Goal: Information Seeking & Learning: Learn about a topic

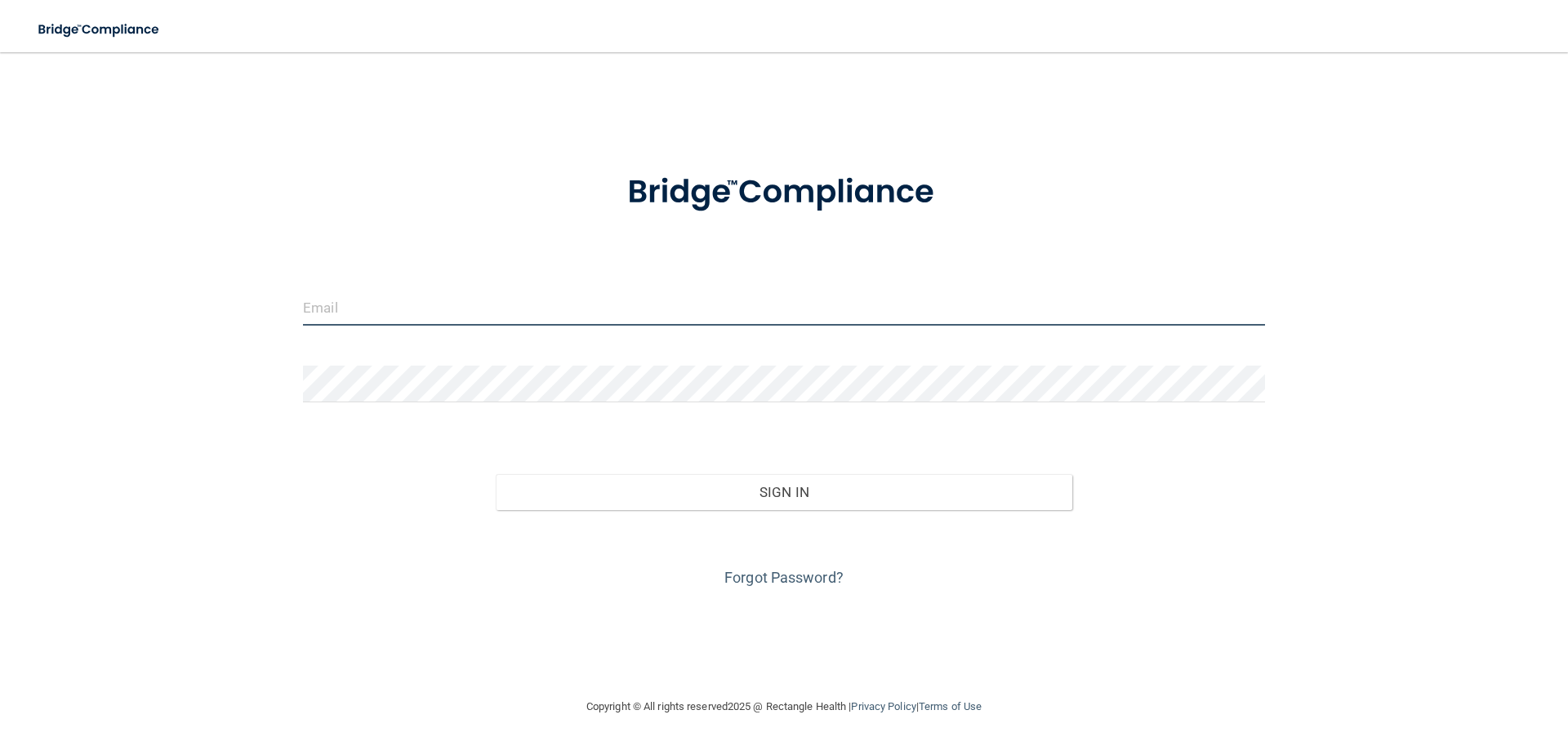
click at [442, 303] on input "email" at bounding box center [784, 307] width 962 height 37
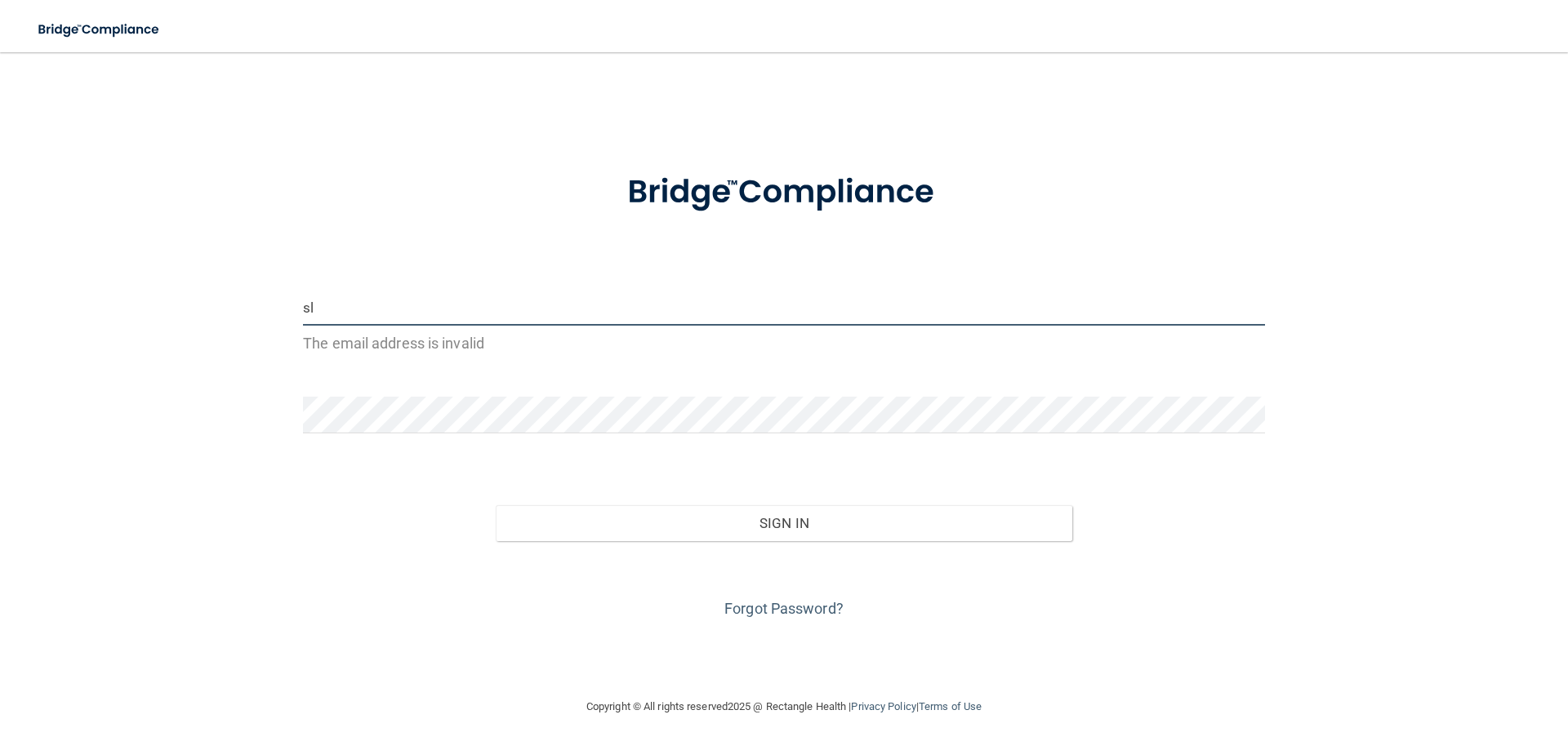
type input "s"
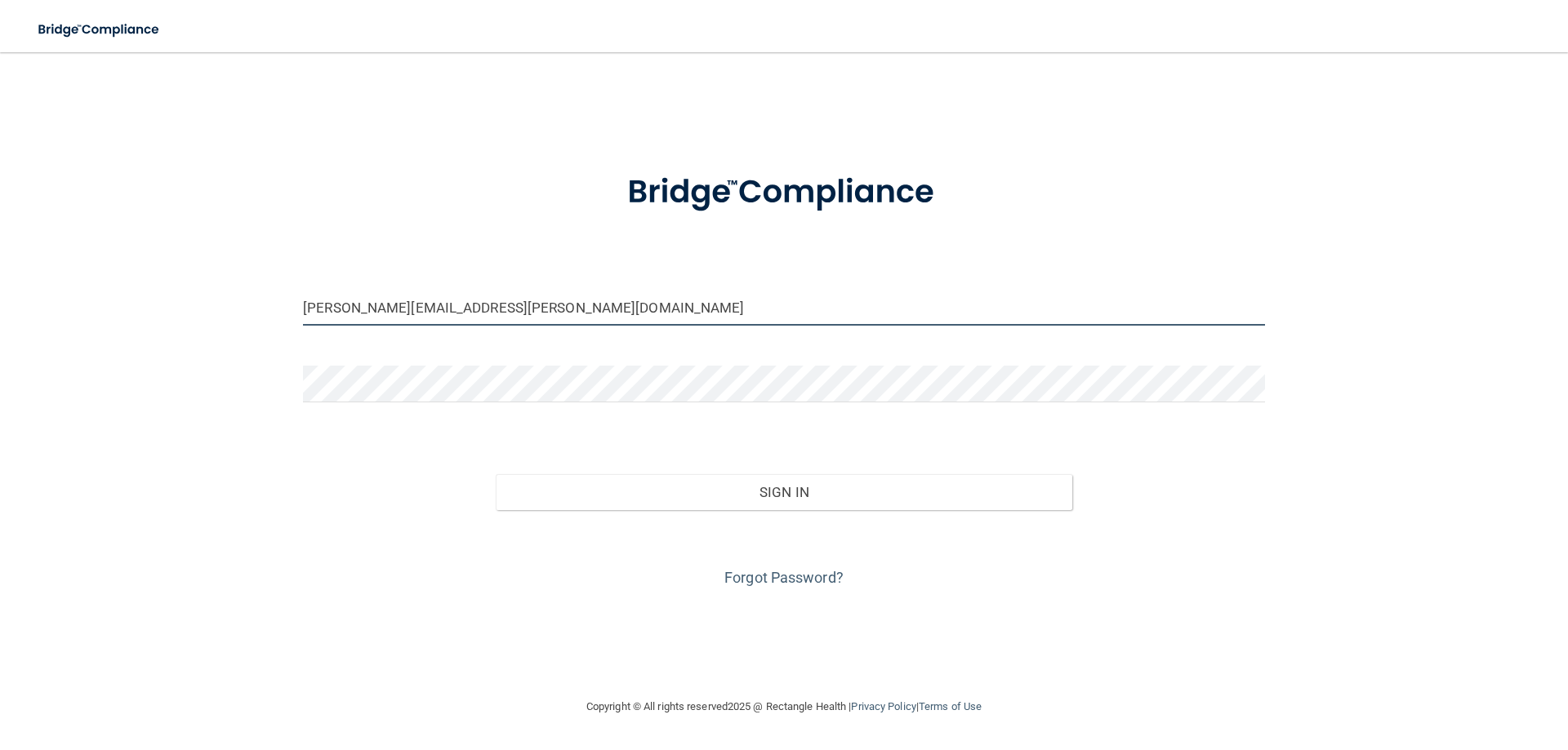
type input "[PERSON_NAME][EMAIL_ADDRESS][PERSON_NAME][DOMAIN_NAME]"
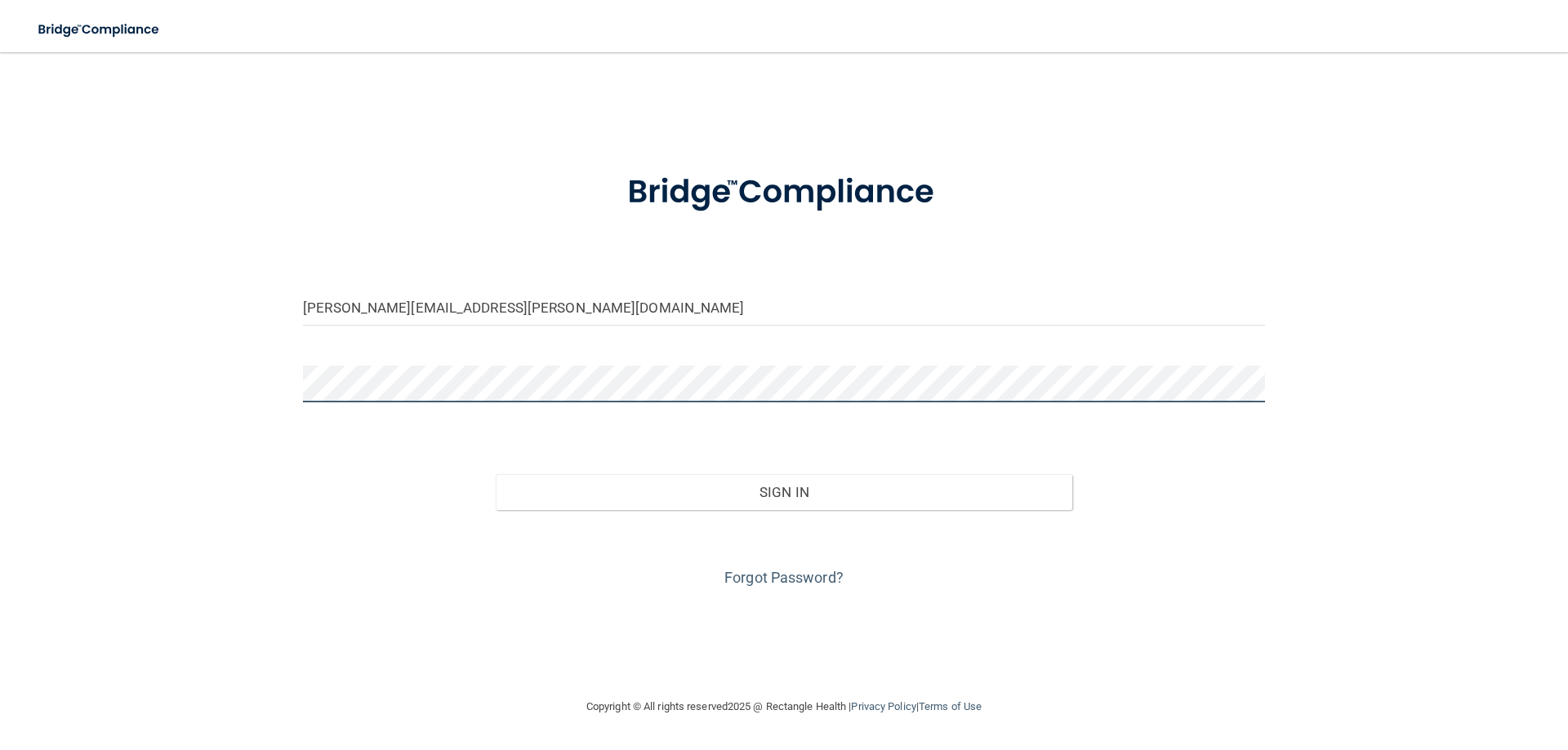
click at [496, 474] on button "Sign In" at bounding box center [784, 492] width 578 height 36
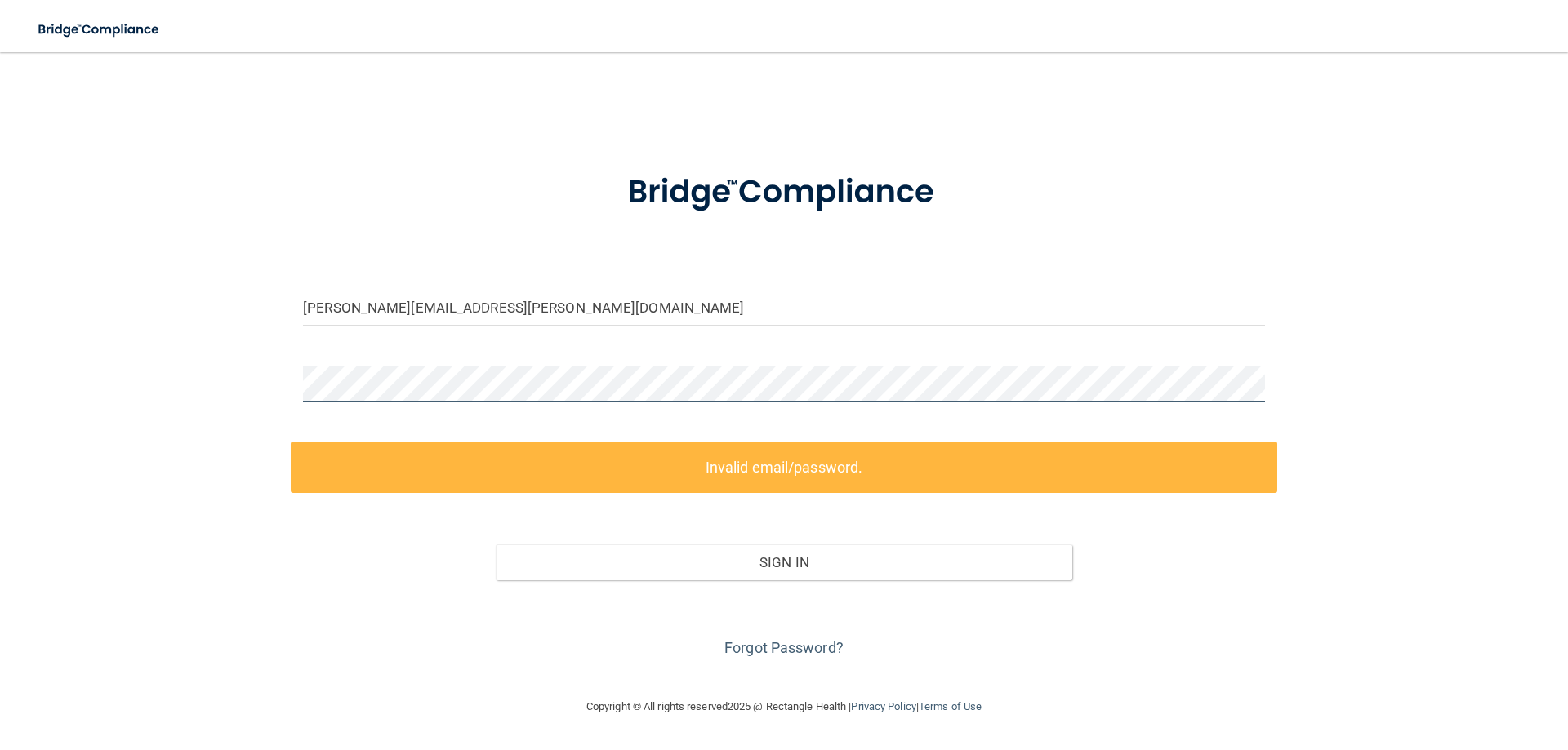
click at [179, 371] on div "[PERSON_NAME][EMAIL_ADDRESS][PERSON_NAME][DOMAIN_NAME] Invalid email/password. …" at bounding box center [784, 374] width 1503 height 612
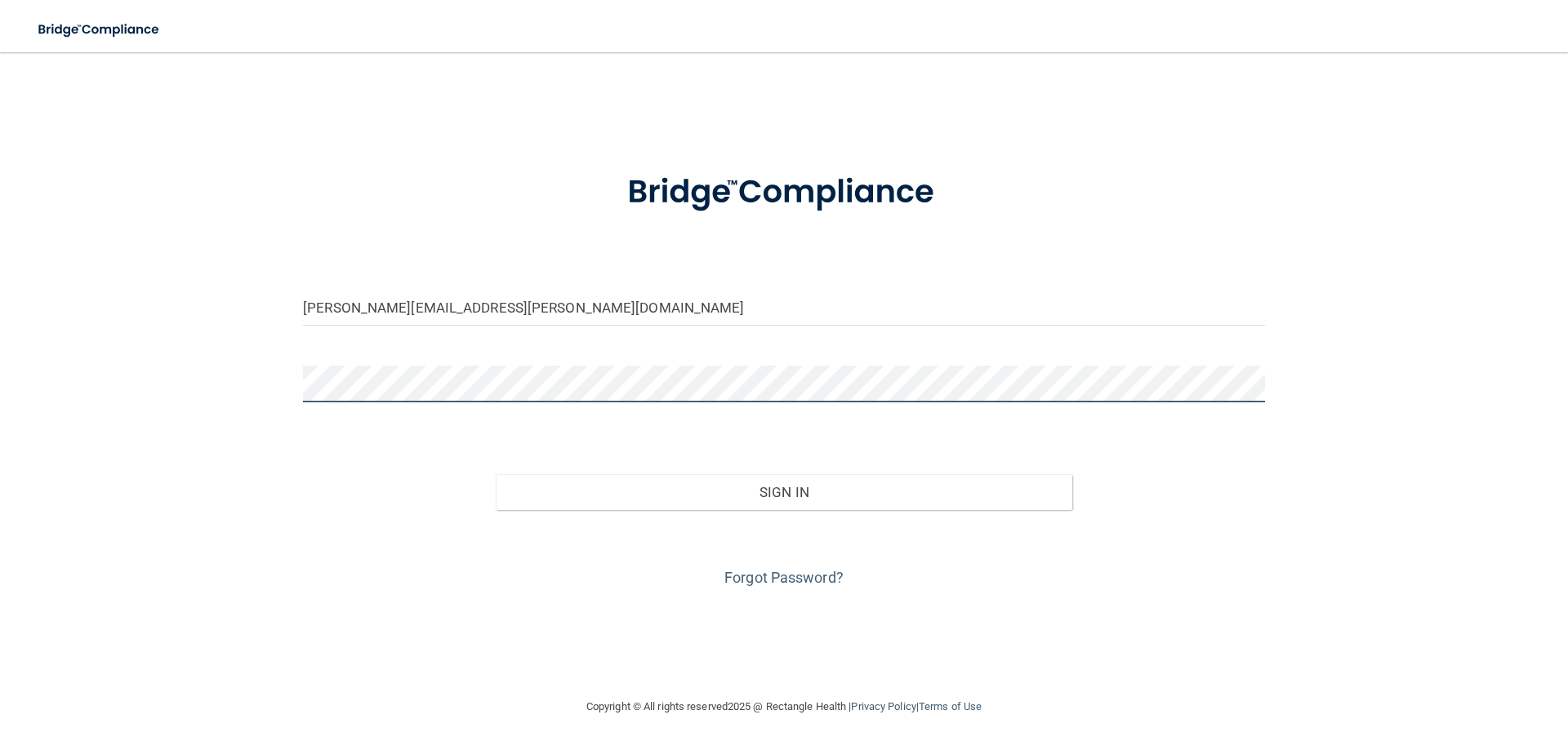
click at [496, 474] on button "Sign In" at bounding box center [784, 492] width 578 height 36
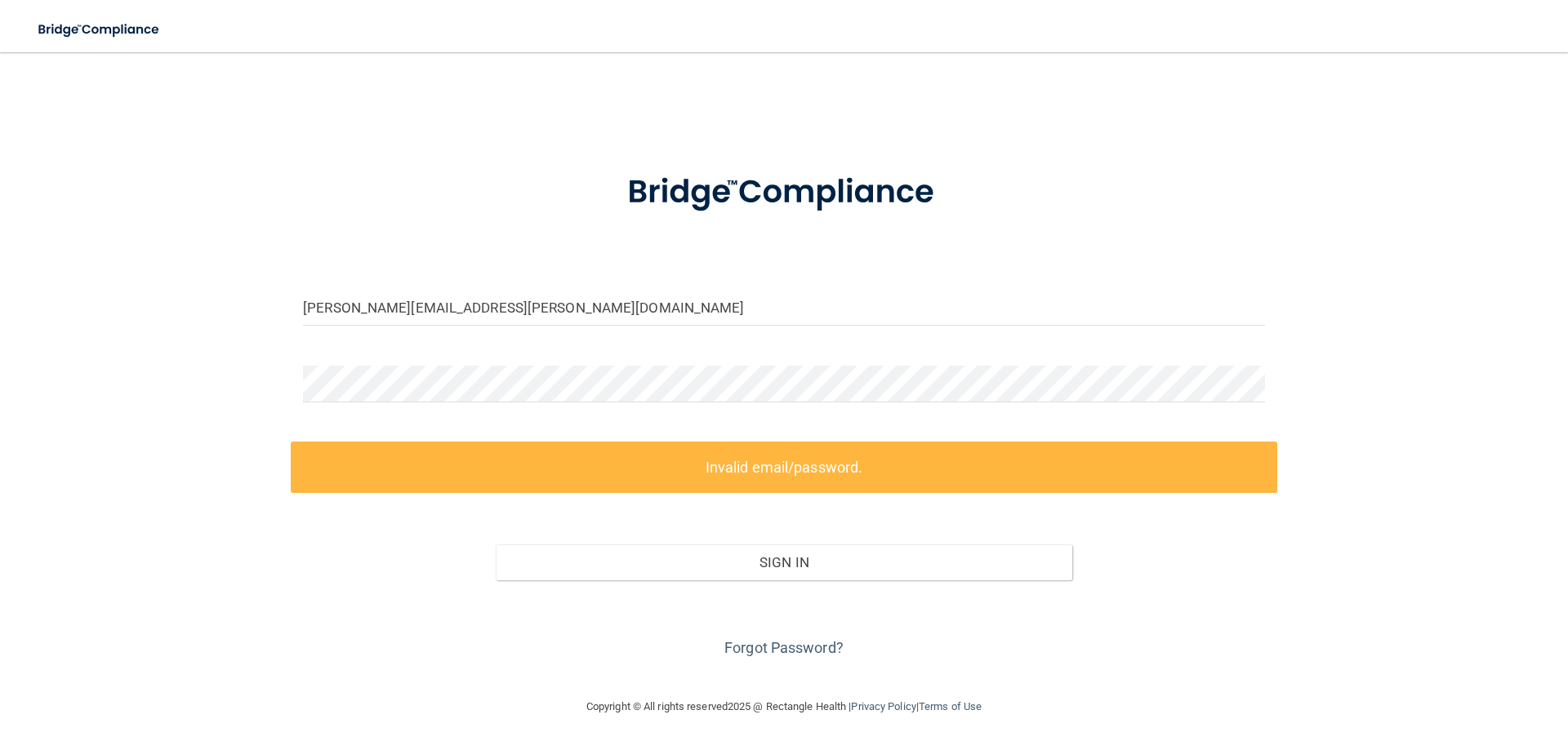
click at [831, 665] on div "[PERSON_NAME][EMAIL_ADDRESS][PERSON_NAME][DOMAIN_NAME] Invalid email/password. …" at bounding box center [784, 374] width 1503 height 612
click at [832, 654] on link "Forgot Password?" at bounding box center [784, 647] width 119 height 17
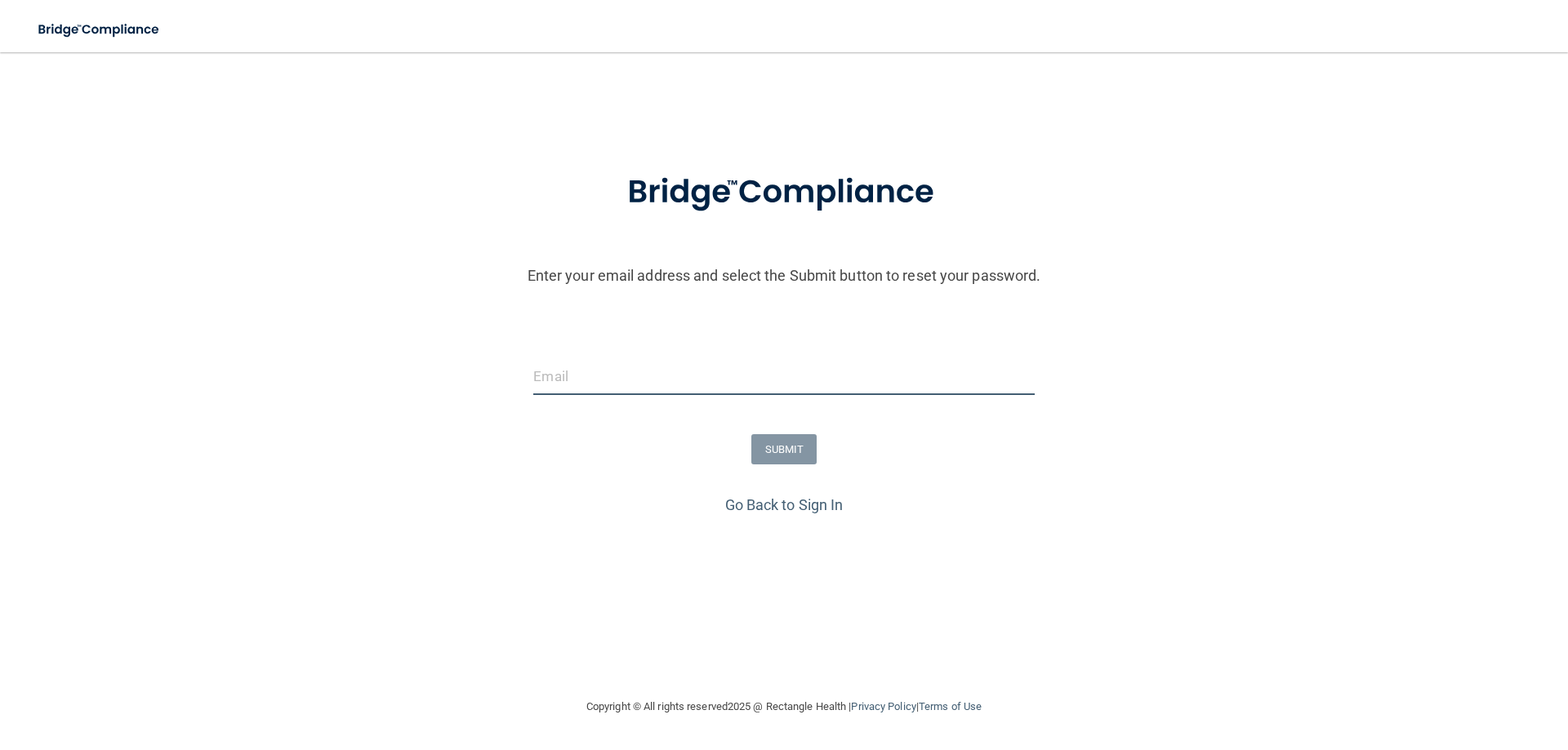
click at [674, 363] on input "email" at bounding box center [783, 376] width 500 height 37
type input "[PERSON_NAME][EMAIL_ADDRESS][PERSON_NAME][DOMAIN_NAME]"
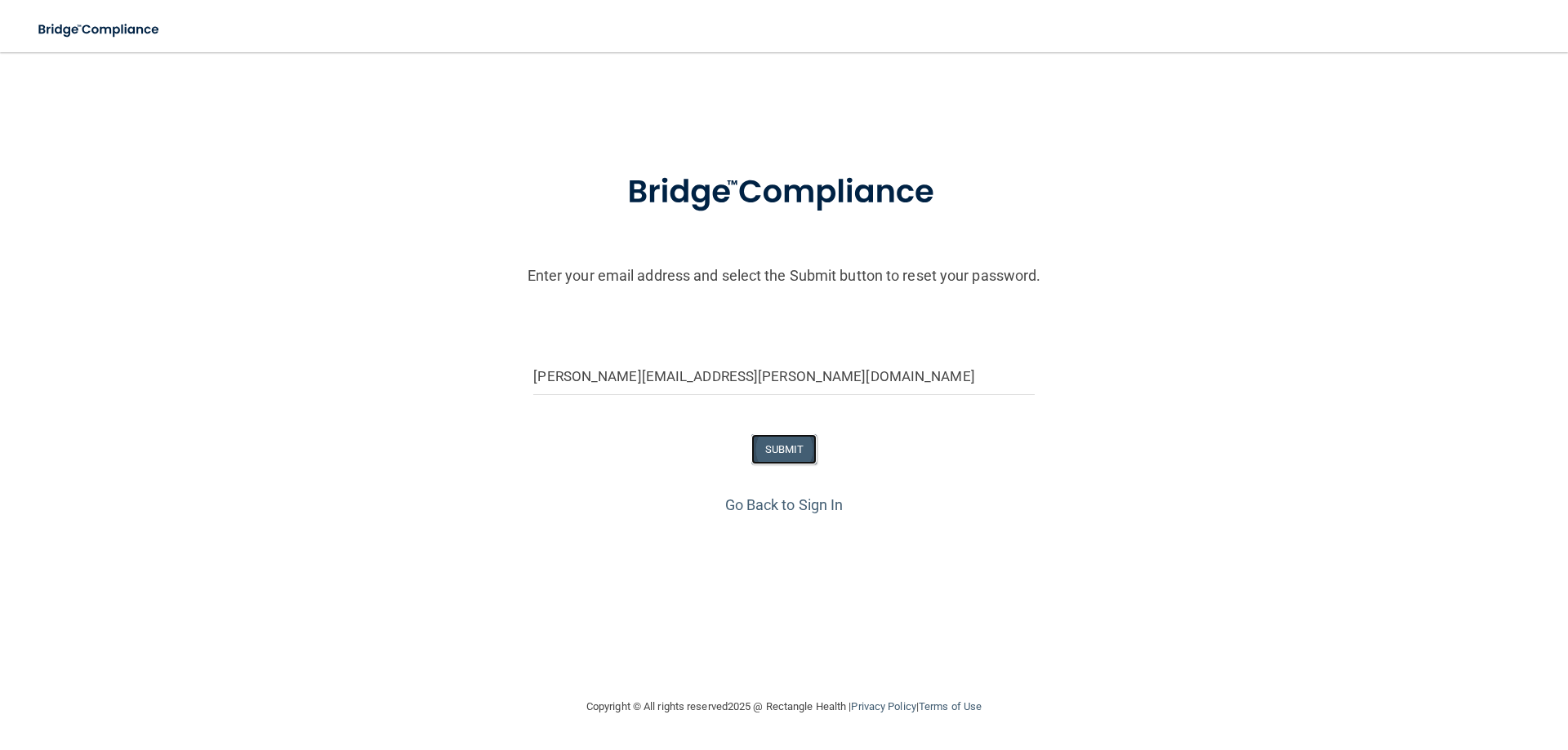
click at [782, 442] on button "SUBMIT" at bounding box center [784, 449] width 67 height 30
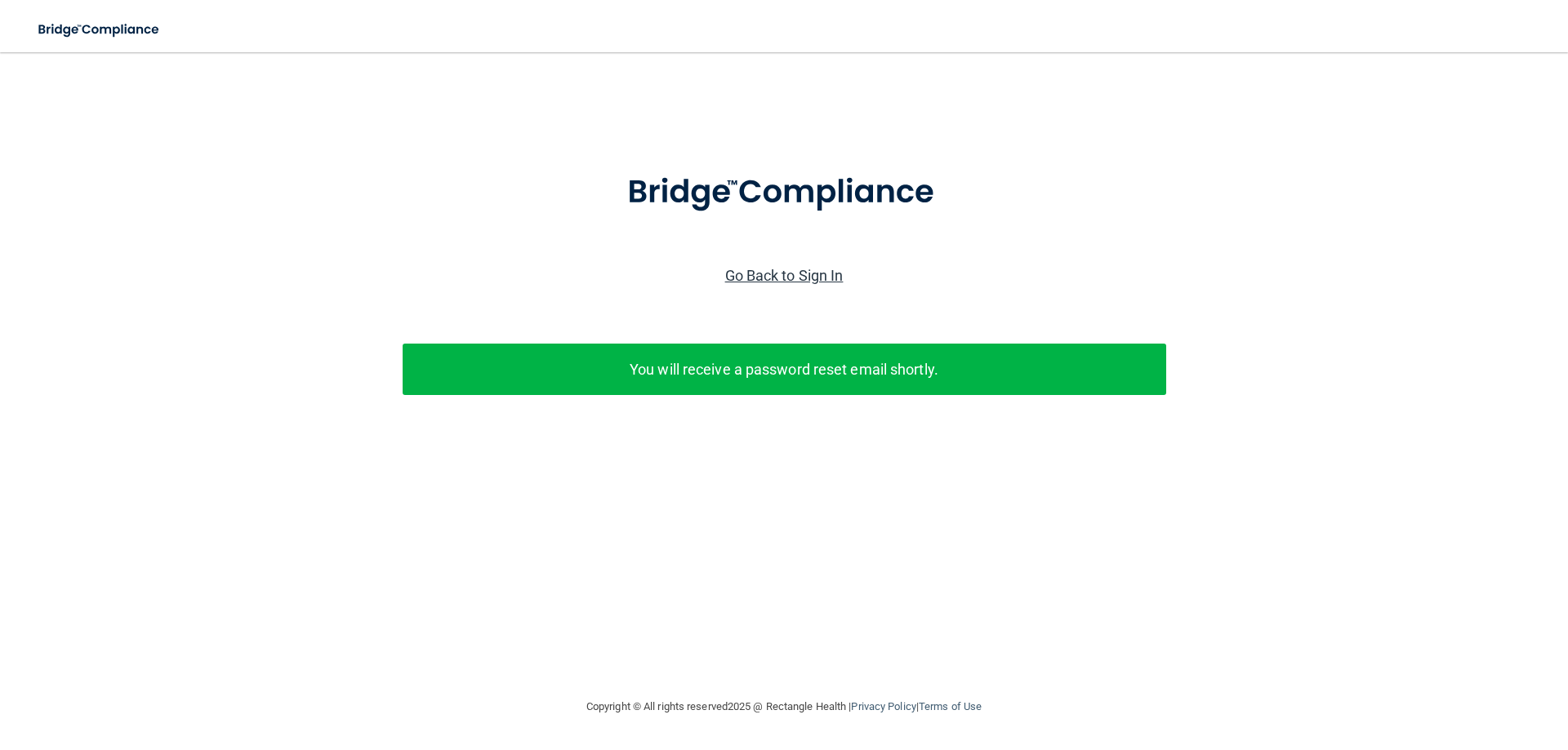
click at [788, 269] on link "Go Back to Sign In" at bounding box center [785, 275] width 118 height 17
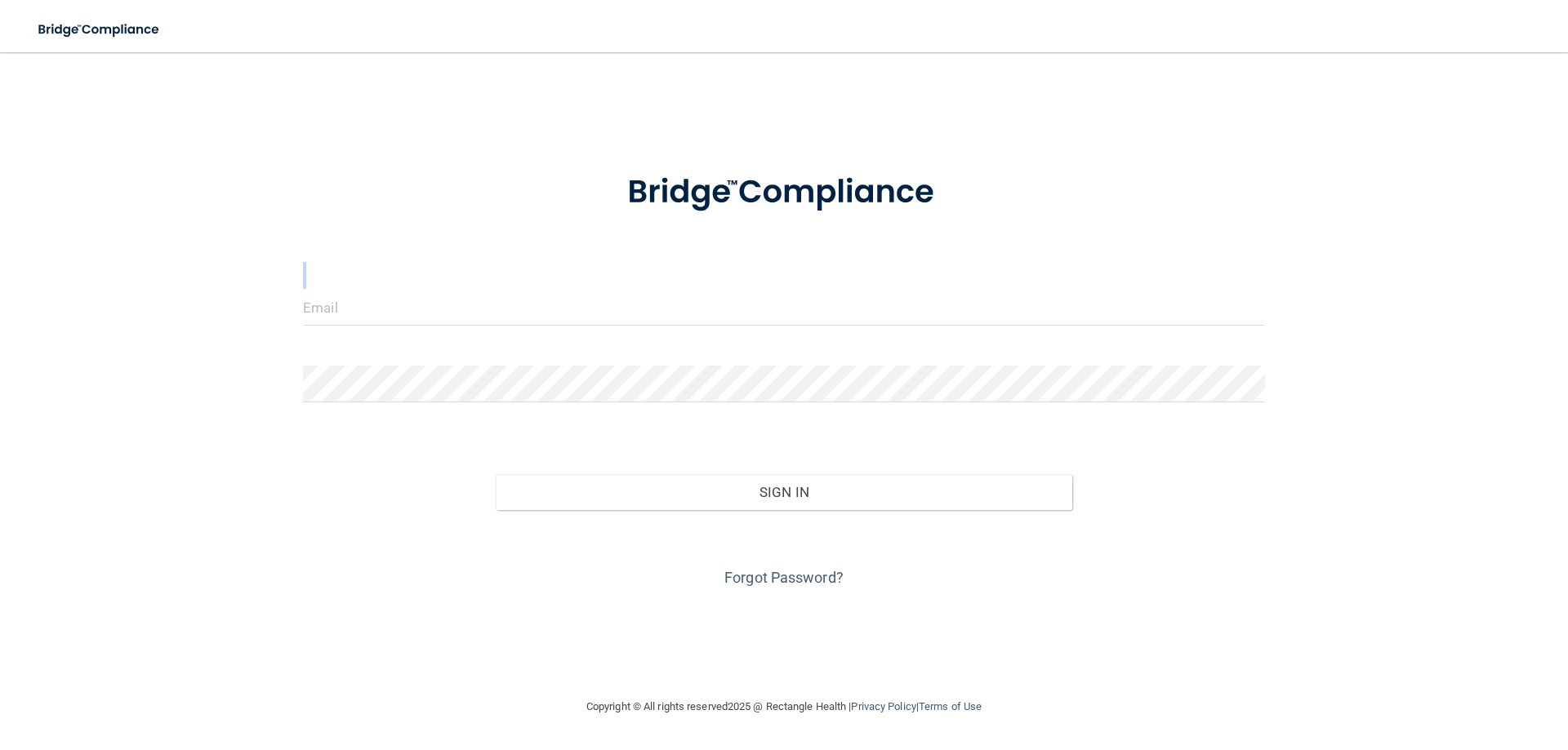
click at [509, 291] on form "Invalid email/password. You don't have permission to access that page. Sign In …" at bounding box center [784, 370] width 962 height 441
click at [500, 315] on input "email" at bounding box center [784, 307] width 962 height 37
type input "[PERSON_NAME][EMAIL_ADDRESS][PERSON_NAME][DOMAIN_NAME]"
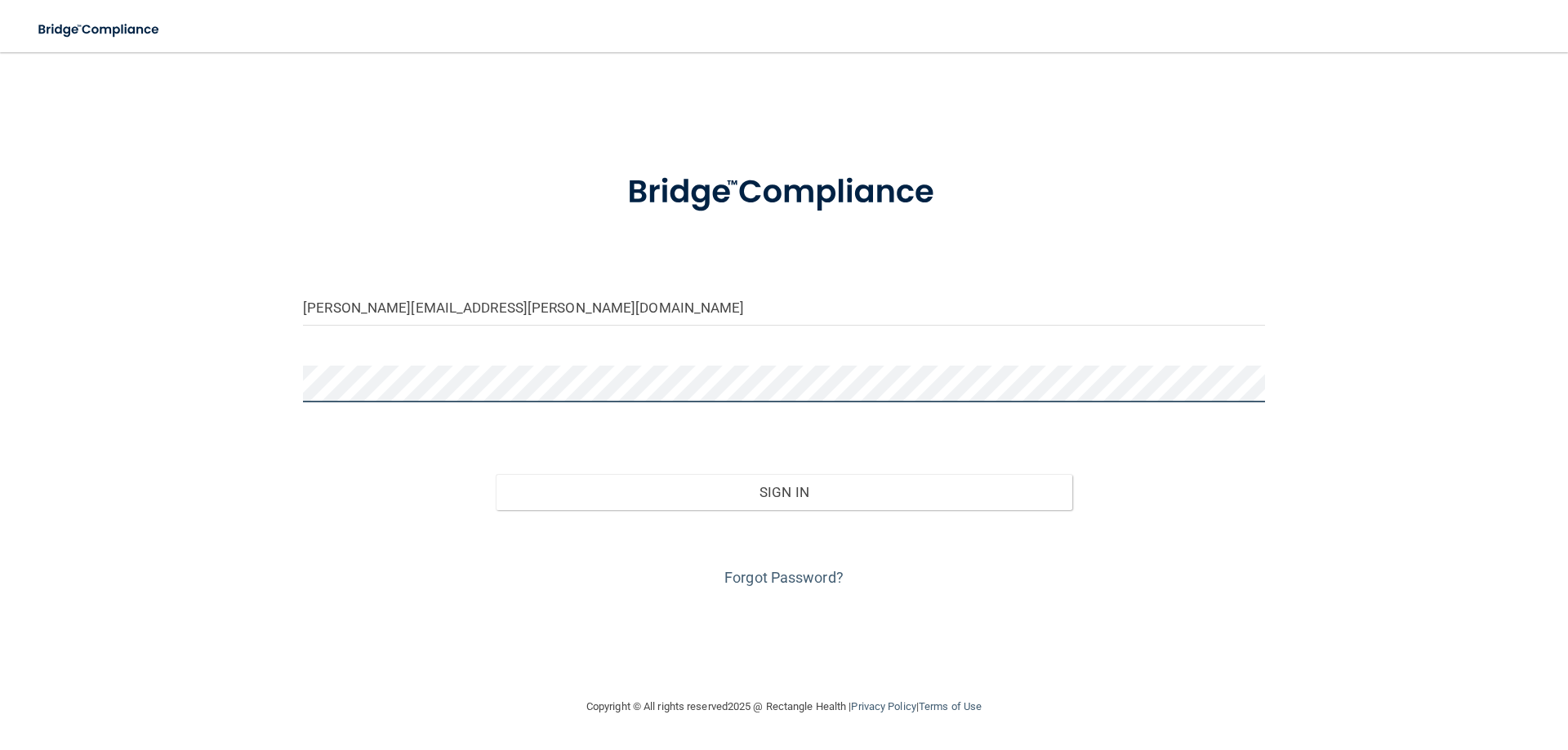
click at [496, 474] on button "Sign In" at bounding box center [784, 492] width 578 height 36
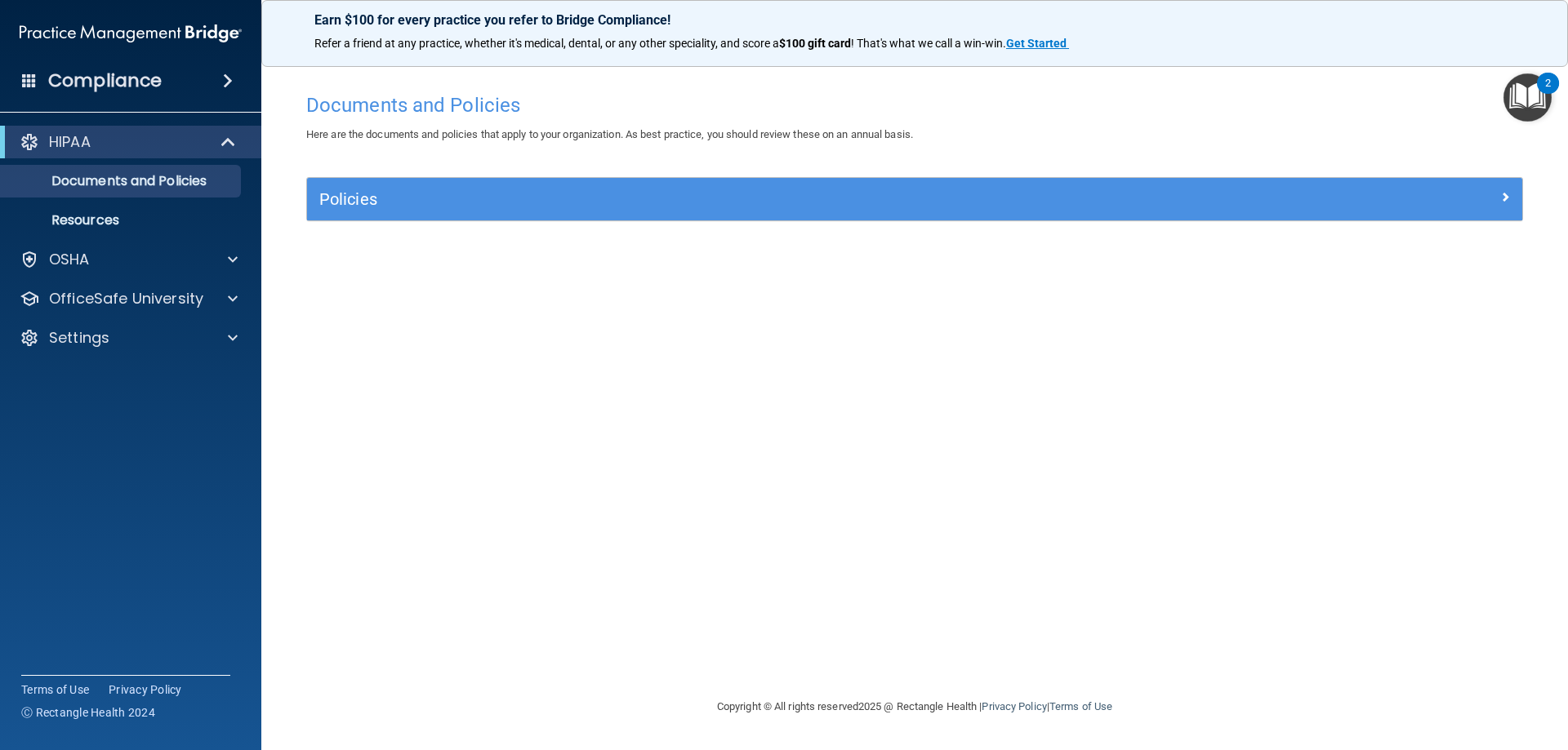
click at [657, 159] on div "Documents and Policies Here are the documents and policies that apply to your o…" at bounding box center [915, 390] width 1242 height 612
click at [695, 223] on div "Policies Select All (Unselect 0) Unselect All Print Selected (0) Acceptable Use…" at bounding box center [915, 209] width 1242 height 63
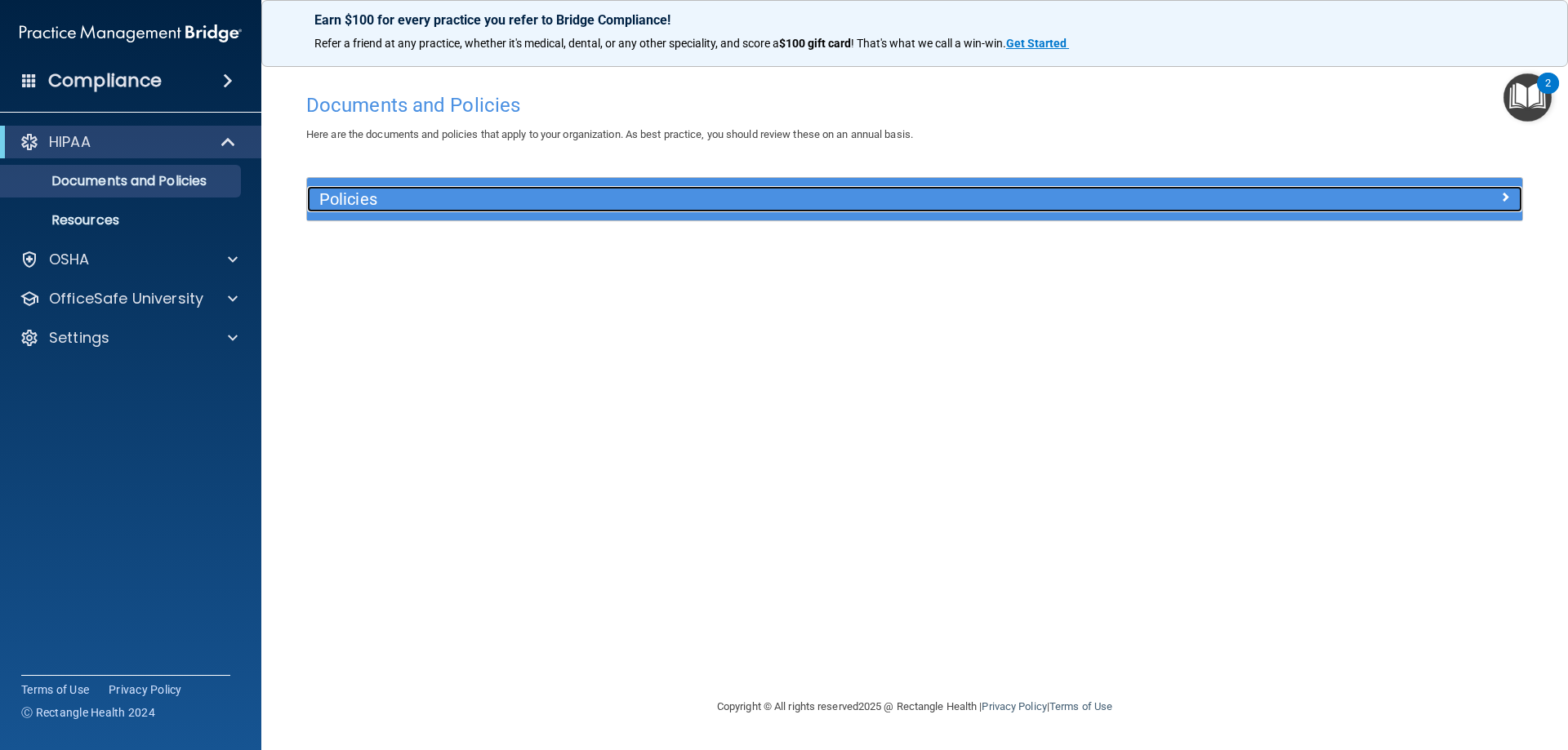
click at [711, 206] on h5 "Policies" at bounding box center [763, 200] width 887 height 18
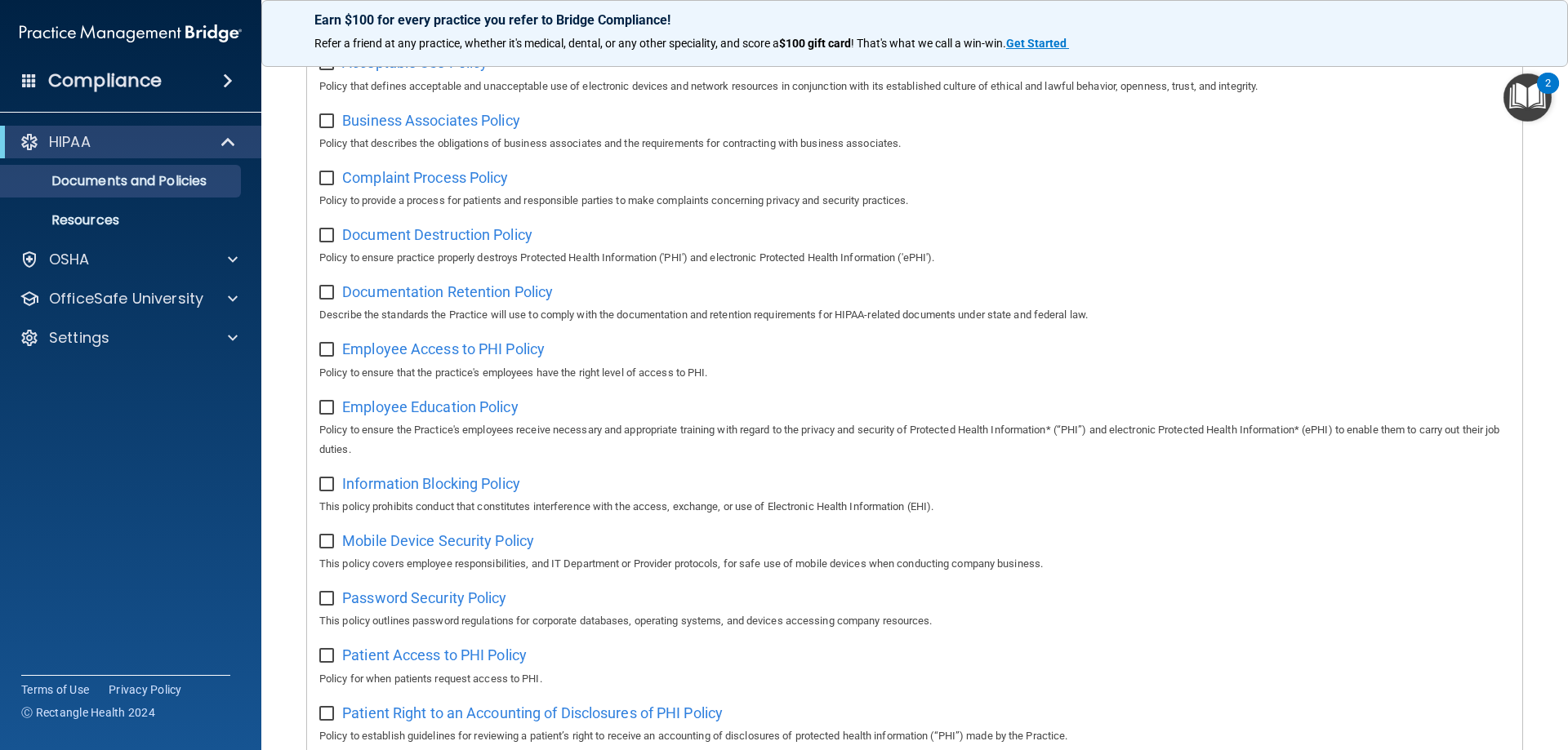
scroll to position [245, 0]
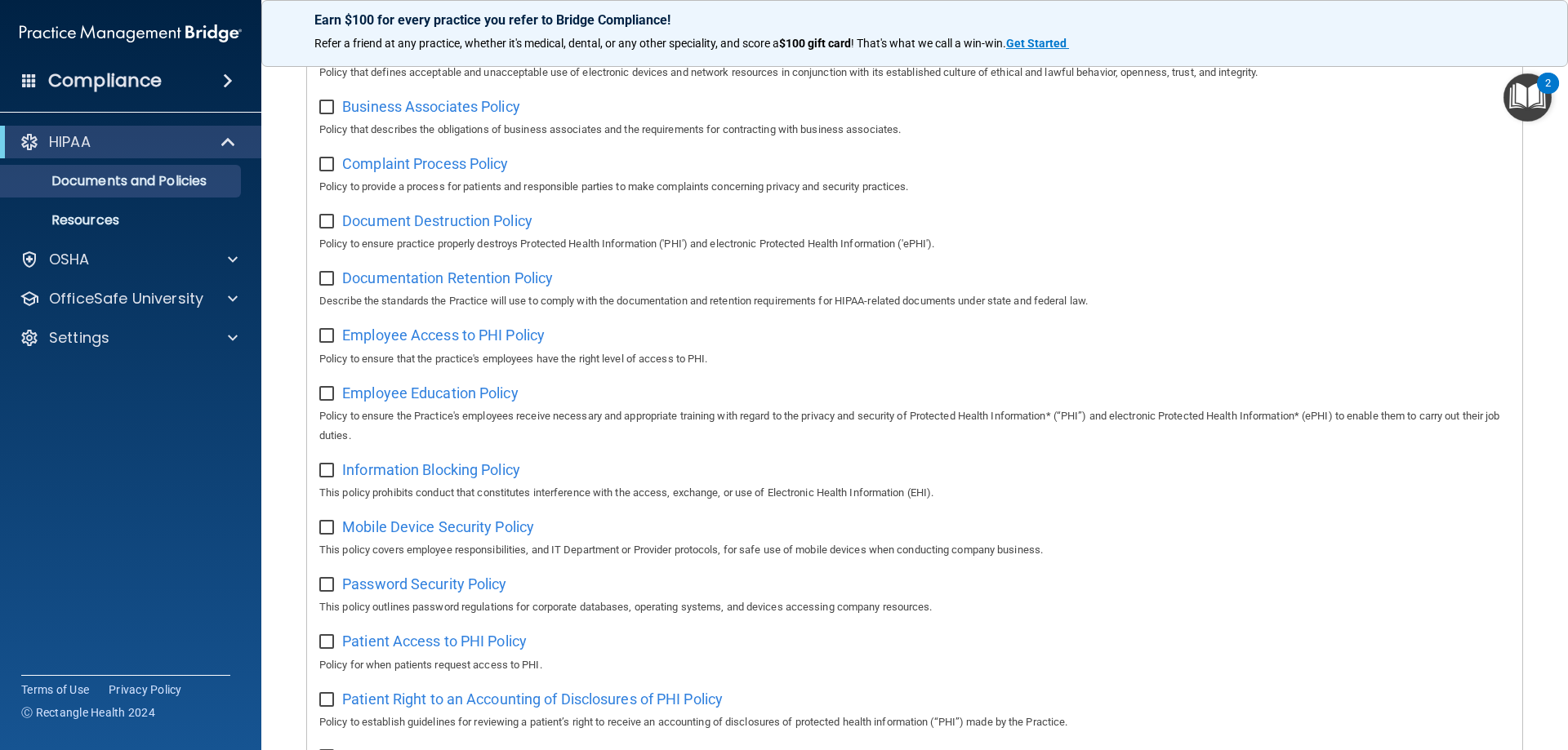
click at [322, 108] on input "checkbox" at bounding box center [329, 108] width 19 height 13
checkbox input "true"
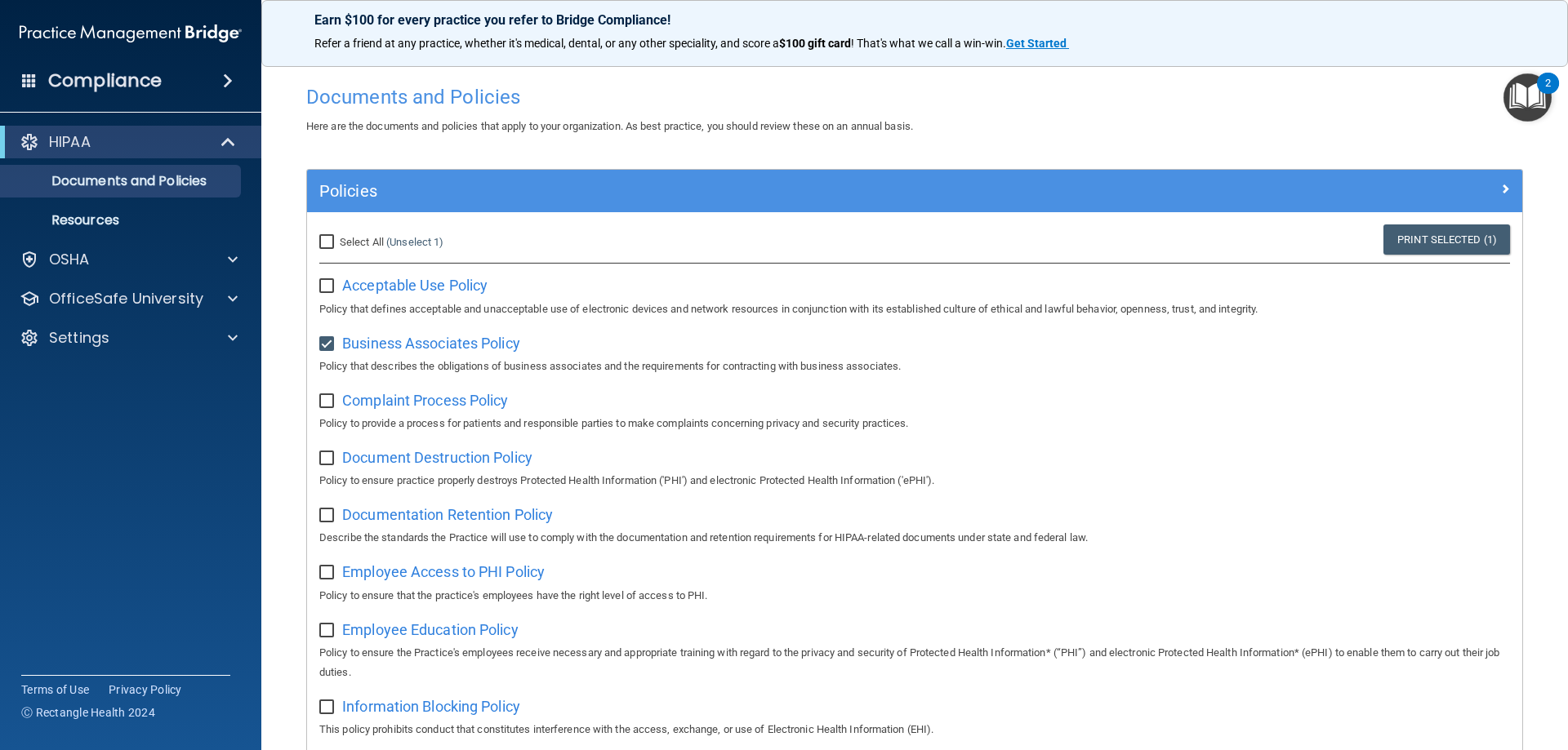
scroll to position [0, 0]
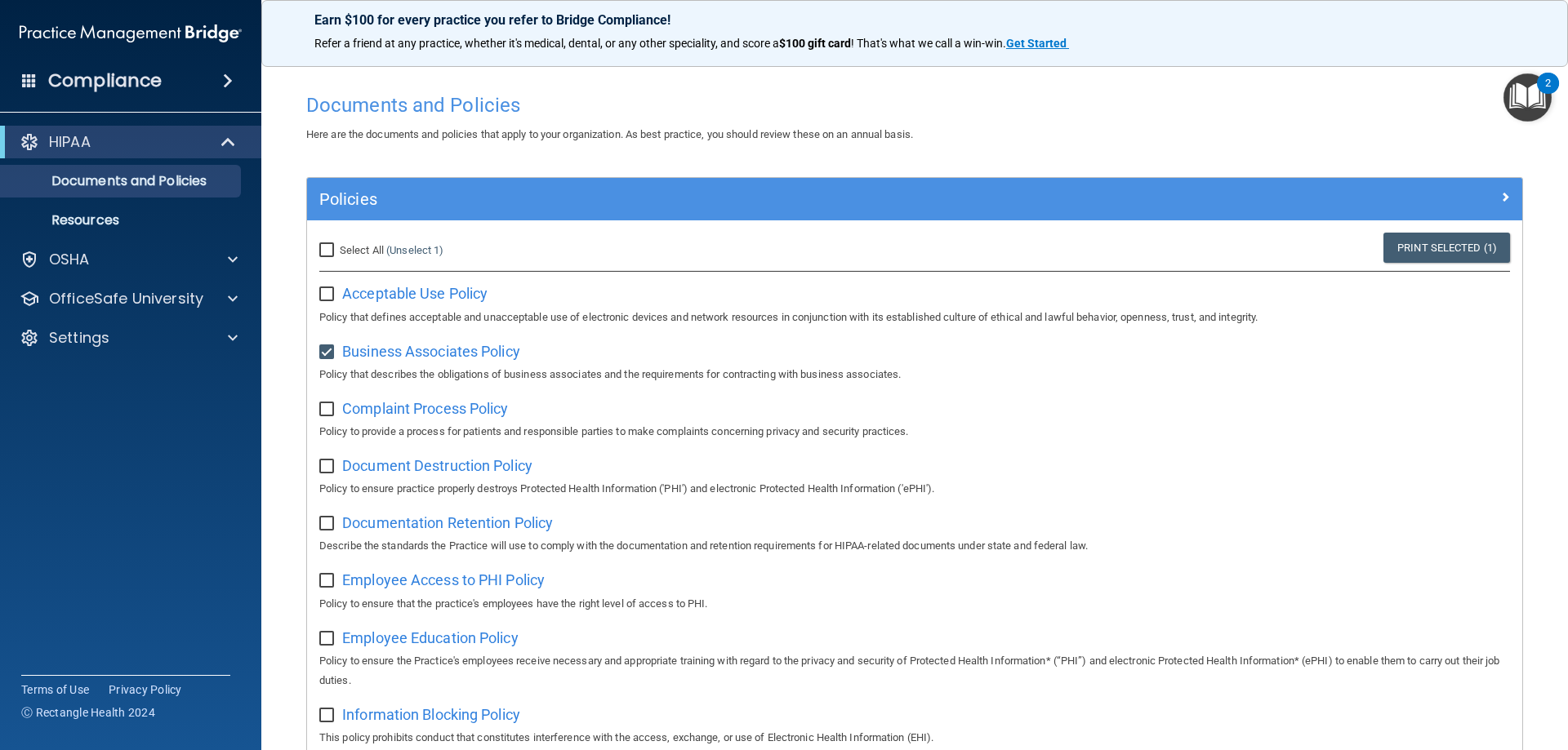
click at [330, 292] on input "checkbox" at bounding box center [329, 295] width 19 height 13
checkbox input "true"
click at [322, 246] on input "Select All (Unselect 2) Unselect All" at bounding box center [329, 251] width 19 height 13
checkbox input "true"
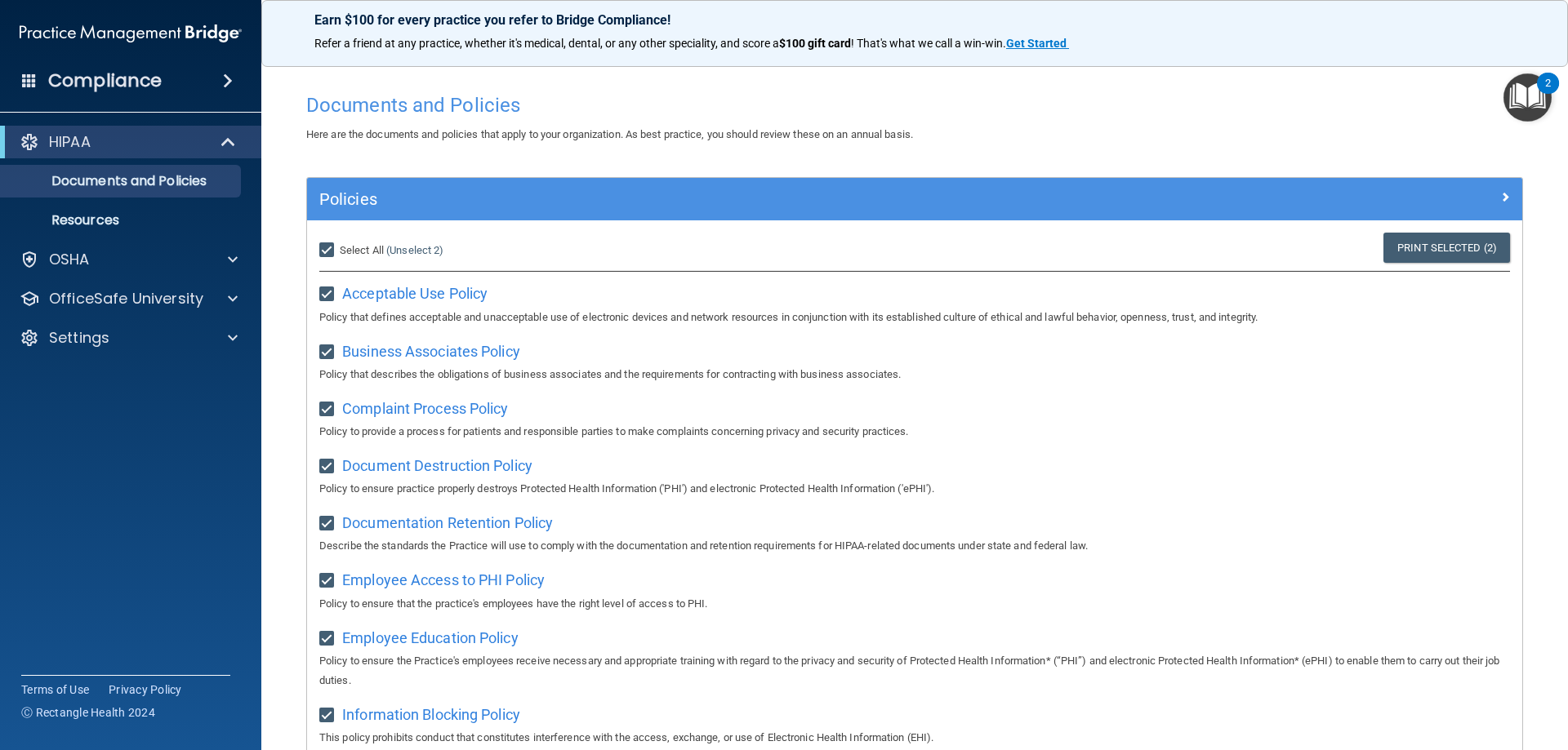
checkbox input "true"
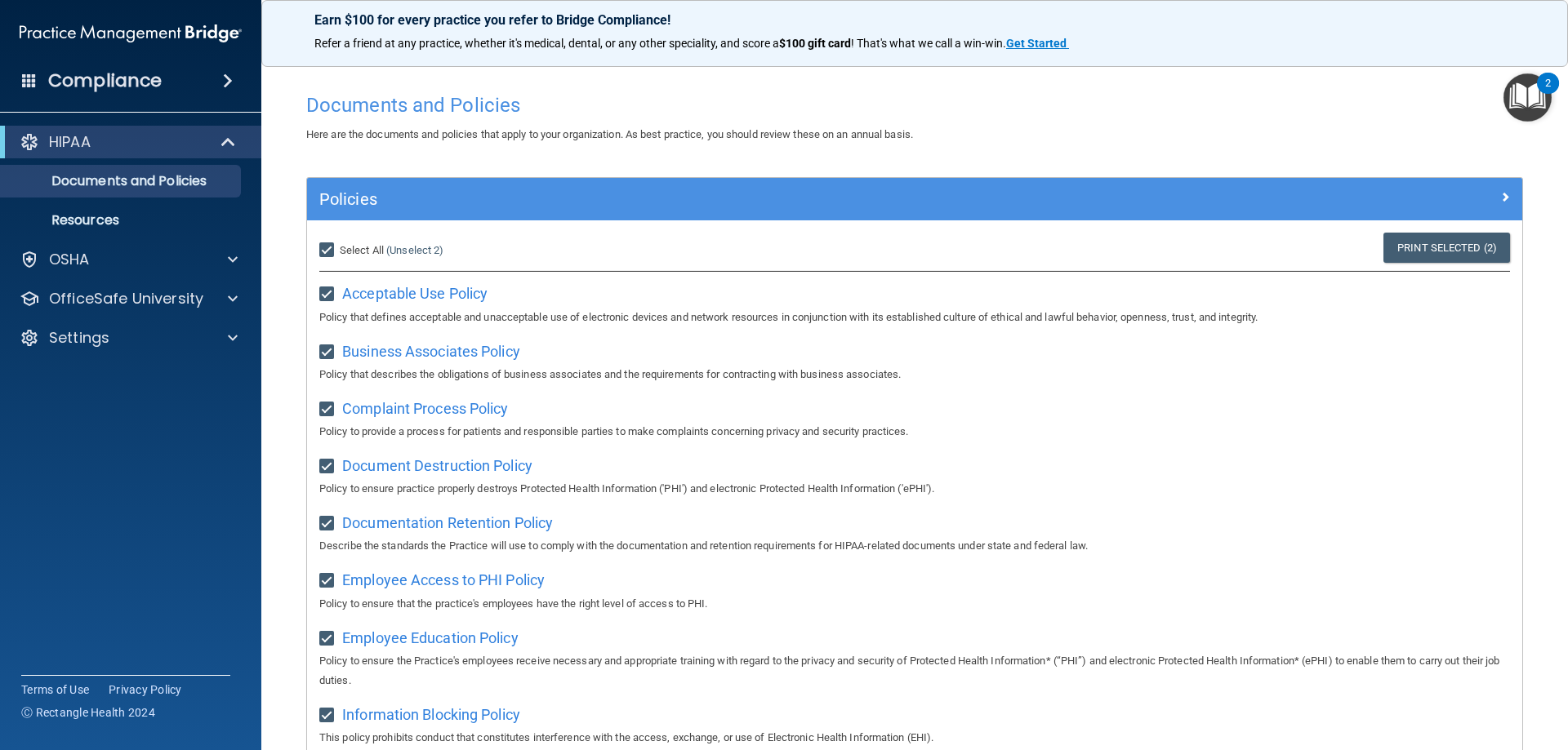
checkbox input "true"
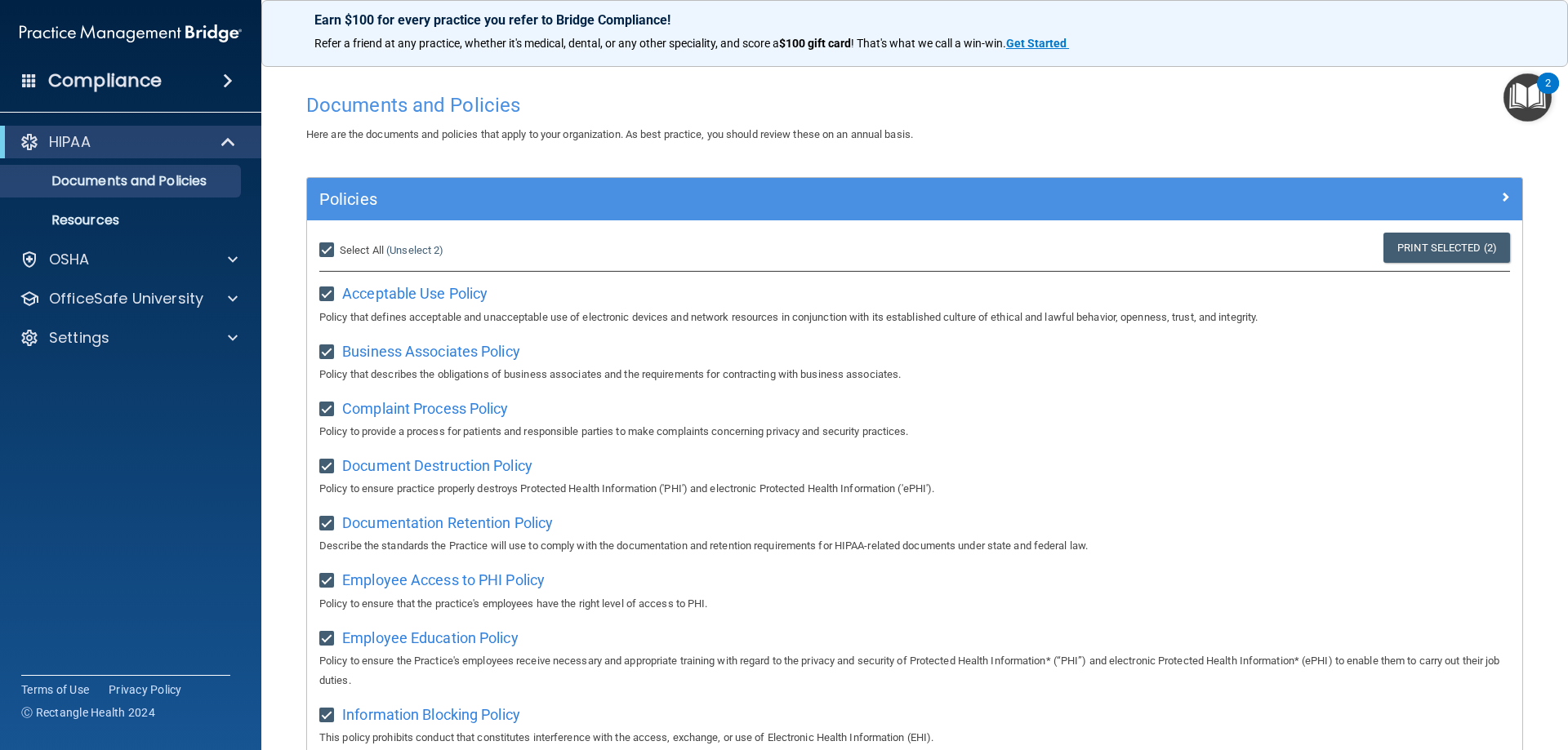
checkbox input "true"
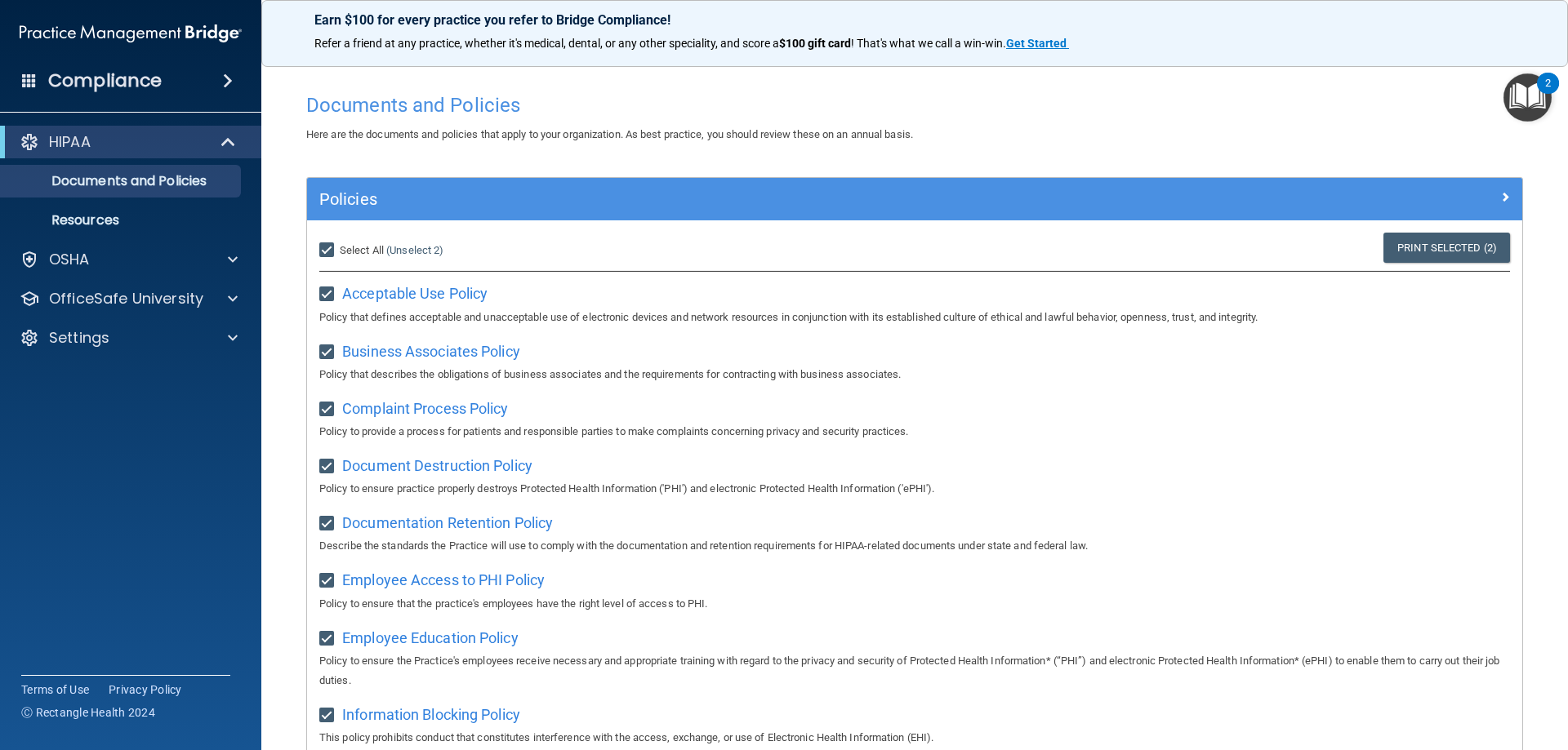
checkbox input "true"
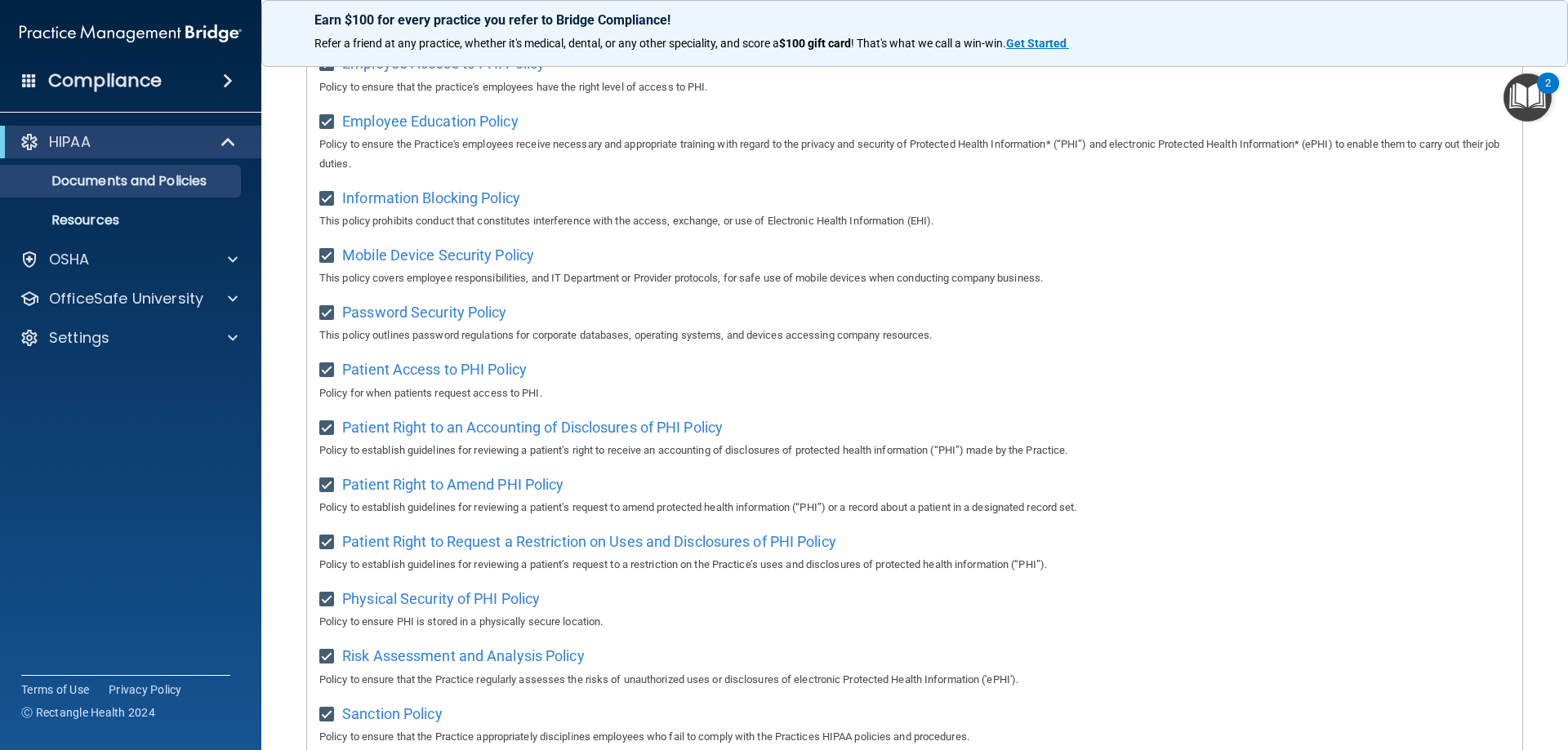
scroll to position [153, 0]
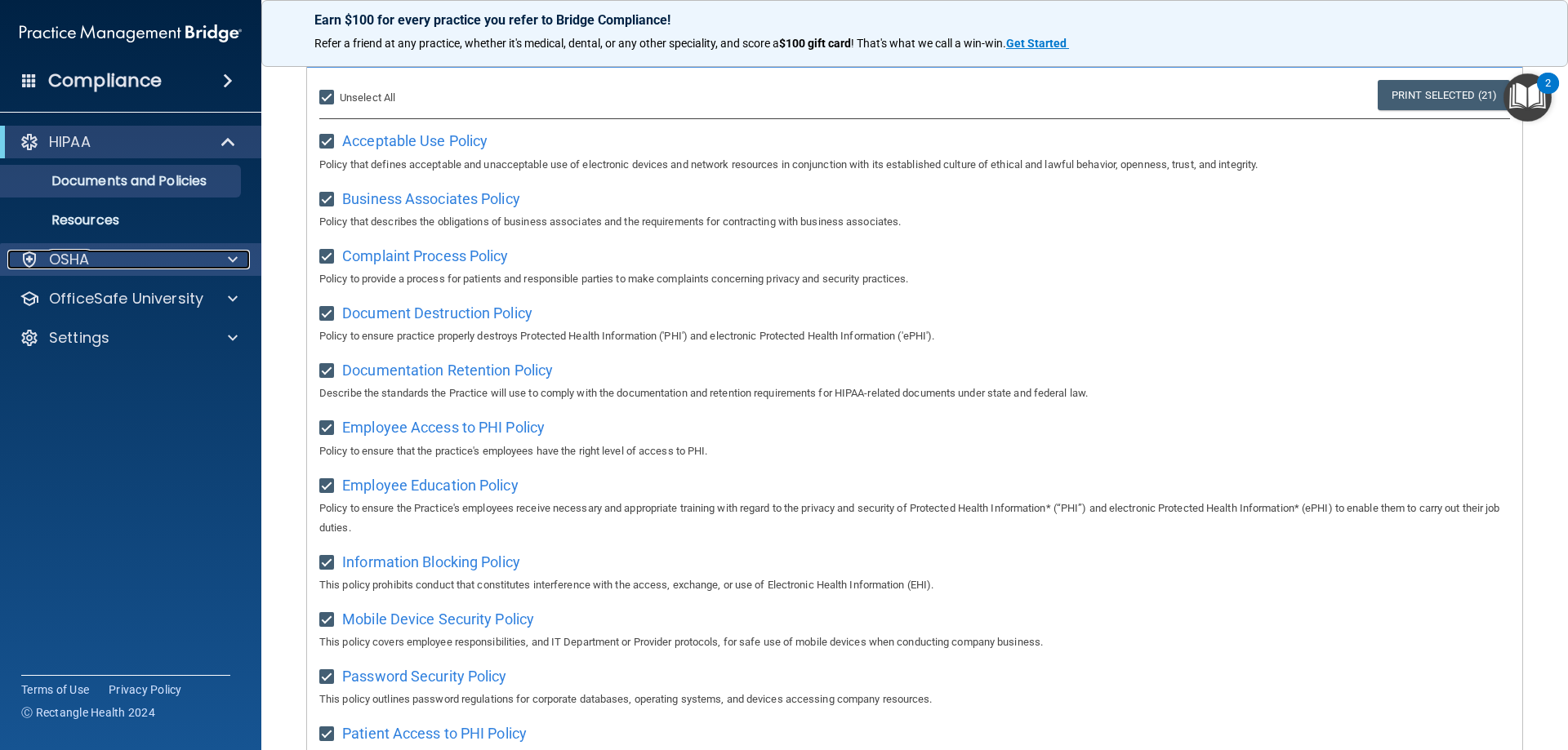
click at [108, 255] on div "OSHA" at bounding box center [108, 260] width 202 height 20
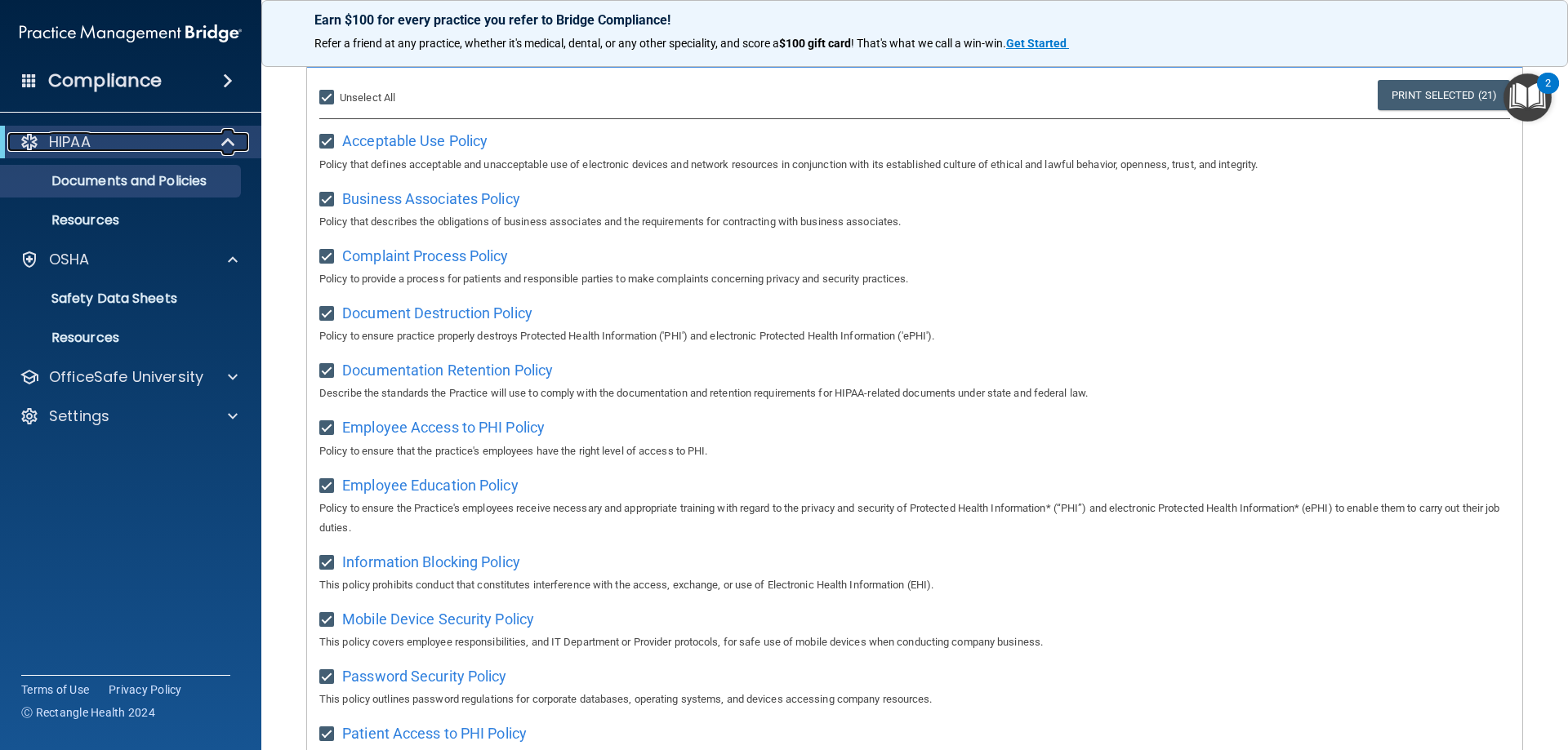
click at [118, 138] on div "HIPAA" at bounding box center [108, 142] width 202 height 20
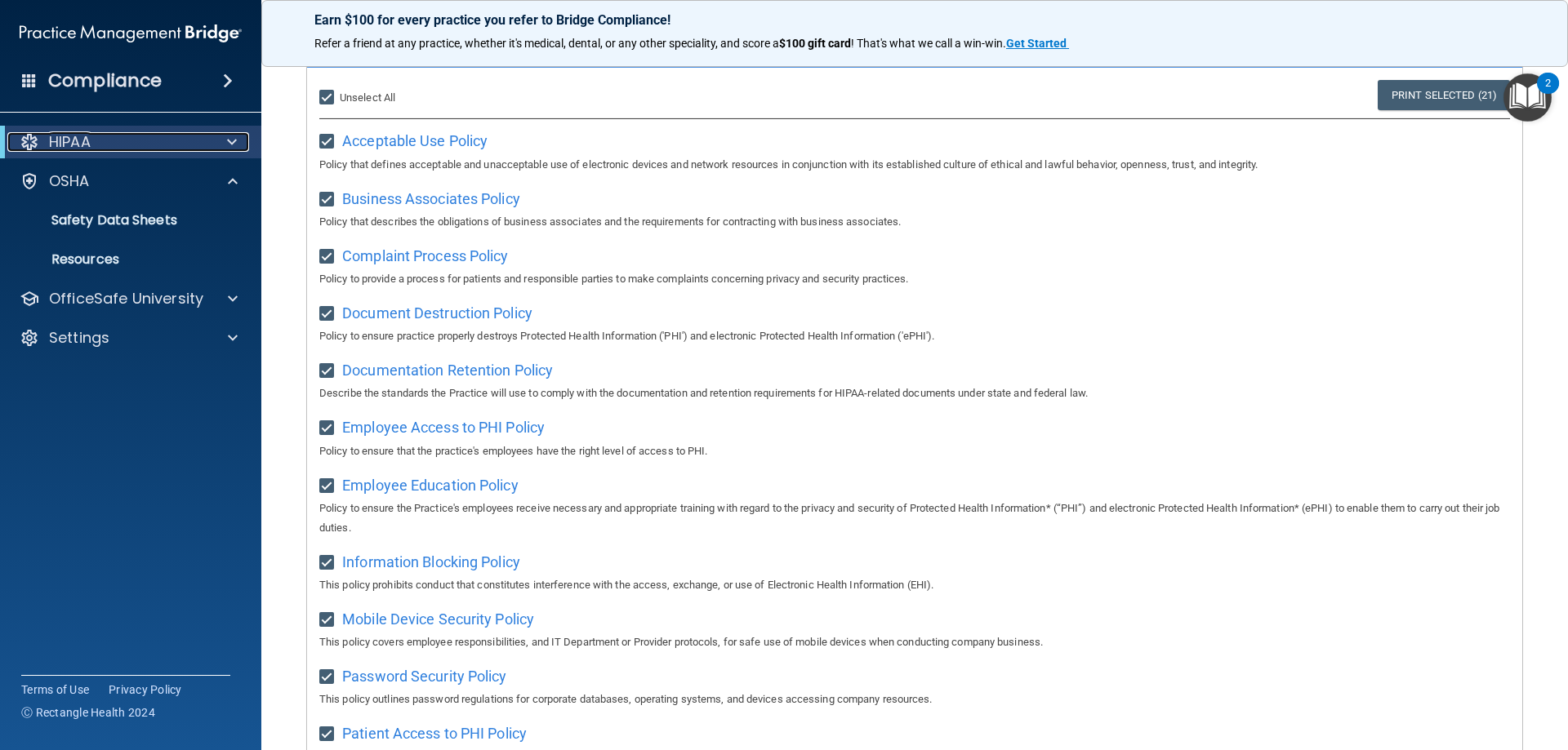
click at [118, 138] on div "HIPAA" at bounding box center [108, 142] width 202 height 20
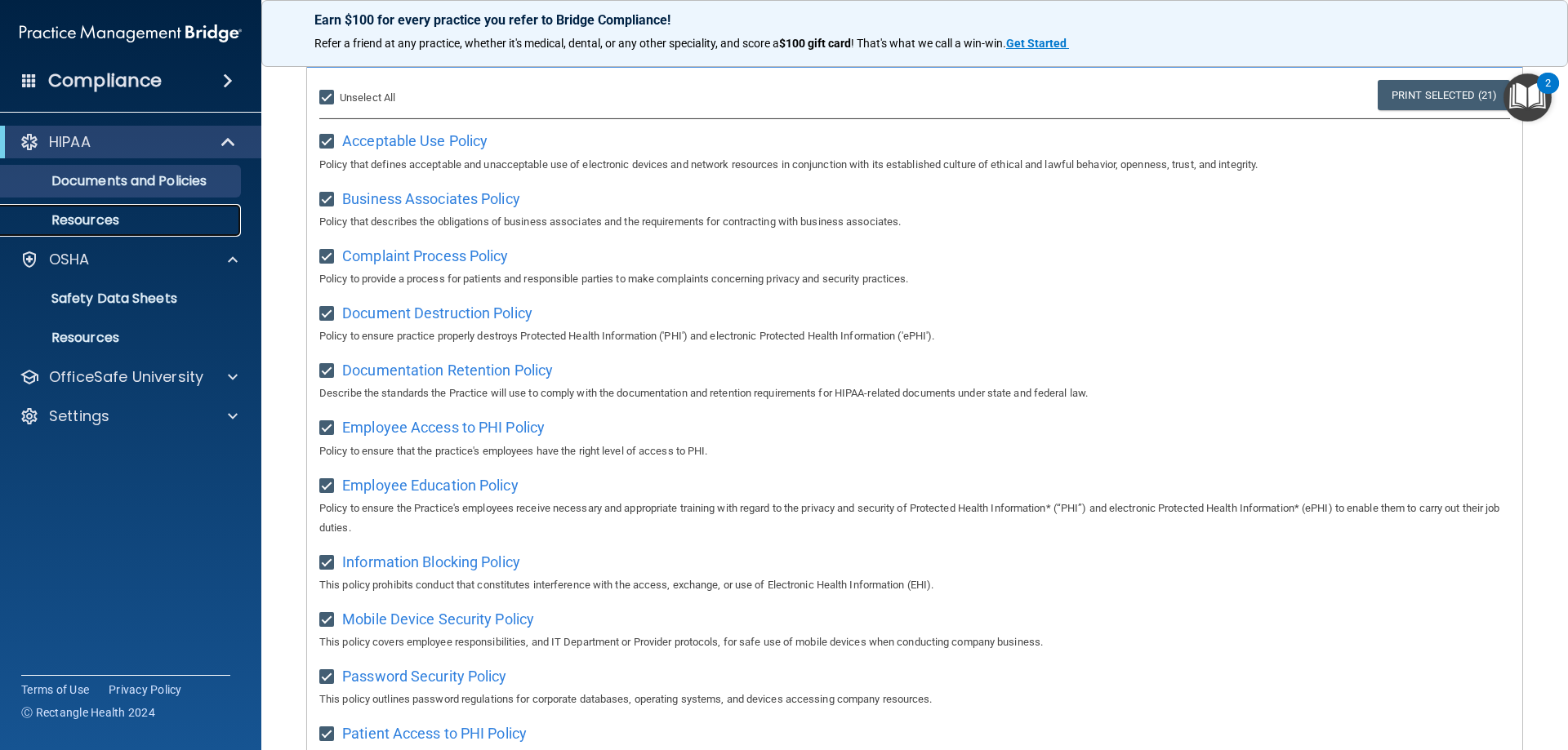
click at [102, 218] on p "Resources" at bounding box center [122, 220] width 223 height 16
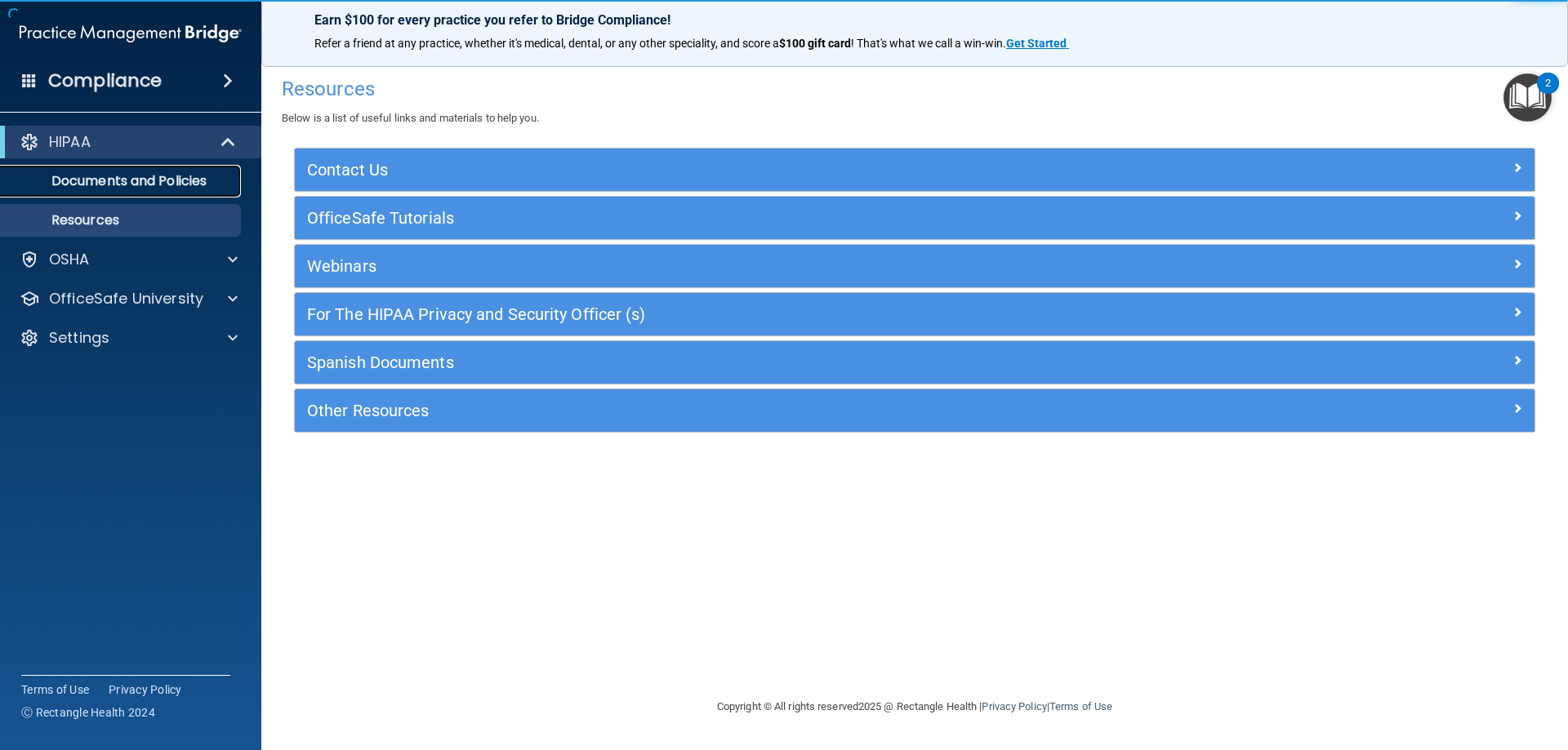
click at [141, 182] on p "Documents and Policies" at bounding box center [122, 182] width 223 height 16
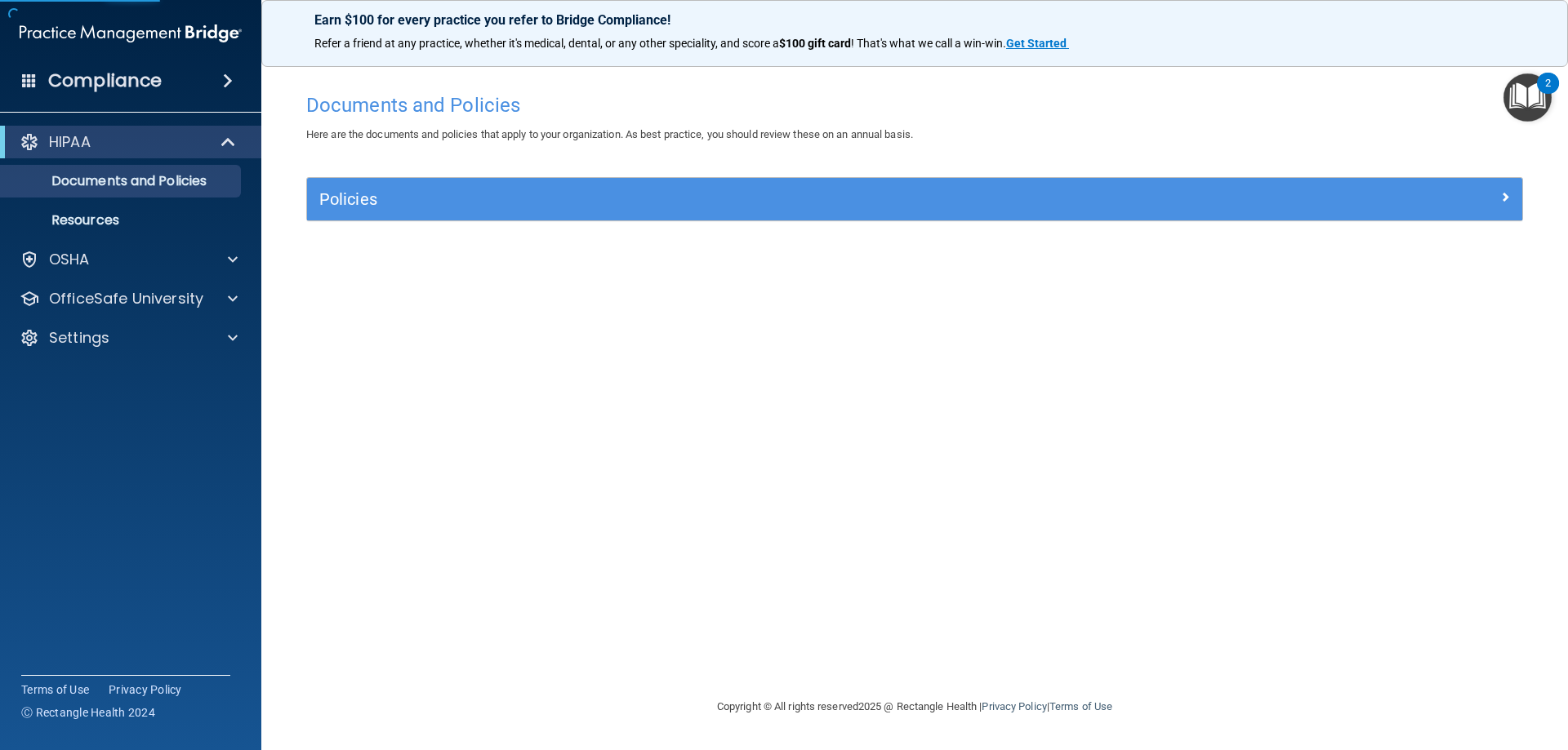
click at [588, 214] on div "Policies" at bounding box center [915, 200] width 1215 height 43
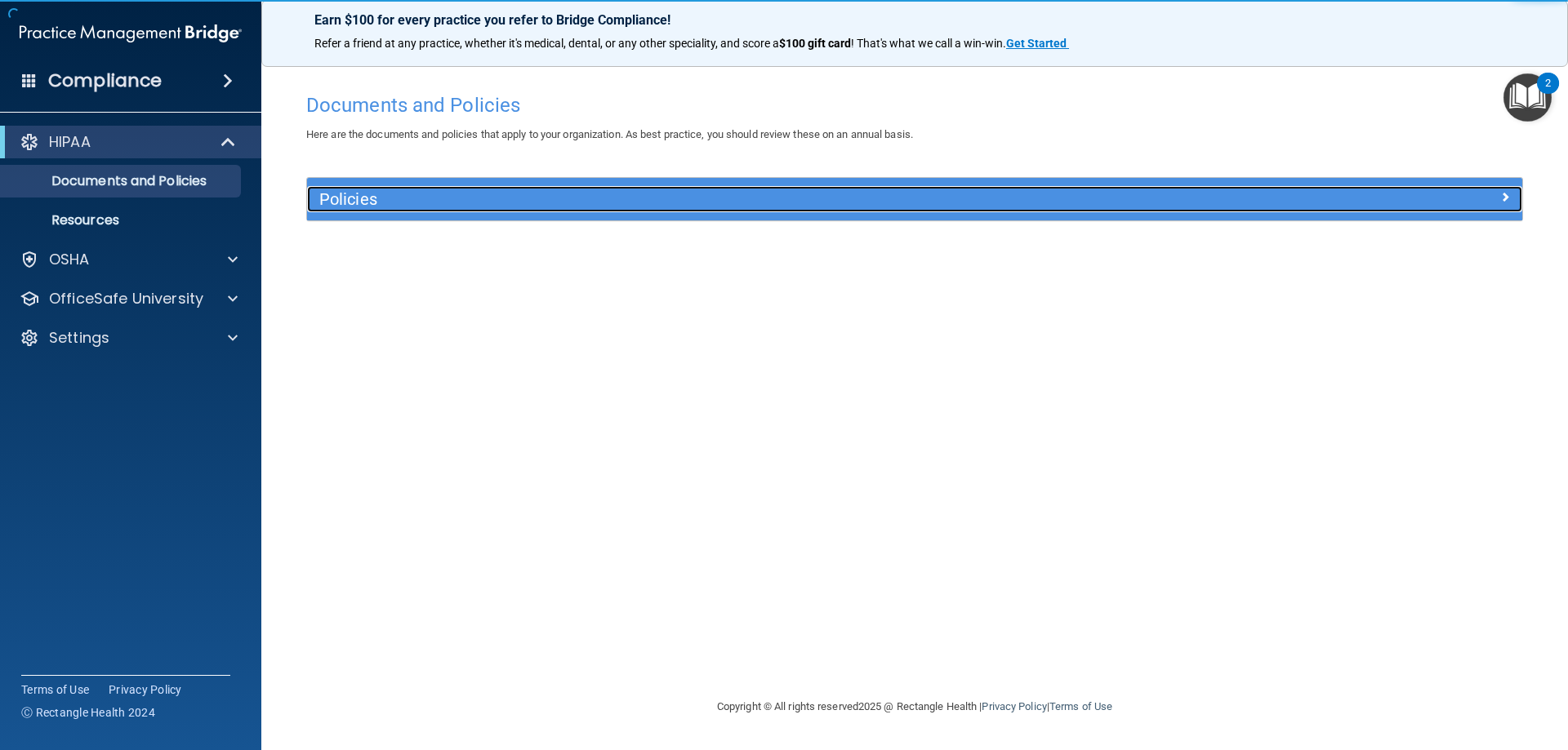
click at [597, 196] on h5 "Policies" at bounding box center [763, 200] width 887 height 18
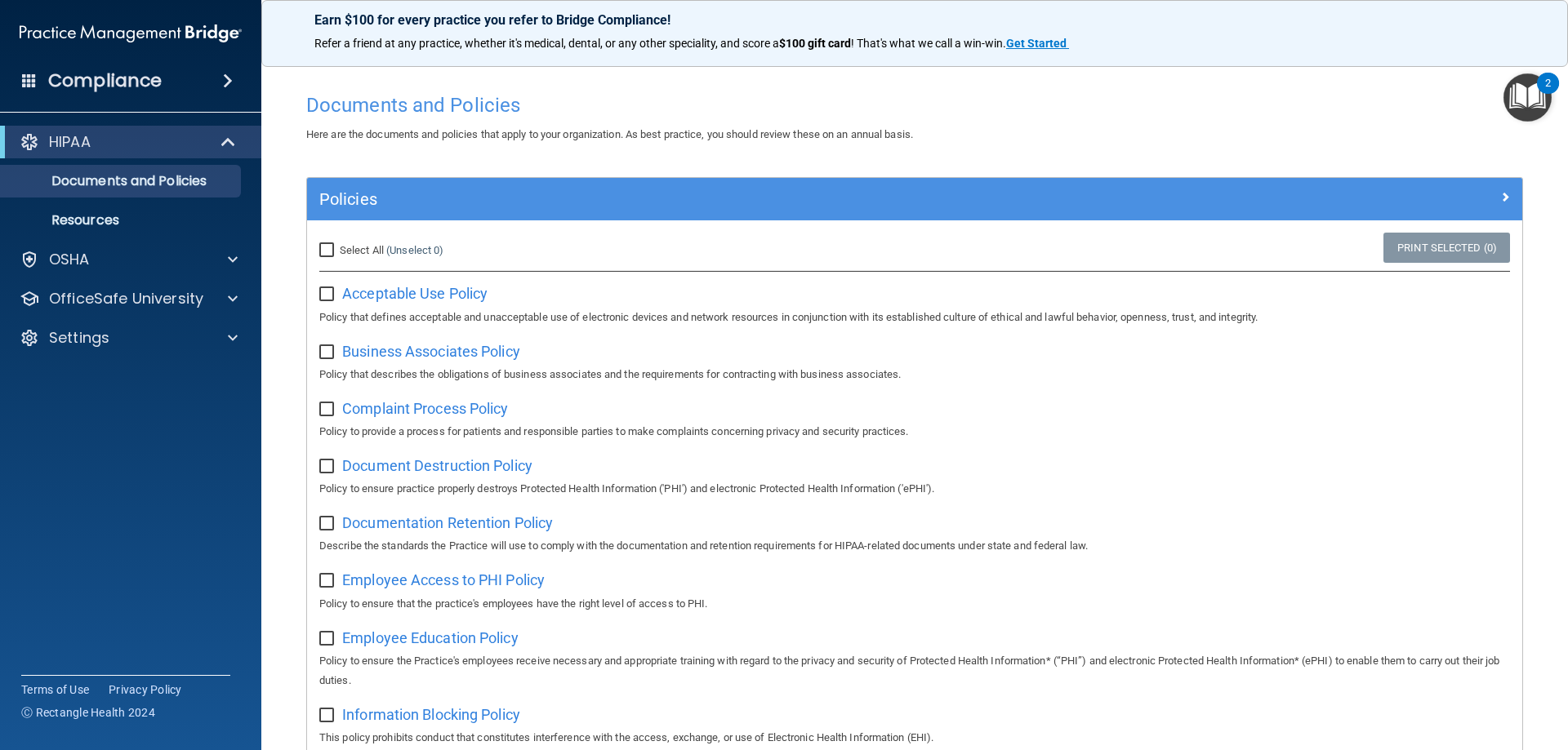
click at [374, 251] on span "Select All" at bounding box center [362, 250] width 44 height 12
click at [338, 251] on input "Select All (Unselect 0) Unselect All" at bounding box center [329, 251] width 19 height 13
checkbox input "true"
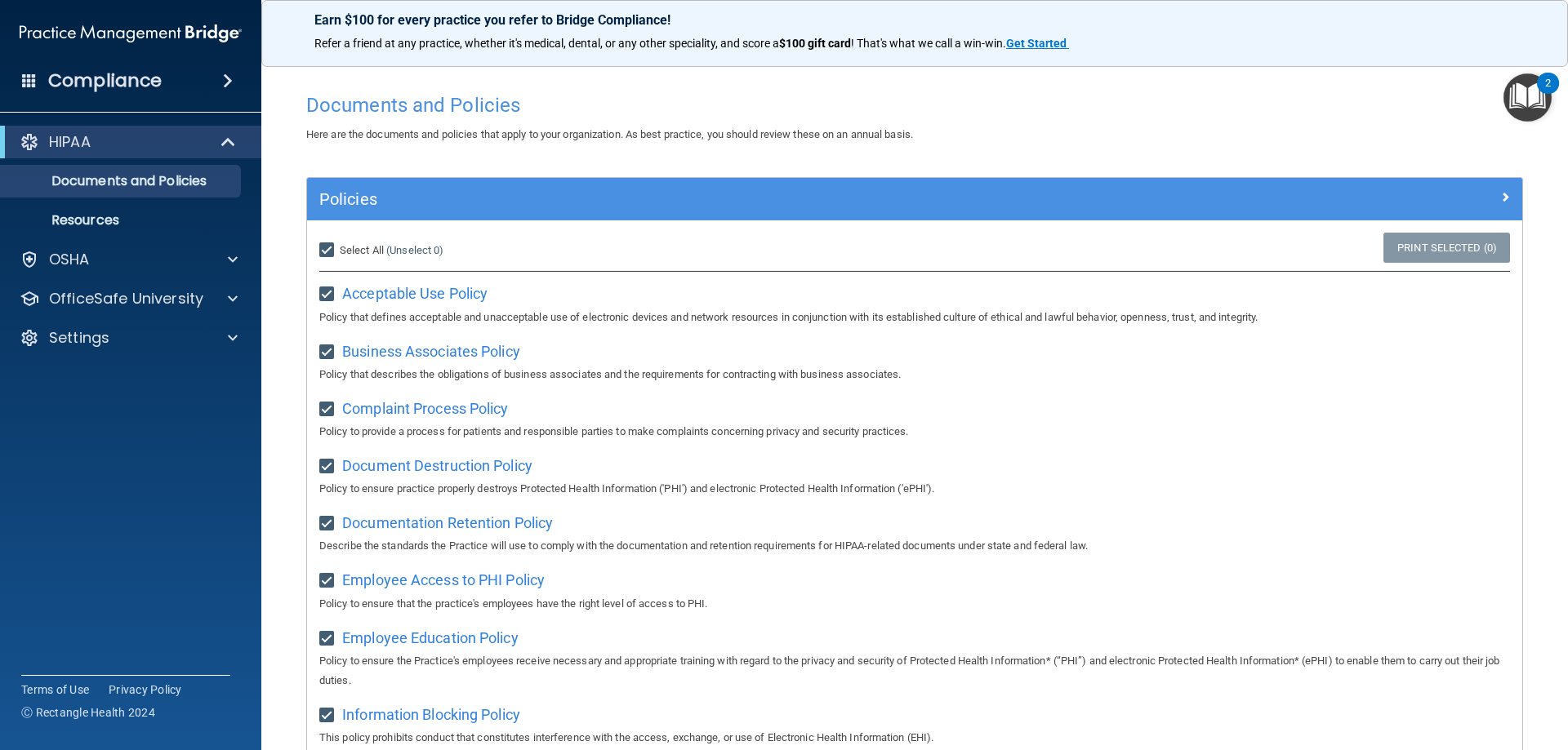
checkbox input "true"
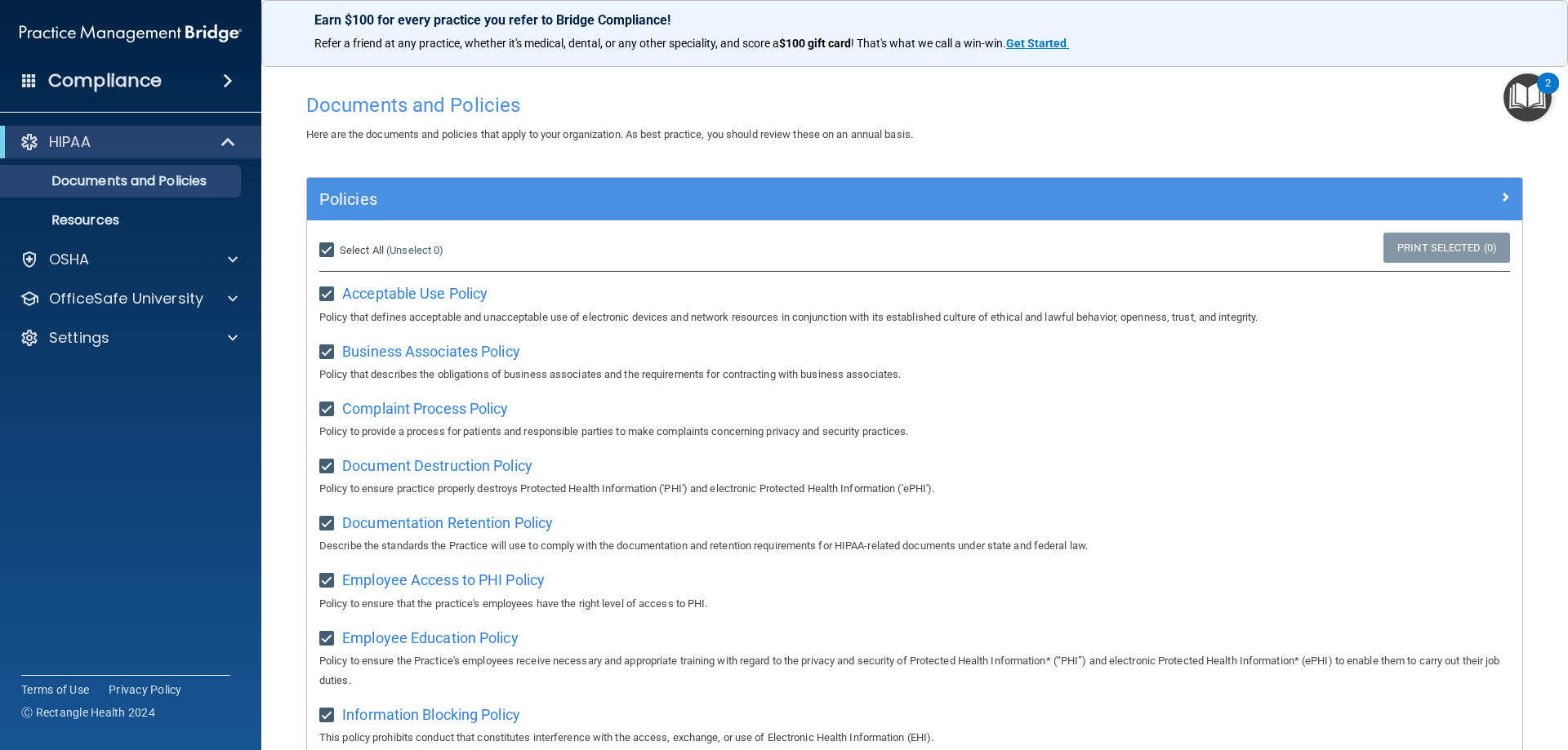
checkbox input "true"
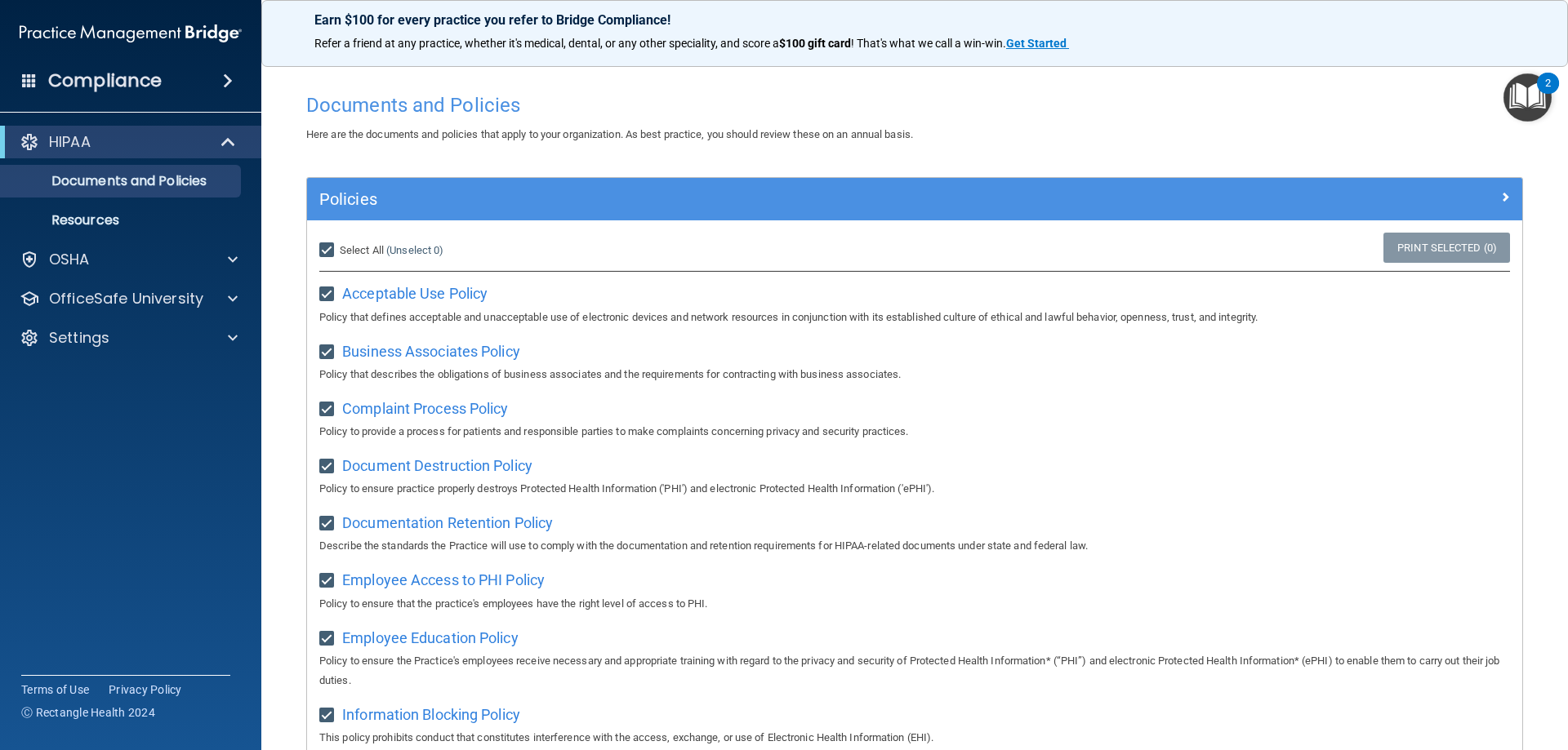
checkbox input "true"
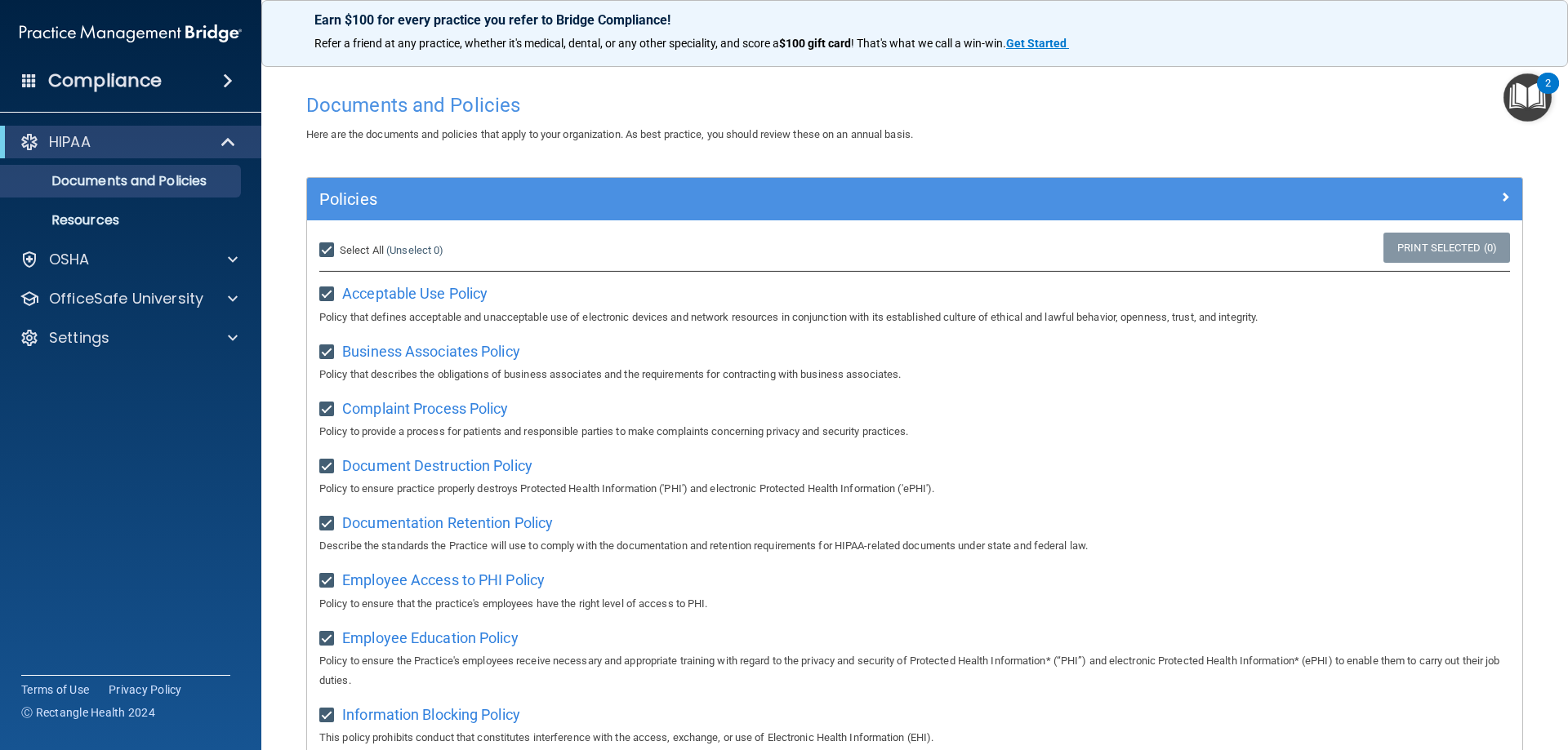
checkbox input "true"
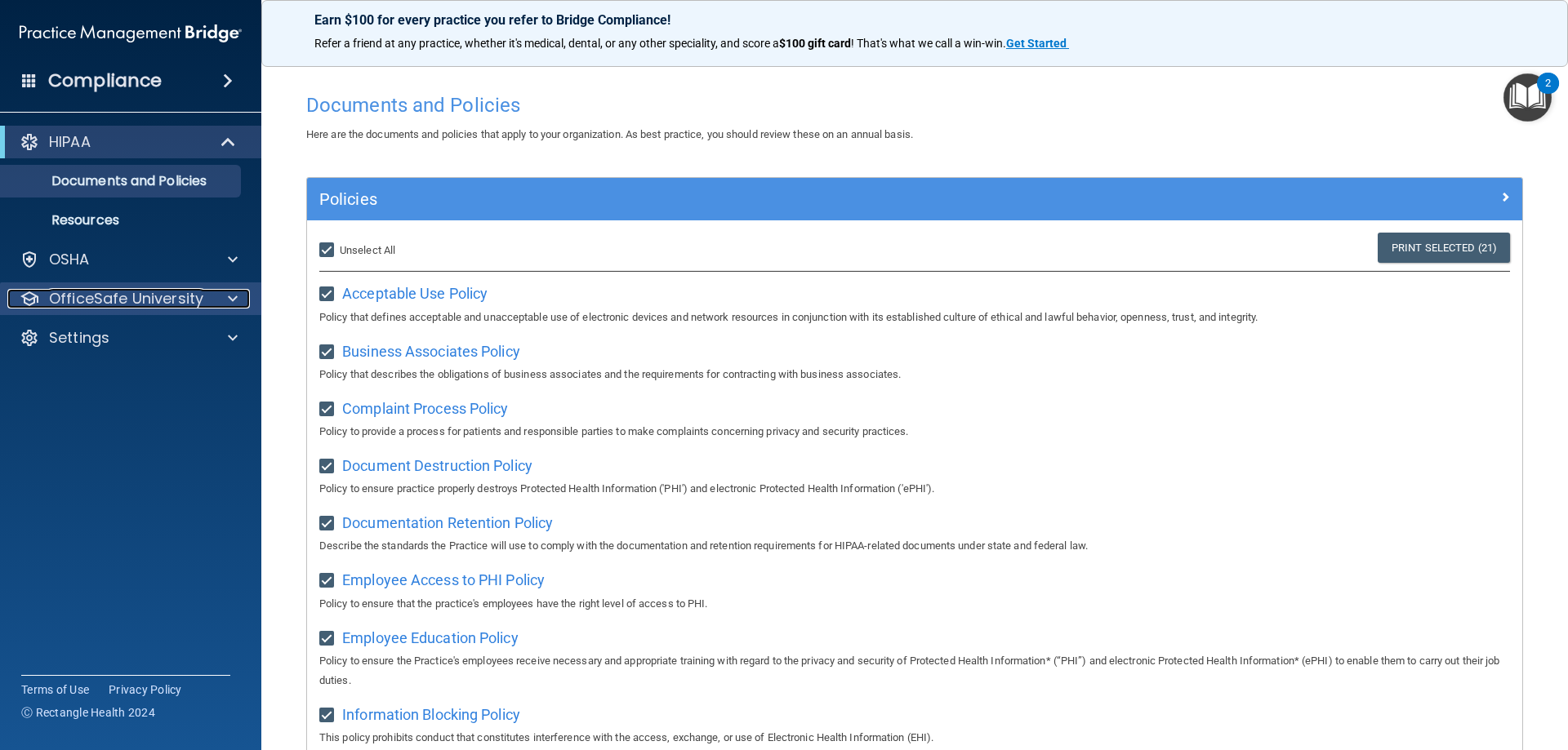
click at [138, 293] on p "OfficeSafe University" at bounding box center [127, 299] width 154 height 20
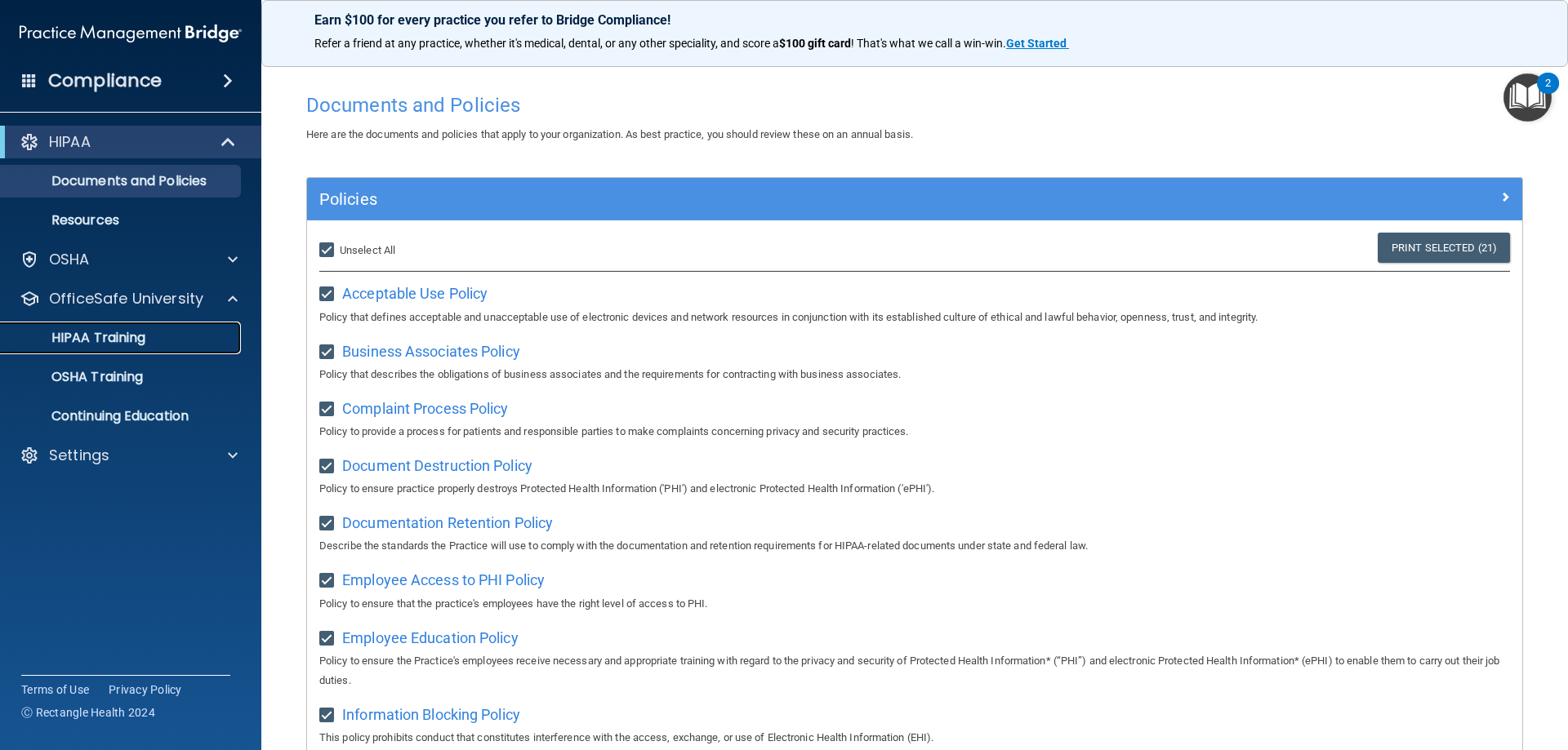
click at [143, 341] on p "HIPAA Training" at bounding box center [78, 338] width 135 height 16
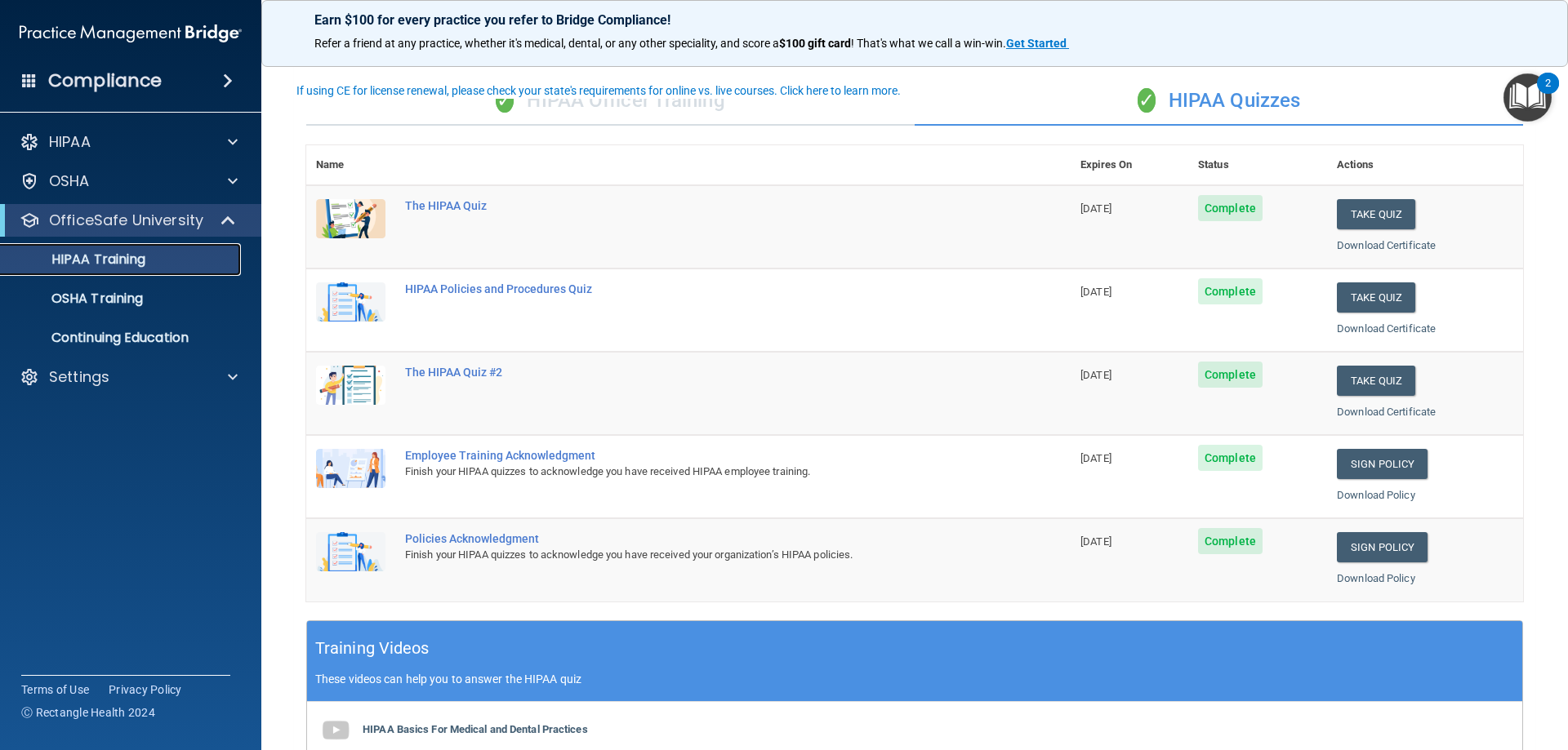
scroll to position [153, 0]
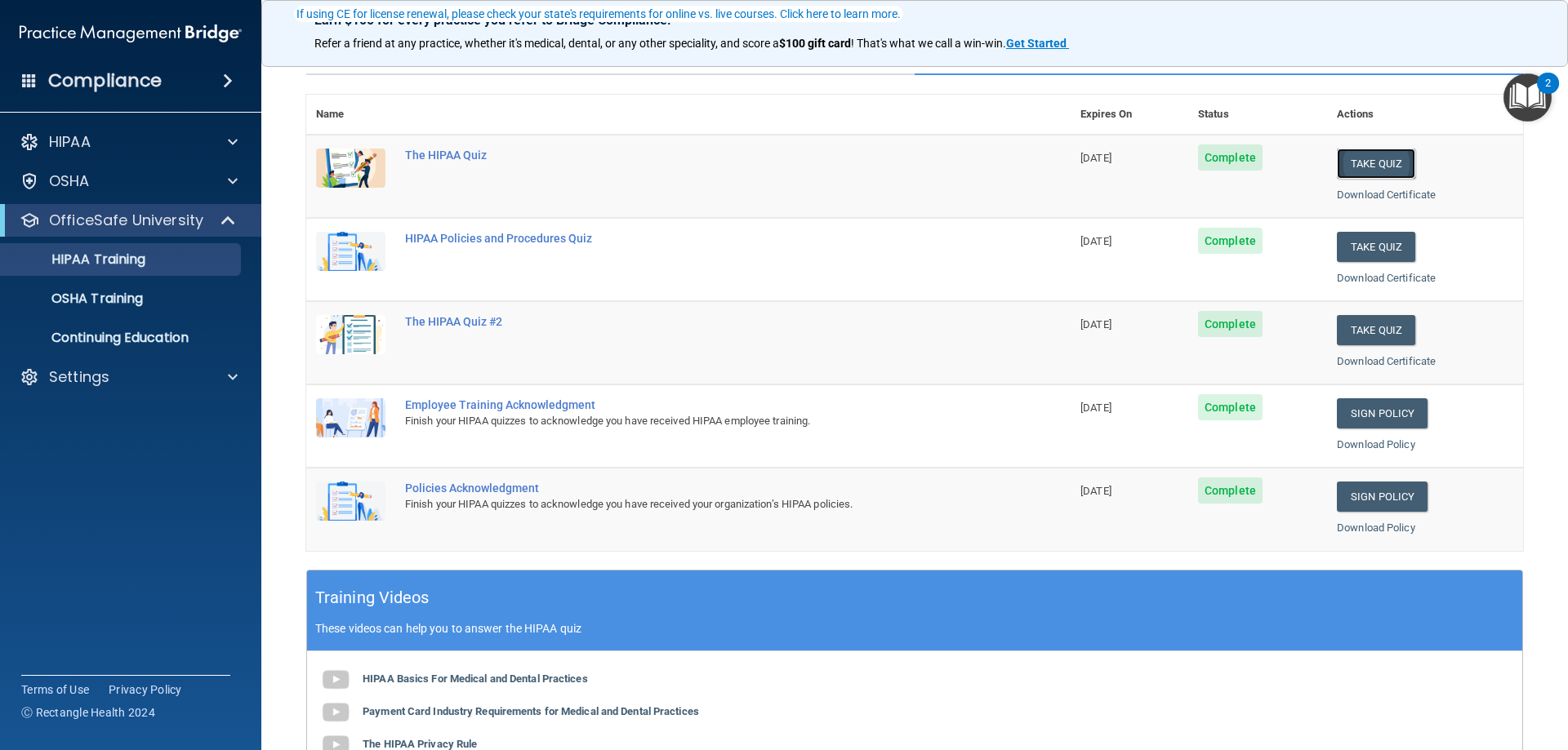
click at [1370, 167] on button "Take Quiz" at bounding box center [1376, 163] width 78 height 30
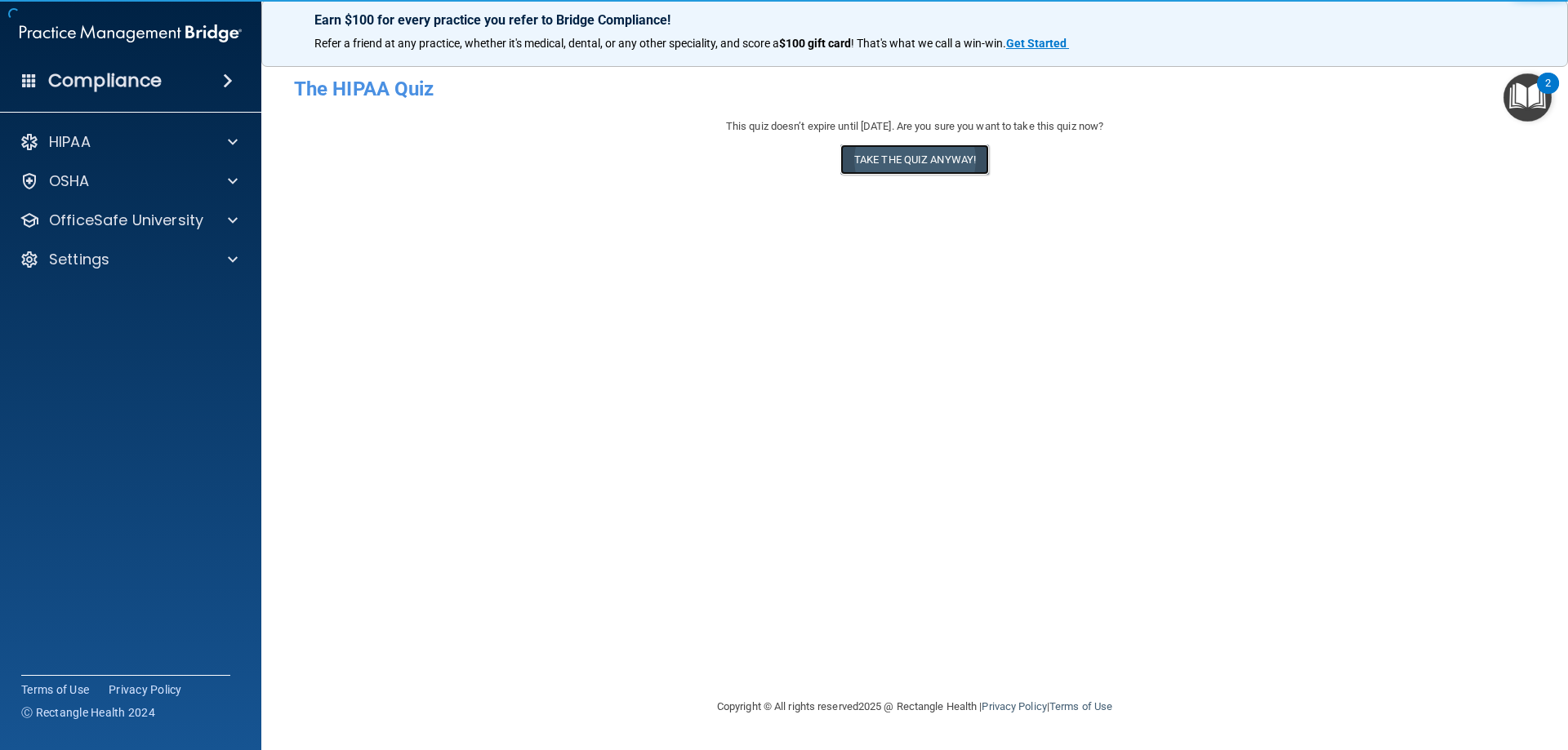
click at [974, 161] on button "Take the quiz anyway!" at bounding box center [915, 159] width 149 height 30
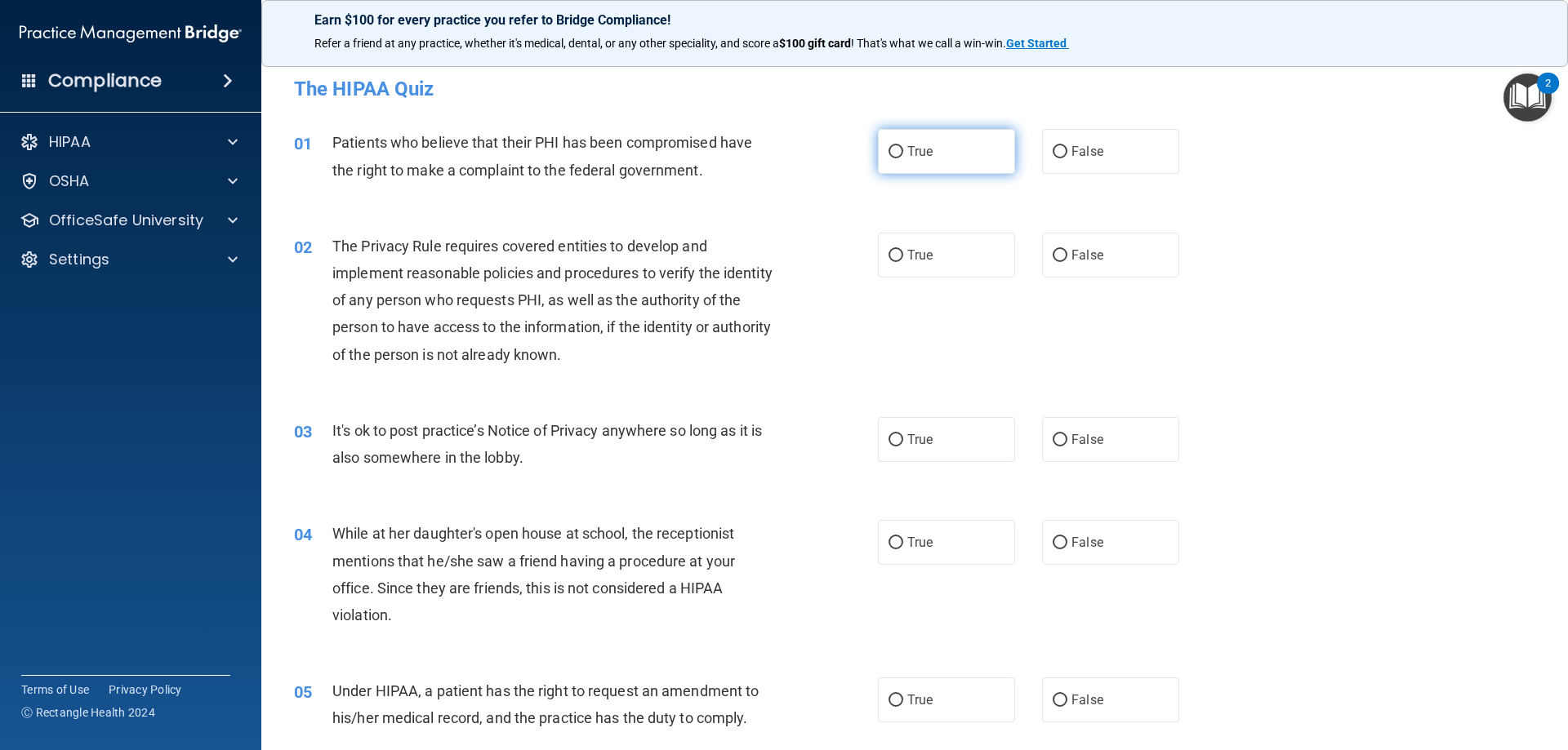
click at [944, 141] on label "True" at bounding box center [946, 151] width 137 height 45
click at [903, 146] on input "True" at bounding box center [896, 152] width 15 height 12
radio input "true"
click at [922, 236] on label "True" at bounding box center [946, 255] width 137 height 45
click at [903, 250] on input "True" at bounding box center [896, 255] width 15 height 12
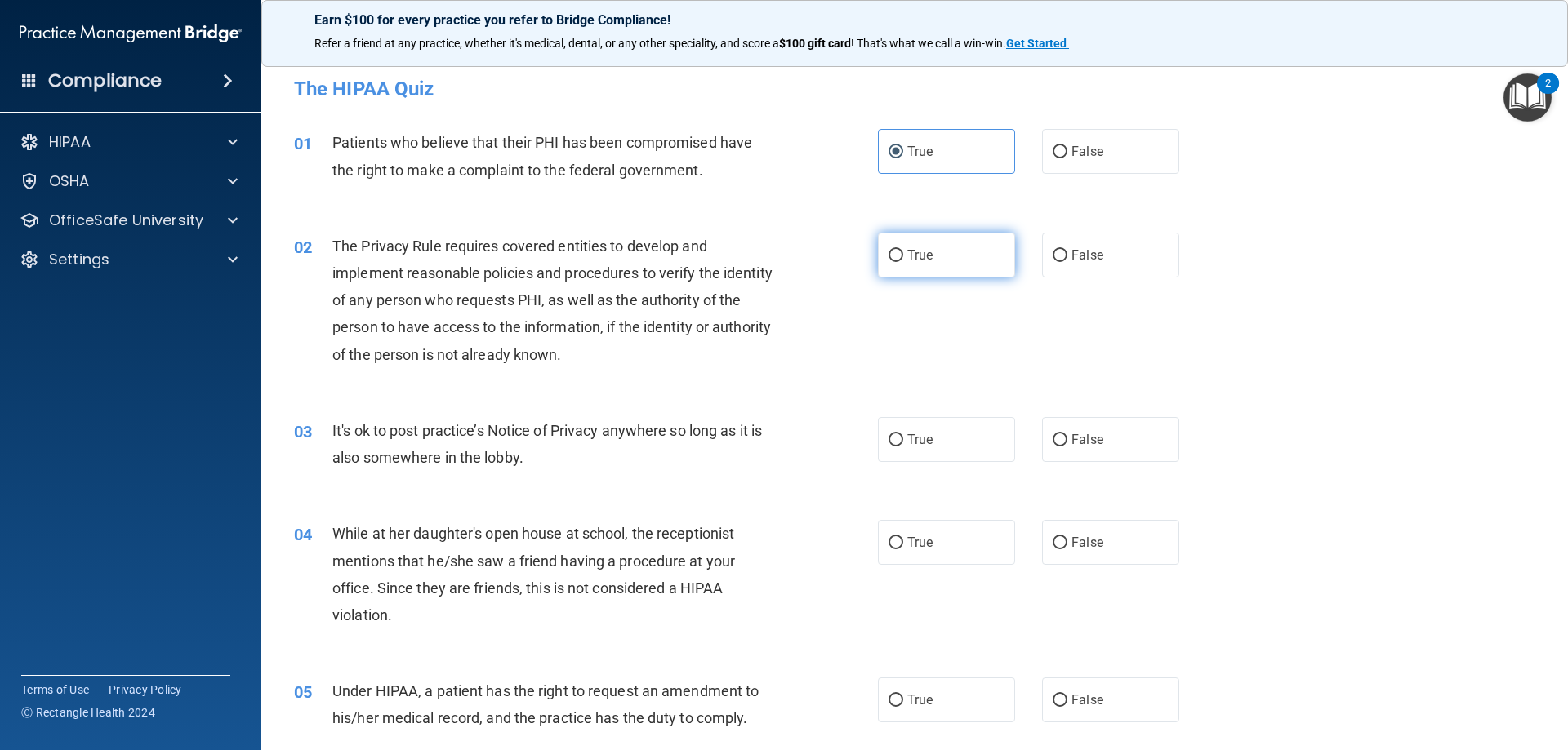
radio input "true"
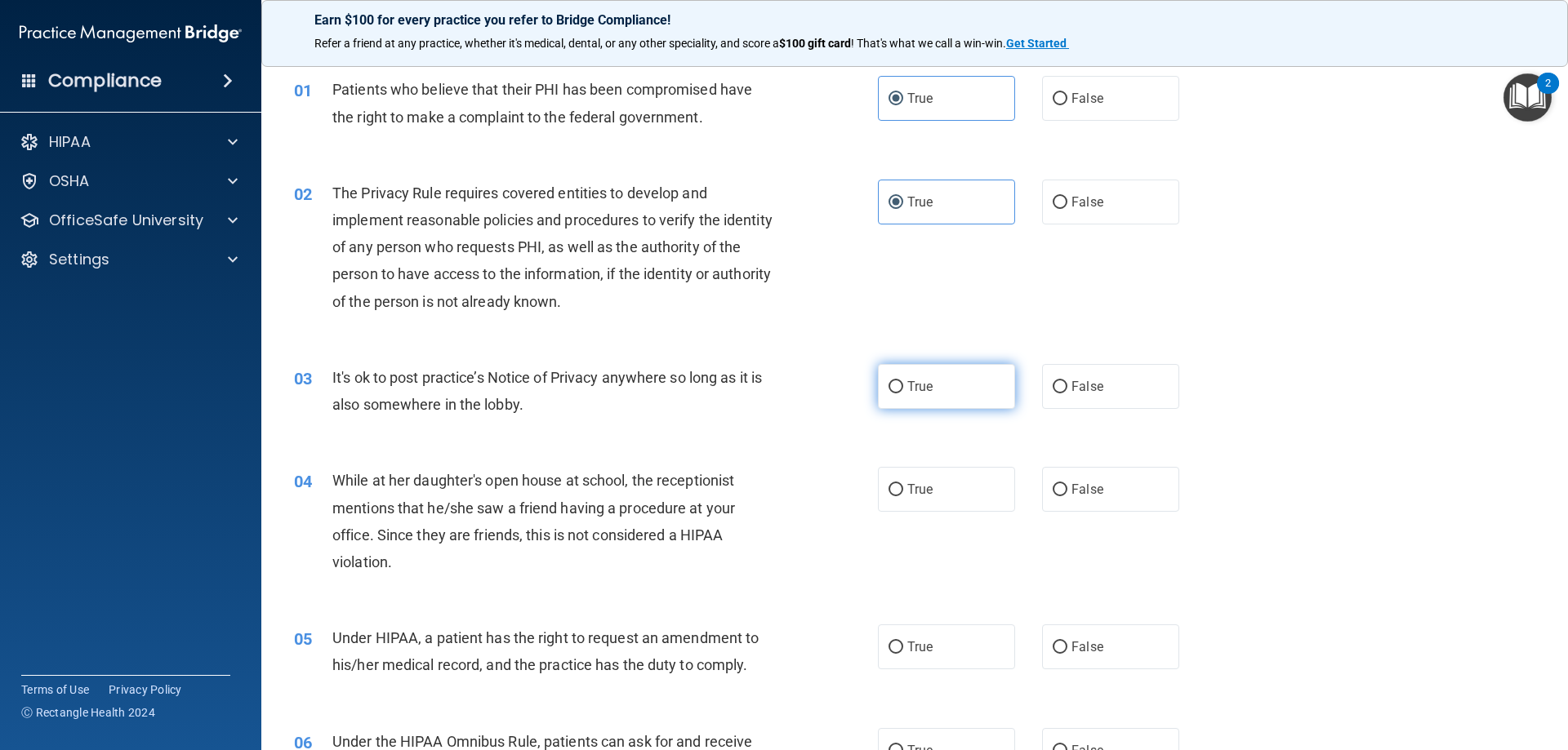
scroll to position [81, 0]
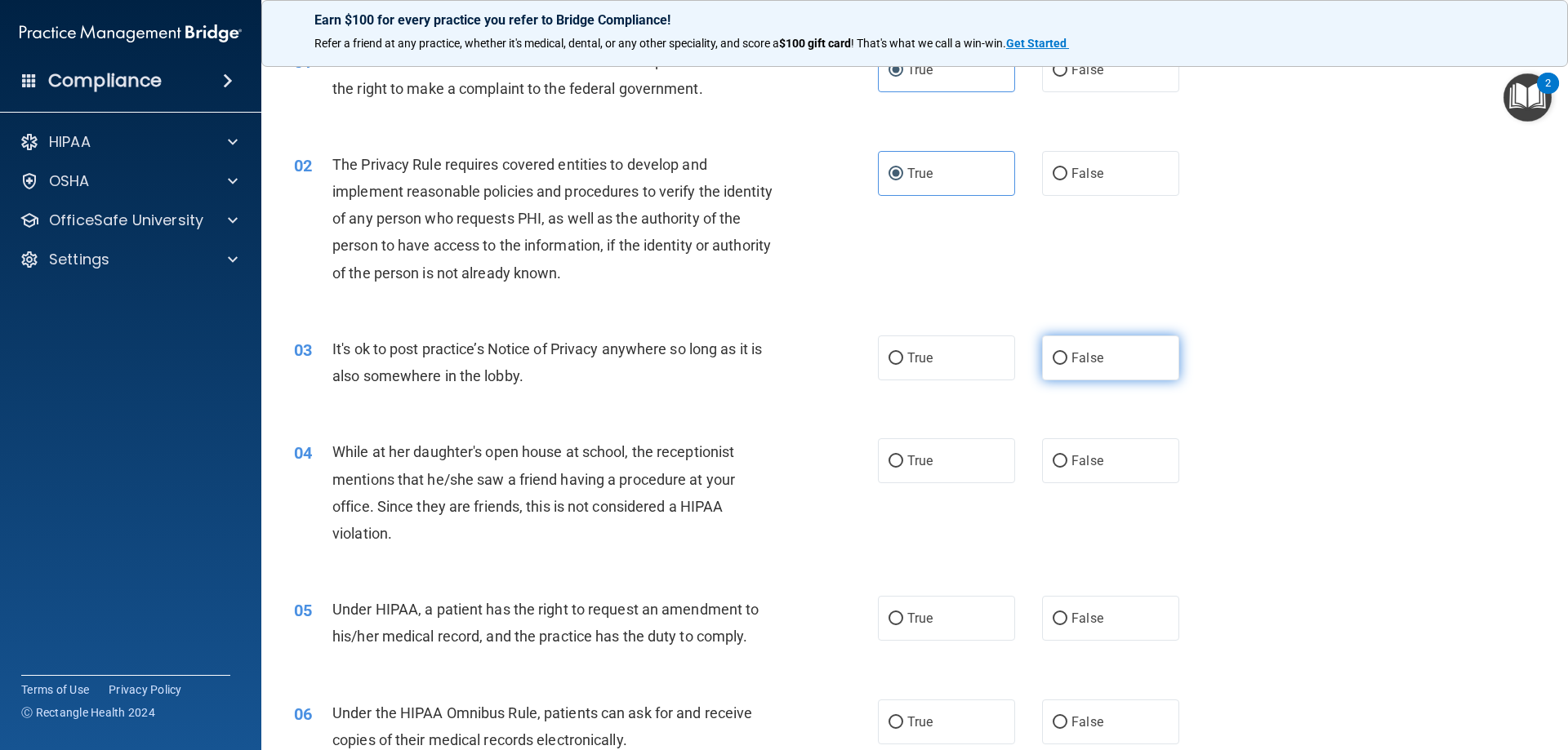
click at [1093, 364] on span "False" at bounding box center [1087, 357] width 32 height 16
click at [1068, 364] on input "False" at bounding box center [1060, 358] width 15 height 12
radio input "true"
click at [1081, 471] on label "False" at bounding box center [1110, 461] width 137 height 45
click at [1068, 468] on input "False" at bounding box center [1060, 462] width 15 height 12
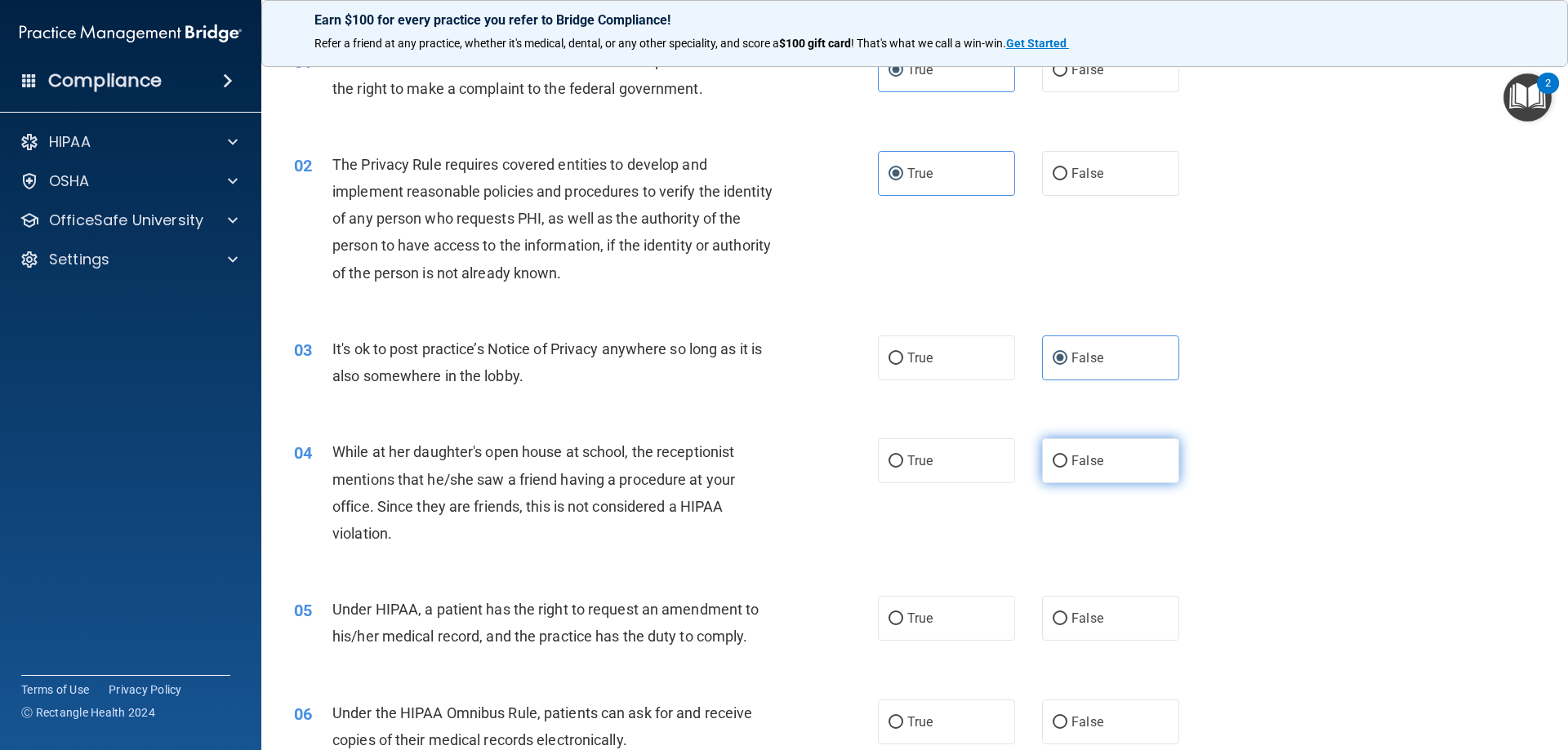
radio input "true"
click at [1095, 618] on label "False" at bounding box center [1110, 619] width 137 height 45
click at [1068, 618] on input "False" at bounding box center [1060, 619] width 15 height 12
radio input "true"
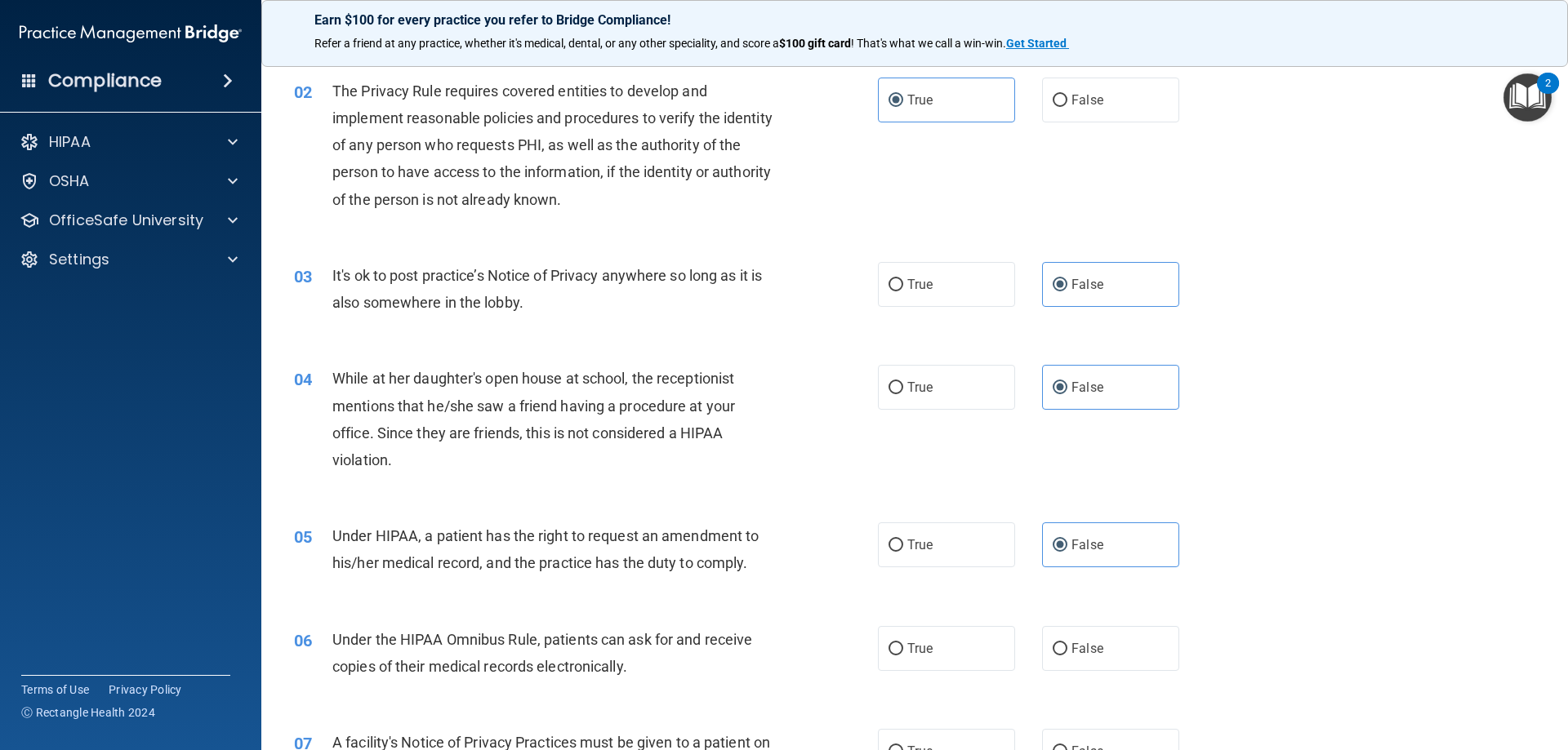
scroll to position [408, 0]
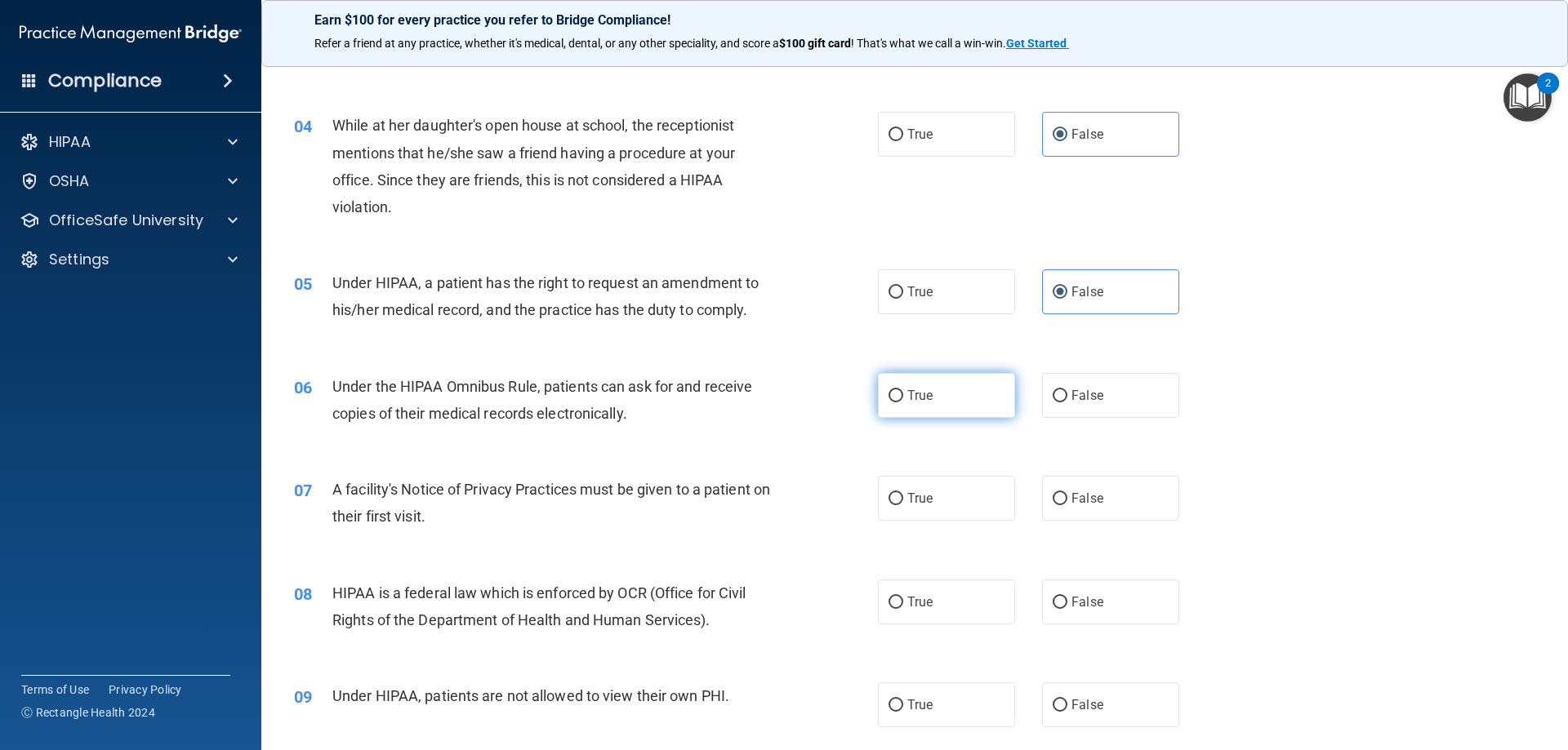
click at [929, 393] on label "True" at bounding box center [946, 395] width 137 height 45
click at [903, 393] on input "True" at bounding box center [896, 396] width 15 height 12
radio input "true"
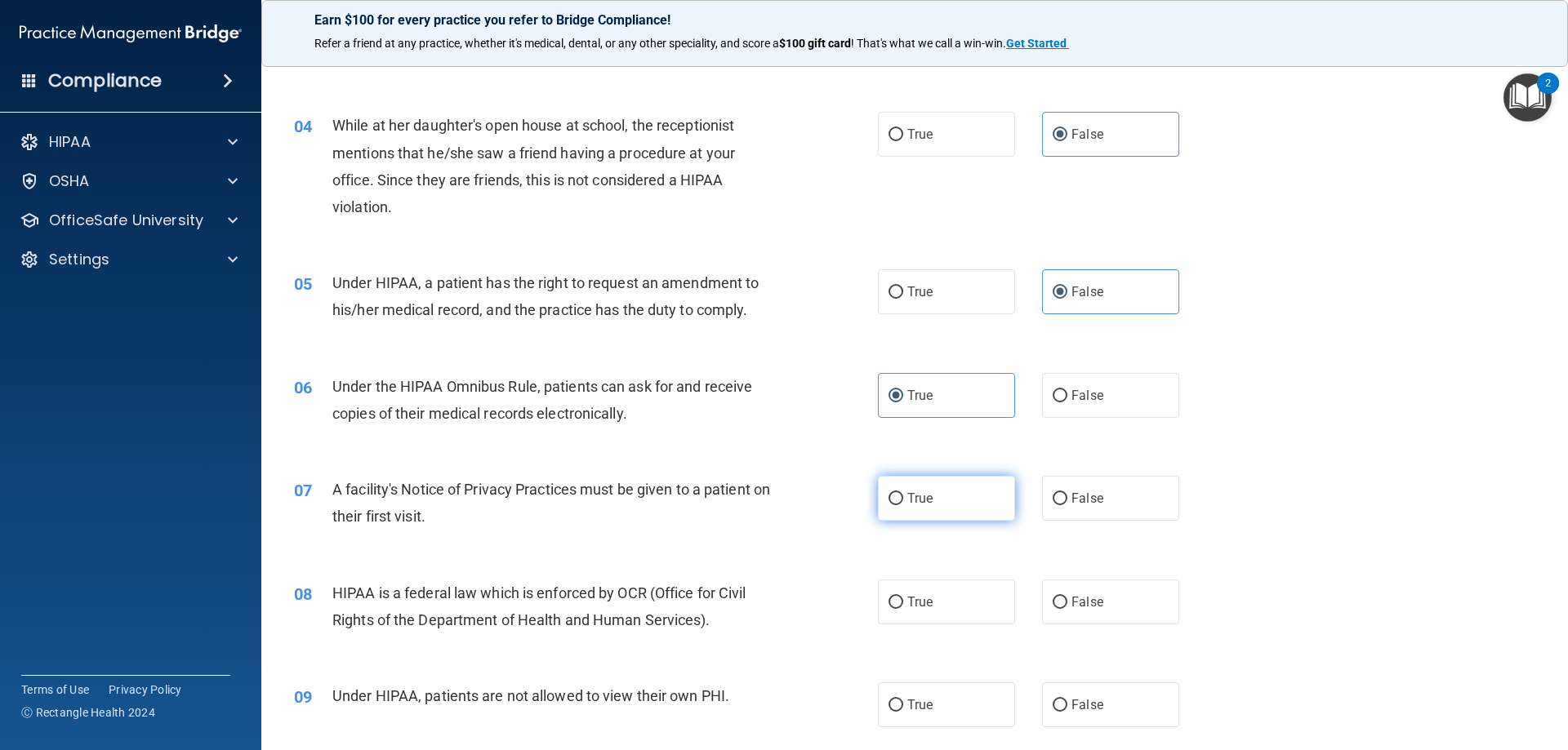
click at [936, 487] on label "True" at bounding box center [946, 498] width 137 height 45
click at [903, 493] on input "True" at bounding box center [896, 499] width 15 height 12
radio input "true"
click at [943, 582] on label "True" at bounding box center [946, 602] width 137 height 45
click at [903, 597] on input "True" at bounding box center [896, 603] width 15 height 12
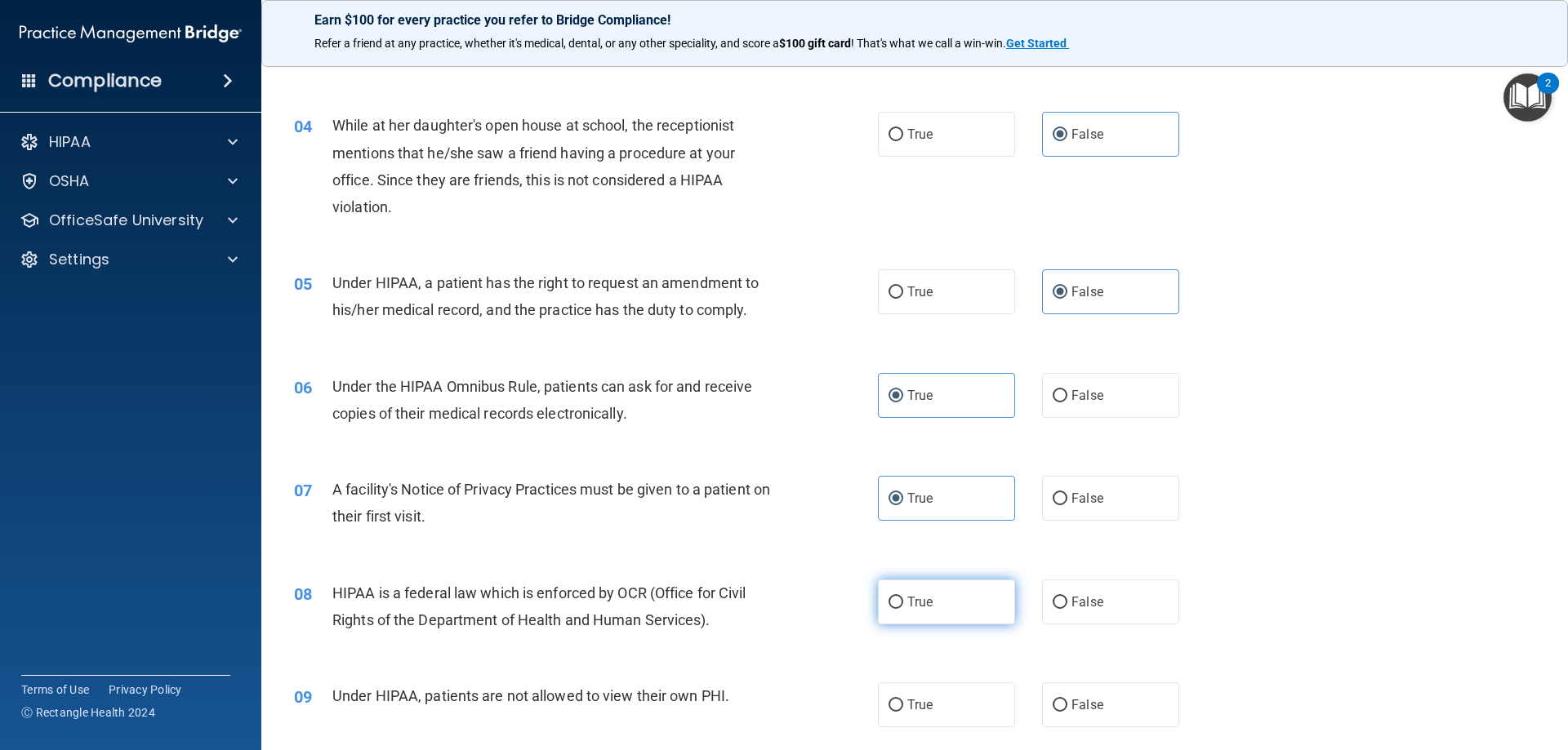
radio input "true"
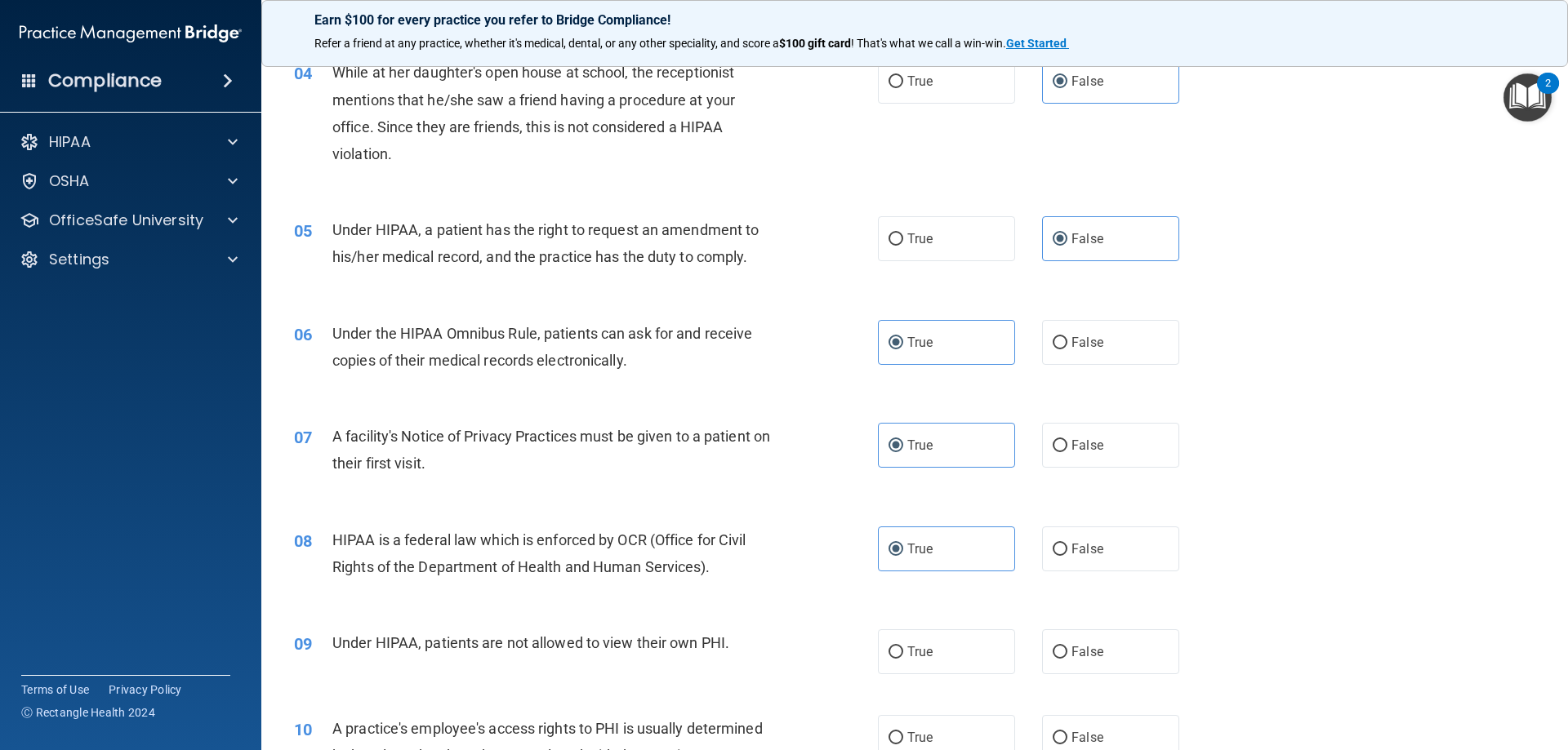
scroll to position [490, 0]
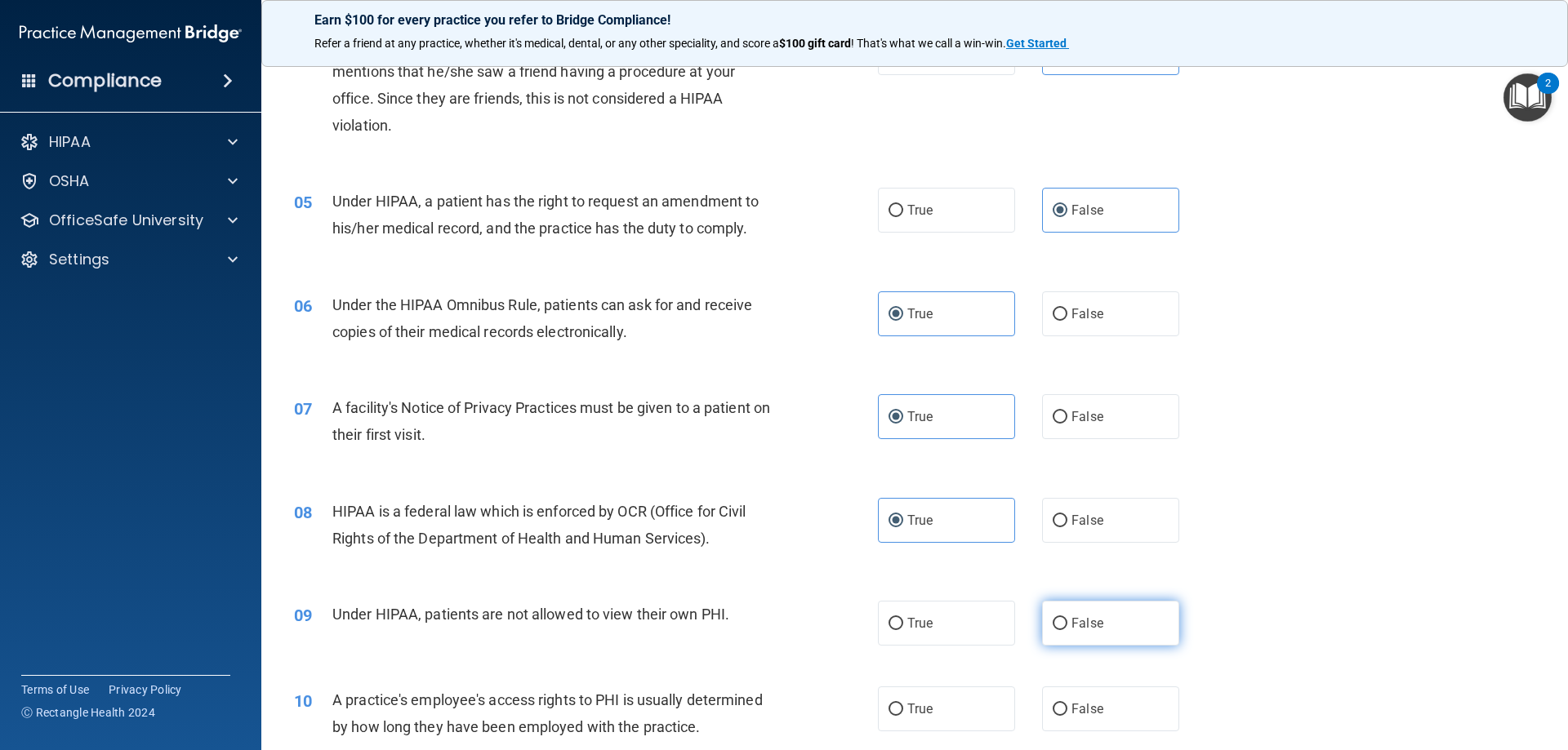
click at [1080, 612] on label "False" at bounding box center [1110, 623] width 137 height 45
click at [1068, 618] on input "False" at bounding box center [1060, 623] width 15 height 12
radio input "true"
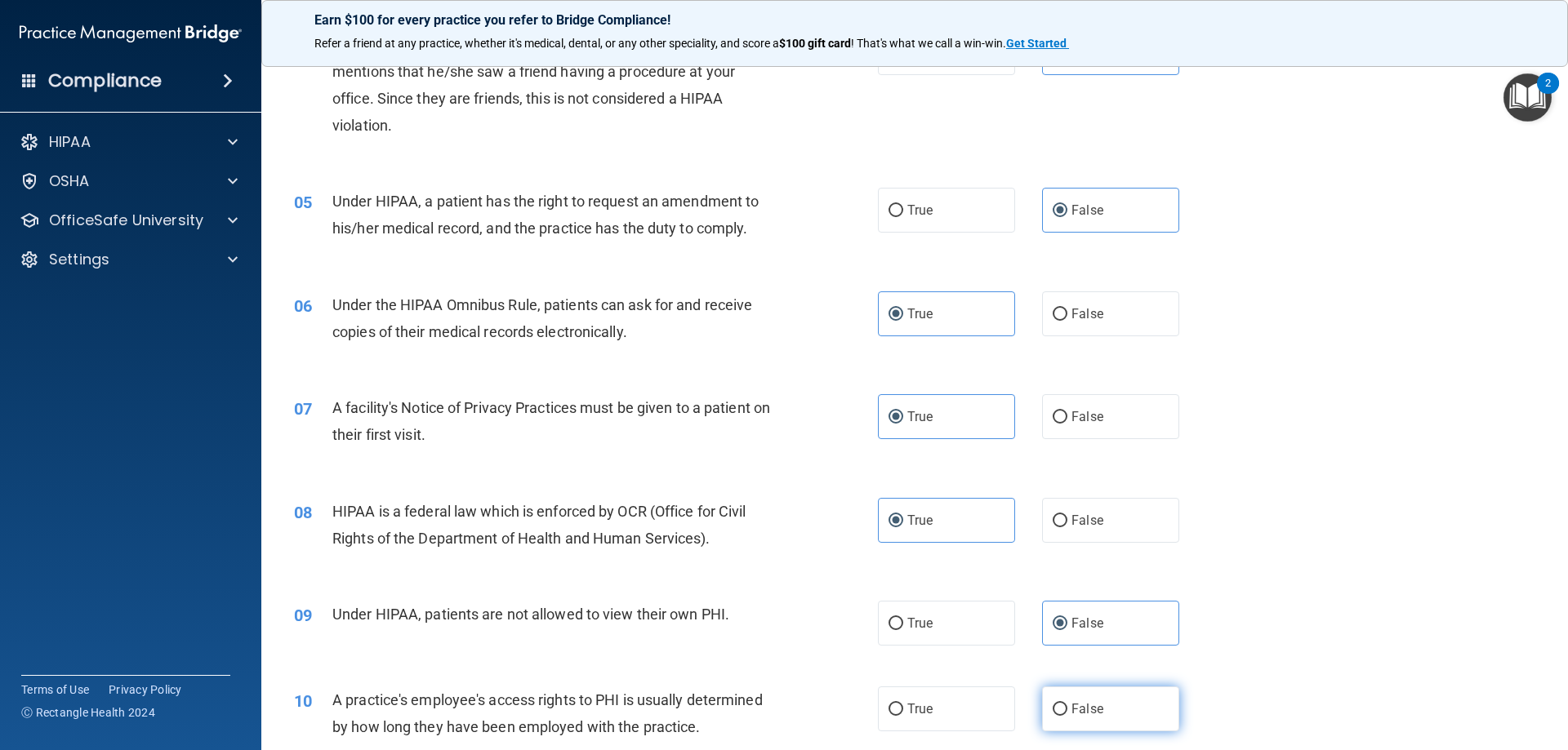
click at [1090, 689] on label "False" at bounding box center [1110, 709] width 137 height 45
click at [1068, 704] on input "False" at bounding box center [1060, 710] width 15 height 12
radio input "true"
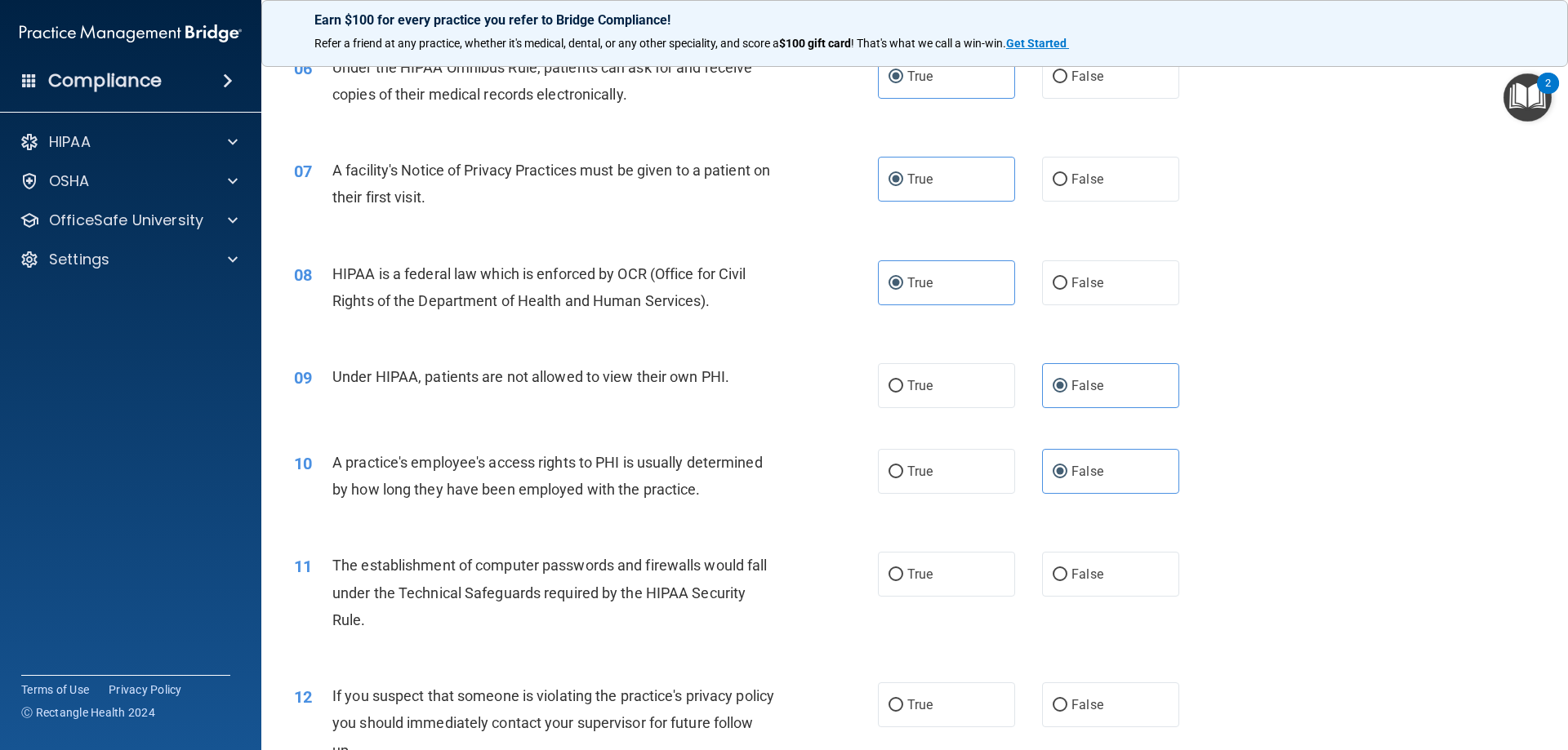
scroll to position [735, 0]
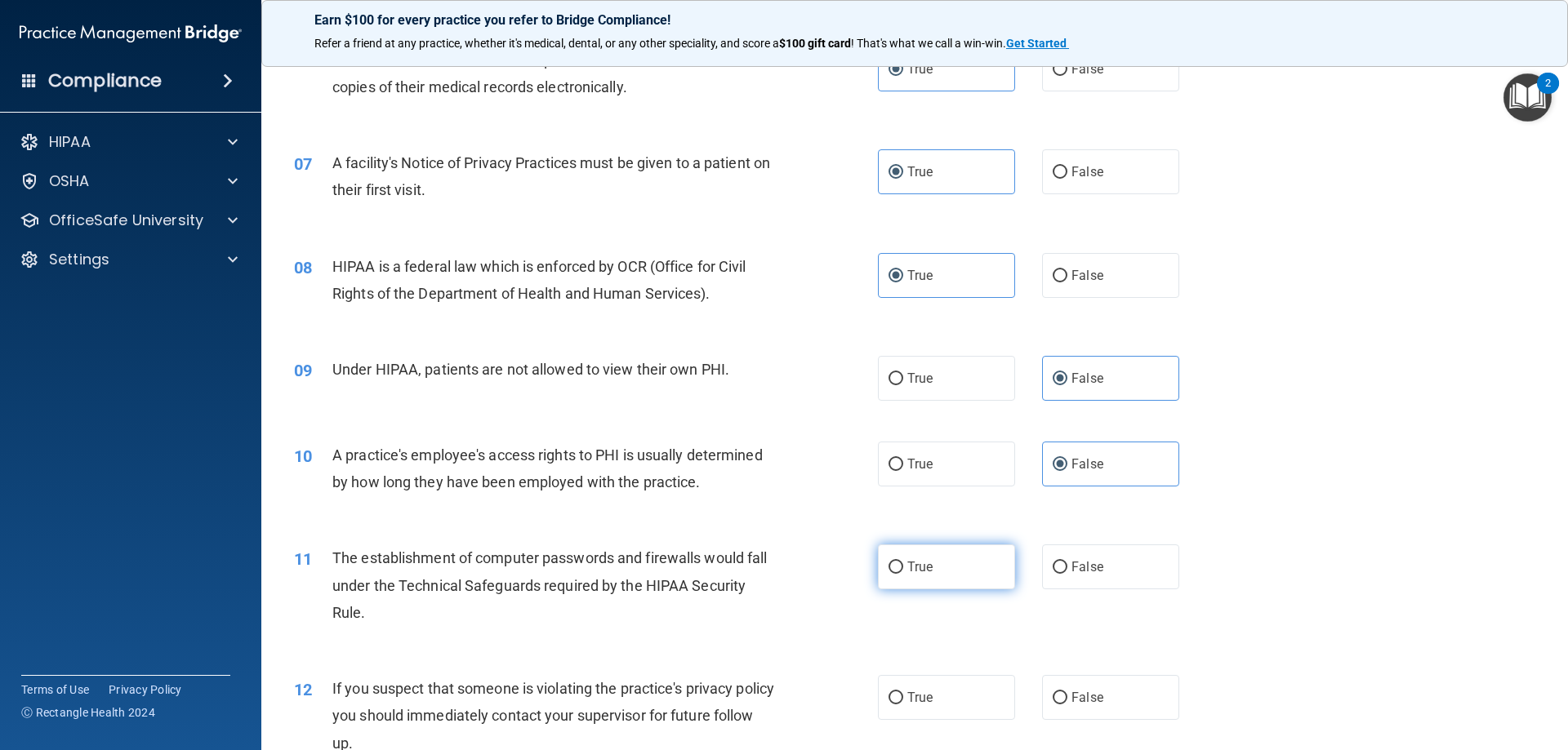
click at [973, 556] on label "True" at bounding box center [946, 567] width 137 height 45
click at [903, 562] on input "True" at bounding box center [896, 568] width 15 height 12
radio input "true"
click at [920, 689] on label "True" at bounding box center [946, 697] width 137 height 45
click at [903, 692] on input "True" at bounding box center [896, 698] width 15 height 12
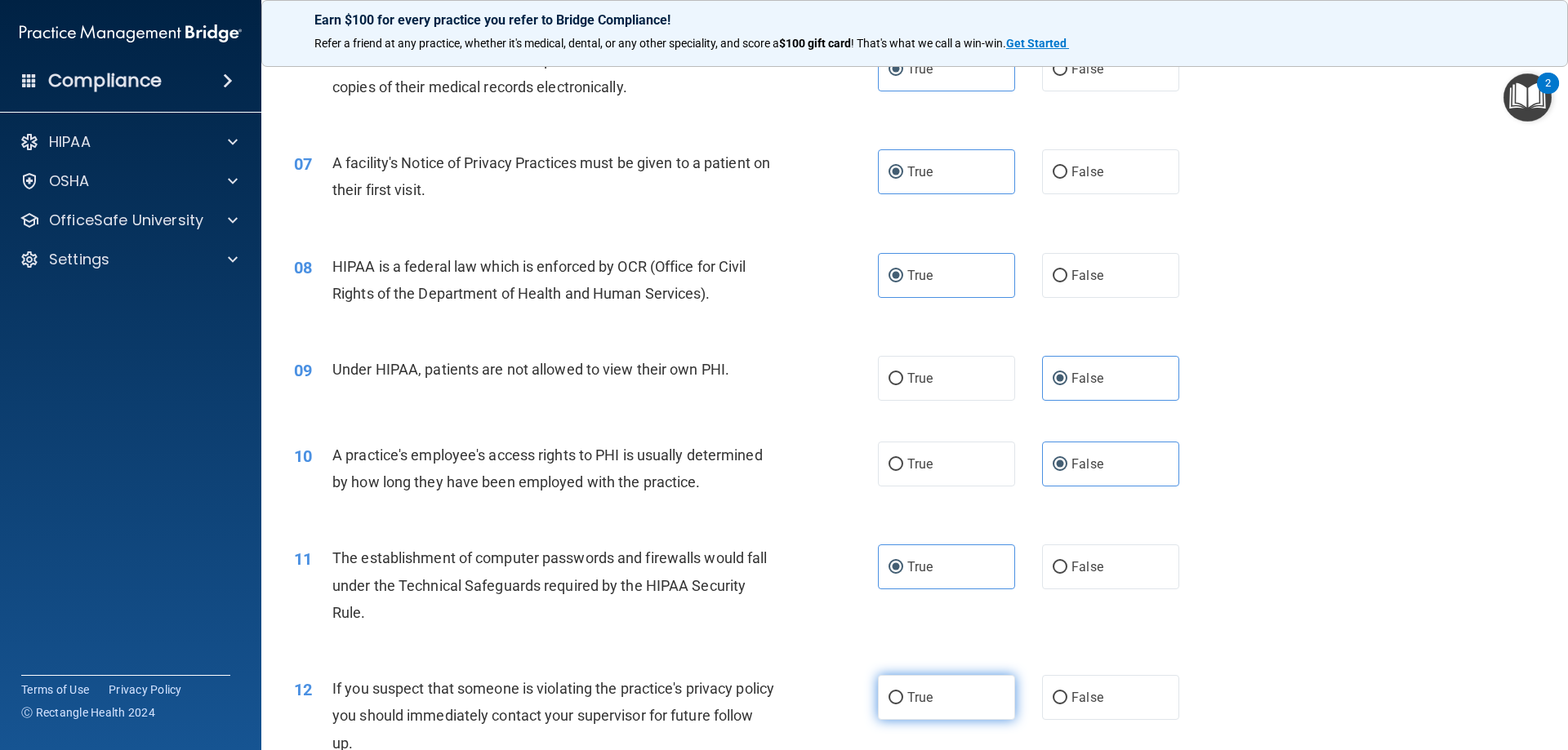
radio input "true"
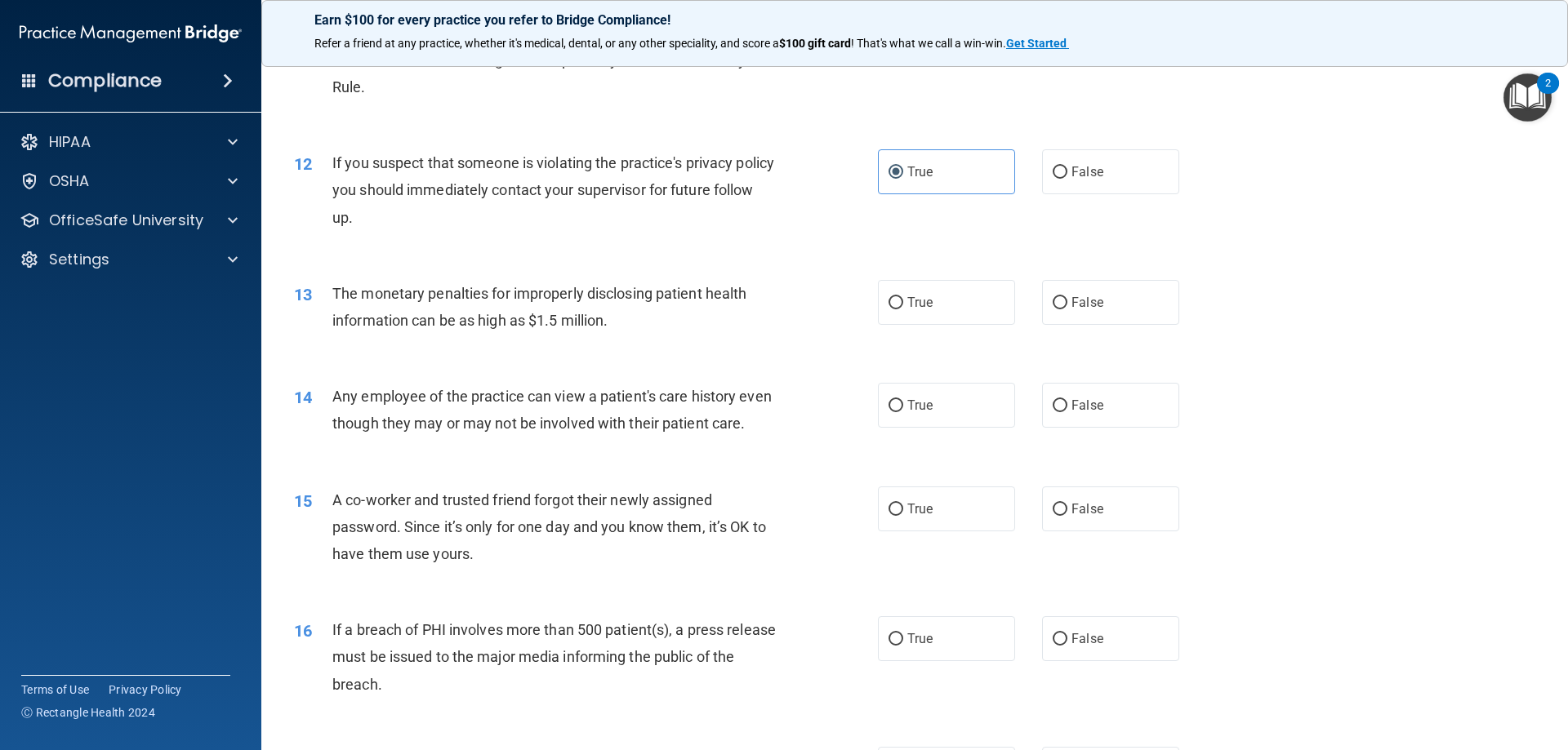
scroll to position [1306, 0]
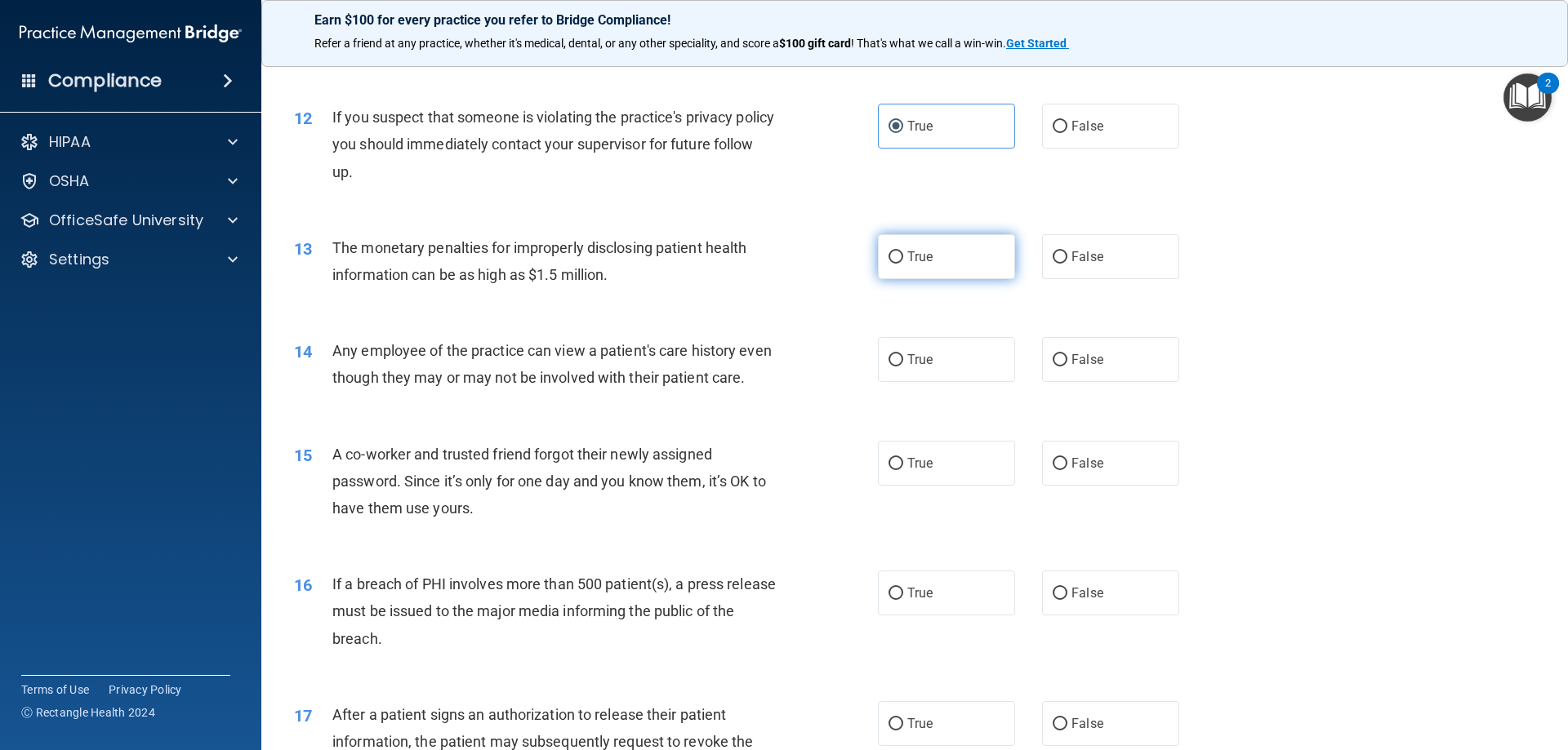
click at [912, 269] on label "True" at bounding box center [946, 256] width 137 height 45
click at [903, 264] on input "True" at bounding box center [896, 257] width 15 height 12
radio input "true"
click at [1103, 378] on label "False" at bounding box center [1110, 359] width 137 height 45
click at [1068, 366] on input "False" at bounding box center [1060, 360] width 15 height 12
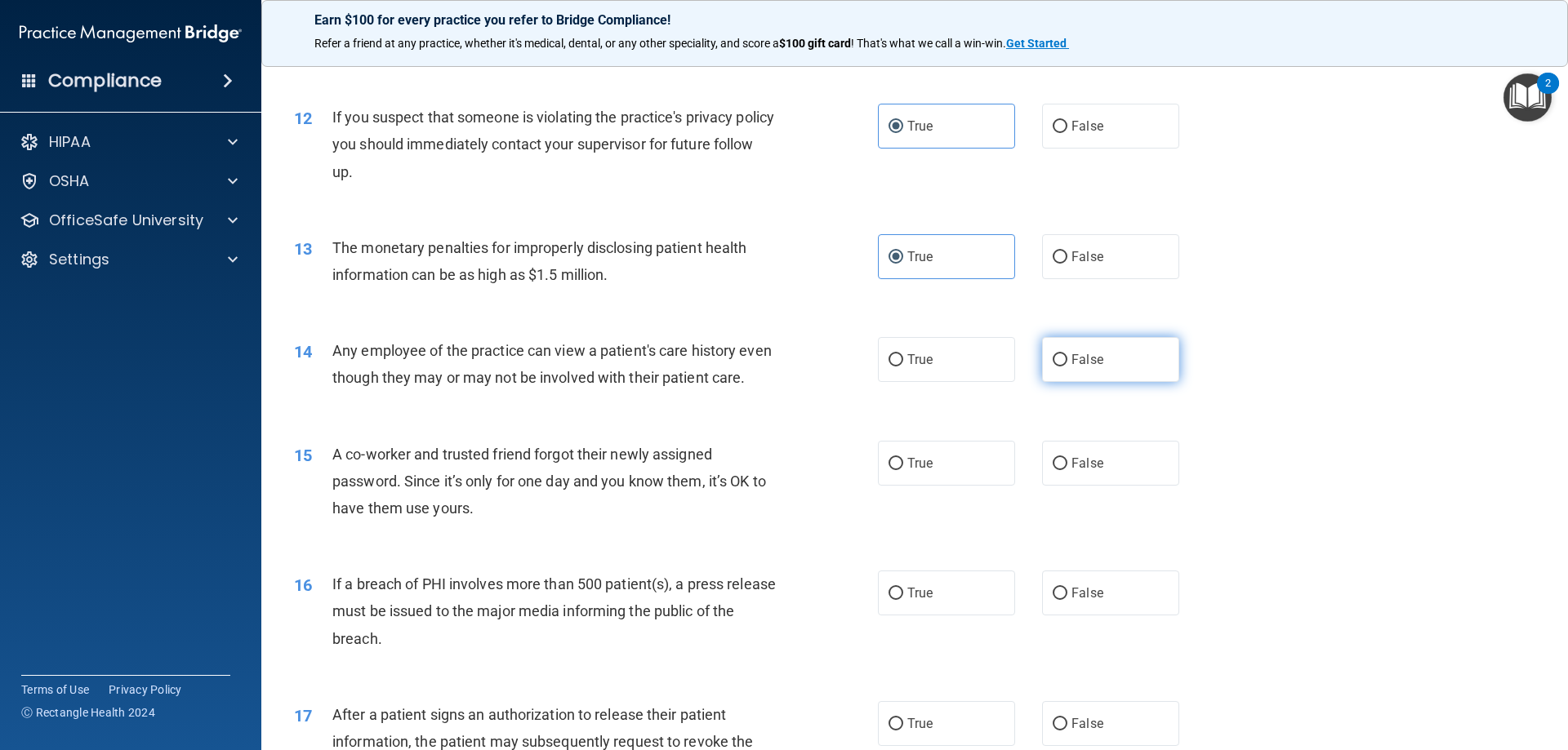
radio input "true"
click at [1103, 484] on label "False" at bounding box center [1110, 463] width 137 height 45
click at [1068, 471] on input "False" at bounding box center [1060, 464] width 15 height 12
radio input "true"
click at [920, 615] on label "True" at bounding box center [946, 593] width 137 height 45
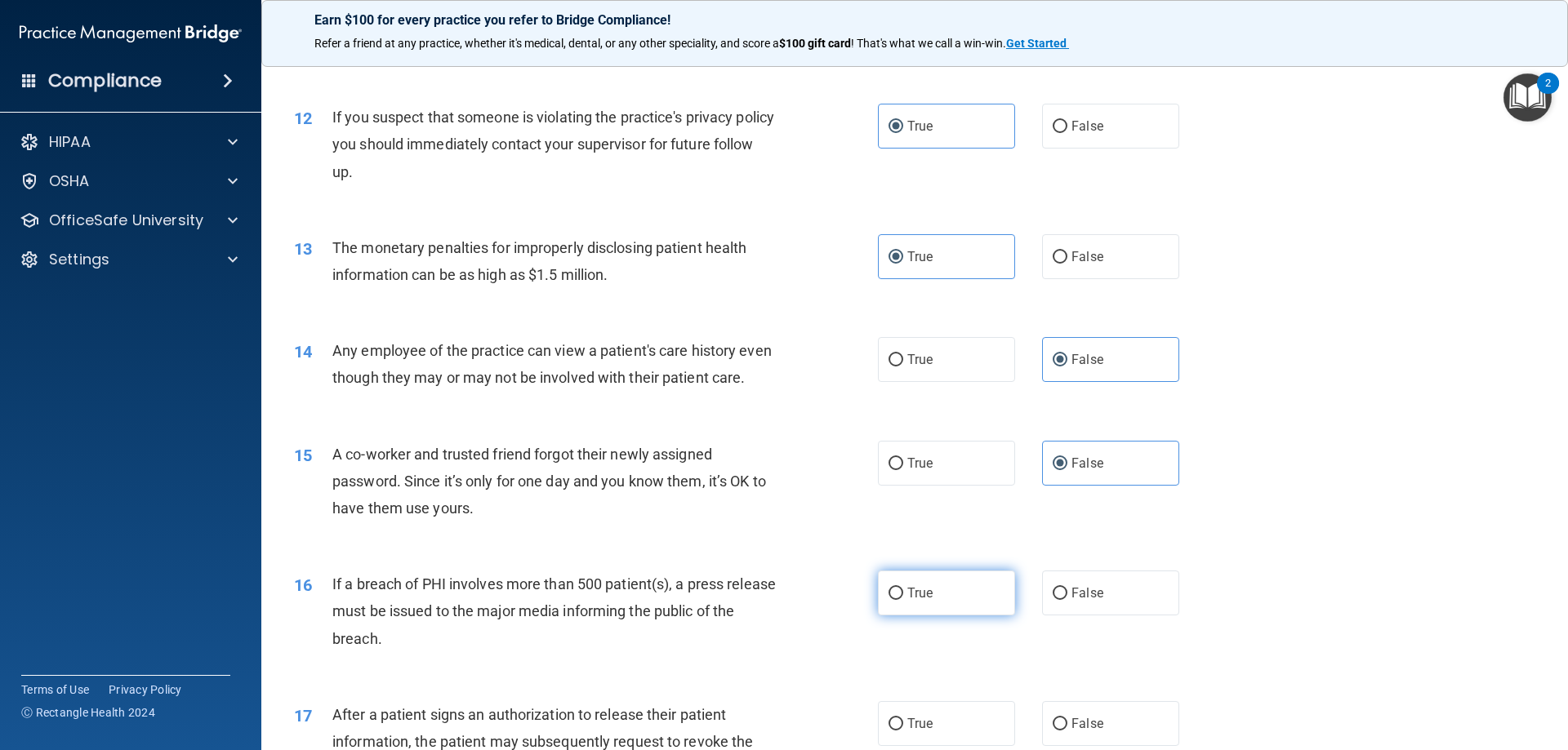
click at [903, 600] on input "True" at bounding box center [896, 594] width 15 height 12
radio input "true"
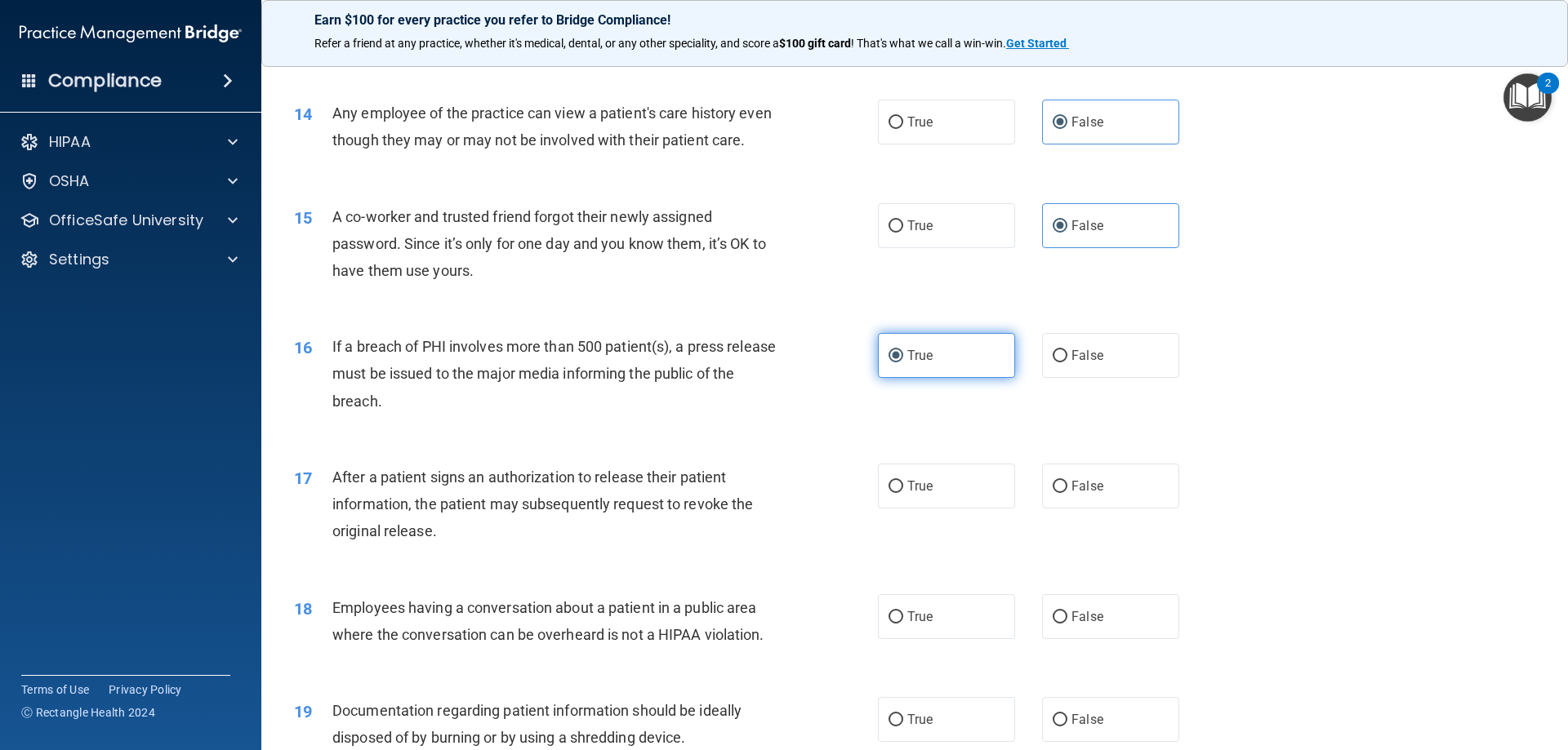
scroll to position [1551, 0]
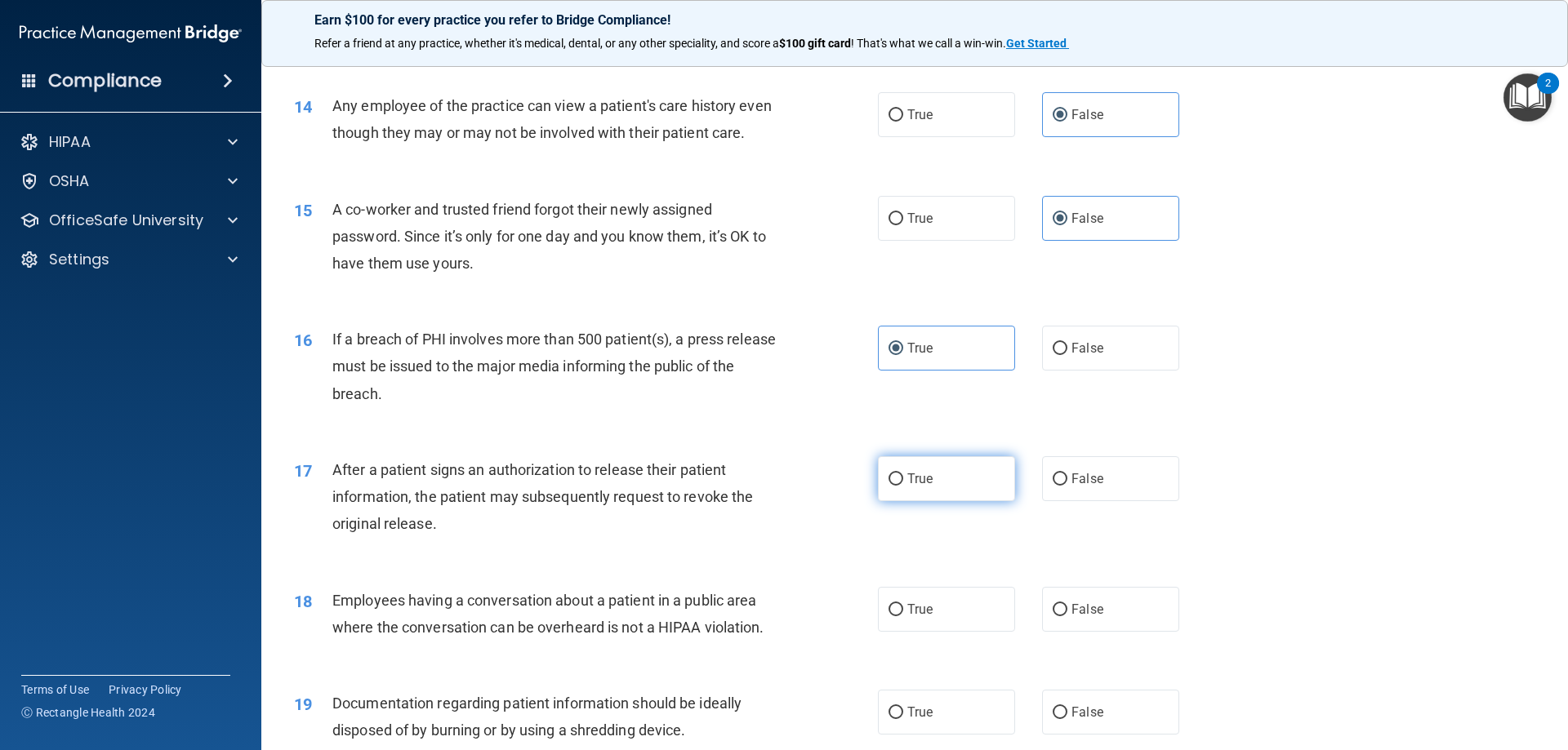
click at [969, 496] on label "True" at bounding box center [946, 479] width 137 height 45
click at [903, 485] on input "True" at bounding box center [896, 479] width 15 height 12
radio input "true"
click at [920, 617] on span "True" at bounding box center [920, 610] width 25 height 16
click at [903, 616] on input "True" at bounding box center [896, 610] width 15 height 12
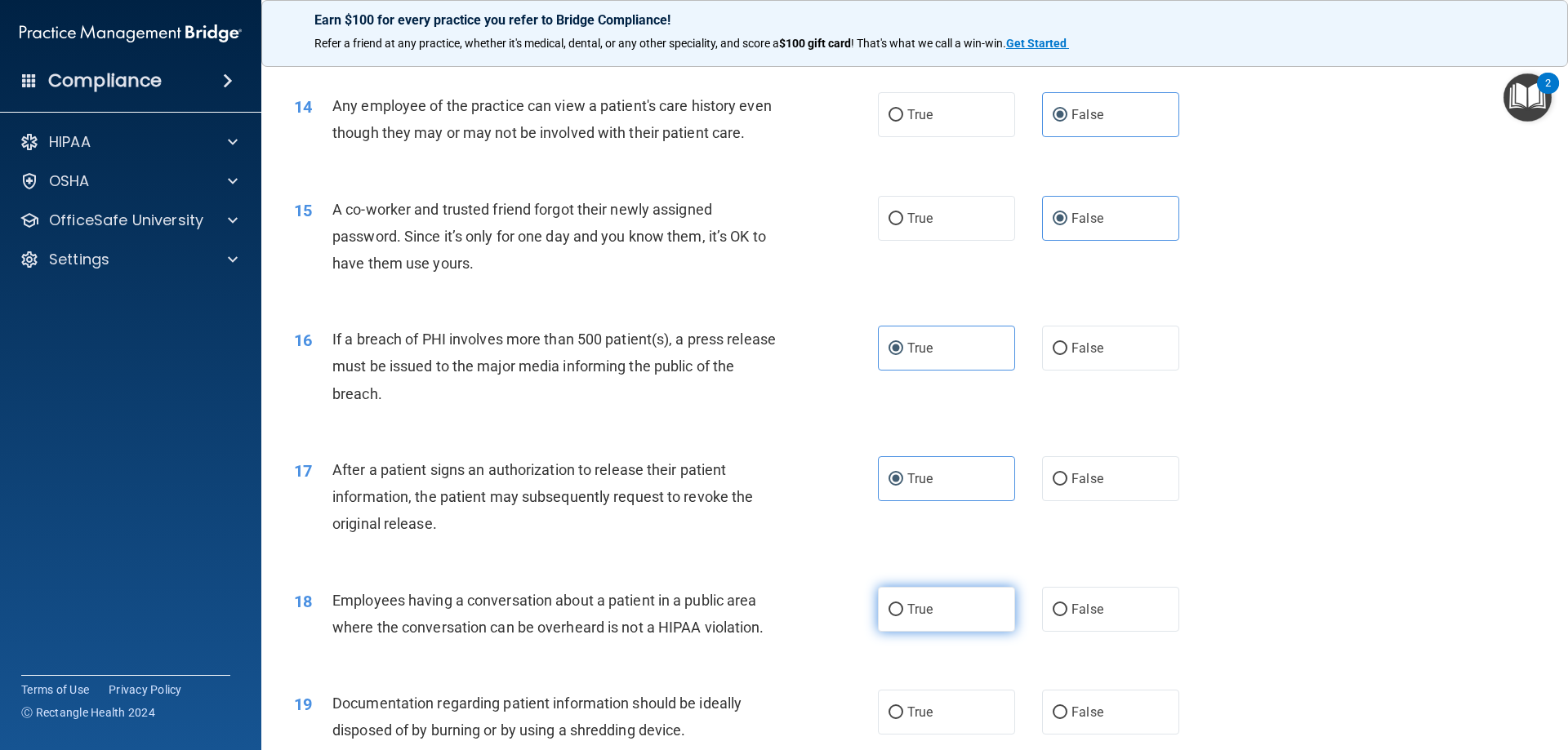
radio input "true"
click at [1092, 632] on label "False" at bounding box center [1110, 610] width 137 height 45
click at [1068, 616] on input "False" at bounding box center [1060, 610] width 15 height 12
radio input "true"
radio input "false"
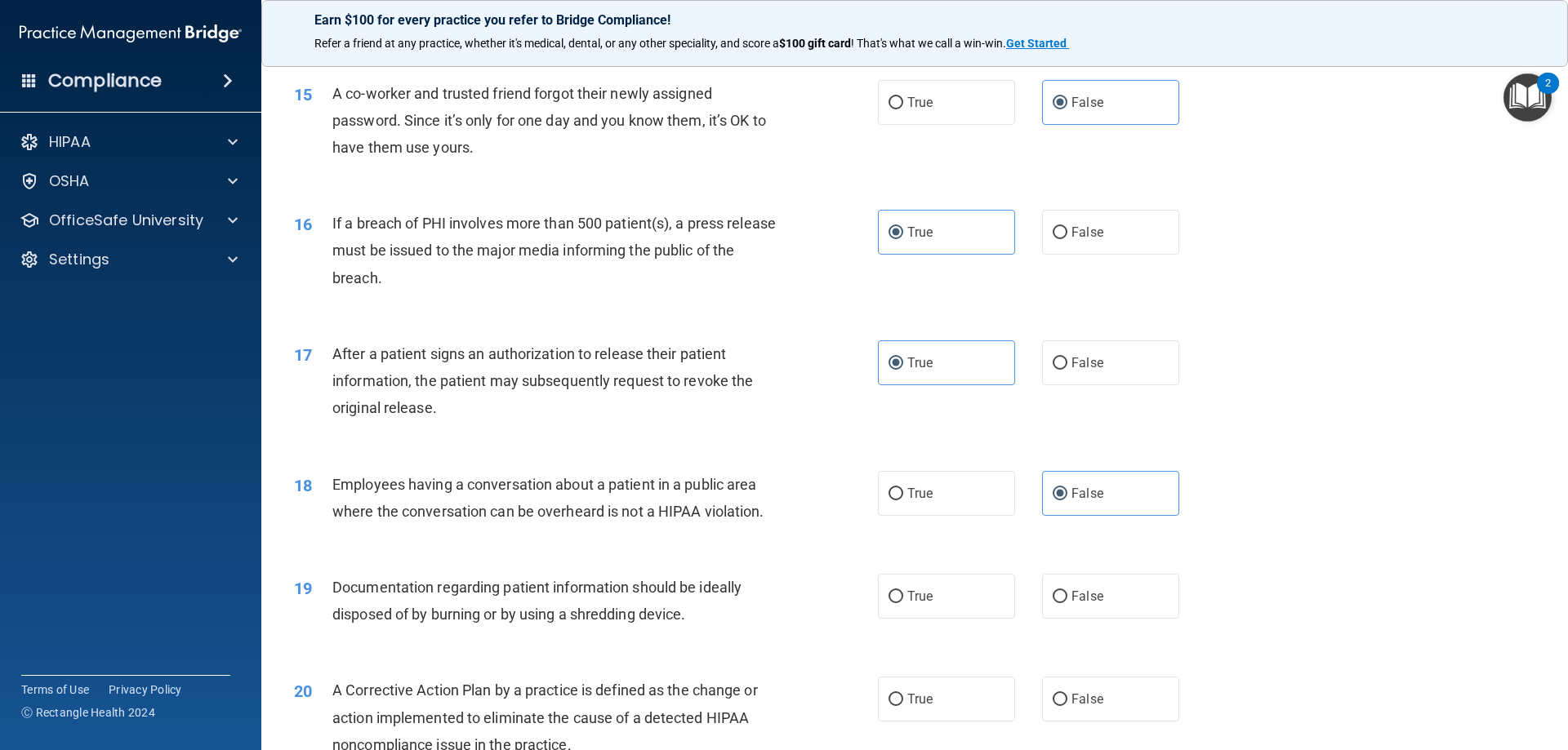
scroll to position [1714, 0]
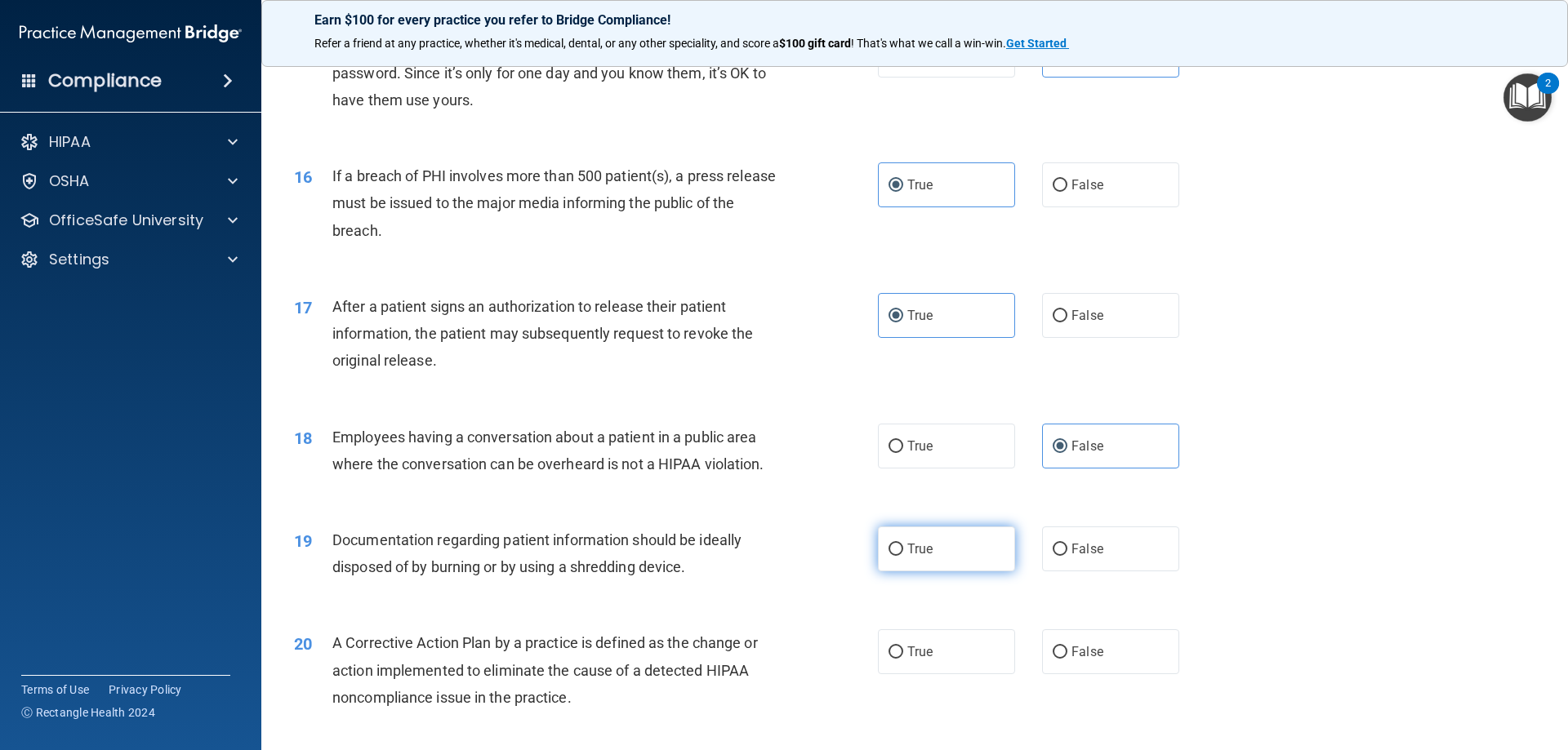
click at [956, 572] on label "True" at bounding box center [946, 549] width 137 height 45
click at [903, 556] on input "True" at bounding box center [896, 550] width 15 height 12
radio input "true"
click at [919, 669] on label "True" at bounding box center [946, 651] width 137 height 45
click at [903, 659] on input "True" at bounding box center [896, 652] width 15 height 12
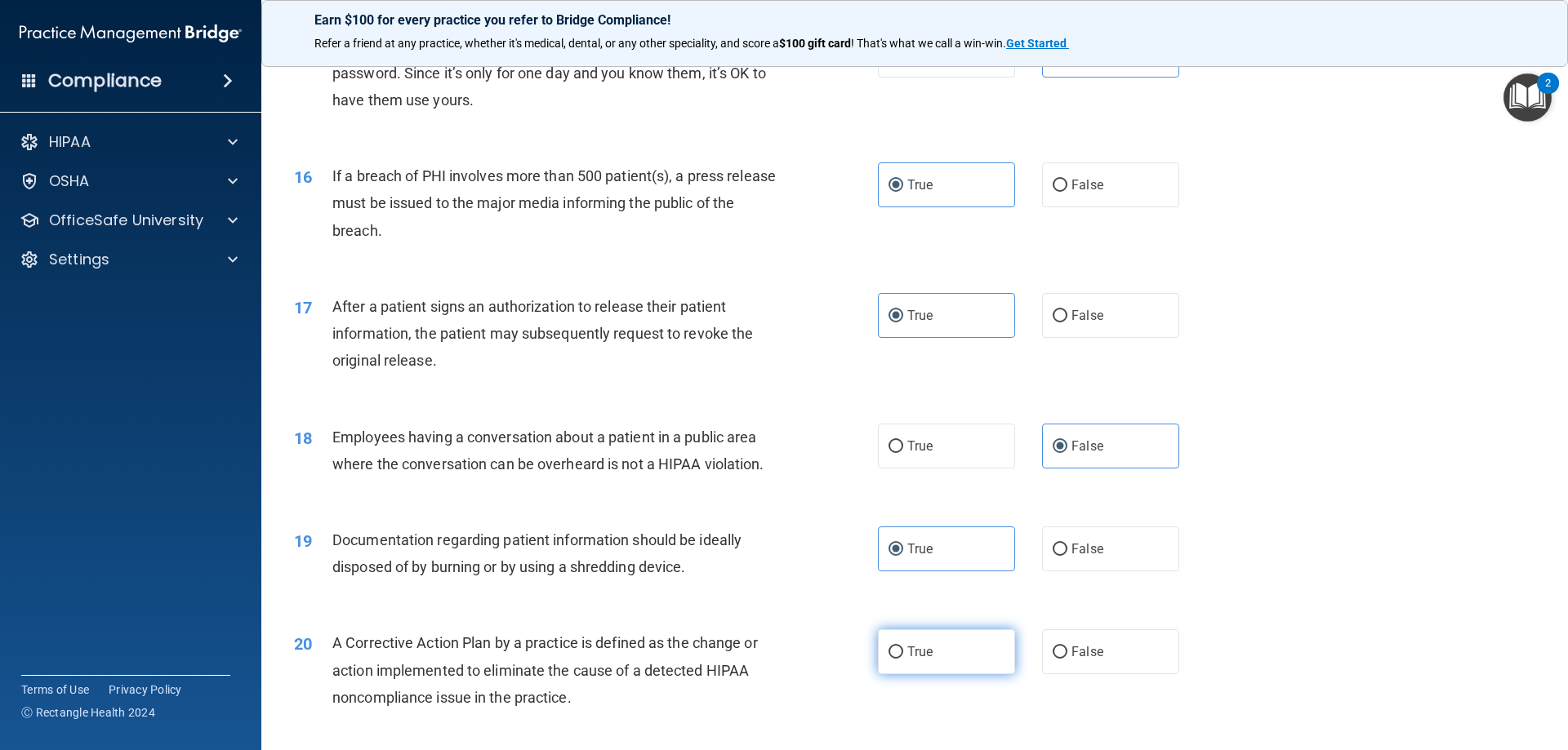
radio input "true"
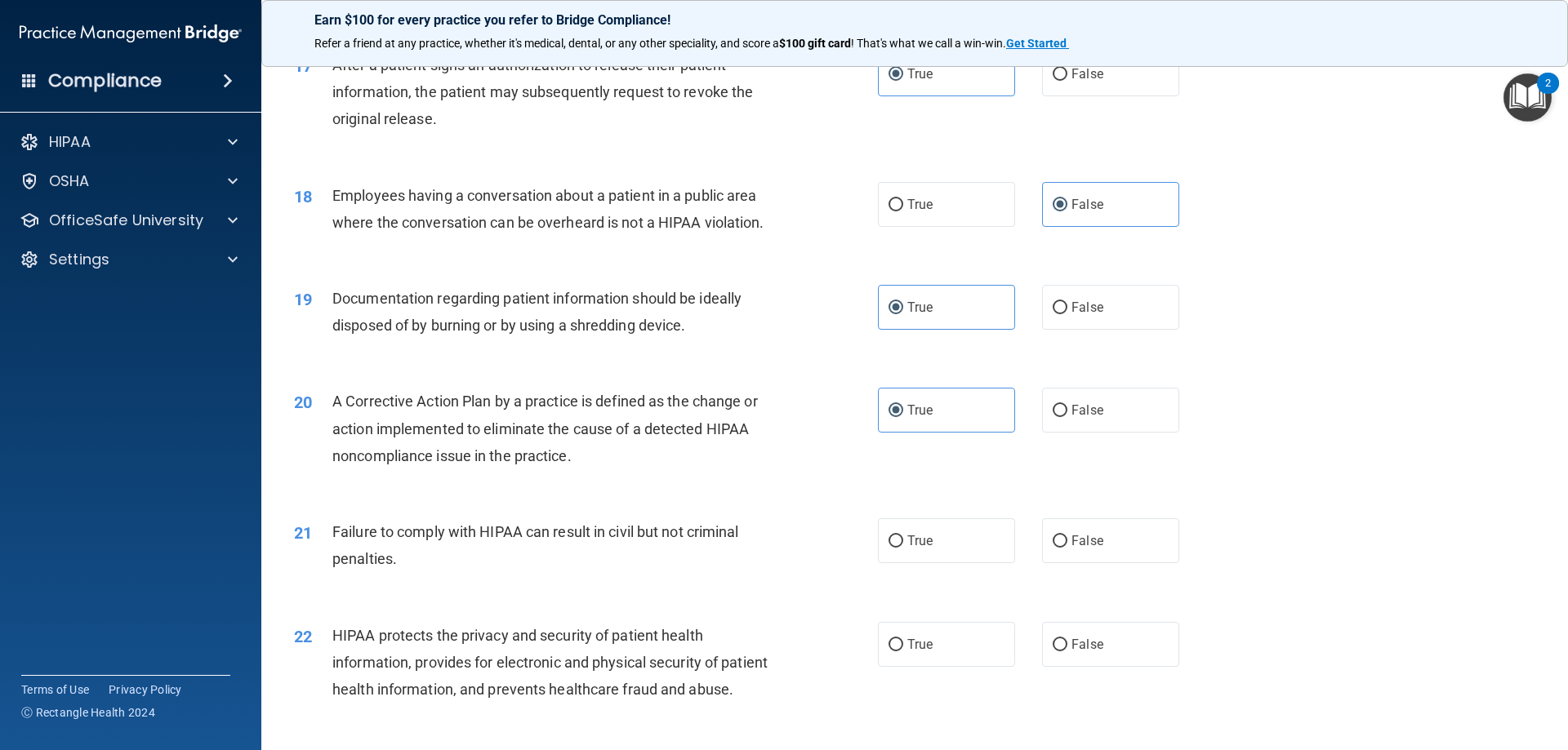
scroll to position [2041, 0]
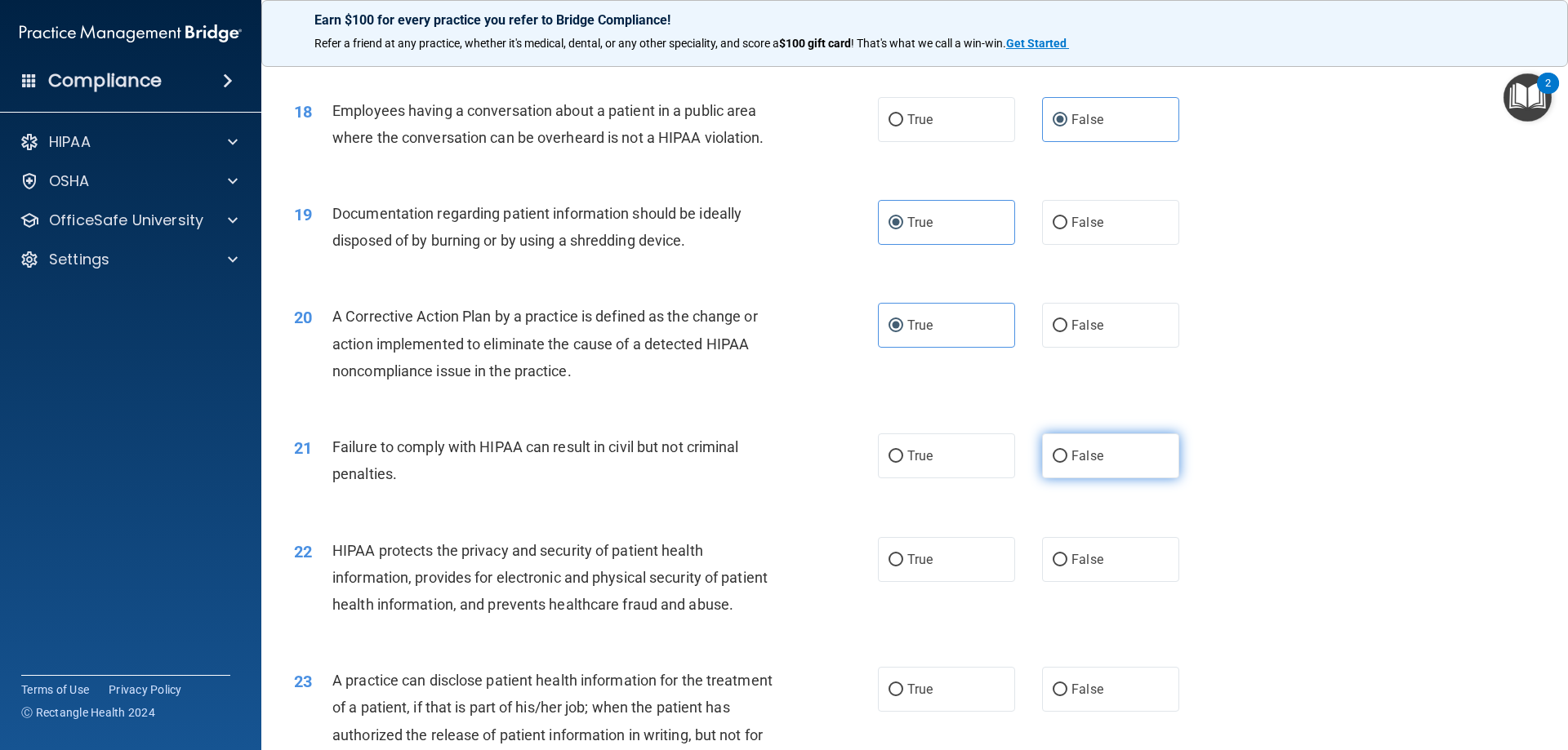
click at [1097, 478] on label "False" at bounding box center [1110, 456] width 137 height 45
click at [1068, 463] on input "False" at bounding box center [1060, 457] width 15 height 12
radio input "true"
click at [942, 582] on label "True" at bounding box center [946, 559] width 137 height 45
click at [903, 567] on input "True" at bounding box center [896, 560] width 15 height 12
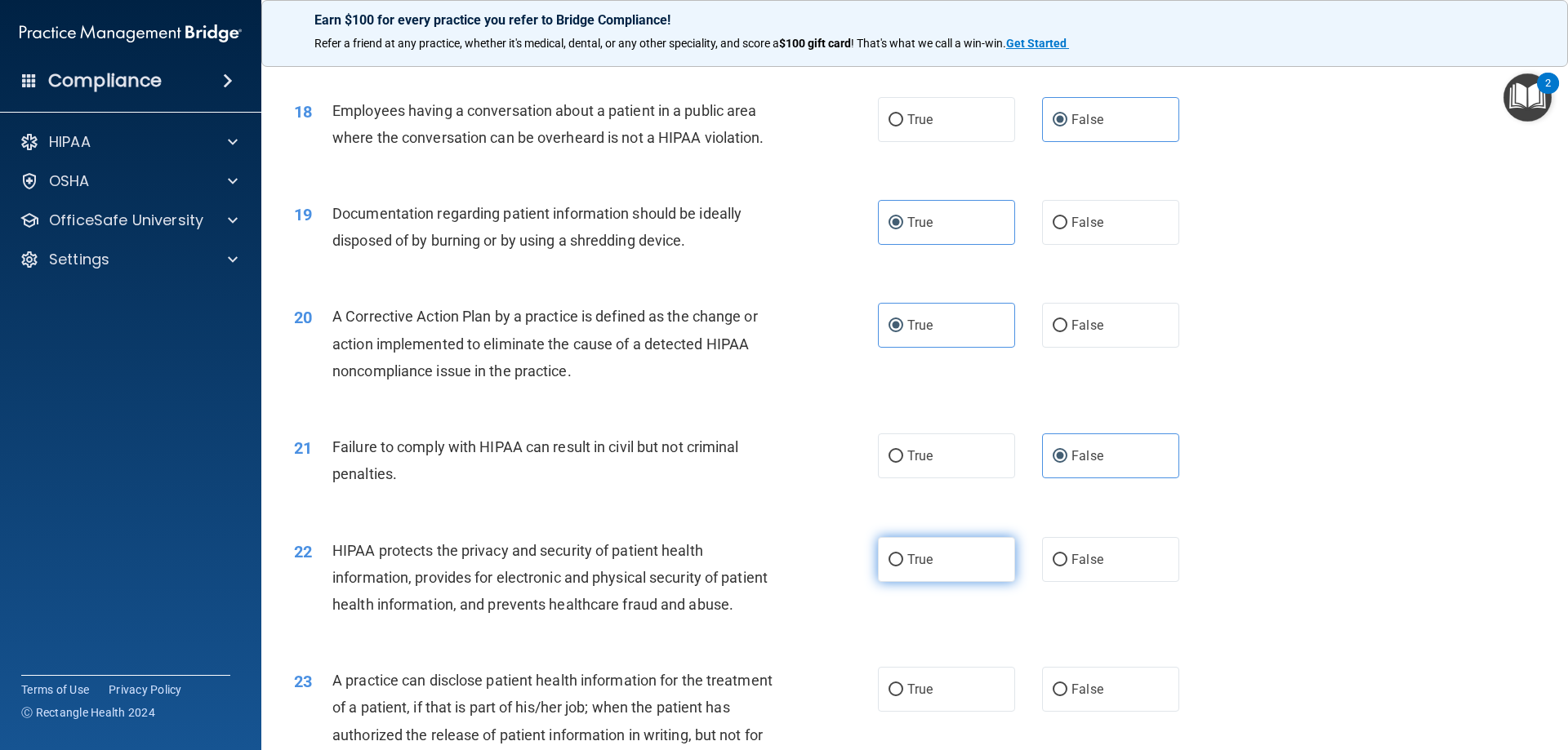
radio input "true"
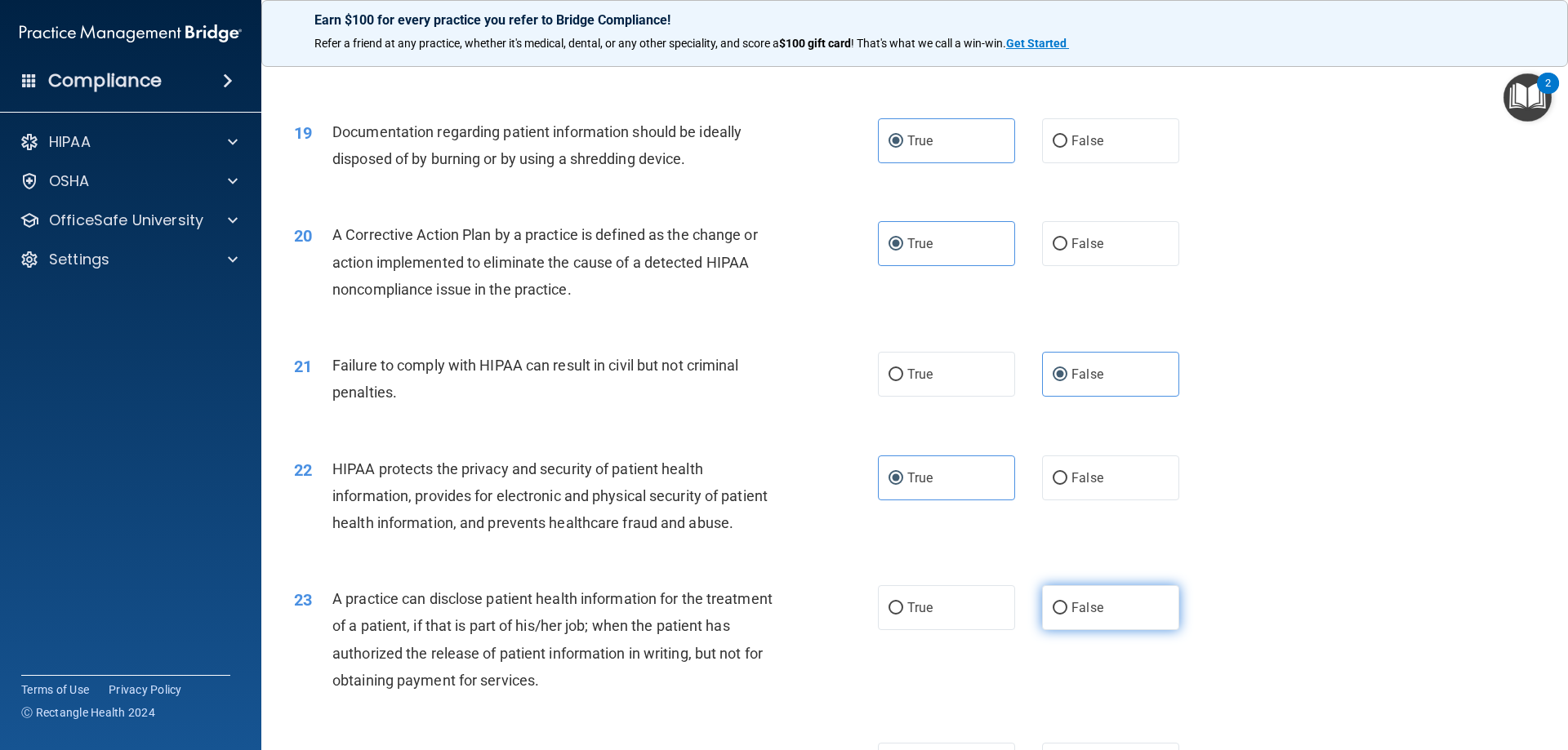
scroll to position [2205, 0]
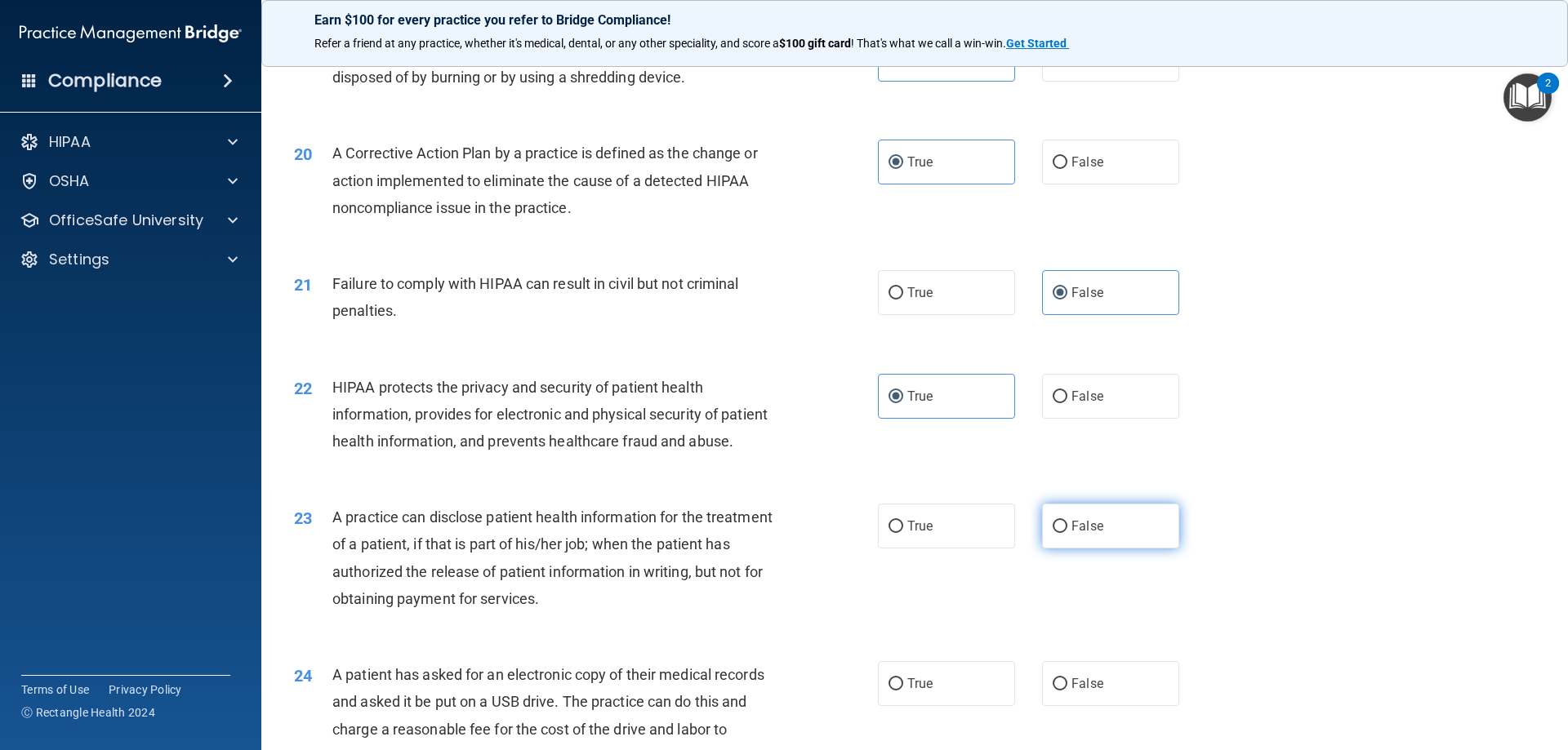
click at [1114, 549] on label "False" at bounding box center [1110, 526] width 137 height 45
click at [1068, 533] on input "False" at bounding box center [1060, 527] width 15 height 12
radio input "true"
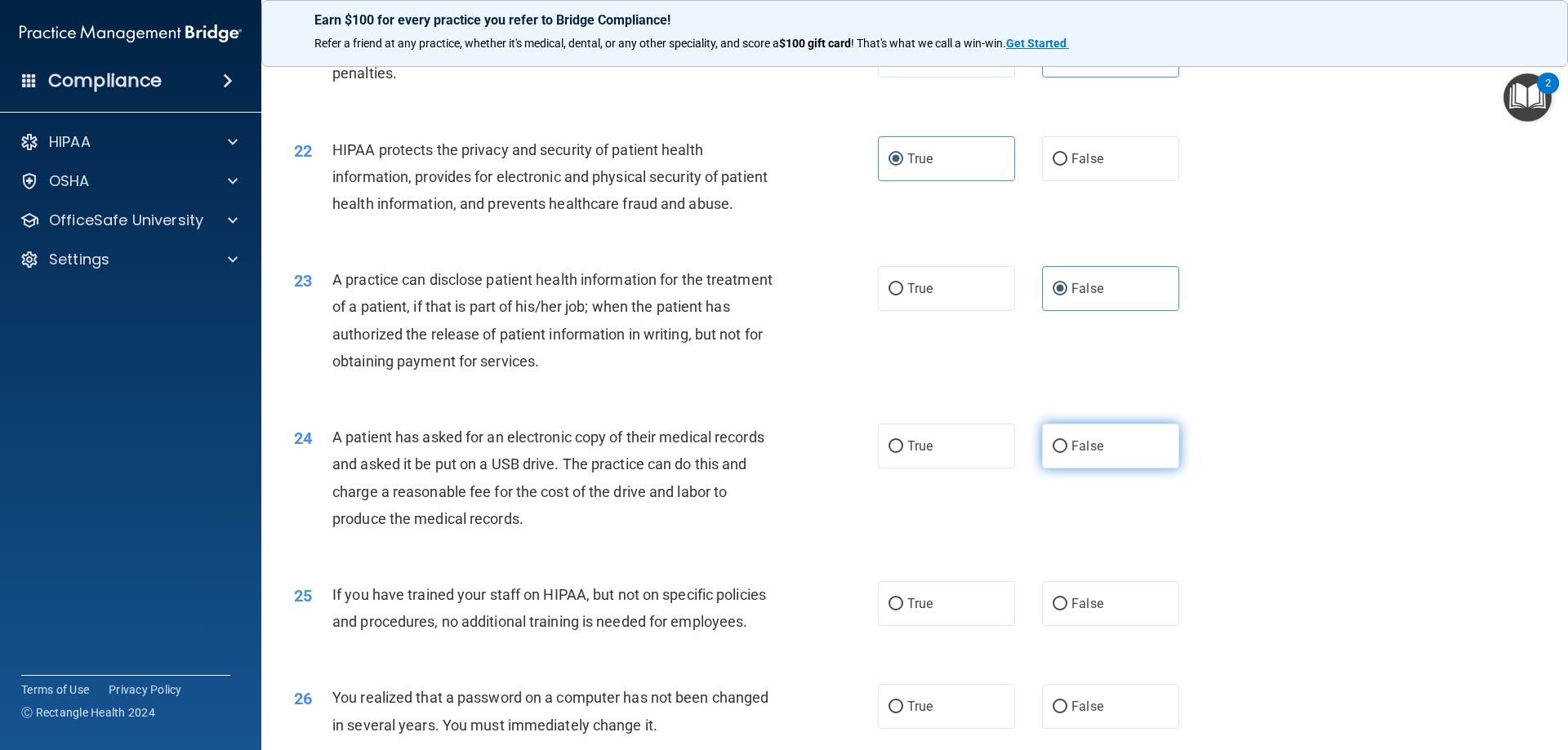
scroll to position [2450, 0]
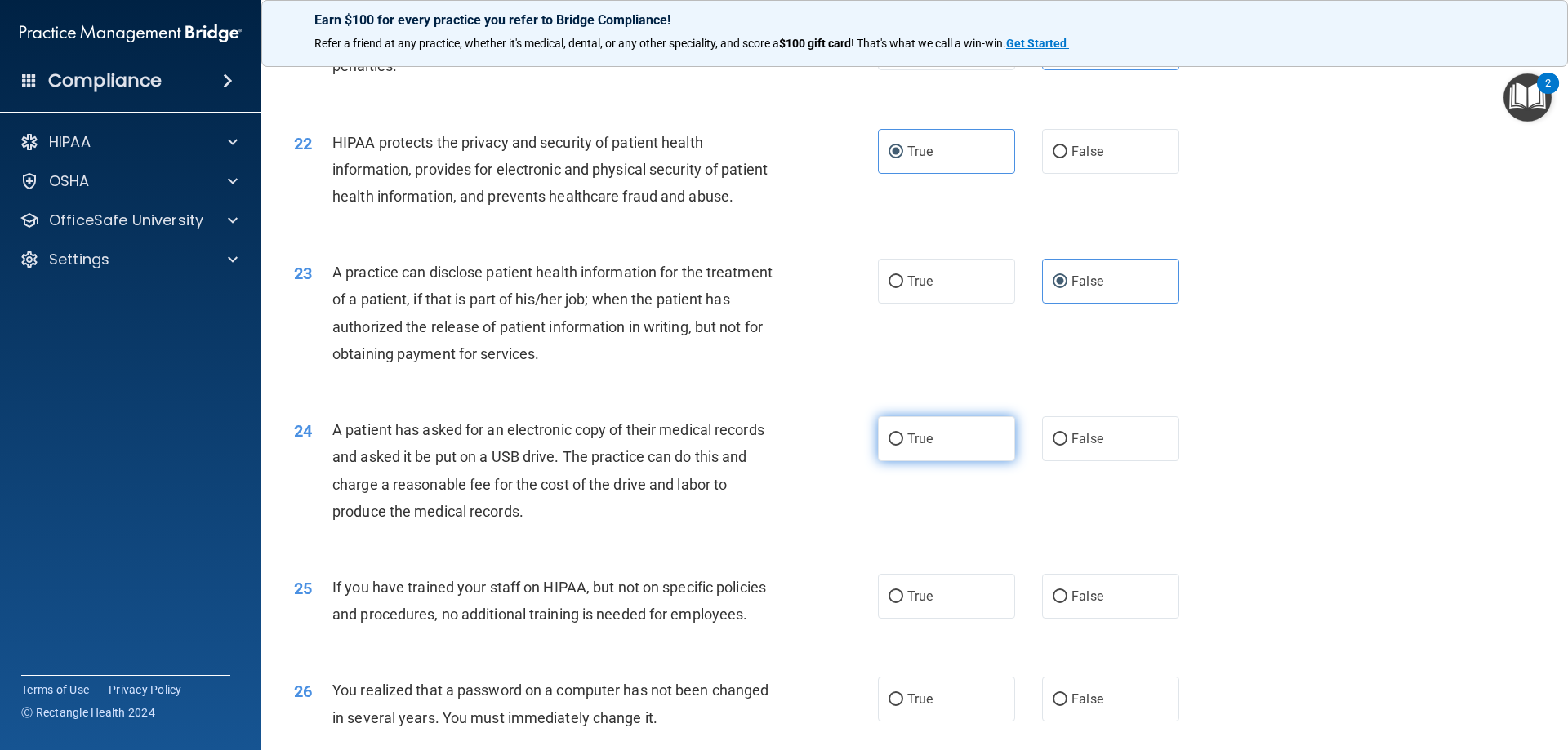
click at [920, 447] on span "True" at bounding box center [920, 439] width 25 height 16
click at [903, 446] on input "True" at bounding box center [896, 439] width 15 height 12
radio input "true"
click at [1105, 619] on label "False" at bounding box center [1110, 596] width 137 height 45
click at [1068, 604] on input "False" at bounding box center [1060, 597] width 15 height 12
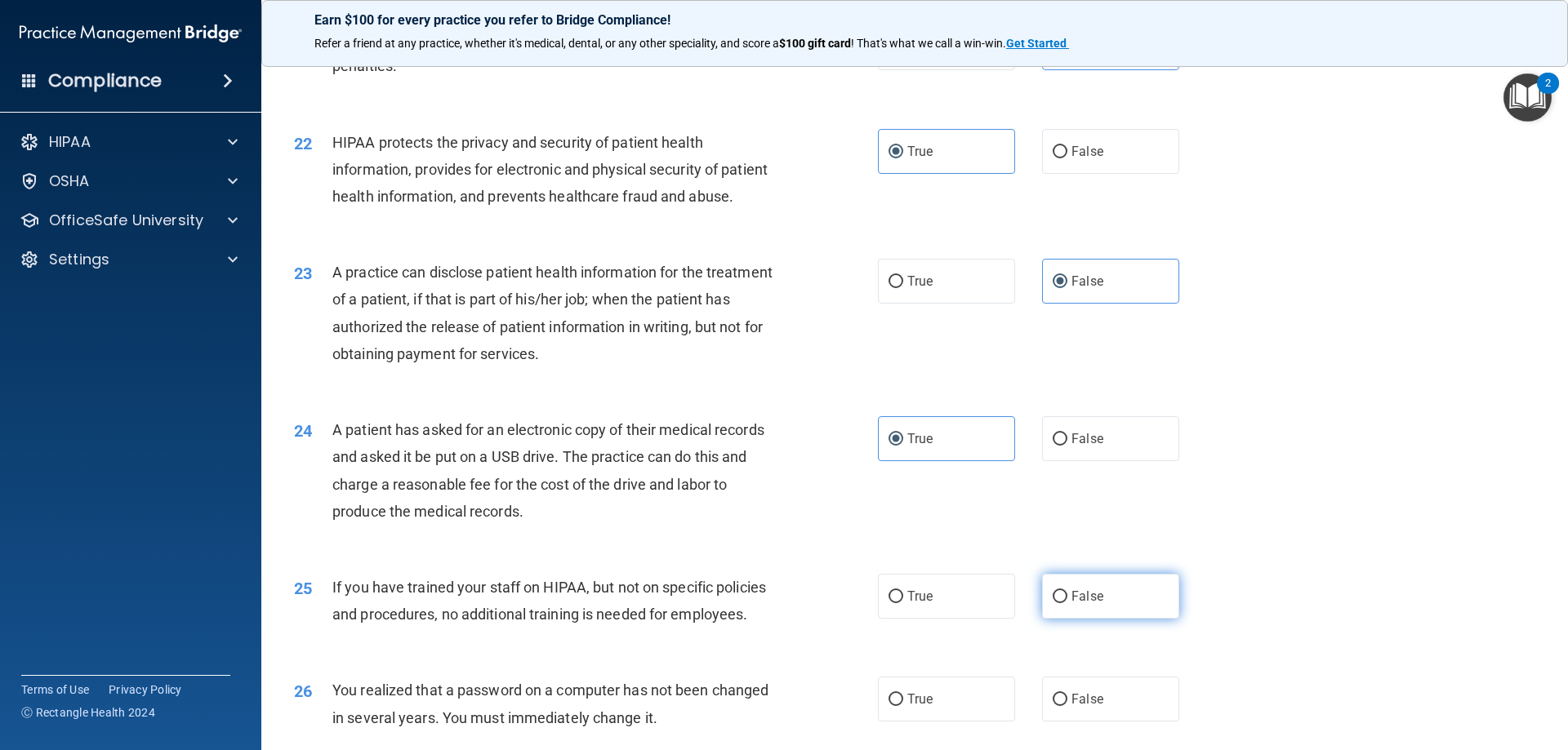
radio input "true"
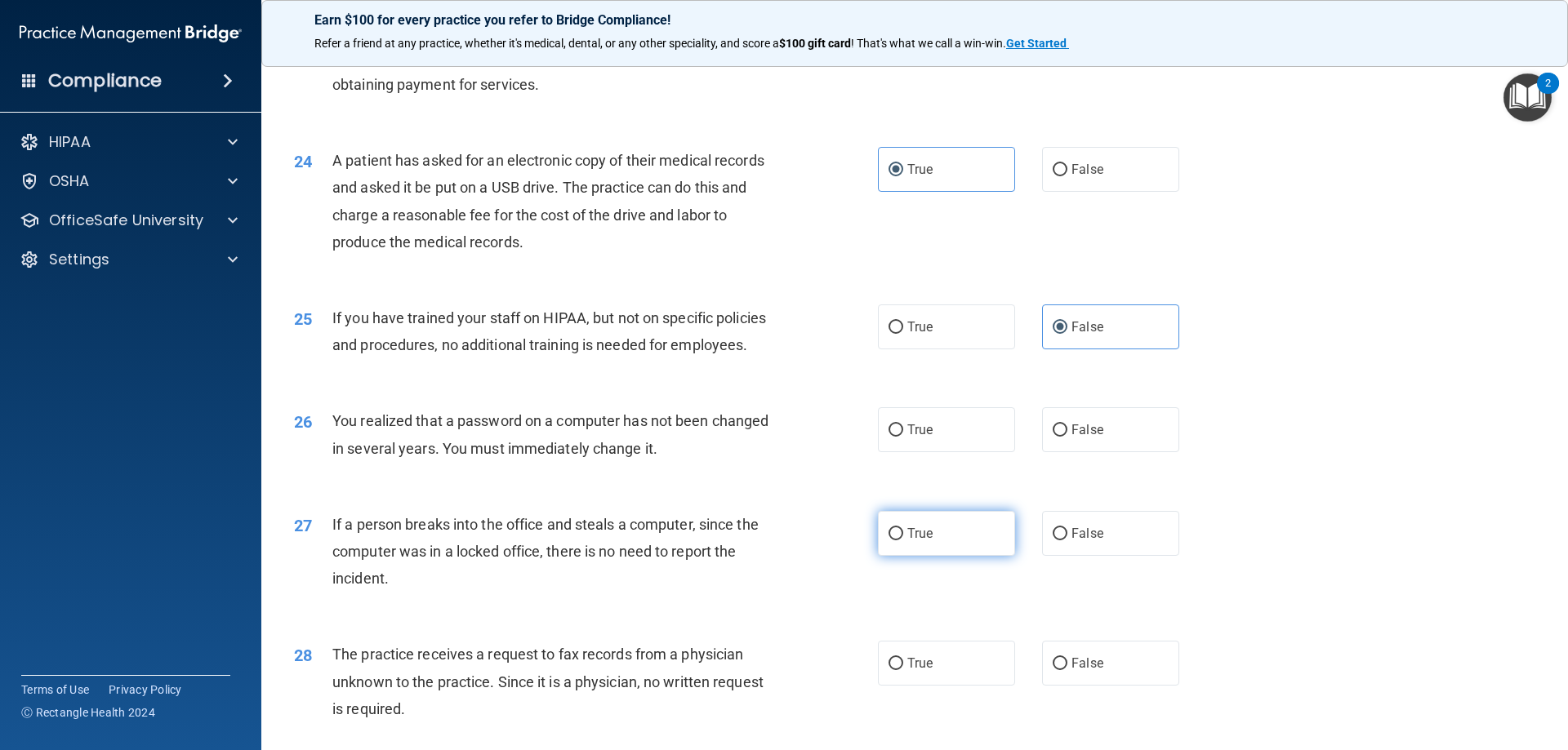
scroll to position [2776, 0]
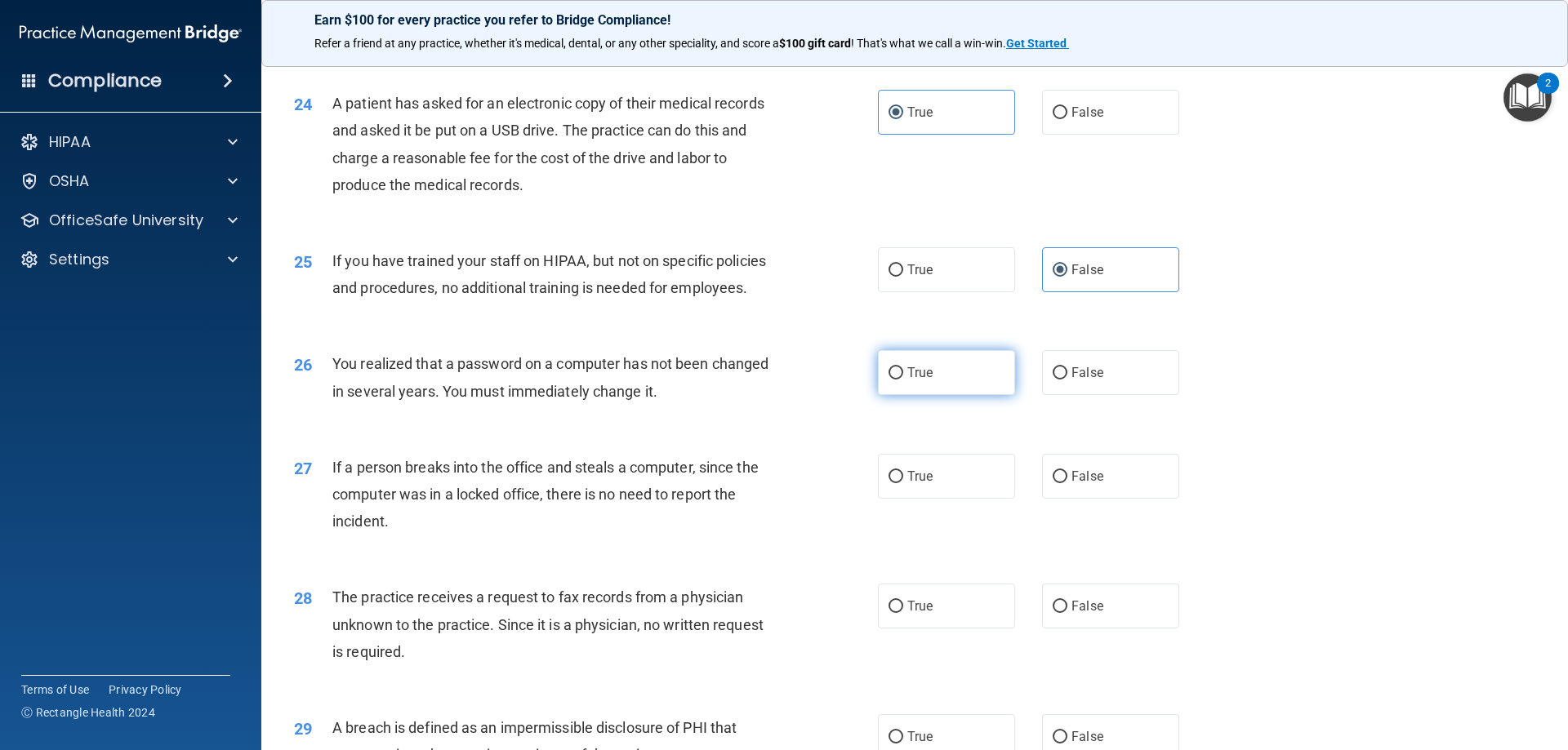
click at [934, 395] on label "True" at bounding box center [946, 372] width 137 height 45
click at [903, 380] on input "True" at bounding box center [896, 373] width 15 height 12
radio input "true"
click at [1075, 499] on label "False" at bounding box center [1110, 476] width 137 height 45
click at [1068, 483] on input "False" at bounding box center [1060, 476] width 15 height 12
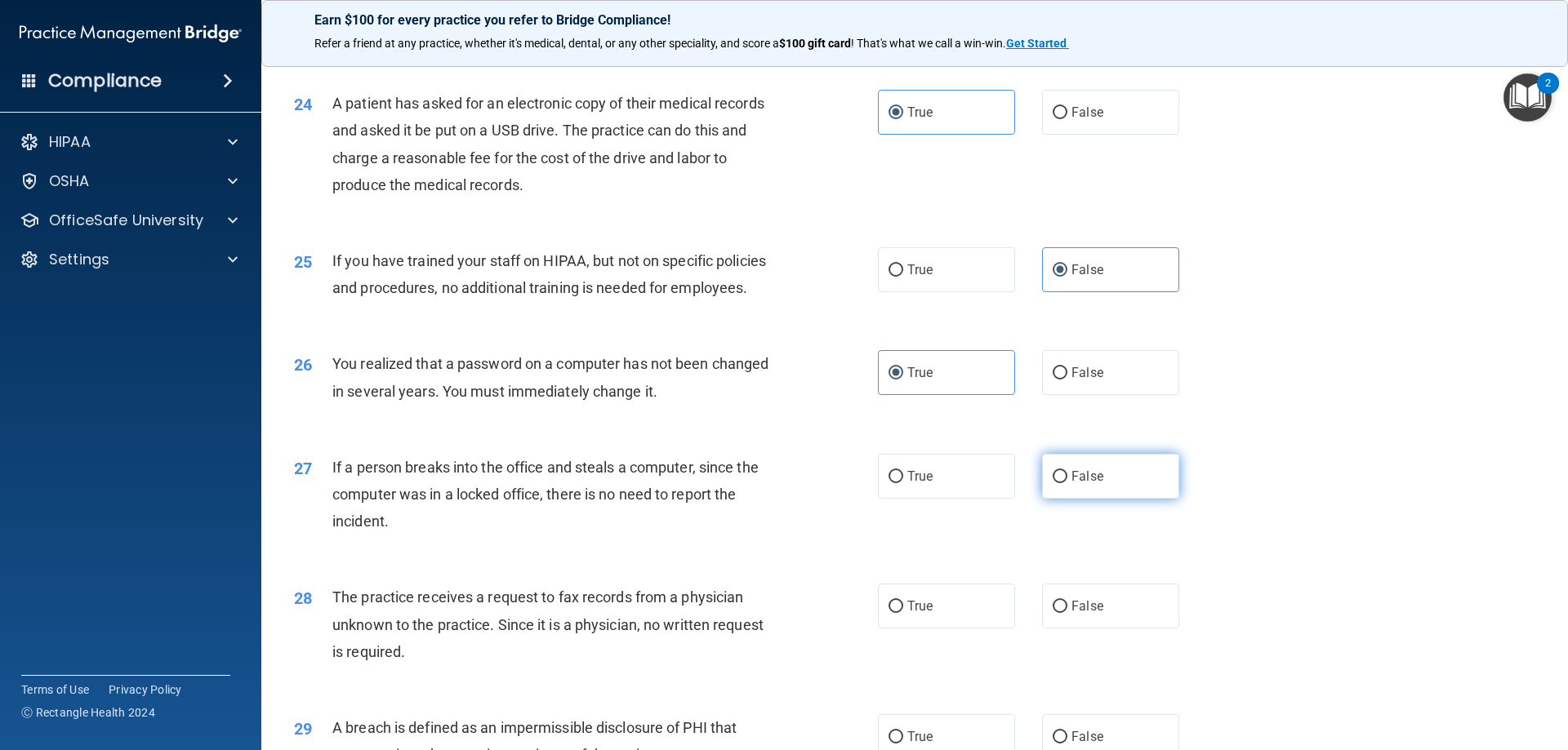
radio input "true"
click at [1102, 628] on label "False" at bounding box center [1110, 606] width 137 height 45
click at [1068, 613] on input "False" at bounding box center [1060, 607] width 15 height 12
radio input "true"
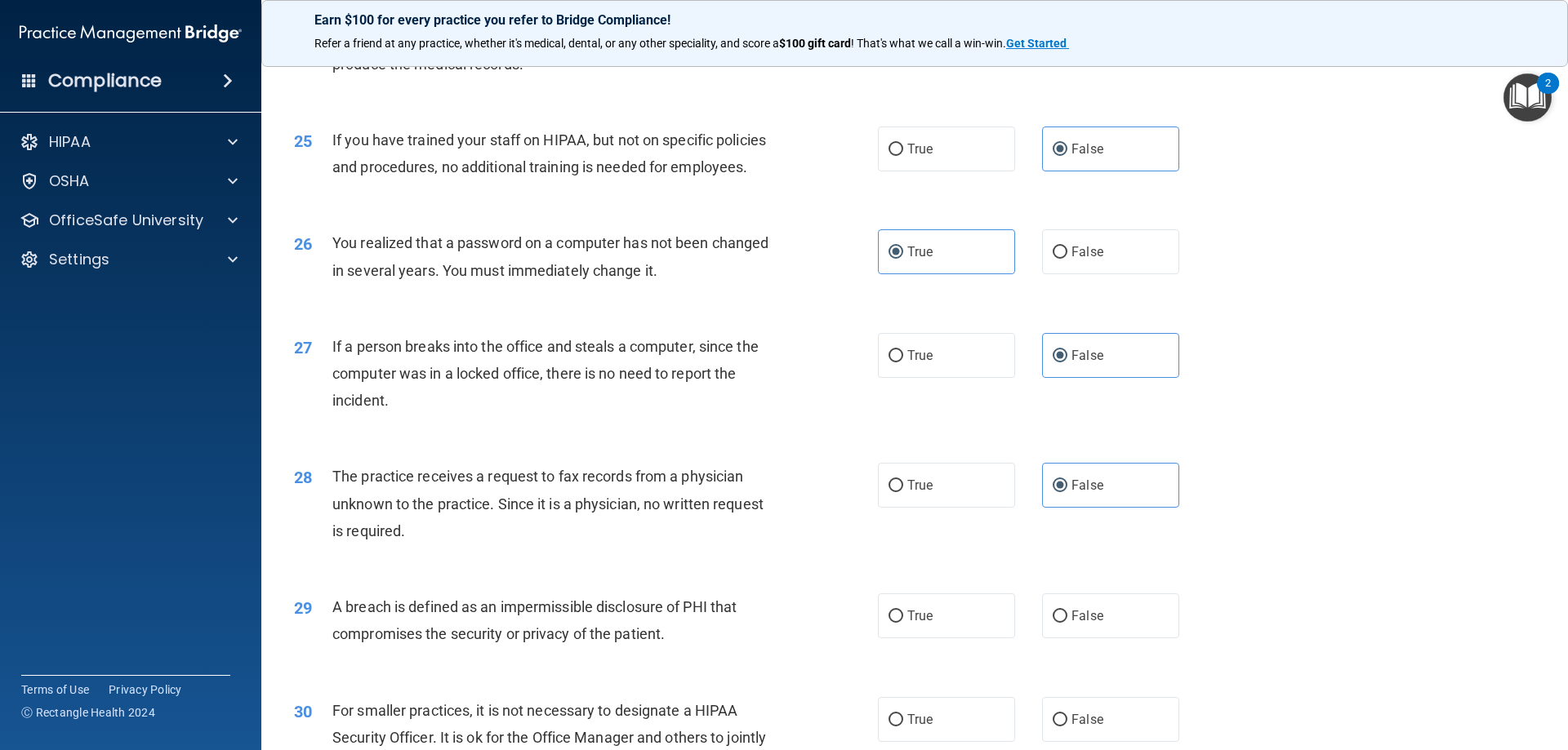
scroll to position [2939, 0]
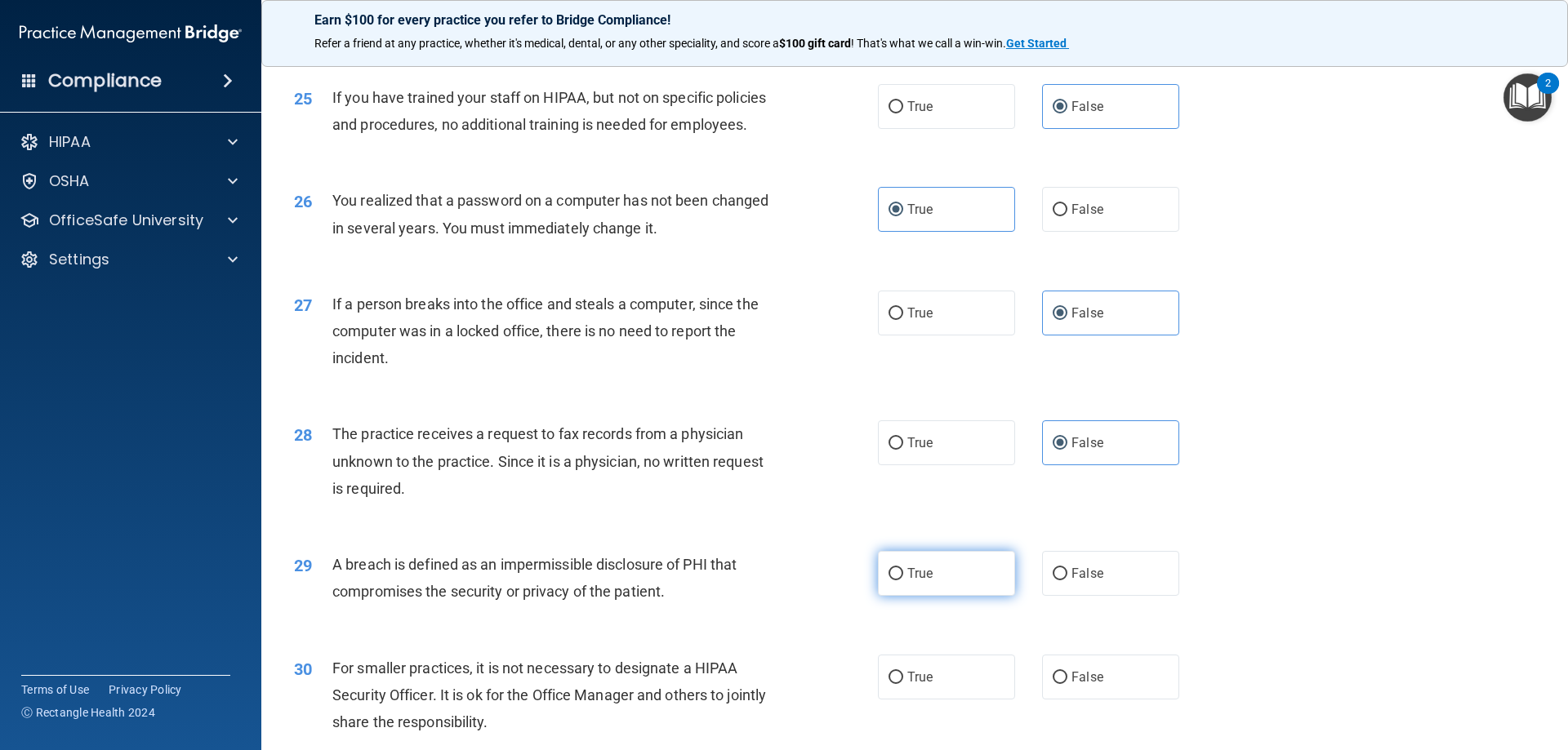
click at [938, 596] on label "True" at bounding box center [946, 573] width 137 height 45
click at [903, 581] on input "True" at bounding box center [896, 574] width 15 height 12
radio input "true"
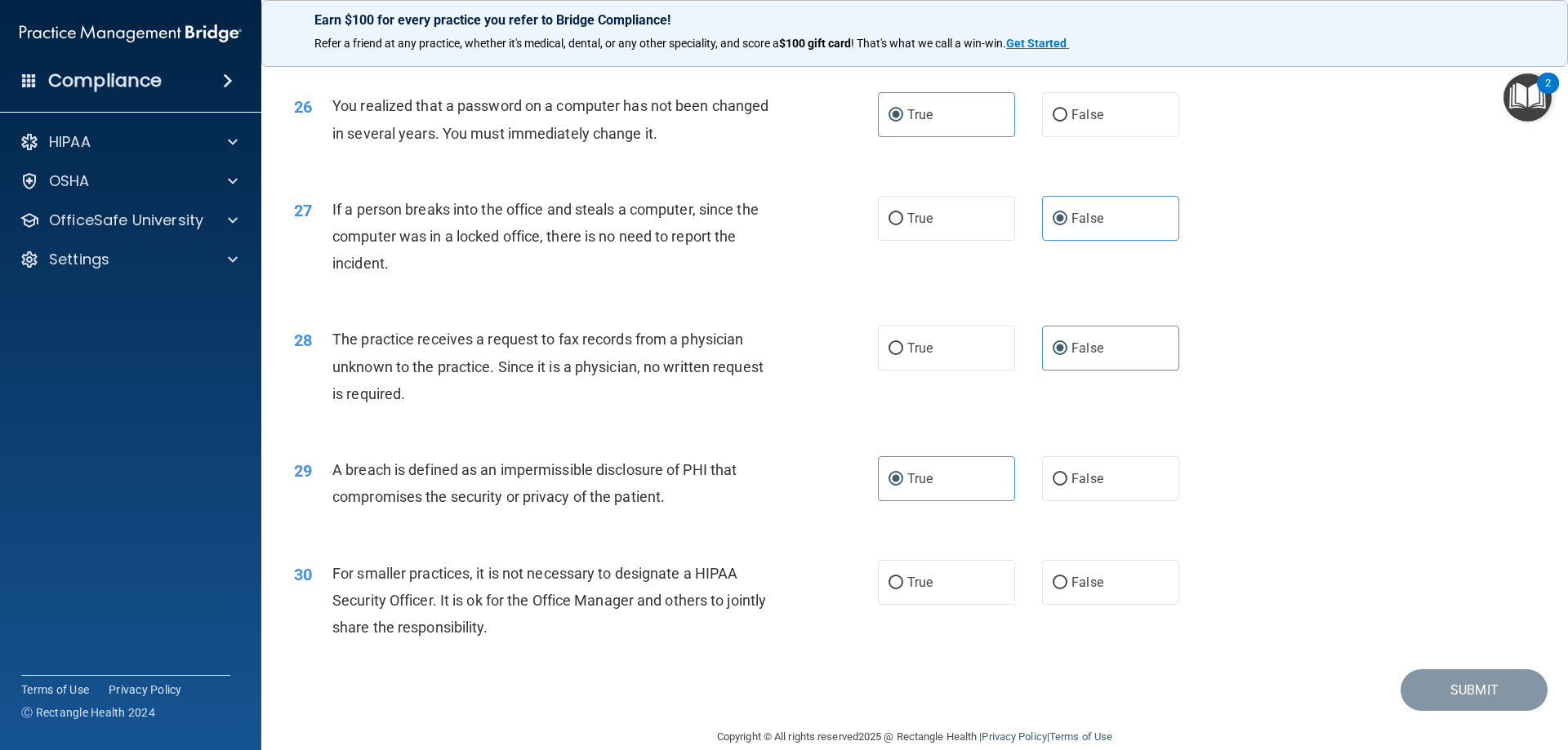
scroll to position [3103, 0]
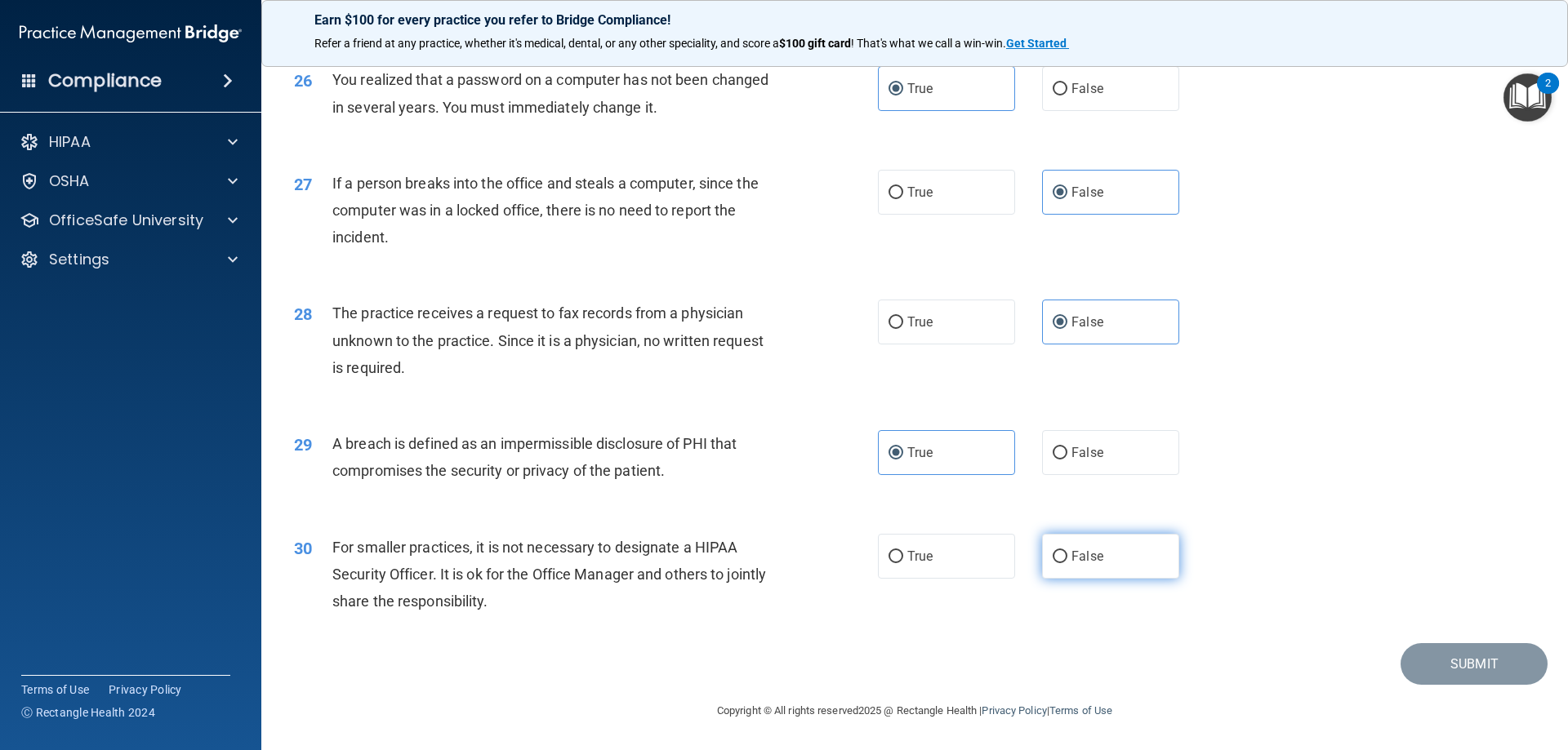
click at [1094, 579] on label "False" at bounding box center [1110, 556] width 137 height 45
click at [1068, 564] on input "False" at bounding box center [1060, 557] width 15 height 12
radio input "true"
click at [1506, 685] on button "Submit" at bounding box center [1474, 664] width 147 height 42
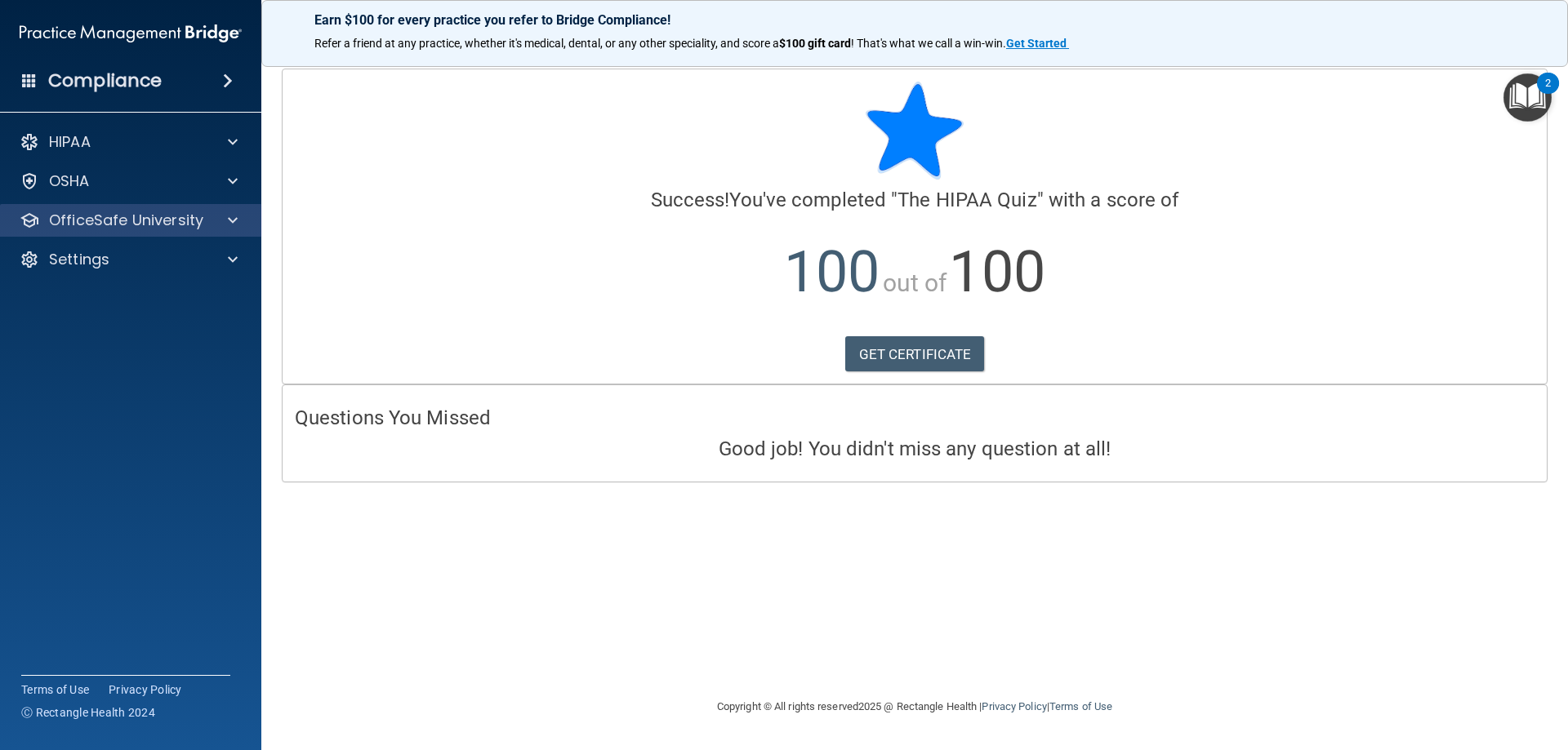
click at [138, 207] on div "OfficeSafe University" at bounding box center [131, 220] width 262 height 33
click at [238, 219] on div at bounding box center [230, 220] width 41 height 20
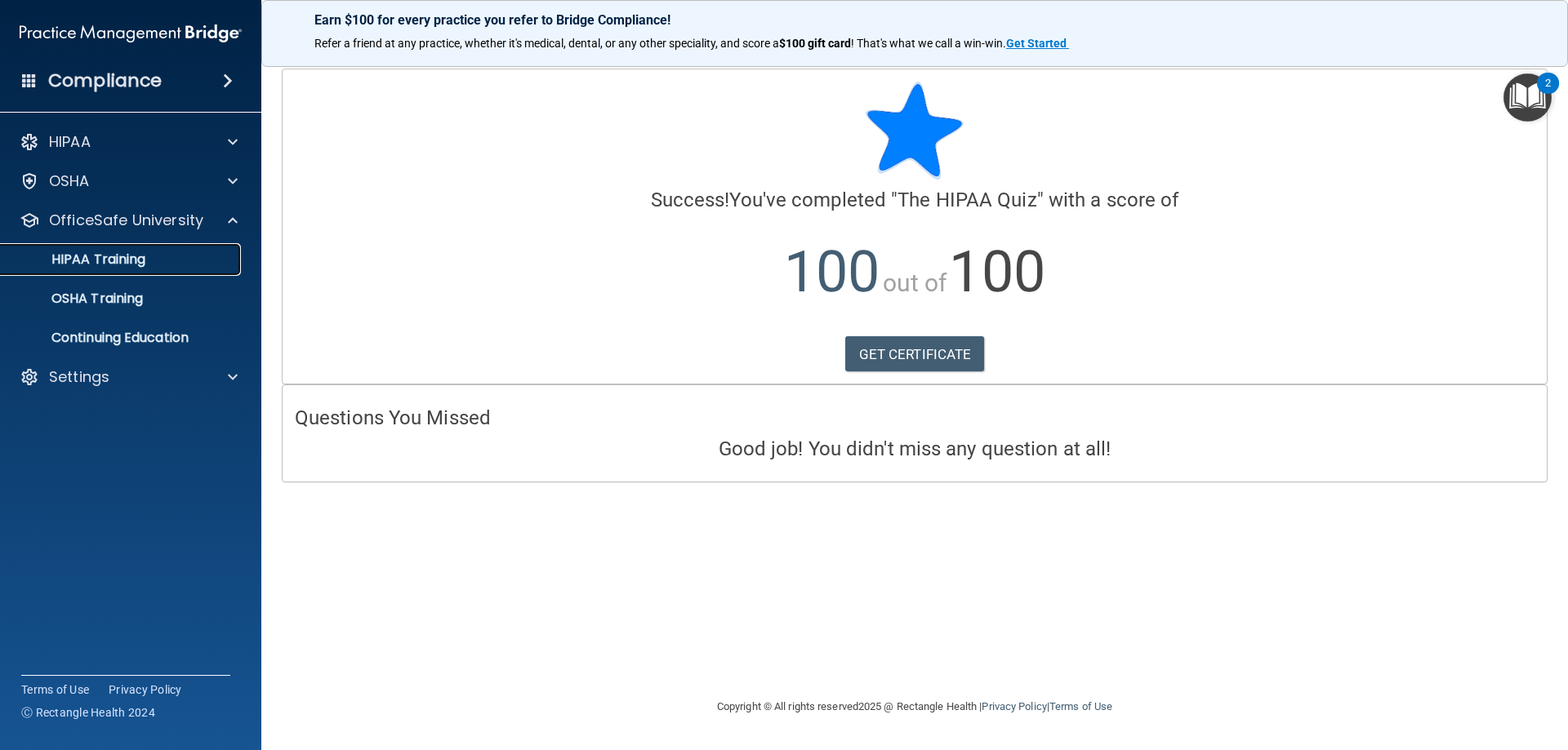
click at [221, 261] on div "HIPAA Training" at bounding box center [122, 260] width 223 height 16
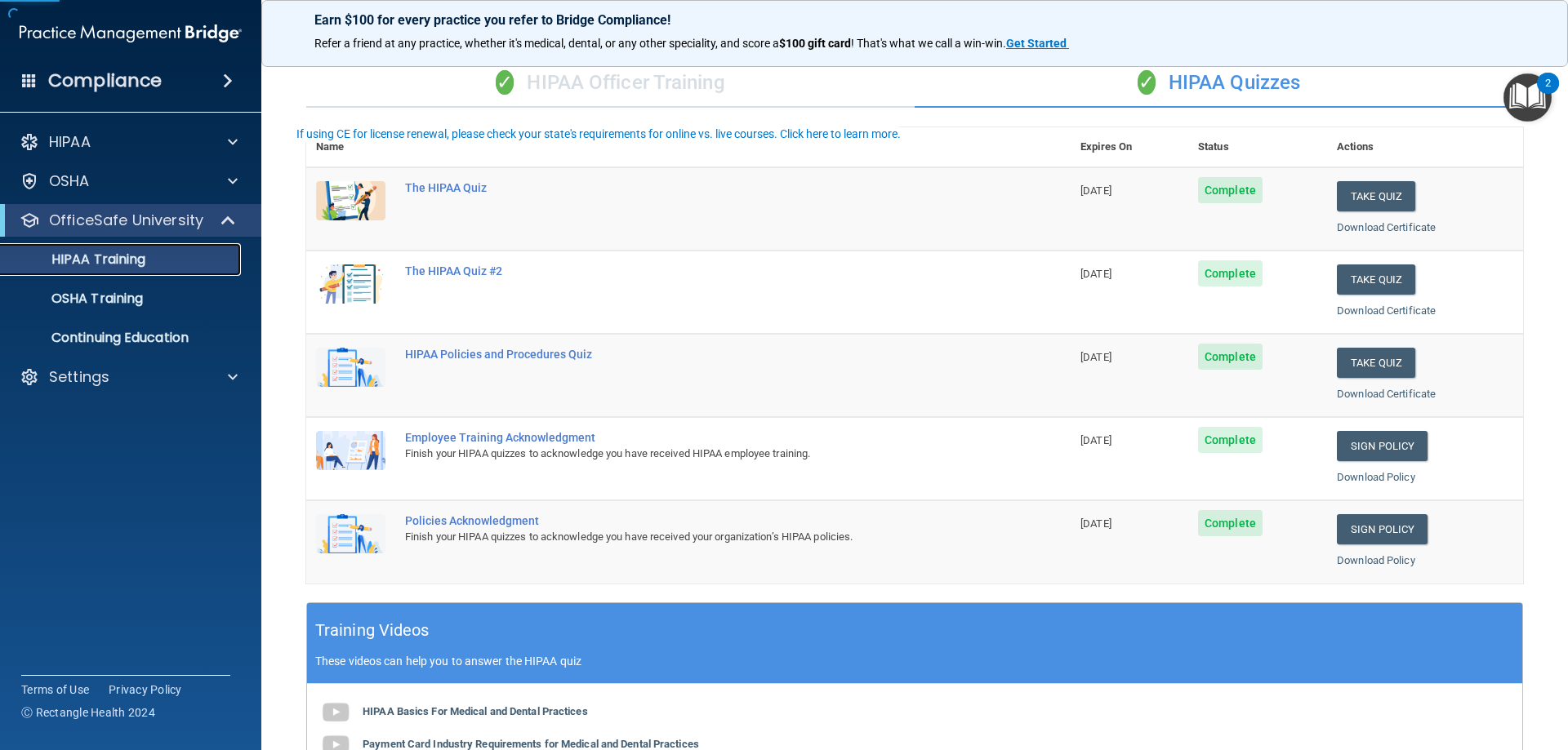
scroll to position [163, 0]
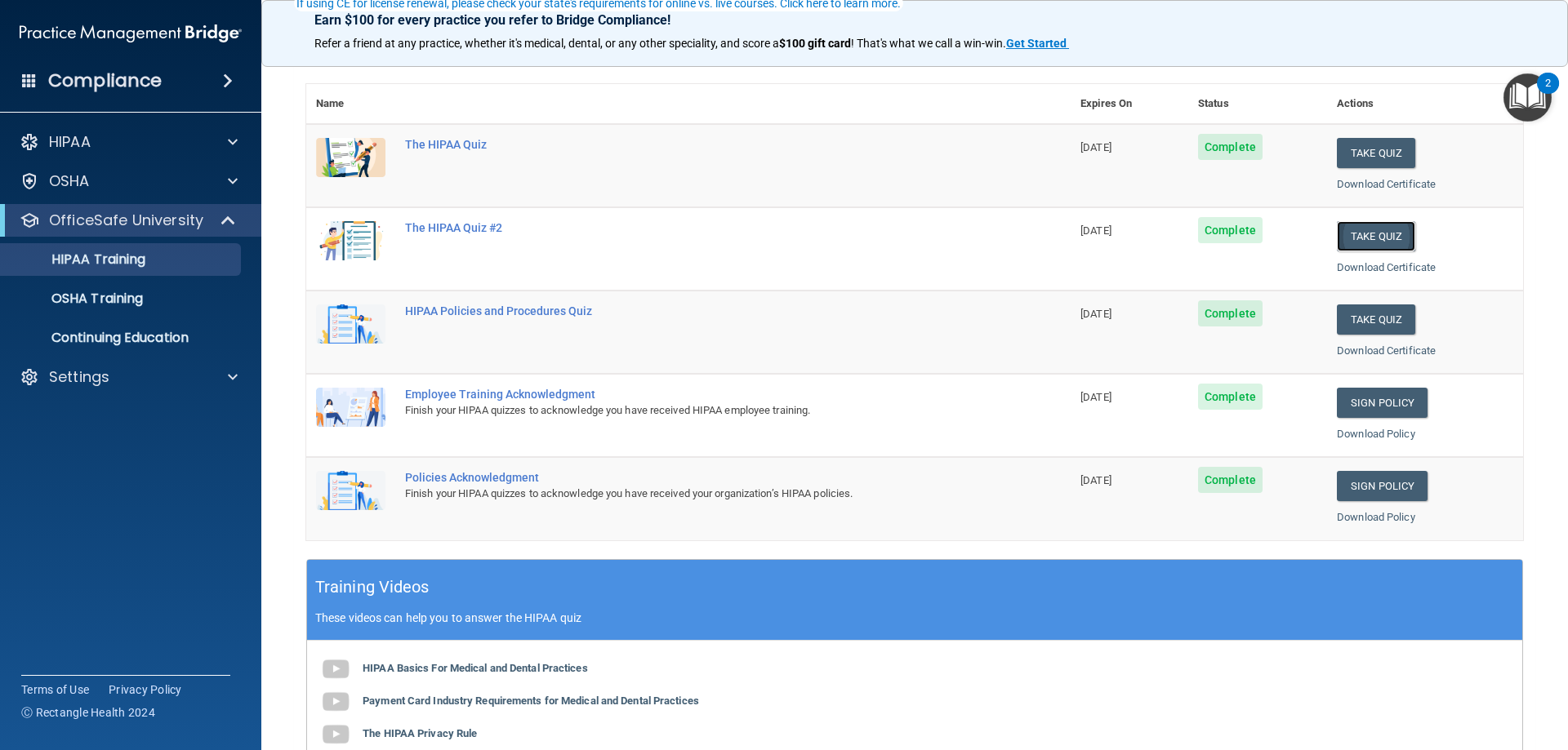
click at [1386, 231] on button "Take Quiz" at bounding box center [1376, 236] width 78 height 30
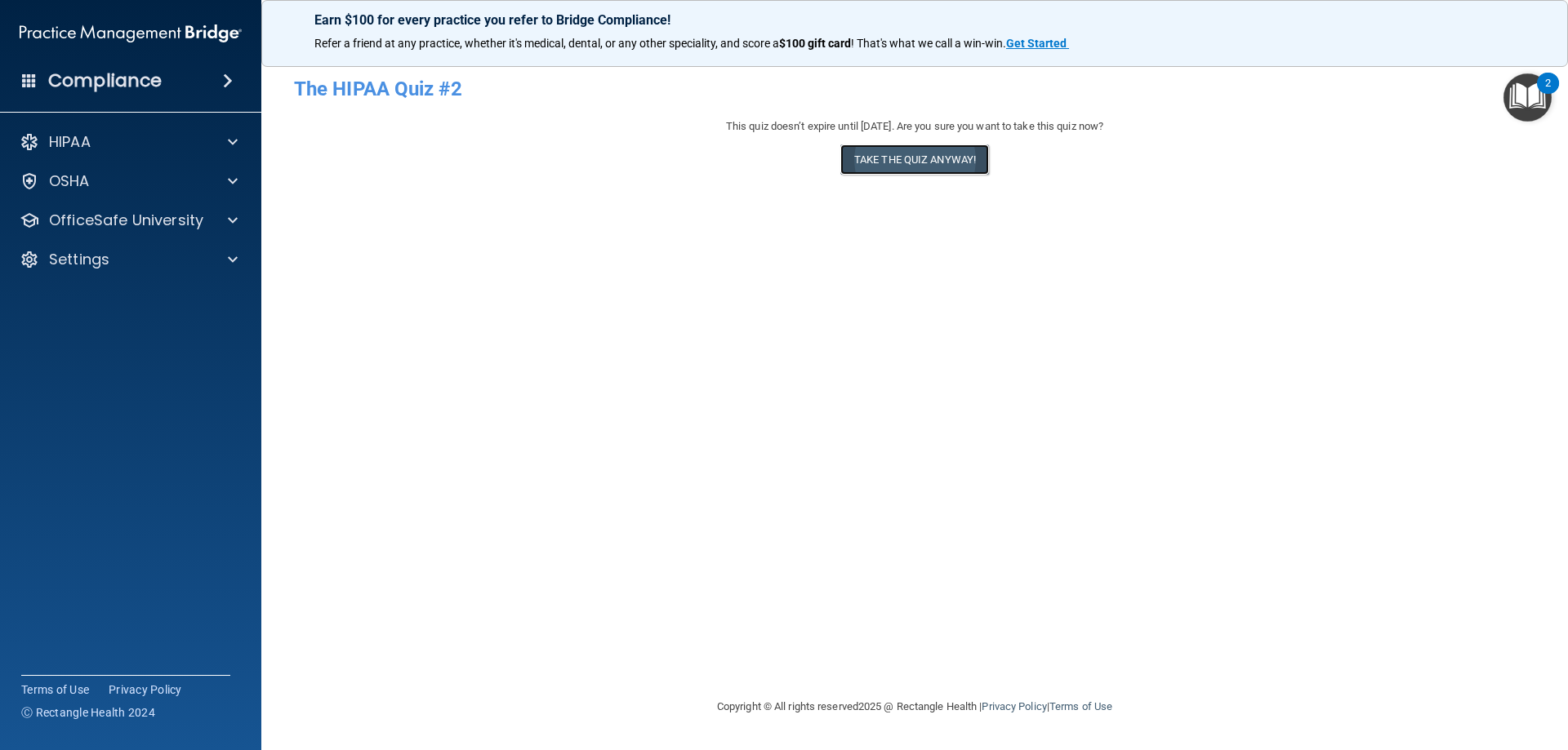
click at [931, 158] on button "Take the quiz anyway!" at bounding box center [915, 159] width 149 height 30
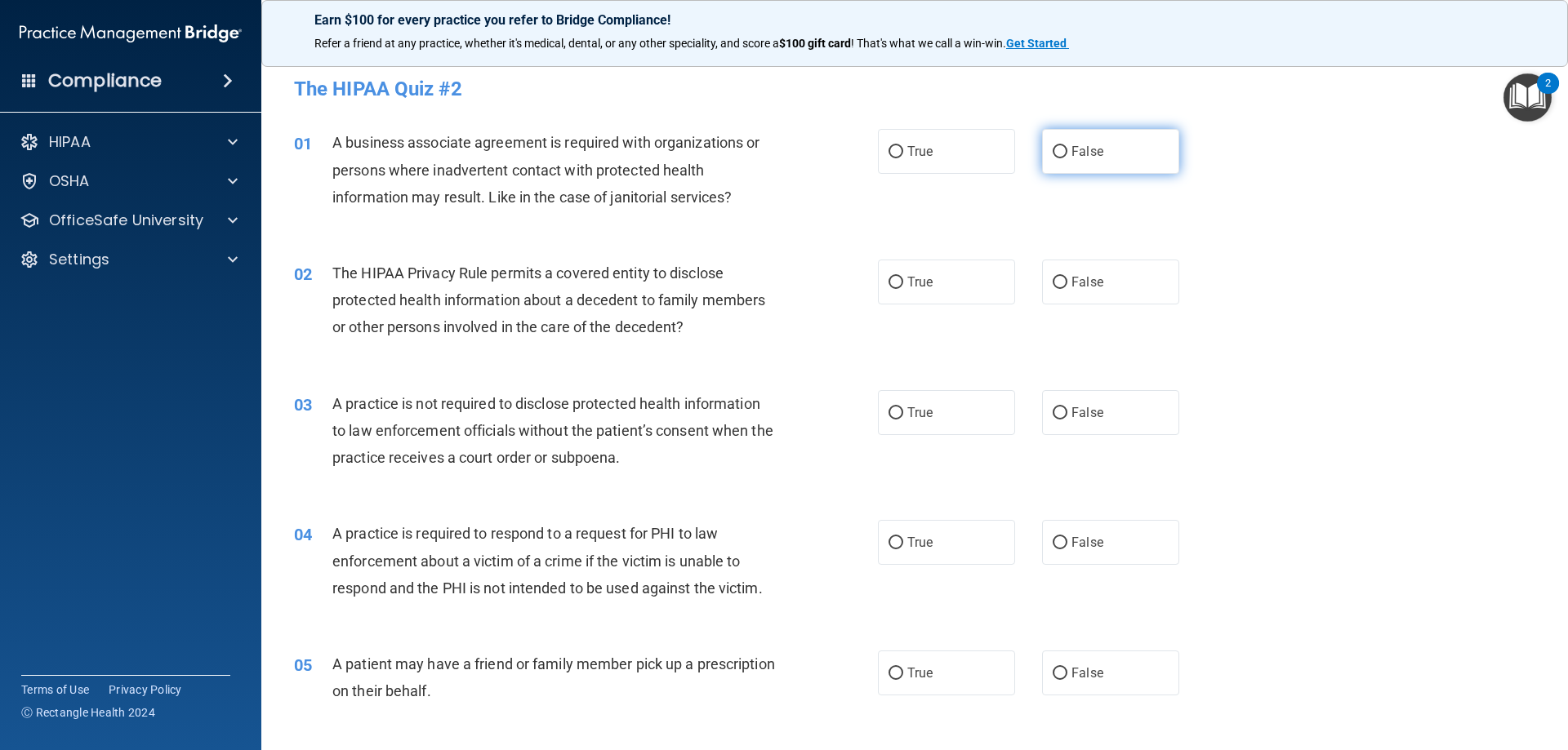
click at [1053, 156] on input "False" at bounding box center [1060, 152] width 15 height 12
radio input "true"
click at [906, 297] on label "True" at bounding box center [946, 282] width 137 height 45
click at [903, 289] on input "True" at bounding box center [896, 283] width 15 height 12
radio input "true"
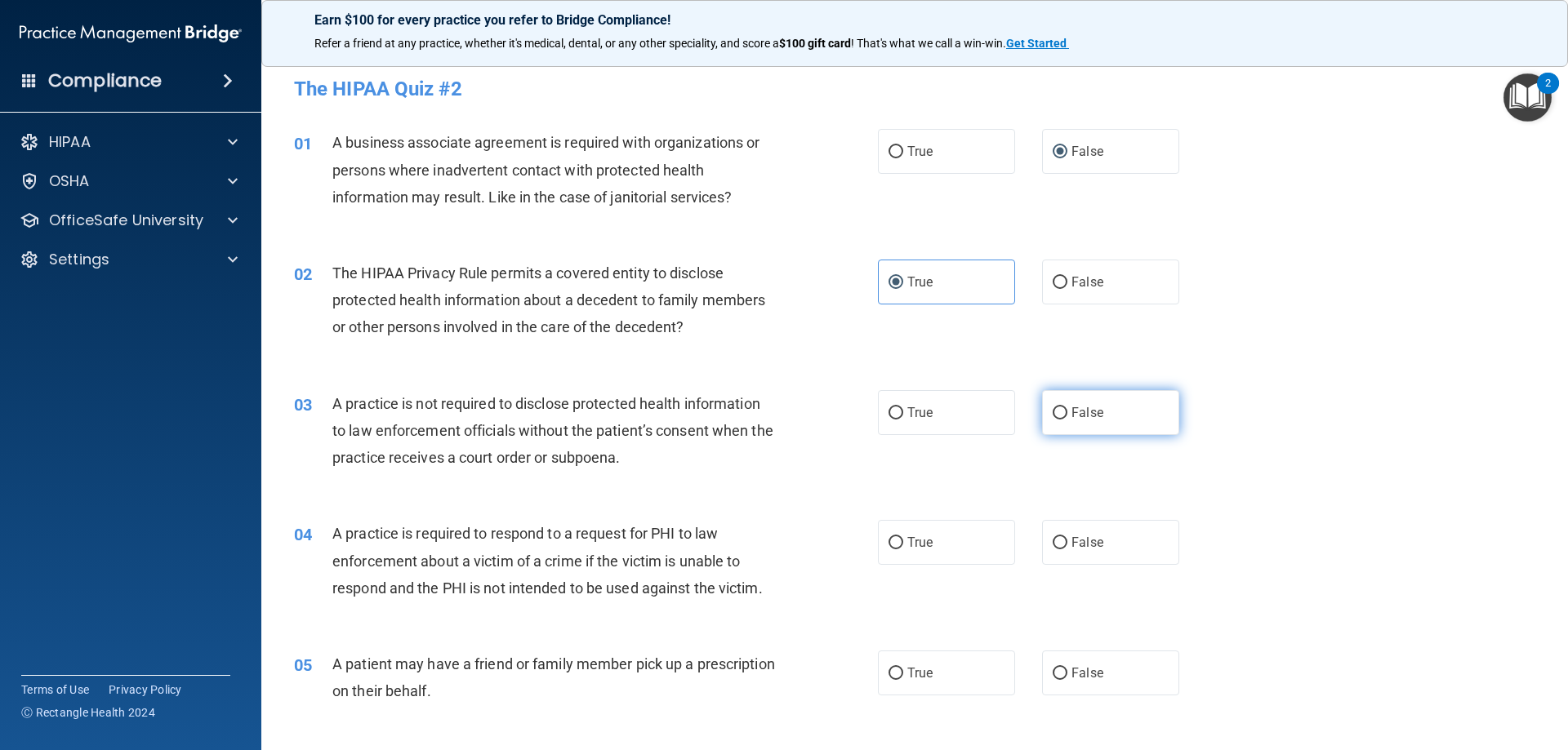
click at [1091, 404] on label "False" at bounding box center [1110, 412] width 137 height 45
click at [1068, 407] on input "False" at bounding box center [1060, 413] width 15 height 12
radio input "true"
click at [974, 556] on label "True" at bounding box center [946, 542] width 137 height 45
click at [903, 550] on input "True" at bounding box center [896, 543] width 15 height 12
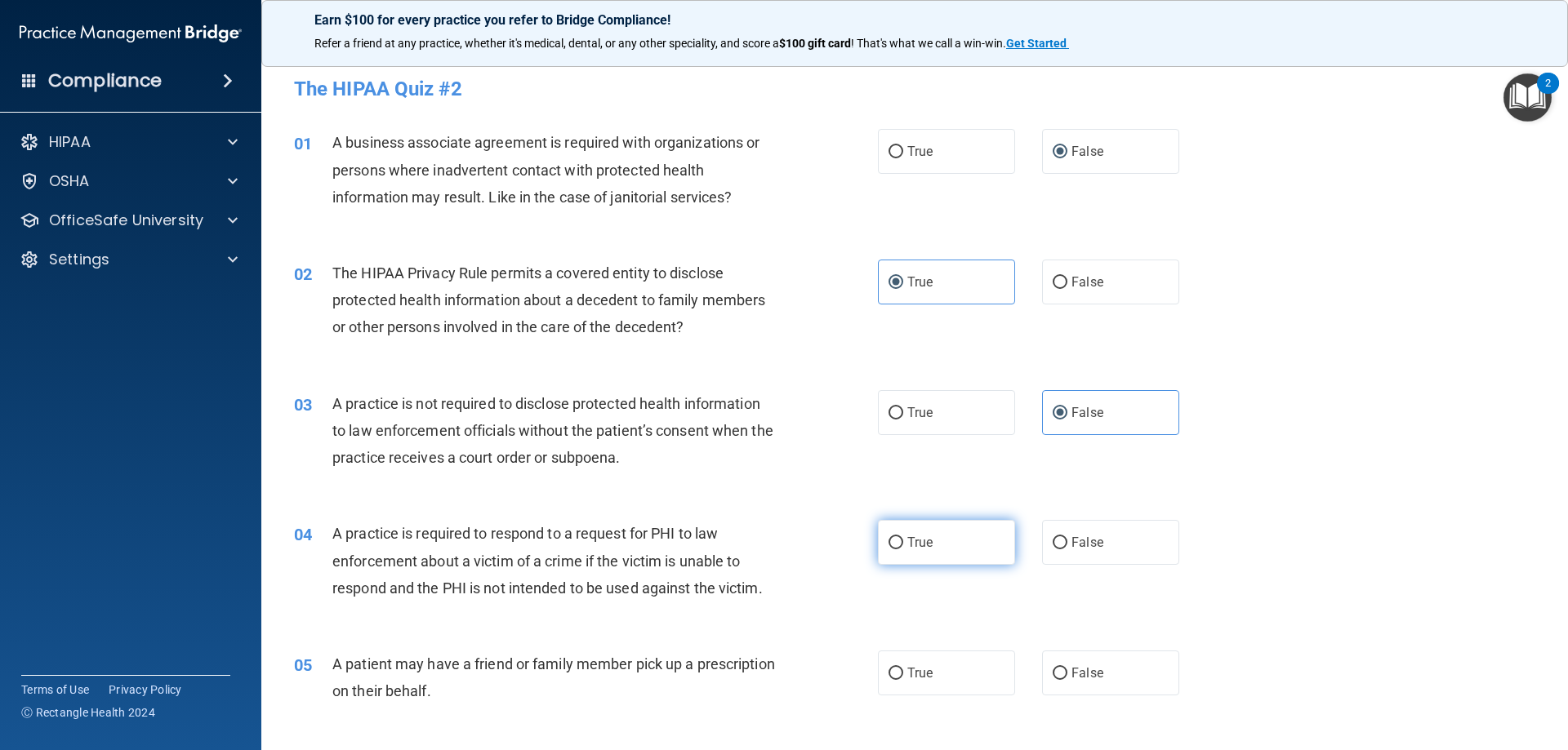
radio input "true"
click at [979, 669] on label "True" at bounding box center [946, 673] width 137 height 45
click at [903, 669] on input "True" at bounding box center [896, 674] width 15 height 12
radio input "true"
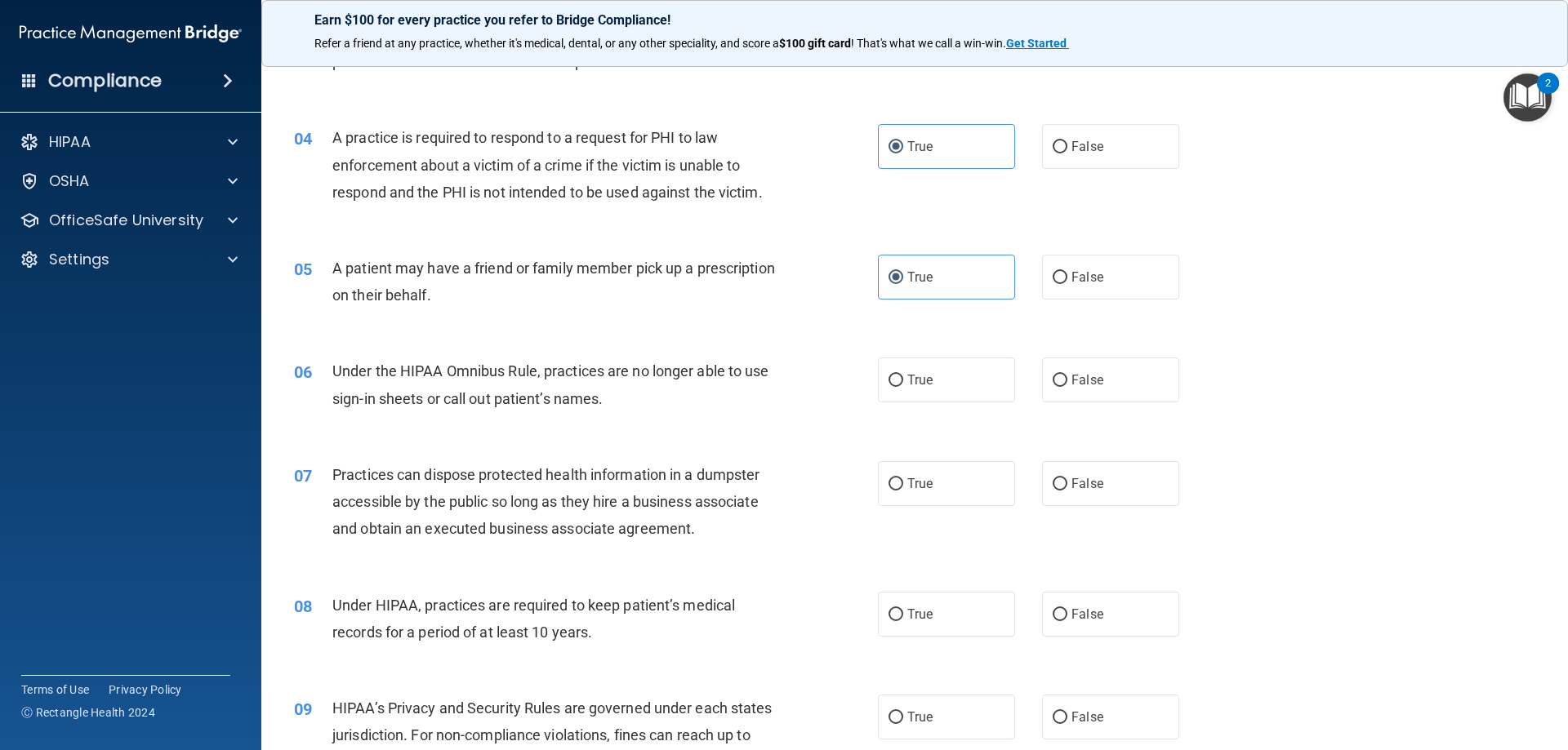
scroll to position [408, 0]
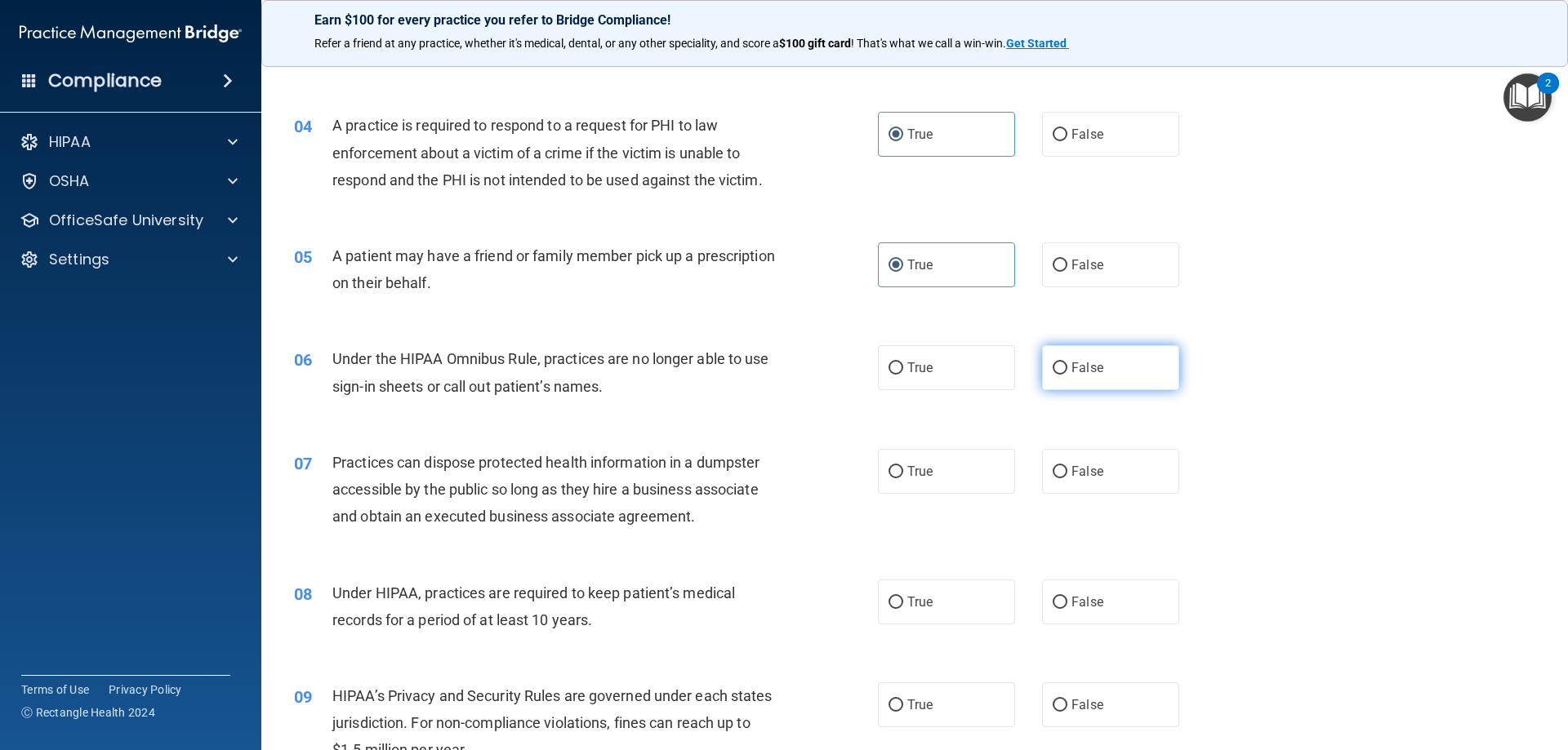
click at [1092, 369] on span "False" at bounding box center [1087, 367] width 32 height 16
click at [1068, 369] on input "False" at bounding box center [1060, 368] width 15 height 12
radio input "true"
click at [1091, 467] on span "False" at bounding box center [1087, 472] width 32 height 16
click at [1068, 467] on input "False" at bounding box center [1060, 472] width 15 height 12
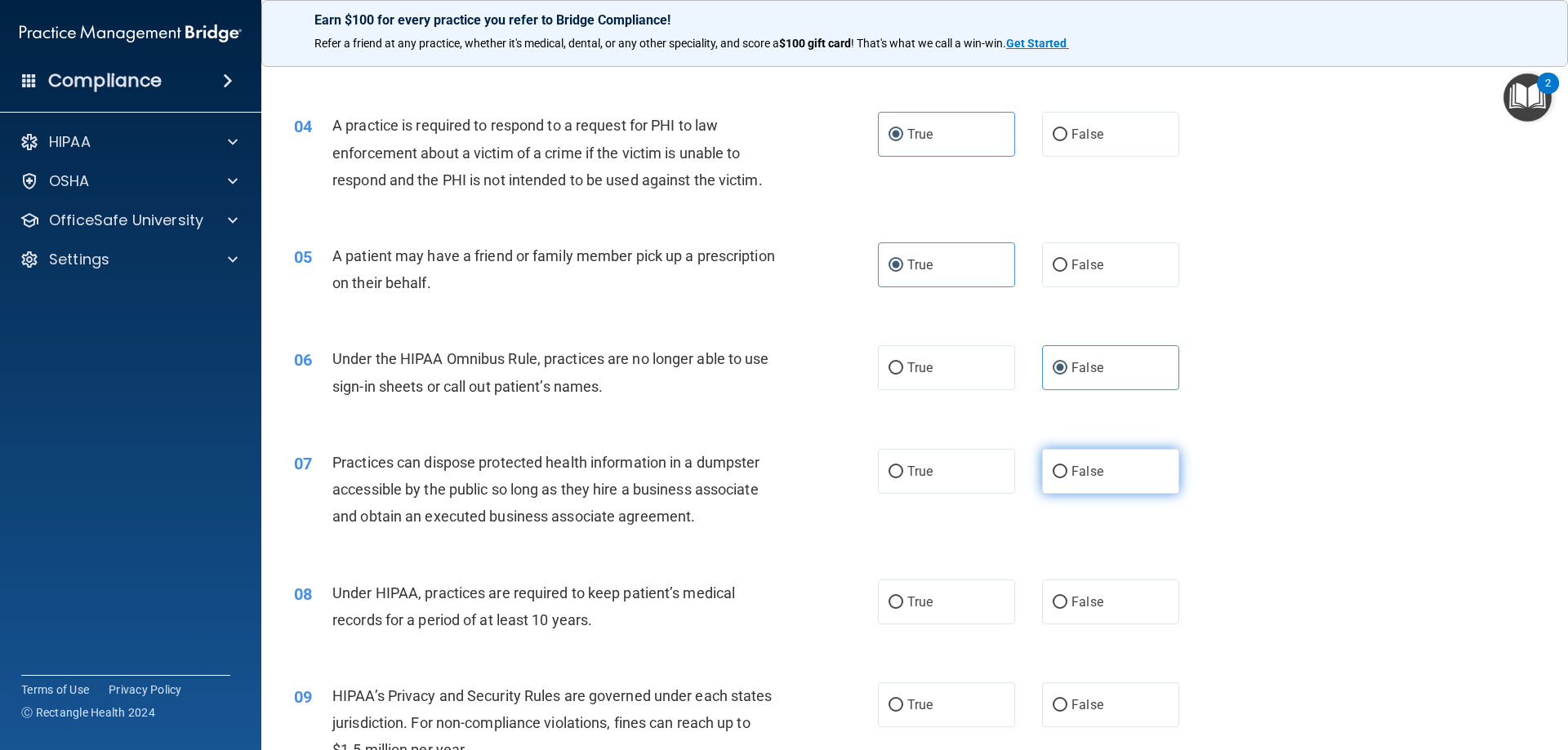
radio input "true"
click at [1105, 588] on label "False" at bounding box center [1110, 602] width 137 height 45
click at [1068, 597] on input "False" at bounding box center [1060, 603] width 15 height 12
radio input "true"
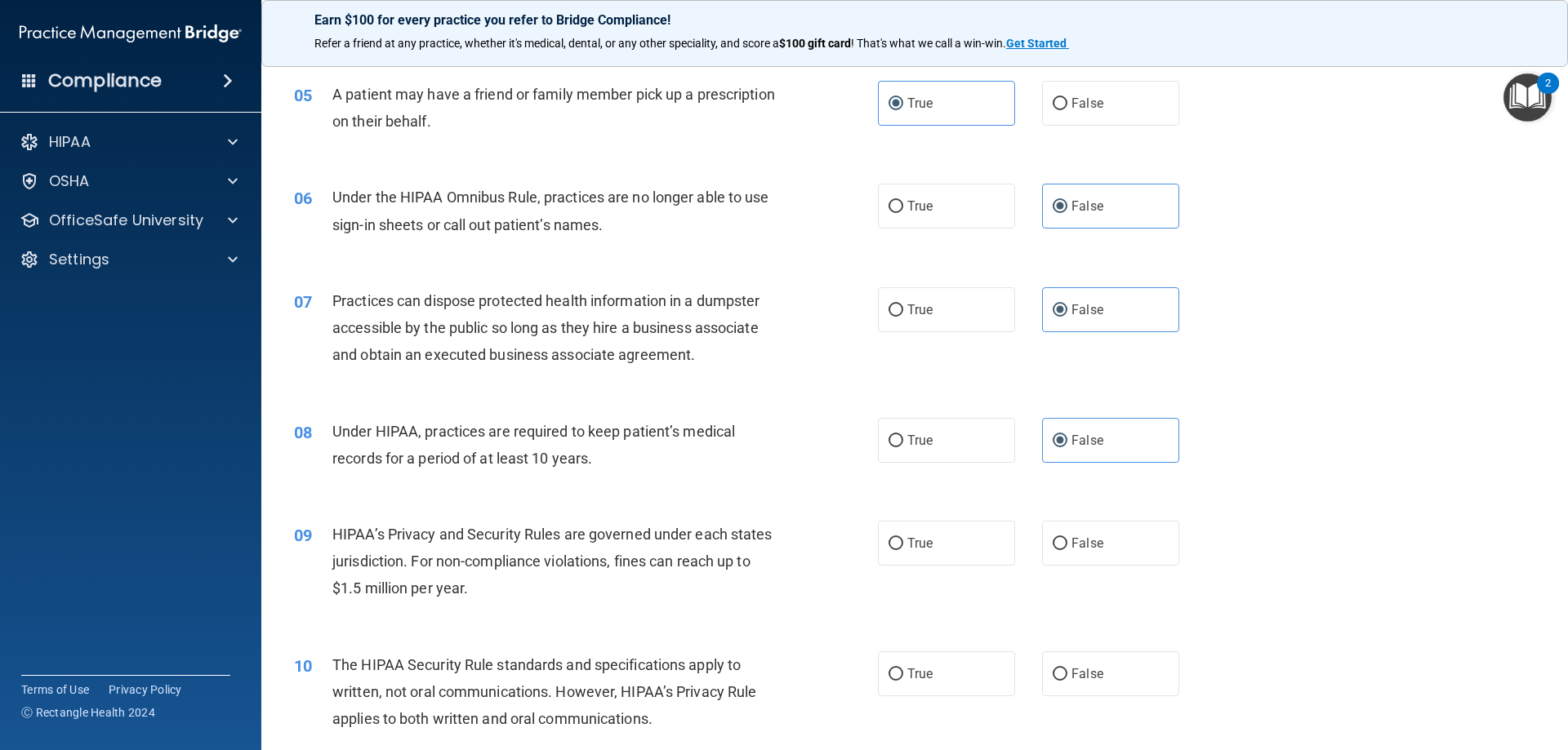
scroll to position [572, 0]
click at [1118, 564] on label "False" at bounding box center [1110, 541] width 137 height 45
click at [1068, 549] on input "False" at bounding box center [1060, 542] width 15 height 12
radio input "true"
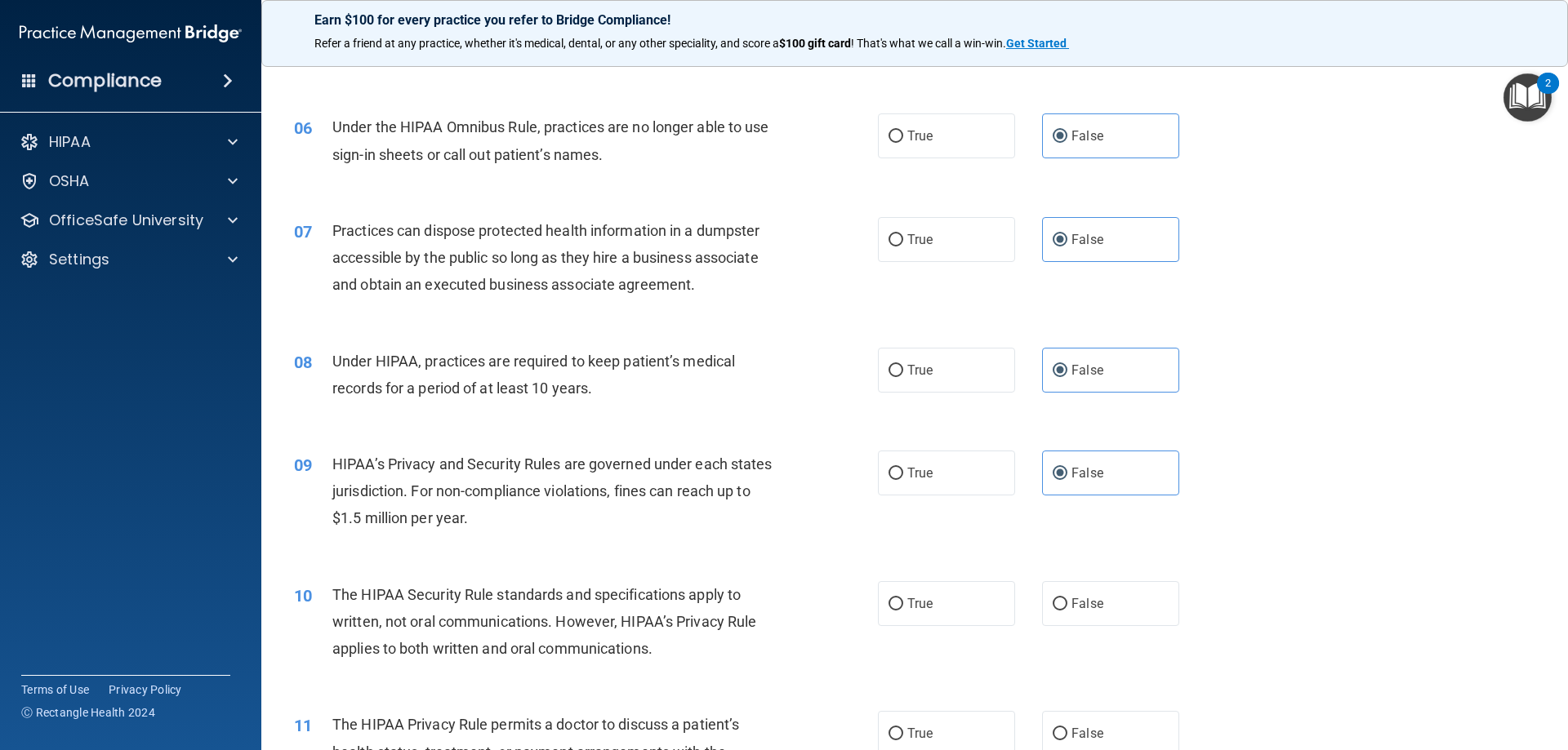
scroll to position [735, 0]
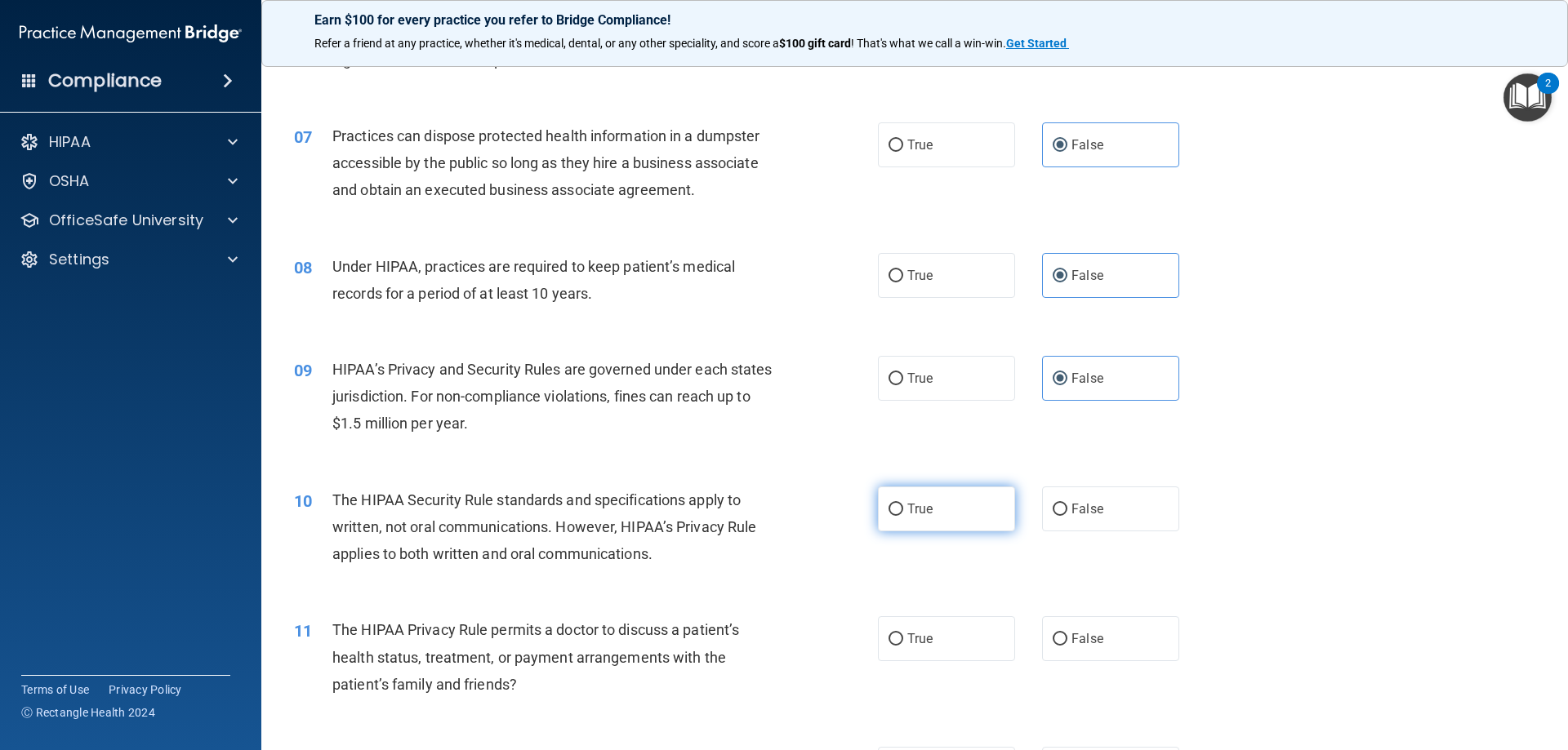
click at [967, 492] on label "True" at bounding box center [946, 508] width 137 height 45
click at [903, 504] on input "True" at bounding box center [896, 509] width 15 height 12
radio input "true"
click at [975, 623] on label "True" at bounding box center [946, 638] width 137 height 45
click at [903, 633] on input "True" at bounding box center [896, 639] width 15 height 12
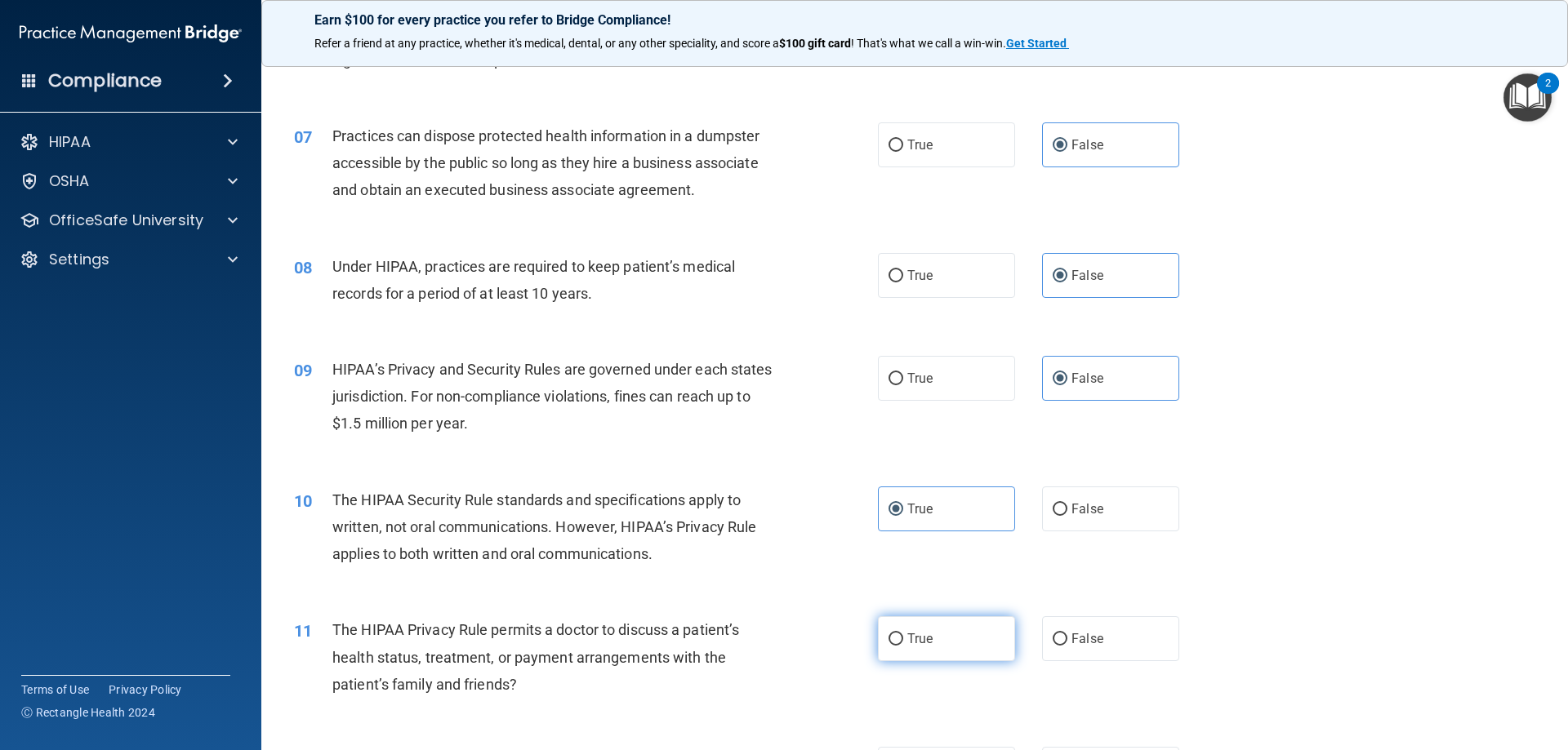
radio input "true"
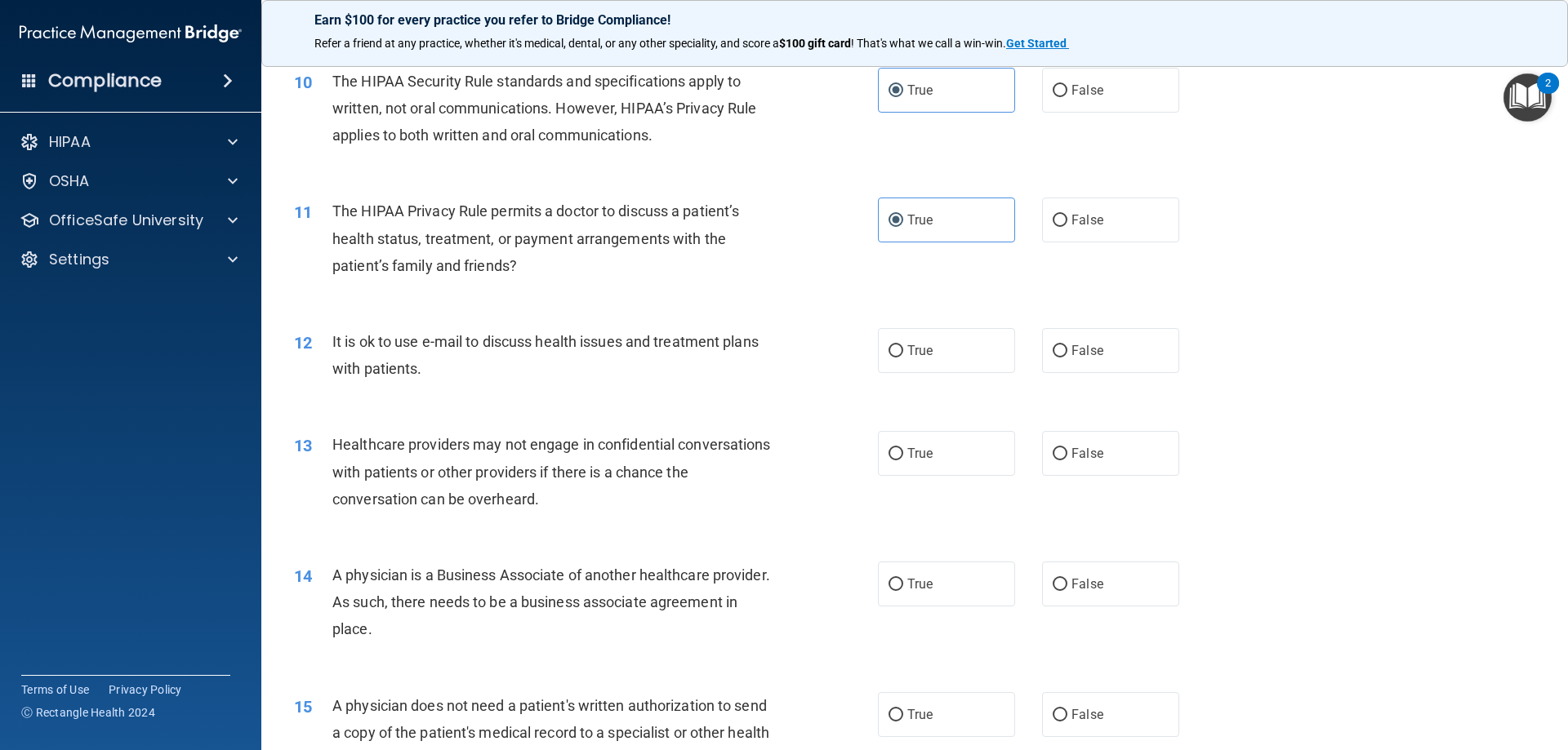
scroll to position [1225, 0]
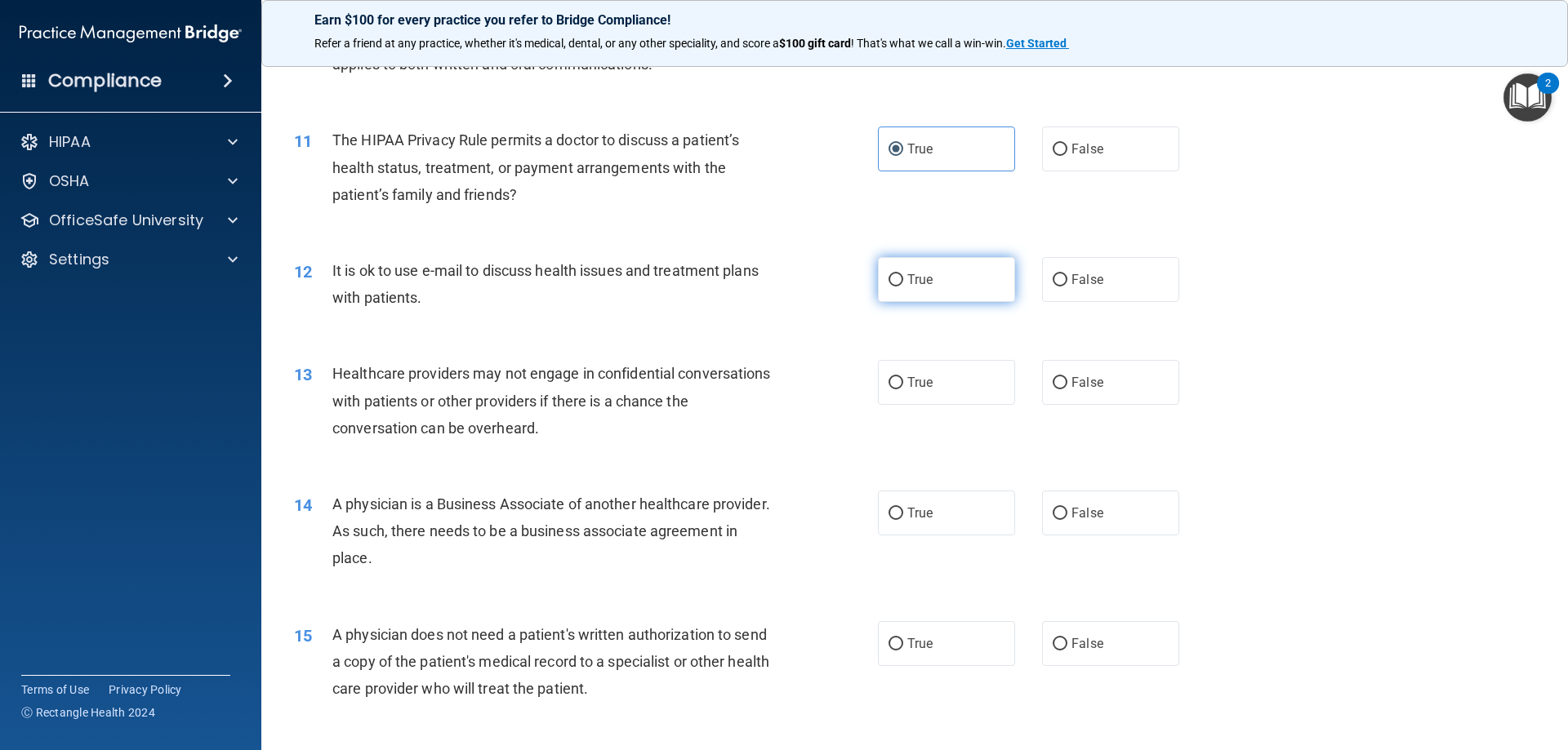
click at [922, 290] on label "True" at bounding box center [946, 279] width 137 height 45
click at [903, 287] on input "True" at bounding box center [896, 280] width 15 height 12
radio input "true"
click at [1086, 386] on span "False" at bounding box center [1087, 382] width 32 height 16
click at [1117, 380] on label "False" at bounding box center [1110, 382] width 137 height 45
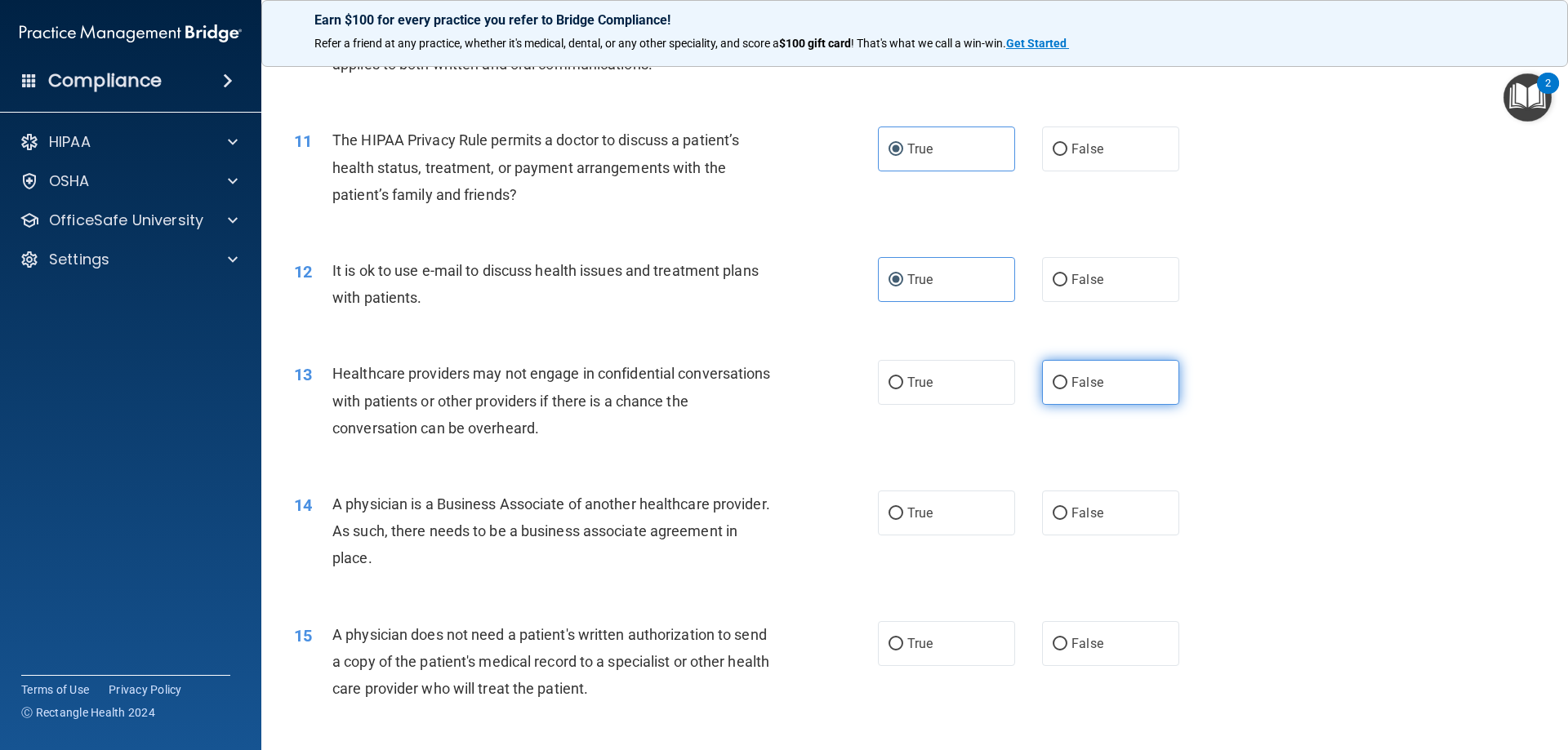
click at [1068, 380] on input "False" at bounding box center [1060, 383] width 15 height 12
radio input "true"
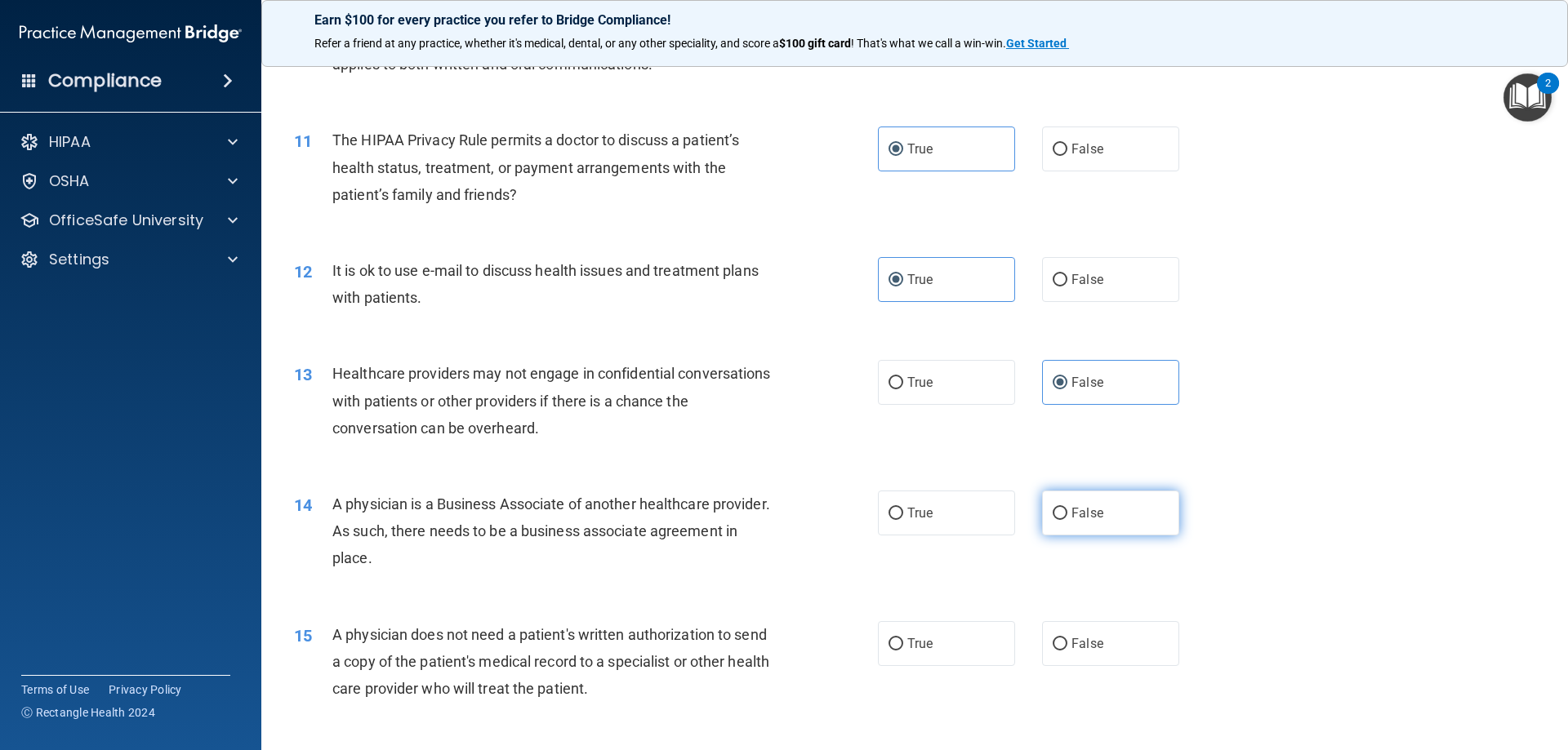
click at [1105, 504] on label "False" at bounding box center [1110, 513] width 137 height 45
click at [1068, 508] on input "False" at bounding box center [1060, 513] width 15 height 12
radio input "true"
click at [933, 637] on label "True" at bounding box center [946, 643] width 137 height 45
click at [903, 638] on input "True" at bounding box center [896, 644] width 15 height 12
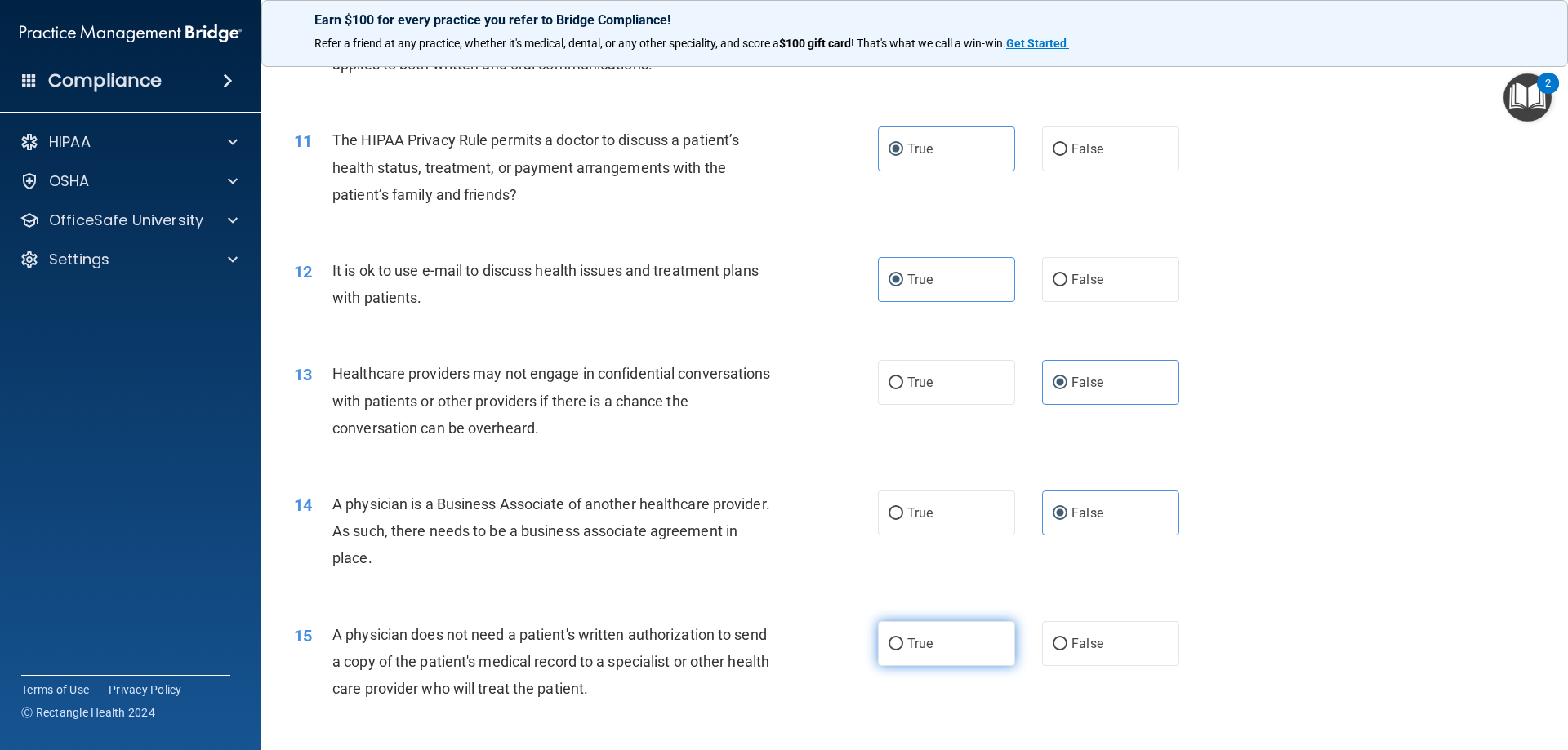
radio input "true"
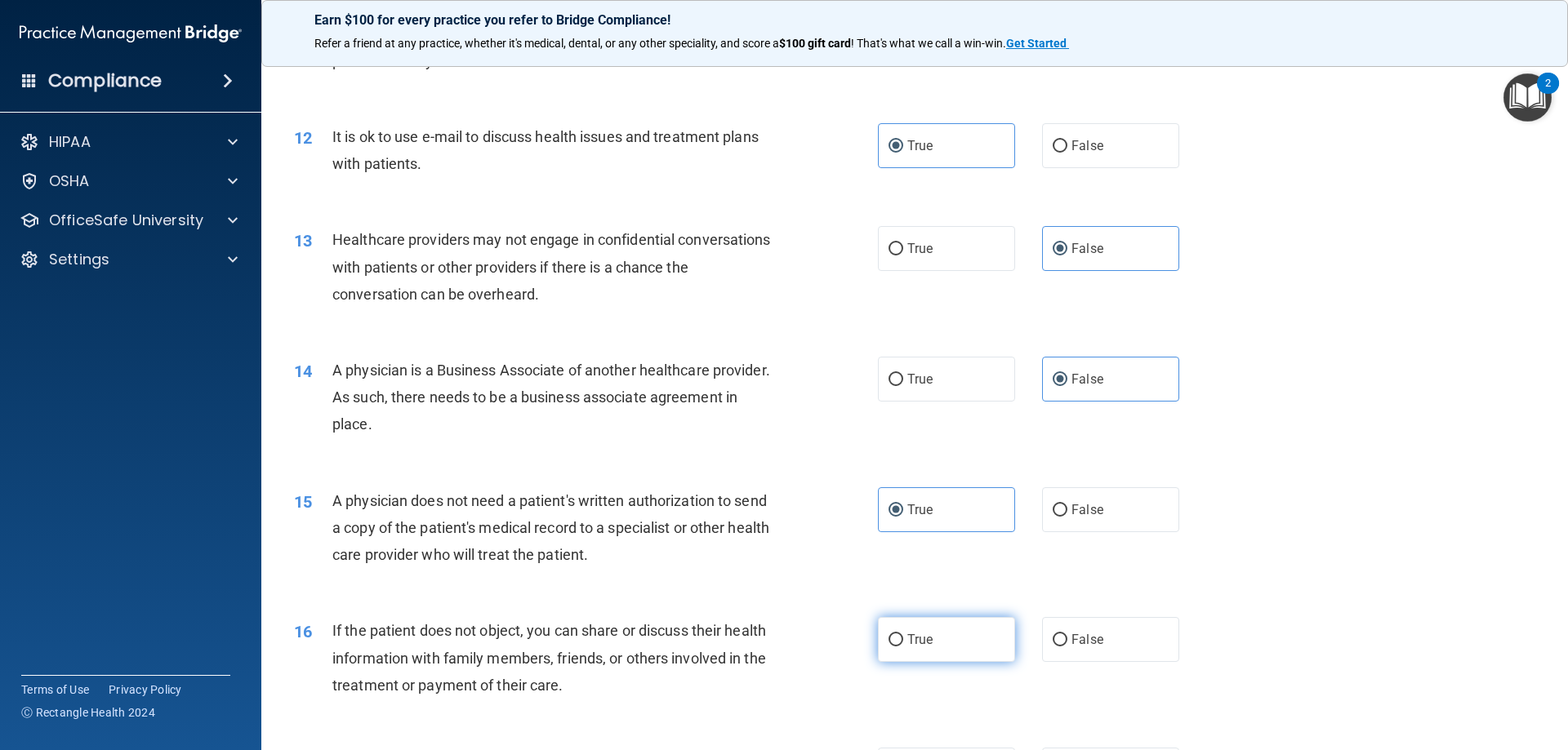
scroll to position [1388, 0]
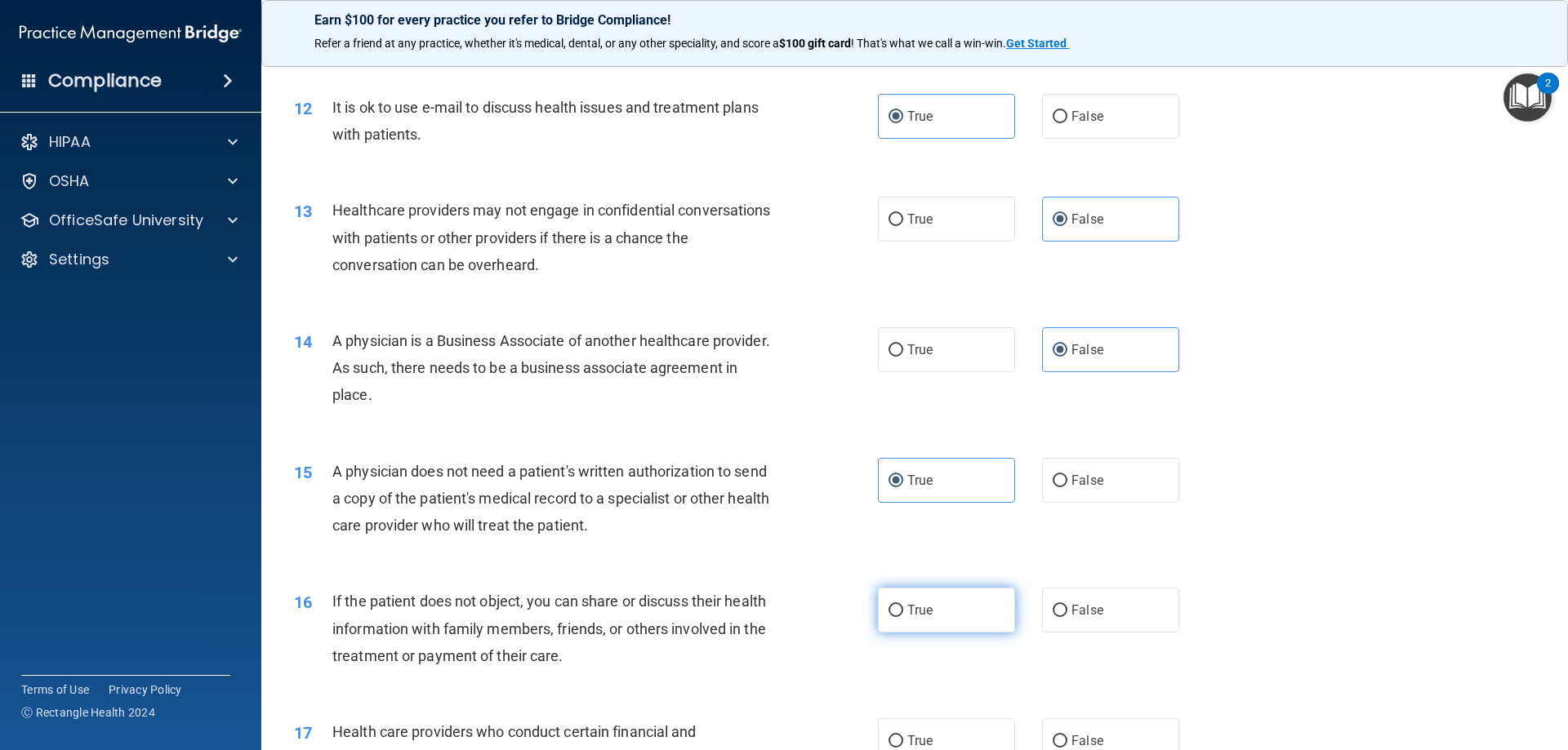
click at [943, 626] on label "True" at bounding box center [946, 610] width 137 height 45
click at [903, 617] on input "True" at bounding box center [896, 611] width 15 height 12
radio input "true"
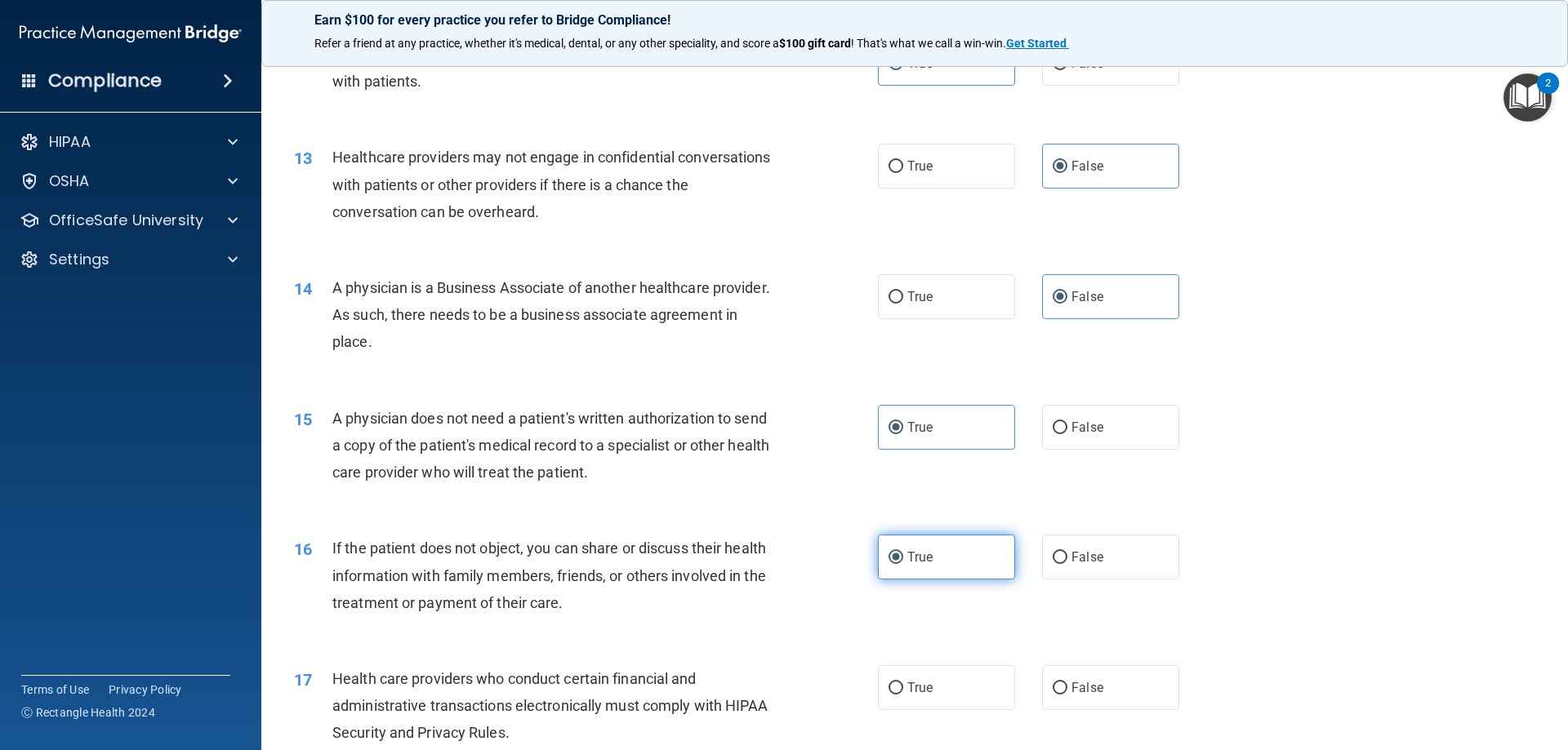
scroll to position [1470, 0]
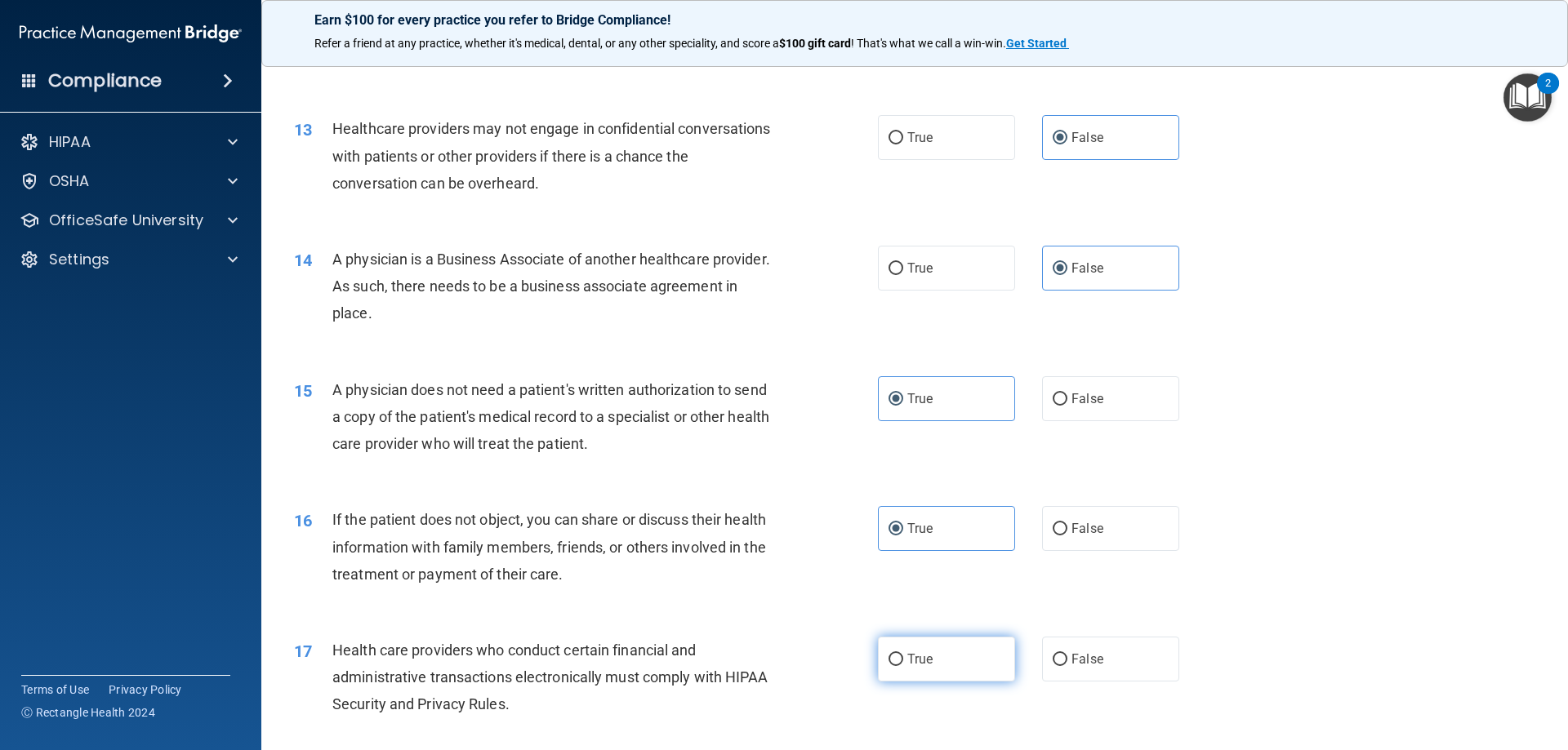
click at [944, 661] on label "True" at bounding box center [946, 659] width 137 height 45
click at [903, 661] on input "True" at bounding box center [896, 660] width 15 height 12
radio input "true"
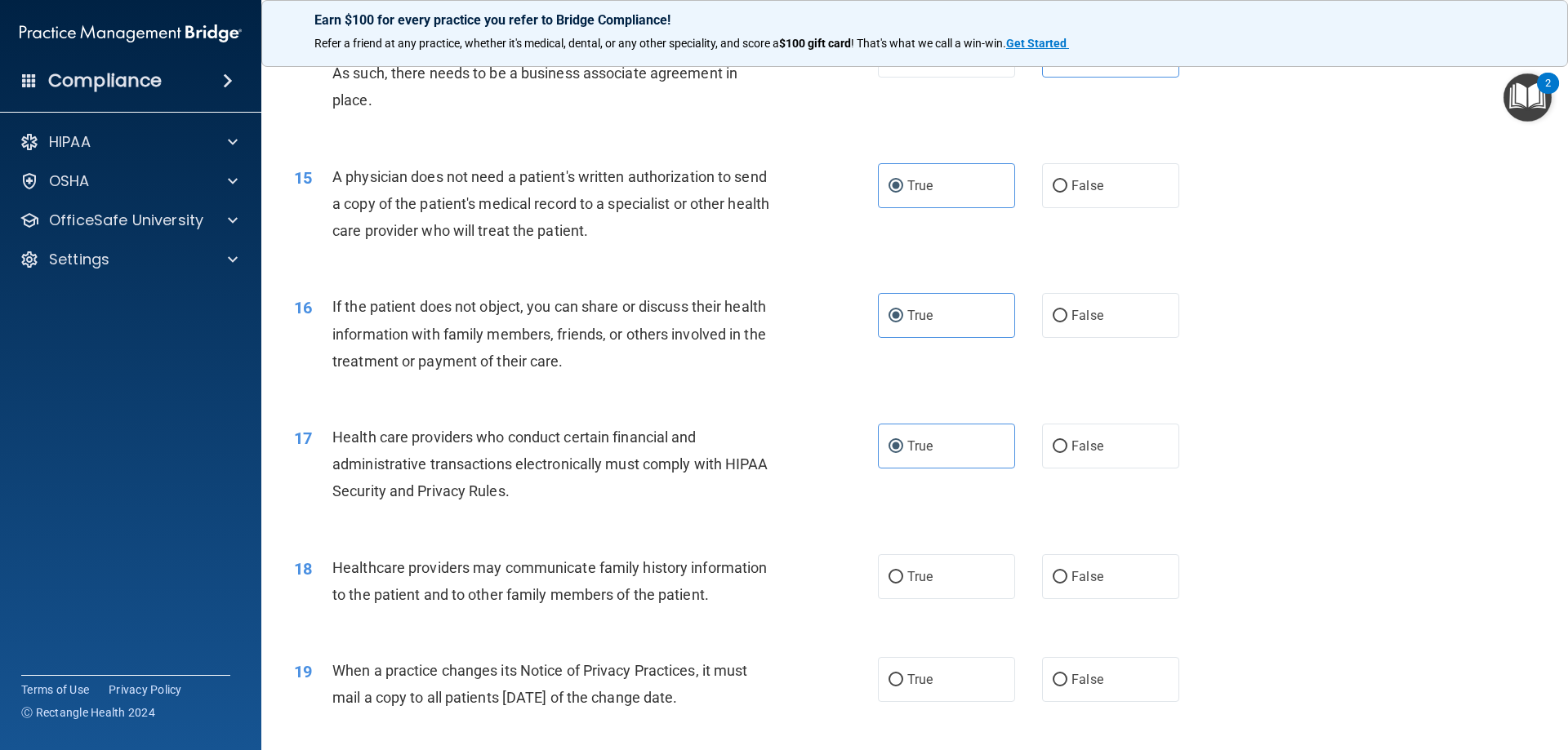
scroll to position [1714, 0]
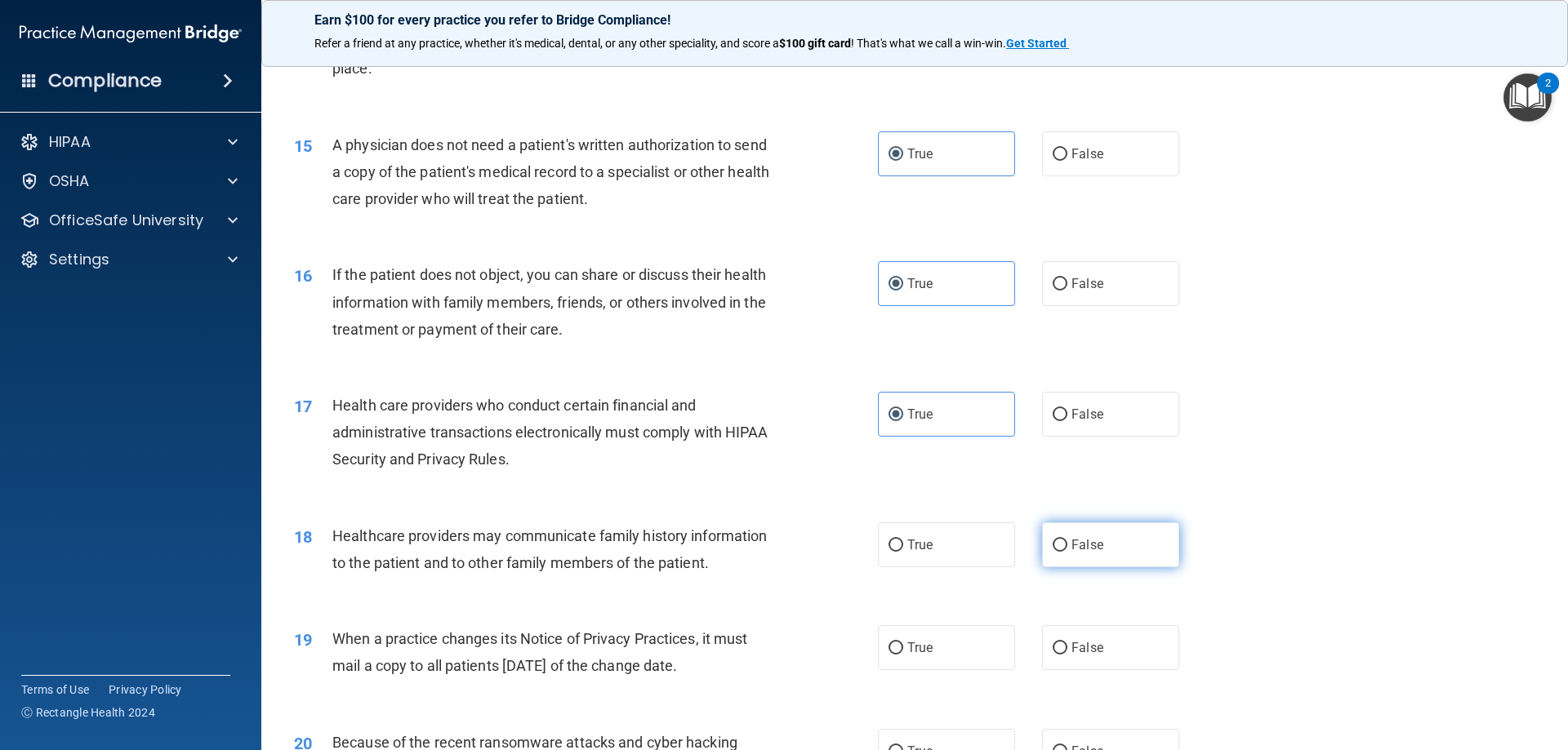
click at [1110, 542] on label "False" at bounding box center [1110, 545] width 137 height 45
click at [1068, 542] on input "False" at bounding box center [1060, 545] width 15 height 12
radio input "true"
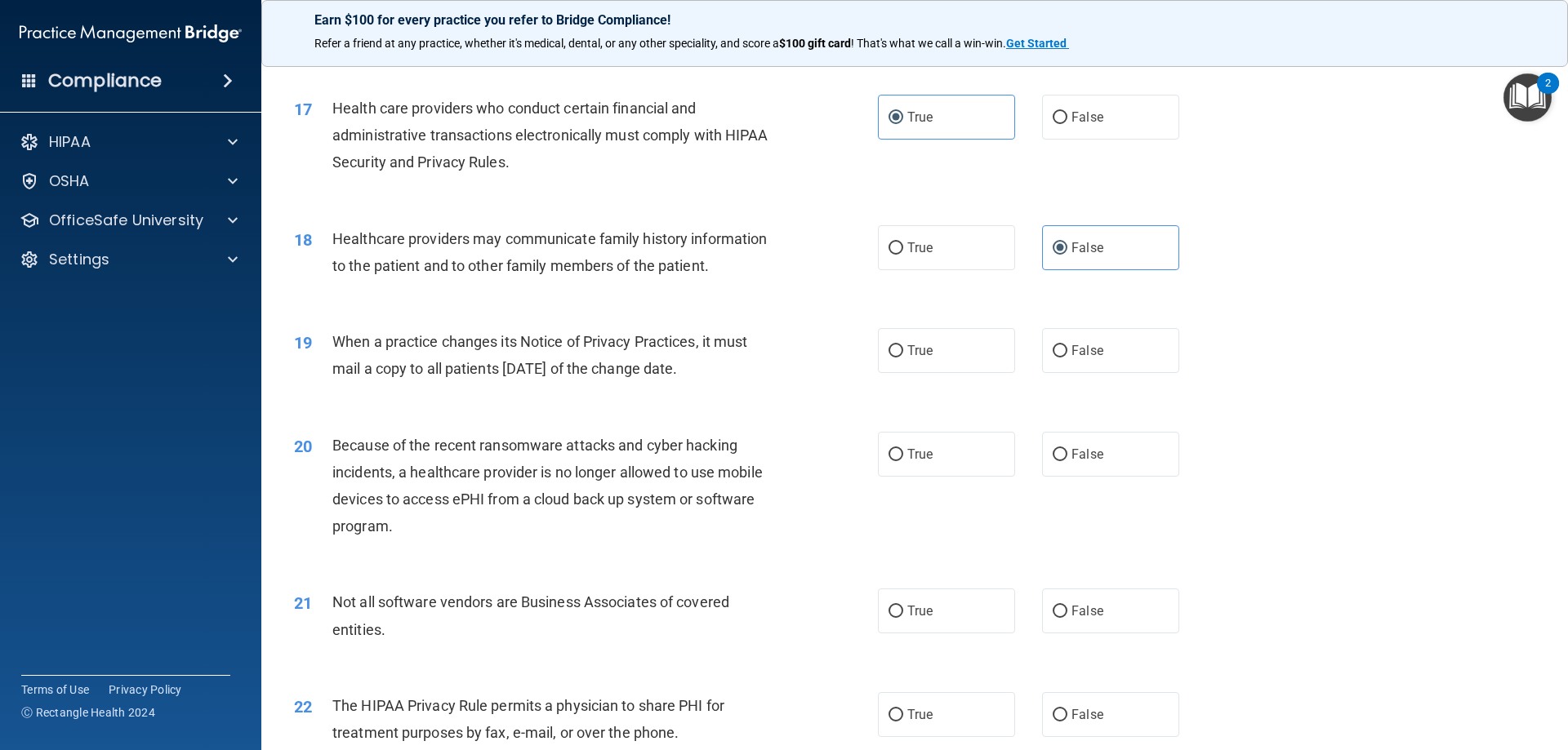
scroll to position [2041, 0]
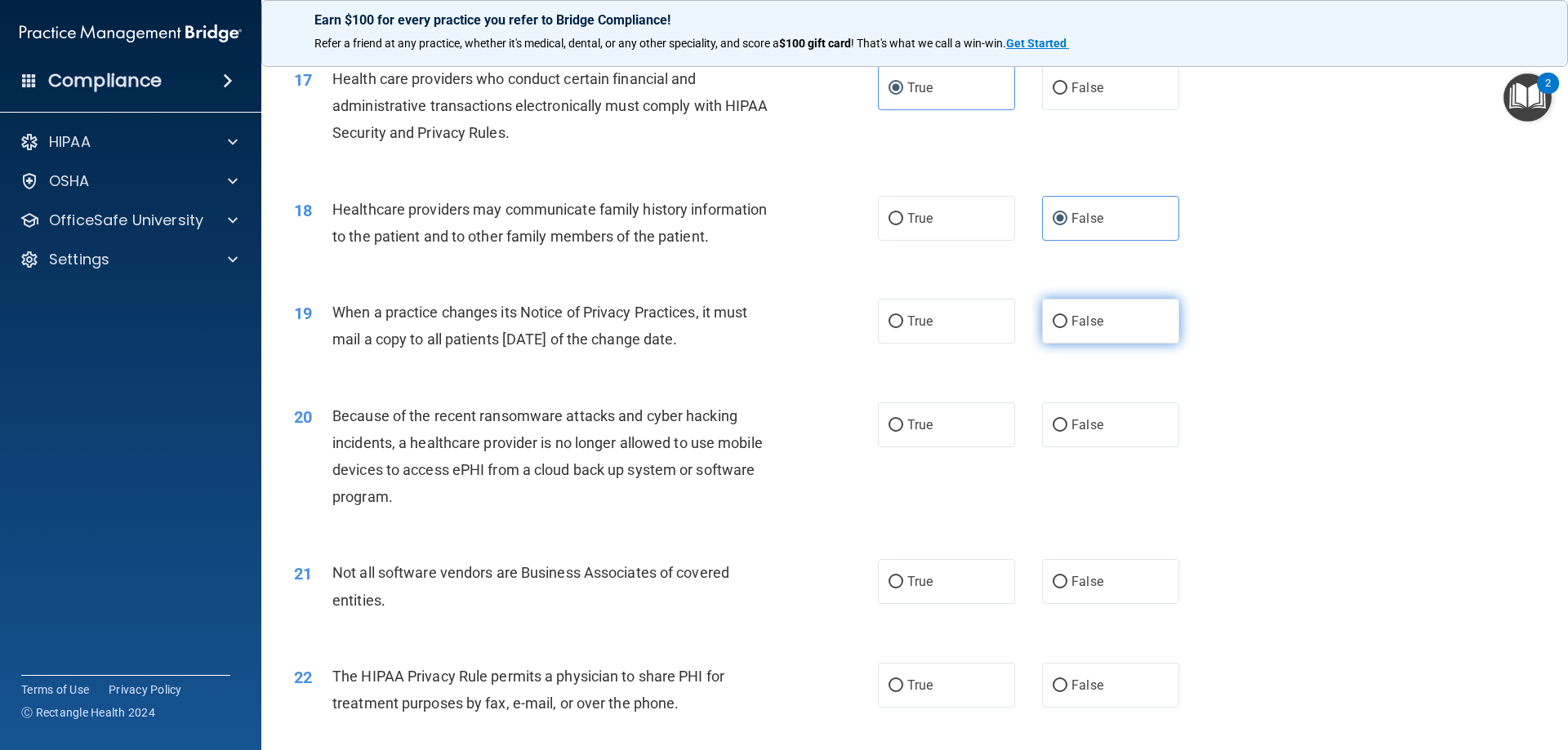
click at [1072, 320] on span "False" at bounding box center [1087, 321] width 32 height 16
click at [1065, 320] on input "False" at bounding box center [1060, 322] width 15 height 12
radio input "true"
click at [1062, 412] on label "False" at bounding box center [1110, 425] width 137 height 45
click at [1062, 420] on input "False" at bounding box center [1060, 426] width 15 height 12
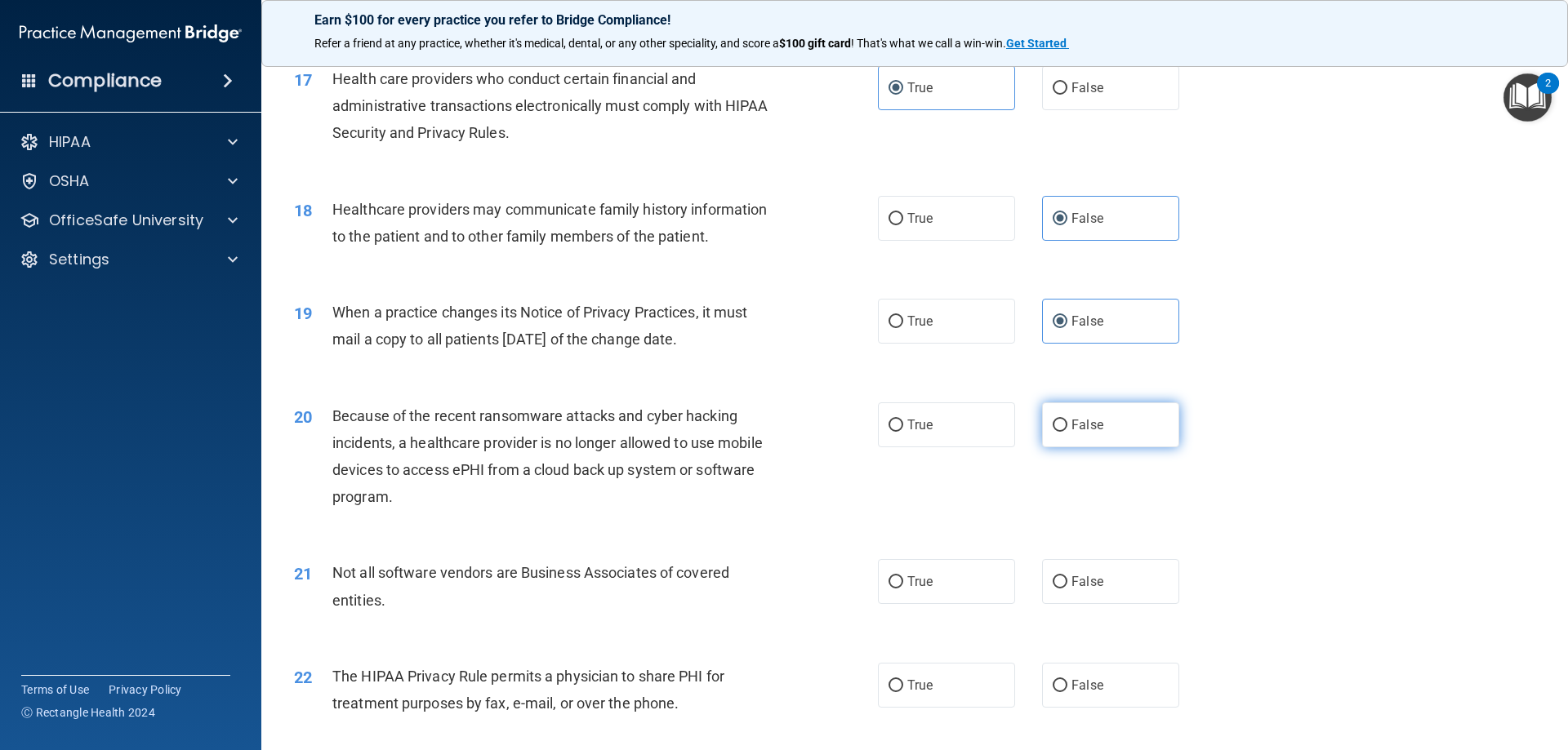
radio input "true"
click at [971, 600] on label "True" at bounding box center [946, 582] width 137 height 45
click at [903, 589] on input "True" at bounding box center [896, 582] width 15 height 12
radio input "true"
click at [955, 673] on label "True" at bounding box center [946, 685] width 137 height 45
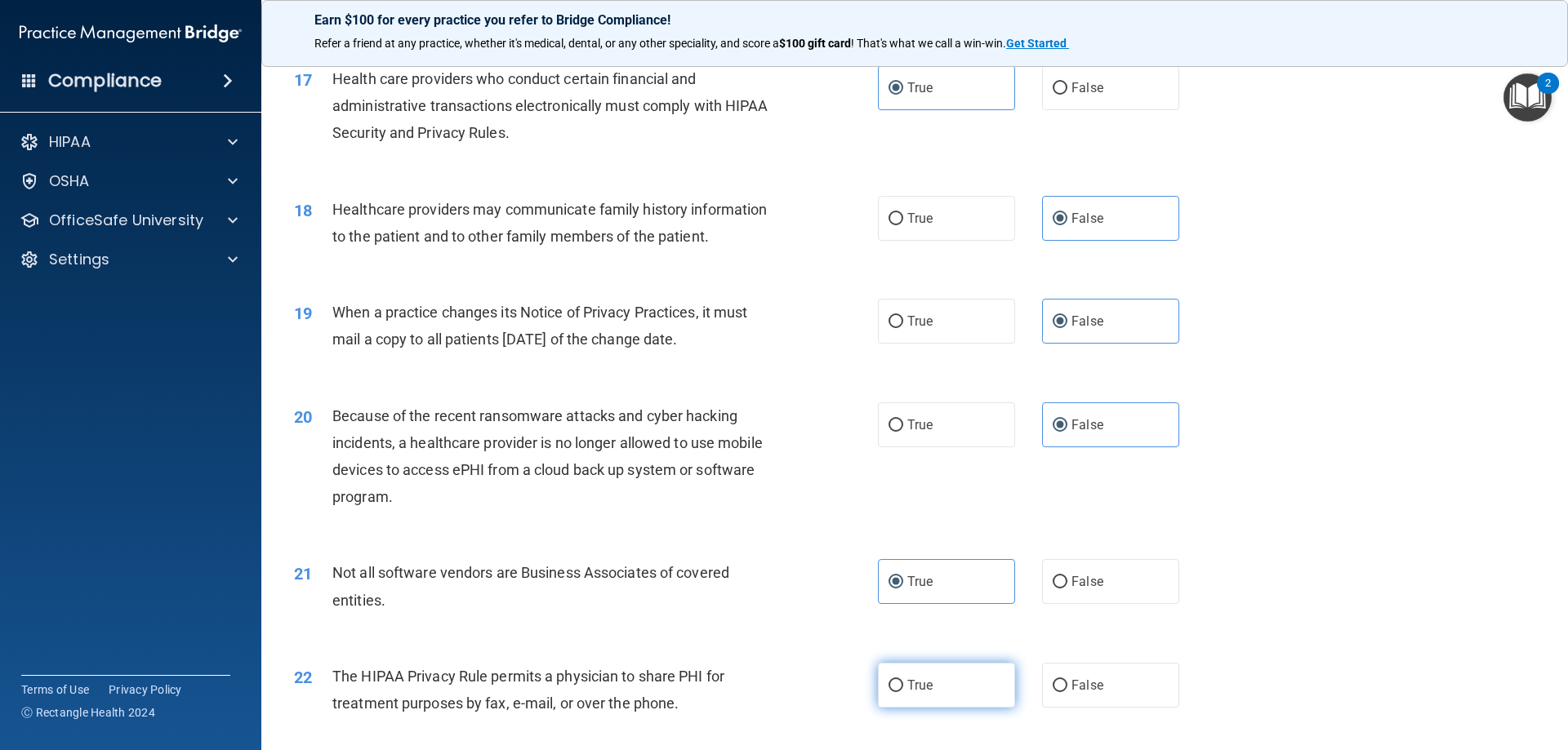
click at [903, 680] on input "True" at bounding box center [896, 686] width 15 height 12
radio input "true"
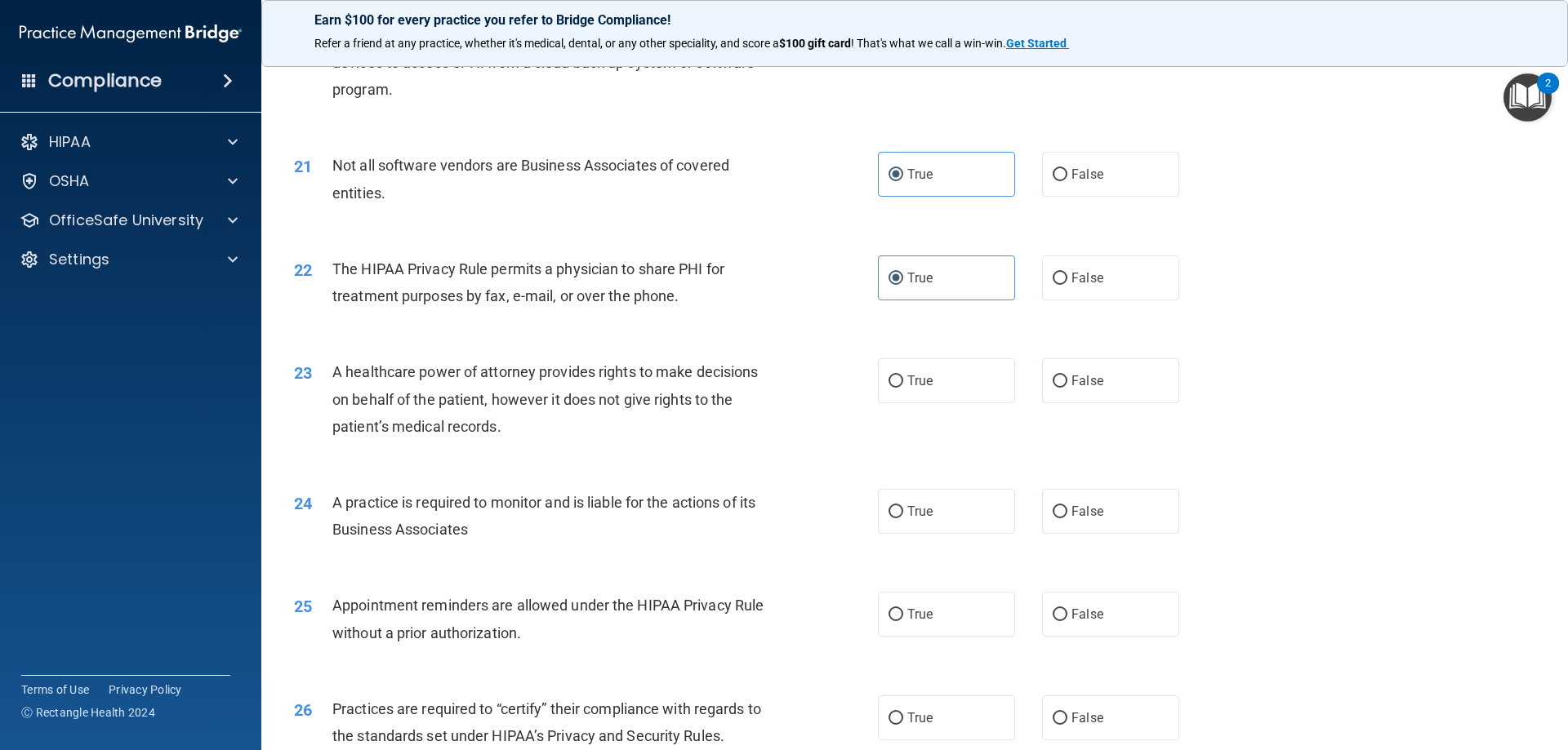
scroll to position [2450, 0]
click at [1099, 368] on label "False" at bounding box center [1110, 380] width 137 height 45
click at [1068, 375] on input "False" at bounding box center [1060, 380] width 15 height 12
radio input "true"
click at [1076, 516] on span "False" at bounding box center [1087, 510] width 32 height 16
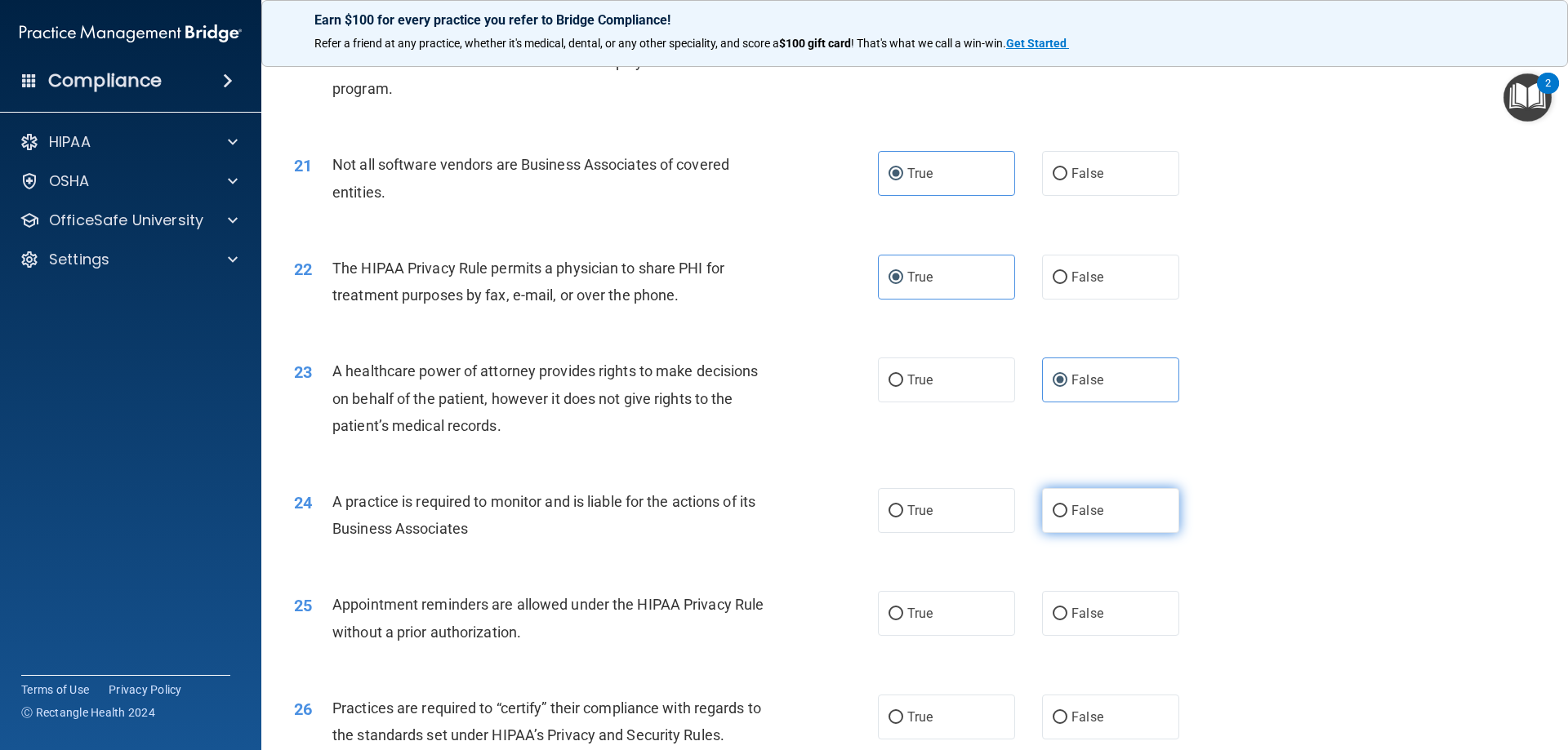
click at [1068, 516] on input "False" at bounding box center [1060, 511] width 15 height 12
radio input "true"
click at [1075, 611] on span "False" at bounding box center [1087, 613] width 32 height 16
click at [1068, 611] on input "False" at bounding box center [1060, 614] width 15 height 12
radio input "true"
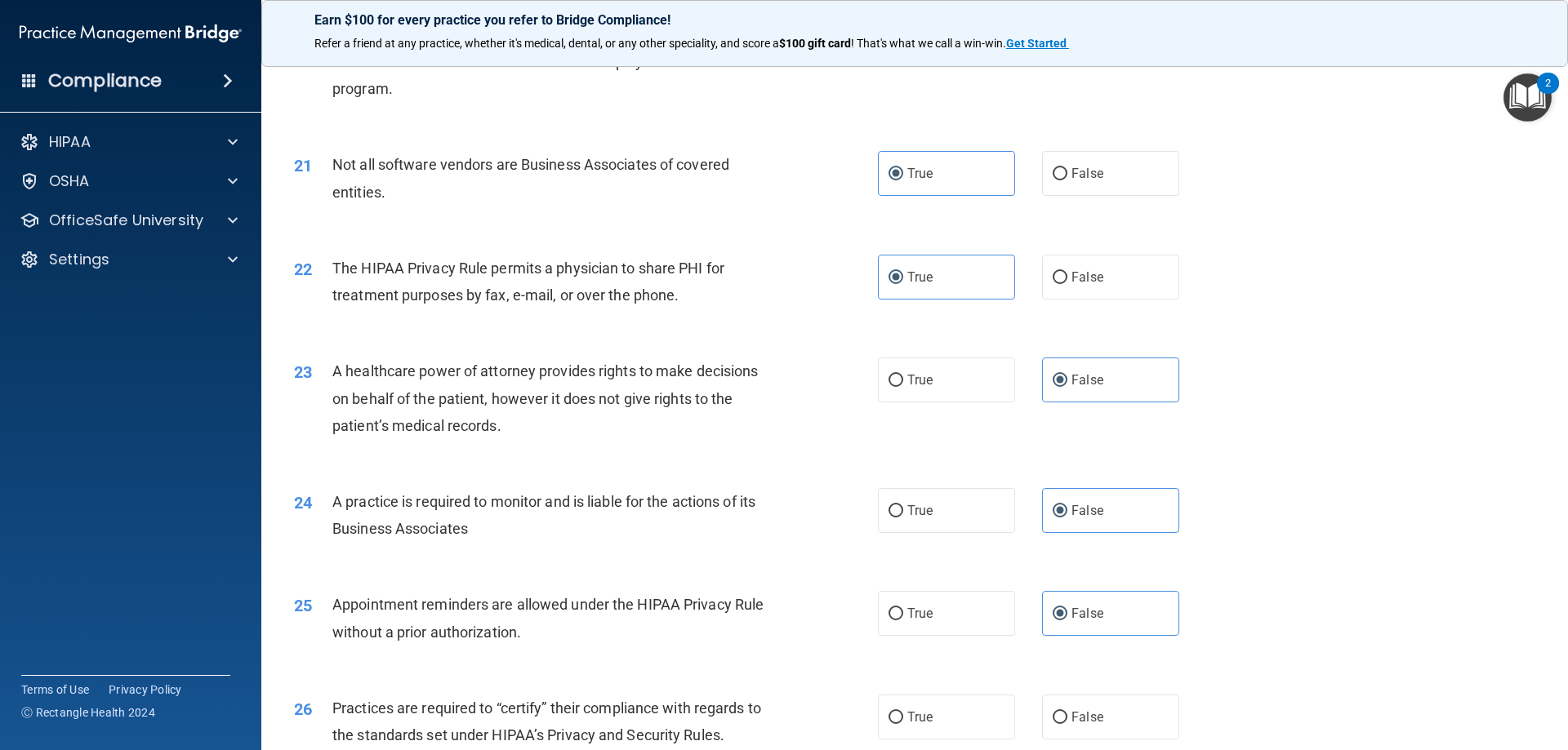
click at [1085, 690] on div "26 Practices are required to “certify” their compliance with regards to the sta…" at bounding box center [915, 725] width 1266 height 103
click at [1086, 711] on span "False" at bounding box center [1087, 717] width 32 height 16
click at [1068, 712] on input "False" at bounding box center [1060, 718] width 15 height 12
radio input "true"
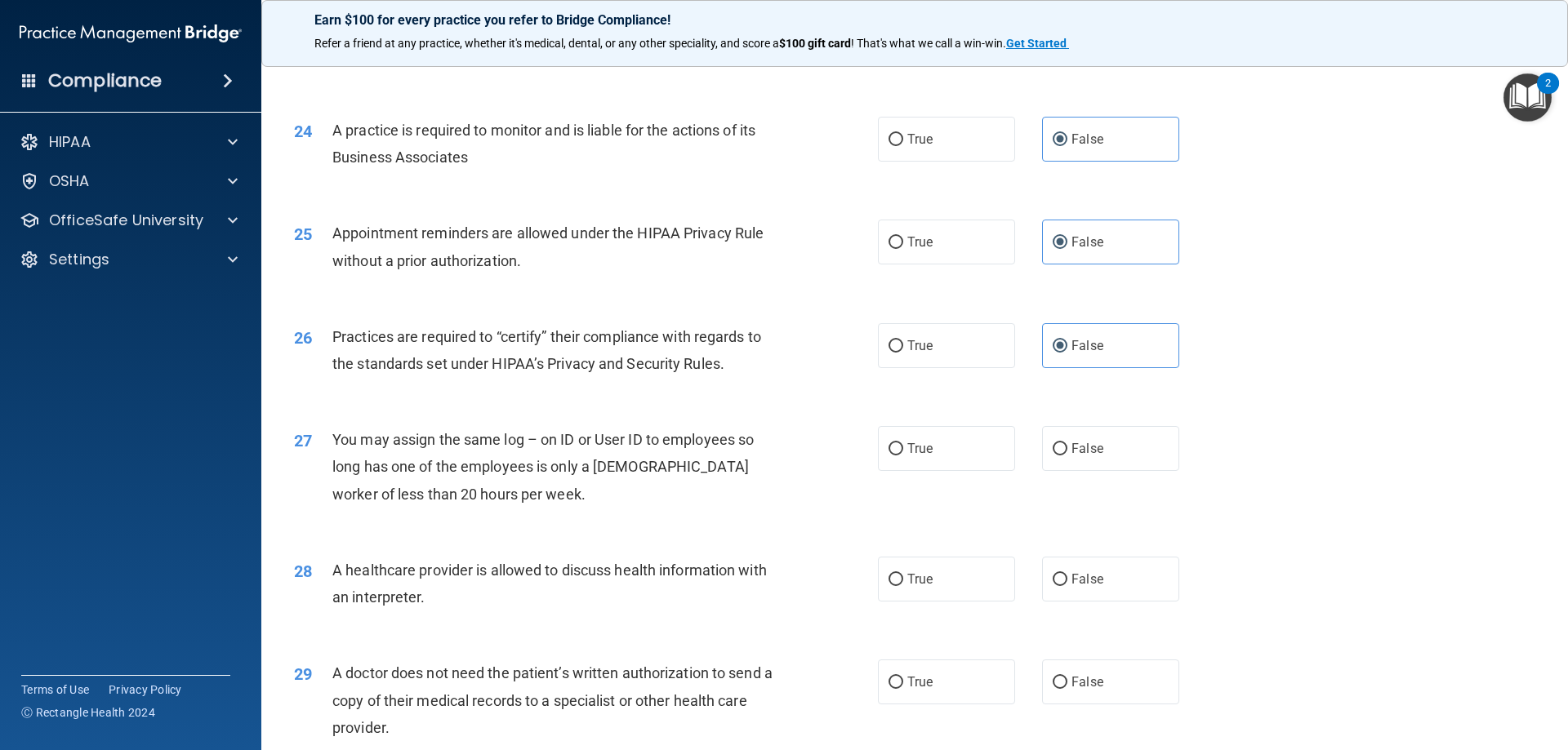
scroll to position [2858, 0]
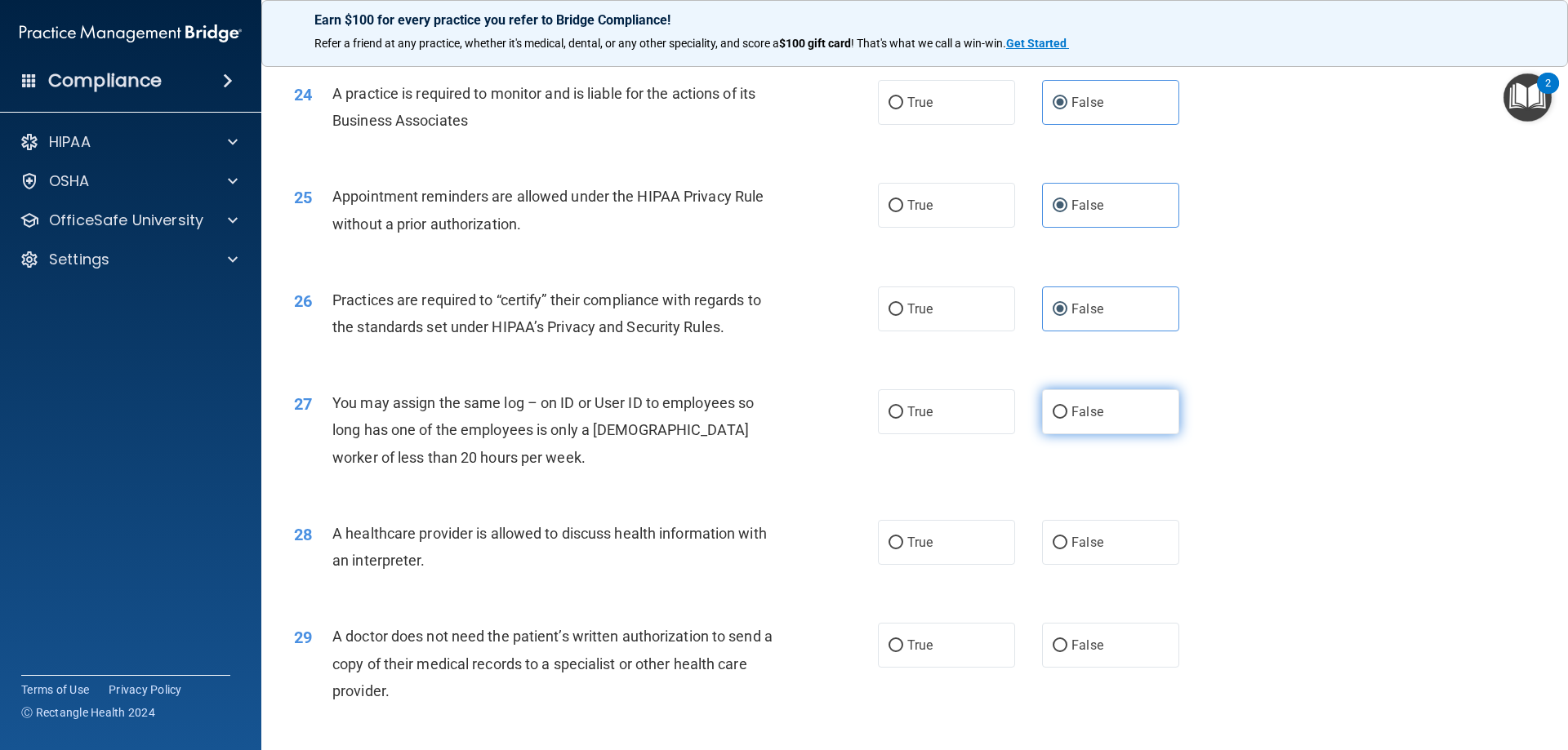
click at [1094, 424] on label "False" at bounding box center [1110, 412] width 137 height 45
click at [1068, 419] on input "False" at bounding box center [1060, 412] width 15 height 12
radio input "true"
click at [919, 557] on label "True" at bounding box center [946, 542] width 137 height 45
click at [903, 550] on input "True" at bounding box center [896, 543] width 15 height 12
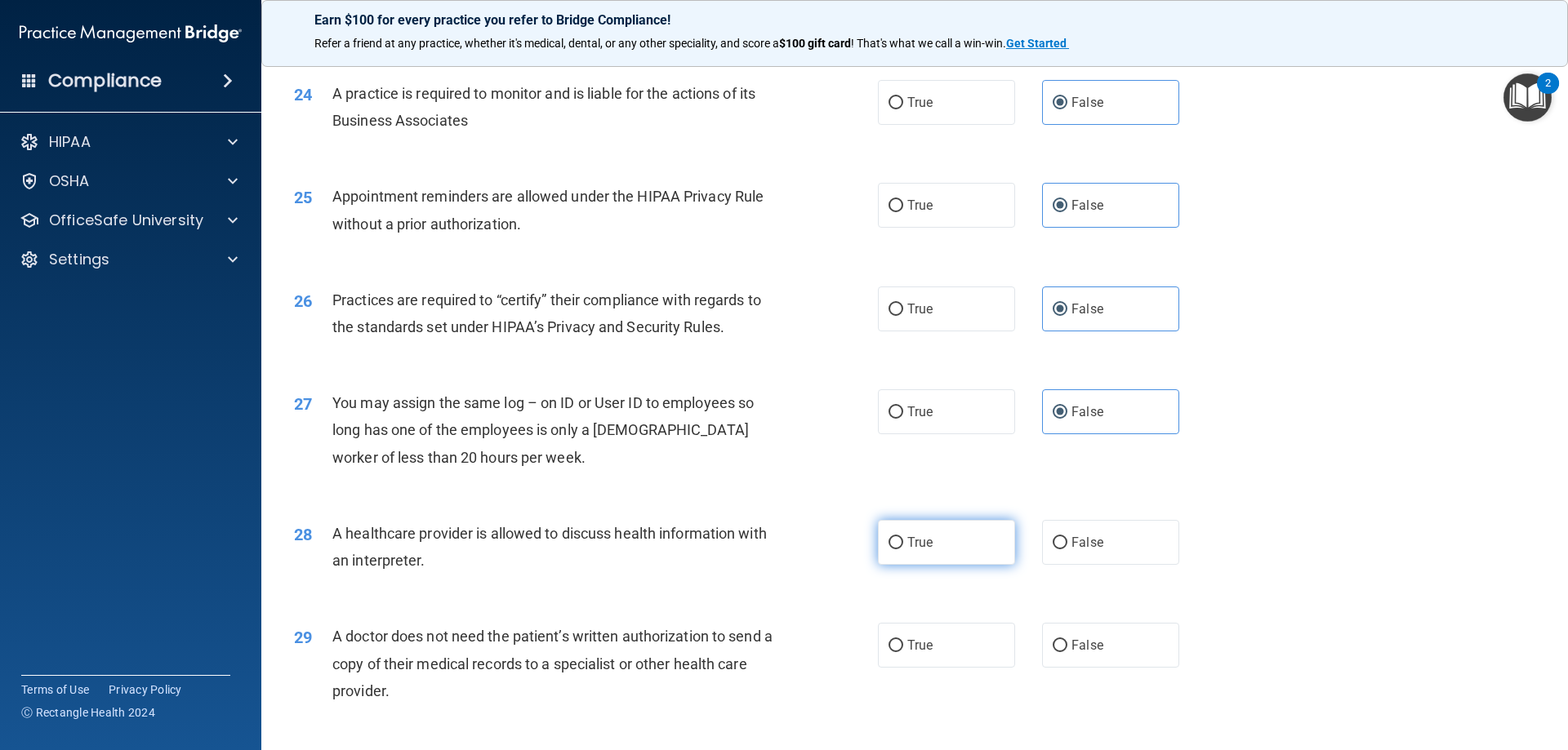
radio input "true"
click at [963, 634] on label "True" at bounding box center [946, 645] width 137 height 45
click at [903, 640] on input "True" at bounding box center [896, 646] width 15 height 12
radio input "true"
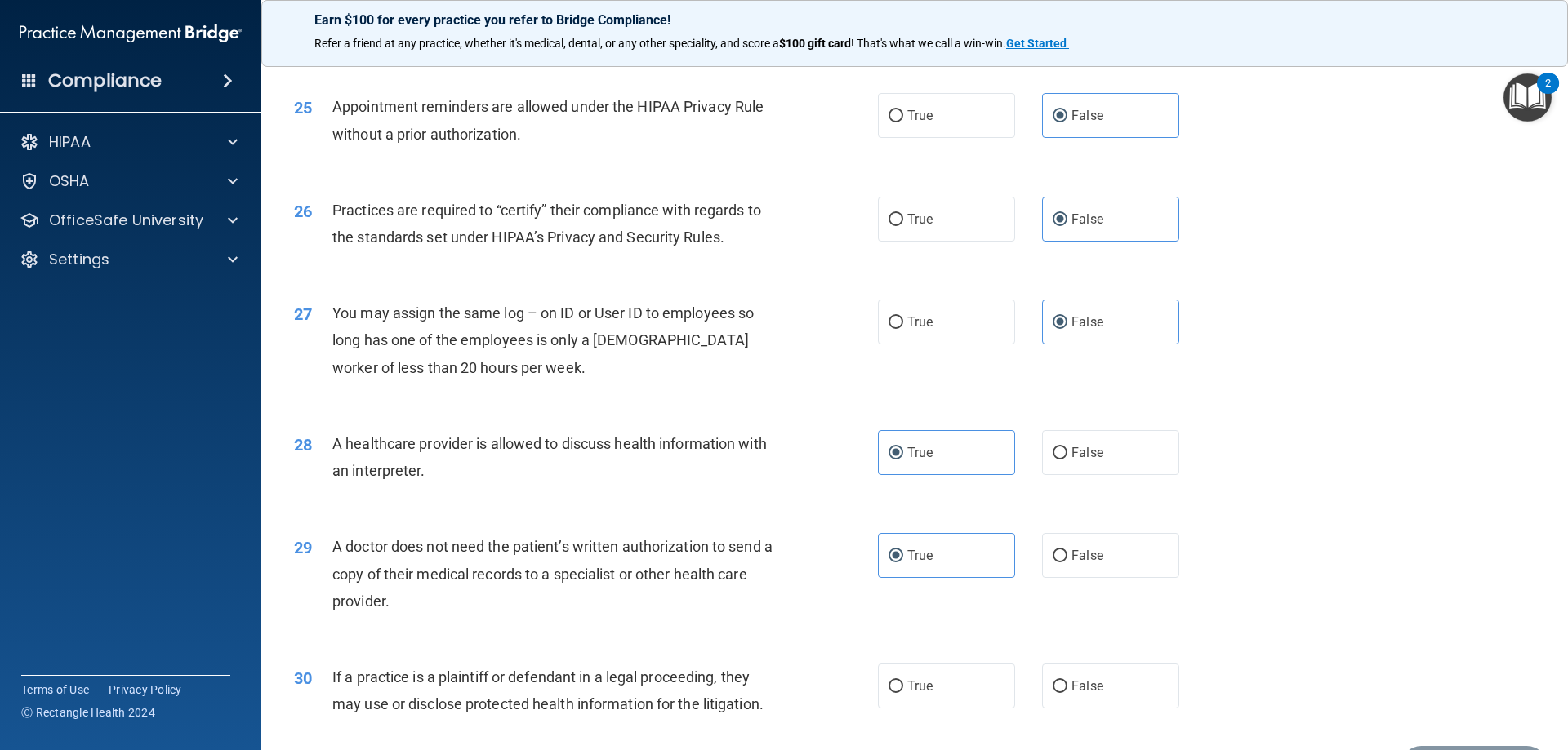
scroll to position [3050, 0]
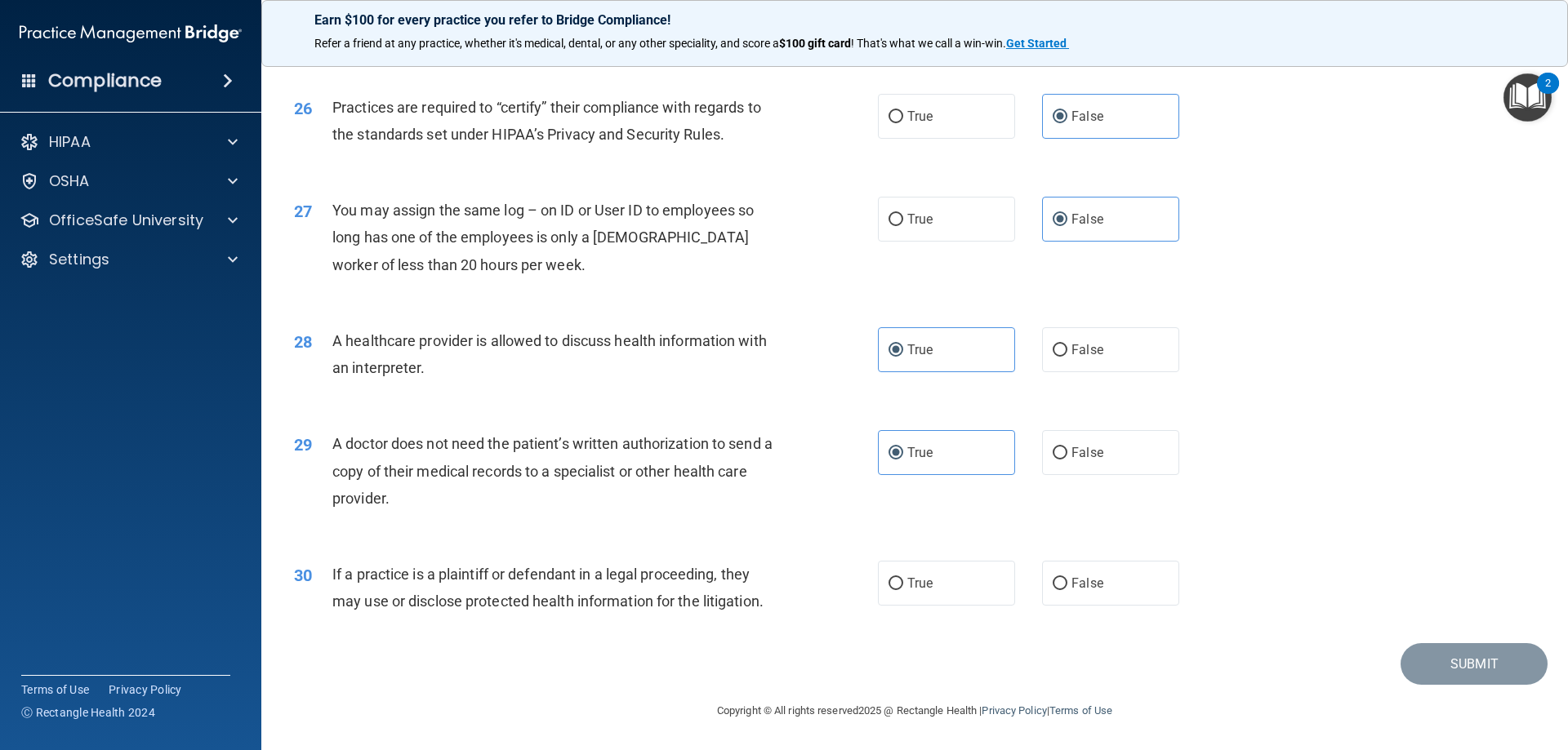
click at [1001, 608] on div "30 If a practice is a plaintiff or defendant in a legal proceeding, they may us…" at bounding box center [915, 591] width 1266 height 103
click at [992, 594] on label "True" at bounding box center [946, 583] width 137 height 45
click at [903, 591] on input "True" at bounding box center [896, 584] width 15 height 12
radio input "true"
click at [1492, 658] on button "Submit" at bounding box center [1474, 664] width 147 height 42
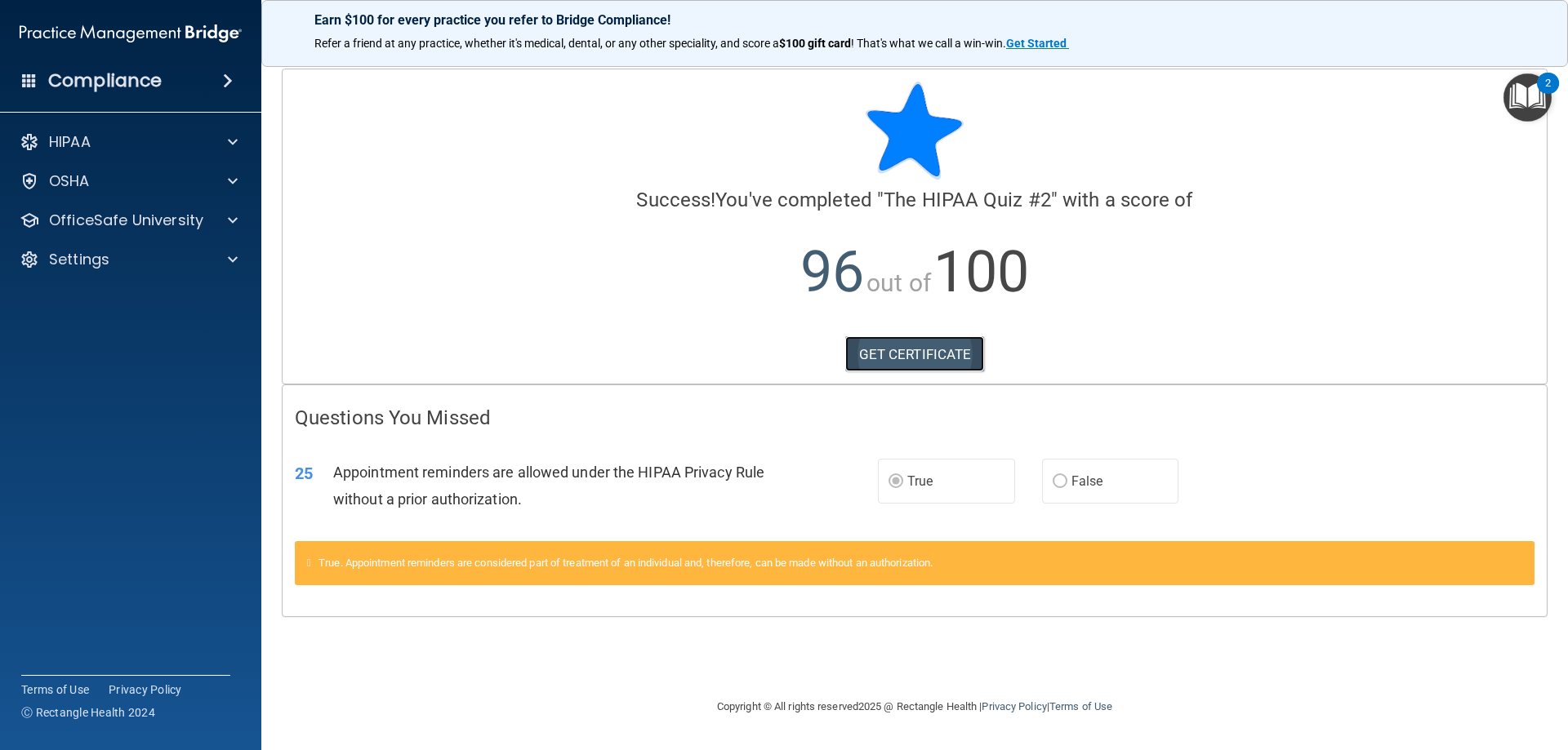
click at [902, 356] on link "GET CERTIFICATE" at bounding box center [915, 355] width 140 height 36
click at [198, 168] on div "OSHA" at bounding box center [131, 182] width 262 height 33
click at [217, 205] on div "OfficeSafe University" at bounding box center [131, 220] width 262 height 33
click at [227, 220] on div at bounding box center [230, 220] width 41 height 20
click at [179, 273] on link "HIPAA Training" at bounding box center [112, 260] width 257 height 33
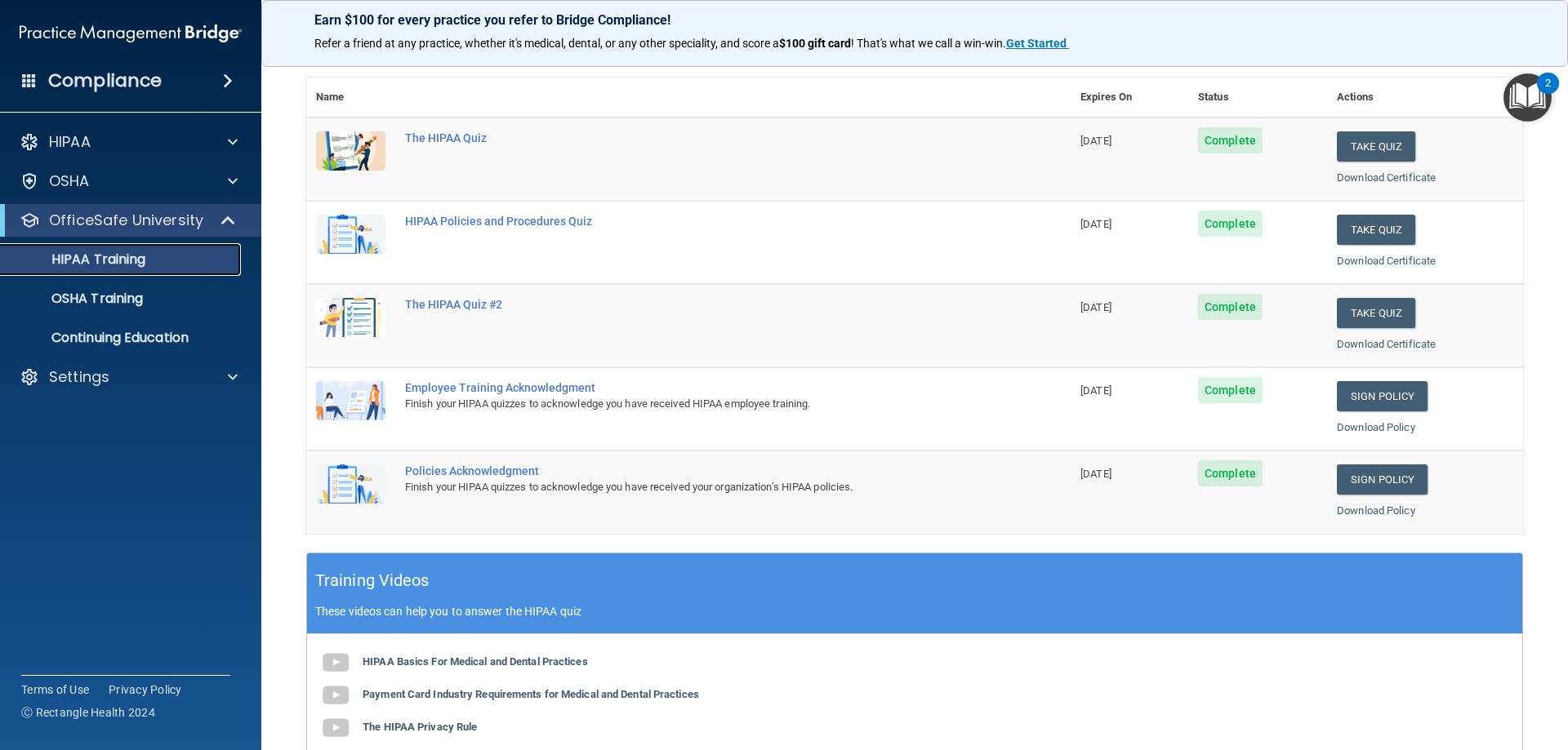
scroll to position [163, 0]
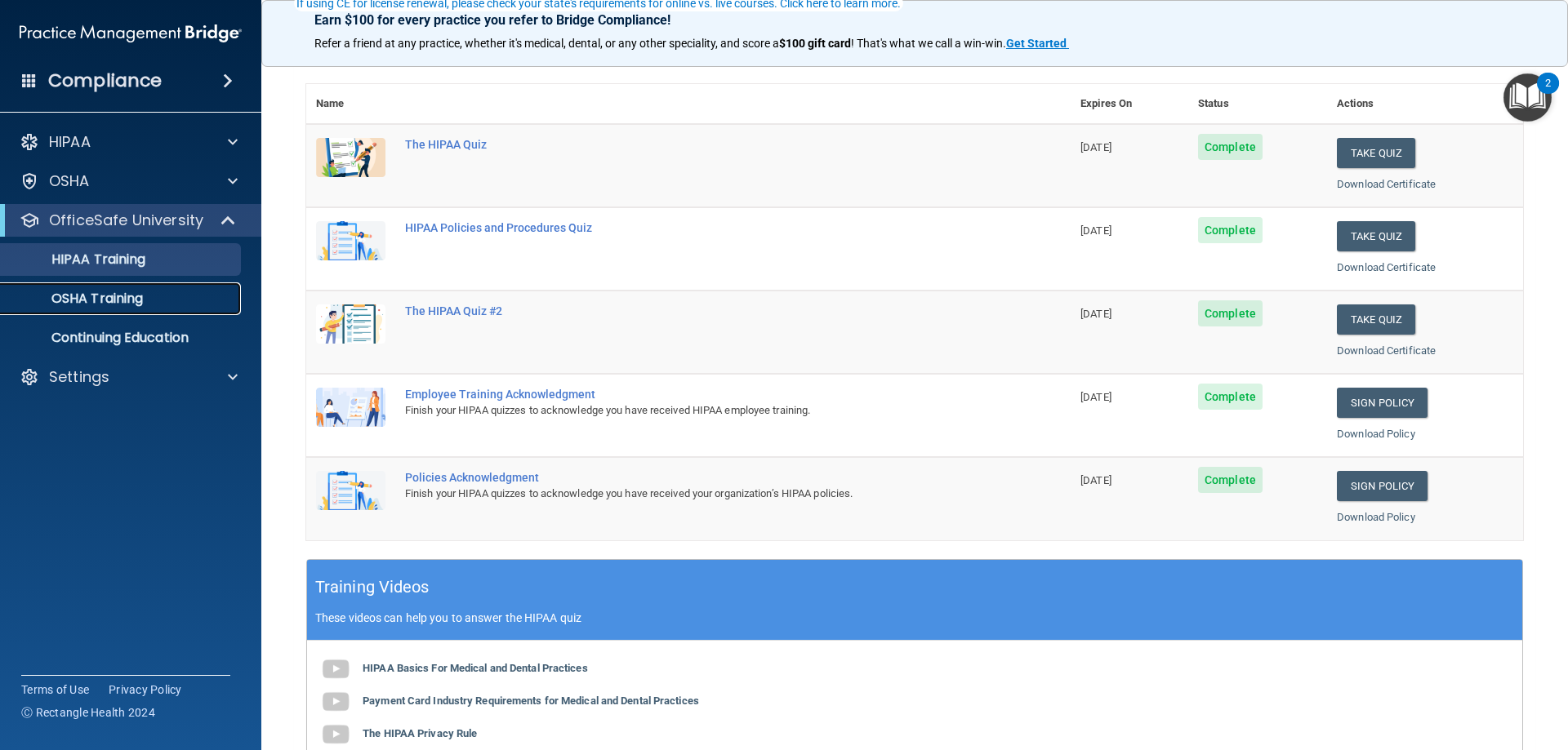
click at [90, 298] on p "OSHA Training" at bounding box center [76, 299] width 132 height 16
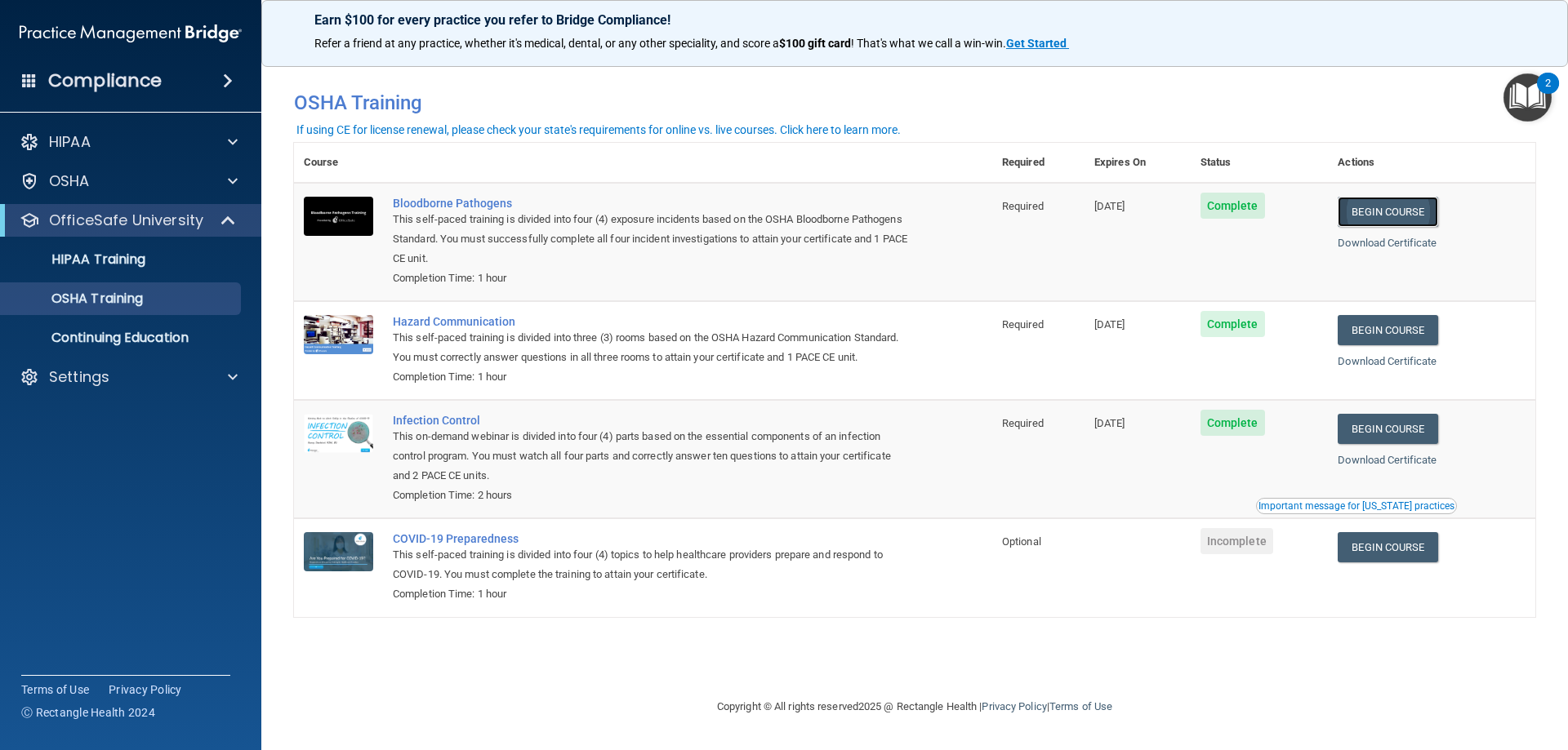
click at [1400, 218] on link "Begin Course" at bounding box center [1387, 212] width 99 height 30
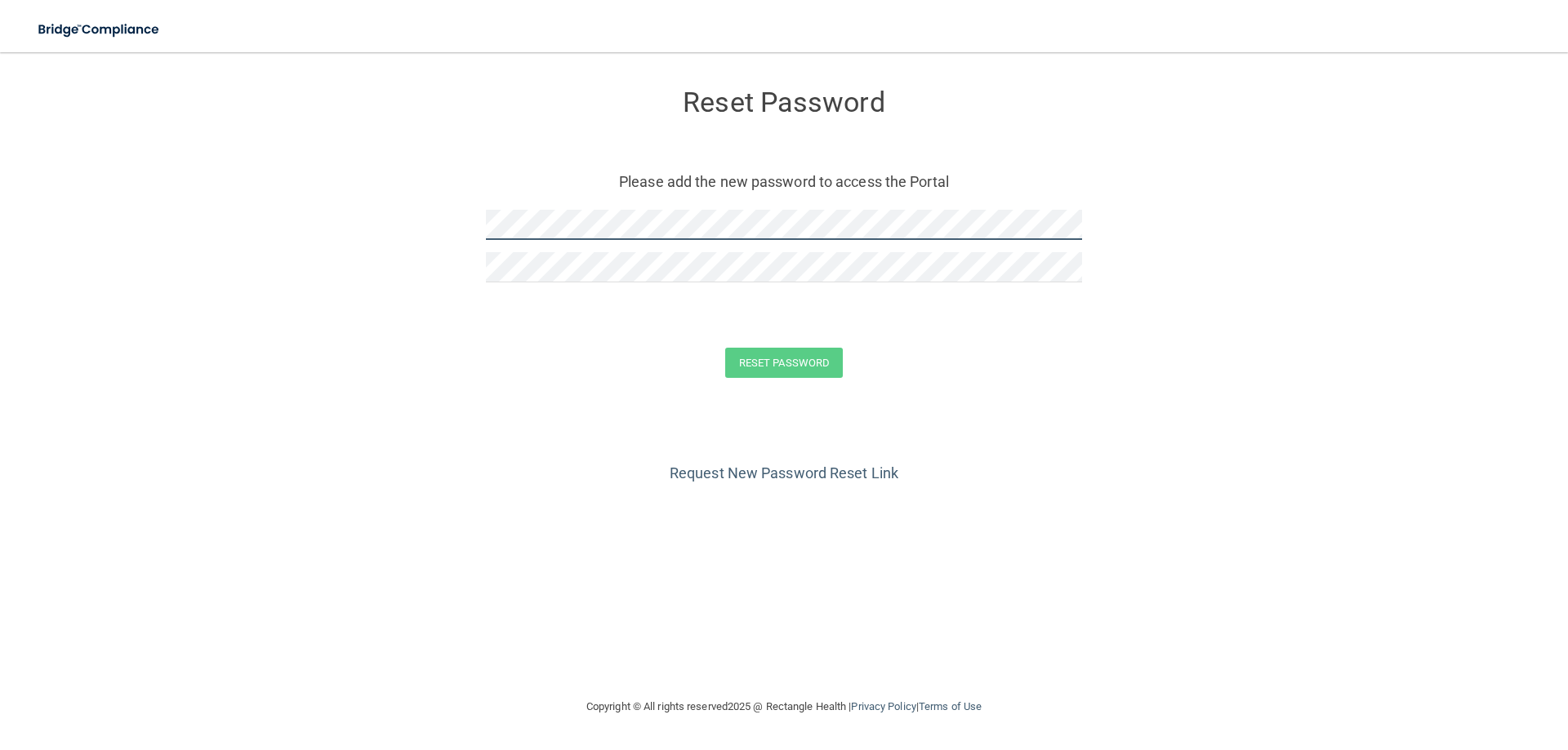
click at [219, 159] on form "Reset Password Please add the new password to access the Portal Reset Password …" at bounding box center [784, 237] width 1503 height 337
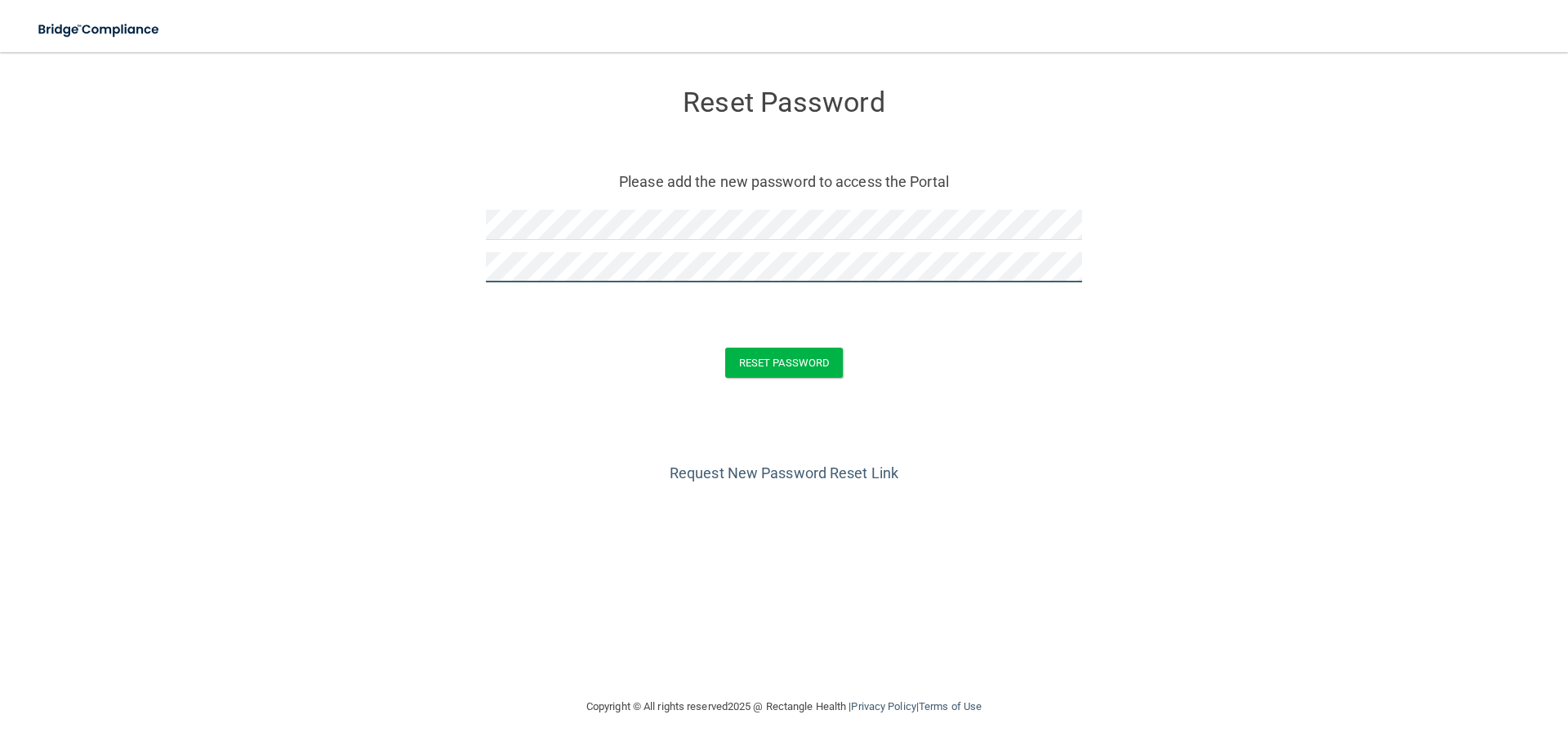
click at [726, 347] on button "Reset Password" at bounding box center [784, 362] width 118 height 30
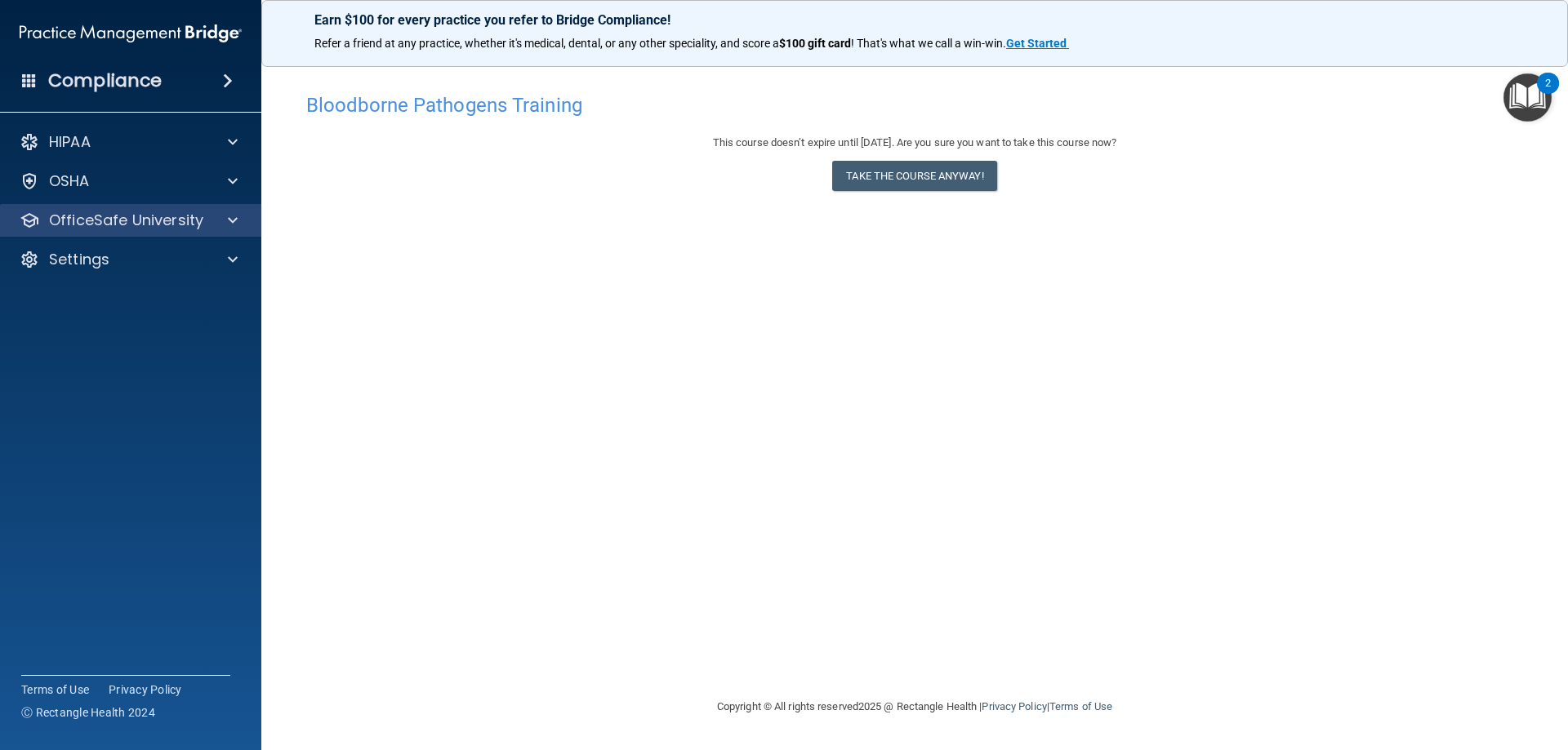
click at [122, 207] on div "OfficeSafe University" at bounding box center [131, 220] width 262 height 33
click at [218, 225] on div at bounding box center [230, 220] width 41 height 20
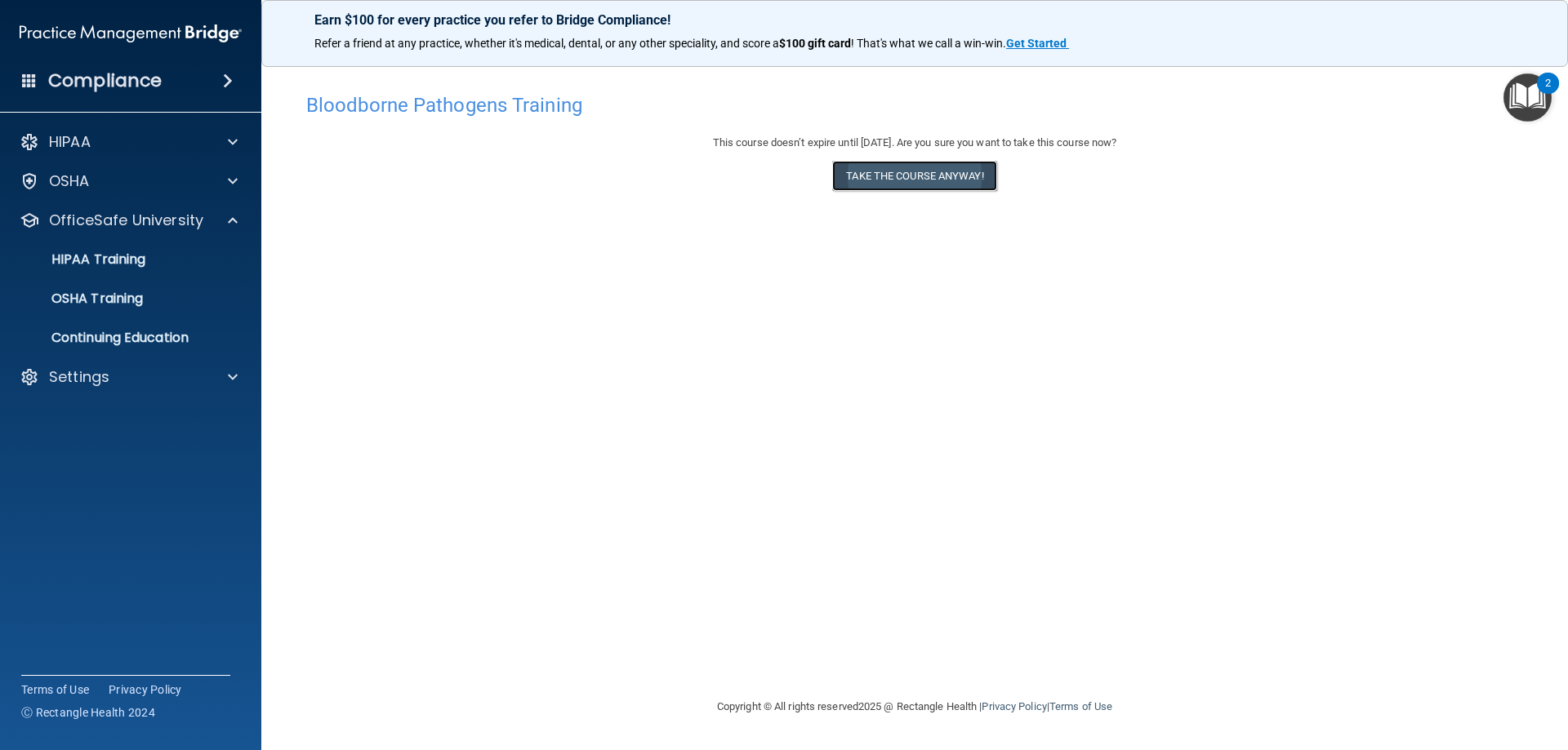
click at [949, 181] on button "Take the course anyway!" at bounding box center [915, 176] width 164 height 30
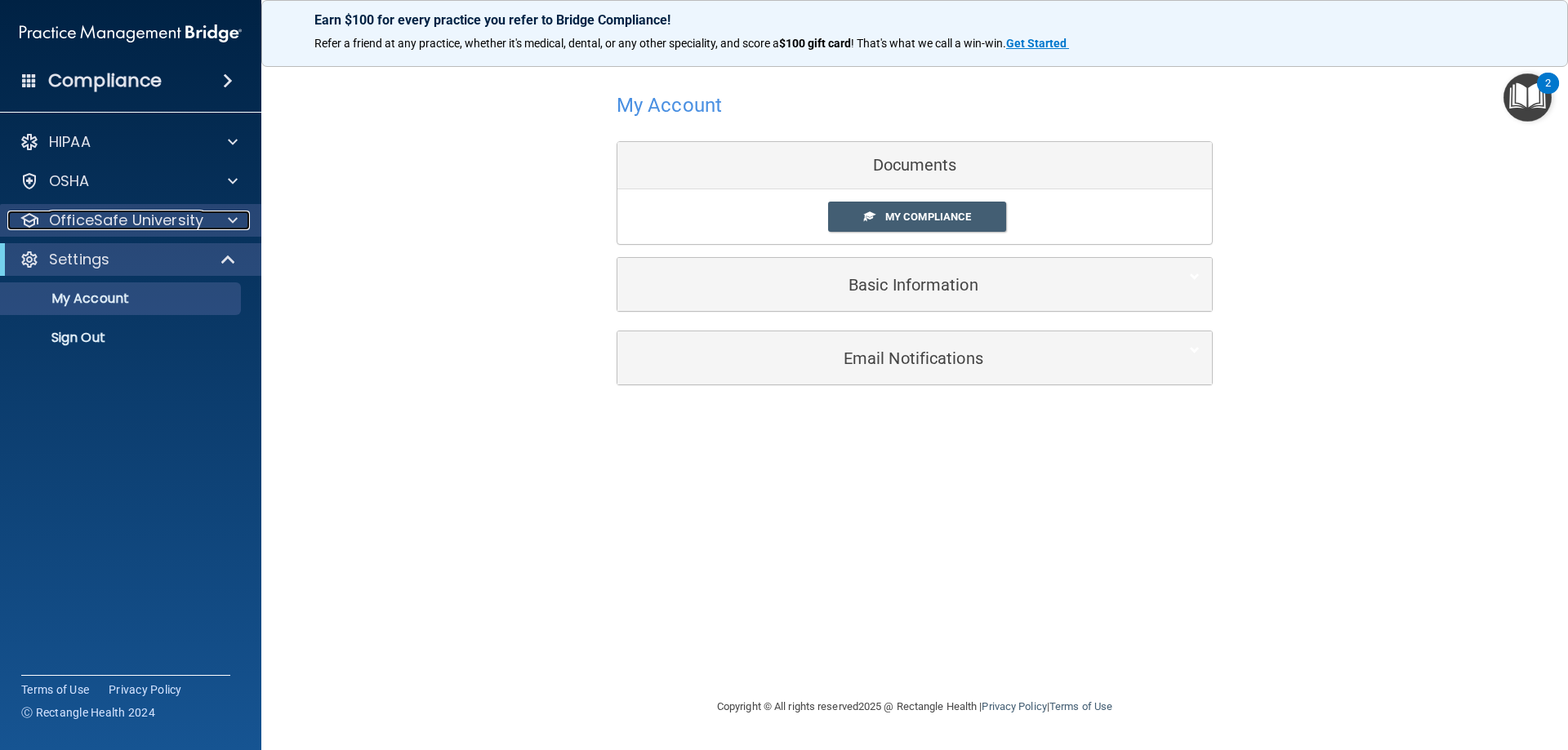
click at [127, 223] on p "OfficeSafe University" at bounding box center [127, 220] width 154 height 20
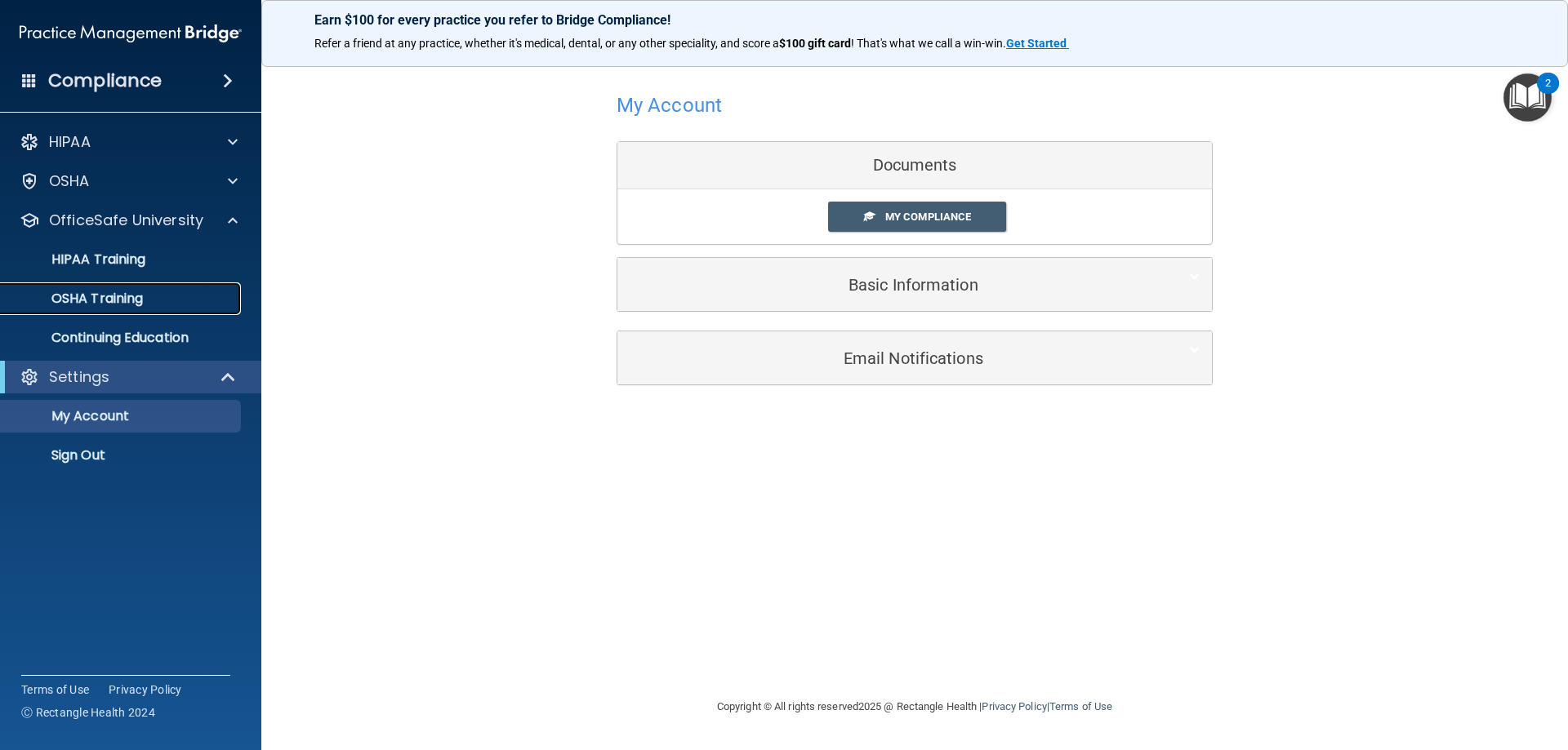
click at [166, 301] on div "OSHA Training" at bounding box center [122, 299] width 223 height 16
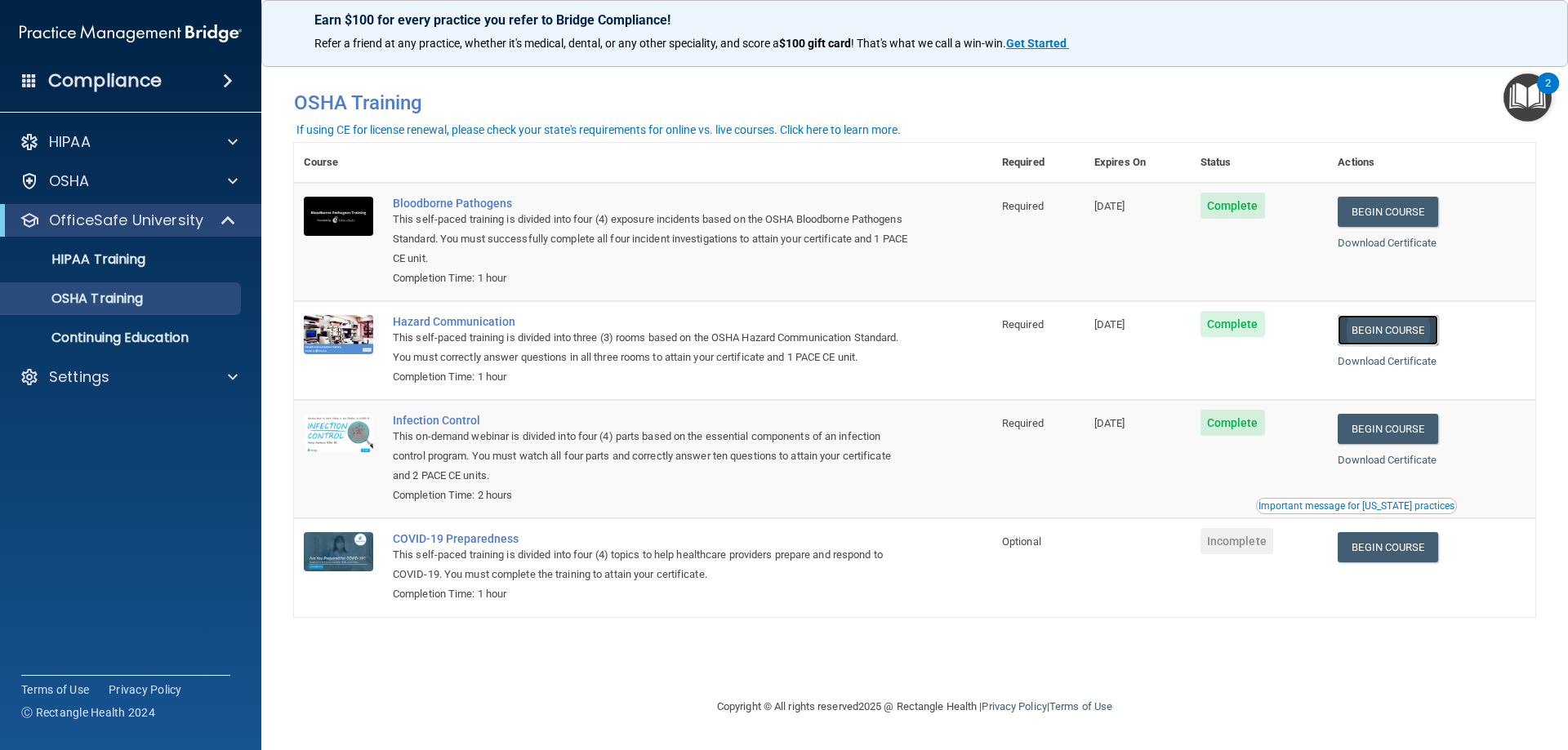
click at [1421, 334] on link "Begin Course" at bounding box center [1387, 330] width 99 height 30
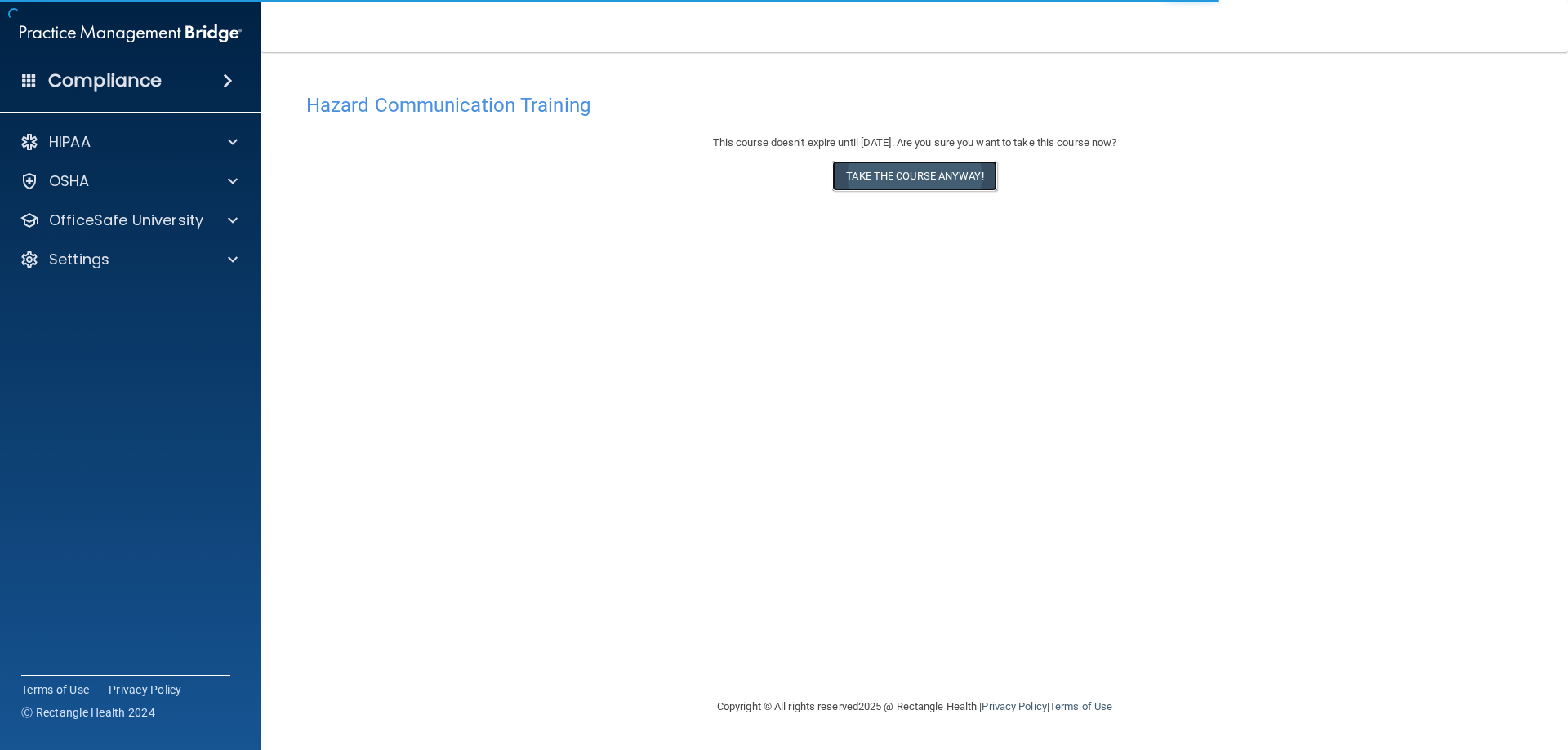
click at [943, 181] on button "Take the course anyway!" at bounding box center [915, 176] width 164 height 30
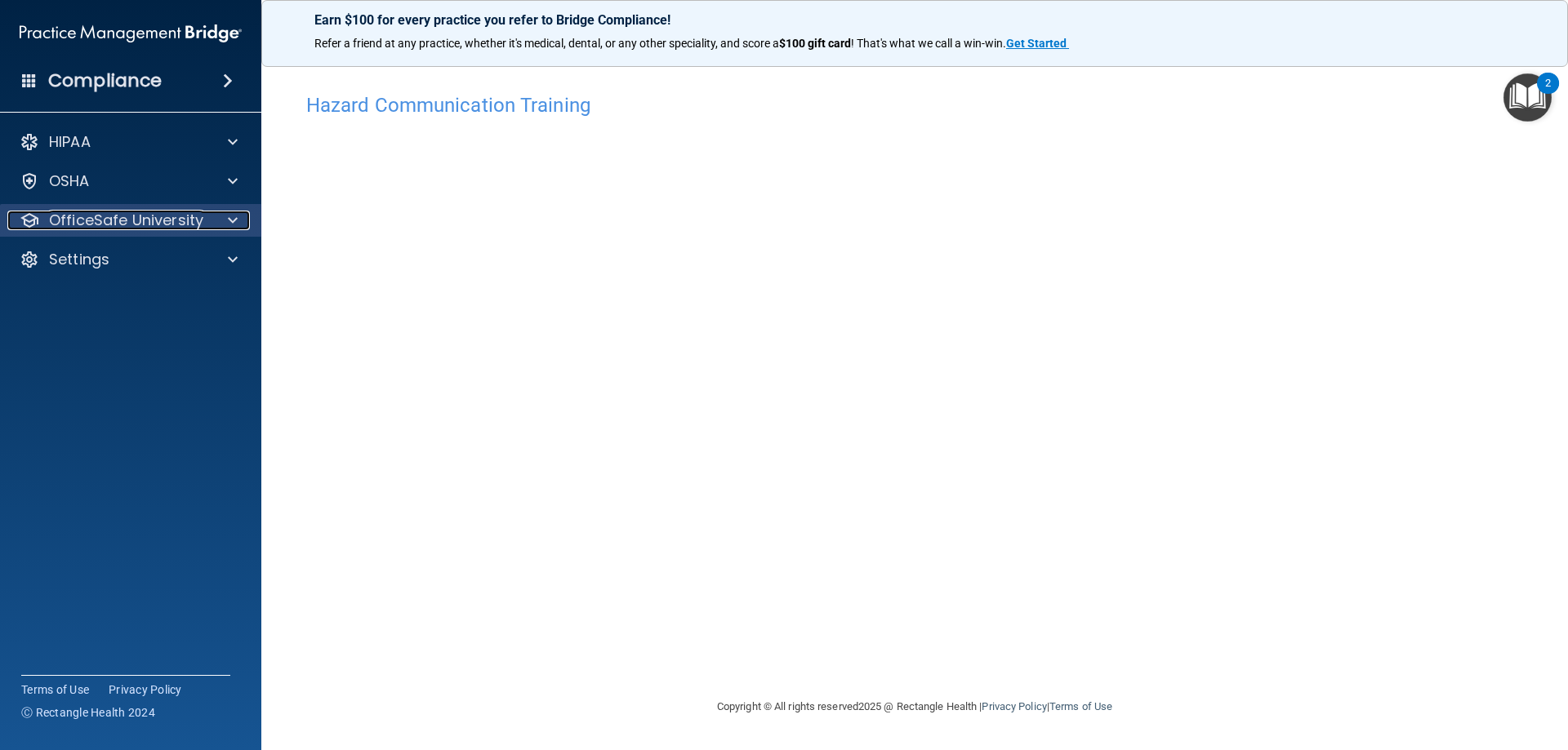
click at [152, 210] on p "OfficeSafe University" at bounding box center [127, 220] width 154 height 20
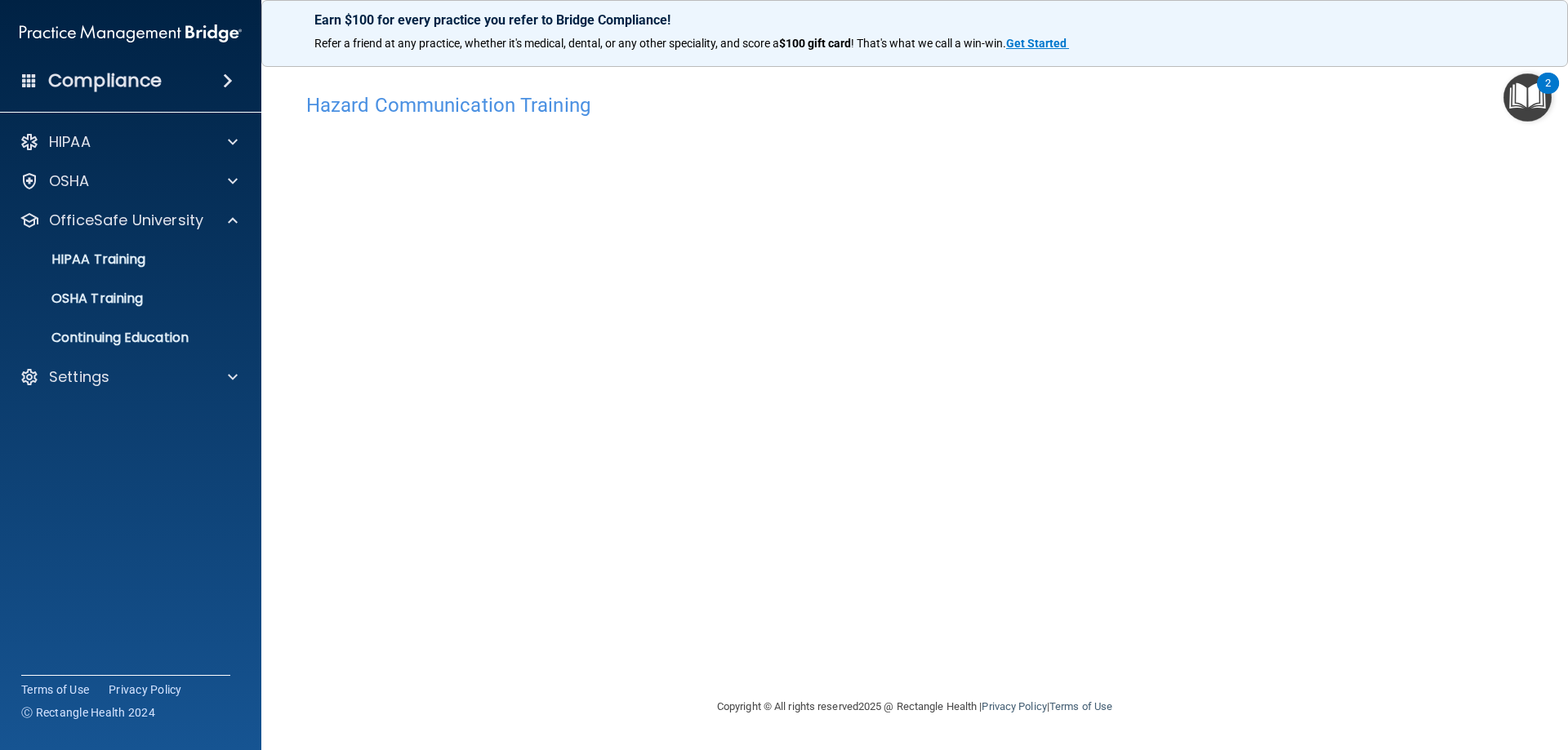
click at [1247, 493] on div "Hazard Communication Training This course doesn’t expire until 11/28/2025. Are …" at bounding box center [915, 390] width 1242 height 612
click at [1202, 471] on div "Hazard Communication Training This course doesn’t expire until 11/28/2025. Are …" at bounding box center [915, 390] width 1242 height 612
click at [143, 304] on p "OSHA Training" at bounding box center [76, 299] width 132 height 16
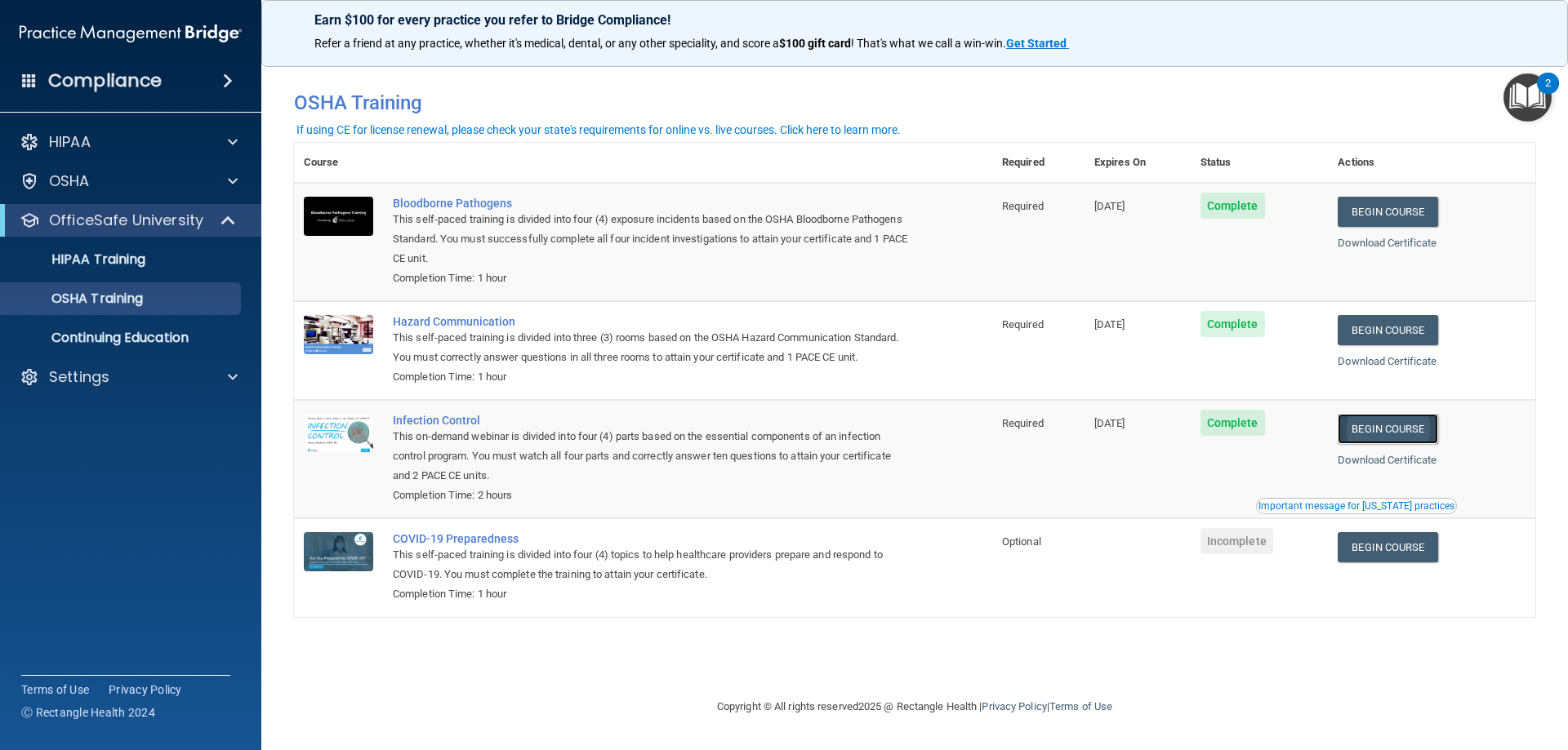
click at [1384, 438] on link "Begin Course" at bounding box center [1387, 429] width 99 height 30
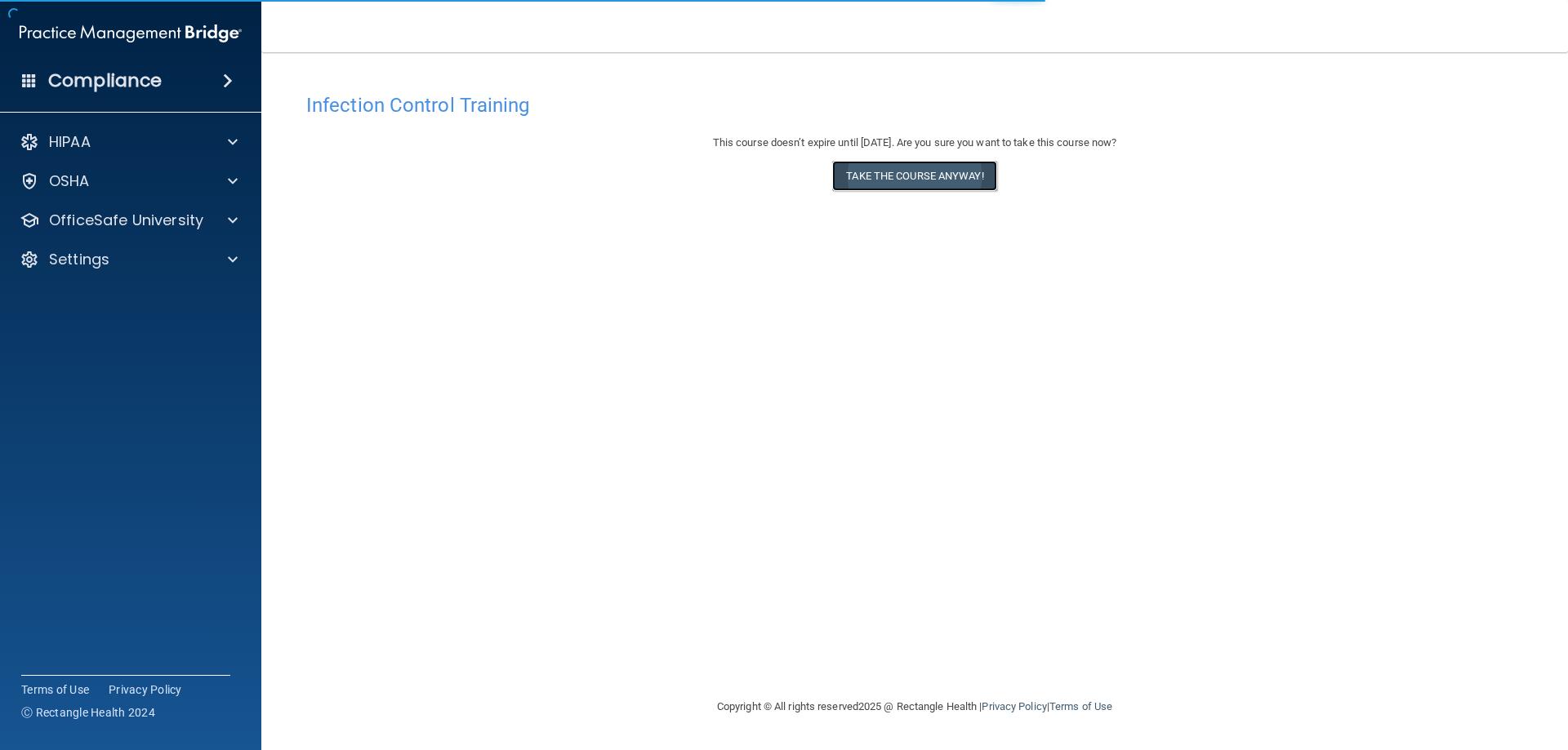
click at [901, 173] on button "Take the course anyway!" at bounding box center [915, 176] width 164 height 30
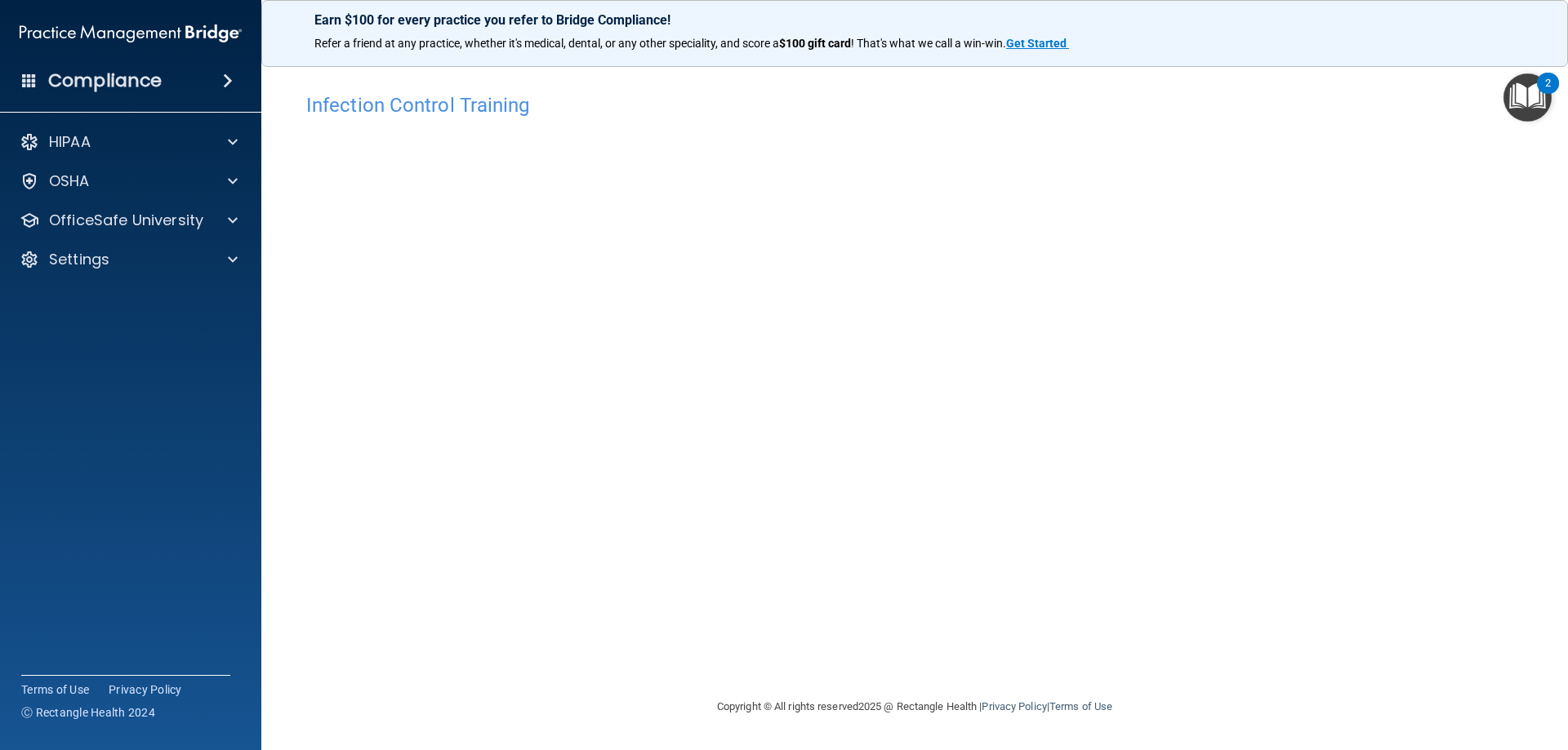
drag, startPoint x: 1135, startPoint y: 545, endPoint x: 1129, endPoint y: 536, distance: 10.8
click at [1135, 544] on div "Infection Control Training This course doesn’t expire until 11/28/2025. Are you…" at bounding box center [915, 390] width 1242 height 612
click at [112, 221] on p "OfficeSafe University" at bounding box center [127, 220] width 154 height 20
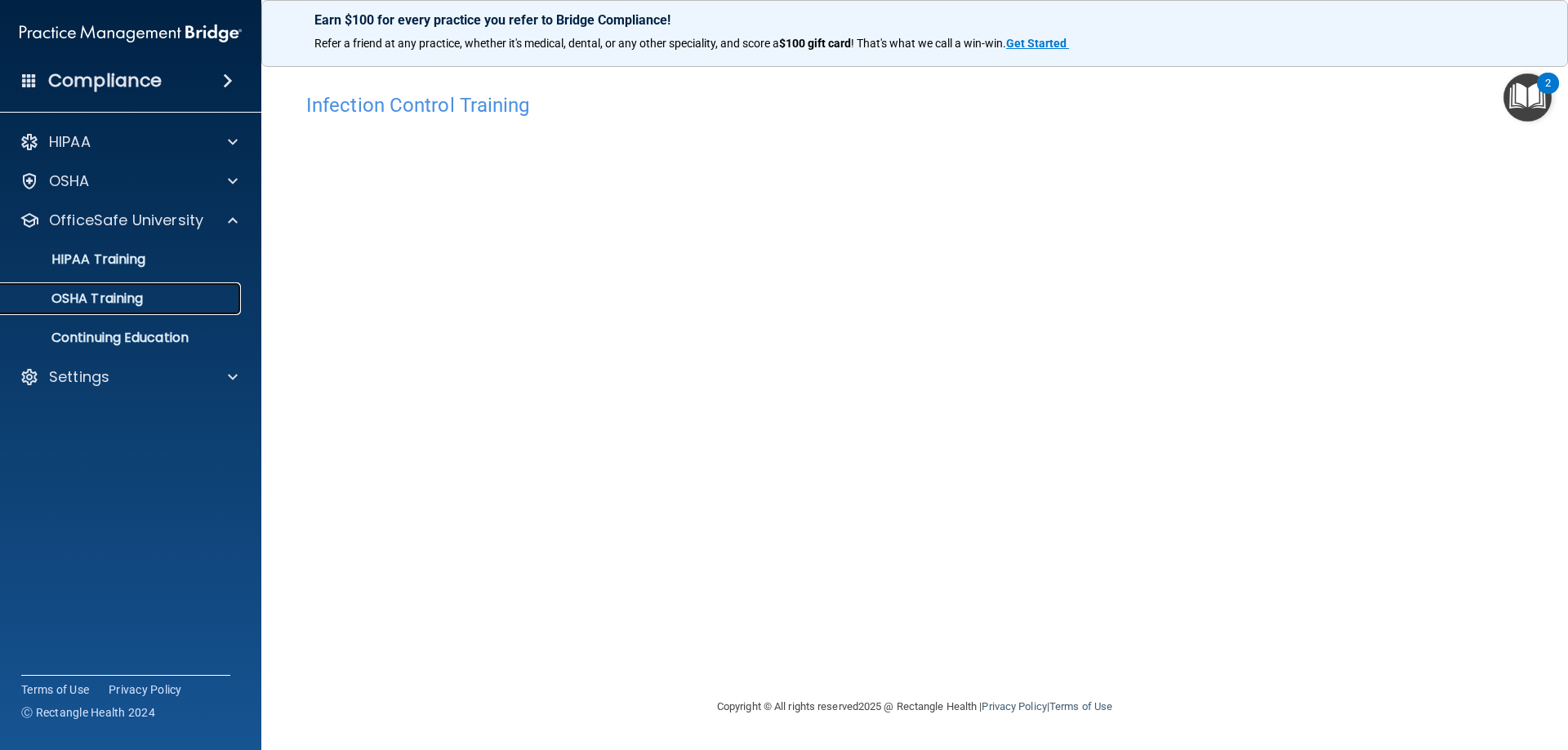
click at [123, 303] on p "OSHA Training" at bounding box center [76, 299] width 132 height 16
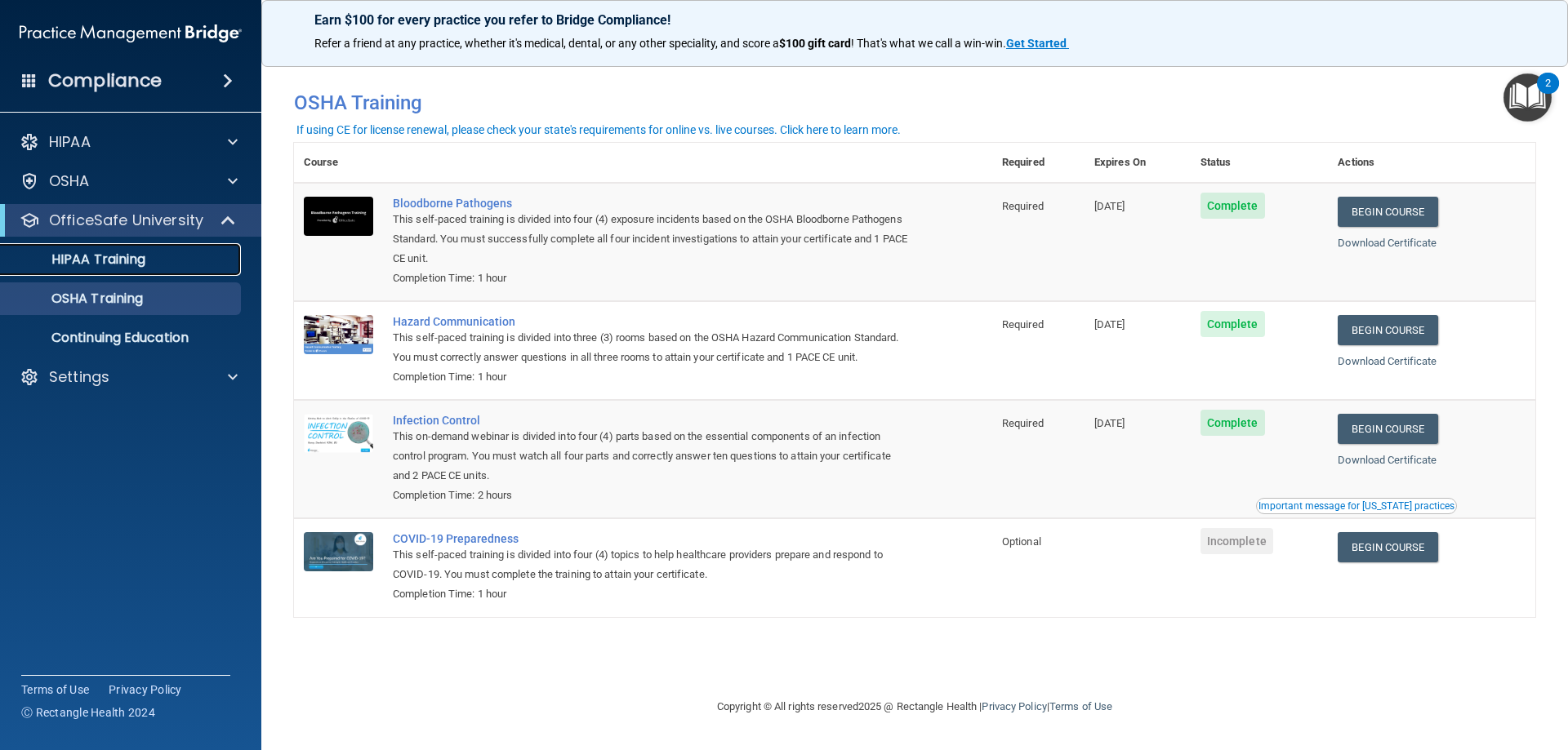
click at [169, 256] on div "HIPAA Training" at bounding box center [122, 260] width 223 height 16
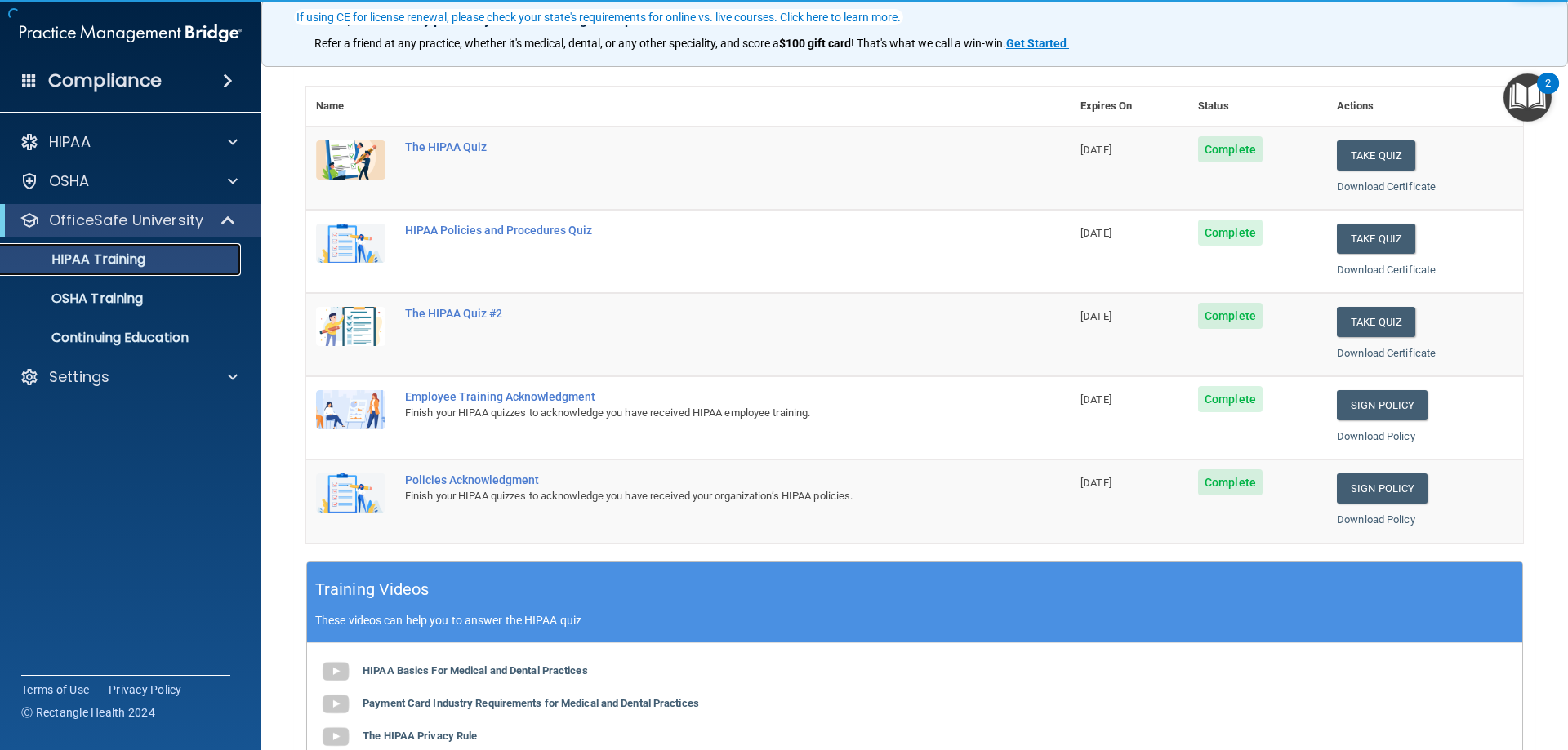
scroll to position [163, 0]
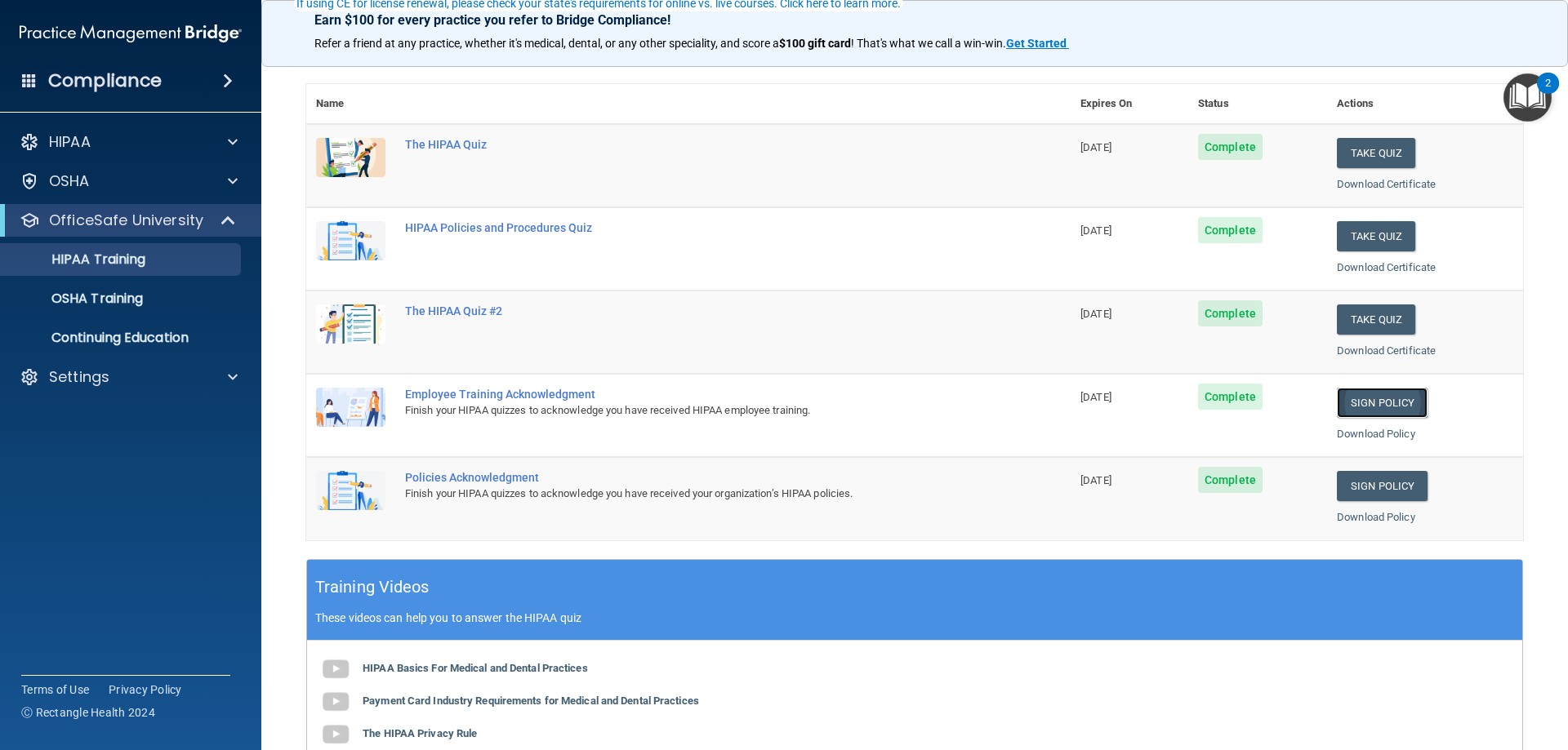
click at [1393, 399] on link "Sign Policy" at bounding box center [1382, 403] width 90 height 30
click at [1396, 492] on link "Sign Policy" at bounding box center [1382, 485] width 90 height 30
click at [169, 254] on div "HIPAA Training" at bounding box center [122, 260] width 223 height 16
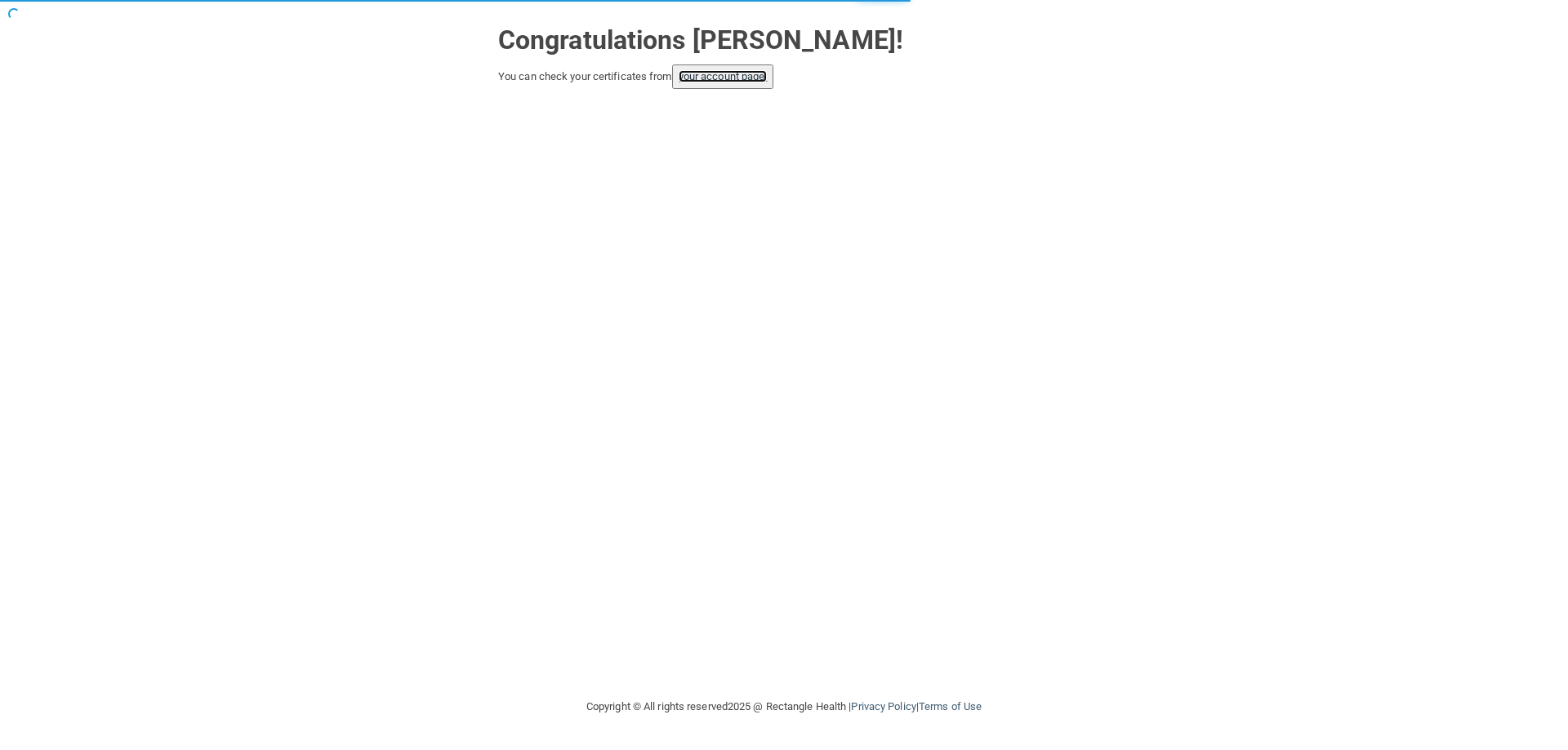
click at [745, 74] on link "your account page!" at bounding box center [723, 76] width 89 height 12
click at [722, 72] on link "your account page!" at bounding box center [723, 76] width 89 height 12
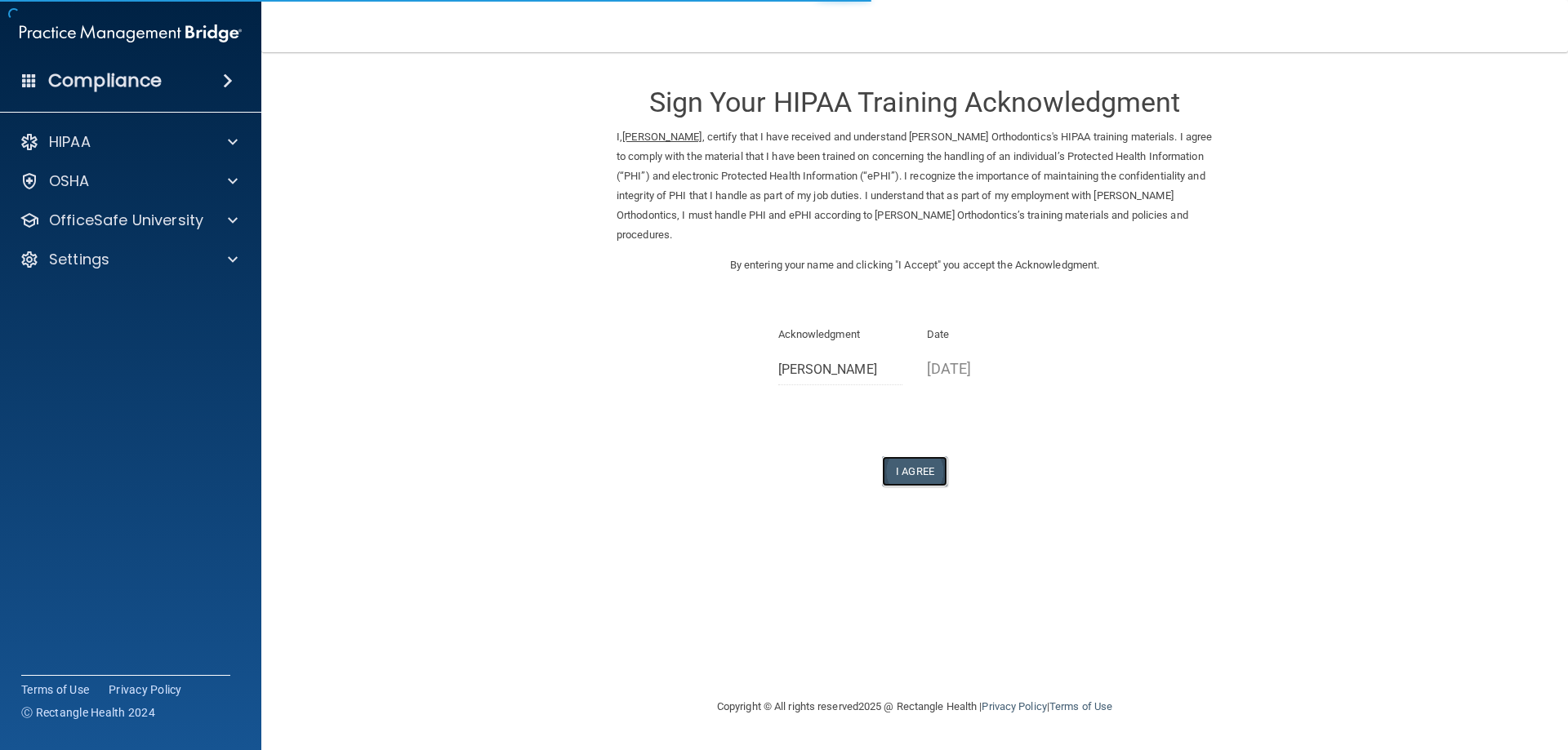
click at [908, 485] on button "I Agree" at bounding box center [915, 472] width 66 height 30
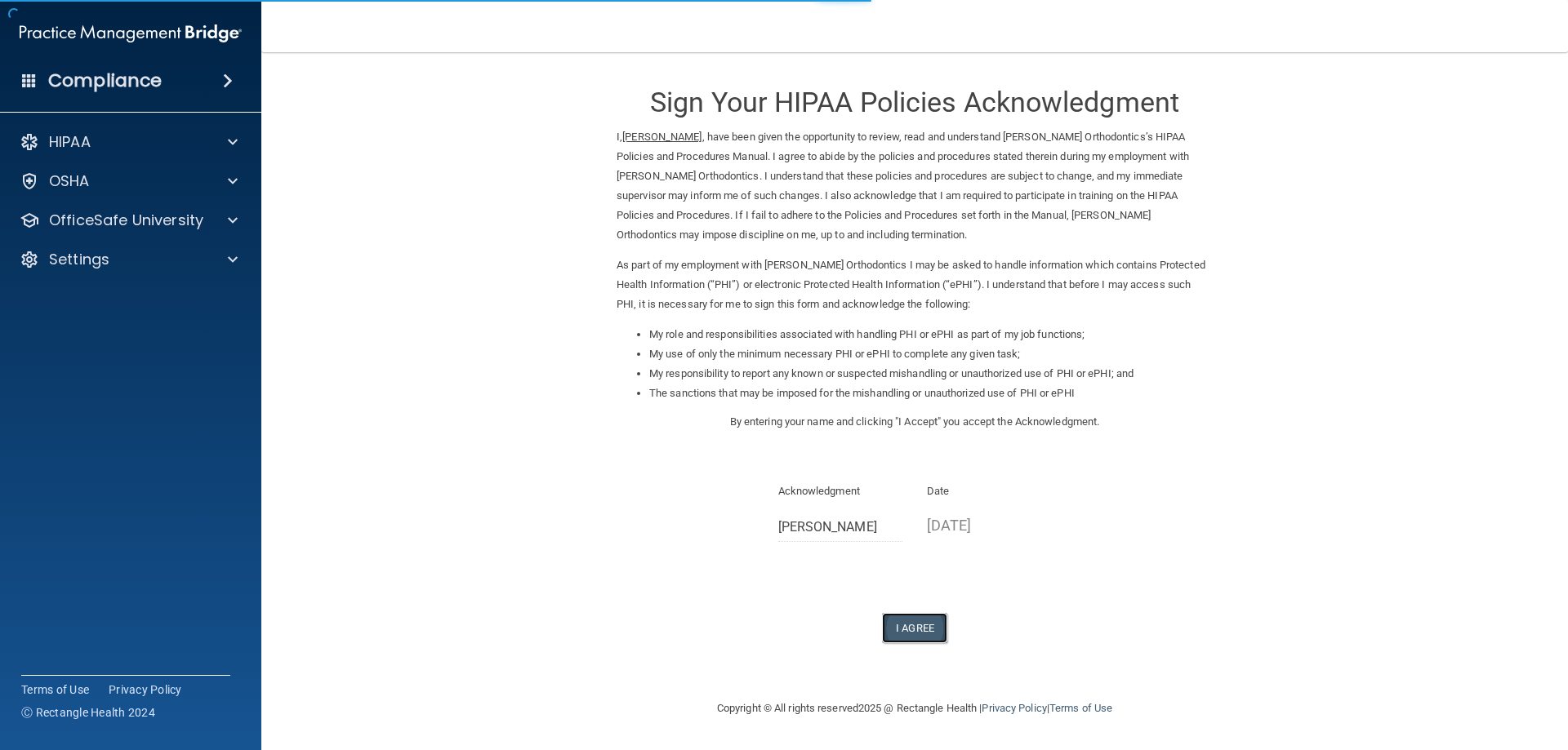
click at [909, 622] on button "I Agree" at bounding box center [915, 628] width 66 height 30
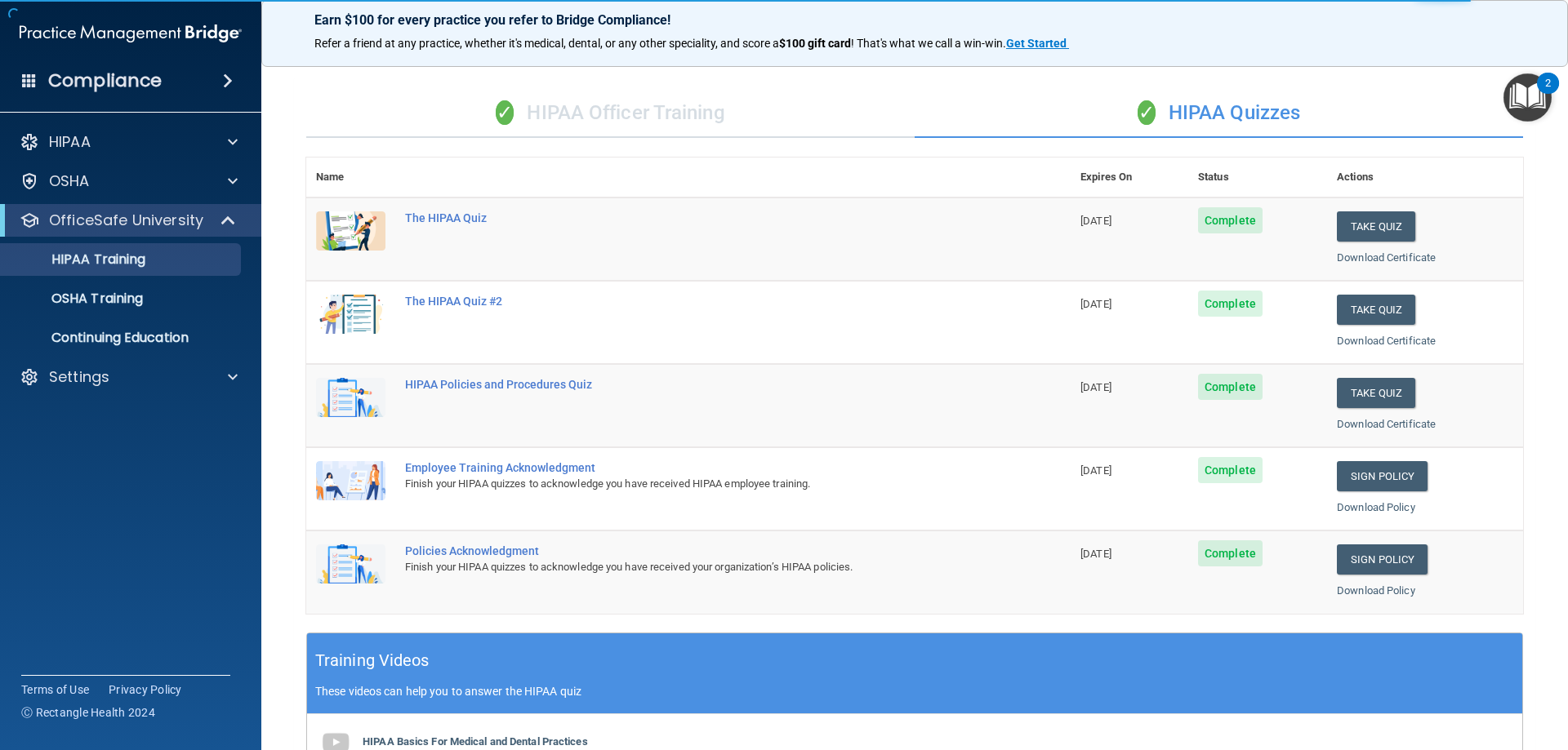
scroll to position [81, 0]
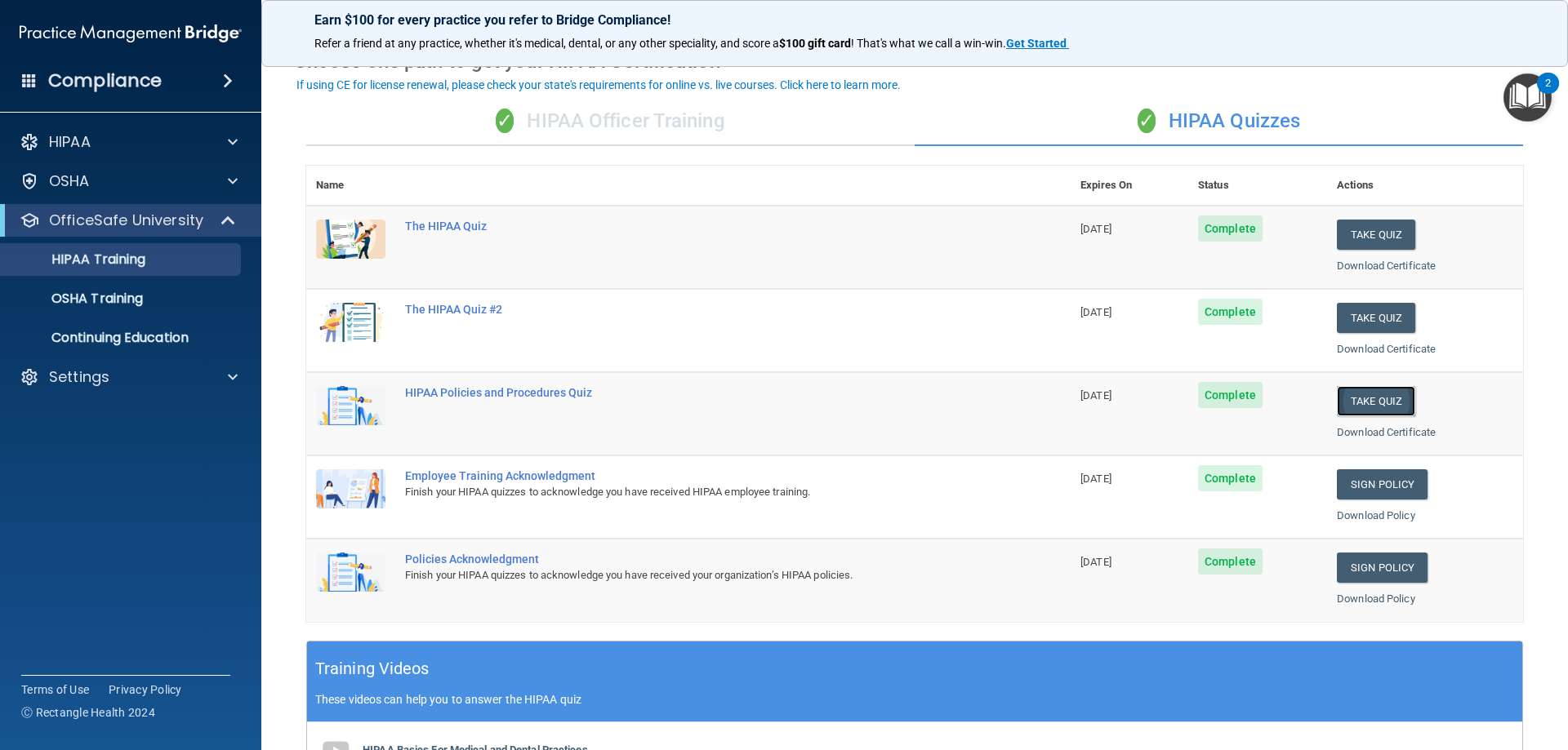
click at [1364, 399] on button "Take Quiz" at bounding box center [1376, 401] width 78 height 30
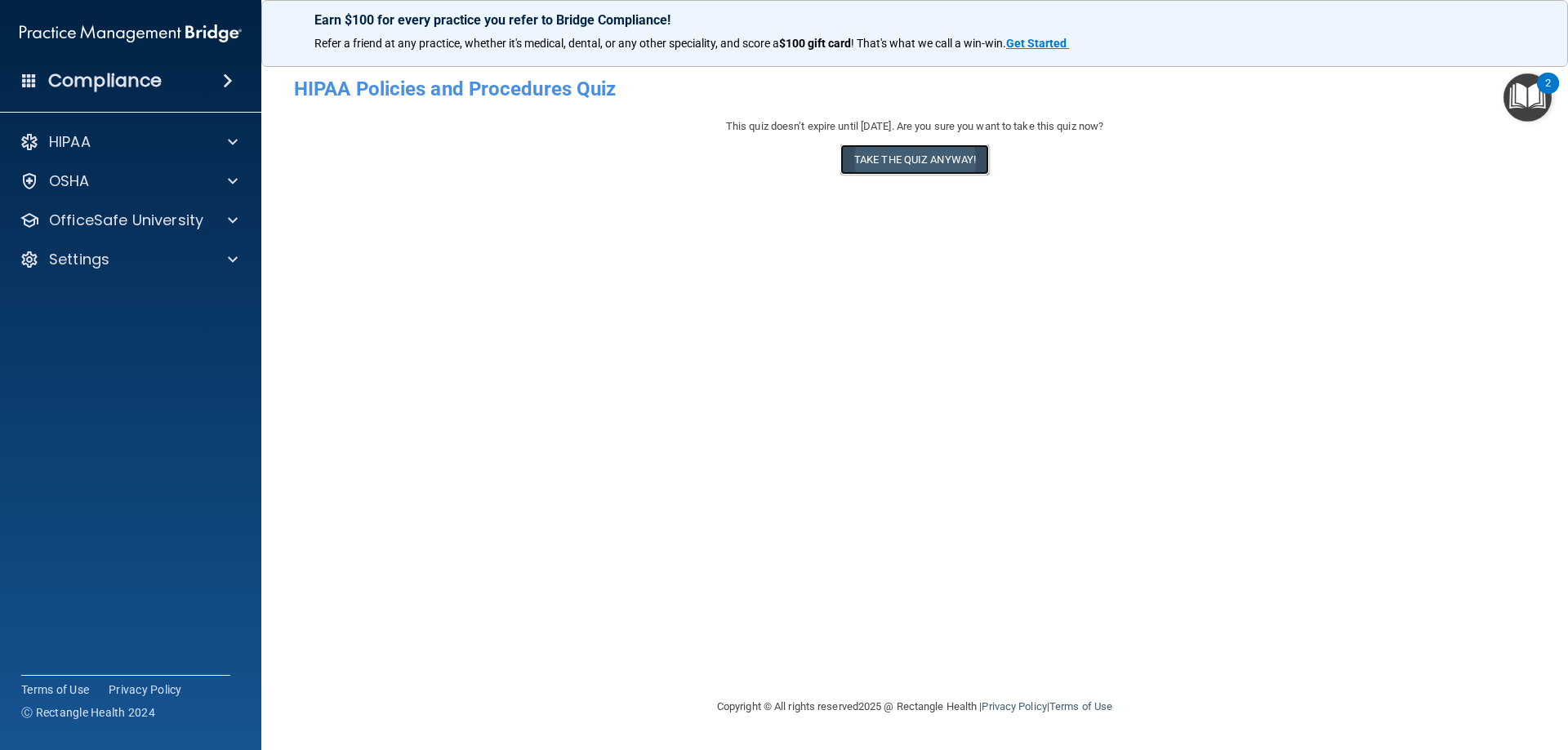
click at [968, 147] on button "Take the quiz anyway!" at bounding box center [915, 159] width 149 height 30
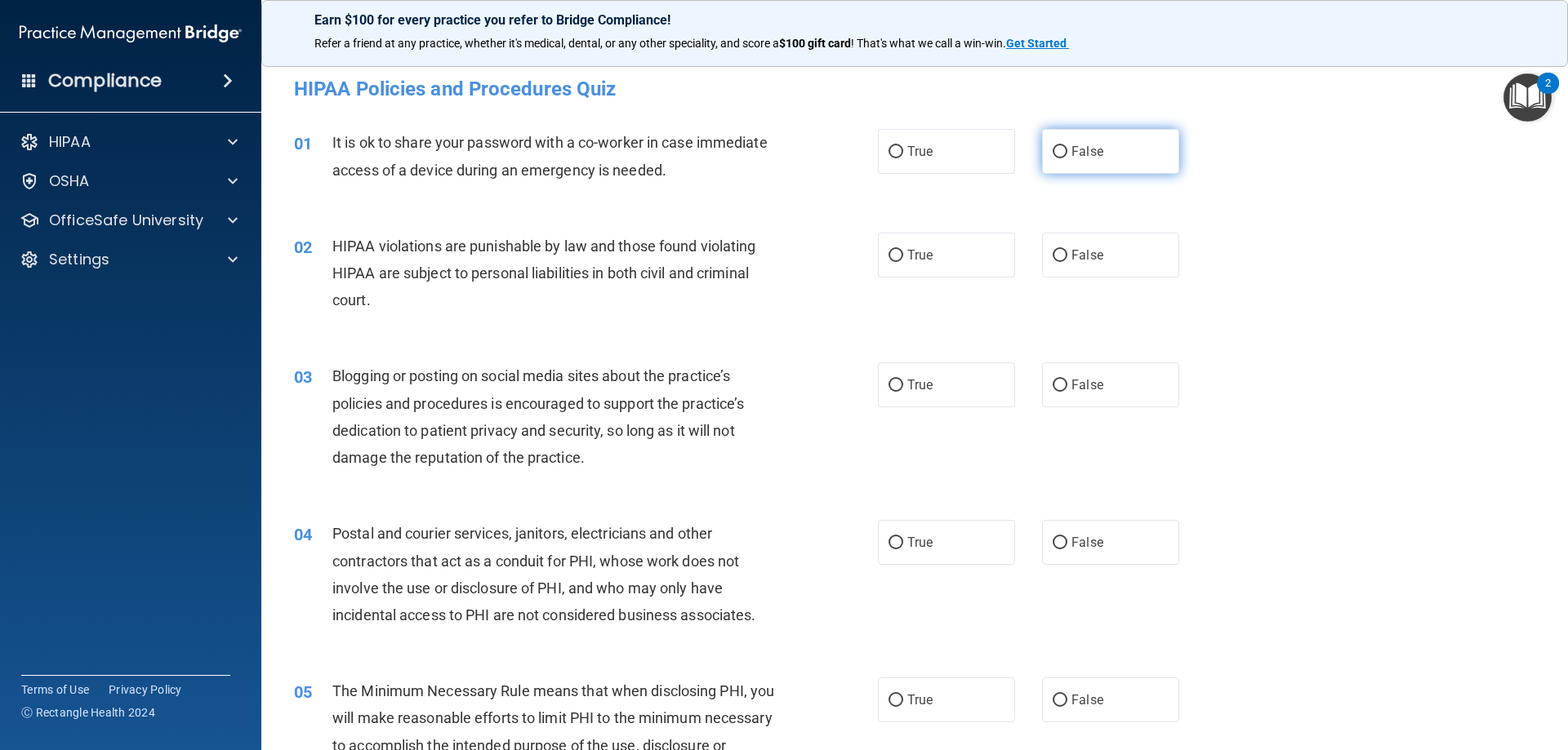
click at [1045, 145] on label "False" at bounding box center [1110, 151] width 137 height 45
click at [1053, 146] on input "False" at bounding box center [1060, 152] width 15 height 12
radio input "true"
click at [897, 242] on label "True" at bounding box center [946, 255] width 137 height 45
click at [897, 250] on input "True" at bounding box center [896, 255] width 15 height 12
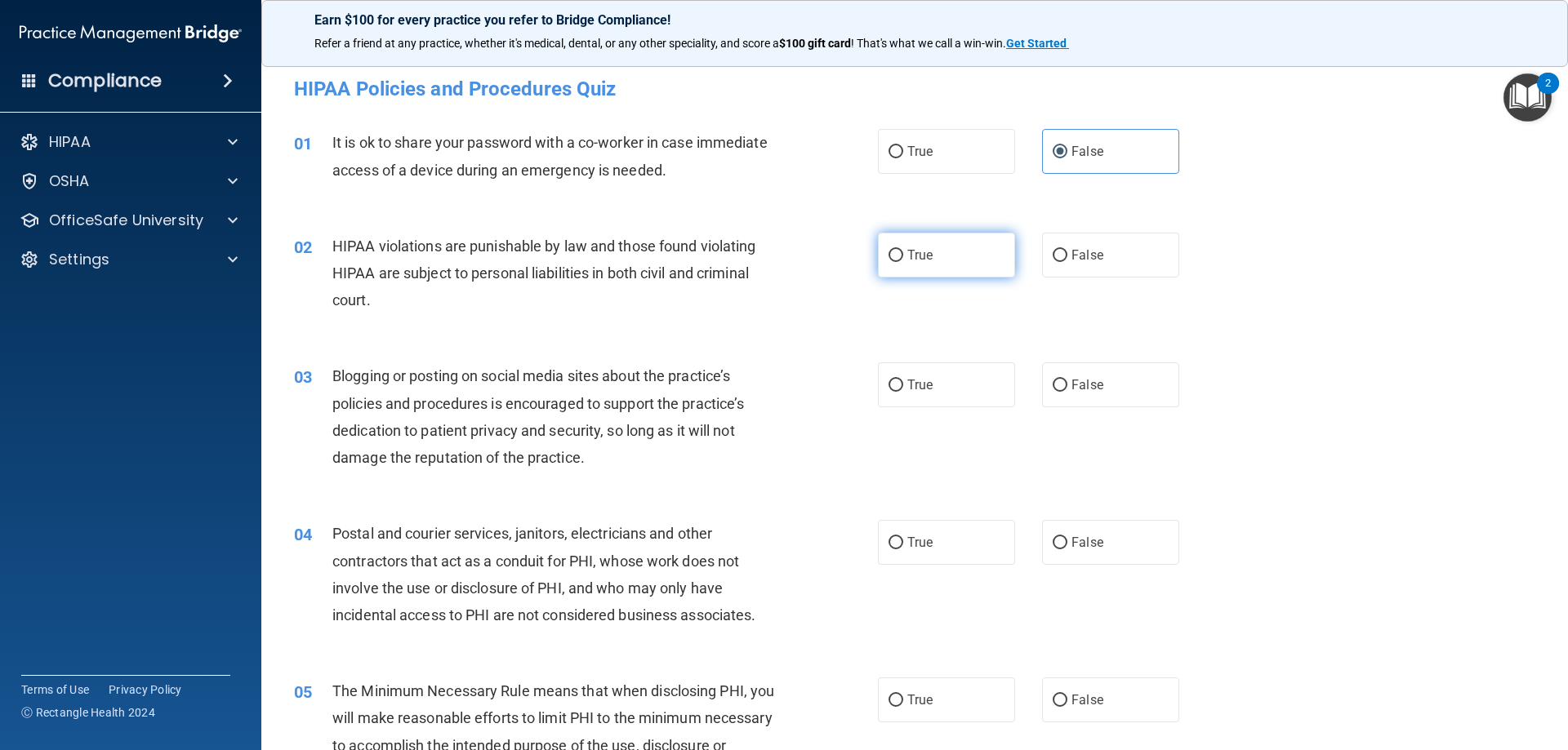
radio input "true"
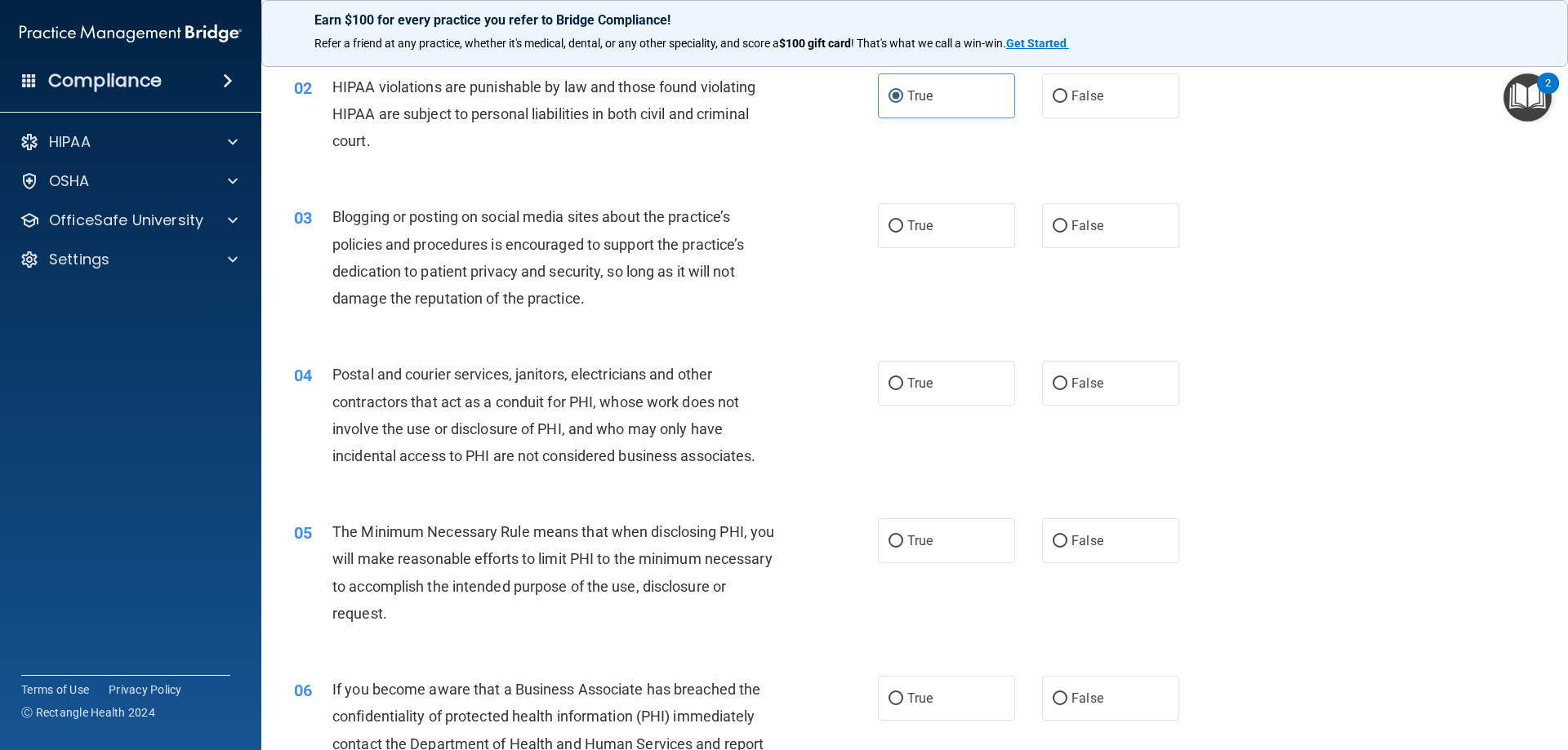
scroll to position [163, 0]
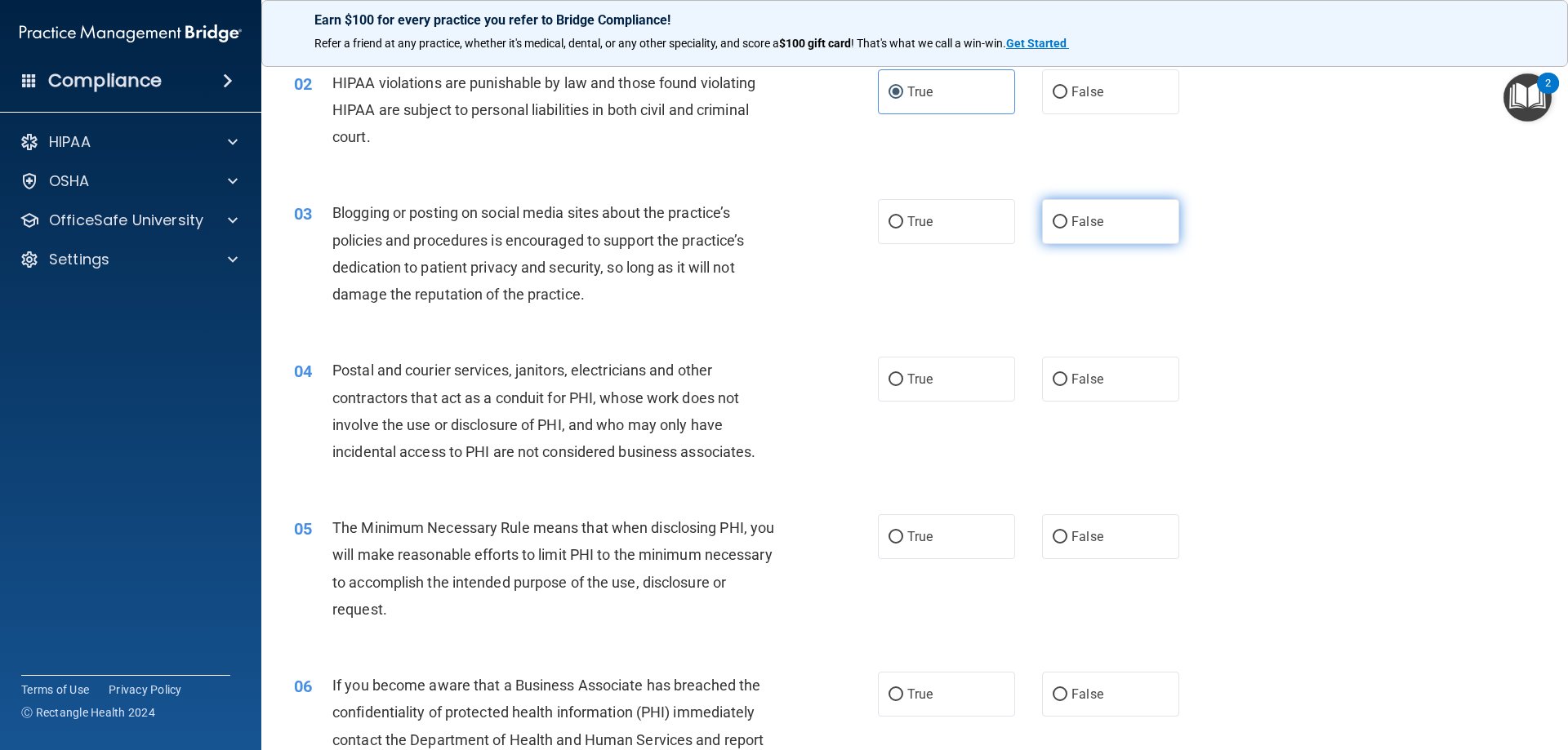
click at [1086, 242] on label "False" at bounding box center [1110, 222] width 137 height 45
click at [1068, 228] on input "False" at bounding box center [1060, 222] width 15 height 12
radio input "true"
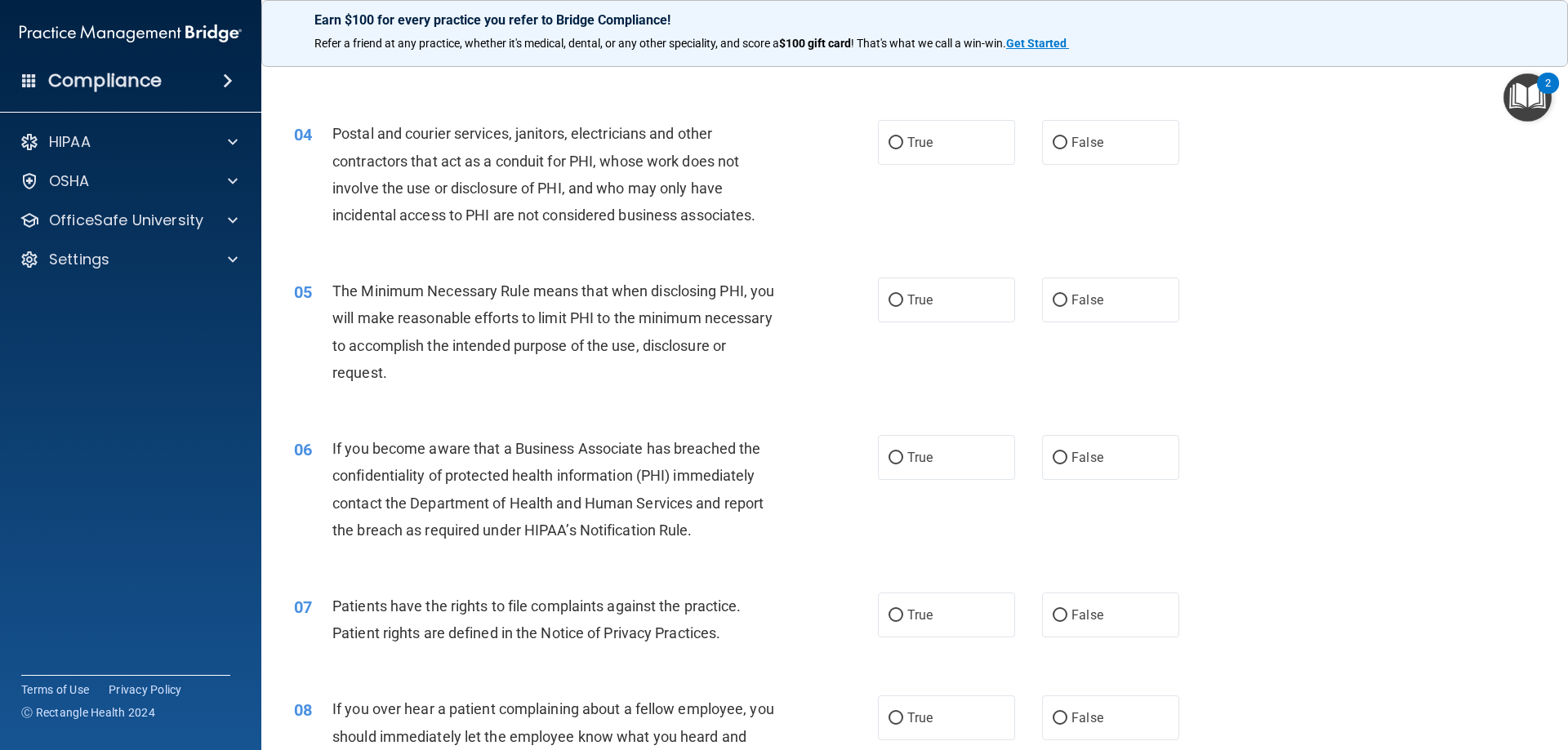
scroll to position [408, 0]
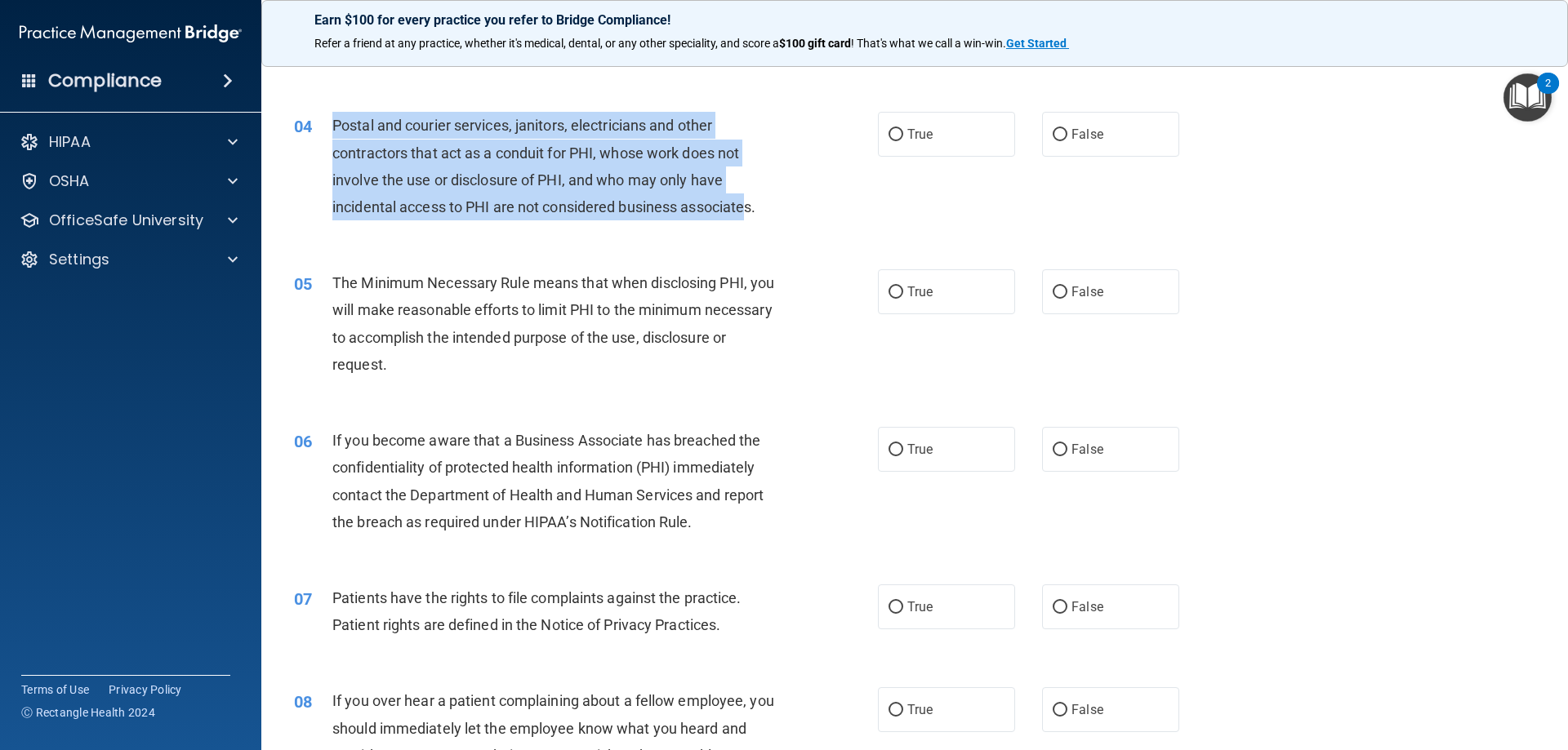
drag, startPoint x: 753, startPoint y: 209, endPoint x: 325, endPoint y: 118, distance: 437.6
click at [325, 118] on div "04 Postal and courier services, janitors, electricians and other contractors th…" at bounding box center [586, 170] width 633 height 117
copy div "Postal and courier services, janitors, electricians and other contractors that …"
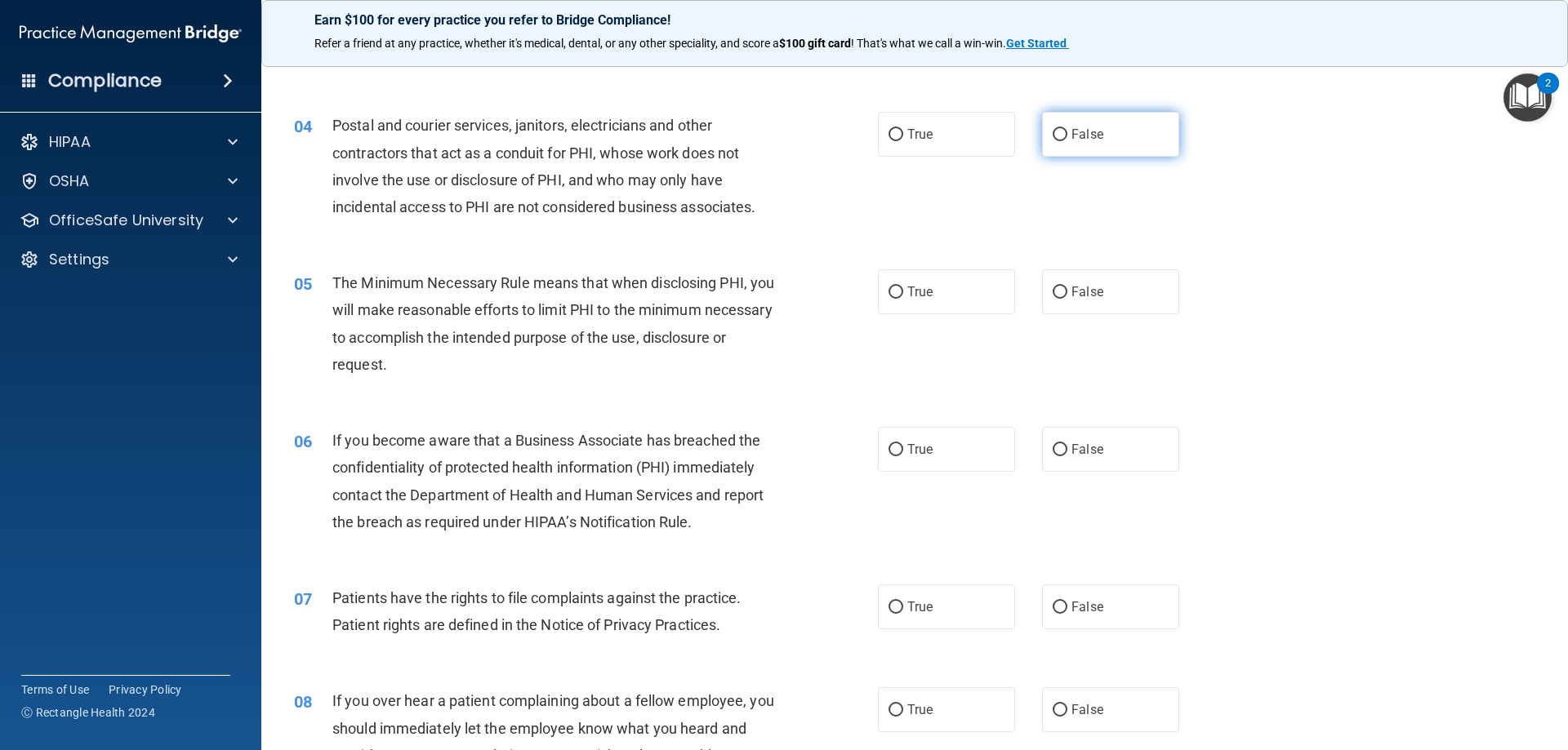
click at [1078, 148] on label "False" at bounding box center [1110, 134] width 137 height 45
click at [1068, 141] on input "False" at bounding box center [1060, 135] width 15 height 12
radio input "true"
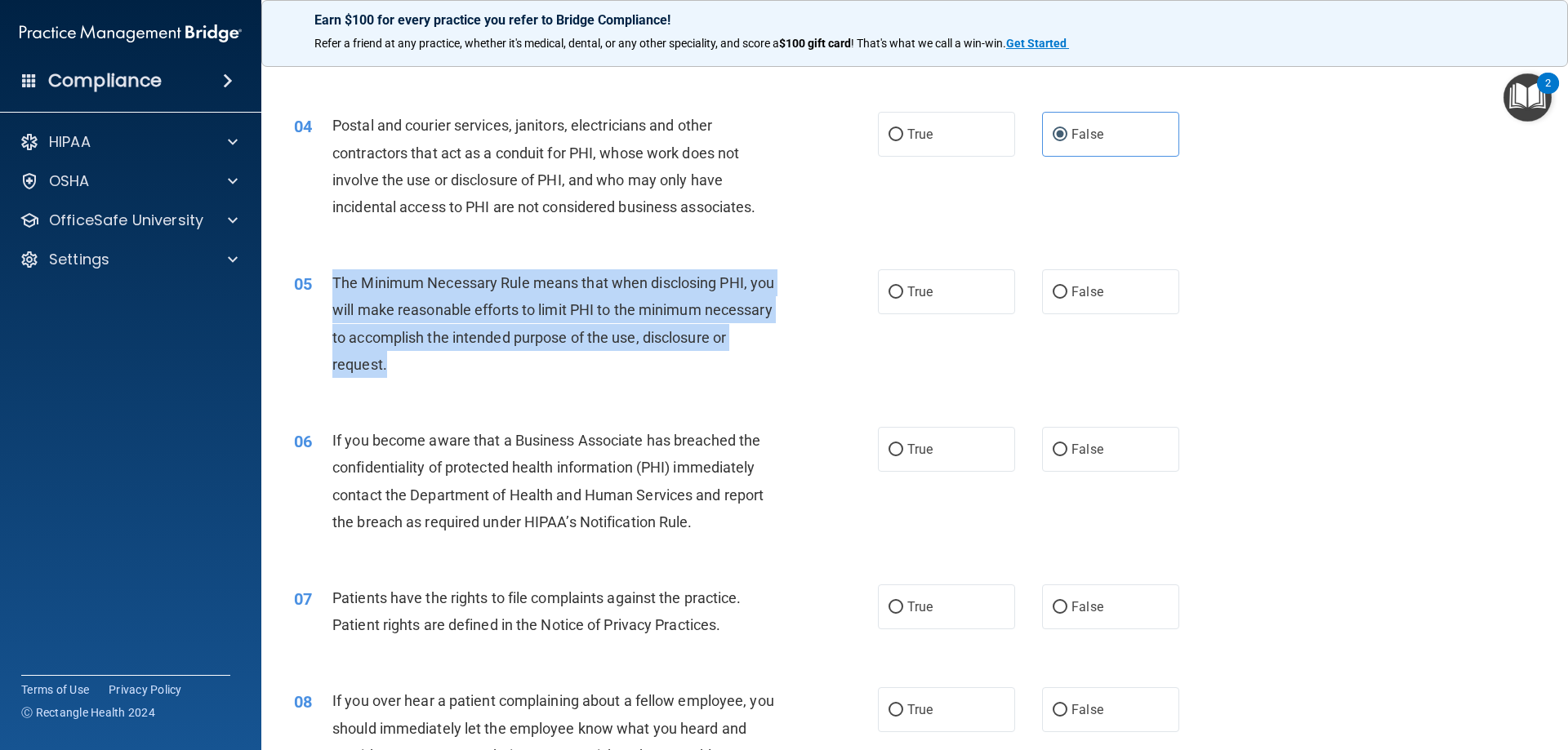
drag, startPoint x: 334, startPoint y: 279, endPoint x: 474, endPoint y: 367, distance: 165.4
click at [474, 367] on span "The Minimum Necessary Rule means that when disclosing PHI, you will make reason…" at bounding box center [554, 324] width 442 height 99
copy span "The Minimum Necessary Rule means that when disclosing PHI, you will make reason…"
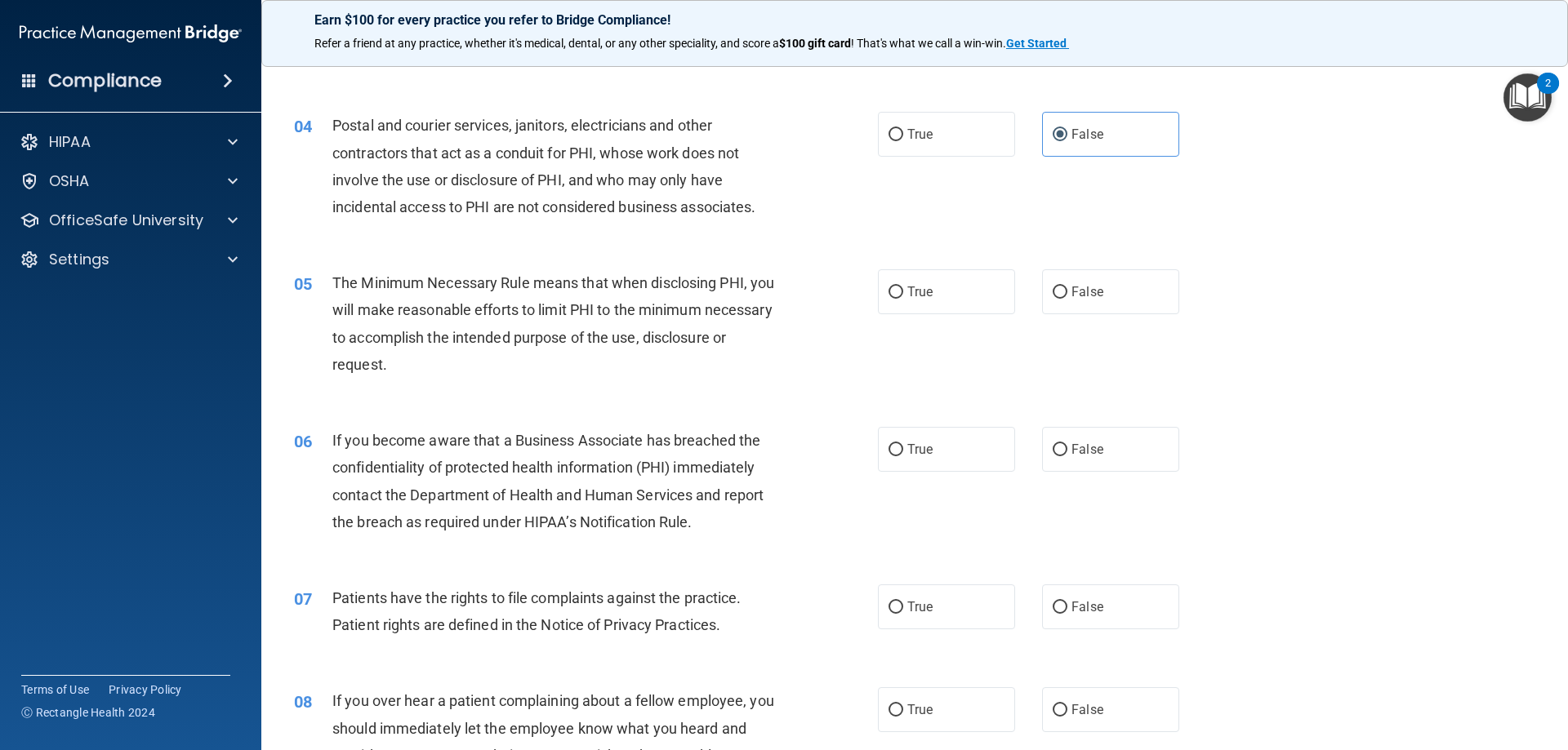
click at [705, 191] on div "Postal and courier services, janitors, electricians and other contractors that …" at bounding box center [561, 166] width 457 height 108
click at [1078, 298] on span "False" at bounding box center [1087, 292] width 32 height 16
click at [1068, 298] on input "False" at bounding box center [1060, 292] width 15 height 12
radio input "true"
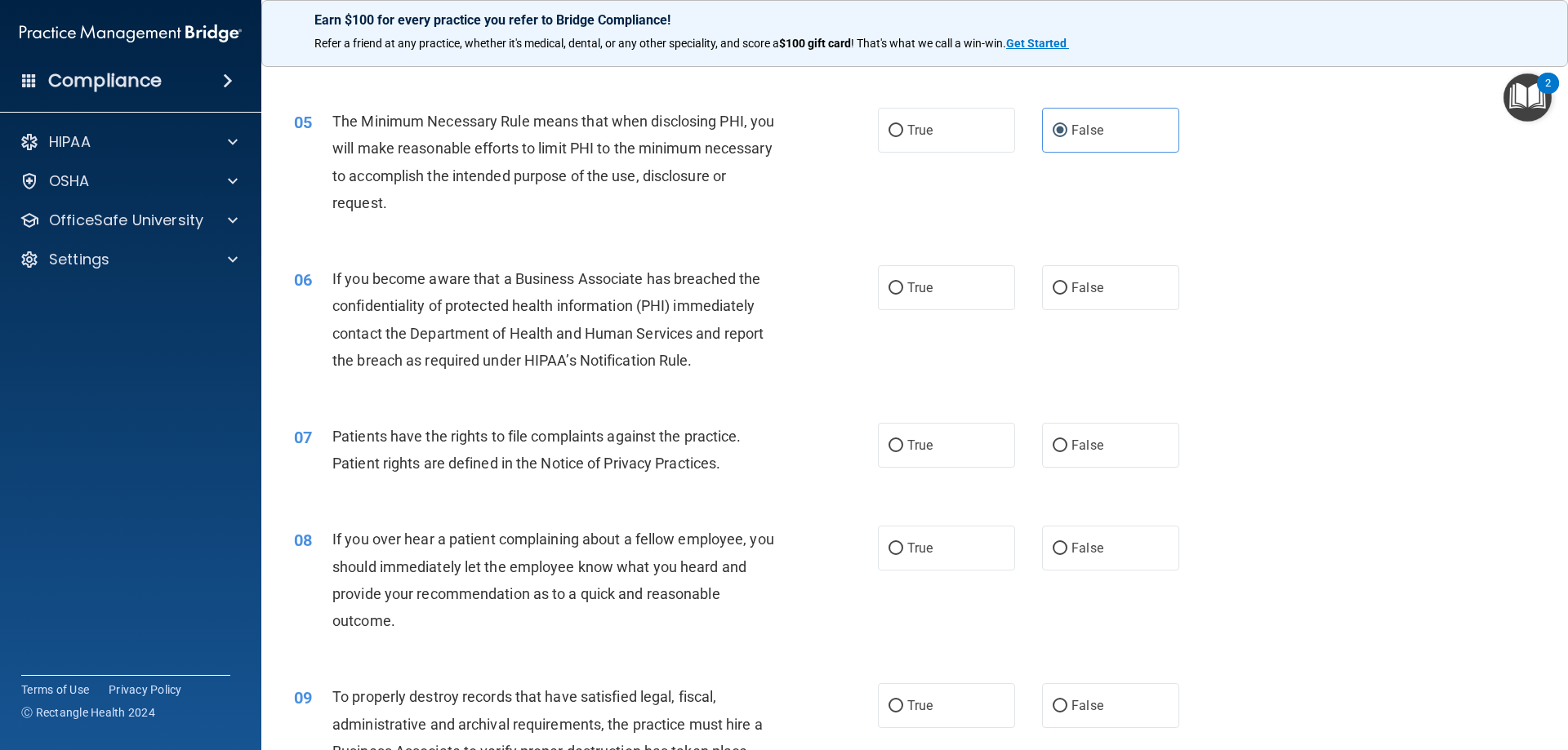
scroll to position [572, 0]
click at [899, 283] on label "True" at bounding box center [946, 286] width 137 height 45
click at [899, 283] on input "True" at bounding box center [896, 287] width 15 height 12
radio input "true"
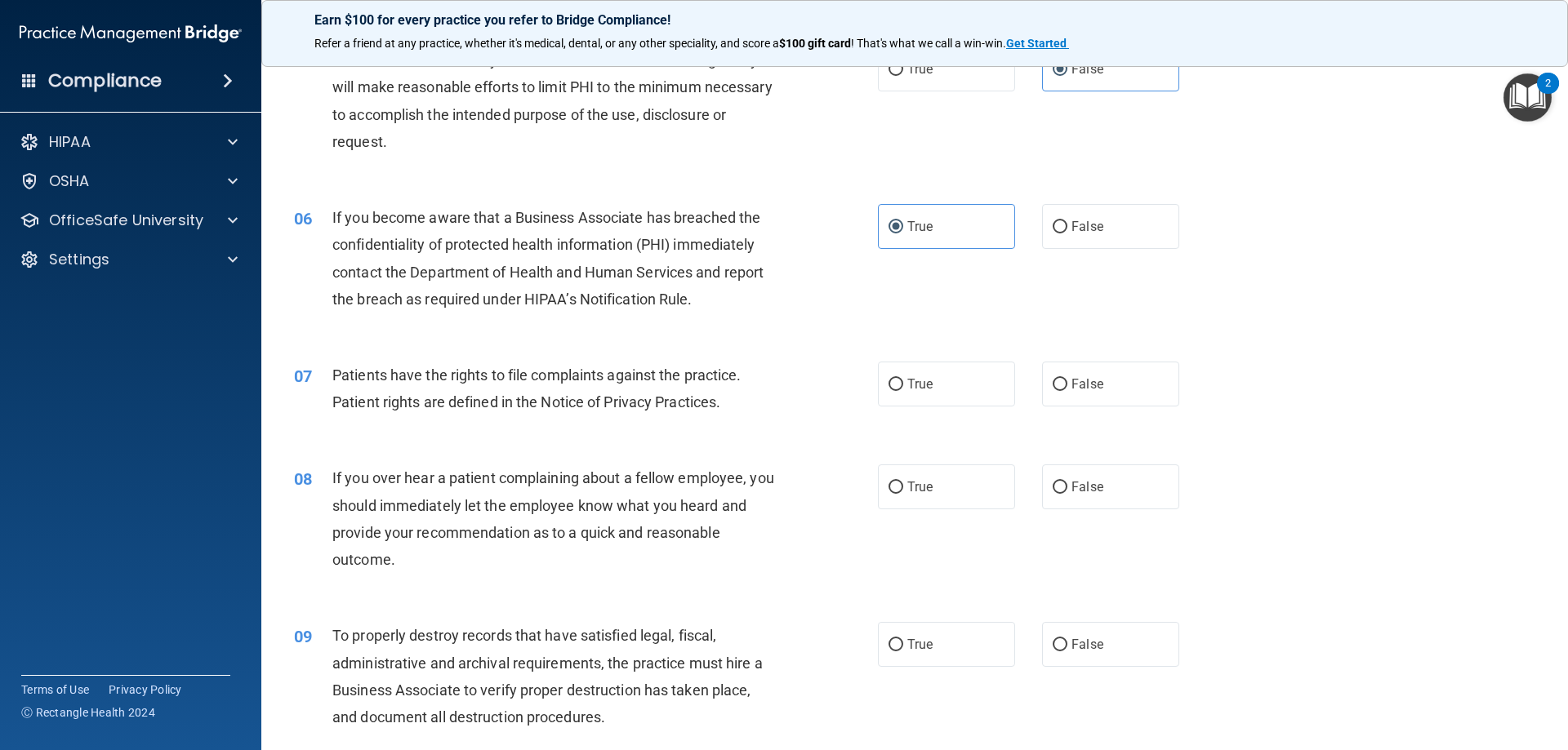
scroll to position [817, 0]
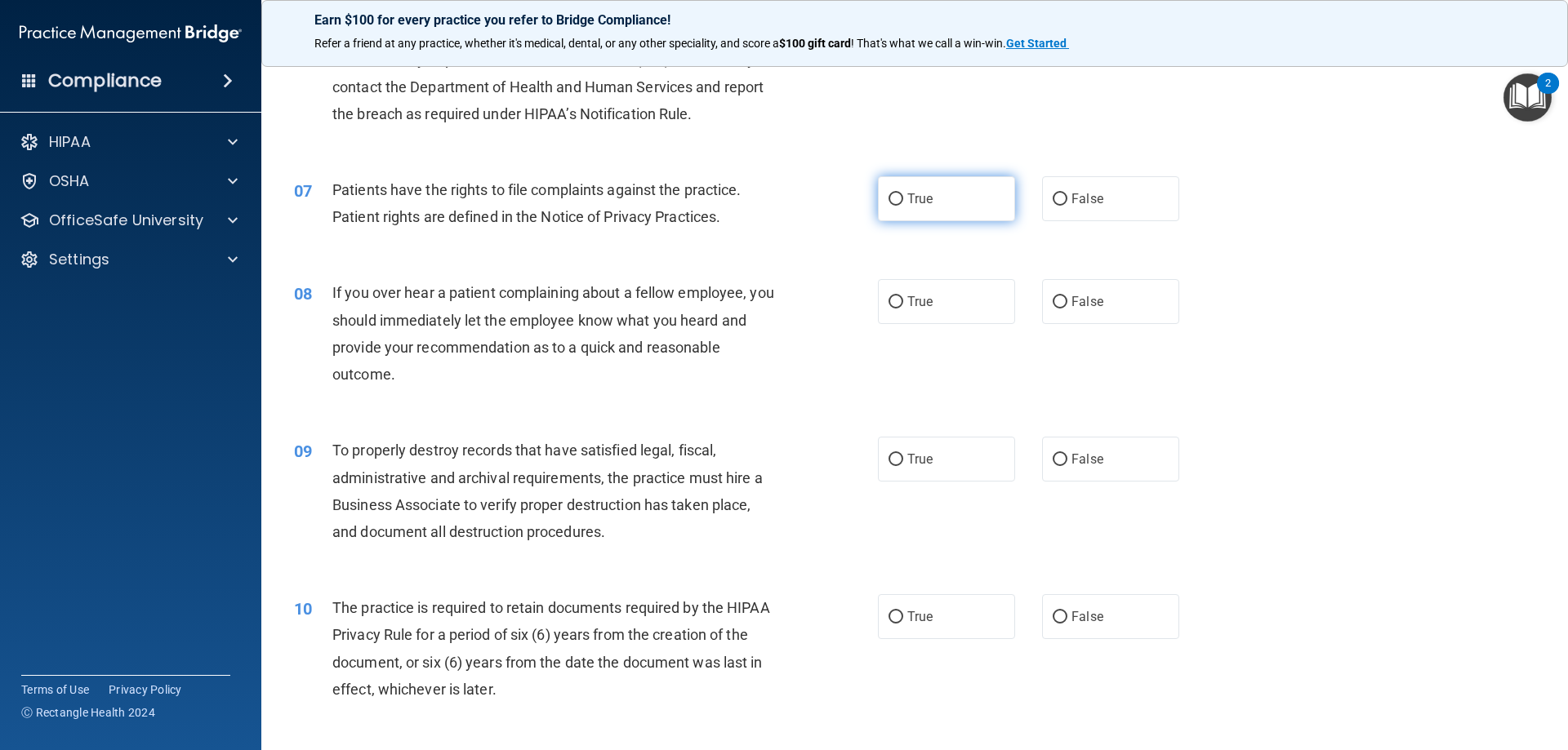
click at [890, 194] on input "True" at bounding box center [896, 200] width 15 height 12
radio input "true"
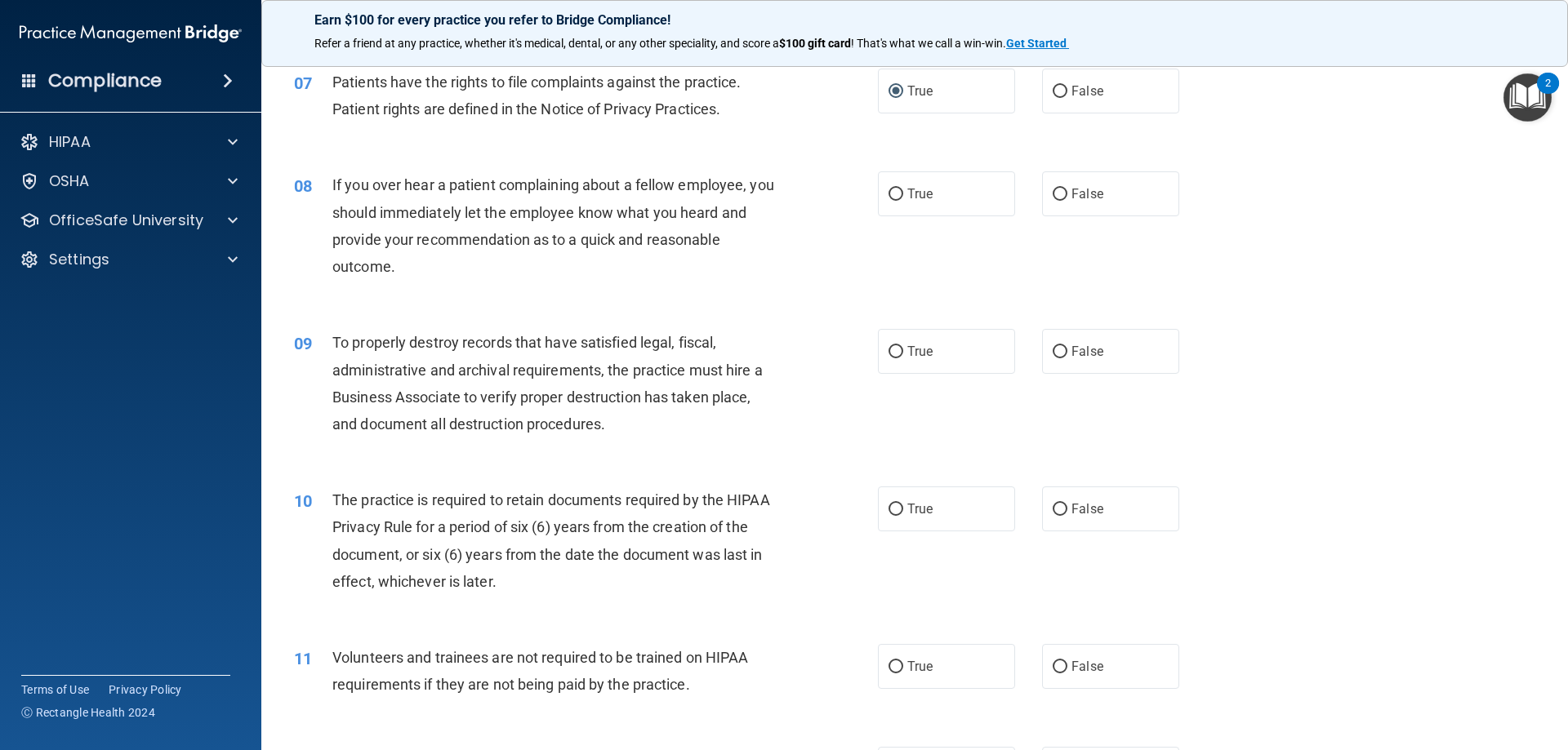
scroll to position [980, 0]
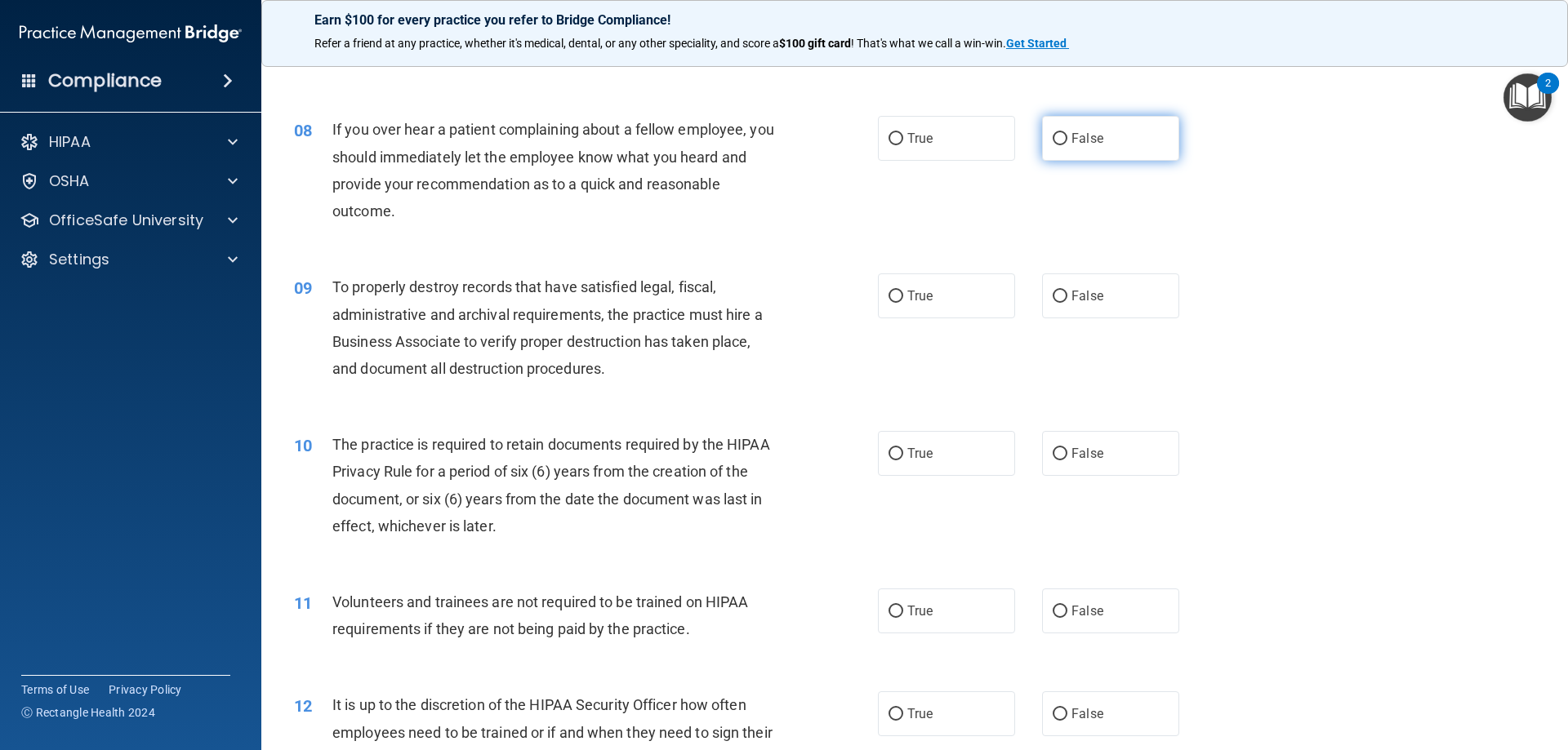
click at [1097, 136] on label "False" at bounding box center [1110, 138] width 137 height 45
click at [1068, 136] on input "False" at bounding box center [1060, 139] width 15 height 12
radio input "true"
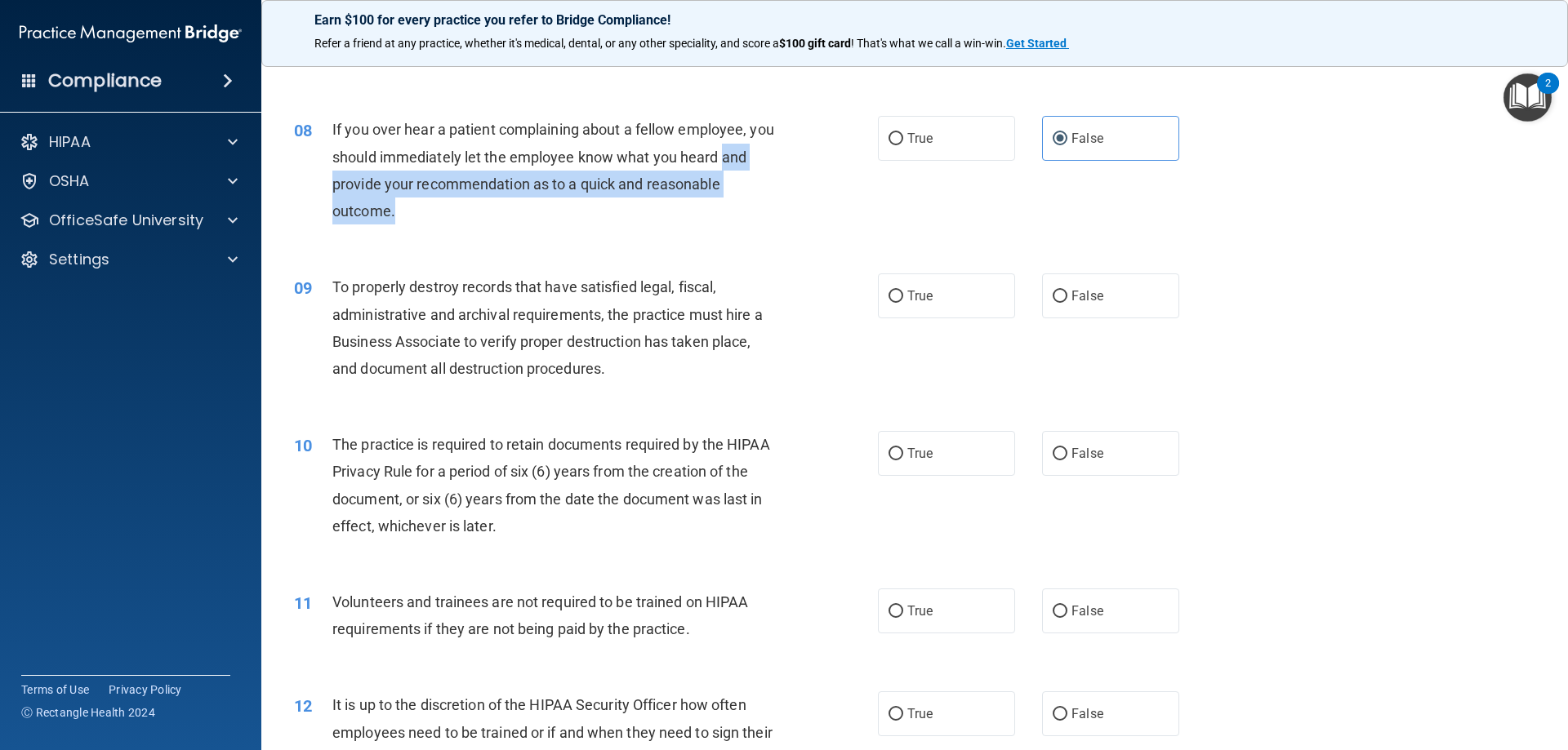
drag, startPoint x: 393, startPoint y: 203, endPoint x: 381, endPoint y: 186, distance: 20.8
click at [331, 178] on div "08 If you over hear a patient complaining about a fellow employee, you should i…" at bounding box center [586, 174] width 633 height 117
click at [417, 189] on span "If you over hear a patient complaining about a fellow employee, you should imme…" at bounding box center [554, 170] width 442 height 99
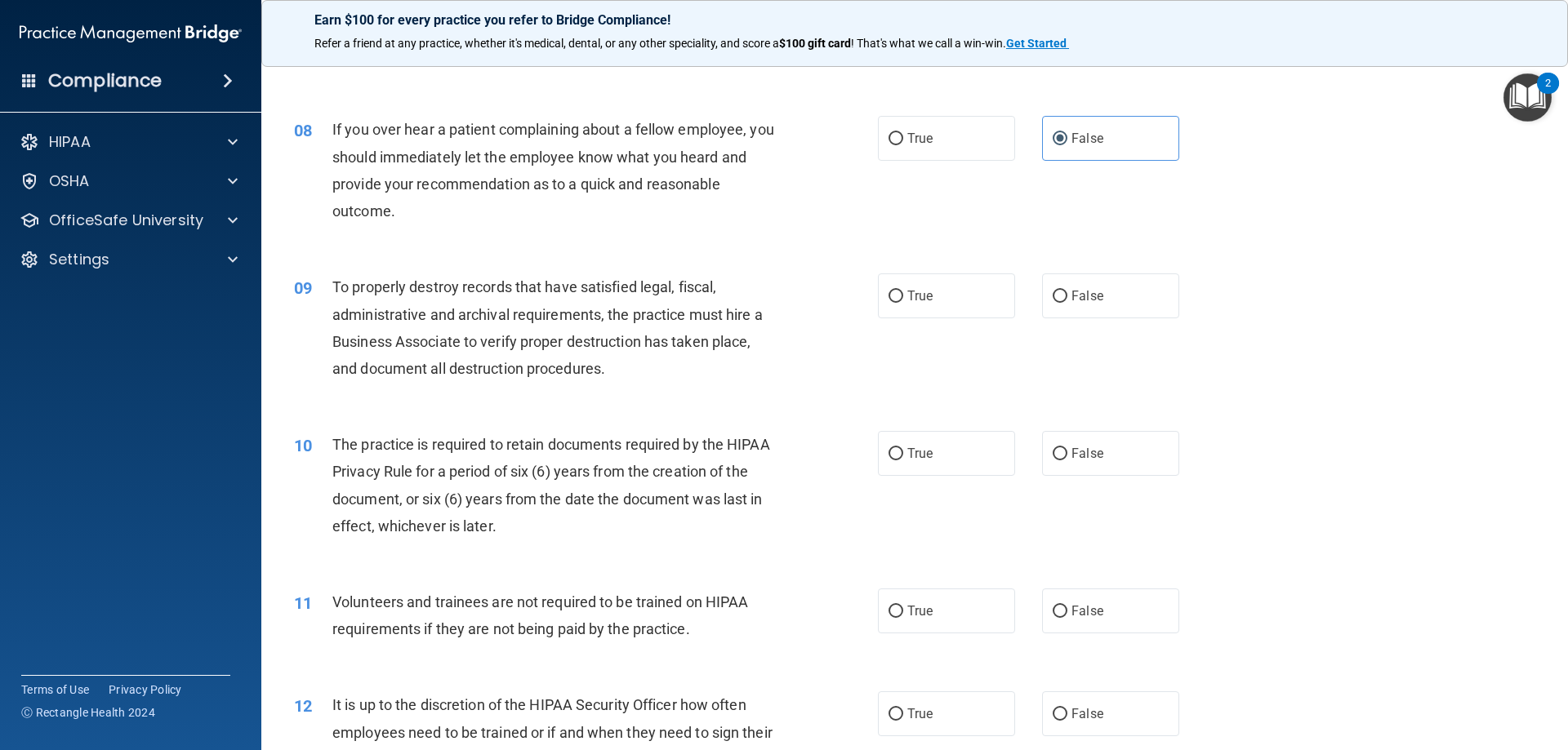
scroll to position [1143, 0]
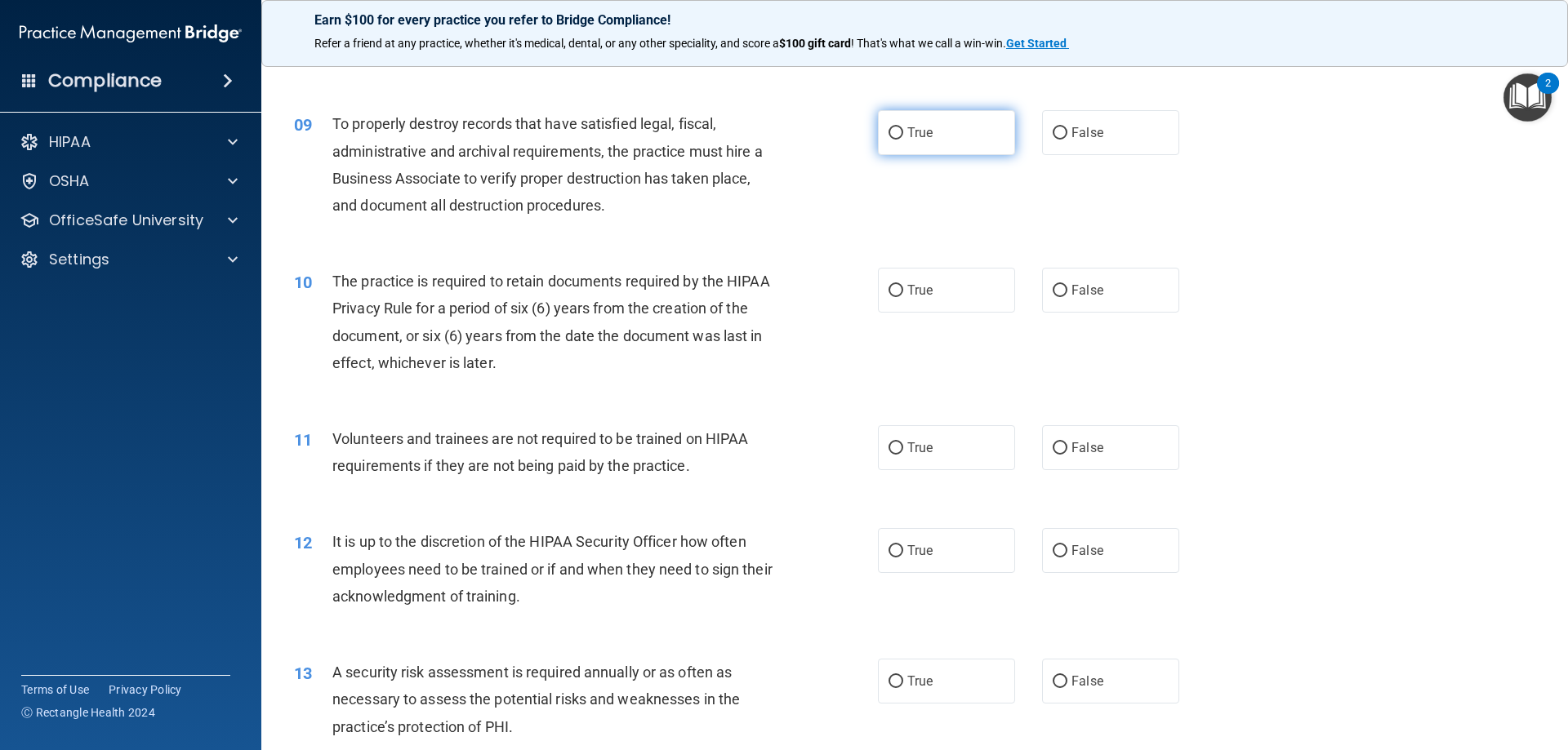
click at [924, 136] on span "True" at bounding box center [920, 132] width 25 height 16
click at [903, 136] on input "True" at bounding box center [896, 133] width 15 height 12
radio input "true"
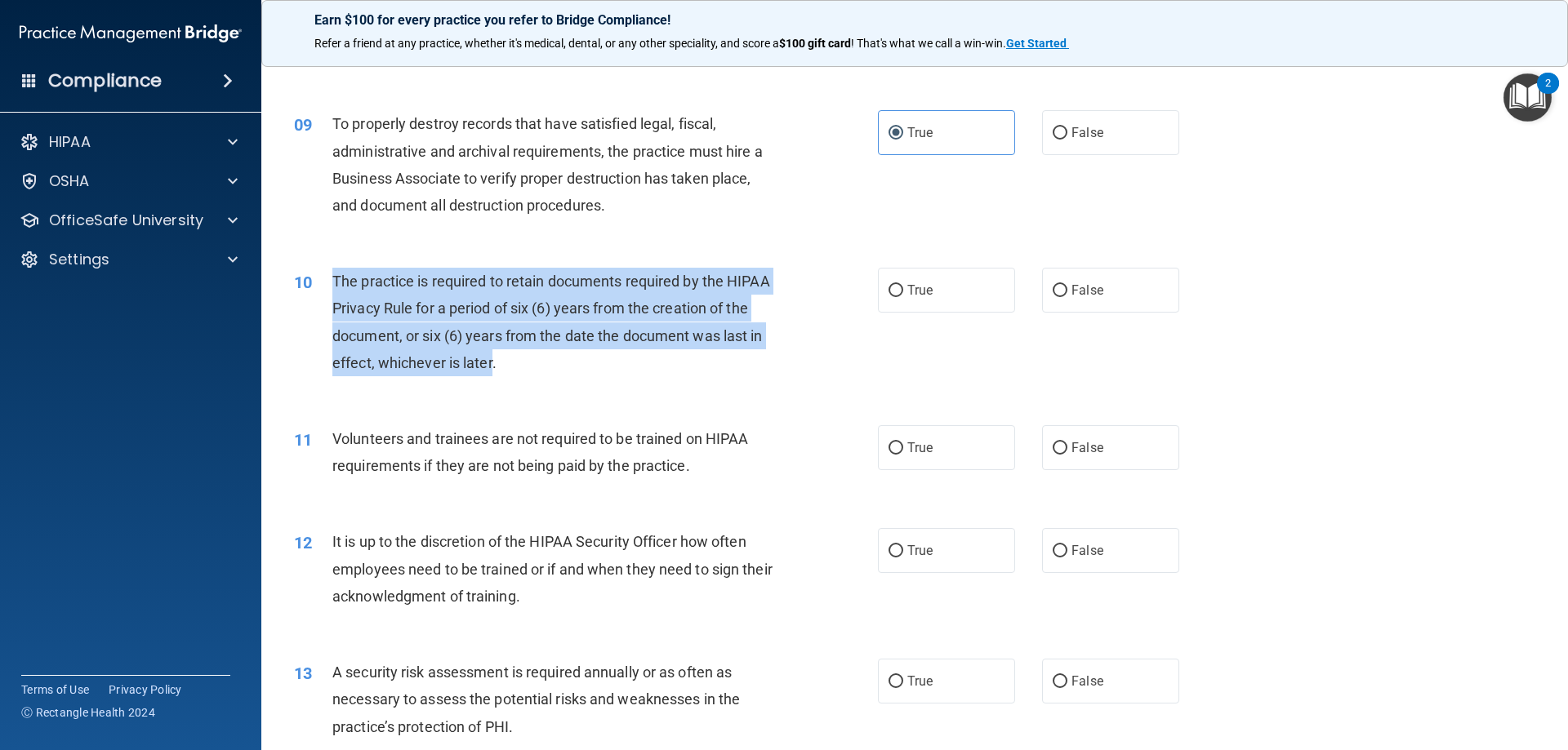
drag, startPoint x: 491, startPoint y: 361, endPoint x: 331, endPoint y: 277, distance: 180.7
click at [331, 277] on div "10 The practice is required to retain documents required by the HIPAA Privacy R…" at bounding box center [586, 326] width 633 height 117
copy div "The practice is required to retain documents required by the HIPAA Privacy Rule…"
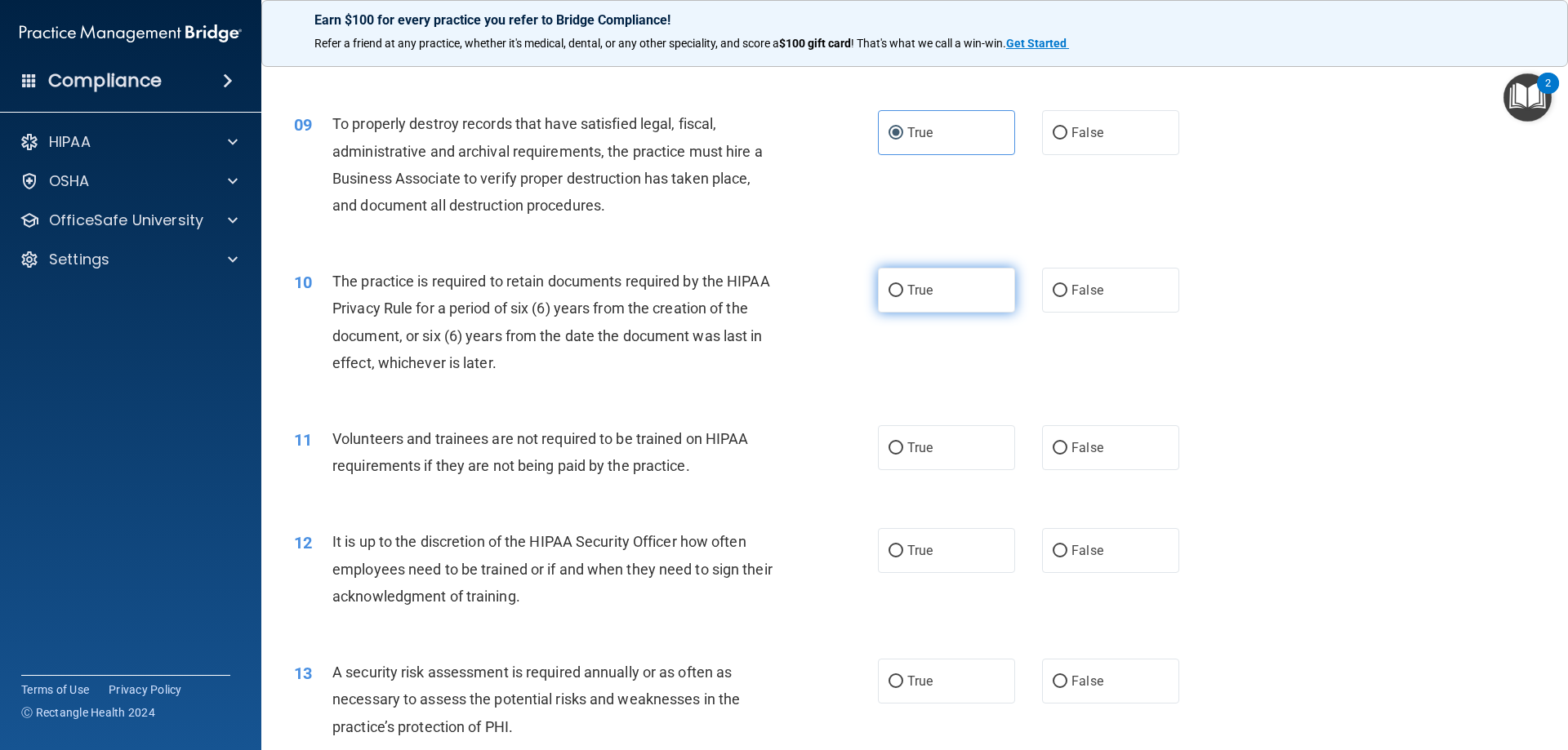
click at [954, 301] on label "True" at bounding box center [946, 290] width 137 height 45
click at [903, 297] on input "True" at bounding box center [896, 291] width 15 height 12
radio input "true"
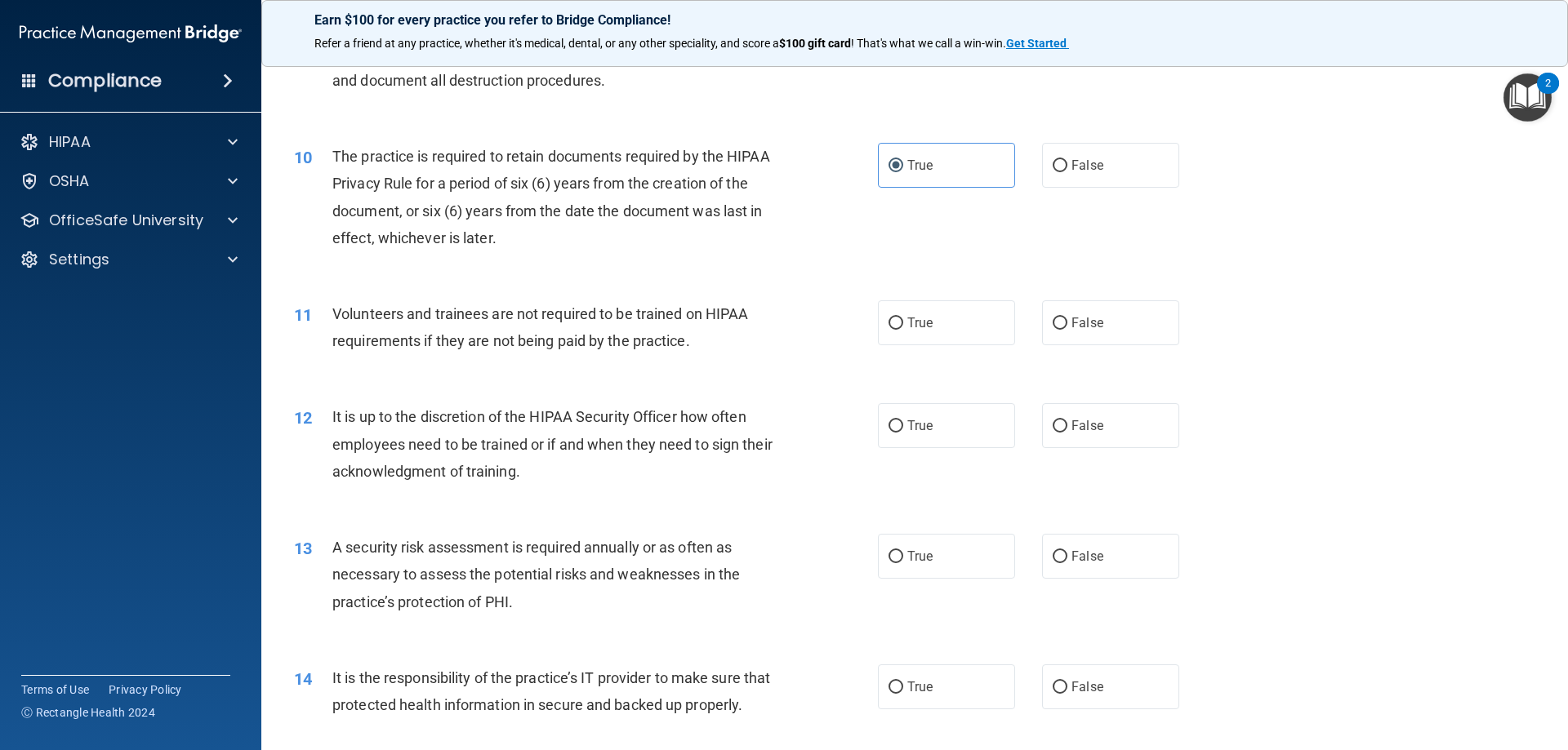
scroll to position [1306, 0]
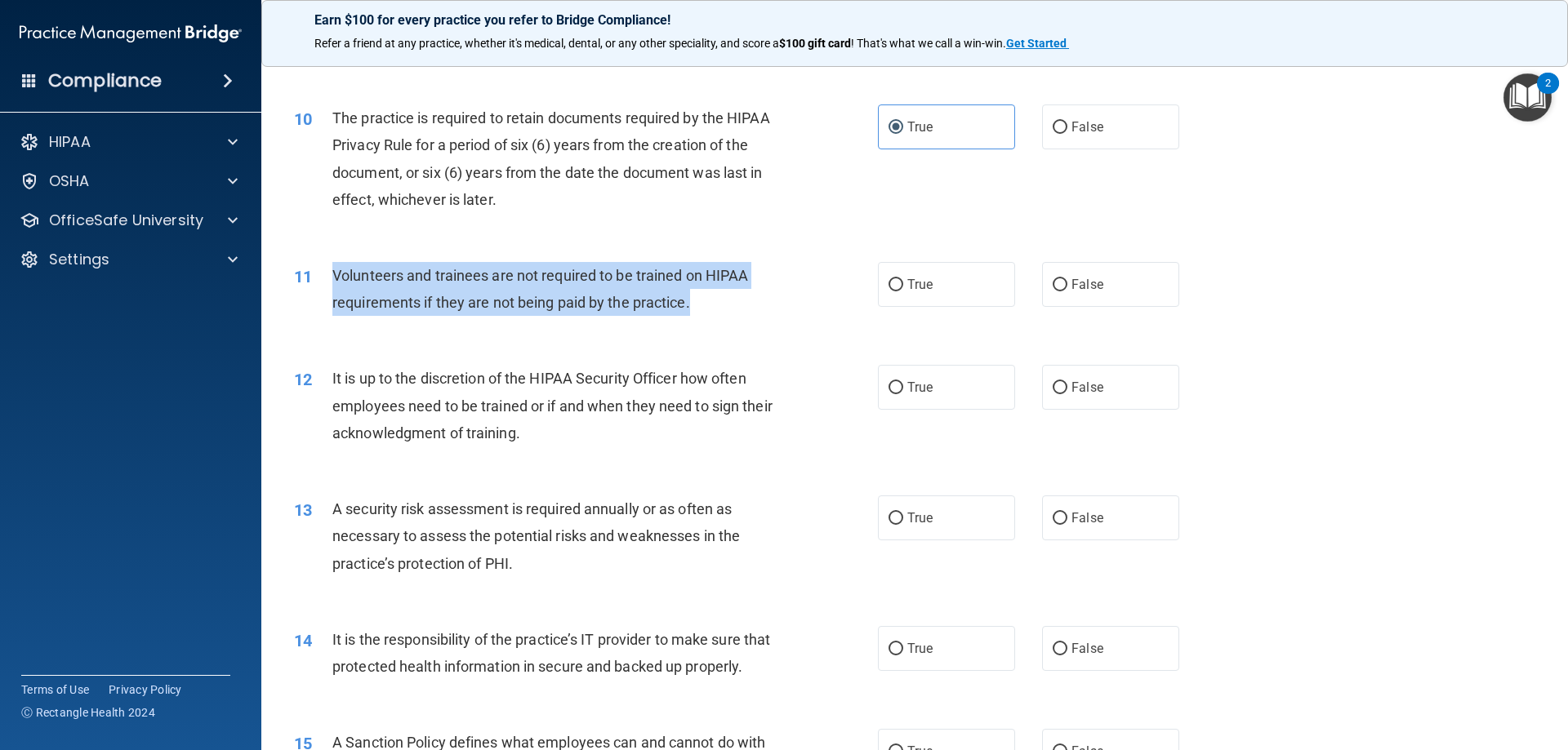
drag, startPoint x: 692, startPoint y: 306, endPoint x: 325, endPoint y: 269, distance: 368.9
click at [323, 269] on div "11 Volunteers and trainees are not required to be trained on HIPAA requirements…" at bounding box center [586, 293] width 633 height 62
copy div "Volunteers and trainees are not required to be trained on HIPAA requirements if…"
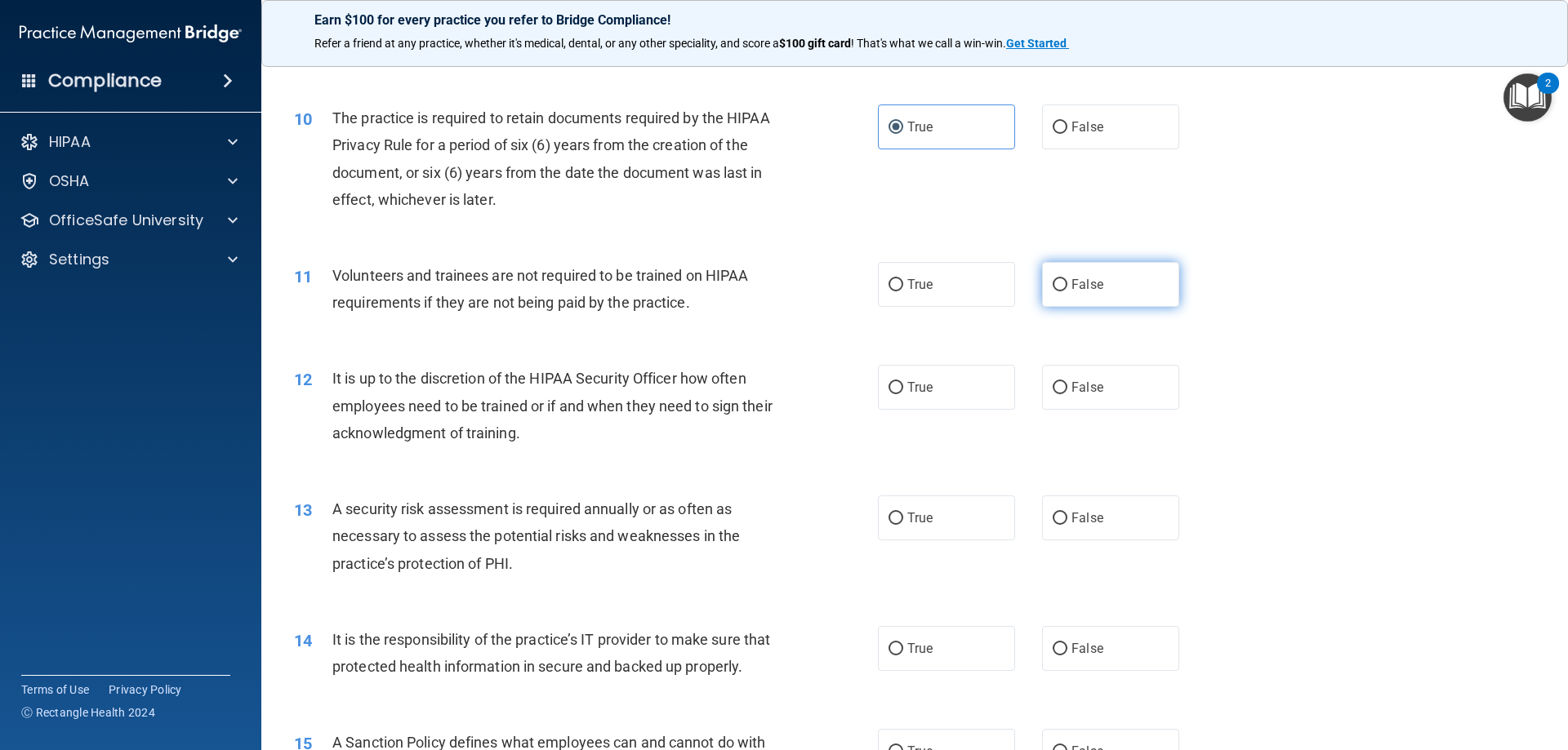
click at [1145, 306] on label "False" at bounding box center [1110, 284] width 137 height 45
click at [1068, 292] on input "False" at bounding box center [1060, 285] width 15 height 12
radio input "true"
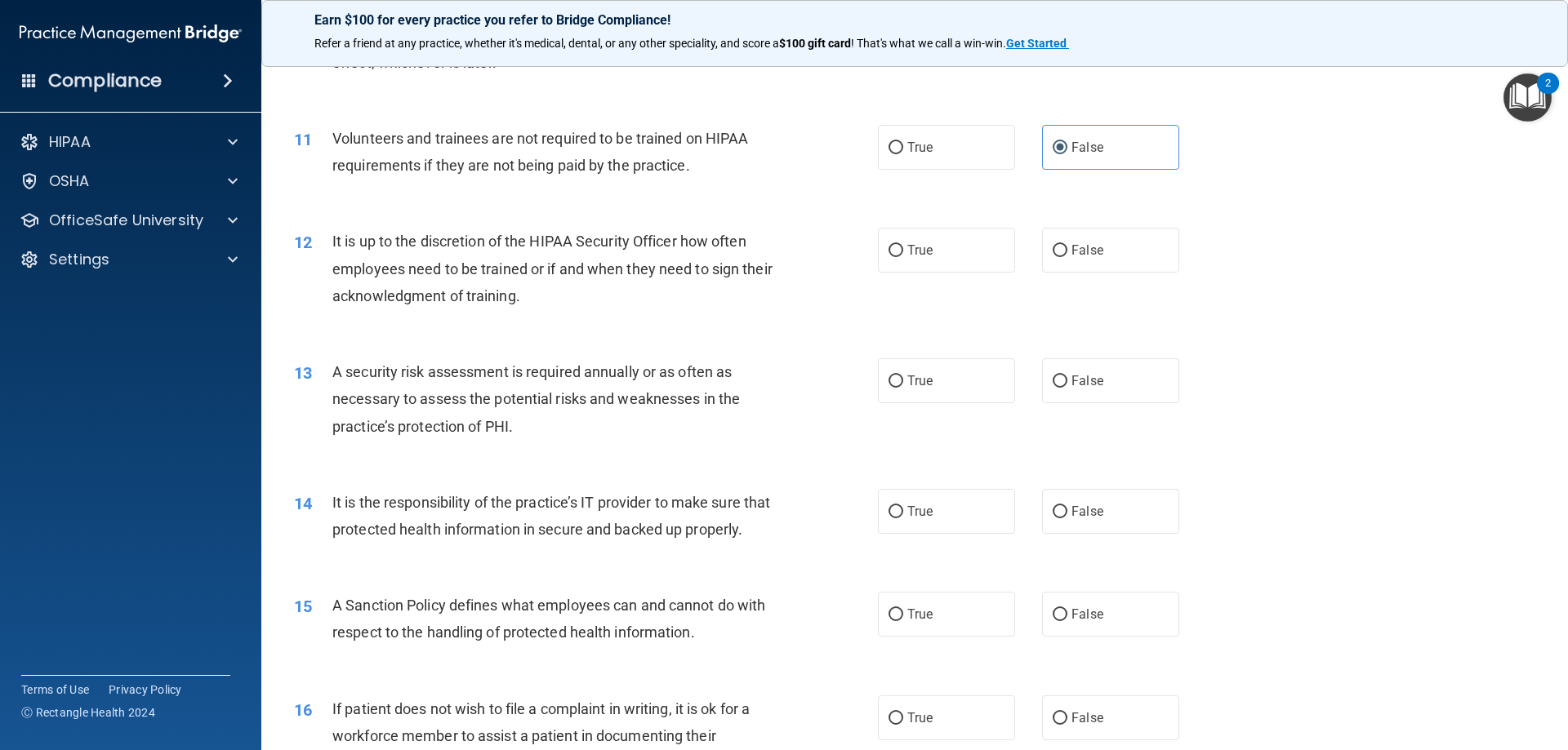
scroll to position [1470, 0]
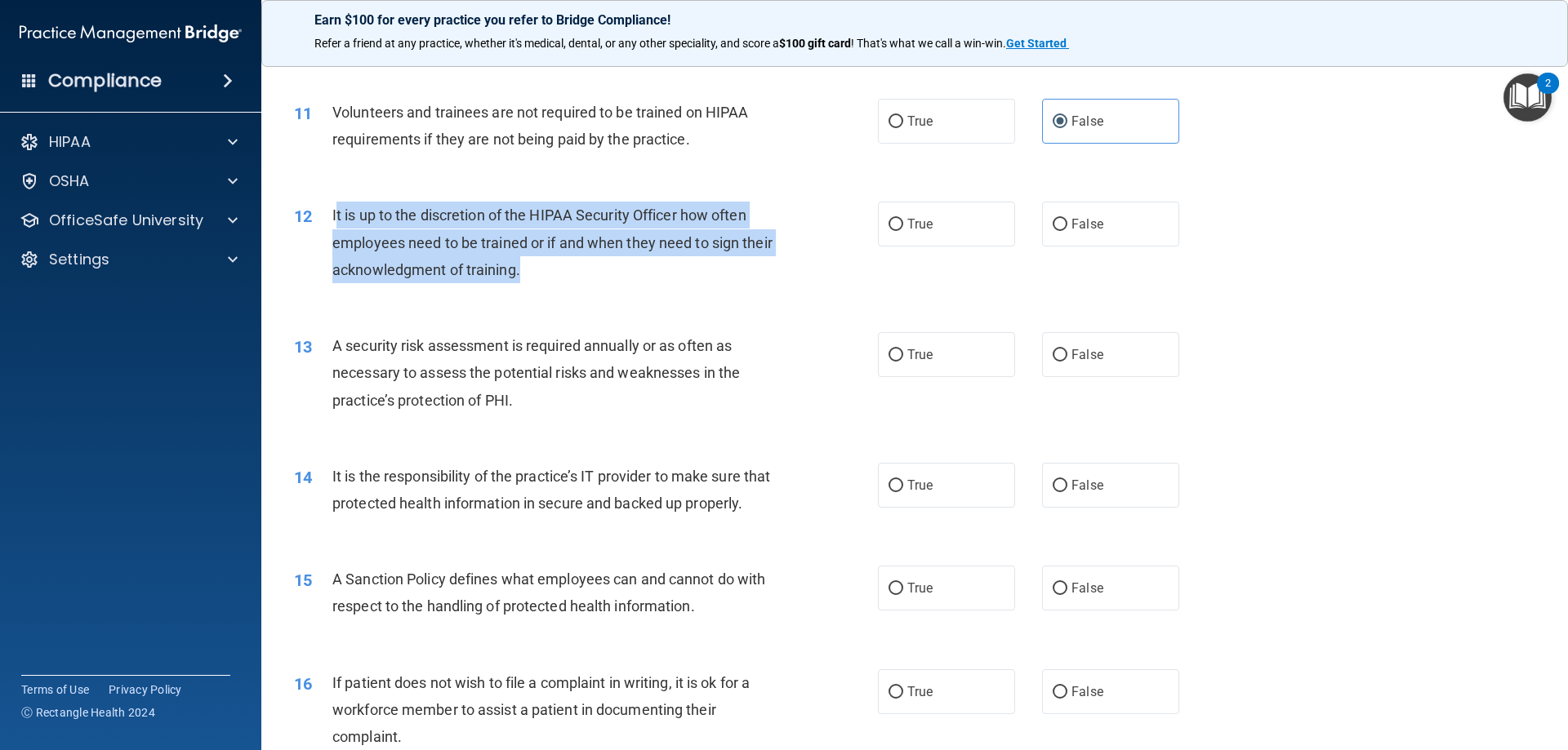
drag, startPoint x: 565, startPoint y: 260, endPoint x: 336, endPoint y: 212, distance: 234.0
click at [336, 212] on div "It is up to the discretion of the HIPAA Security Officer how often employees ne…" at bounding box center [561, 242] width 457 height 81
click at [336, 212] on span "It is up to the discretion of the HIPAA Security Officer how often employees ne…" at bounding box center [553, 242] width 440 height 71
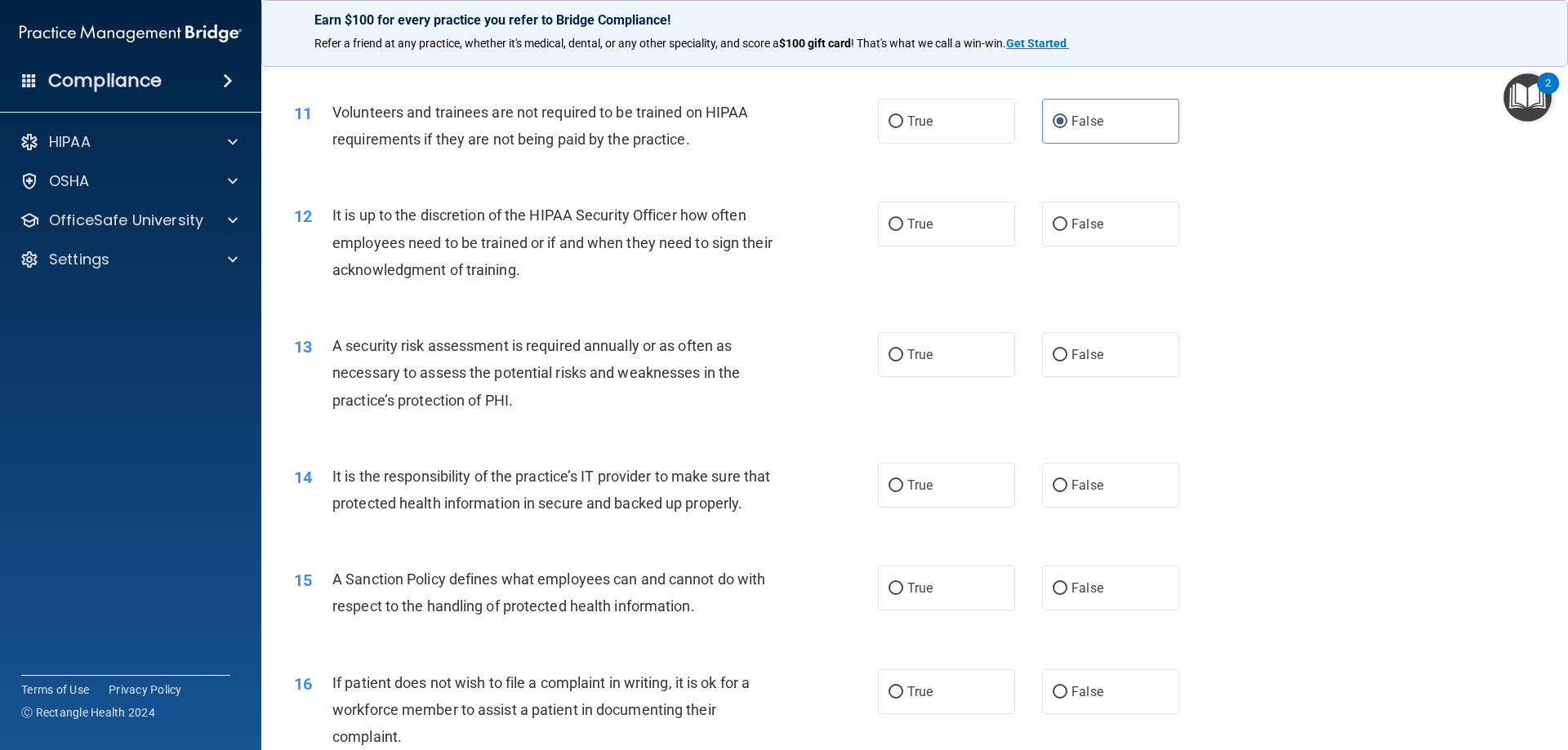
click at [352, 217] on span "It is up to the discretion of the HIPAA Security Officer how often employees ne…" at bounding box center [553, 242] width 440 height 71
click at [353, 214] on span "It is up to the discretion of the HIPAA Security Officer how often employees ne…" at bounding box center [553, 242] width 440 height 71
click at [353, 214] on span "It is up to the discretion of the HIPAA Security Officer how often employees ne…" at bounding box center [553, 242] width 440 height 71
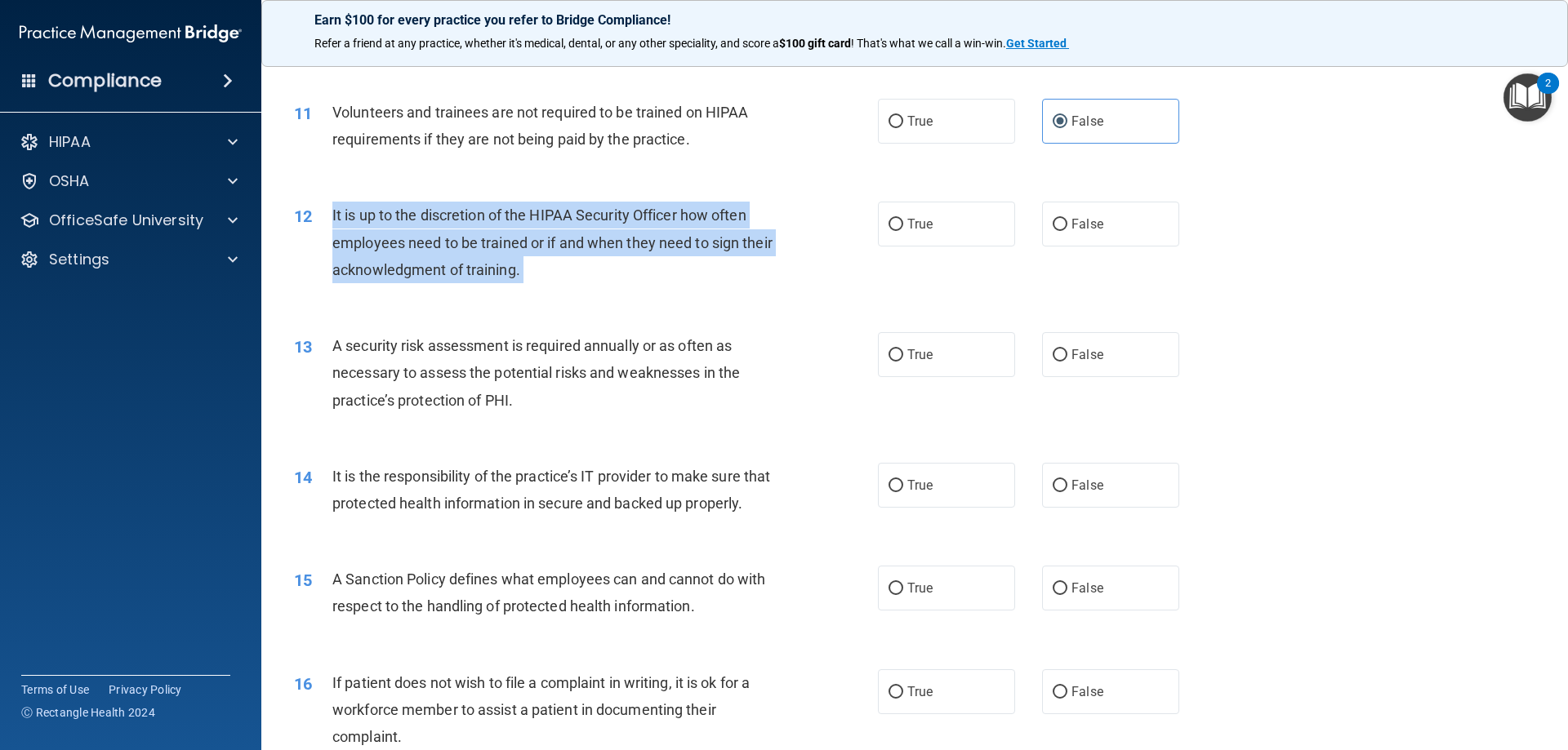
click at [353, 214] on span "It is up to the discretion of the HIPAA Security Officer how often employees ne…" at bounding box center [553, 242] width 440 height 71
copy ng-form "It is up to the discretion of the HIPAA Security Officer how often employees ne…"
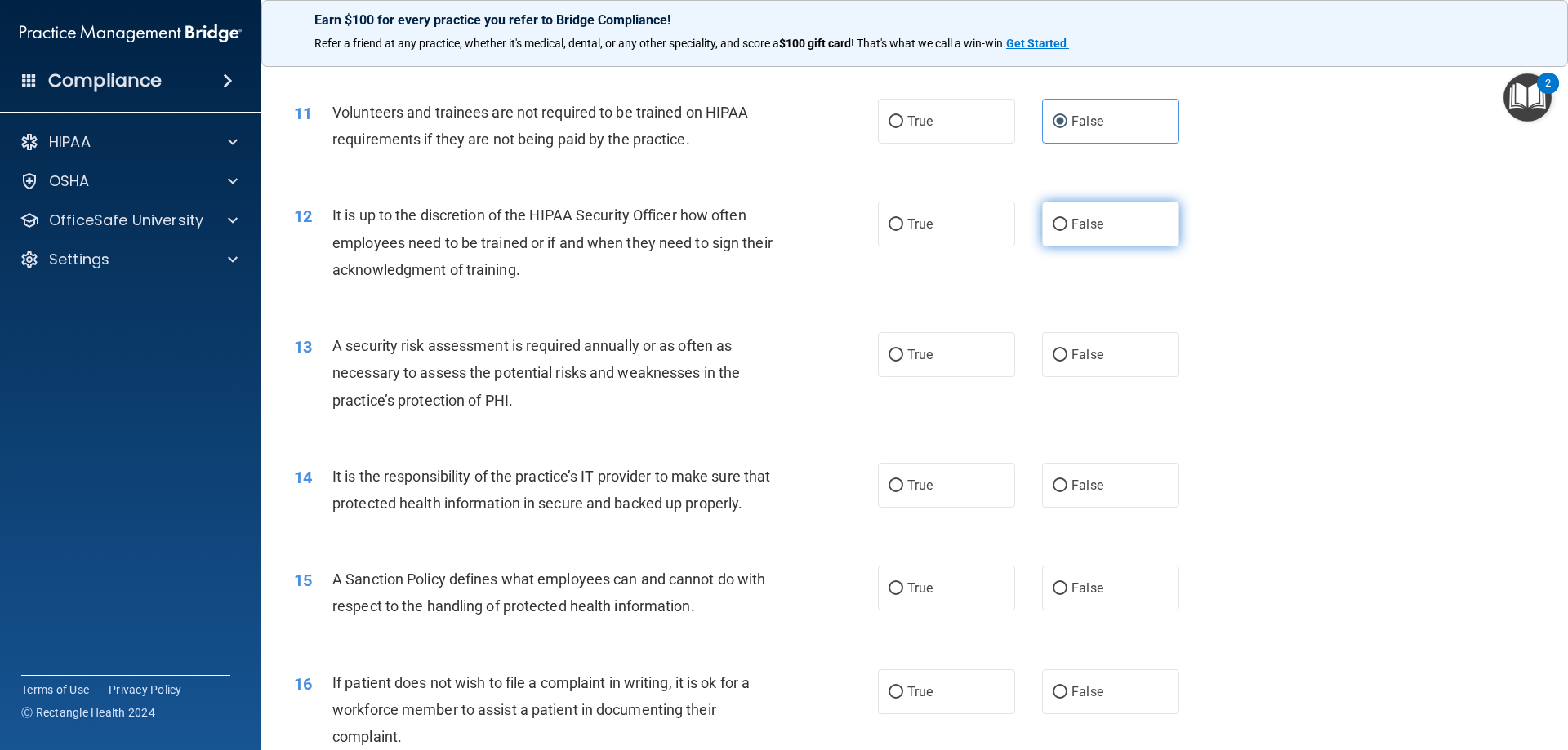
click at [1094, 222] on span "False" at bounding box center [1087, 223] width 32 height 16
click at [1068, 222] on input "False" at bounding box center [1060, 224] width 15 height 12
radio input "true"
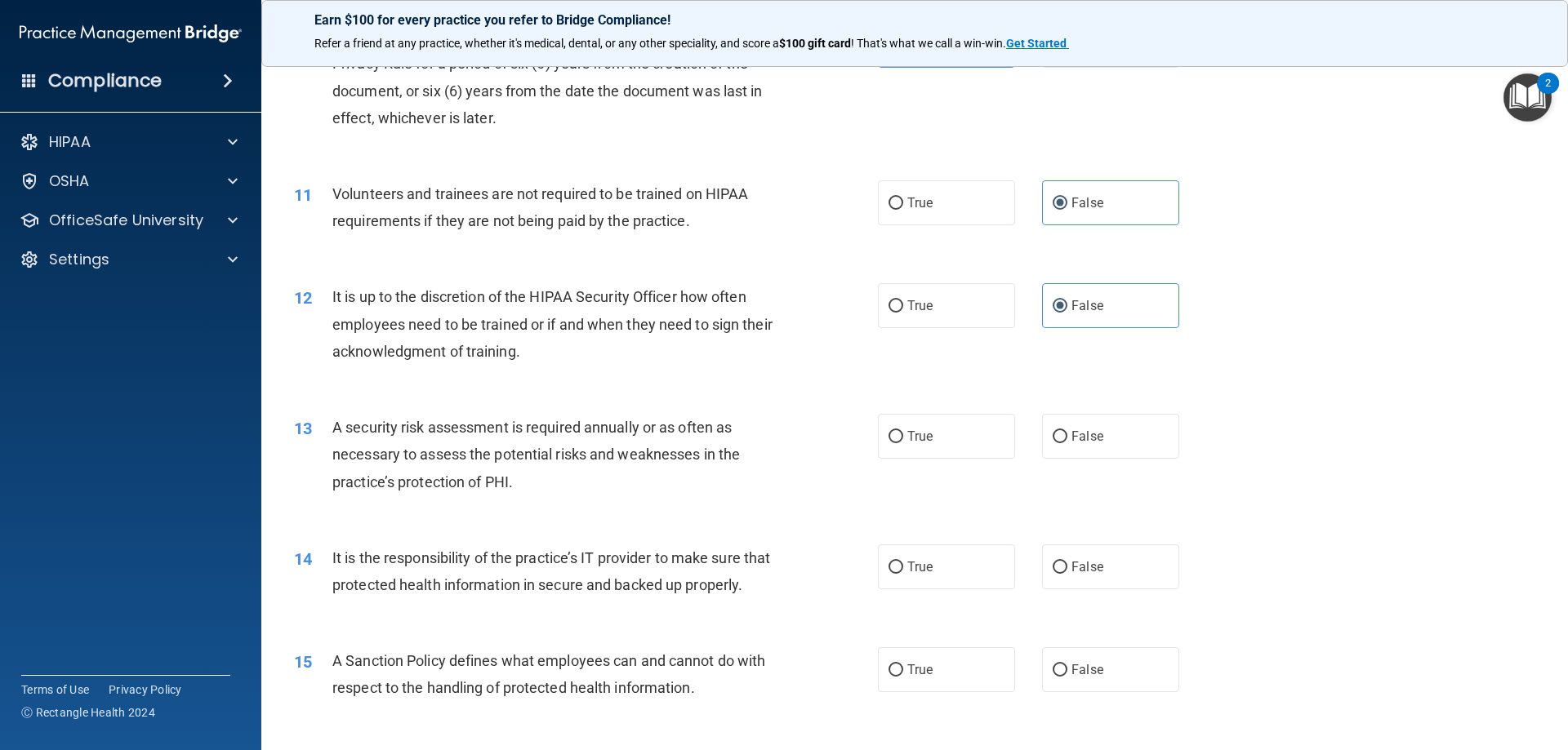
scroll to position [1389, 0]
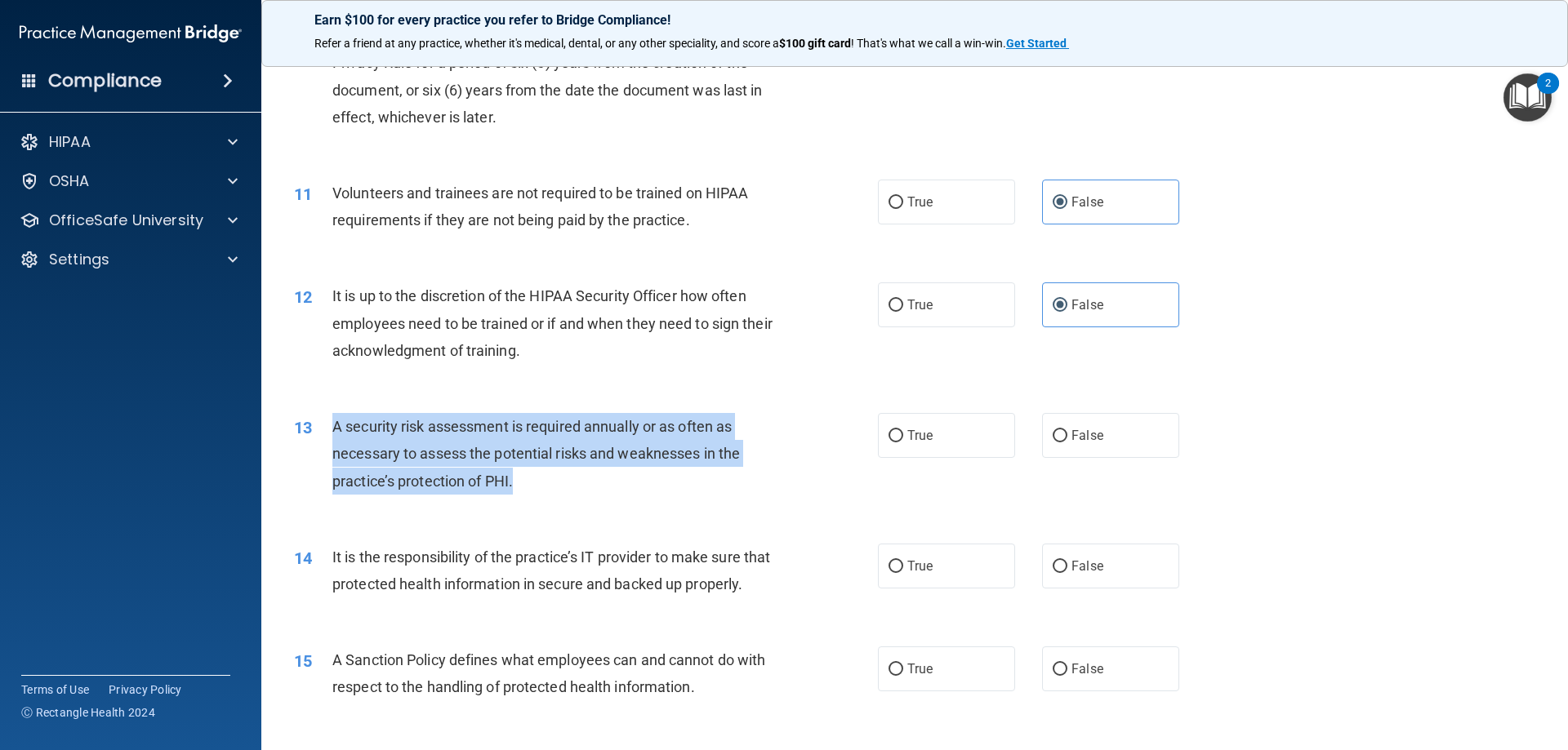
drag, startPoint x: 514, startPoint y: 484, endPoint x: 337, endPoint y: 418, distance: 188.9
click at [337, 418] on span "A security risk assessment is required annually or as often as necessary to ass…" at bounding box center [537, 453] width 408 height 71
copy span "A security risk assessment is required annually or as often as necessary to ass…"
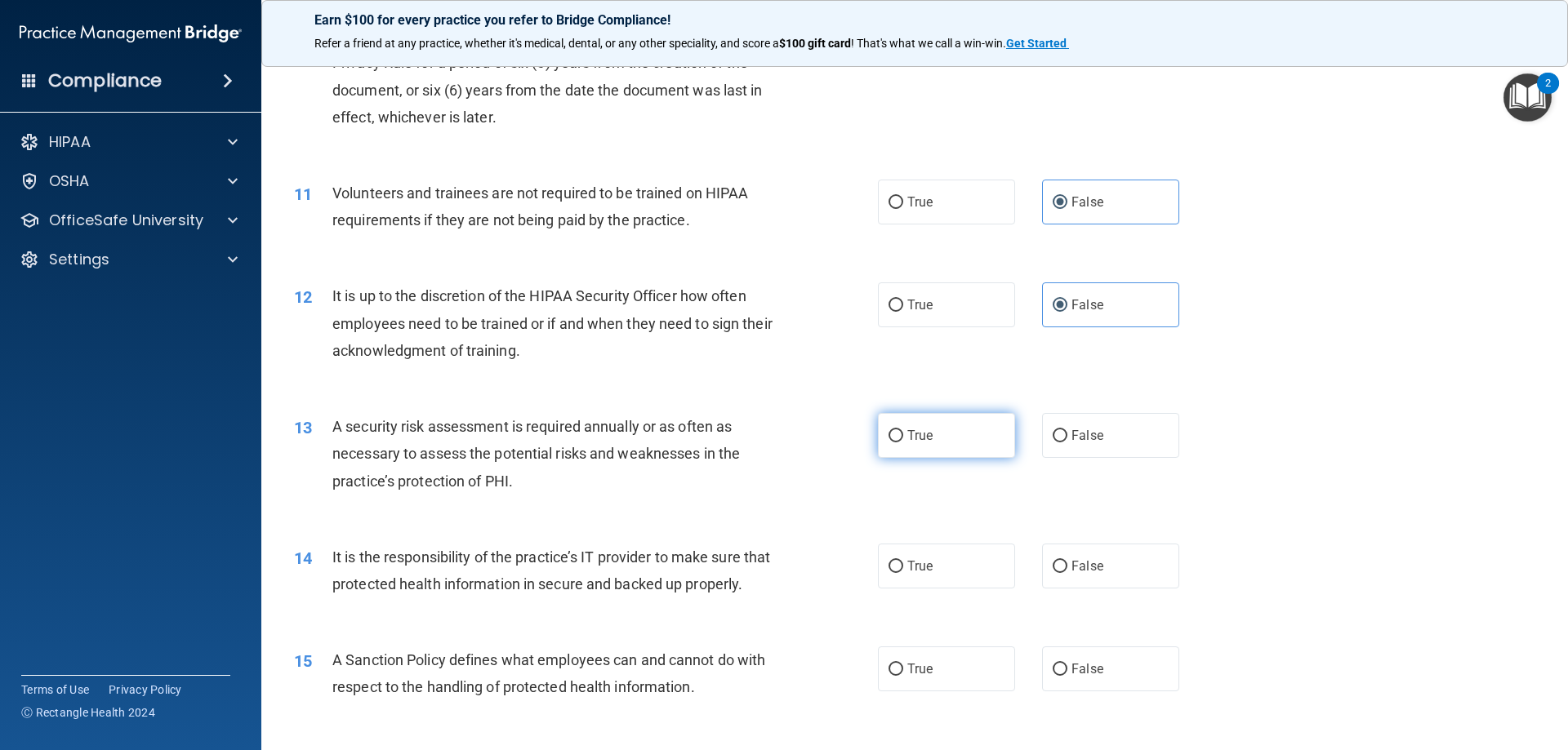
click at [900, 428] on label "True" at bounding box center [946, 435] width 137 height 45
click at [900, 430] on input "True" at bounding box center [896, 436] width 15 height 12
radio input "true"
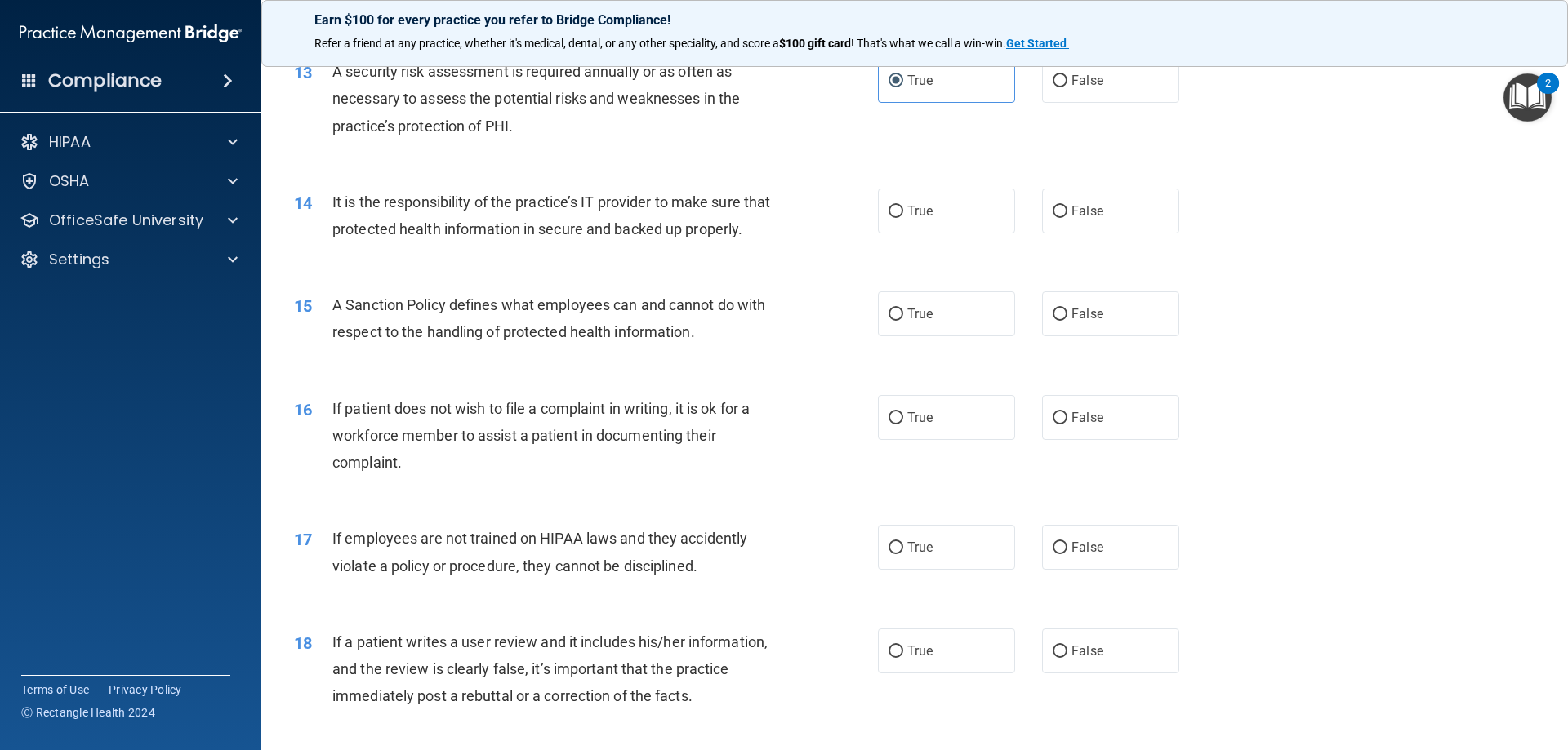
scroll to position [1715, 0]
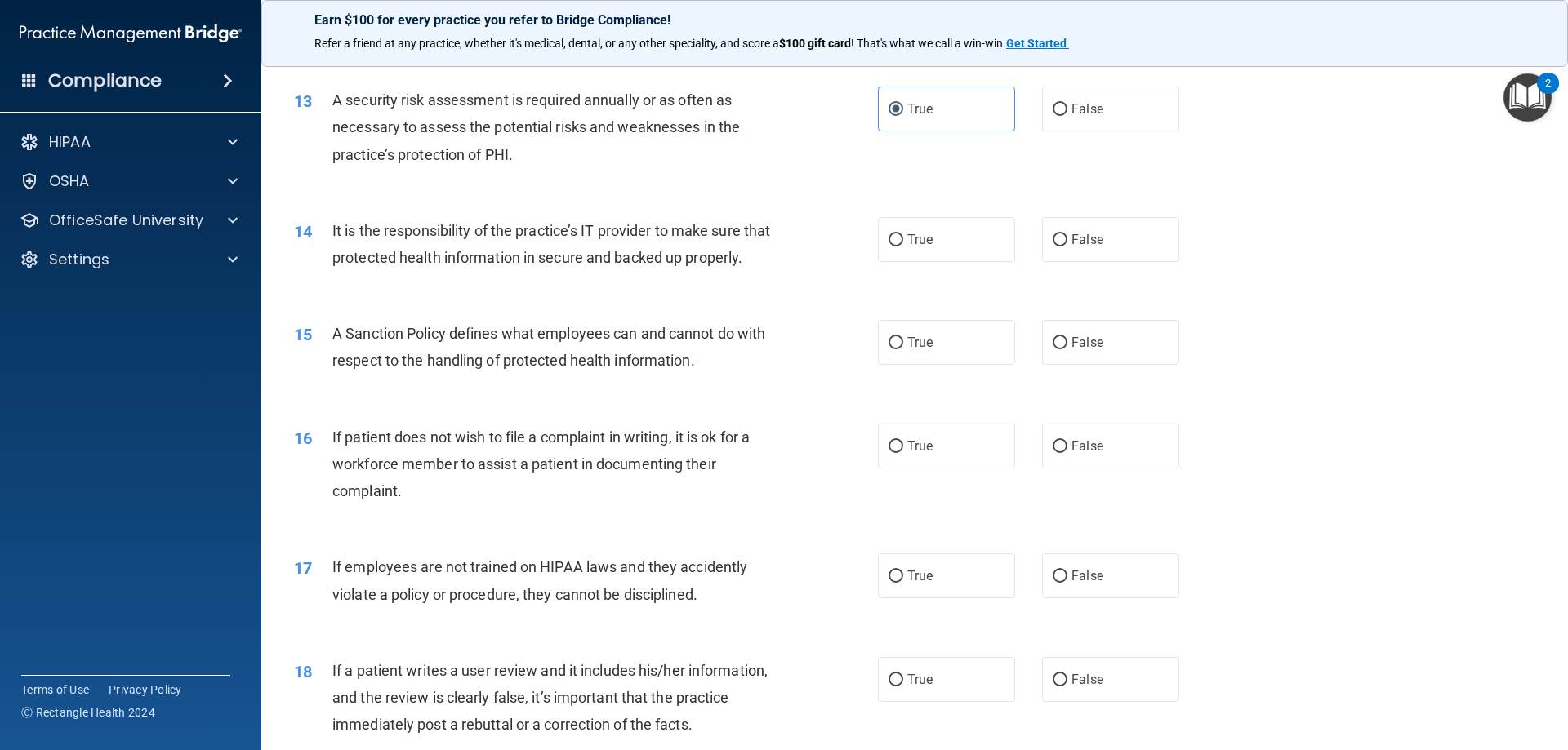
click at [377, 266] on span "It is the responsibility of the practice’s IT provider to make sure that protec…" at bounding box center [551, 244] width 438 height 44
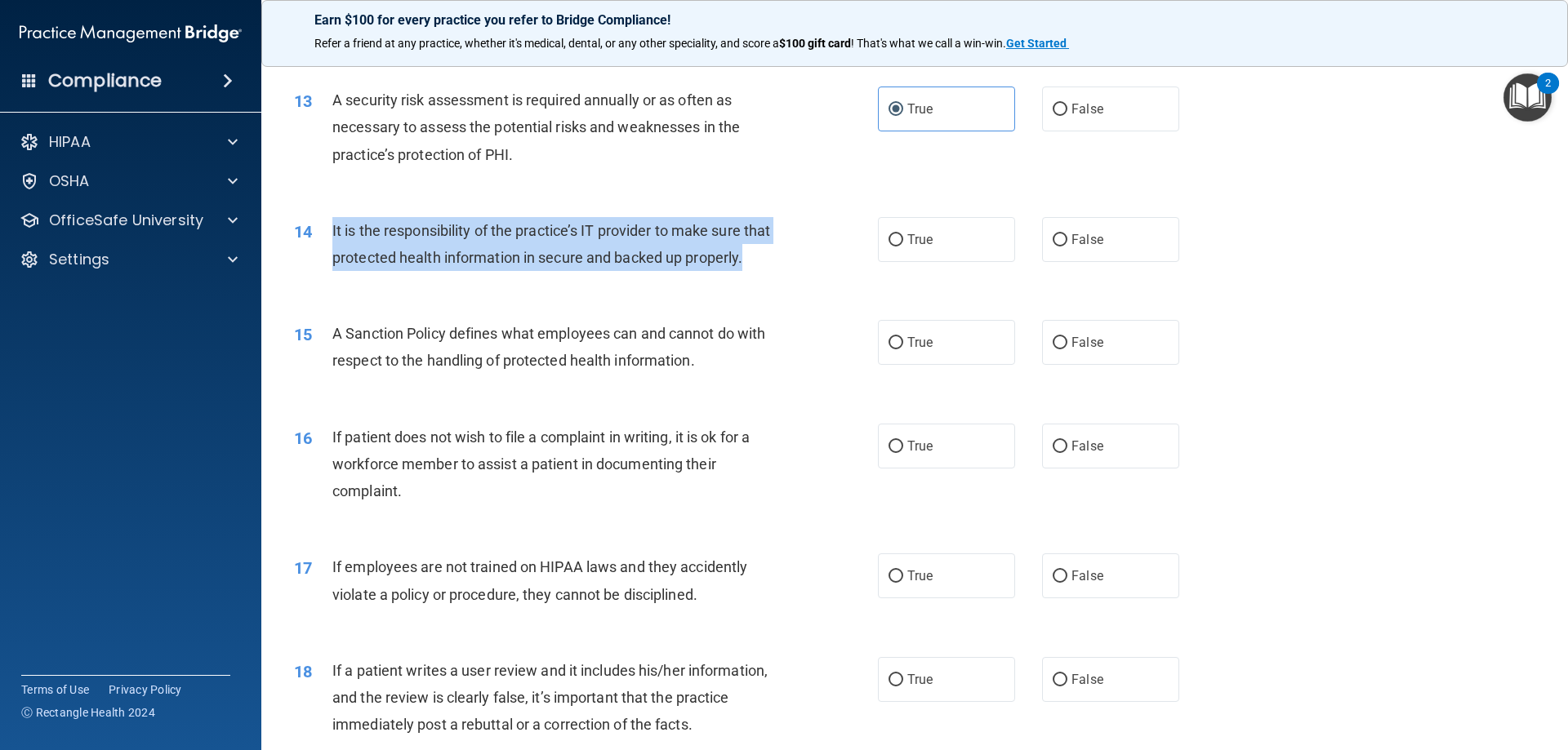
drag, startPoint x: 389, startPoint y: 283, endPoint x: 328, endPoint y: 239, distance: 75.2
click at [328, 239] on div "14 It is the responsibility of the practice’s IT provider to make sure that pro…" at bounding box center [586, 248] width 633 height 62
copy div "It is the responsibility of the practice’s IT provider to make sure that protec…"
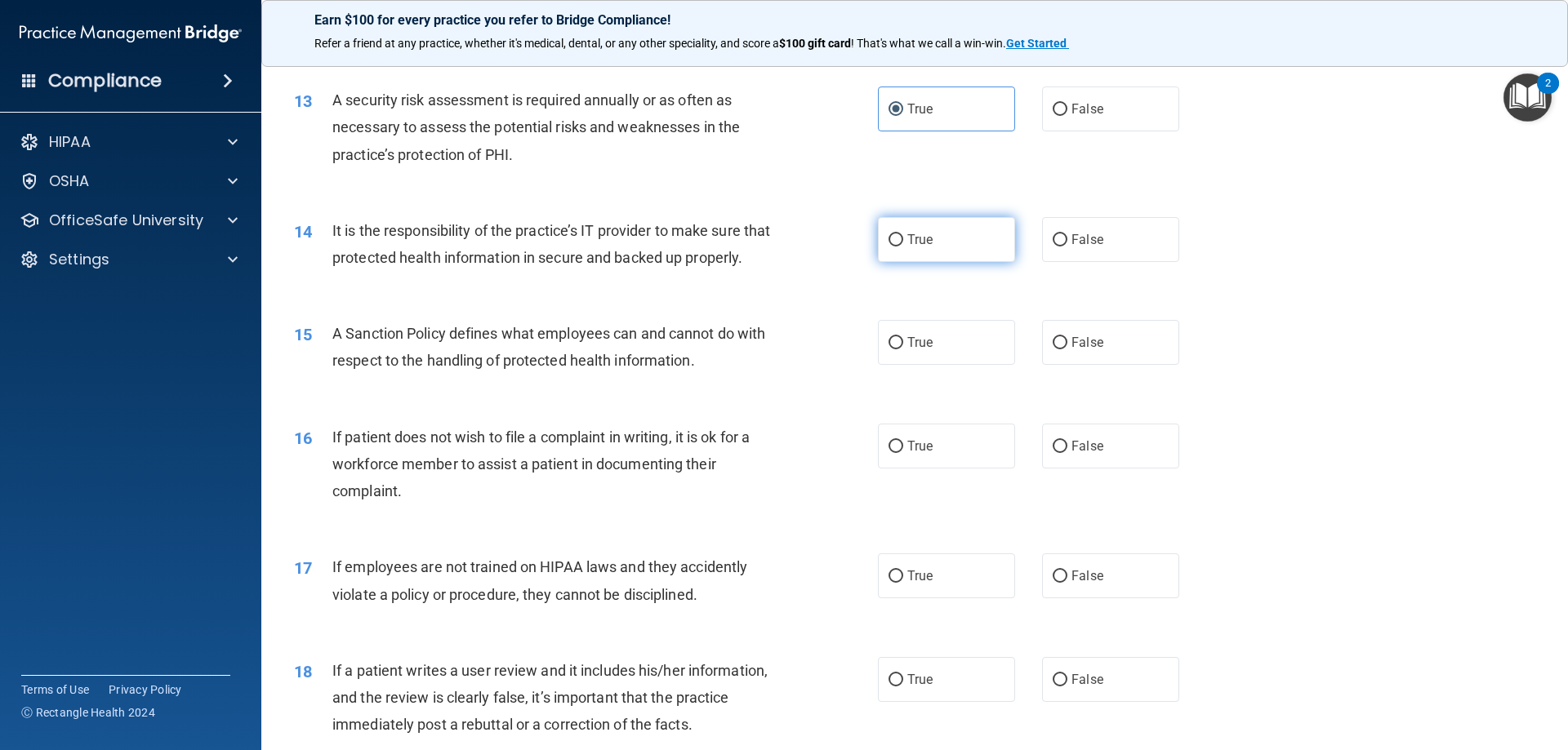
click at [948, 221] on label "True" at bounding box center [946, 239] width 137 height 45
click at [903, 234] on input "True" at bounding box center [896, 240] width 15 height 12
radio input "true"
click at [645, 364] on span "A Sanction Policy defines what employees can and cannot do with respect to the …" at bounding box center [549, 347] width 433 height 44
click at [647, 362] on span "A Sanction Policy defines what employees can and cannot do with respect to the …" at bounding box center [549, 347] width 433 height 44
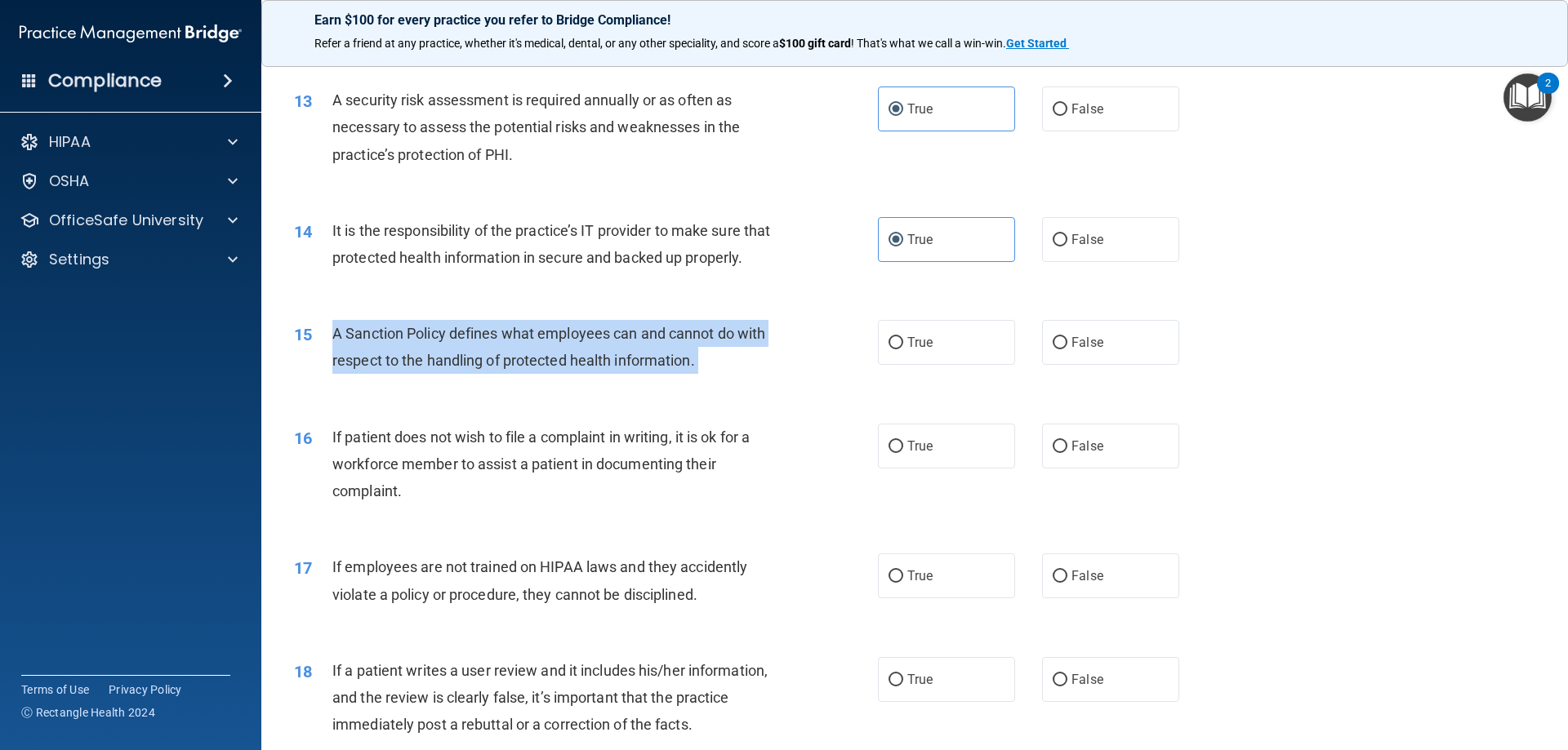
click at [647, 362] on span "A Sanction Policy defines what employees can and cannot do with respect to the …" at bounding box center [549, 347] width 433 height 44
copy ng-form "A Sanction Policy defines what employees can and cannot do with respect to the …"
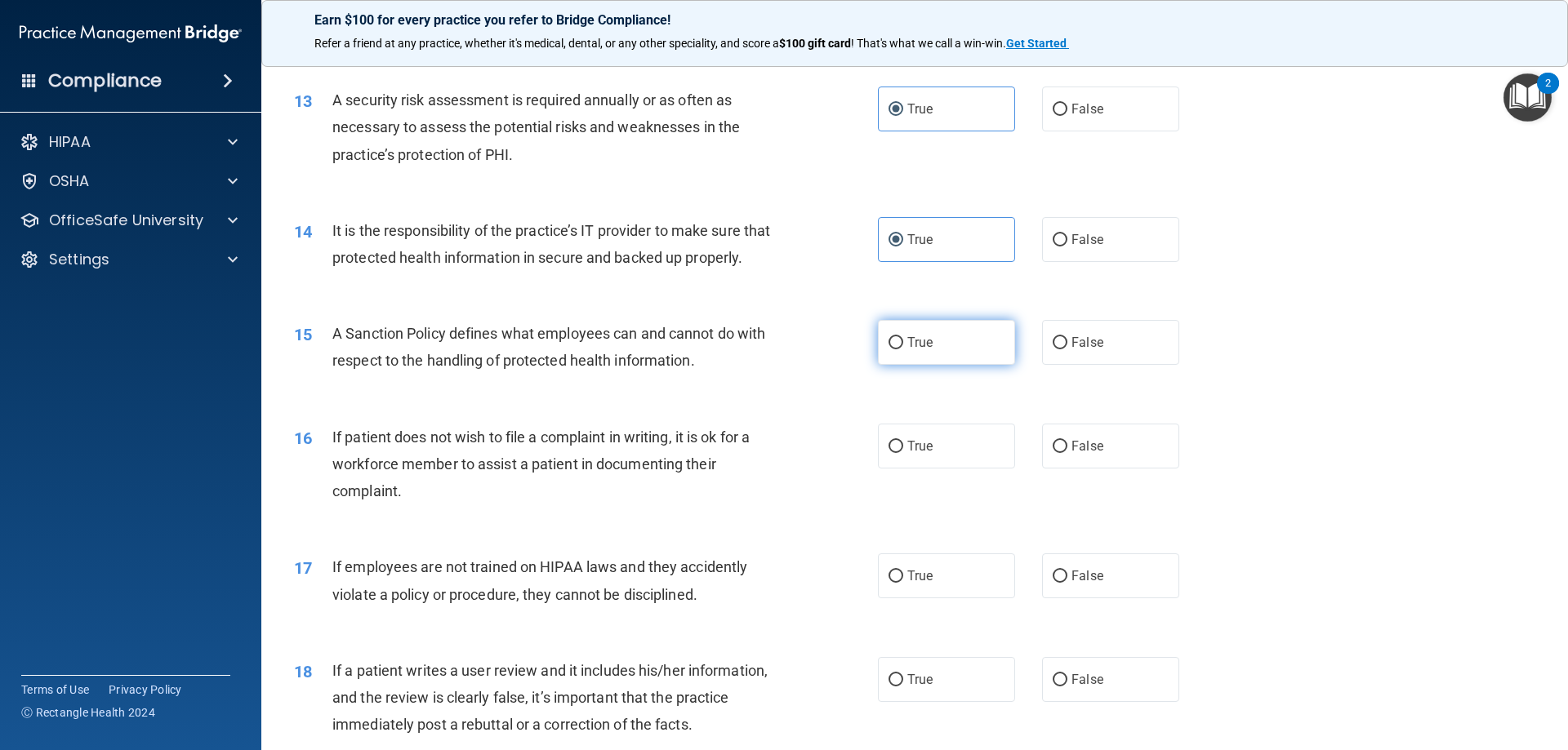
click at [971, 359] on label "True" at bounding box center [946, 343] width 137 height 45
click at [903, 349] on input "True" at bounding box center [896, 343] width 15 height 12
radio input "true"
click at [592, 463] on span "If patient does not wish to file a complaint in writing, it is ok for a workfor…" at bounding box center [542, 464] width 417 height 71
click at [596, 462] on span "If patient does not wish to file a complaint in writing, it is ok for a workfor…" at bounding box center [542, 464] width 417 height 71
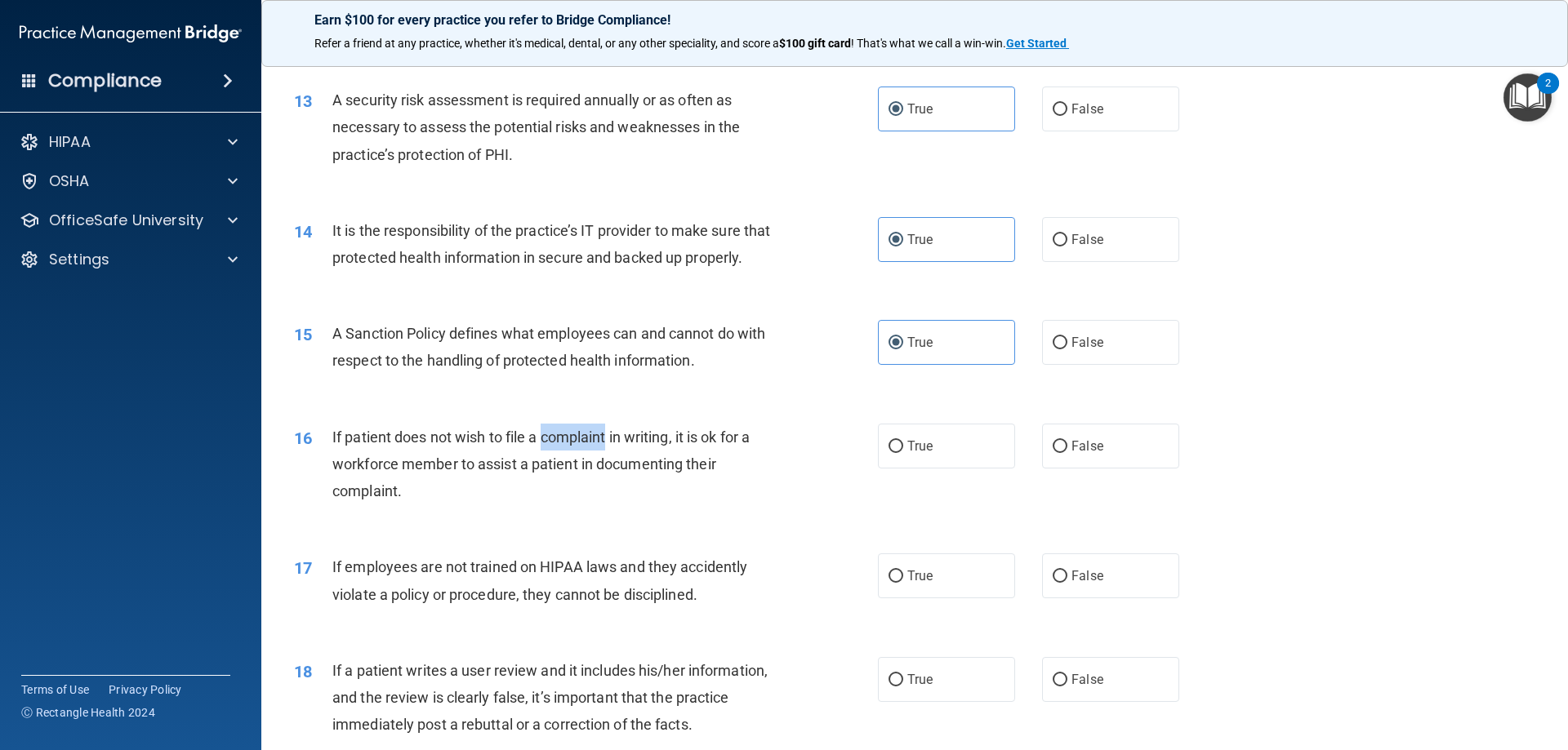
click at [598, 461] on span "If patient does not wish to file a complaint in writing, it is ok for a workfor…" at bounding box center [542, 464] width 417 height 71
click at [611, 459] on span "If patient does not wish to file a complaint in writing, it is ok for a workfor…" at bounding box center [542, 464] width 417 height 71
click at [632, 474] on div "If patient does not wish to file a complaint in writing, it is ok for a workfor…" at bounding box center [561, 464] width 457 height 81
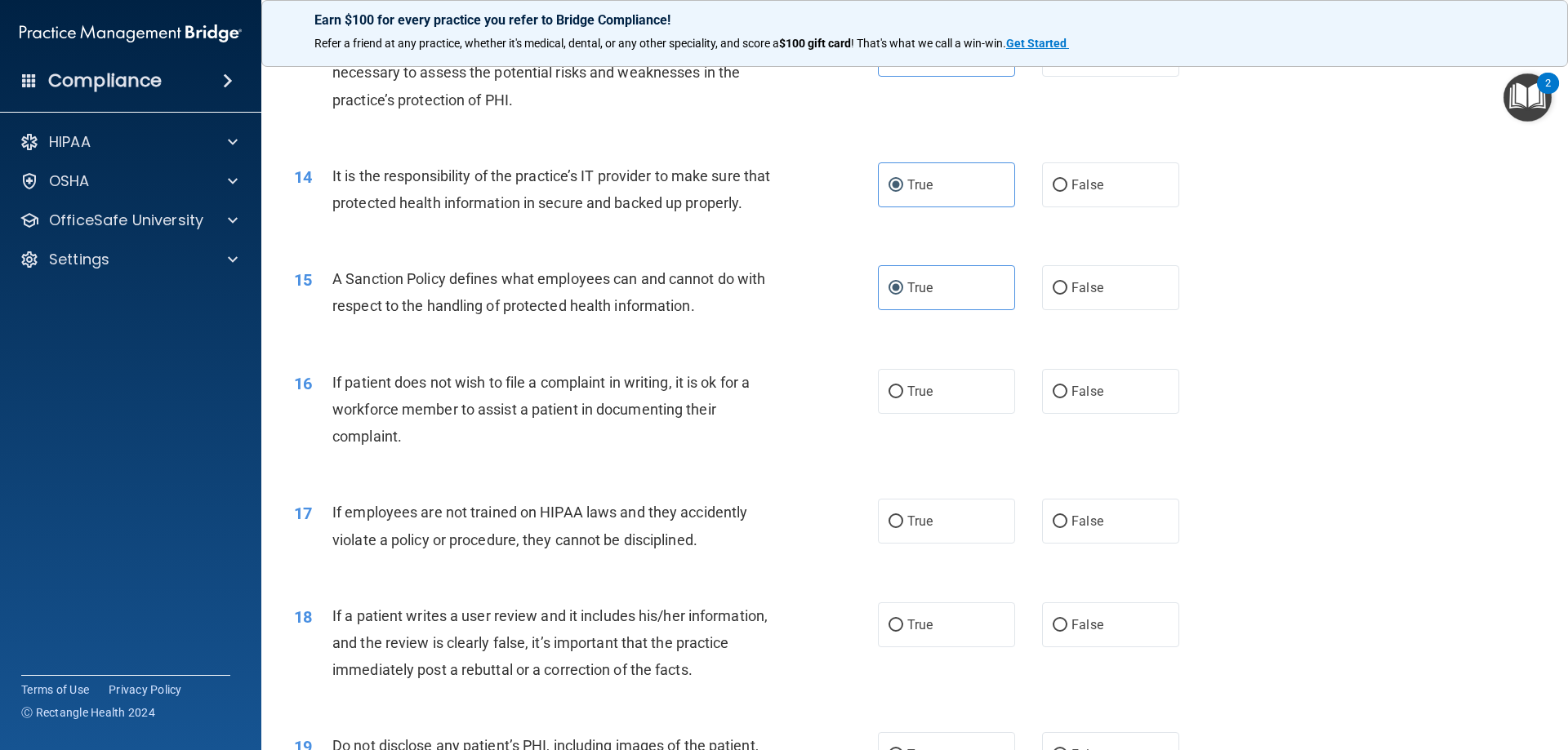
scroll to position [1879, 0]
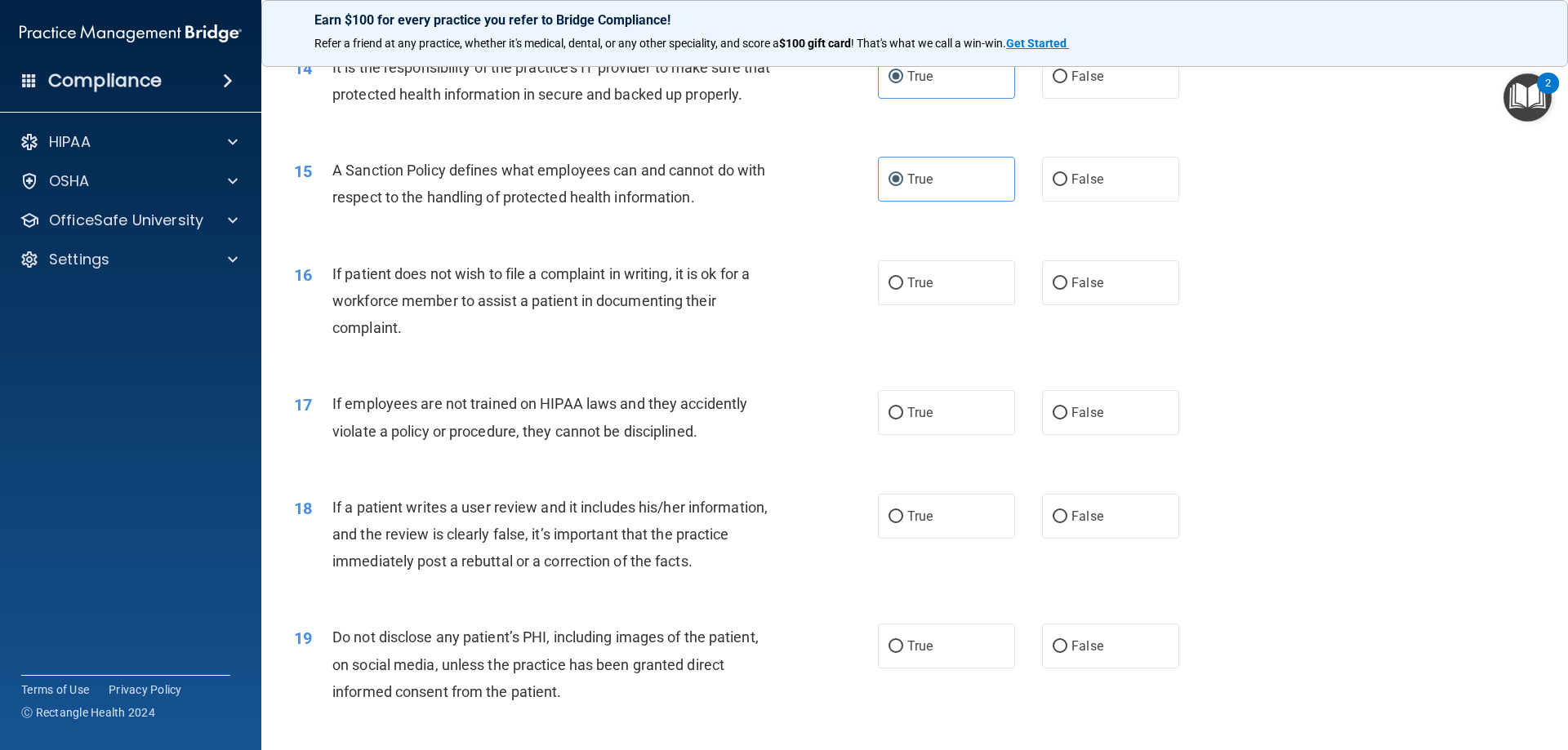
click at [510, 306] on span "If patient does not wish to file a complaint in writing, it is ok for a workfor…" at bounding box center [542, 301] width 417 height 71
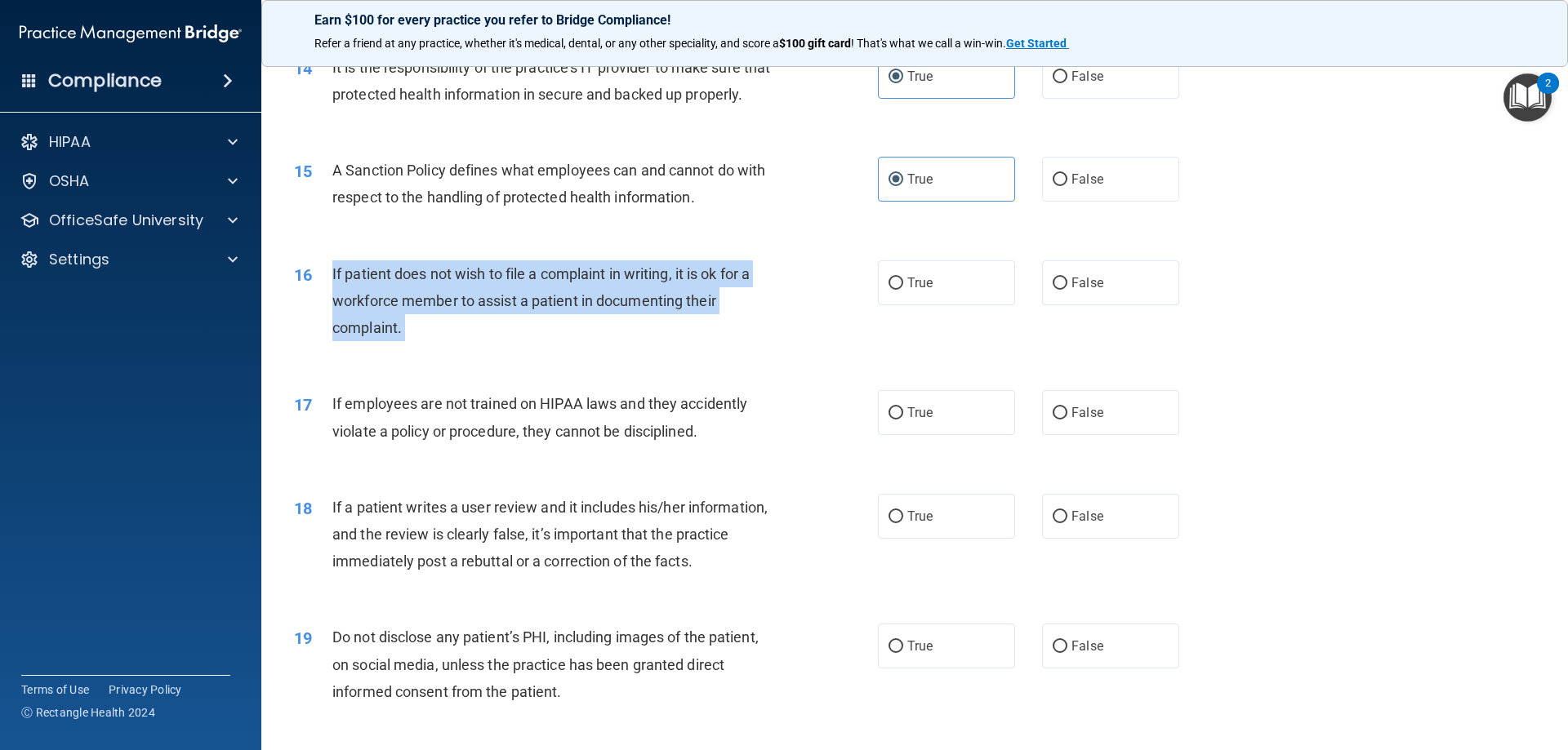
click at [510, 306] on span "If patient does not wish to file a complaint in writing, it is ok for a workfor…" at bounding box center [542, 301] width 417 height 71
copy ng-form "If patient does not wish to file a complaint in writing, it is ok for a workfor…"
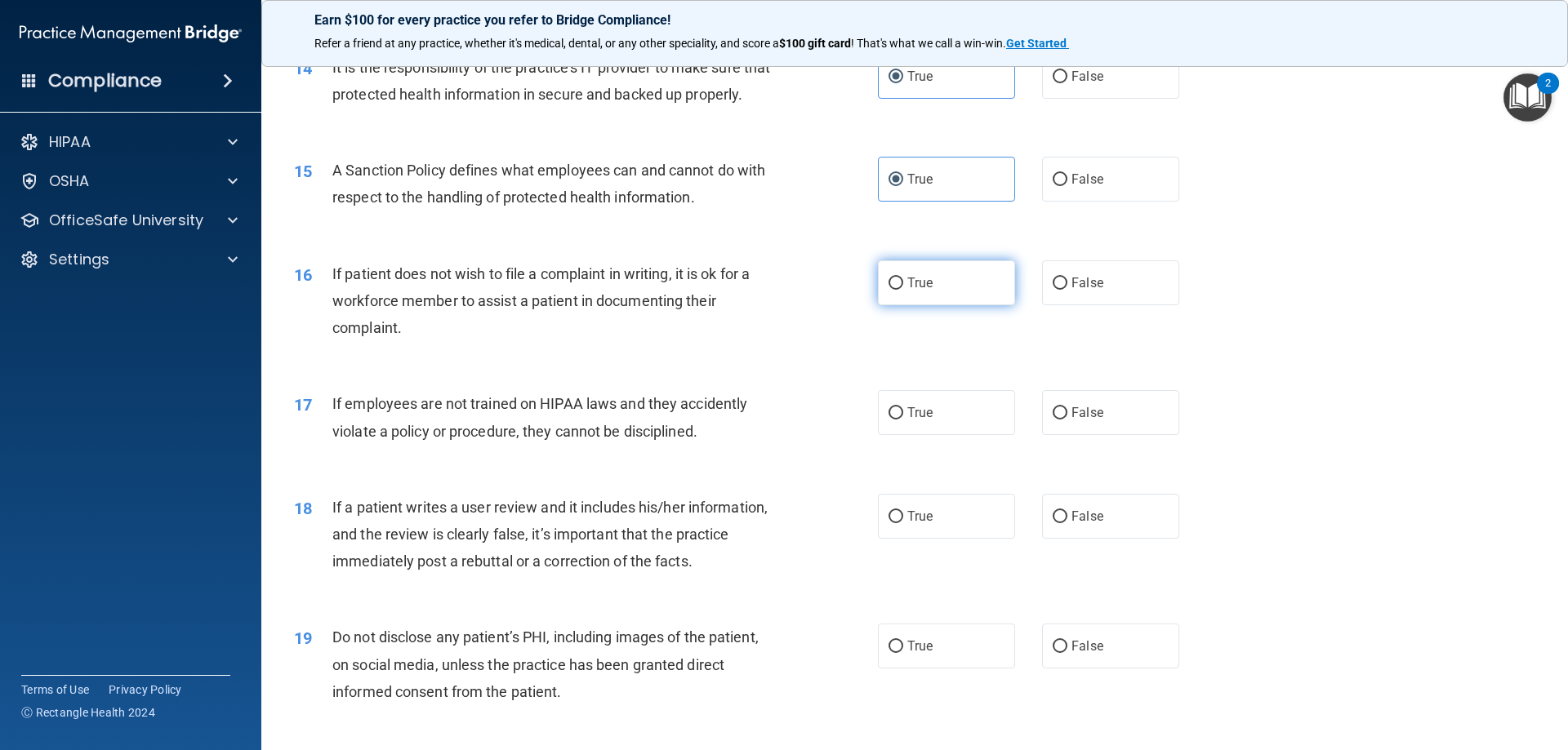
click at [975, 306] on label "True" at bounding box center [946, 283] width 137 height 45
click at [903, 290] on input "True" at bounding box center [896, 283] width 15 height 12
radio input "true"
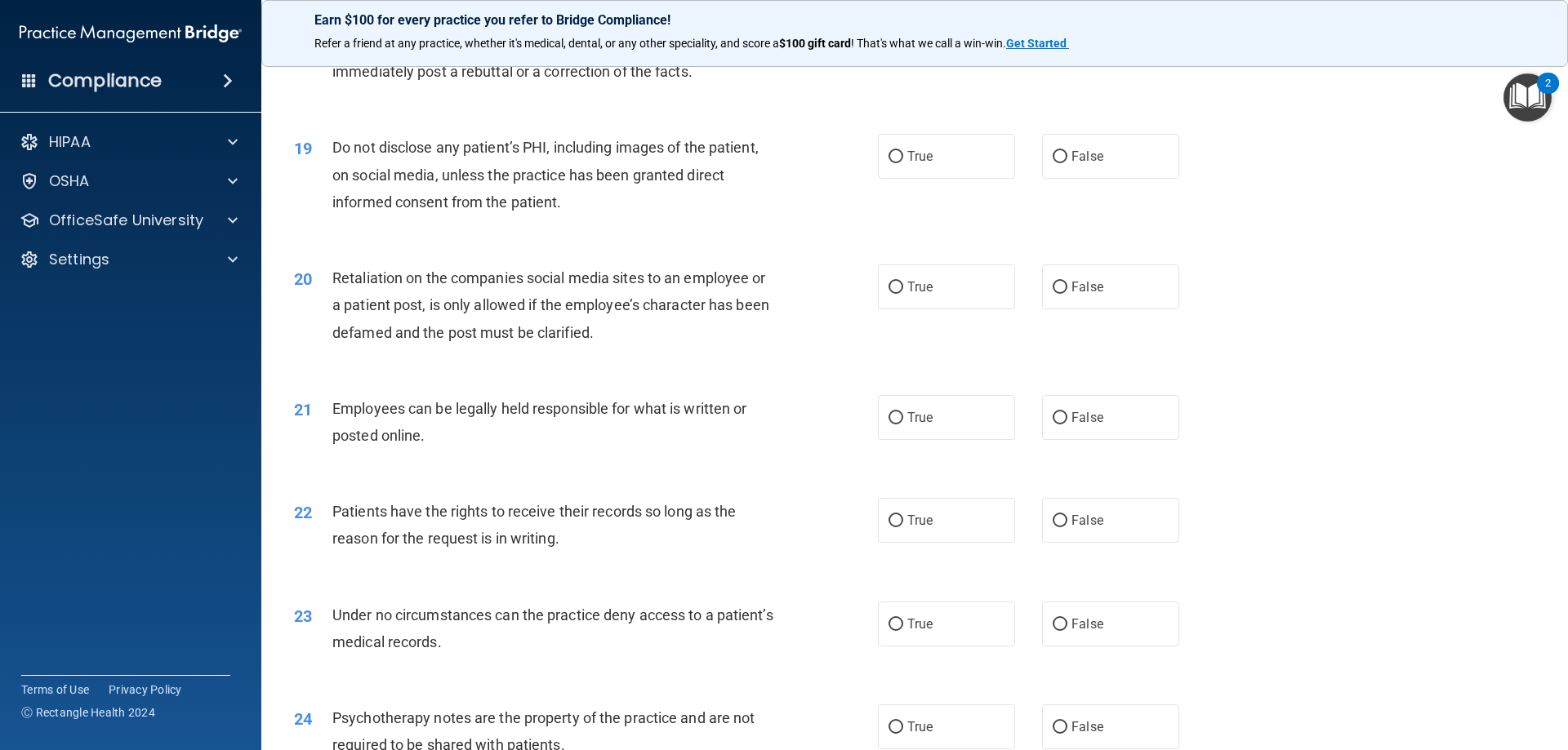
scroll to position [3348, 0]
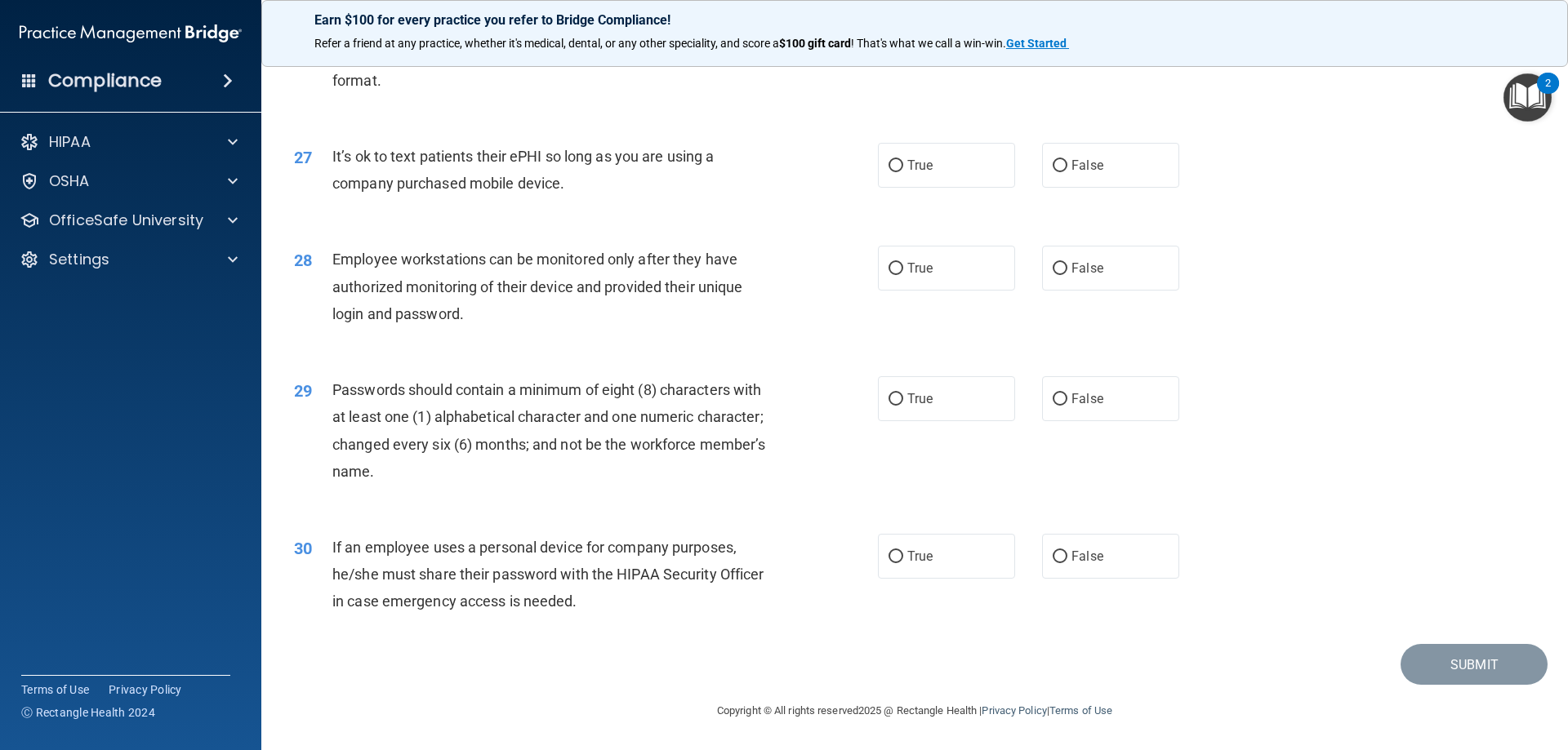
click at [658, 567] on span "If an employee uses a personal device for company purposes, he/she must share t…" at bounding box center [548, 574] width 431 height 71
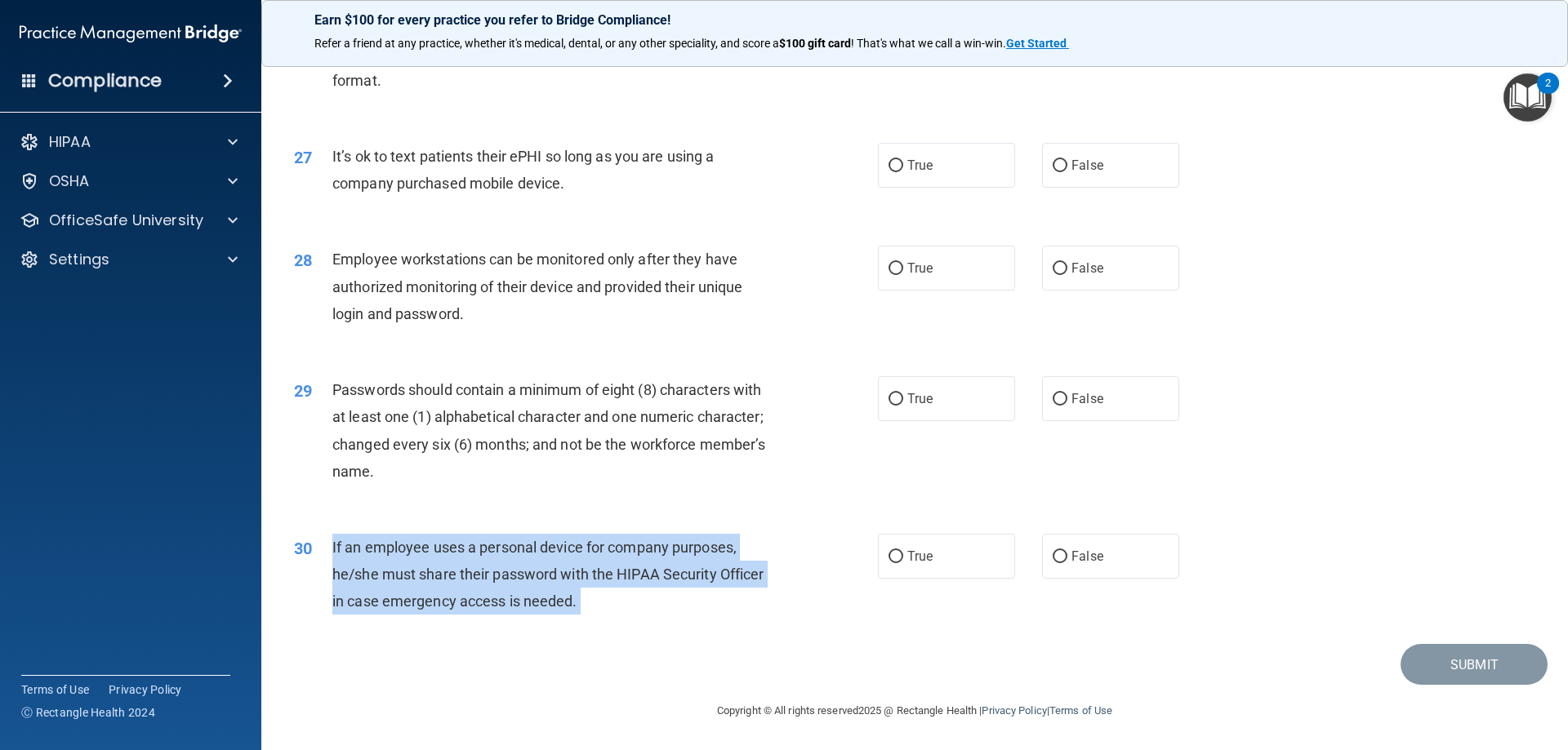
click at [658, 567] on span "If an employee uses a personal device for company purposes, he/she must share t…" at bounding box center [548, 574] width 431 height 71
copy ng-form "If an employee uses a personal device for company purposes, he/she must share t…"
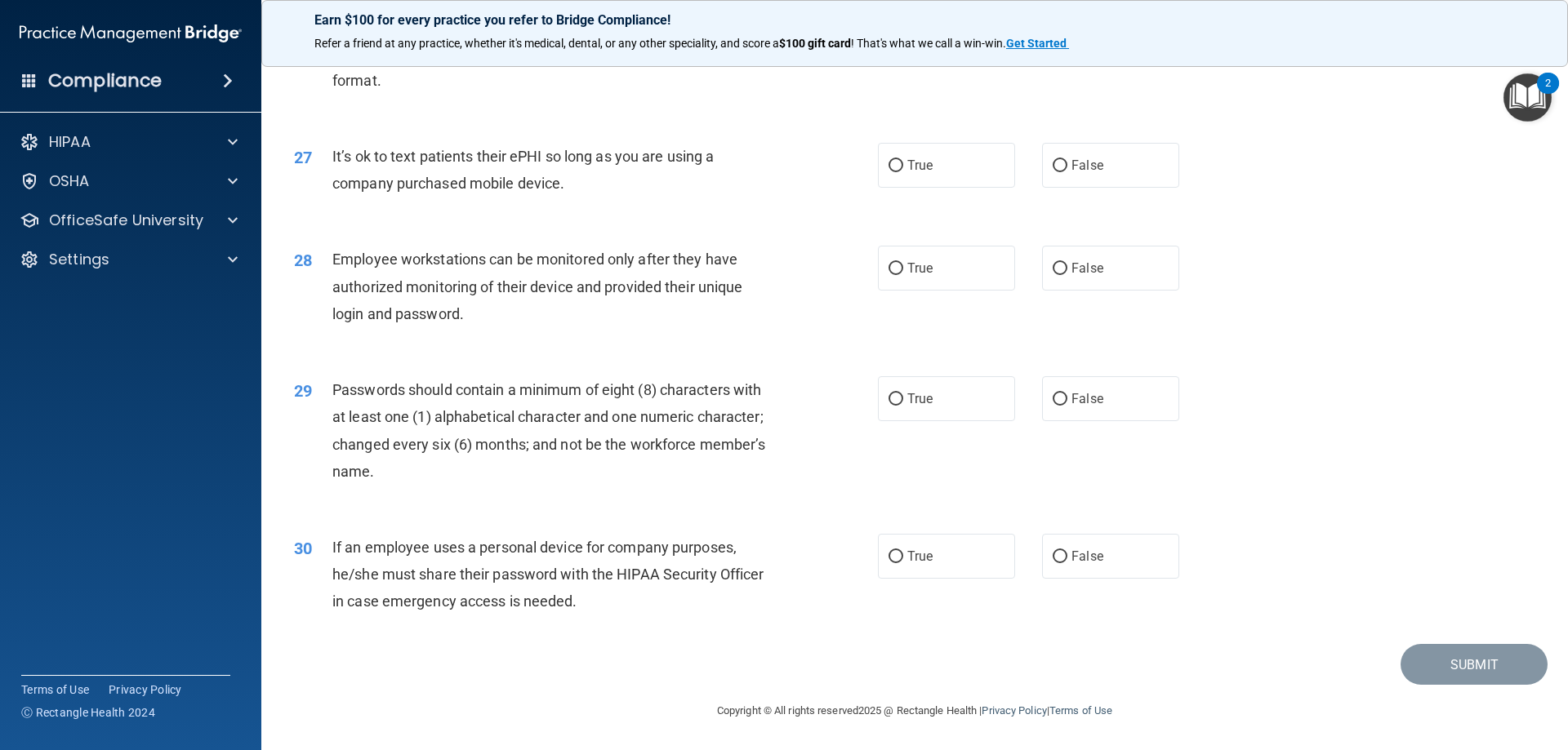
click at [1133, 587] on div "30 If an employee uses a personal device for company purposes, he/she must shar…" at bounding box center [915, 578] width 1266 height 131
click at [1133, 566] on label "False" at bounding box center [1110, 556] width 137 height 45
click at [1068, 564] on input "False" at bounding box center [1060, 557] width 15 height 12
radio input "true"
click at [597, 415] on span "Passwords should contain a minimum of eight (8) characters with at least one (1…" at bounding box center [549, 430] width 433 height 99
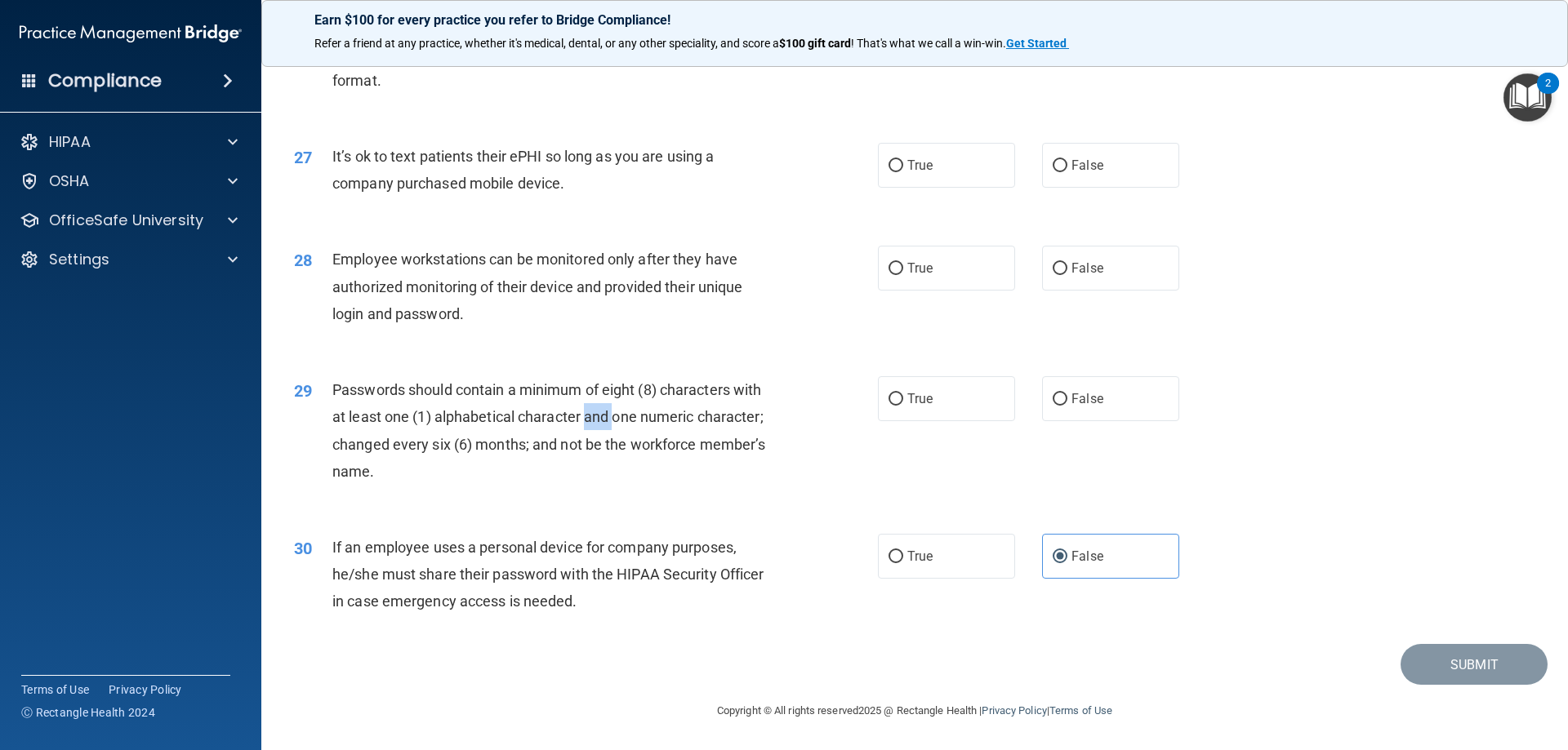
click at [597, 415] on span "Passwords should contain a minimum of eight (8) characters with at least one (1…" at bounding box center [549, 430] width 433 height 99
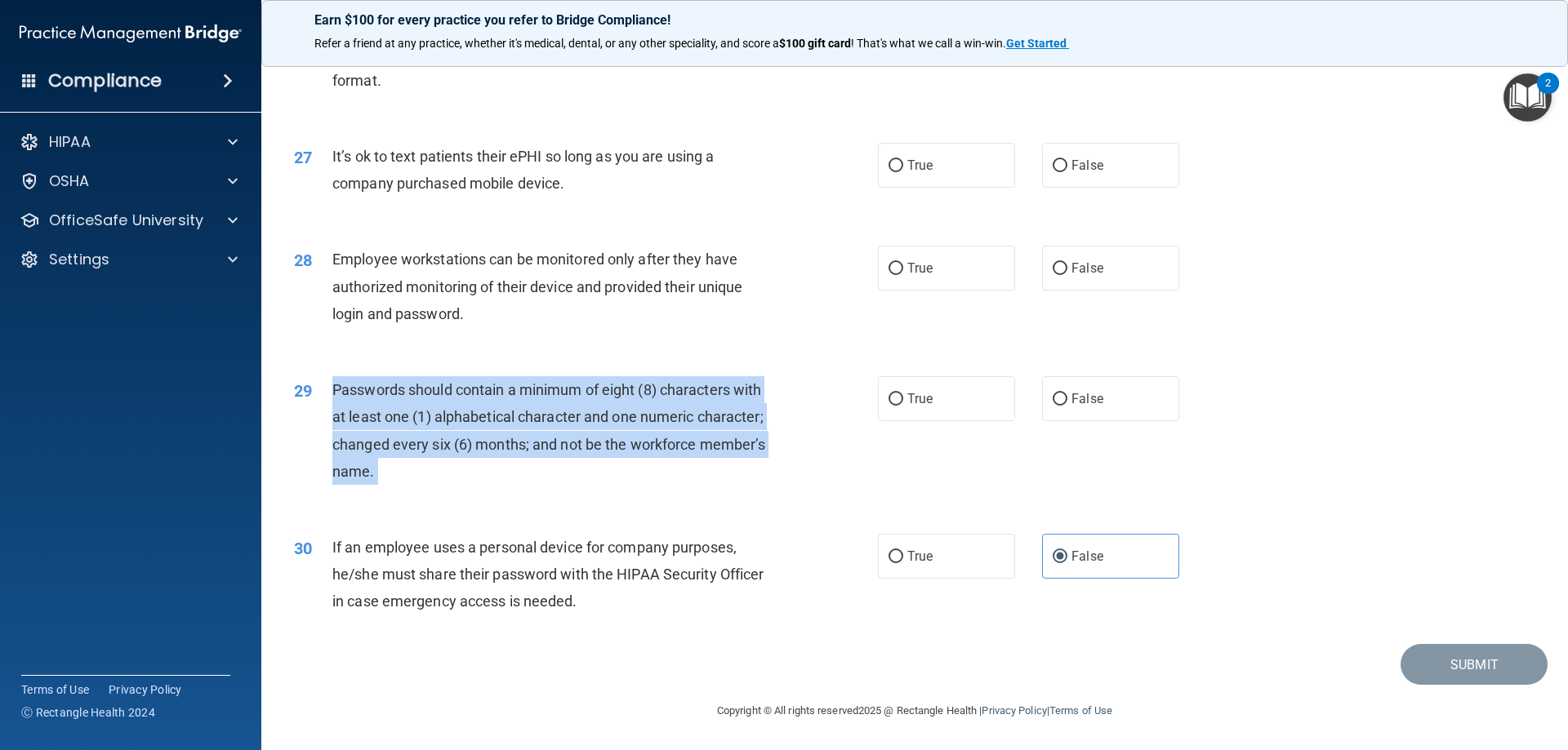
click at [597, 415] on span "Passwords should contain a minimum of eight (8) characters with at least one (1…" at bounding box center [549, 430] width 433 height 99
click at [580, 430] on div "Passwords should contain a minimum of eight (8) characters with at least one (1…" at bounding box center [561, 430] width 457 height 108
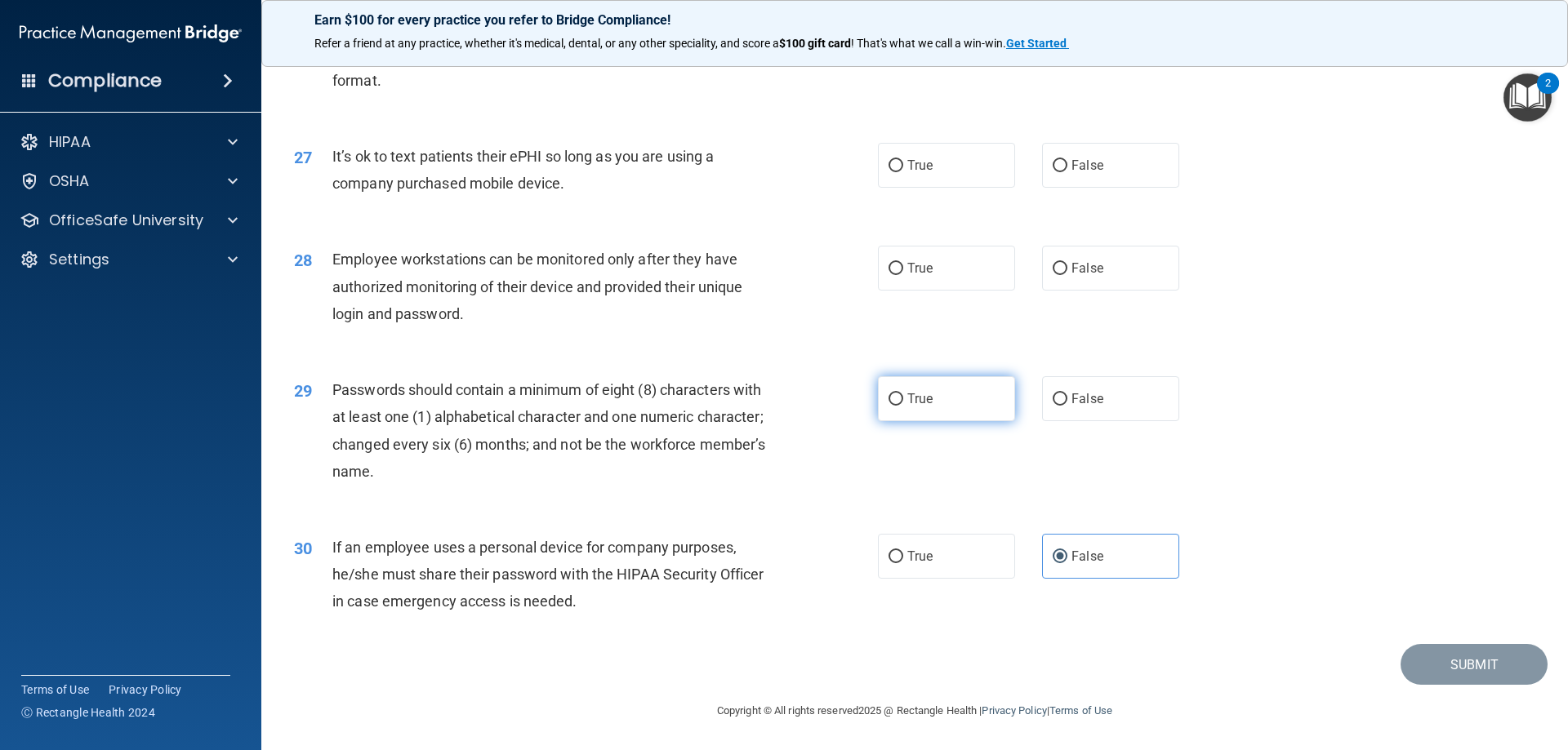
click at [920, 403] on span "True" at bounding box center [920, 398] width 25 height 16
click at [903, 403] on input "True" at bounding box center [896, 399] width 15 height 12
radio input "true"
click at [957, 275] on label "True" at bounding box center [946, 268] width 137 height 45
click at [903, 275] on input "True" at bounding box center [896, 269] width 15 height 12
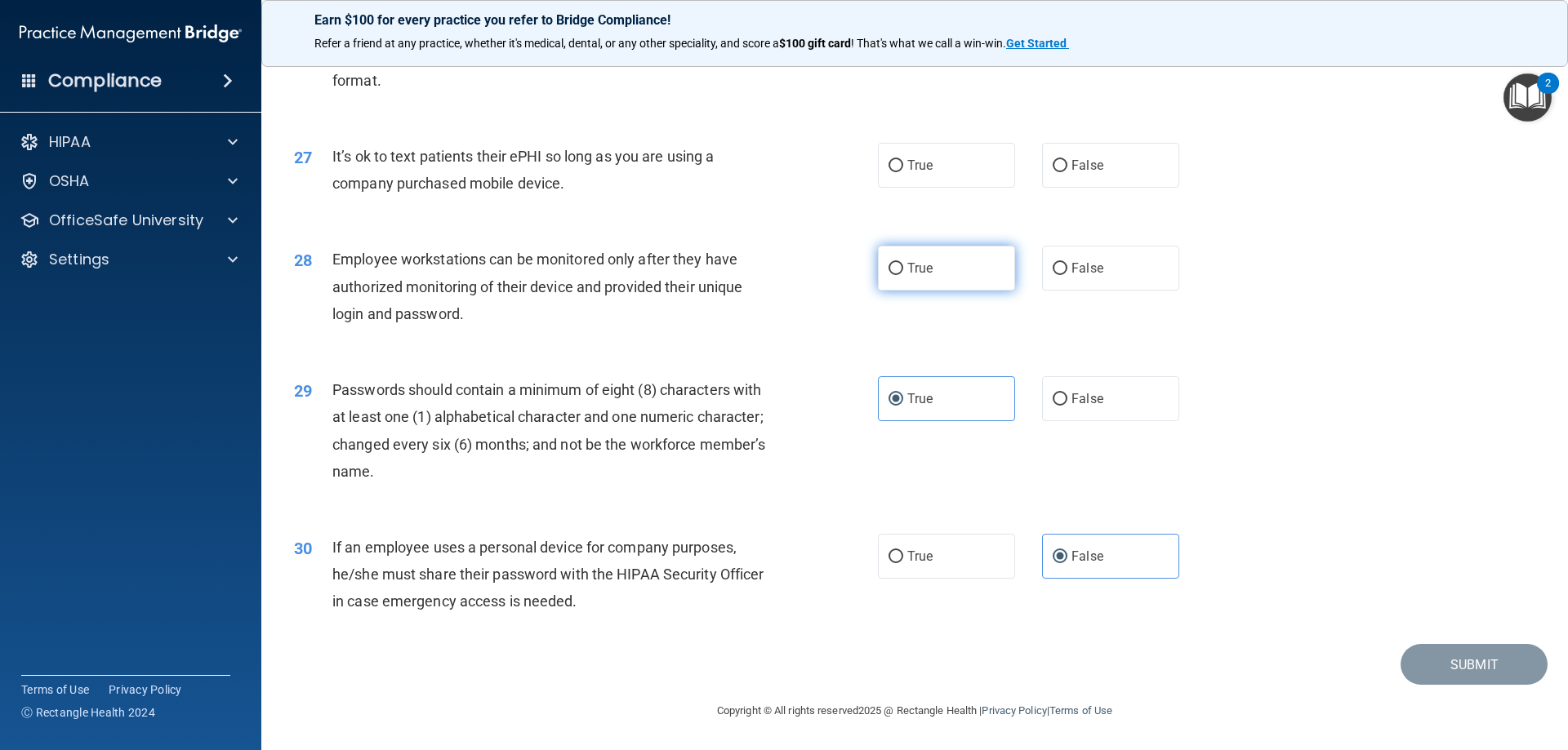
radio input "true"
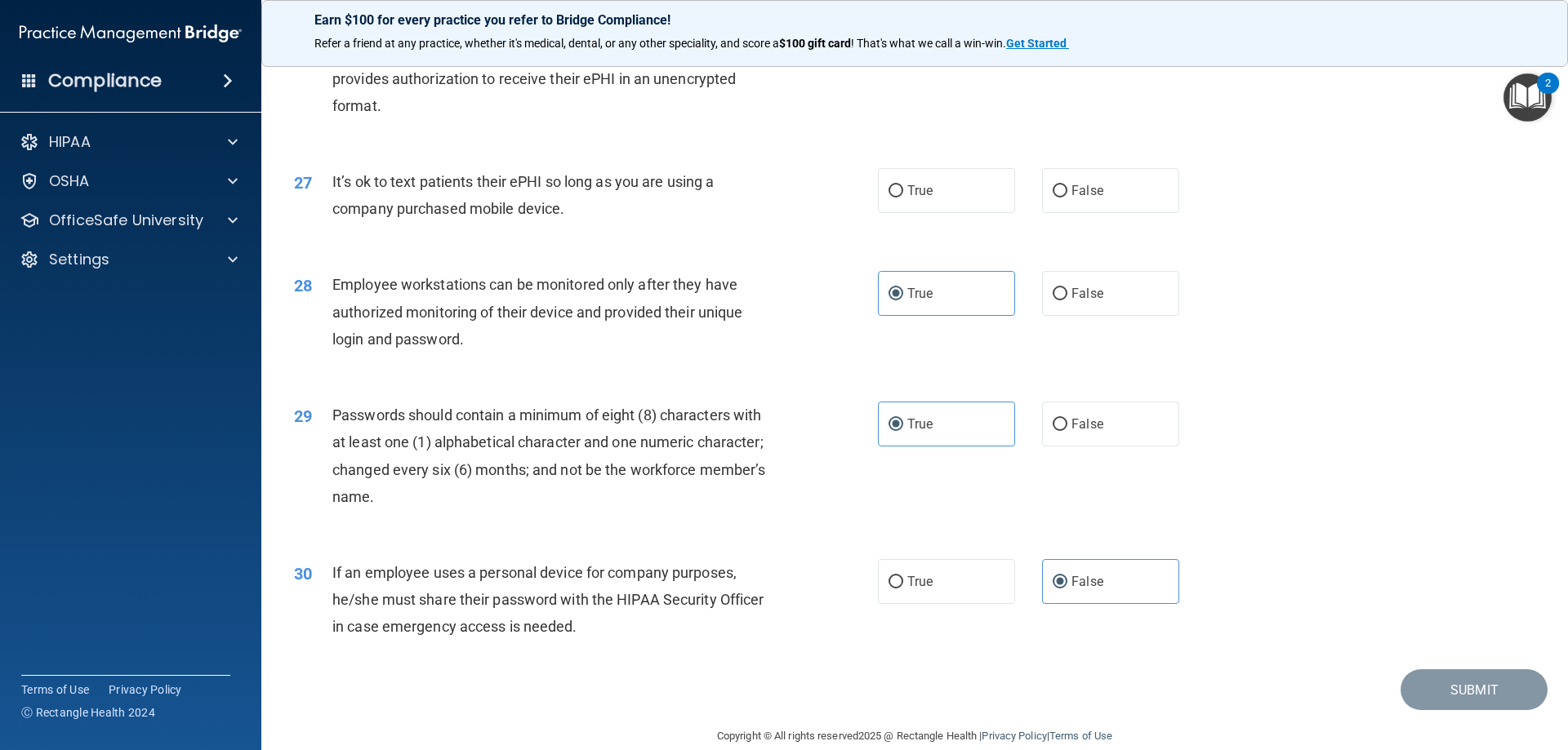
scroll to position [3267, 0]
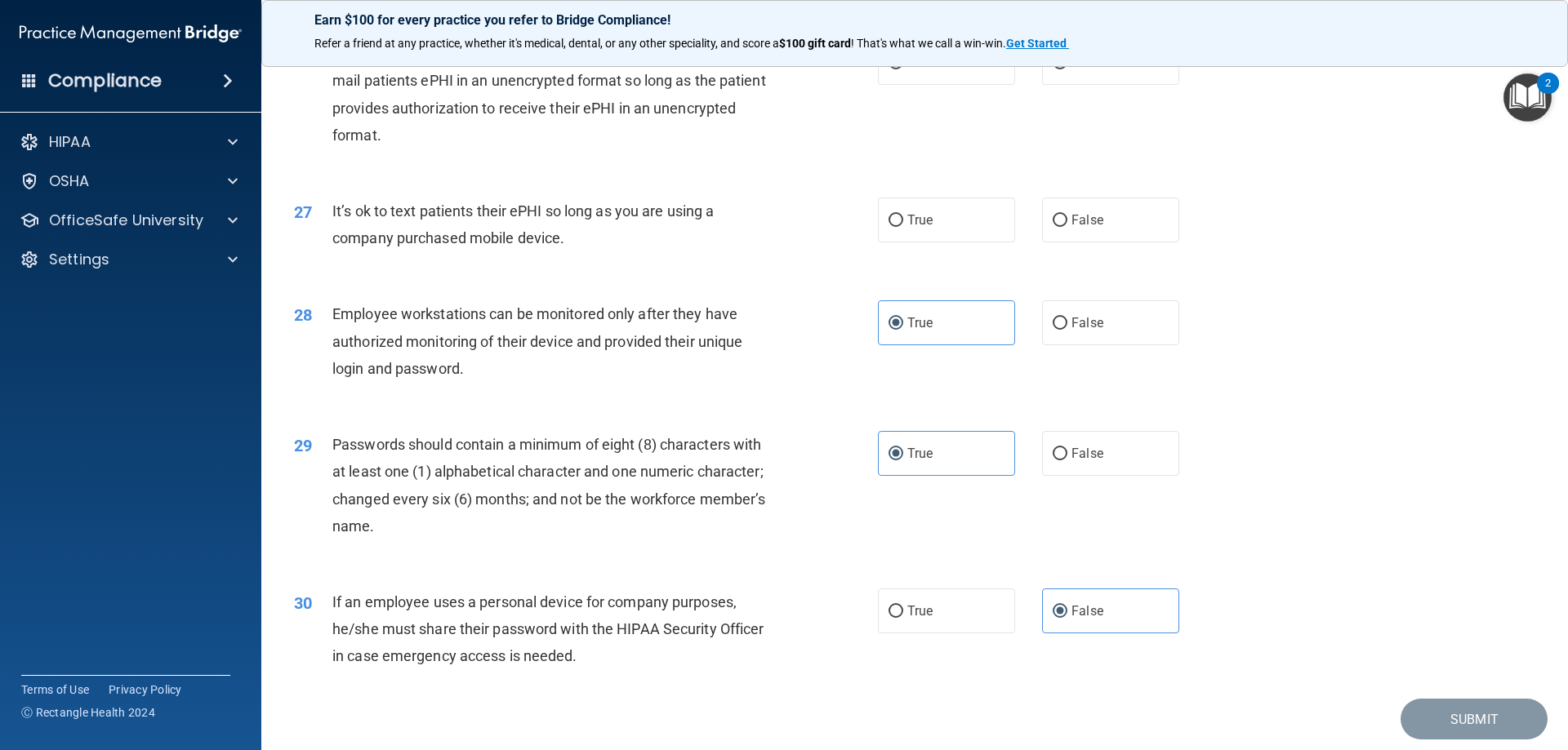
click at [542, 357] on div "Employee workstations can be monitored only after they have authorized monitori…" at bounding box center [561, 341] width 457 height 81
click at [544, 366] on span "Employee workstations can be monitored only after they have authorized monitori…" at bounding box center [537, 341] width 410 height 71
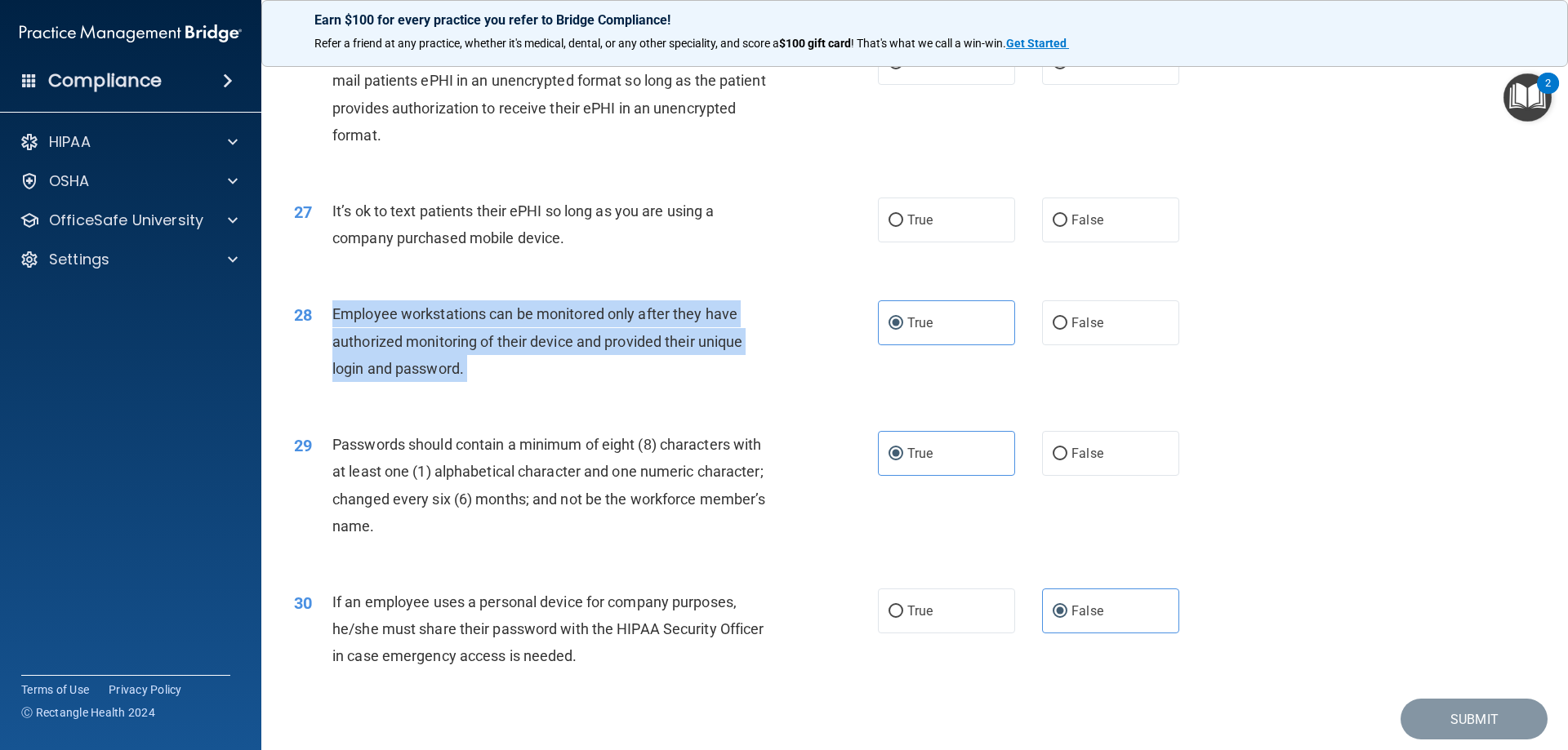
click at [544, 366] on span "Employee workstations can be monitored only after they have authorized monitori…" at bounding box center [537, 341] width 410 height 71
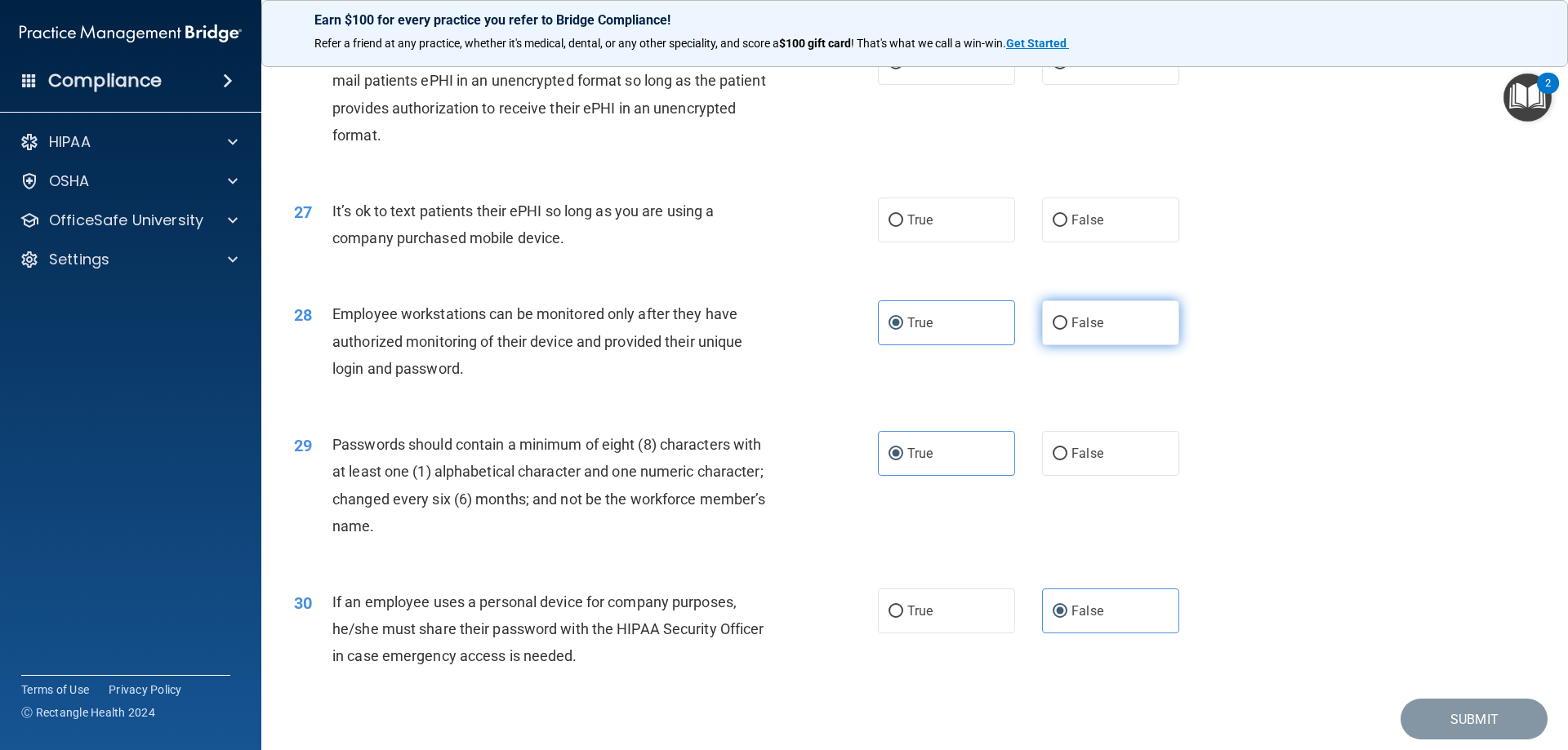
click at [1114, 345] on label "False" at bounding box center [1110, 323] width 137 height 45
click at [1068, 330] on input "False" at bounding box center [1060, 324] width 15 height 12
radio input "true"
radio input "false"
click at [1063, 242] on label "False" at bounding box center [1110, 220] width 137 height 45
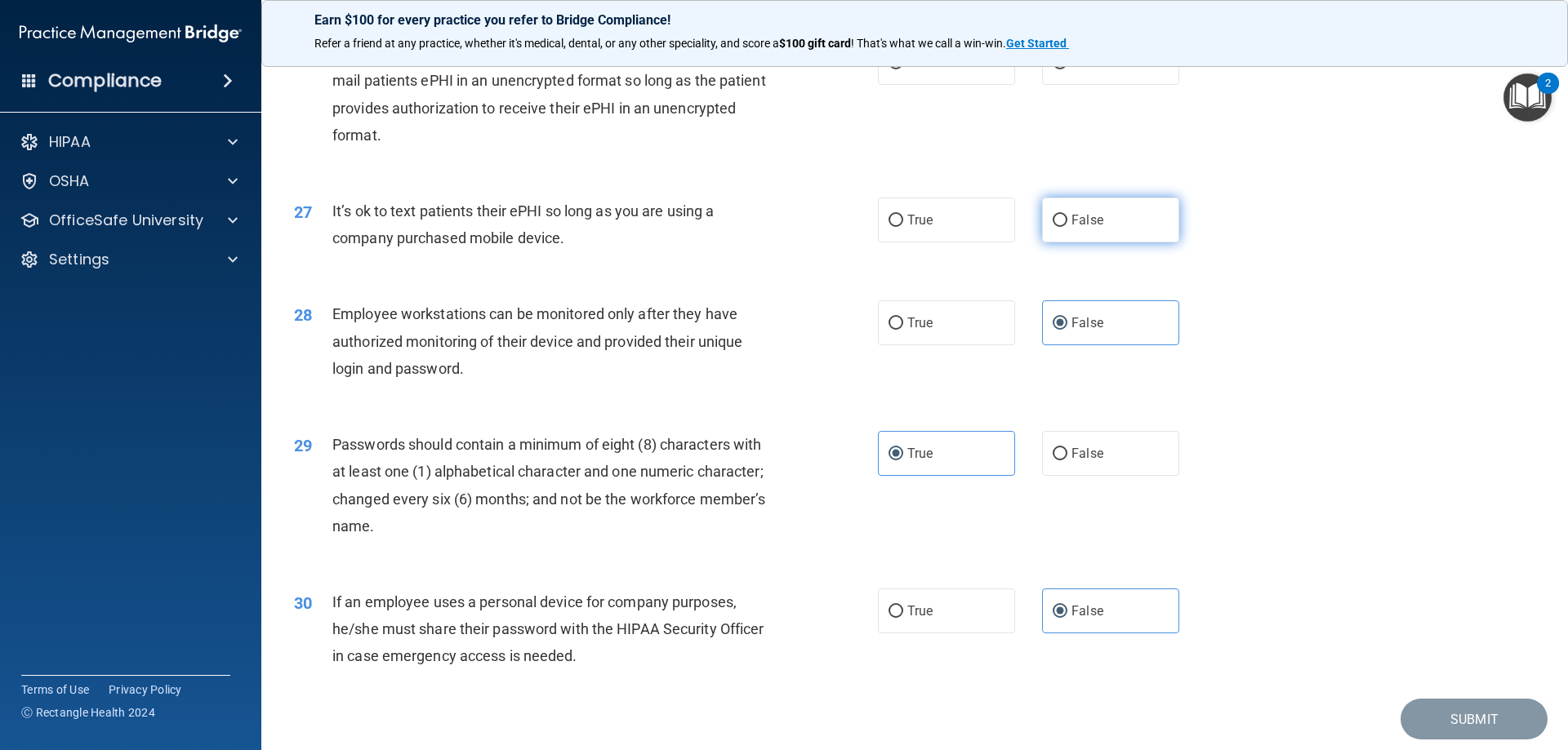
click at [1063, 227] on input "False" at bounding box center [1060, 220] width 15 height 12
radio input "true"
click at [523, 177] on div "26 Even though regular email is not secure, practices are allowed to e-mail pat…" at bounding box center [915, 99] width 1266 height 158
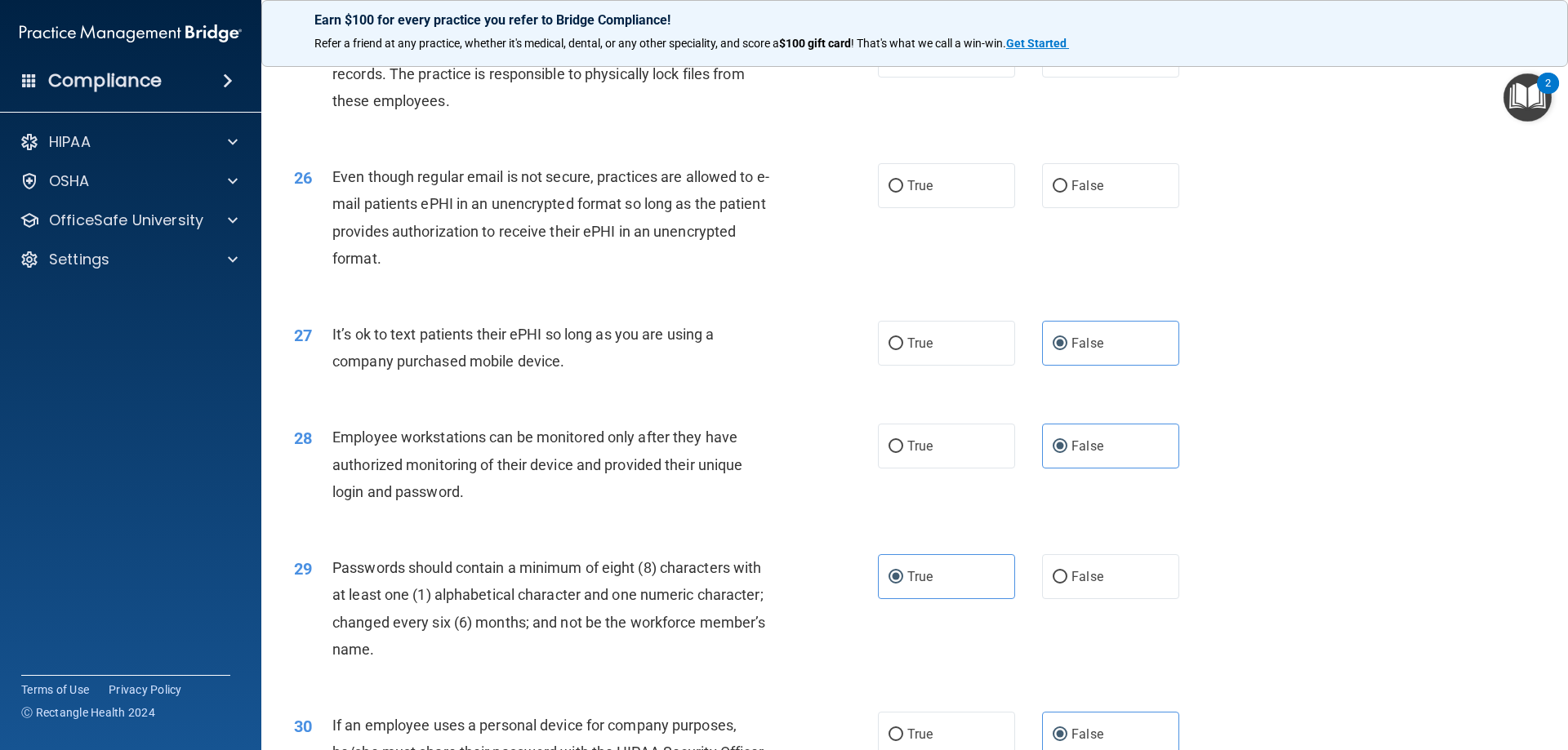
scroll to position [3104, 0]
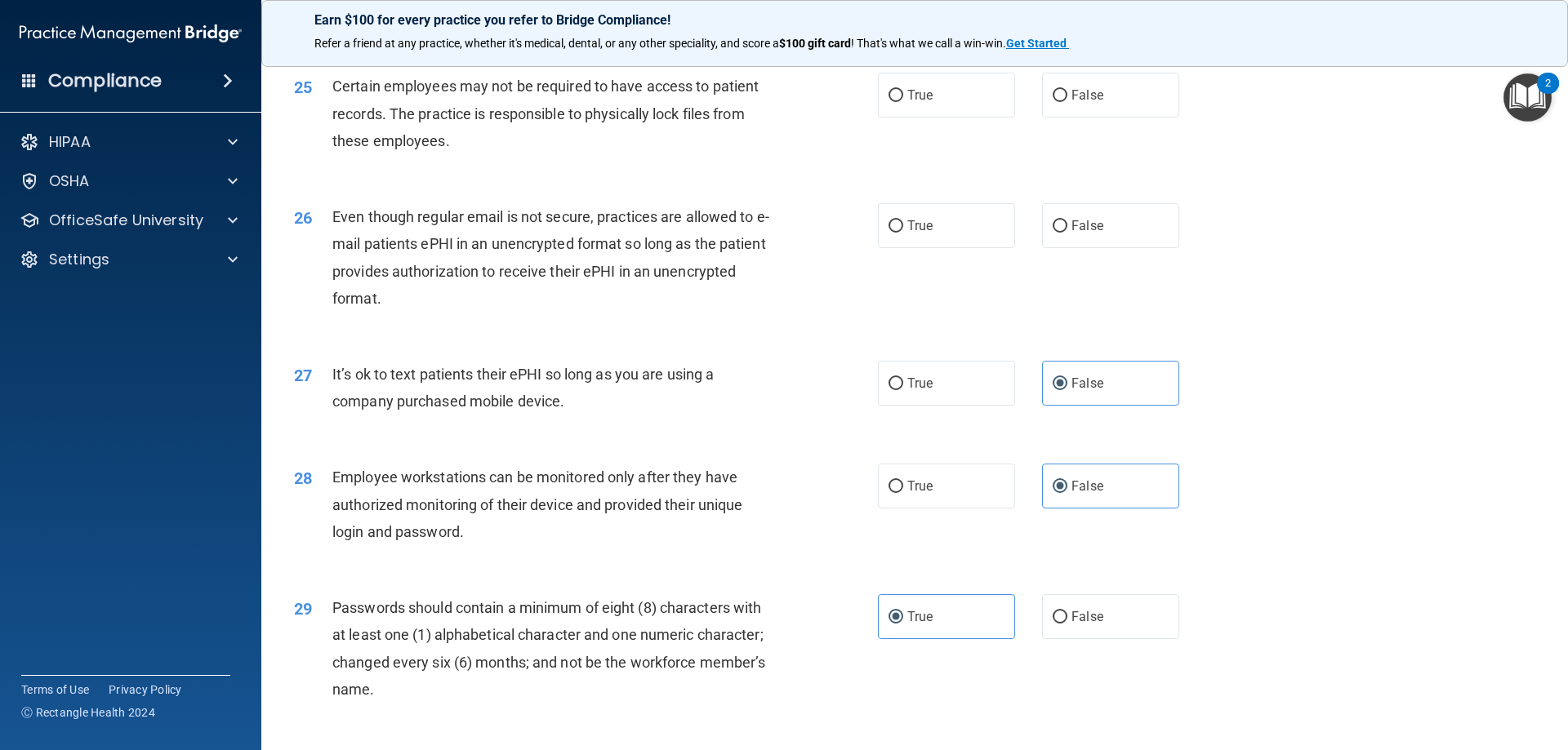
click at [629, 303] on span "Even though regular email is not secure, practices are allowed to e-mail patien…" at bounding box center [551, 257] width 437 height 99
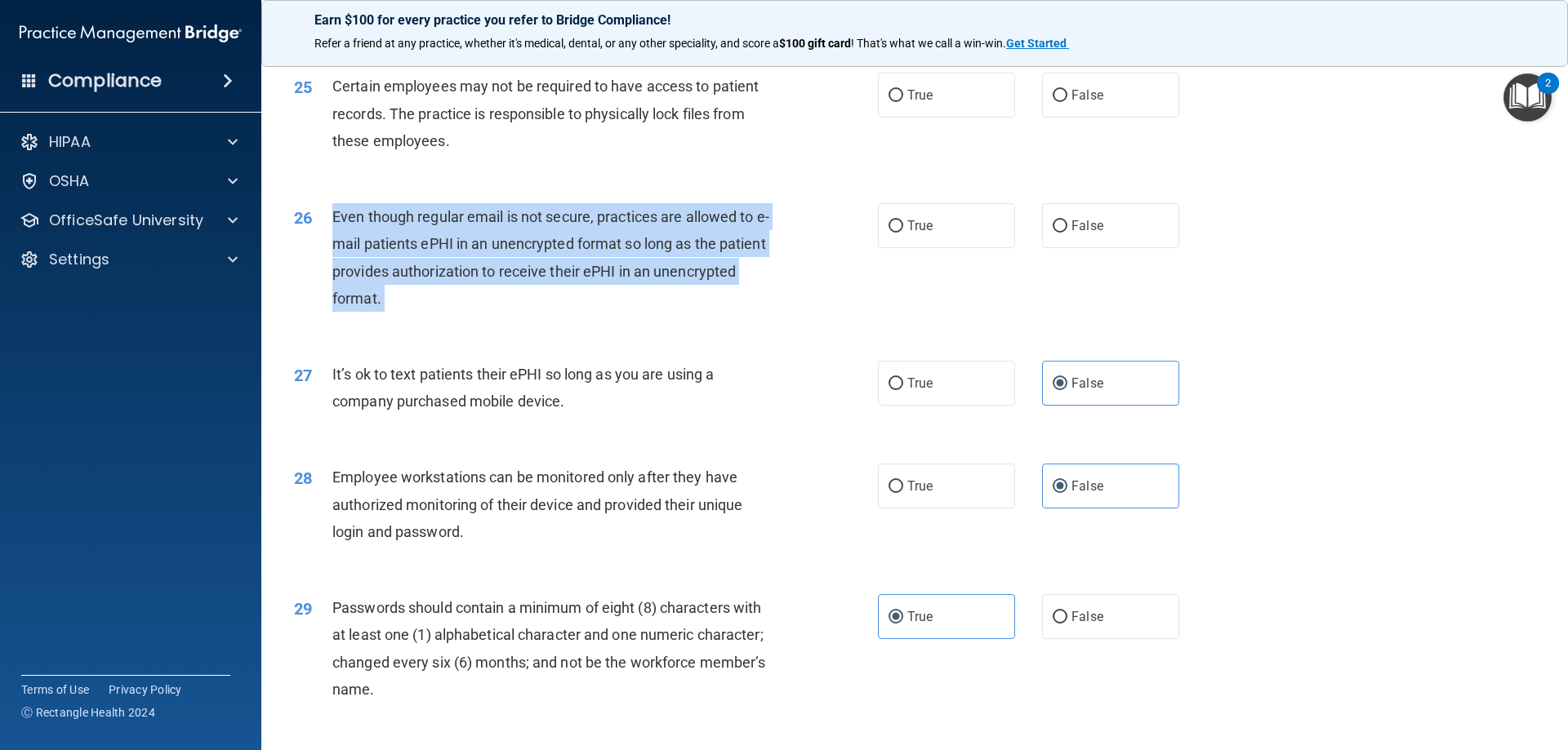
click at [629, 303] on span "Even though regular email is not secure, practices are allowed to e-mail patien…" at bounding box center [551, 257] width 437 height 99
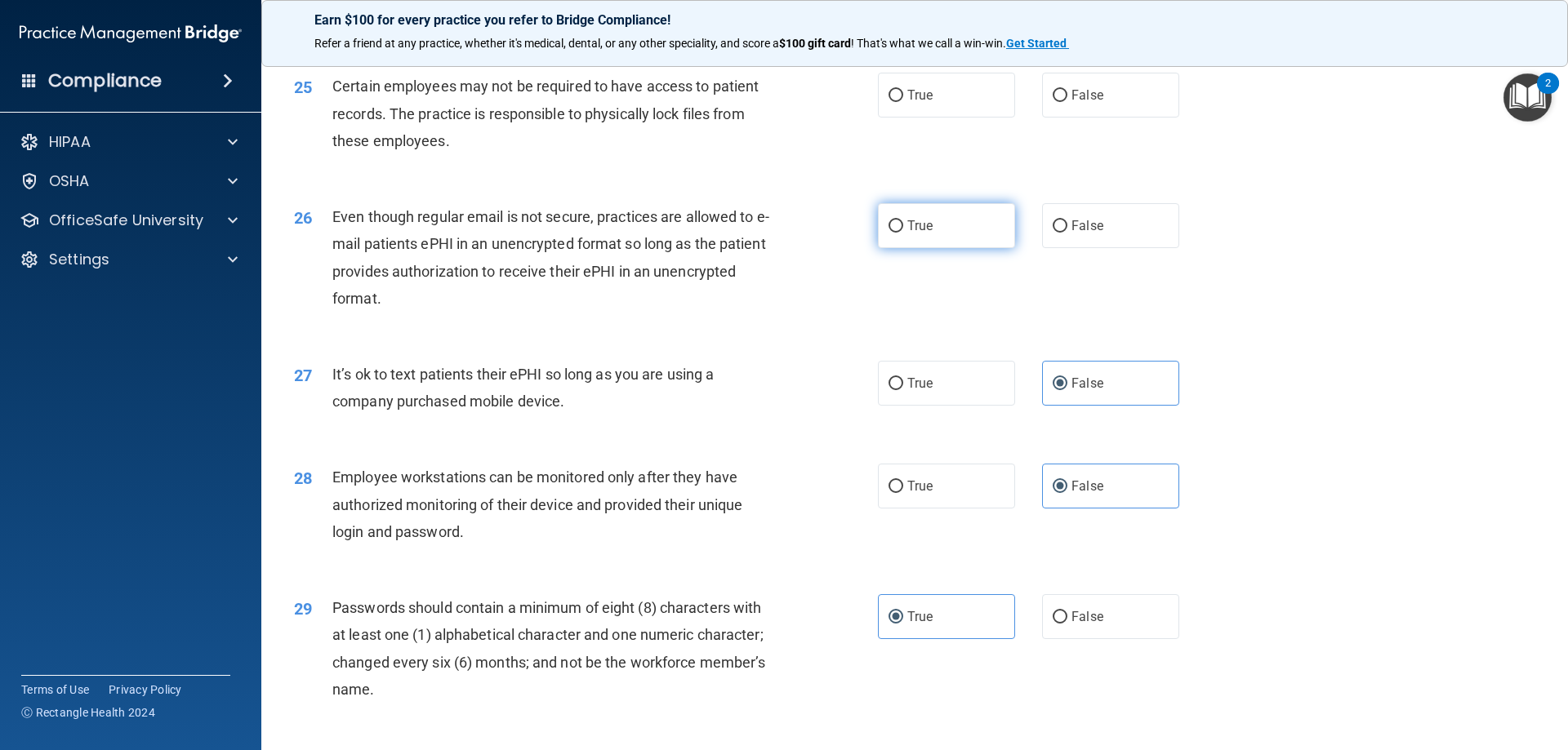
click at [884, 235] on label "True" at bounding box center [946, 225] width 137 height 45
click at [888, 232] on input "True" at bounding box center [896, 226] width 15 height 12
radio input "true"
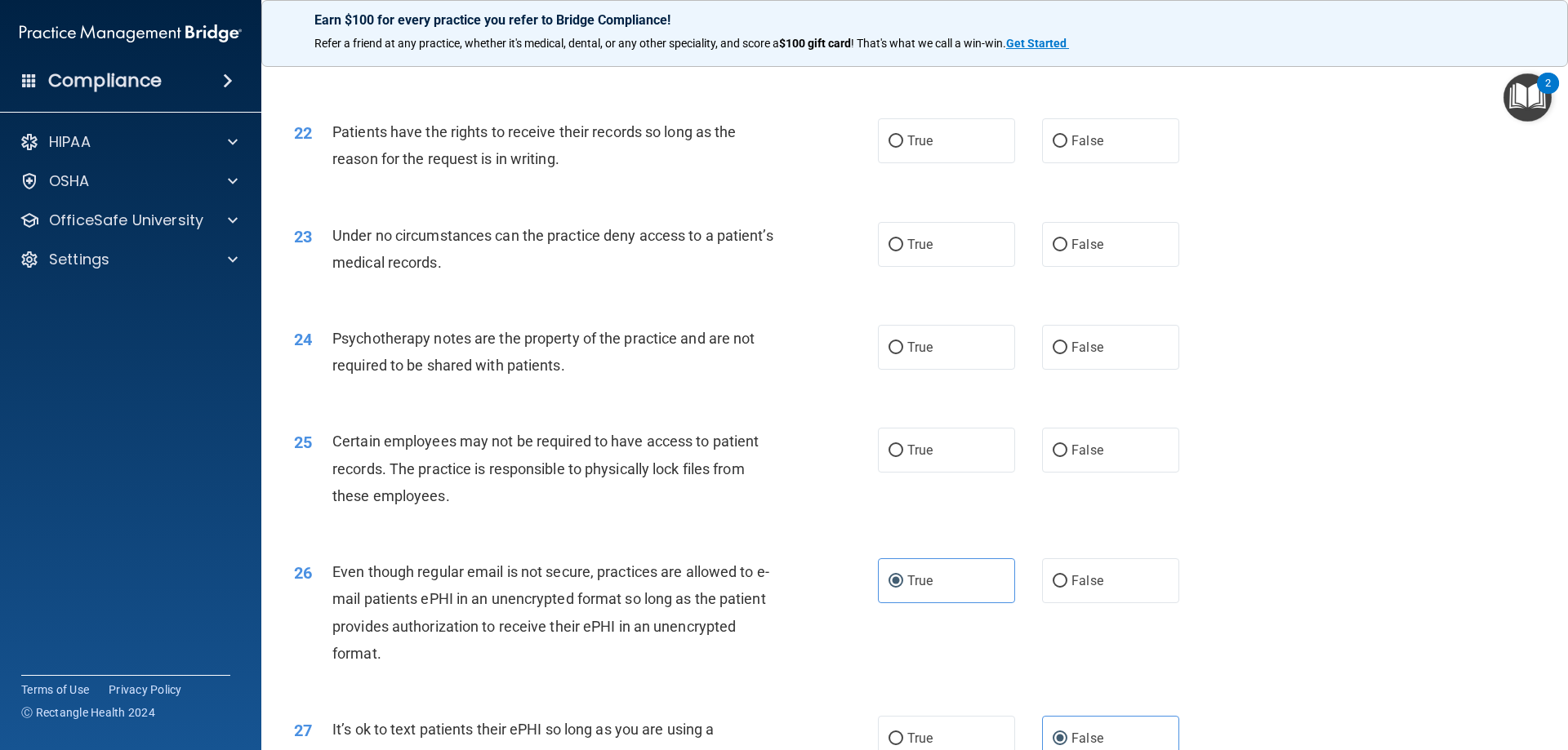
scroll to position [2777, 0]
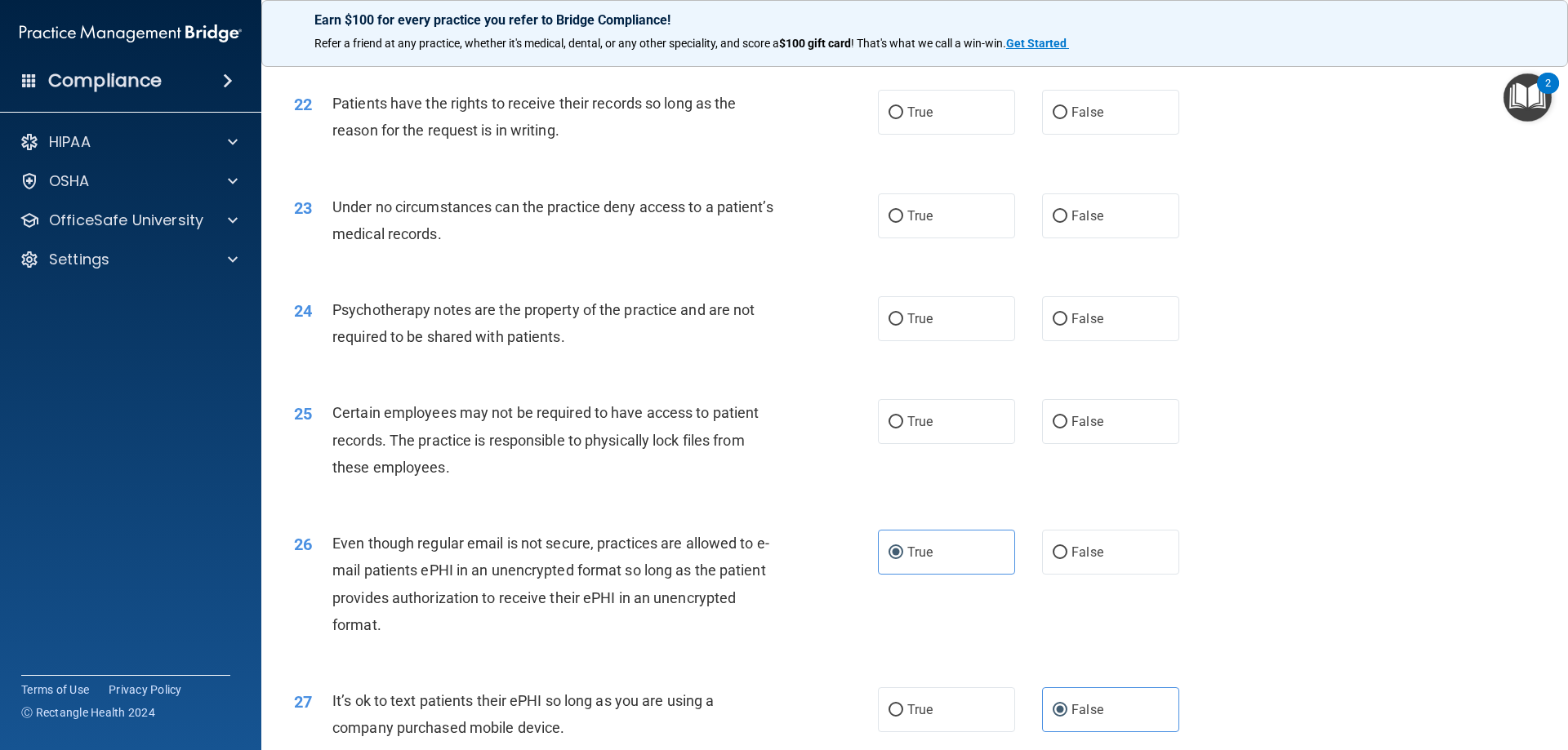
click at [563, 451] on div "Certain employees may not be required to have access to patient records. The pr…" at bounding box center [561, 439] width 457 height 81
click at [570, 439] on span "Certain employees may not be required to have access to patient records. The pr…" at bounding box center [546, 439] width 427 height 71
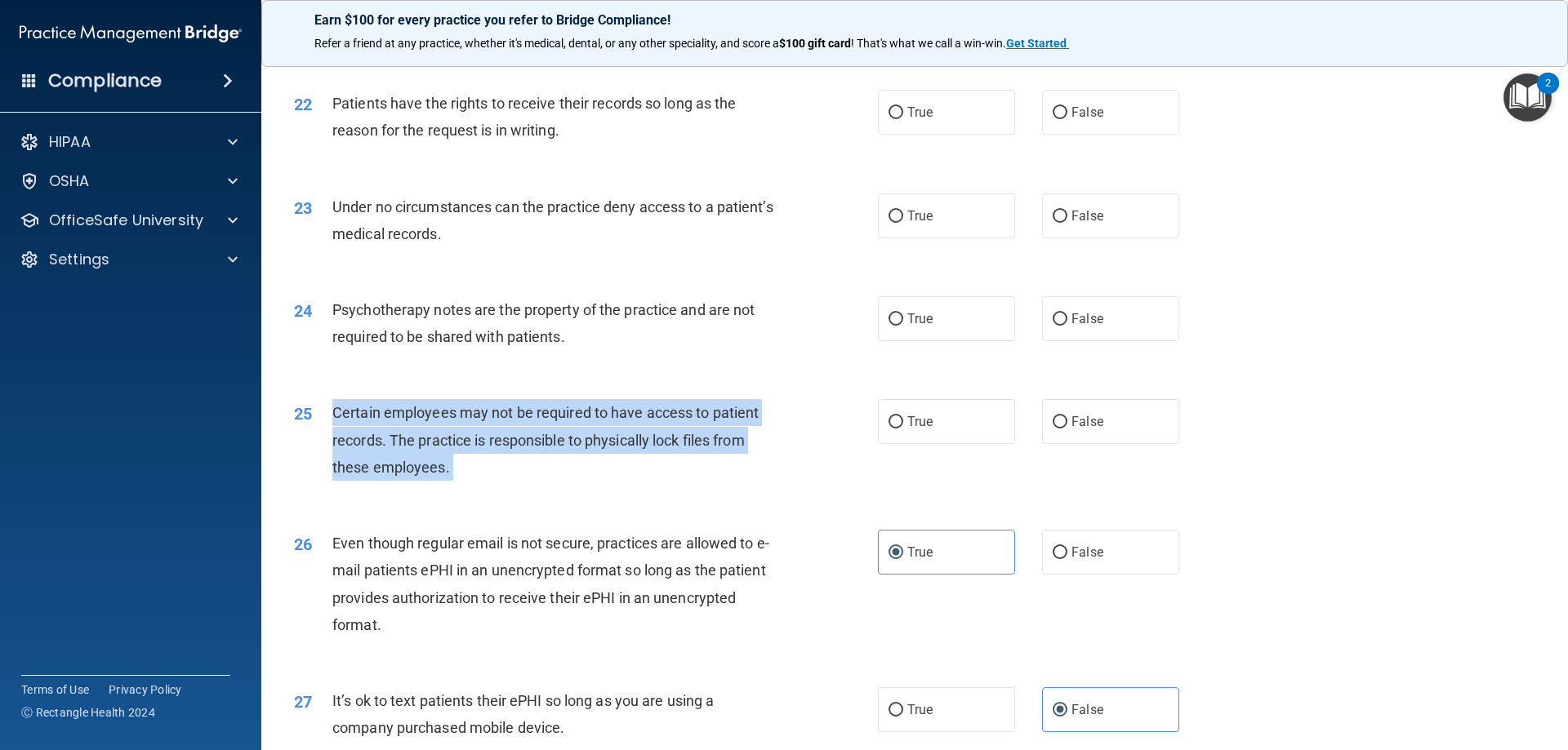
click at [570, 439] on span "Certain employees may not be required to have access to patient records. The pr…" at bounding box center [546, 439] width 427 height 71
click at [737, 478] on div "Certain employees may not be required to have access to patient records. The pr…" at bounding box center [561, 439] width 457 height 81
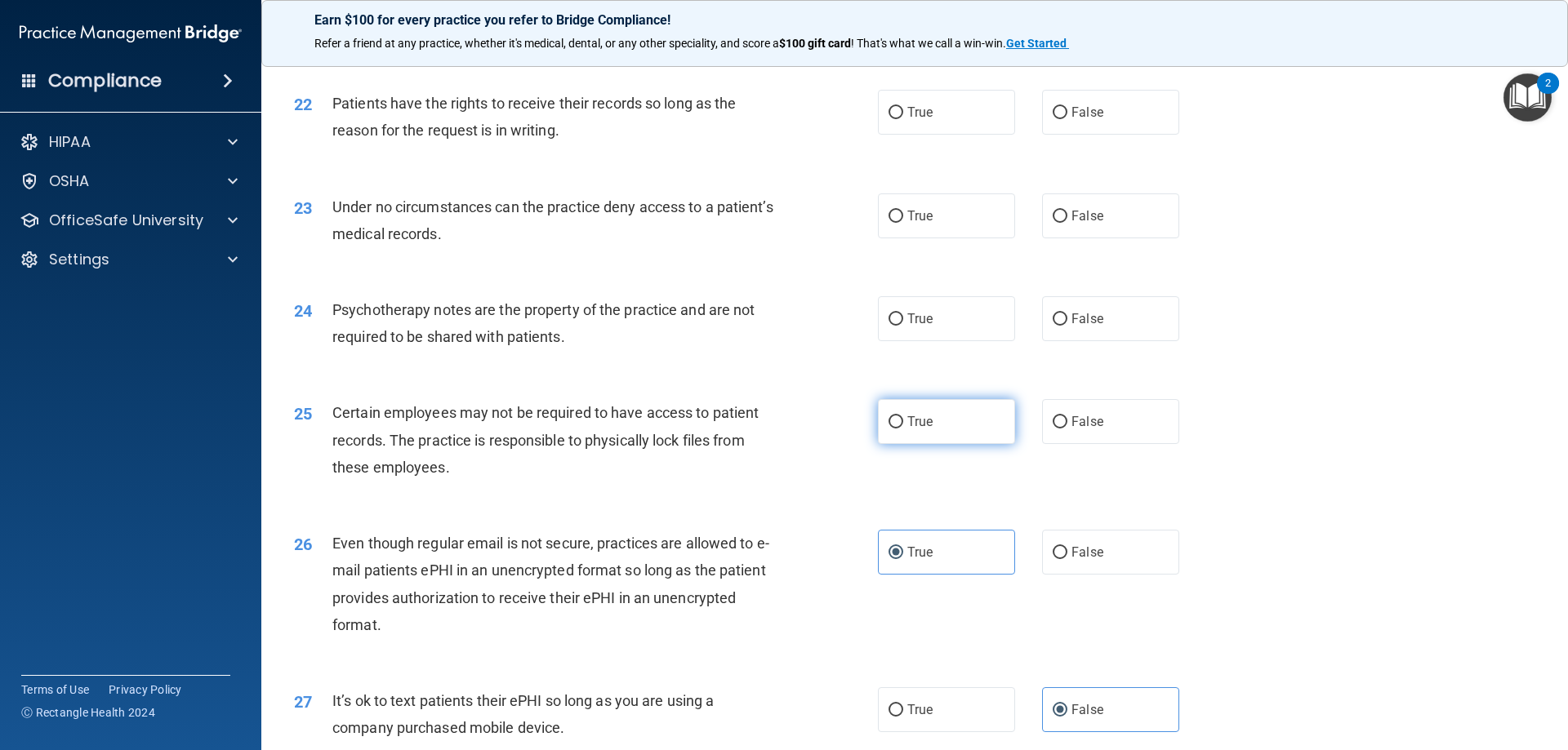
click at [907, 430] on span "True" at bounding box center [920, 421] width 25 height 16
click at [903, 429] on input "True" at bounding box center [896, 422] width 15 height 12
radio input "true"
click at [566, 234] on span "Under no circumstances can the practice deny access to a patient’s medical reco…" at bounding box center [553, 221] width 441 height 44
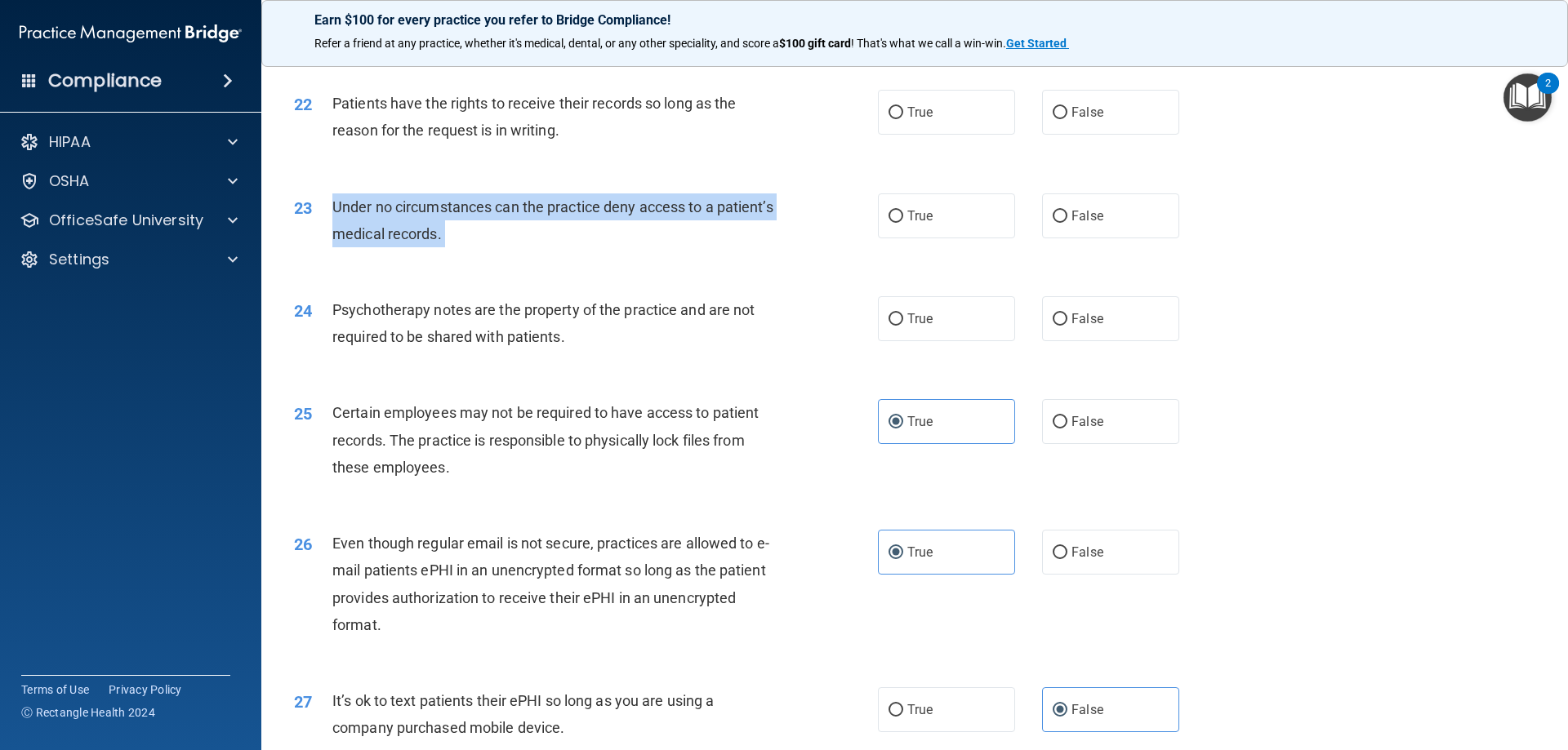
click at [566, 234] on span "Under no circumstances can the practice deny access to a patient’s medical reco…" at bounding box center [553, 221] width 441 height 44
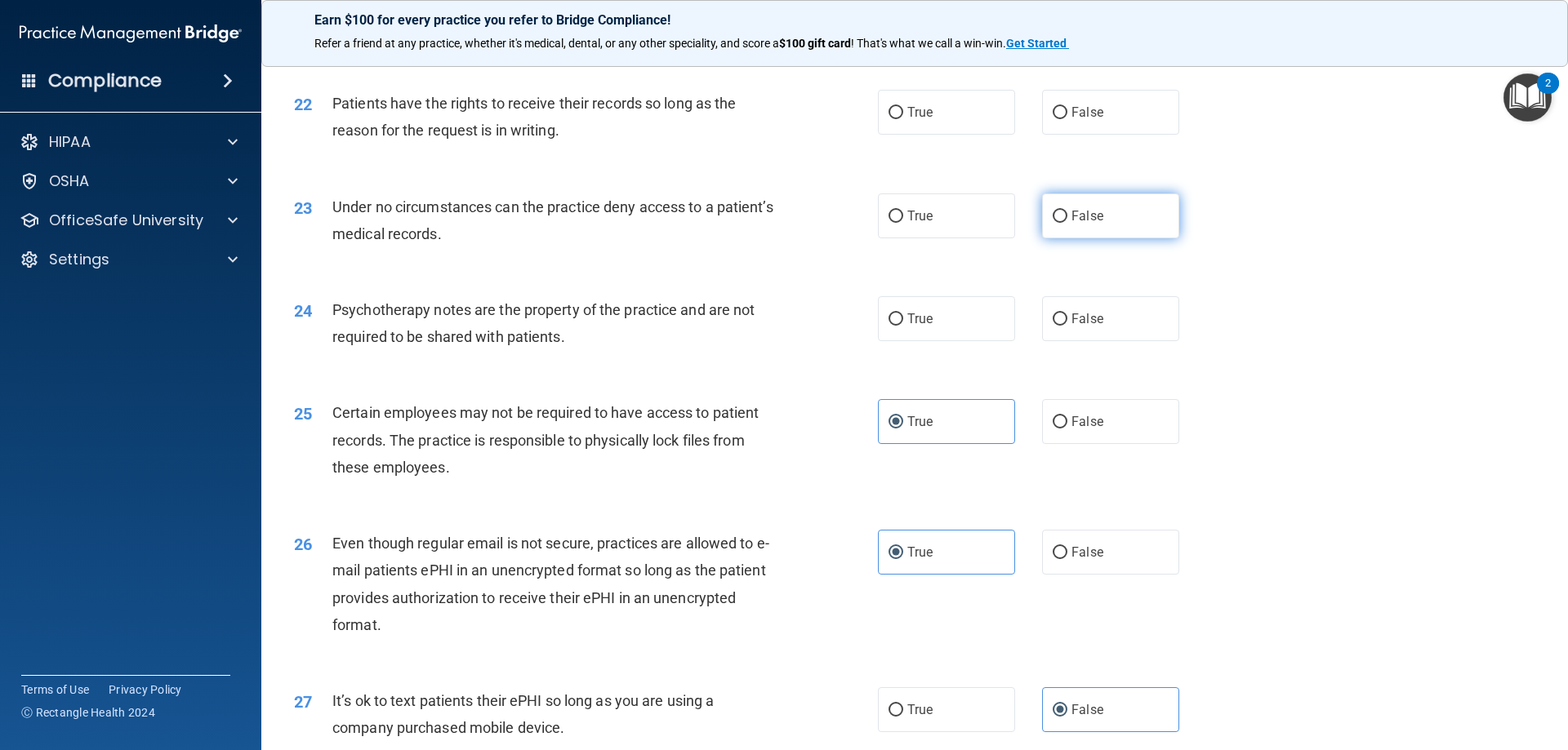
click at [1141, 238] on label "False" at bounding box center [1110, 216] width 137 height 45
click at [1068, 223] on input "False" at bounding box center [1060, 216] width 15 height 12
radio input "true"
click at [505, 136] on span "Patients have the rights to receive their records so long as the reason for the…" at bounding box center [534, 117] width 404 height 44
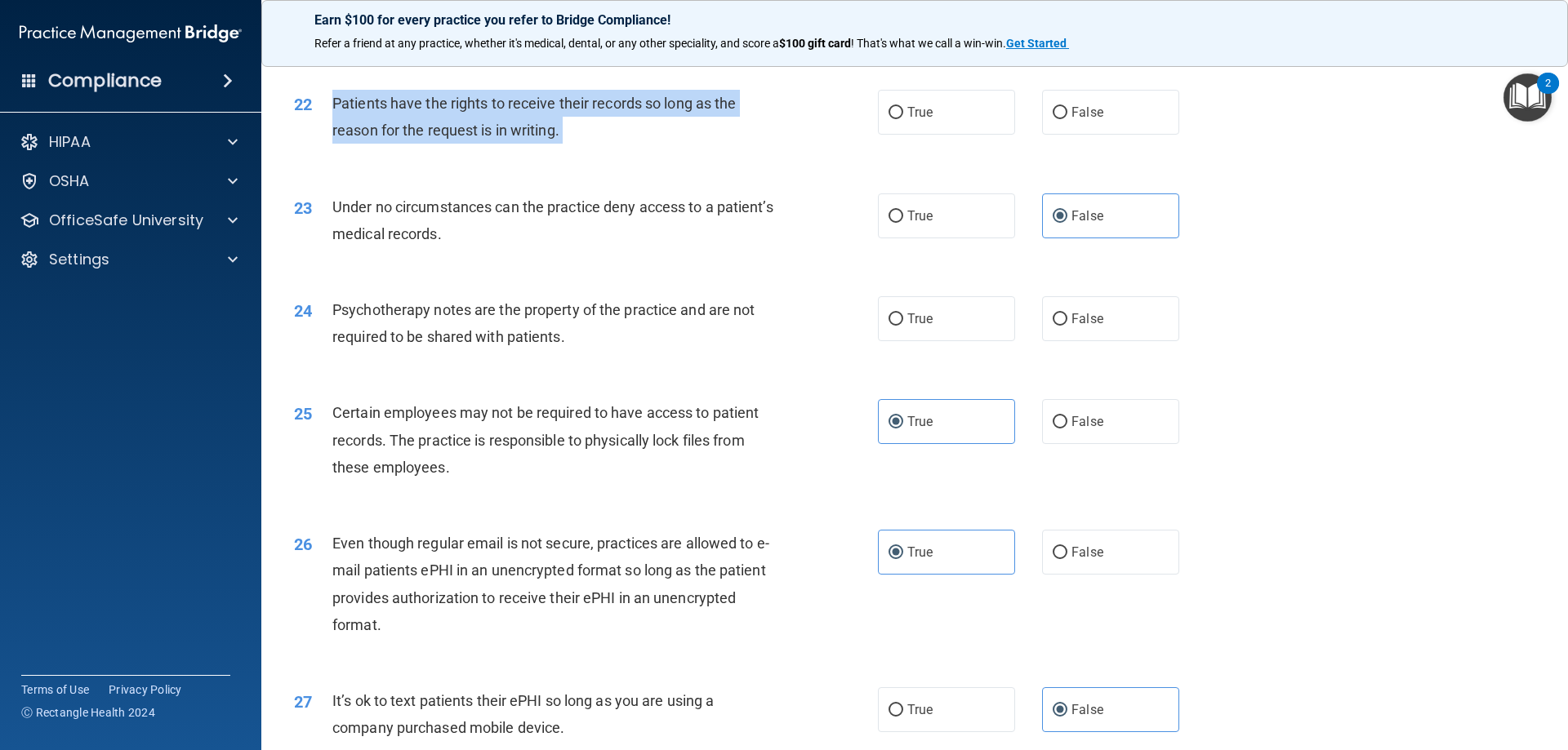
click at [505, 136] on span "Patients have the rights to receive their records so long as the reason for the…" at bounding box center [534, 117] width 404 height 44
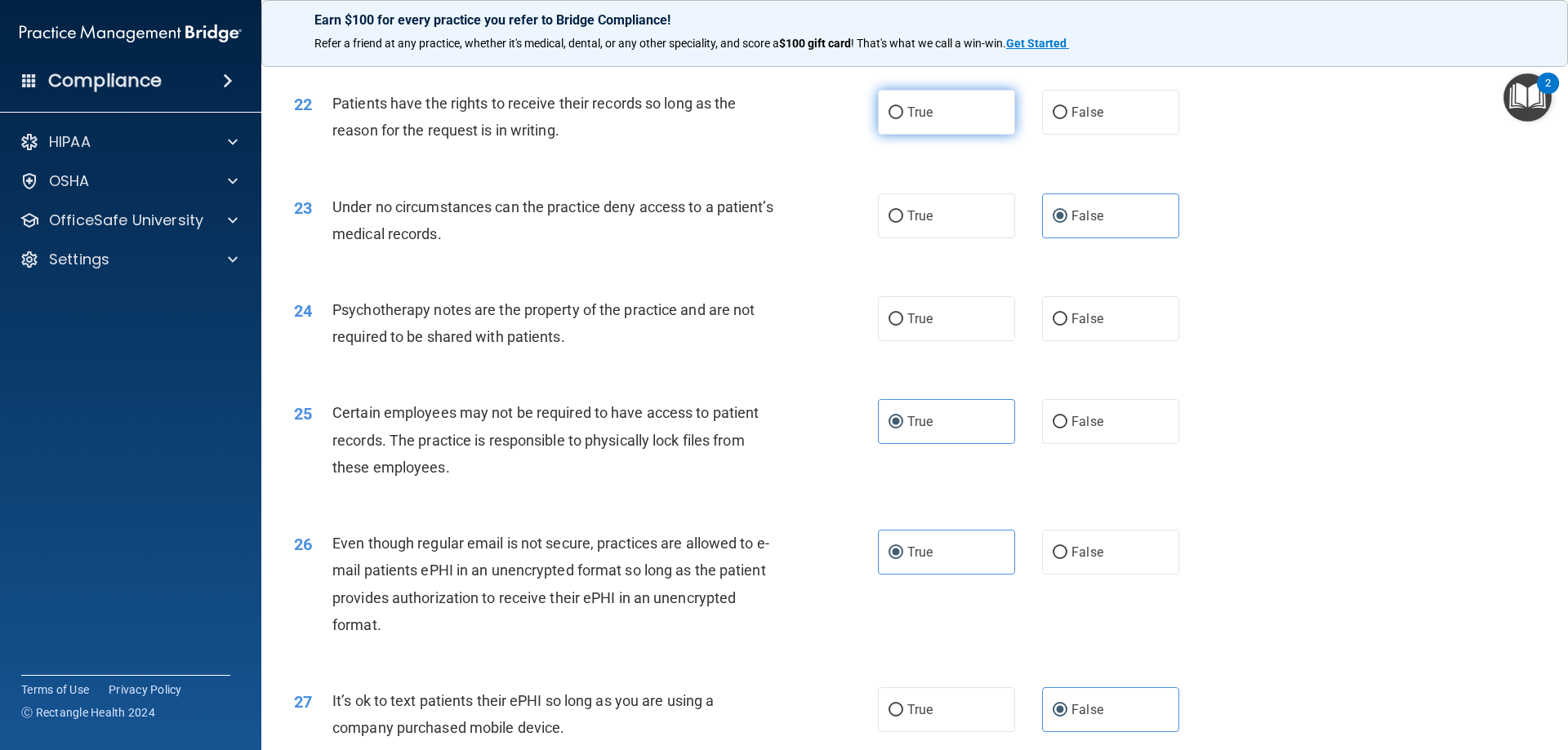
click at [984, 135] on label "True" at bounding box center [946, 112] width 137 height 45
click at [903, 119] on input "True" at bounding box center [896, 113] width 15 height 12
radio input "true"
click at [782, 144] on div "Patients have the rights to receive their records so long as the reason for the…" at bounding box center [561, 117] width 457 height 54
click at [956, 341] on label "True" at bounding box center [946, 319] width 137 height 45
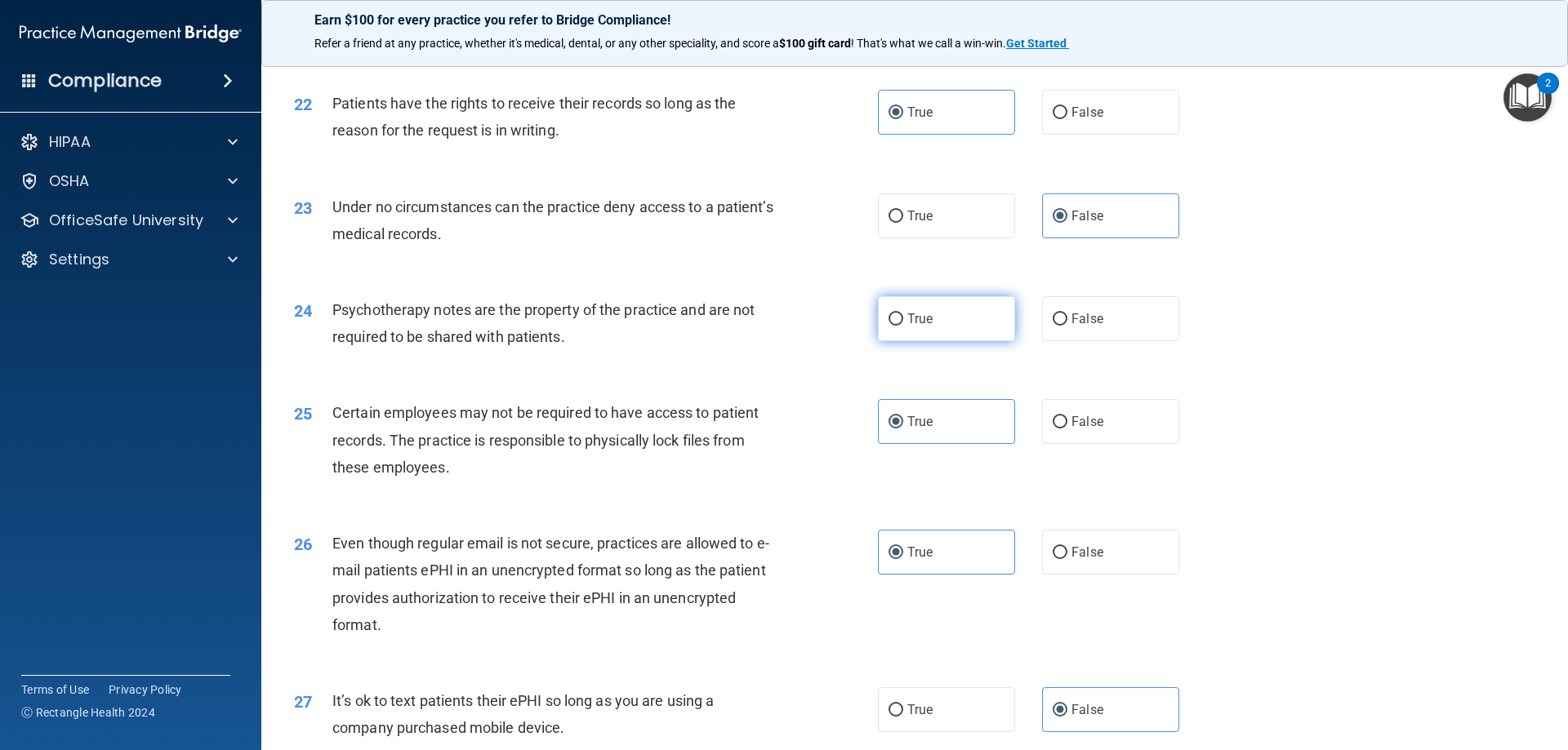
click at [903, 326] on input "True" at bounding box center [896, 320] width 15 height 12
radio input "true"
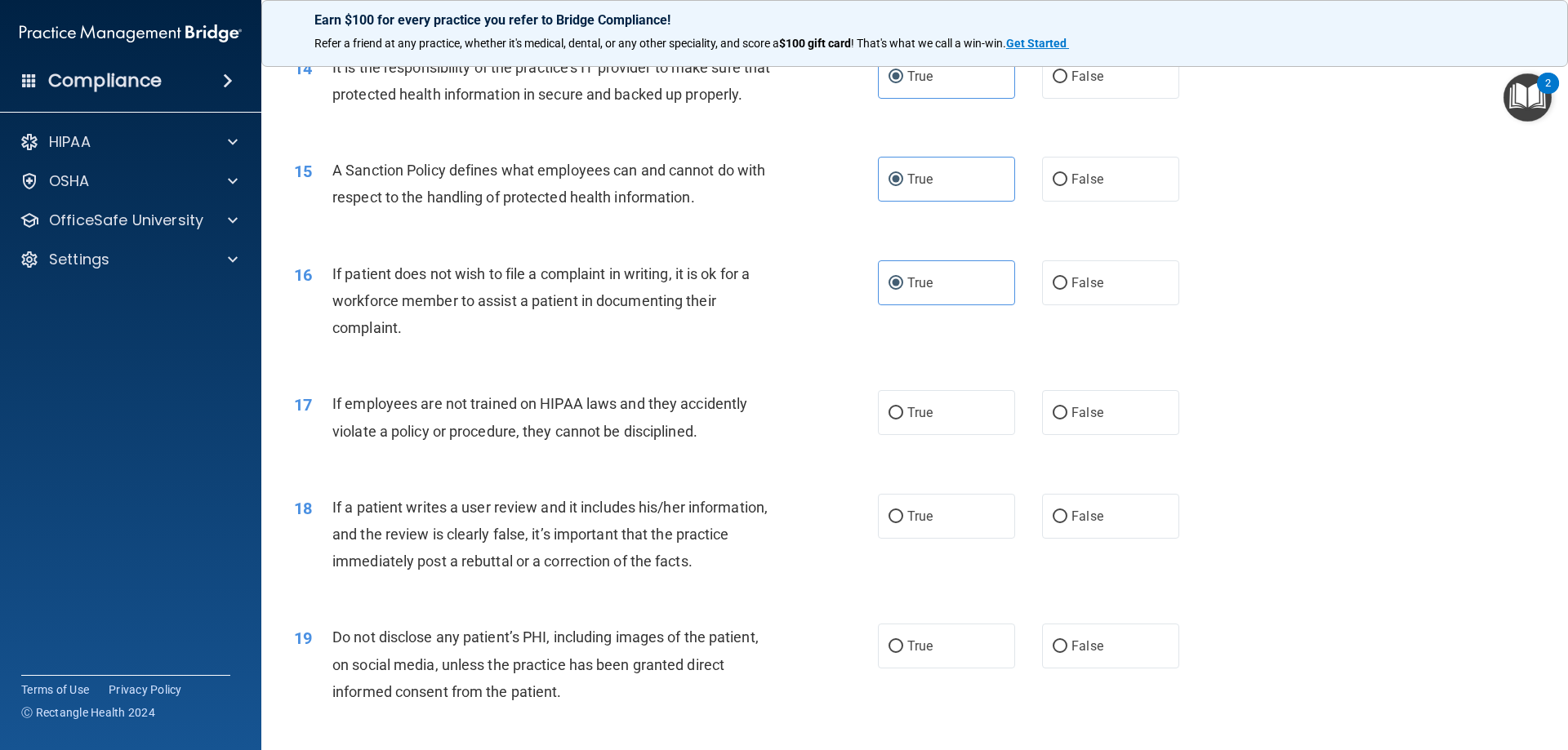
scroll to position [1960, 0]
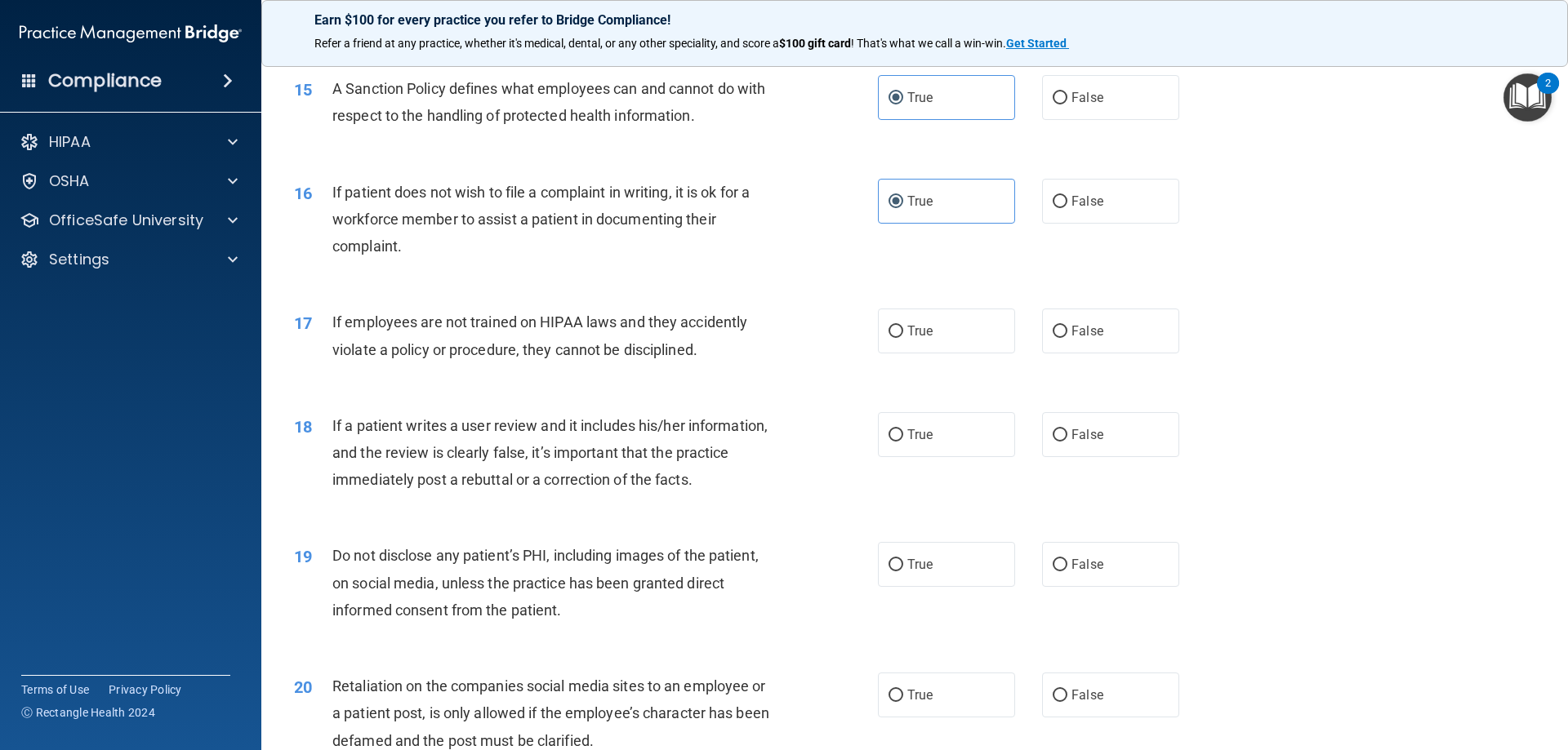
click at [549, 351] on span "If employees are not trained on HIPAA laws and they accidently violate a policy…" at bounding box center [540, 336] width 415 height 44
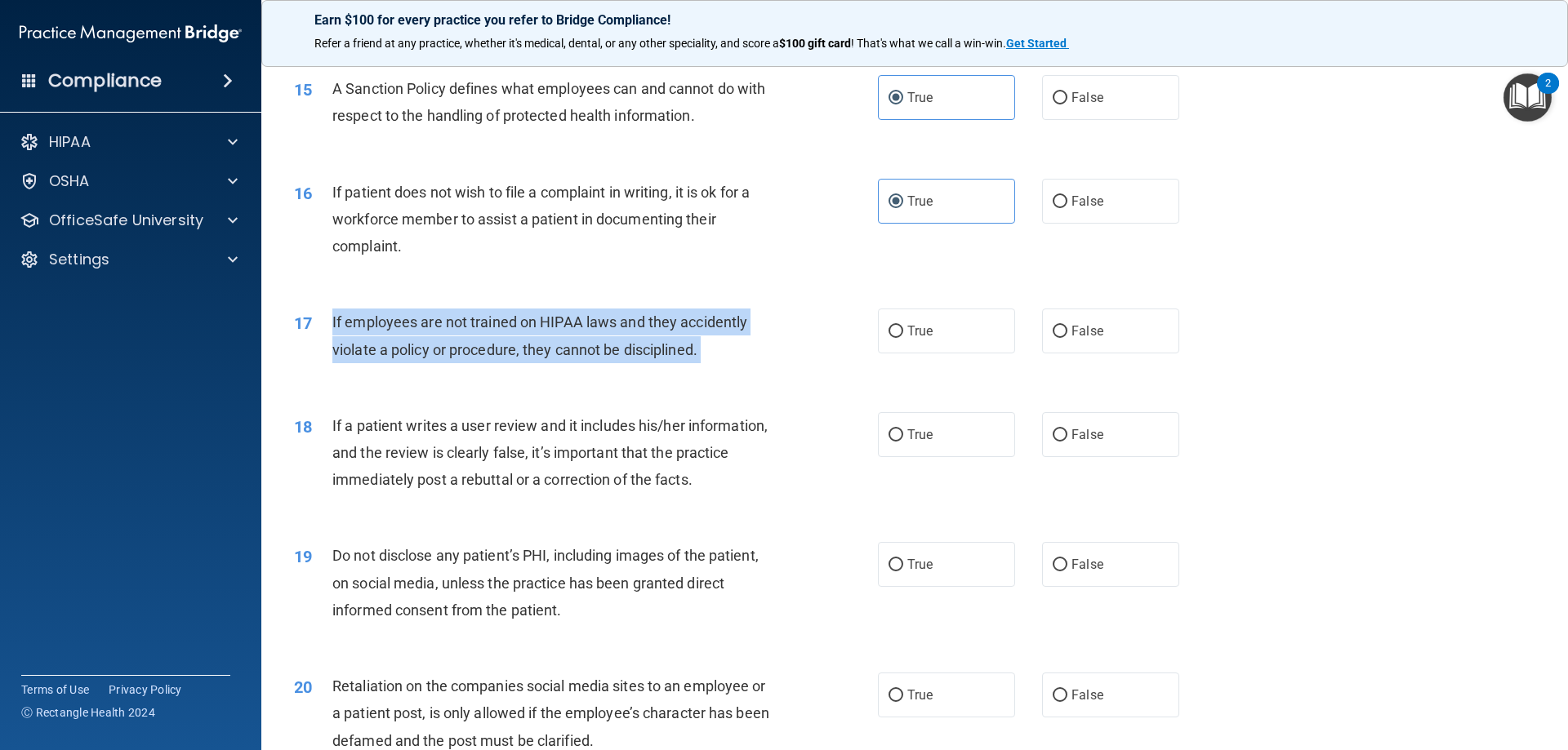
click at [549, 351] on span "If employees are not trained on HIPAA laws and they accidently violate a policy…" at bounding box center [540, 336] width 415 height 44
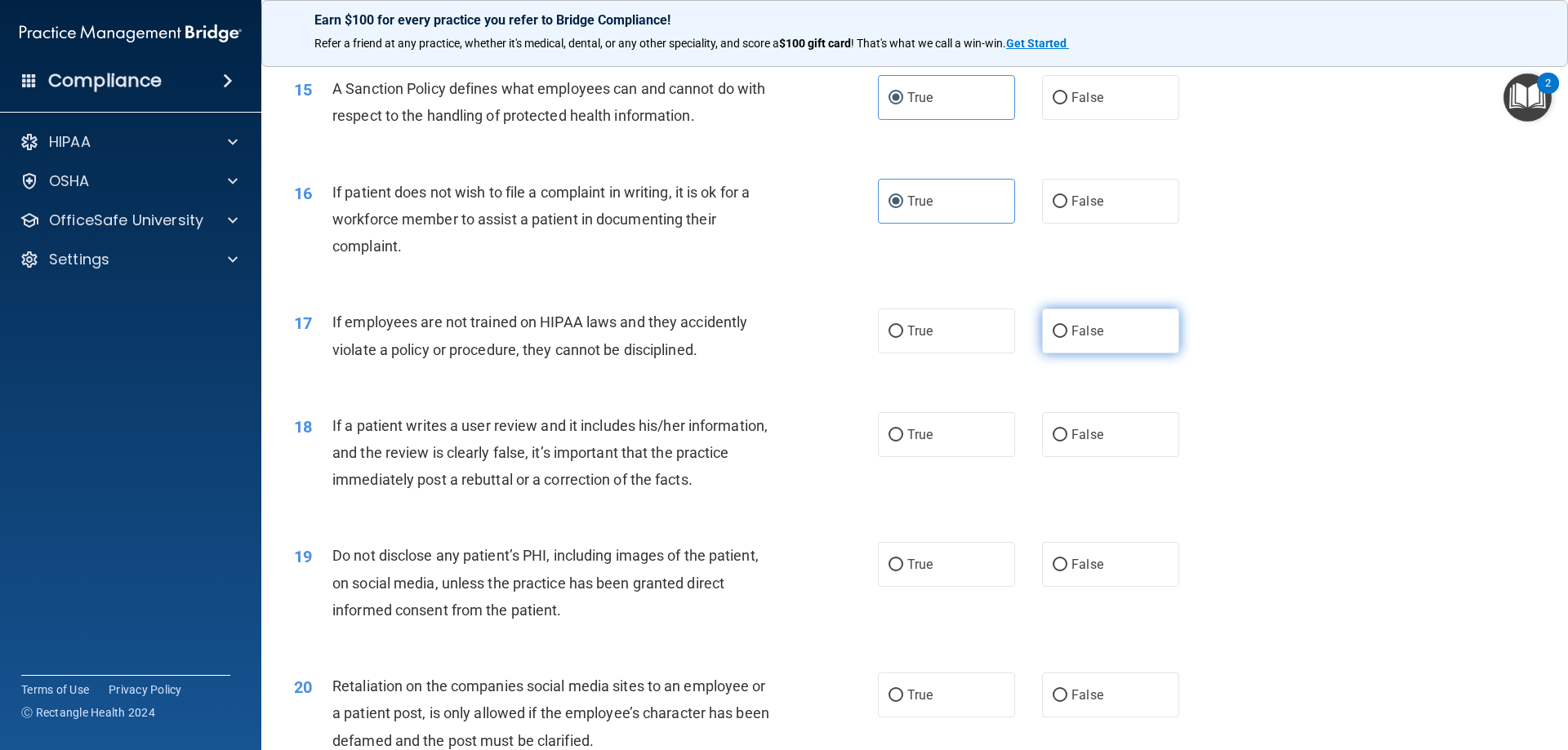
click at [1099, 353] on label "False" at bounding box center [1110, 331] width 137 height 45
click at [1068, 338] on input "False" at bounding box center [1060, 332] width 15 height 12
radio input "true"
click at [627, 338] on div "If employees are not trained on HIPAA laws and they accidently violate a policy…" at bounding box center [561, 336] width 457 height 54
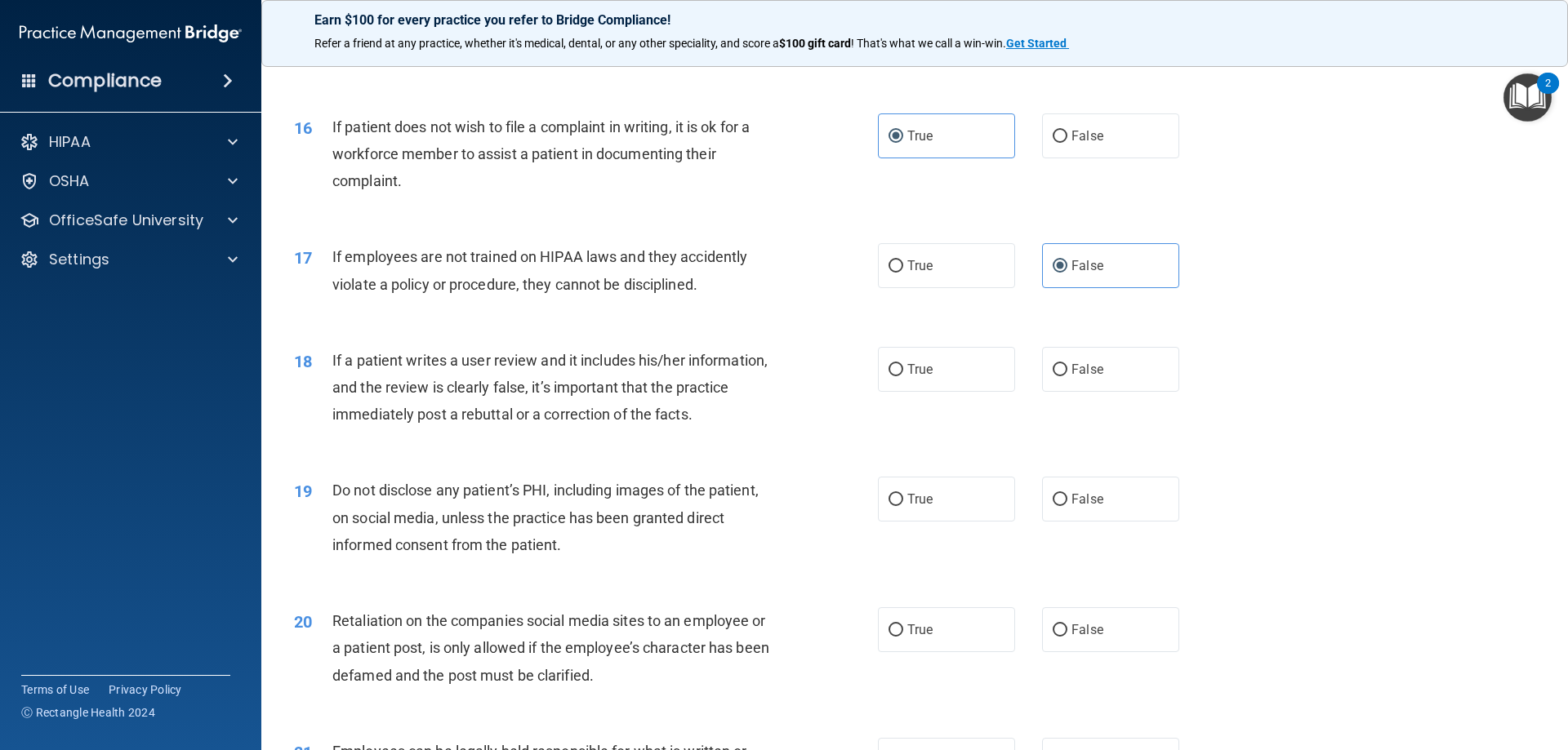
scroll to position [2123, 0]
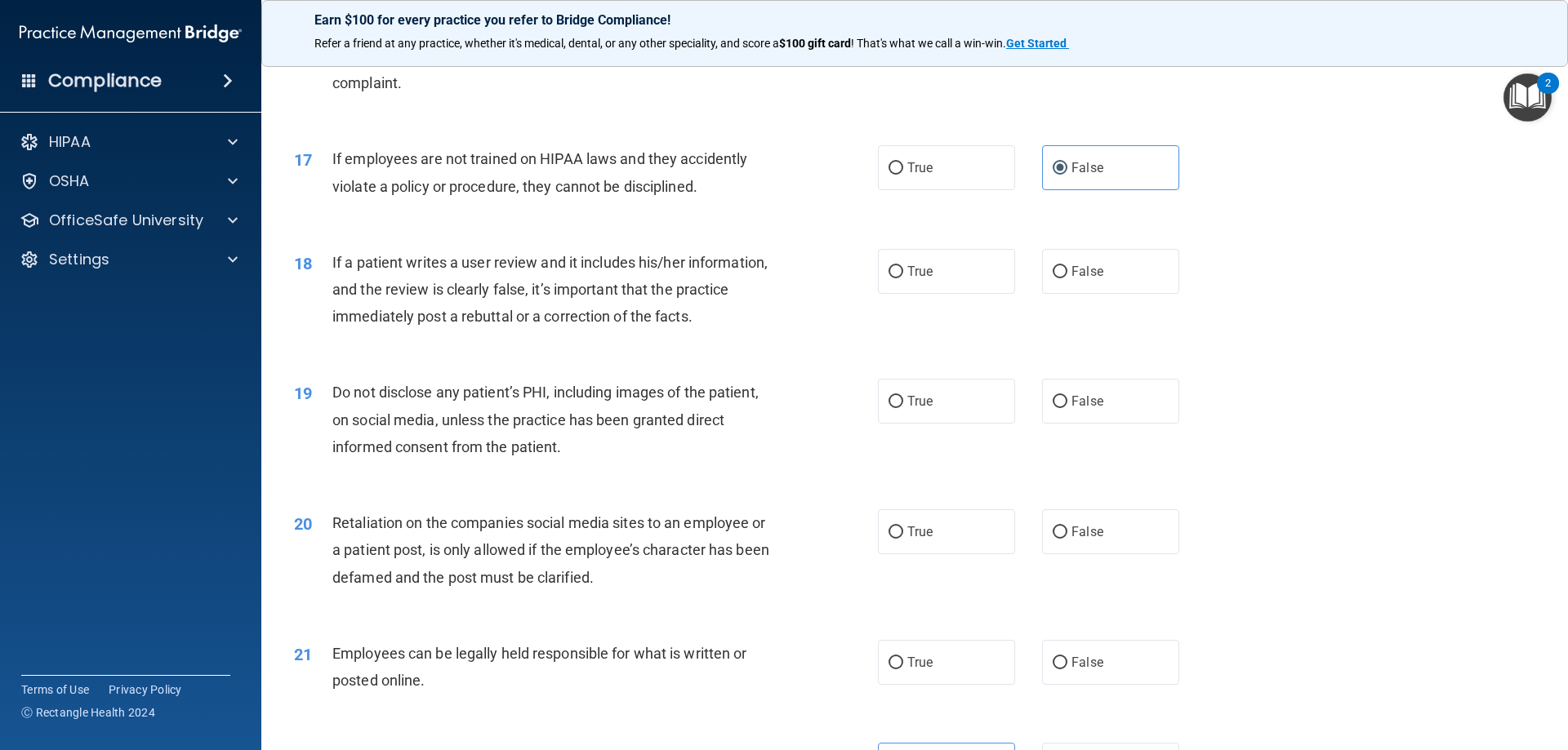
click at [605, 292] on span "If a patient writes a user review and it includes his/her information, and the …" at bounding box center [551, 289] width 436 height 71
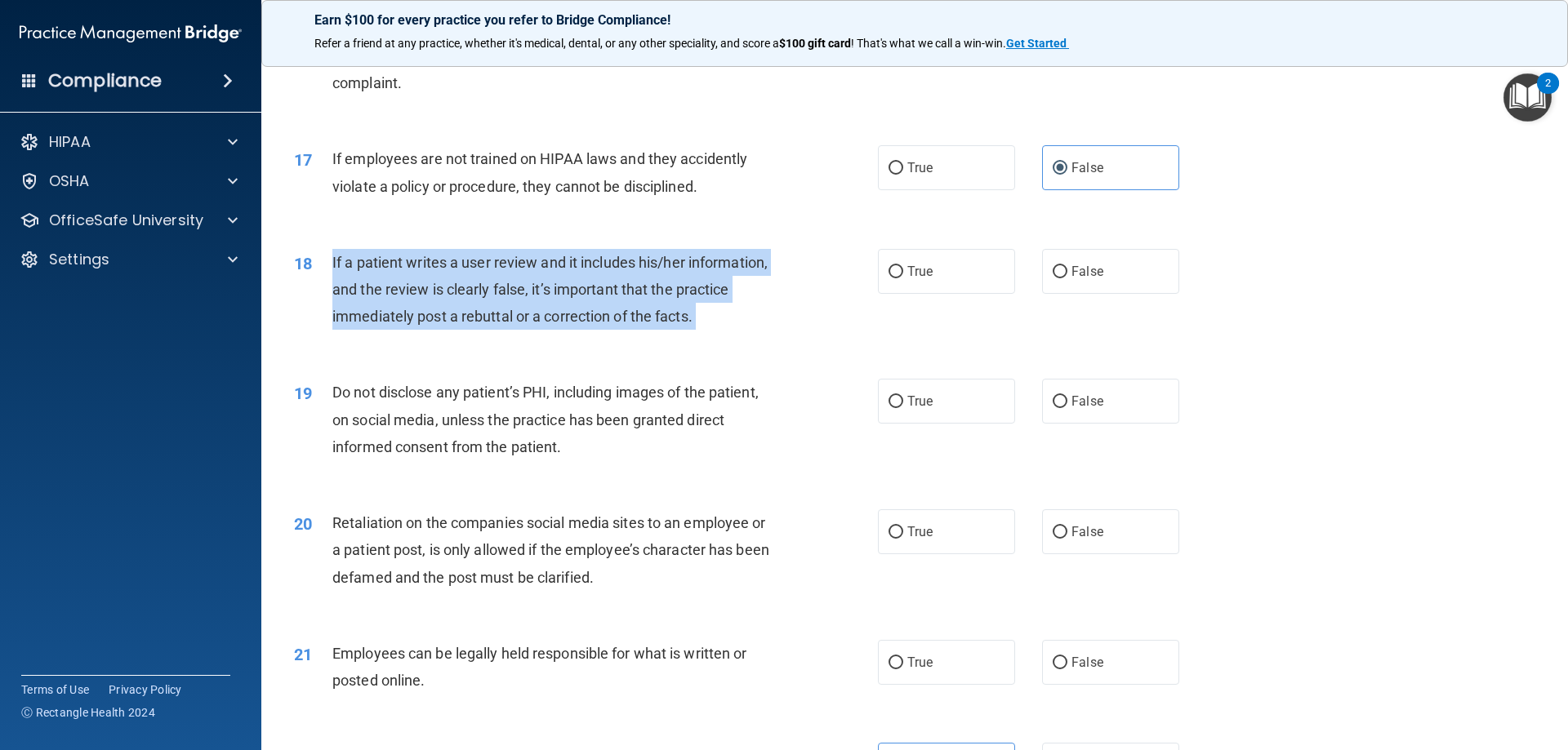
click at [605, 292] on span "If a patient writes a user review and it includes his/her information, and the …" at bounding box center [551, 289] width 436 height 71
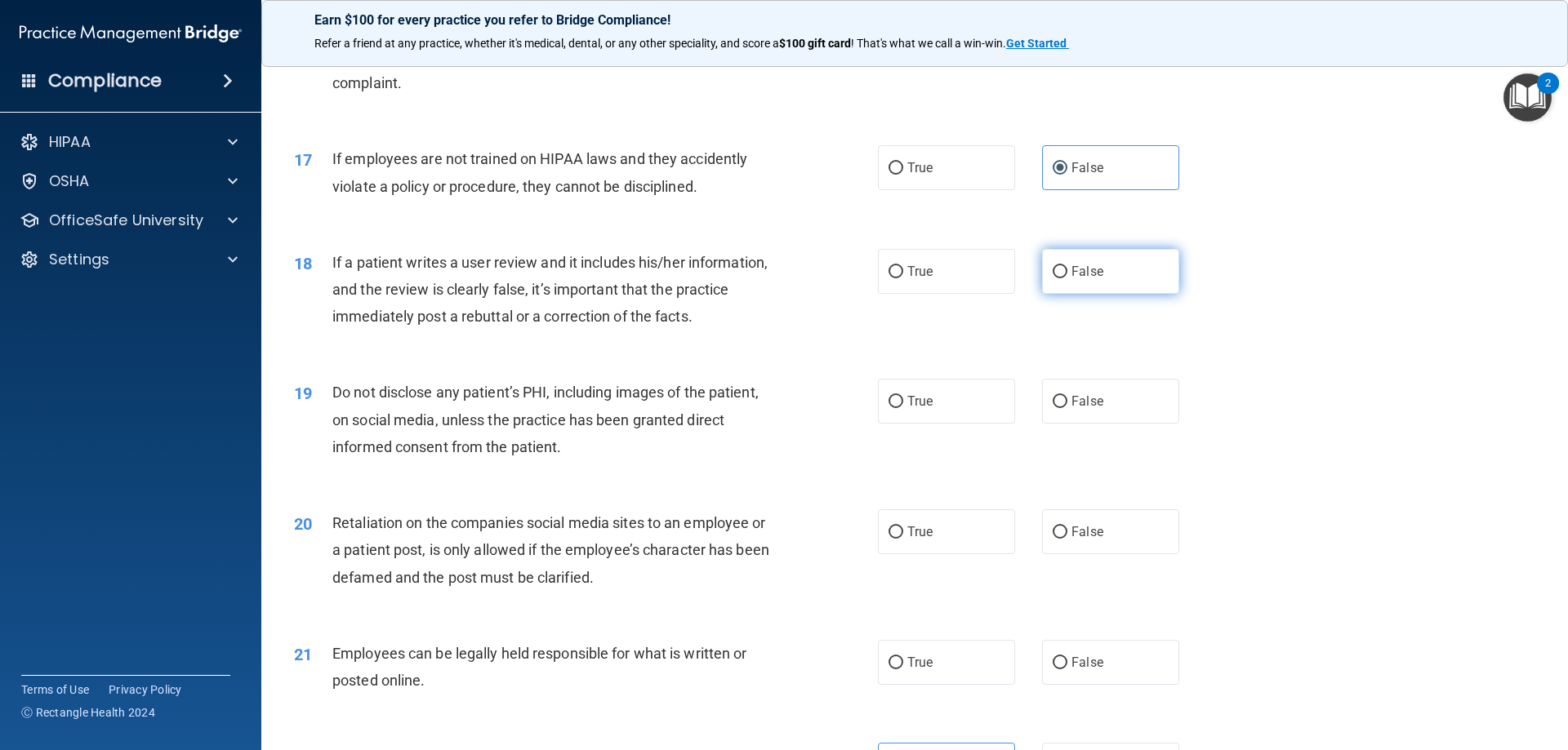
click at [1121, 294] on label "False" at bounding box center [1110, 271] width 137 height 45
click at [1068, 278] on input "False" at bounding box center [1060, 272] width 15 height 12
radio input "true"
click at [750, 321] on div "If a patient writes a user review and it includes his/her information, and the …" at bounding box center [561, 289] width 457 height 81
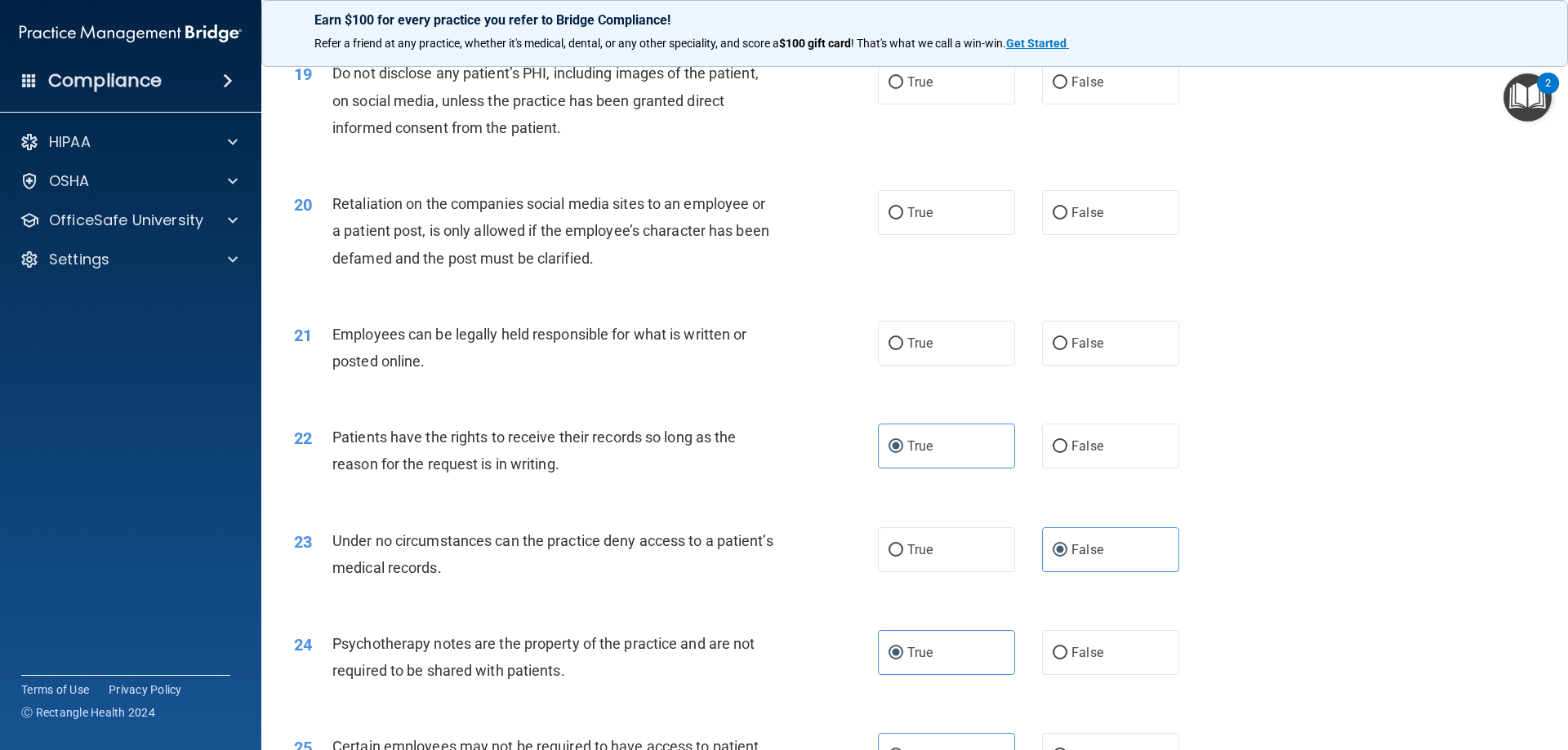
scroll to position [2287, 0]
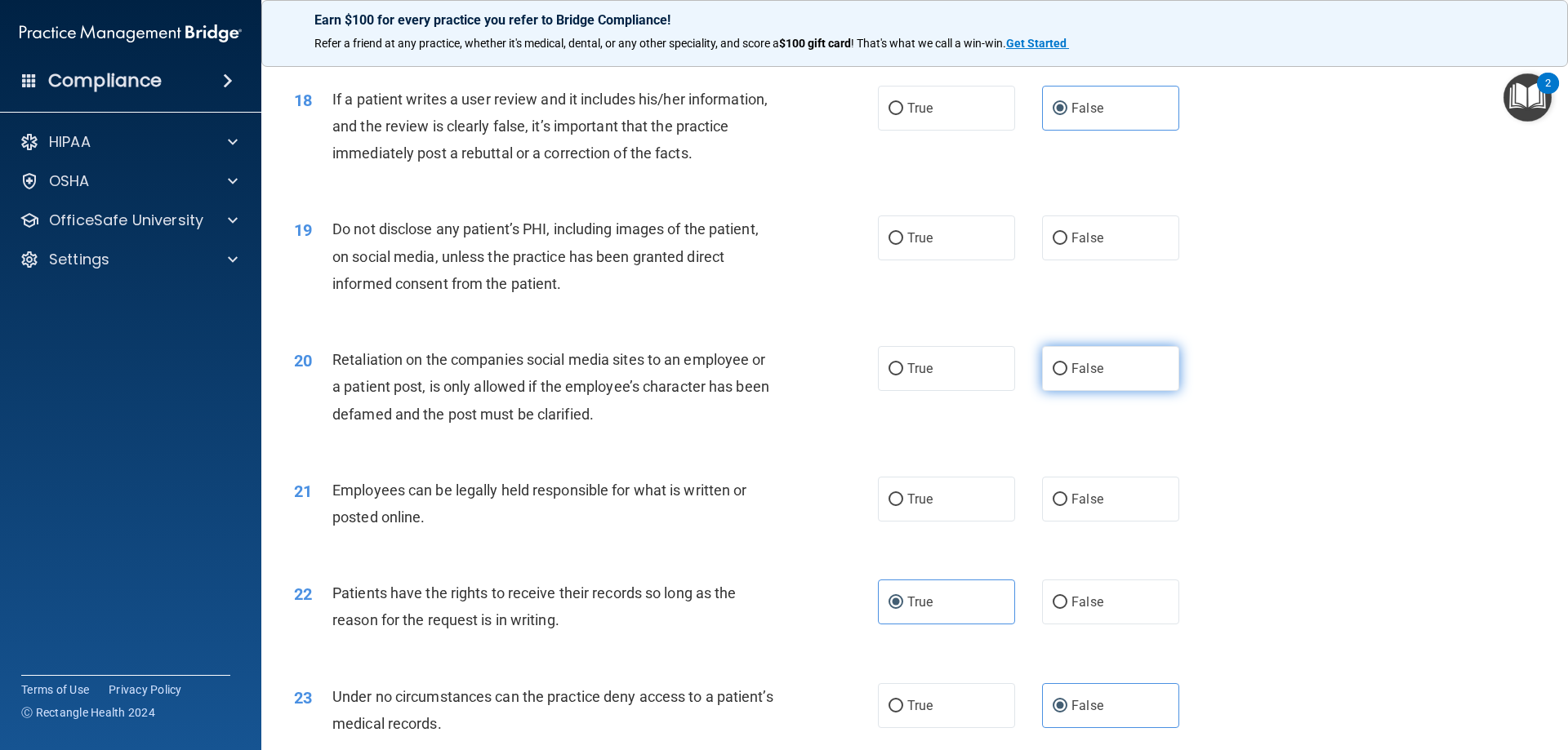
click at [1072, 376] on span "False" at bounding box center [1087, 368] width 32 height 16
click at [1068, 375] on input "False" at bounding box center [1060, 369] width 15 height 12
radio input "true"
click at [919, 522] on label "True" at bounding box center [946, 499] width 137 height 45
click at [903, 506] on input "True" at bounding box center [896, 499] width 15 height 12
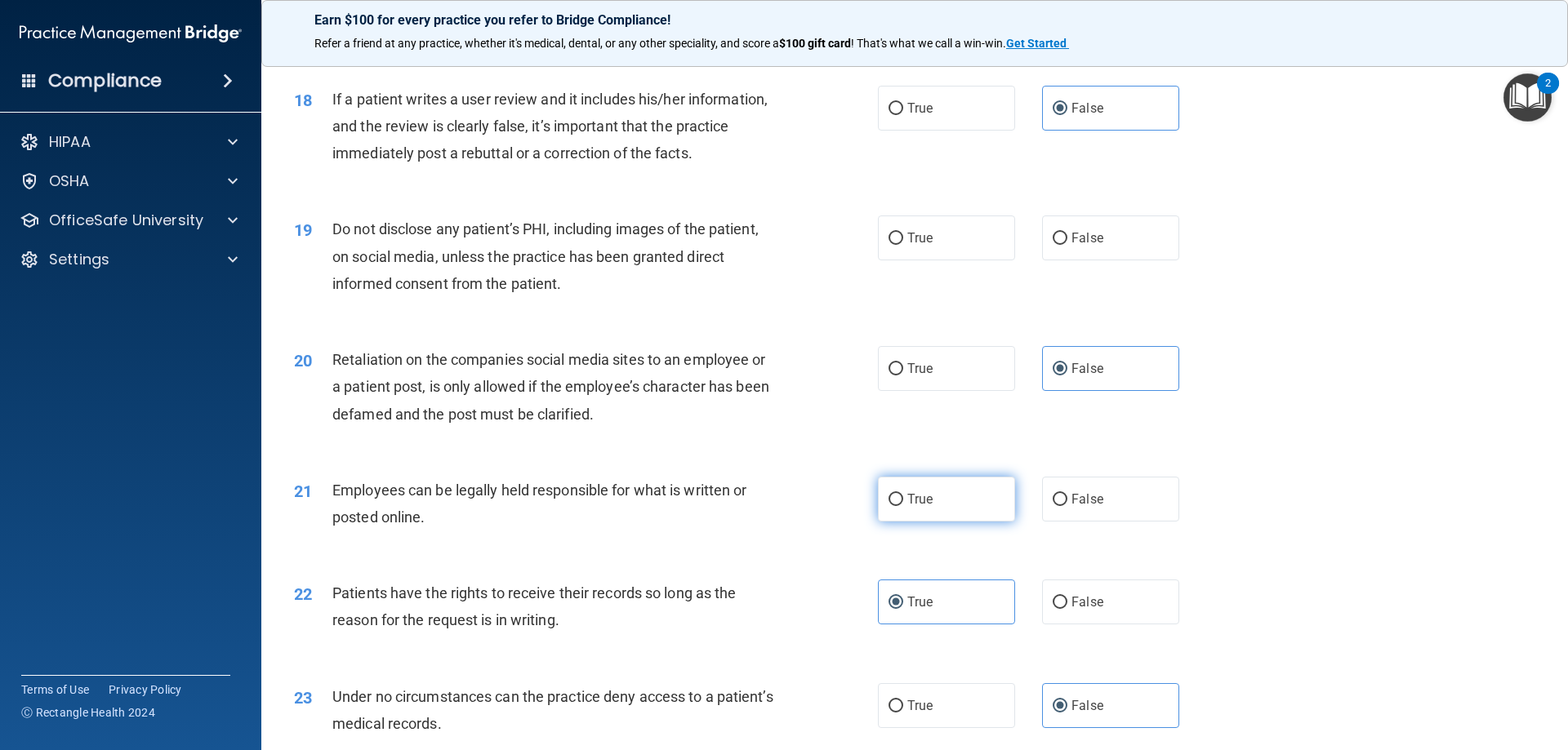
radio input "true"
drag, startPoint x: 1042, startPoint y: 279, endPoint x: 1052, endPoint y: 291, distance: 15.6
click at [1045, 288] on div "19 Do not disclose any patient’s PHI, including images of the patient, on socia…" at bounding box center [915, 260] width 1266 height 131
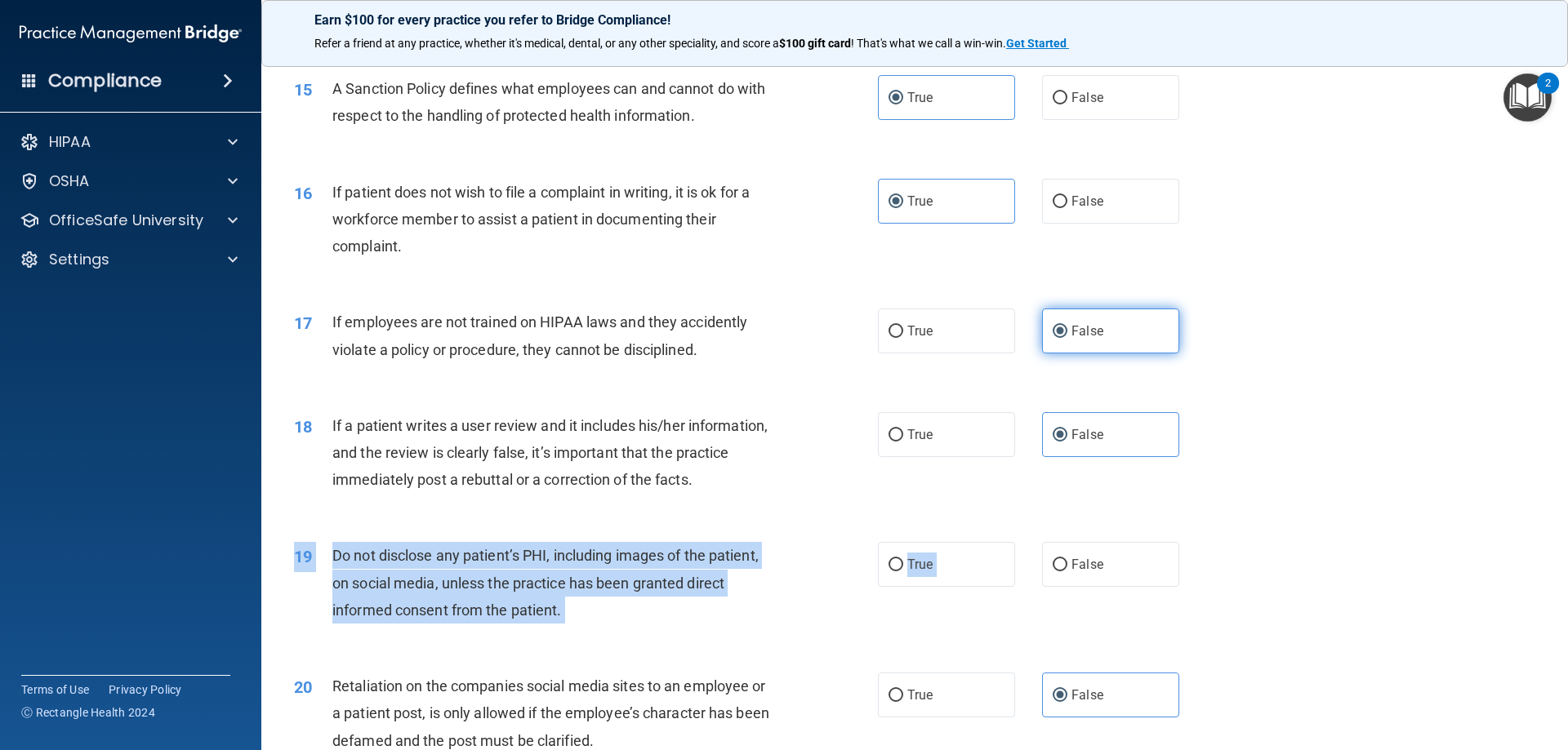
scroll to position [2042, 0]
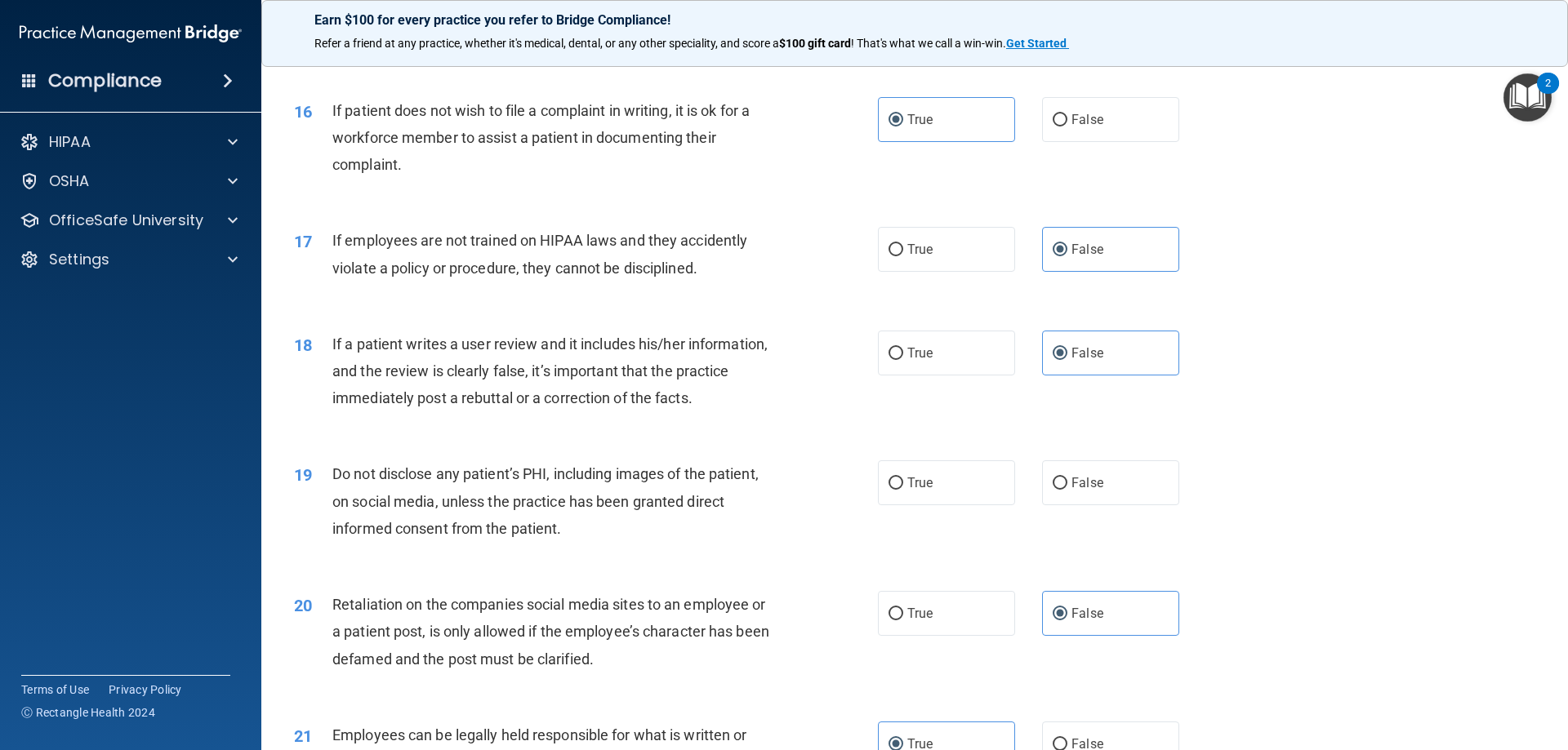
click at [1316, 381] on div "18 If a patient writes a user review and it includes his/her information, and t…" at bounding box center [915, 375] width 1266 height 131
click at [1100, 505] on label "False" at bounding box center [1110, 483] width 137 height 45
click at [1068, 490] on input "False" at bounding box center [1060, 483] width 15 height 12
radio input "true"
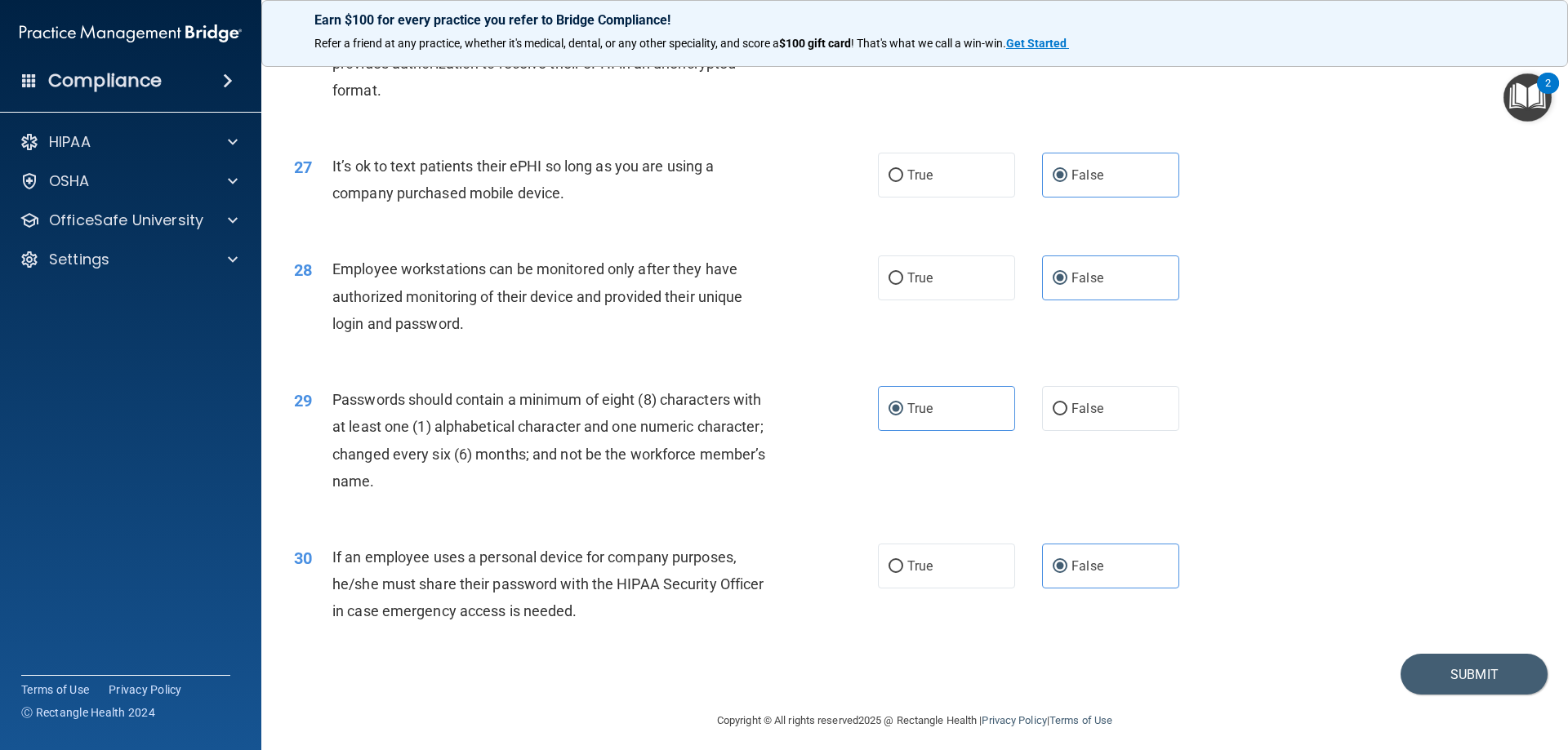
scroll to position [3348, 0]
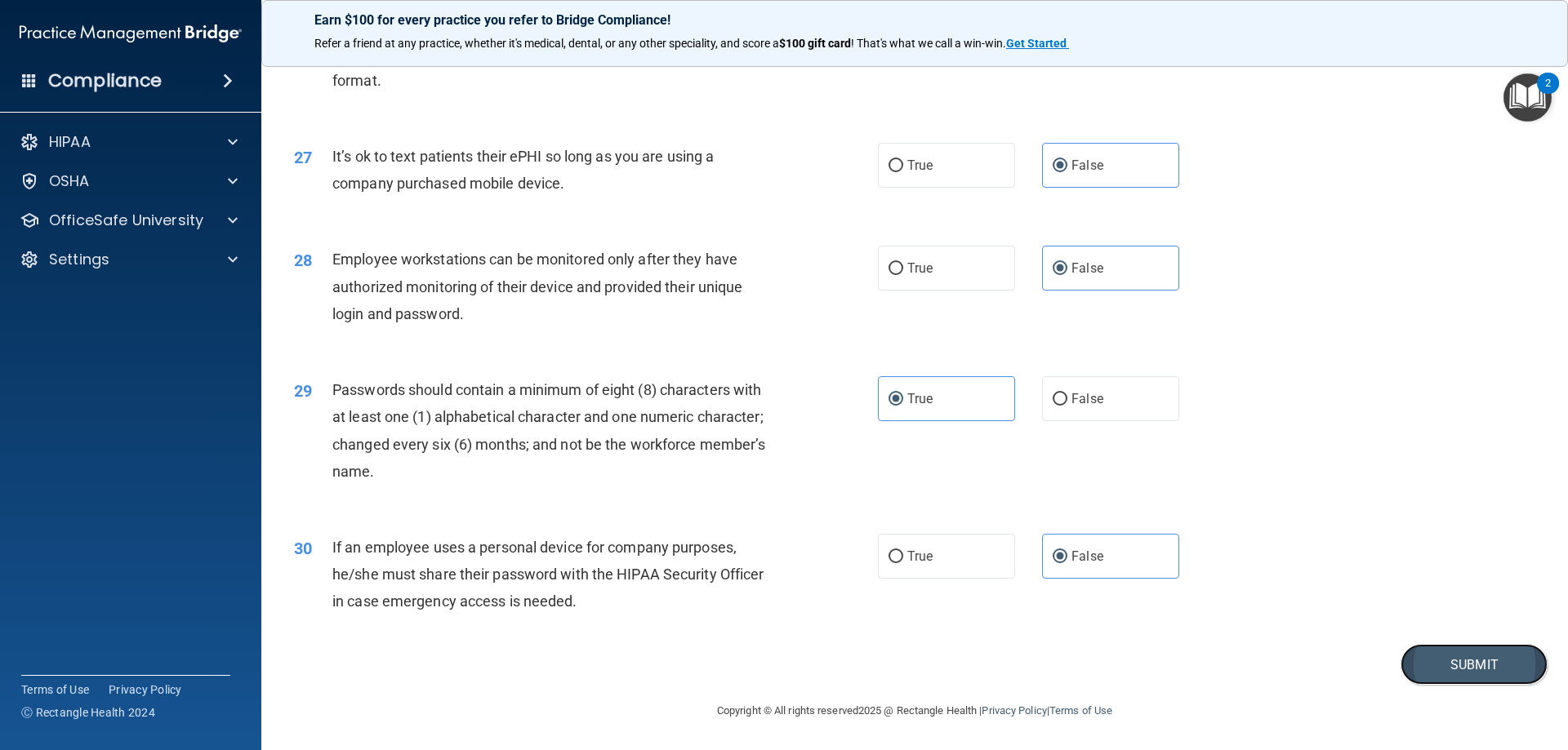
click at [1473, 646] on button "Submit" at bounding box center [1474, 665] width 147 height 42
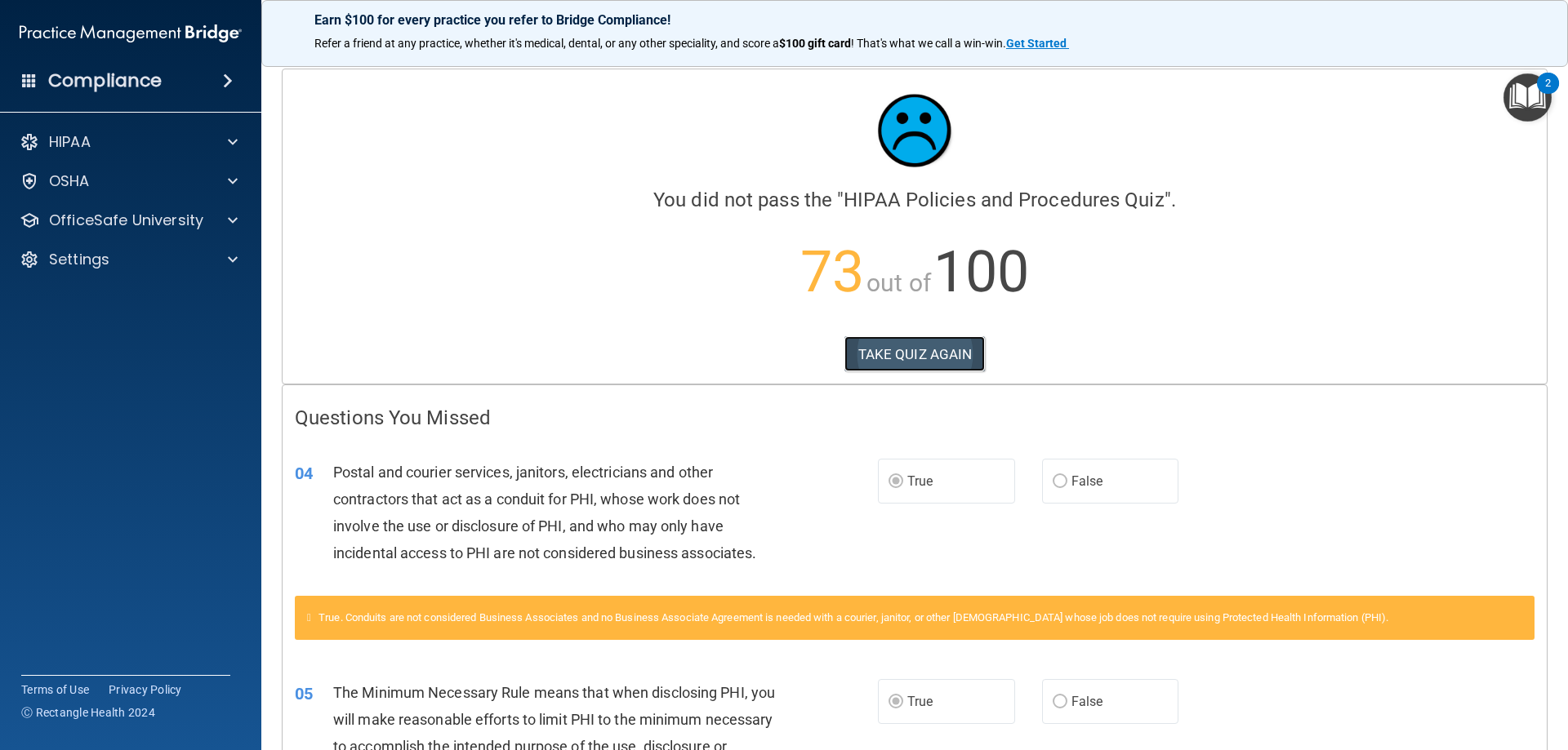
click at [957, 365] on button "TAKE QUIZ AGAIN" at bounding box center [915, 355] width 141 height 36
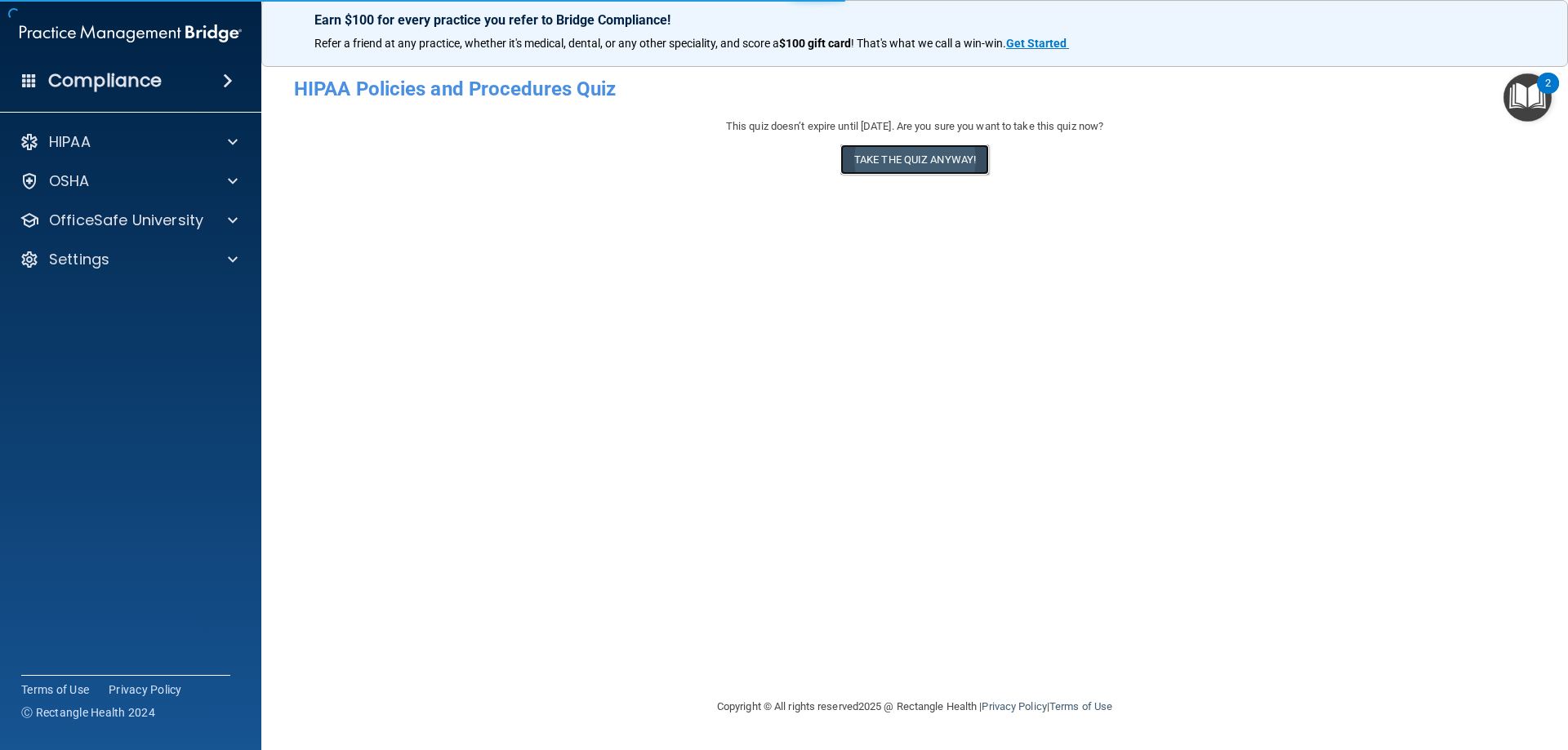
click at [901, 151] on button "Take the quiz anyway!" at bounding box center [915, 159] width 149 height 30
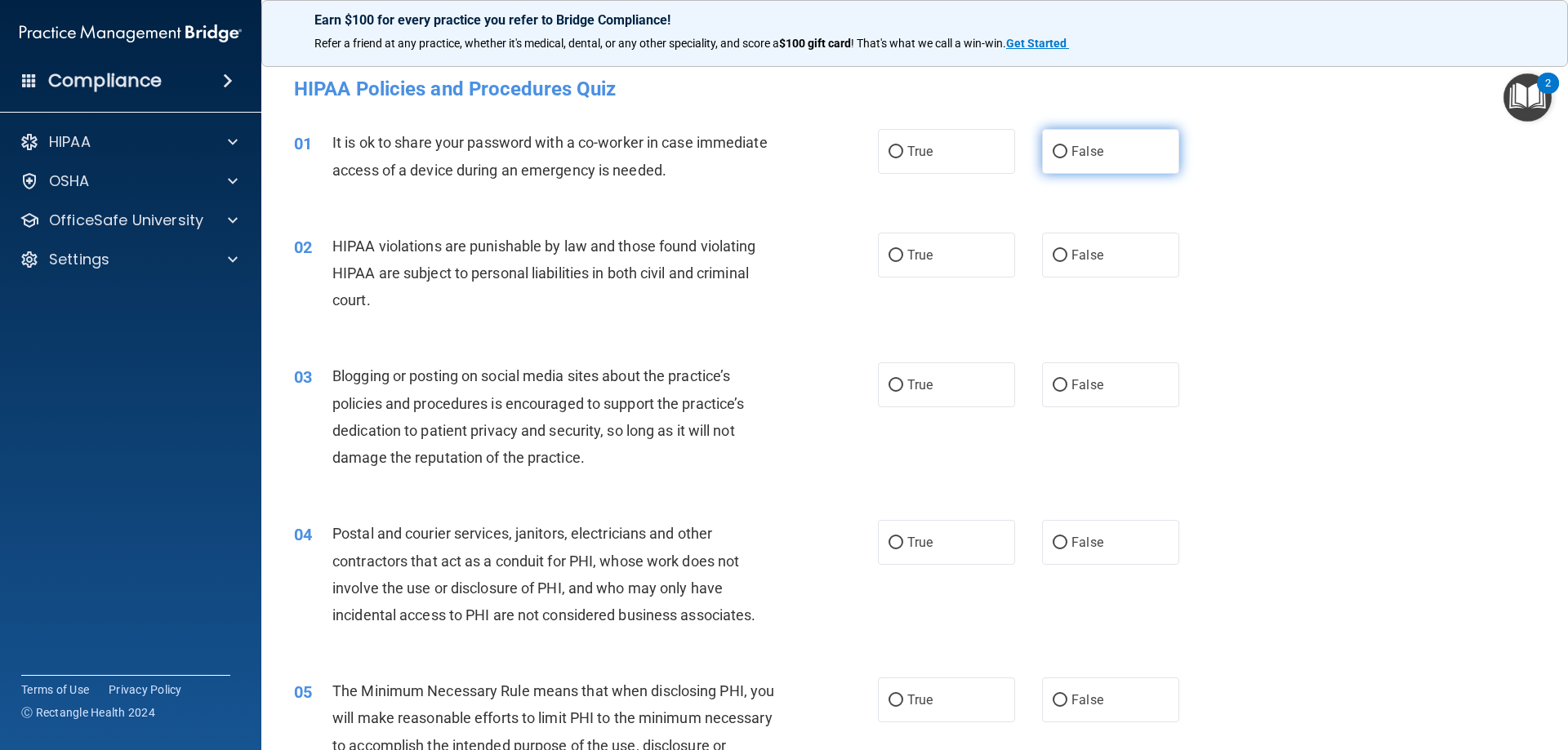
click at [1104, 136] on label "False" at bounding box center [1110, 151] width 137 height 45
click at [1068, 146] on input "False" at bounding box center [1060, 152] width 15 height 12
radio input "true"
click at [928, 246] on label "True" at bounding box center [946, 255] width 137 height 45
click at [903, 250] on input "True" at bounding box center [896, 255] width 15 height 12
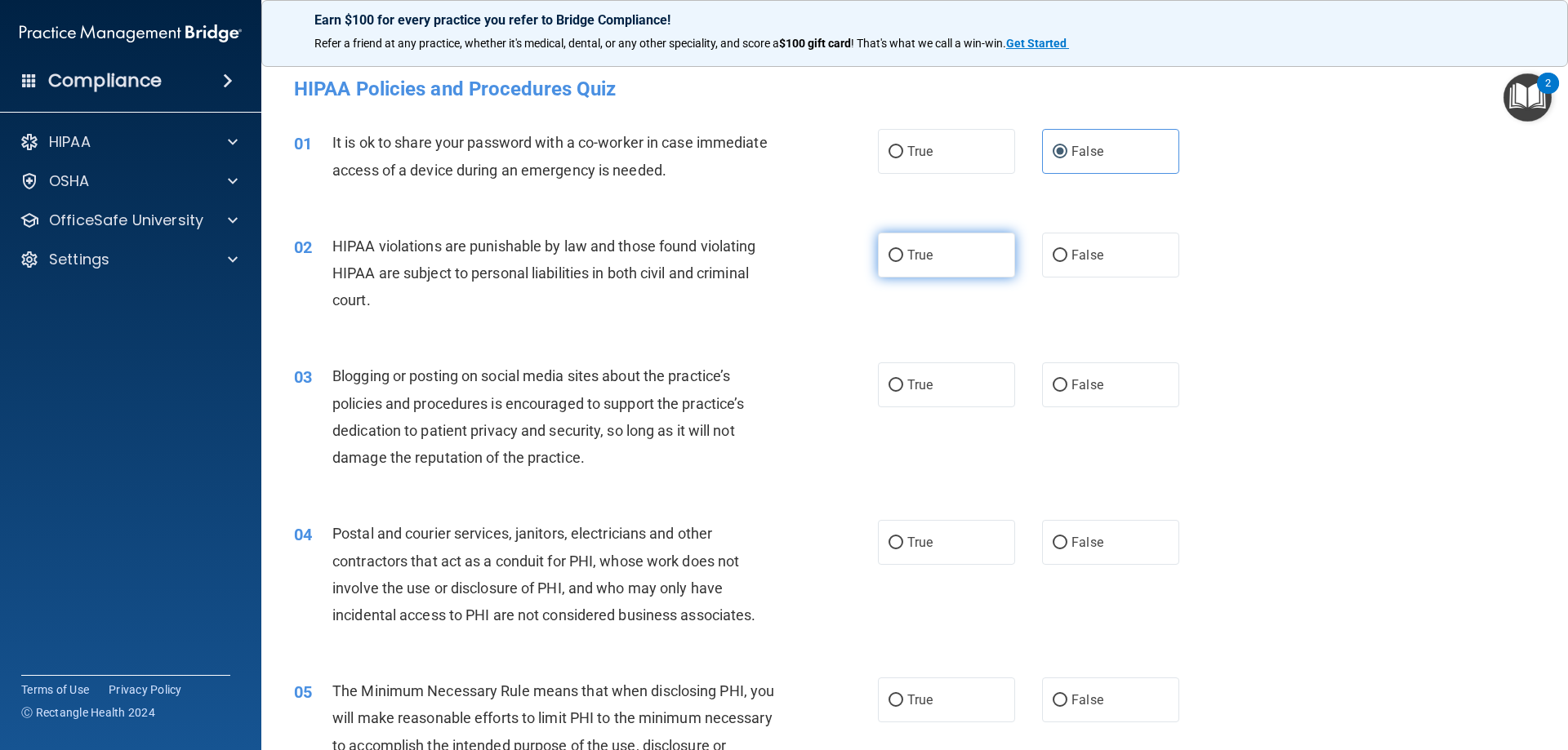
radio input "true"
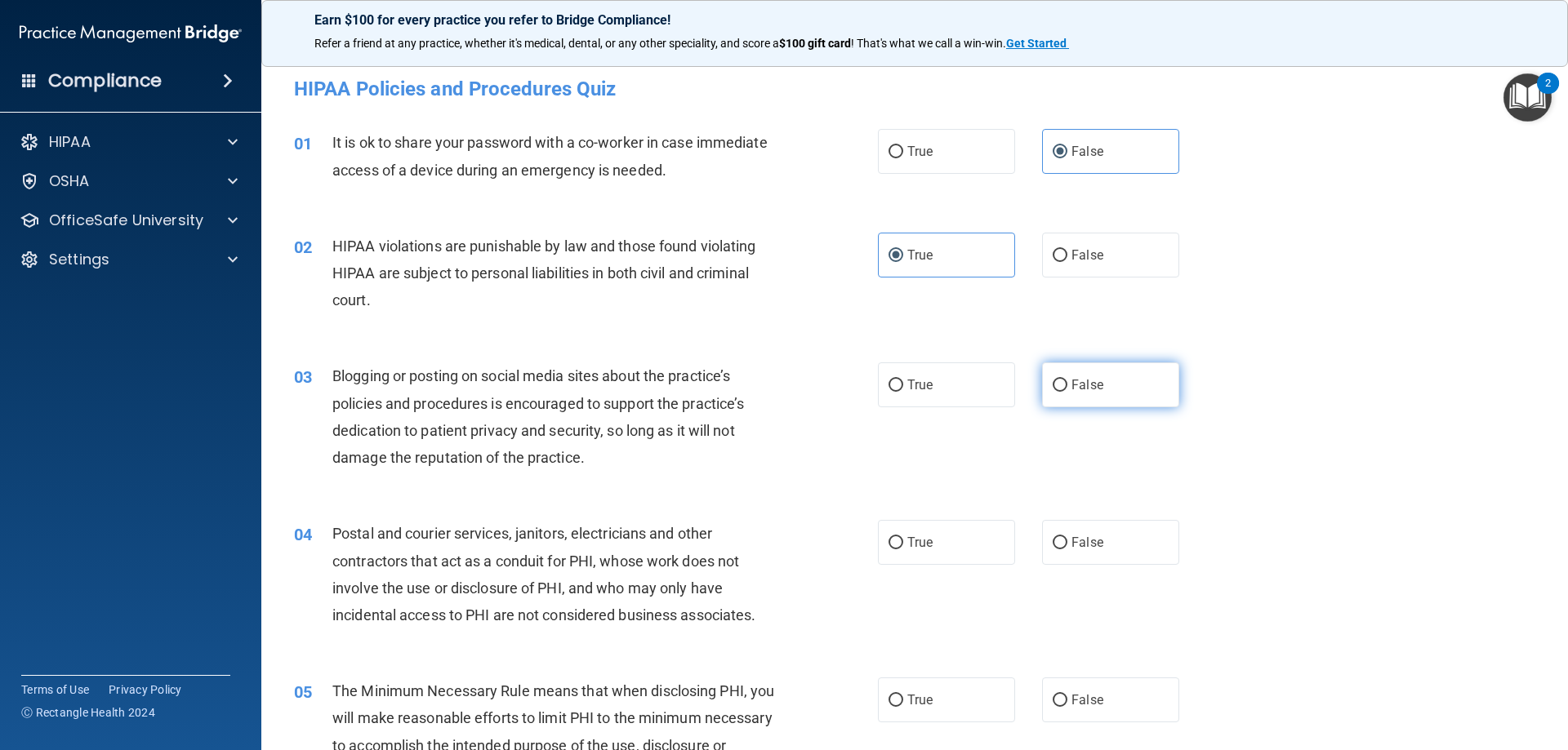
click at [1105, 379] on label "False" at bounding box center [1110, 384] width 137 height 45
click at [1068, 380] on input "False" at bounding box center [1060, 385] width 15 height 12
radio input "true"
click at [1109, 536] on label "False" at bounding box center [1110, 542] width 137 height 45
click at [1068, 537] on input "False" at bounding box center [1060, 543] width 15 height 12
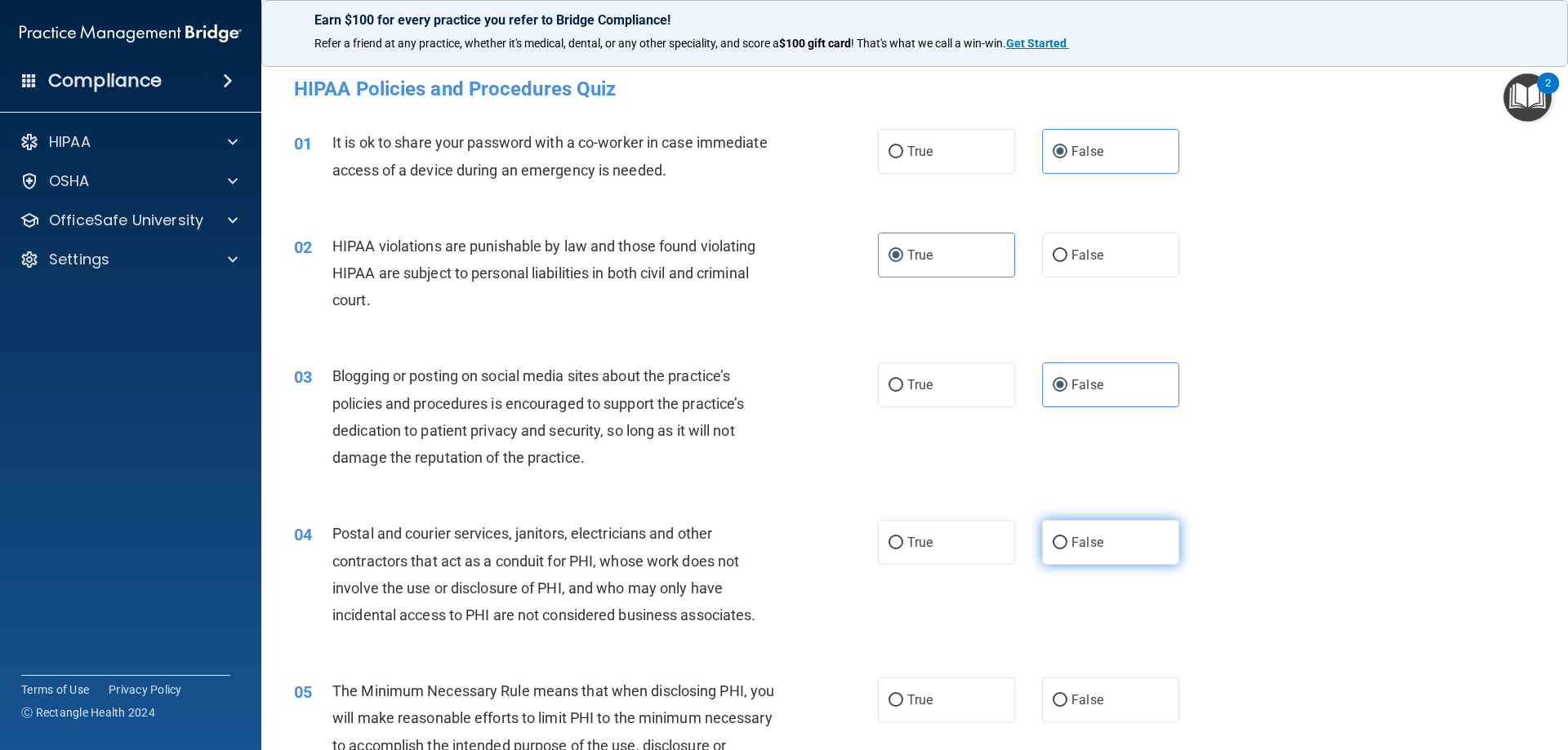
radio input "true"
click at [1148, 703] on label "False" at bounding box center [1110, 700] width 137 height 45
click at [1068, 703] on input "False" at bounding box center [1060, 701] width 15 height 12
radio input "true"
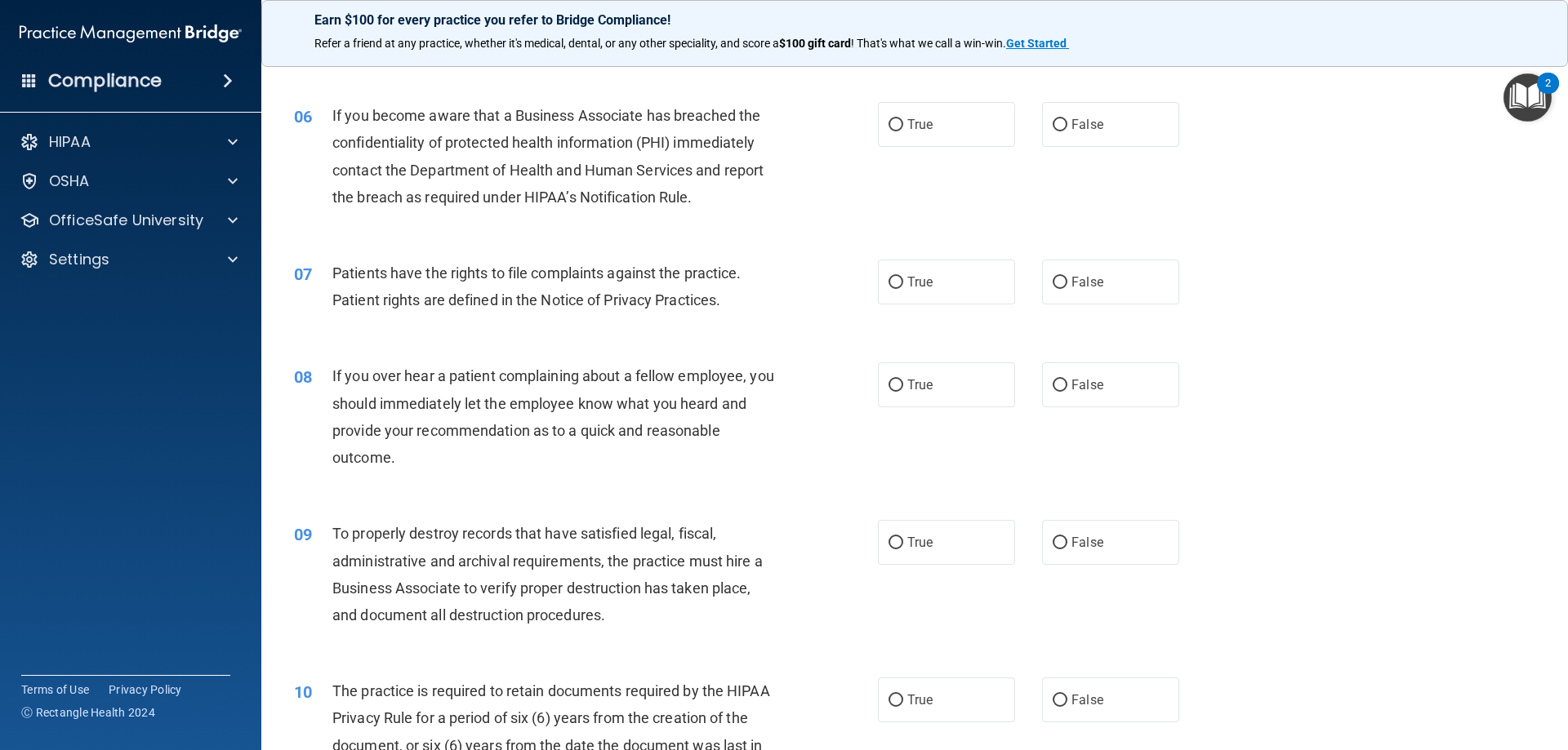
scroll to position [735, 0]
click at [916, 135] on label "True" at bounding box center [946, 122] width 137 height 45
click at [903, 130] on input "True" at bounding box center [896, 123] width 15 height 12
radio input "true"
click at [922, 285] on span "True" at bounding box center [920, 280] width 25 height 16
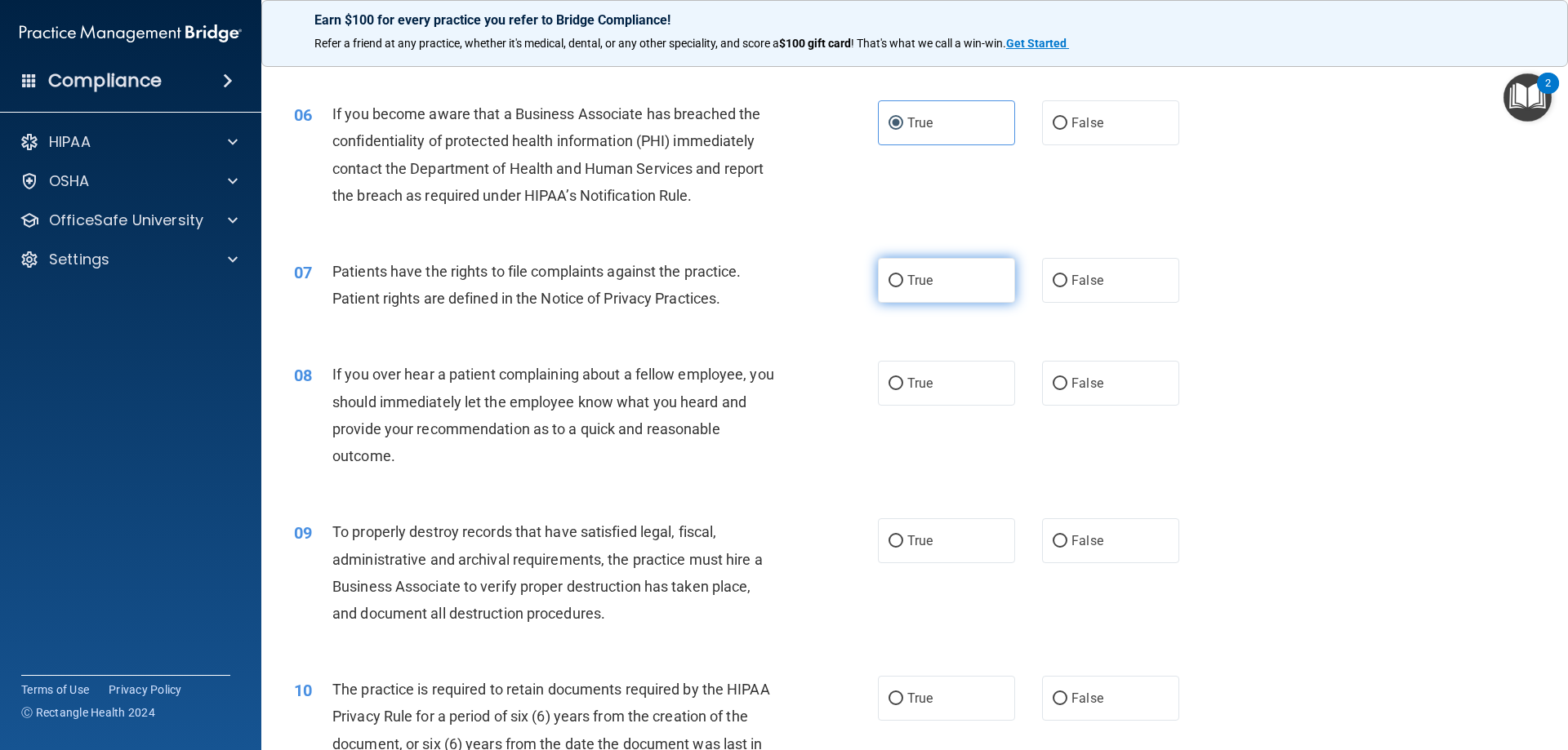
click at [903, 285] on input "True" at bounding box center [896, 281] width 15 height 12
radio input "true"
click at [1105, 398] on label "False" at bounding box center [1110, 383] width 137 height 45
click at [1068, 390] on input "False" at bounding box center [1060, 384] width 15 height 12
radio input "true"
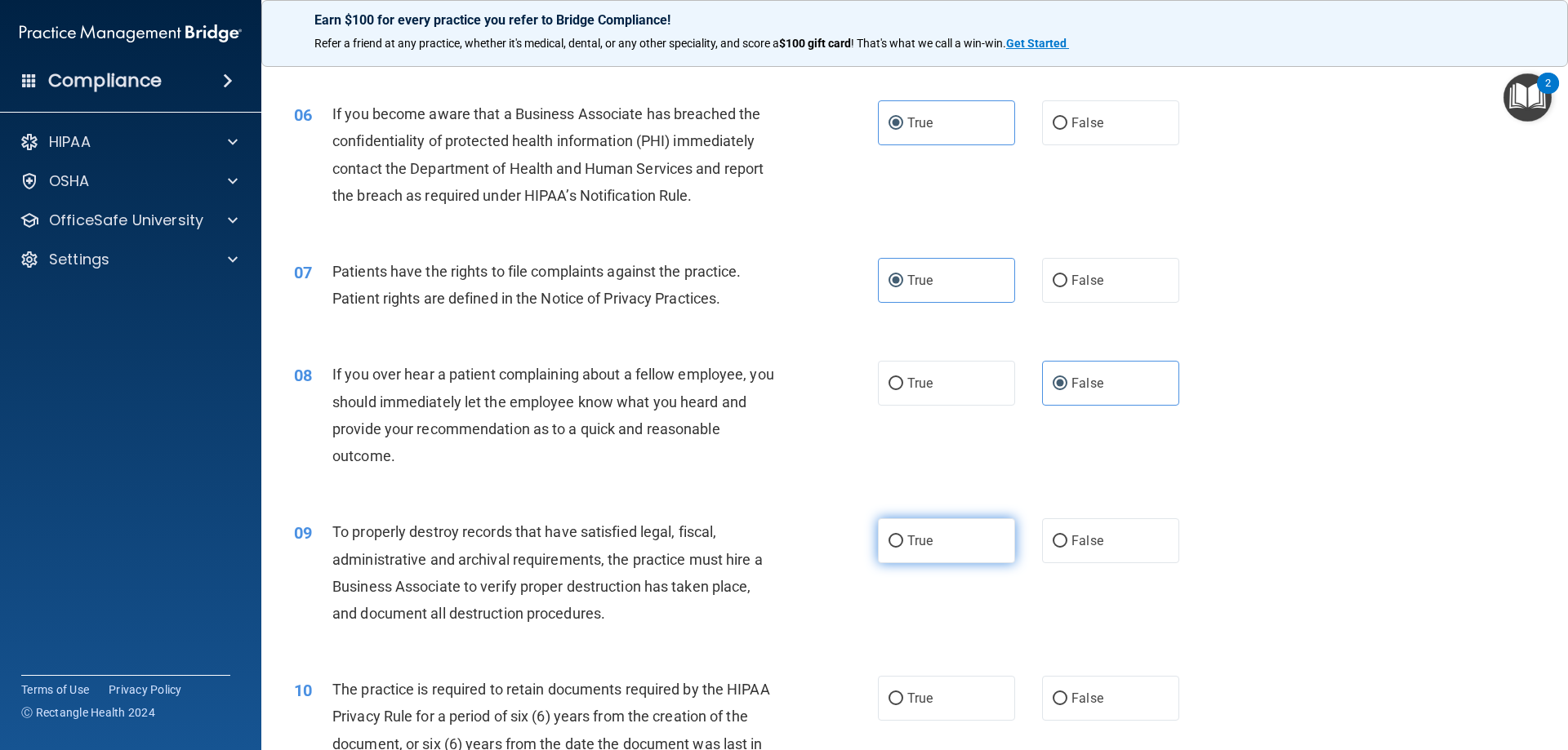
click at [967, 527] on label "True" at bounding box center [946, 541] width 137 height 45
click at [903, 536] on input "True" at bounding box center [896, 541] width 15 height 12
radio input "true"
click at [964, 688] on label "True" at bounding box center [946, 698] width 137 height 45
click at [903, 693] on input "True" at bounding box center [896, 699] width 15 height 12
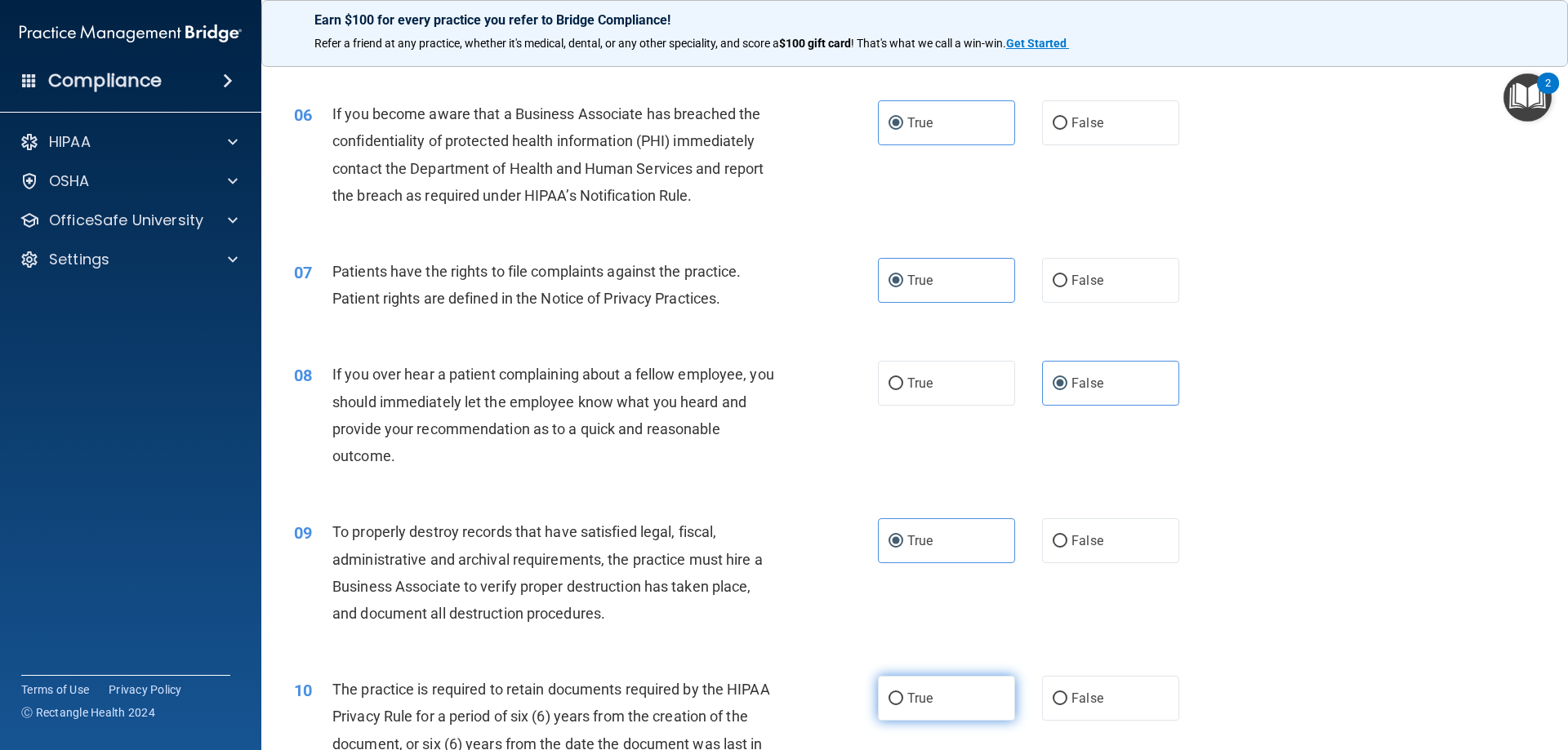
radio input "true"
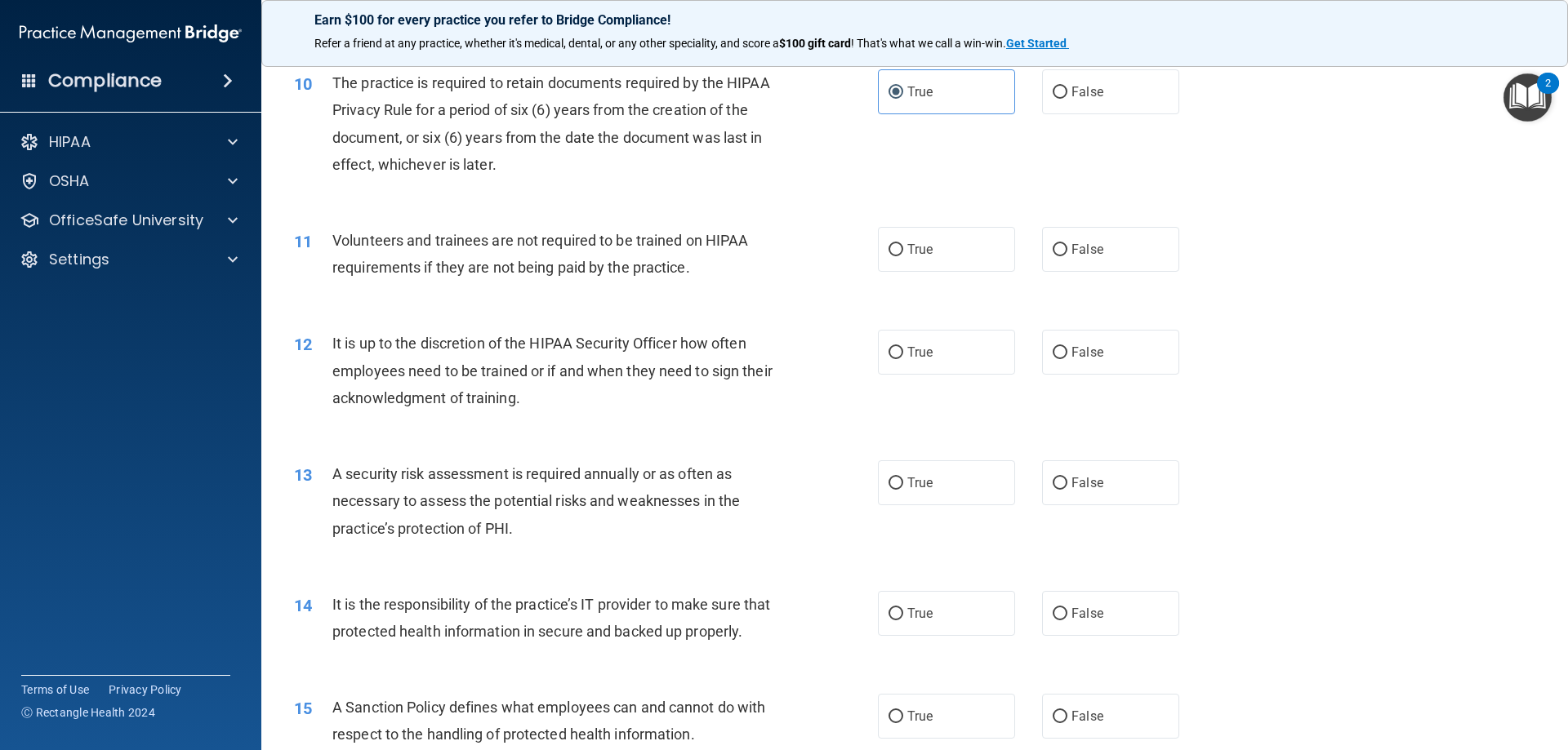
scroll to position [1388, 0]
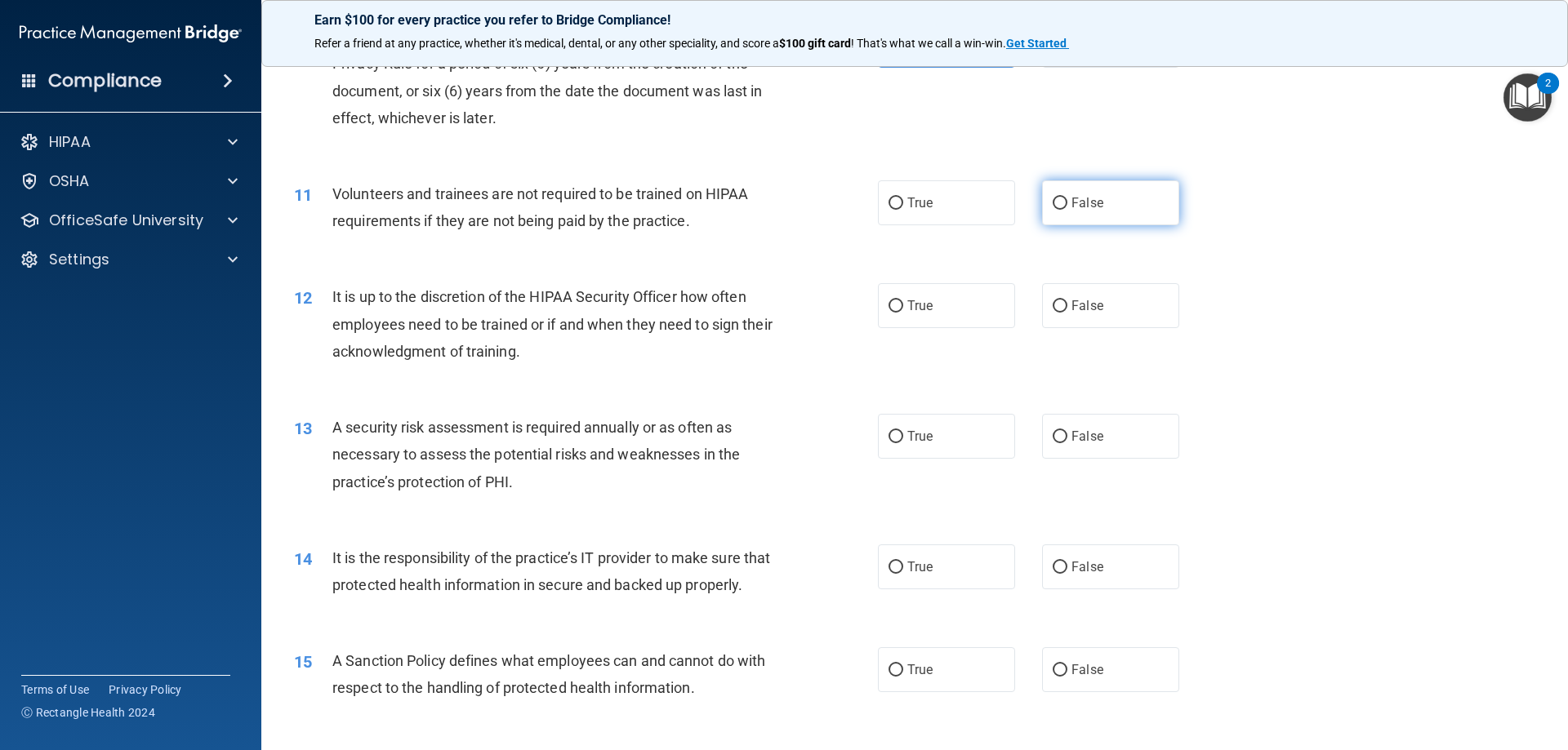
click at [1072, 200] on span "False" at bounding box center [1087, 203] width 32 height 16
click at [1068, 200] on input "False" at bounding box center [1060, 204] width 15 height 12
radio input "true"
click at [1105, 297] on label "False" at bounding box center [1110, 306] width 137 height 45
click at [1068, 301] on input "False" at bounding box center [1060, 306] width 15 height 12
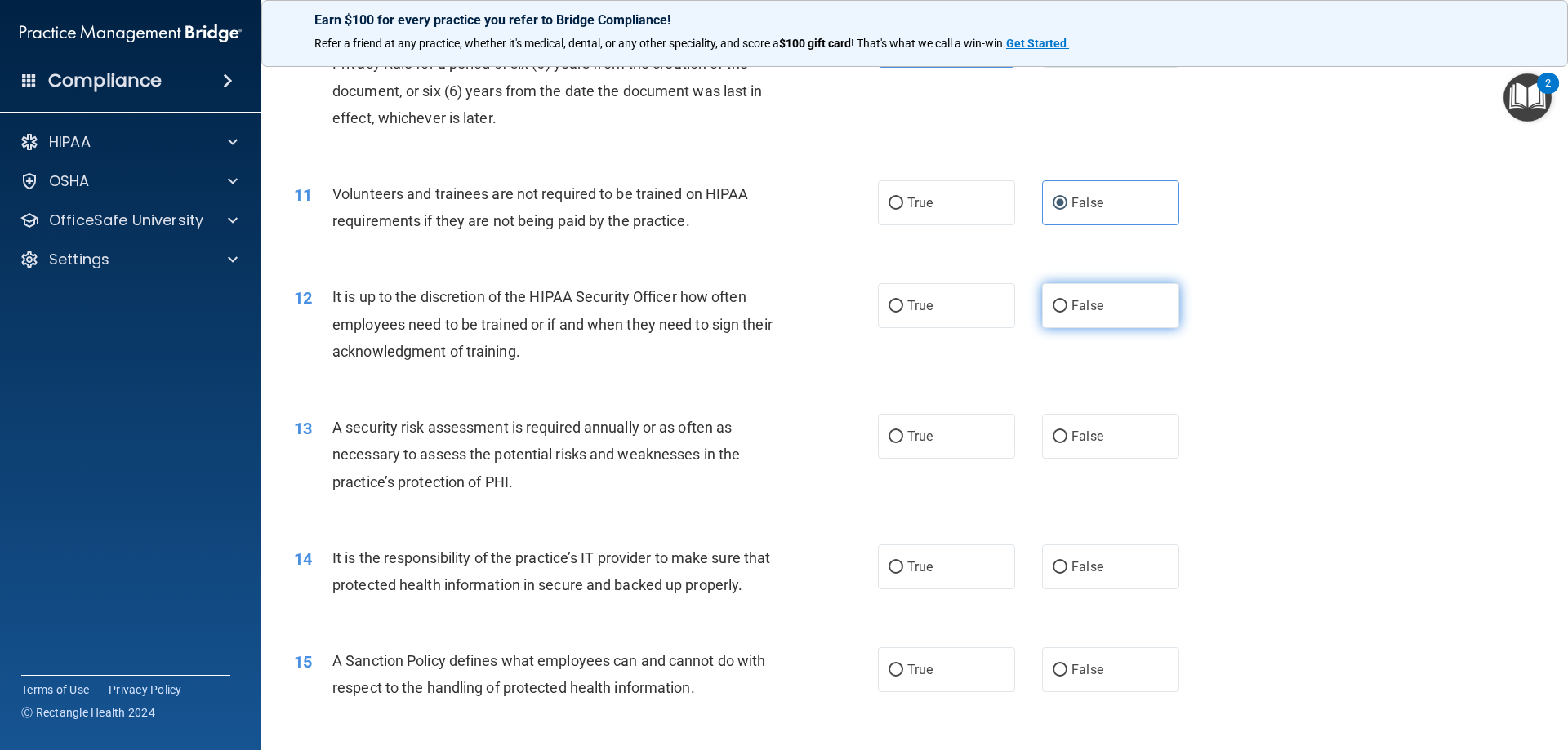
radio input "true"
click at [892, 445] on label "True" at bounding box center [946, 436] width 137 height 45
click at [892, 444] on input "True" at bounding box center [896, 437] width 15 height 12
radio input "true"
click at [936, 567] on label "True" at bounding box center [946, 567] width 137 height 45
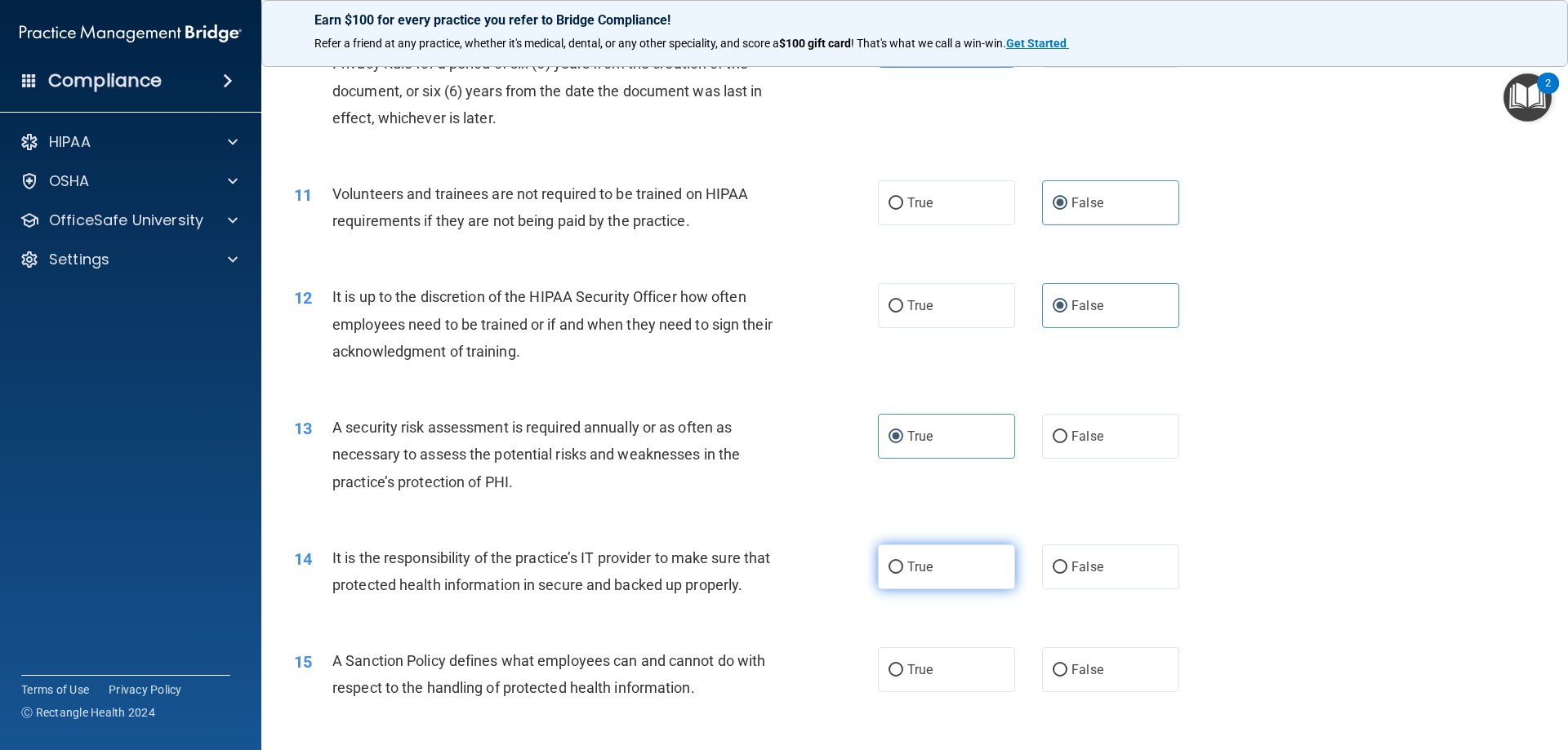
click at [903, 567] on input "True" at bounding box center [896, 568] width 15 height 12
radio input "true"
click at [977, 692] on label "True" at bounding box center [946, 669] width 137 height 45
click at [903, 677] on input "True" at bounding box center [896, 670] width 15 height 12
radio input "true"
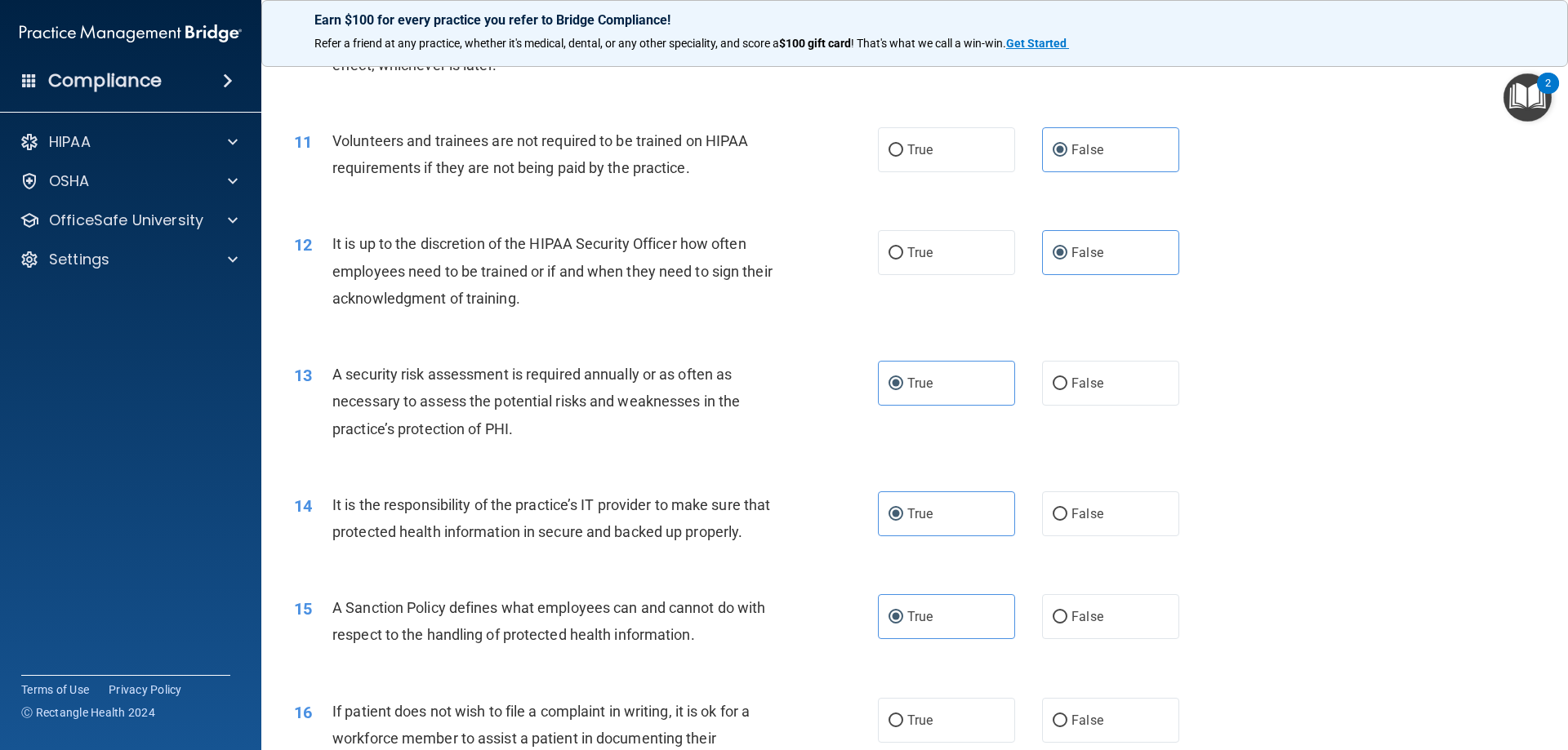
scroll to position [1470, 0]
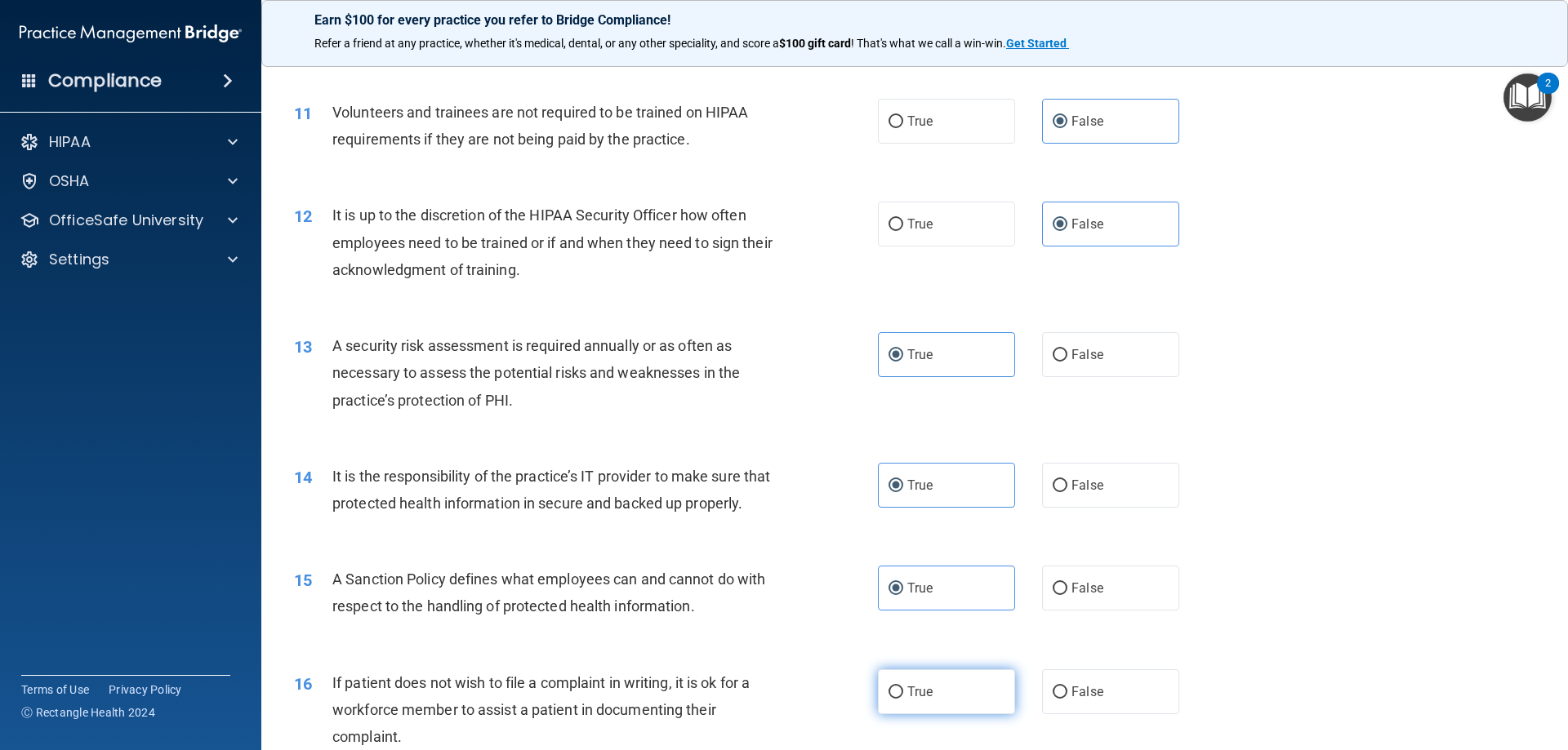
click at [959, 701] on label "True" at bounding box center [946, 692] width 137 height 45
click at [903, 699] on input "True" at bounding box center [896, 692] width 15 height 12
radio input "true"
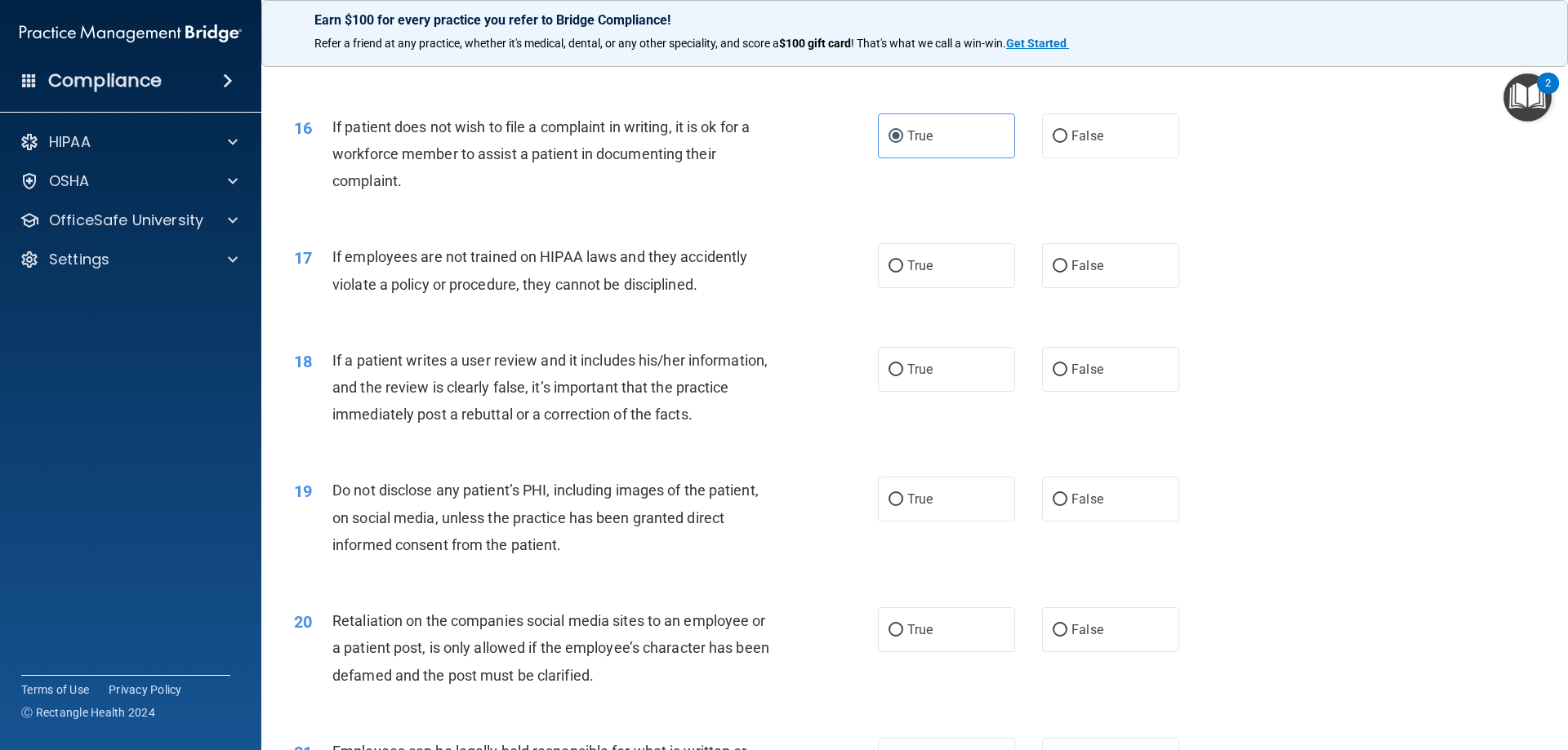
scroll to position [2123, 0]
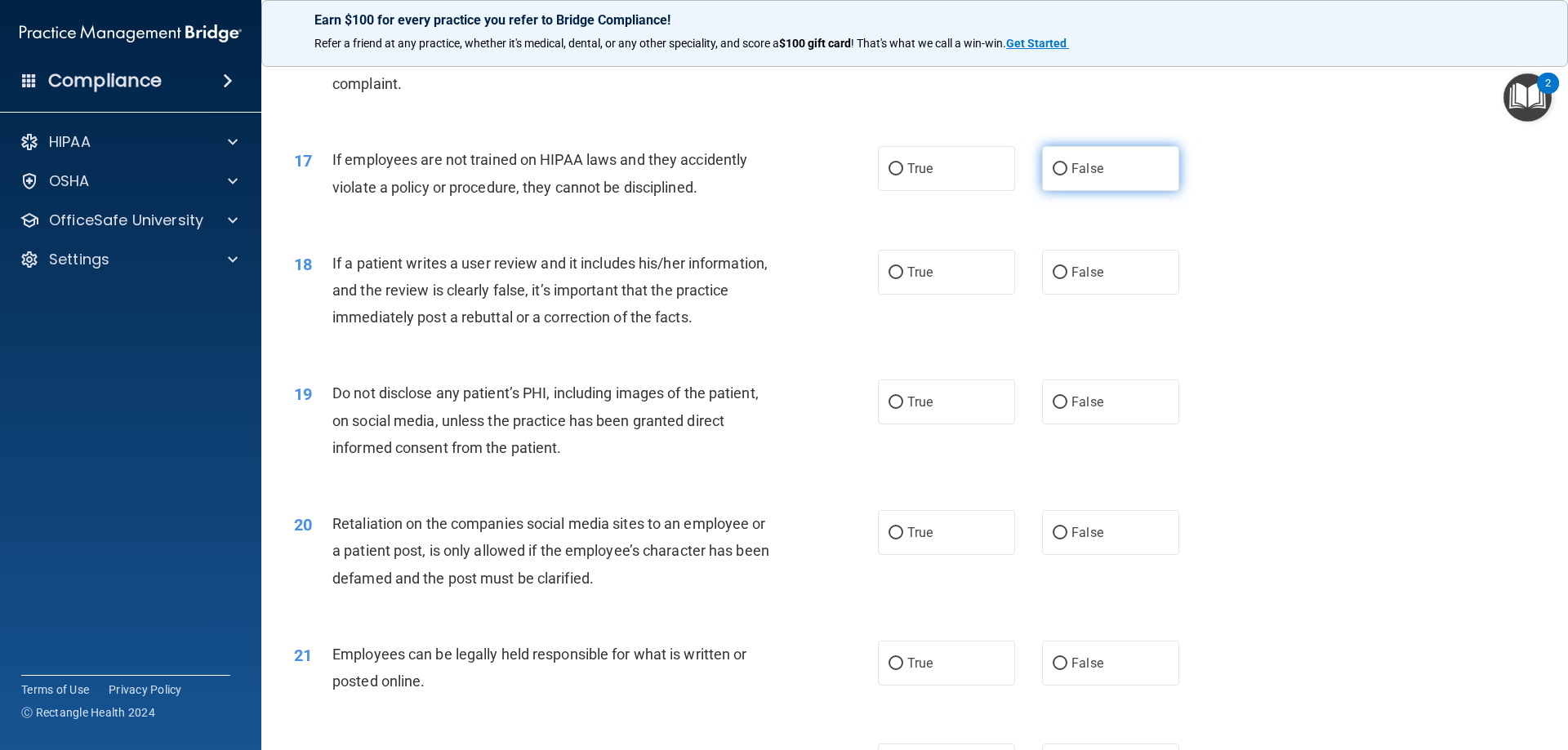
click at [1072, 177] on span "False" at bounding box center [1087, 168] width 32 height 16
click at [1066, 176] on input "False" at bounding box center [1060, 169] width 15 height 12
radio input "true"
click at [1080, 280] on span "False" at bounding box center [1087, 272] width 32 height 16
click at [1068, 279] on input "False" at bounding box center [1060, 273] width 15 height 12
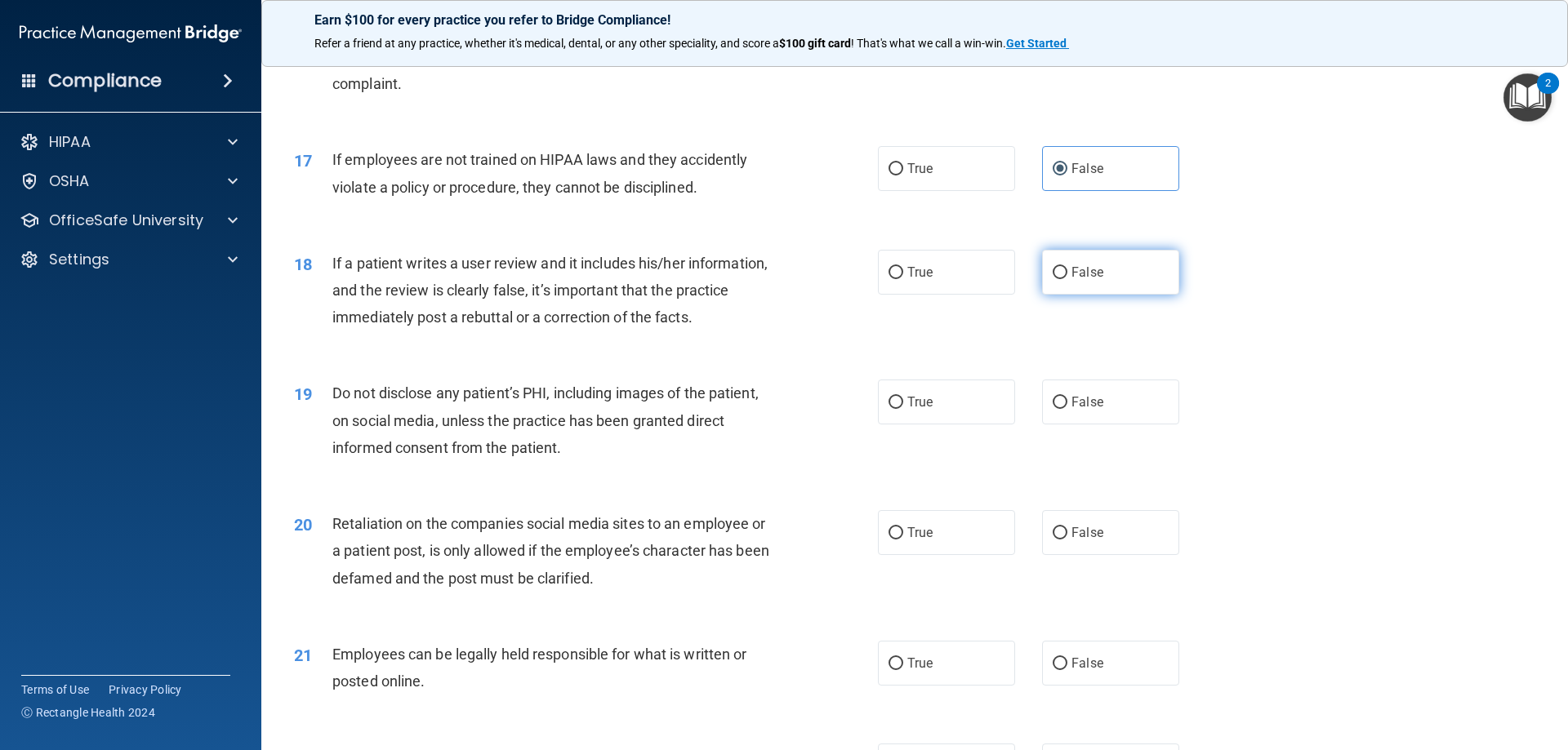
radio input "true"
click at [1106, 412] on label "False" at bounding box center [1110, 402] width 137 height 45
click at [1068, 409] on input "False" at bounding box center [1060, 403] width 15 height 12
radio input "true"
click at [1103, 555] on label "False" at bounding box center [1110, 532] width 137 height 45
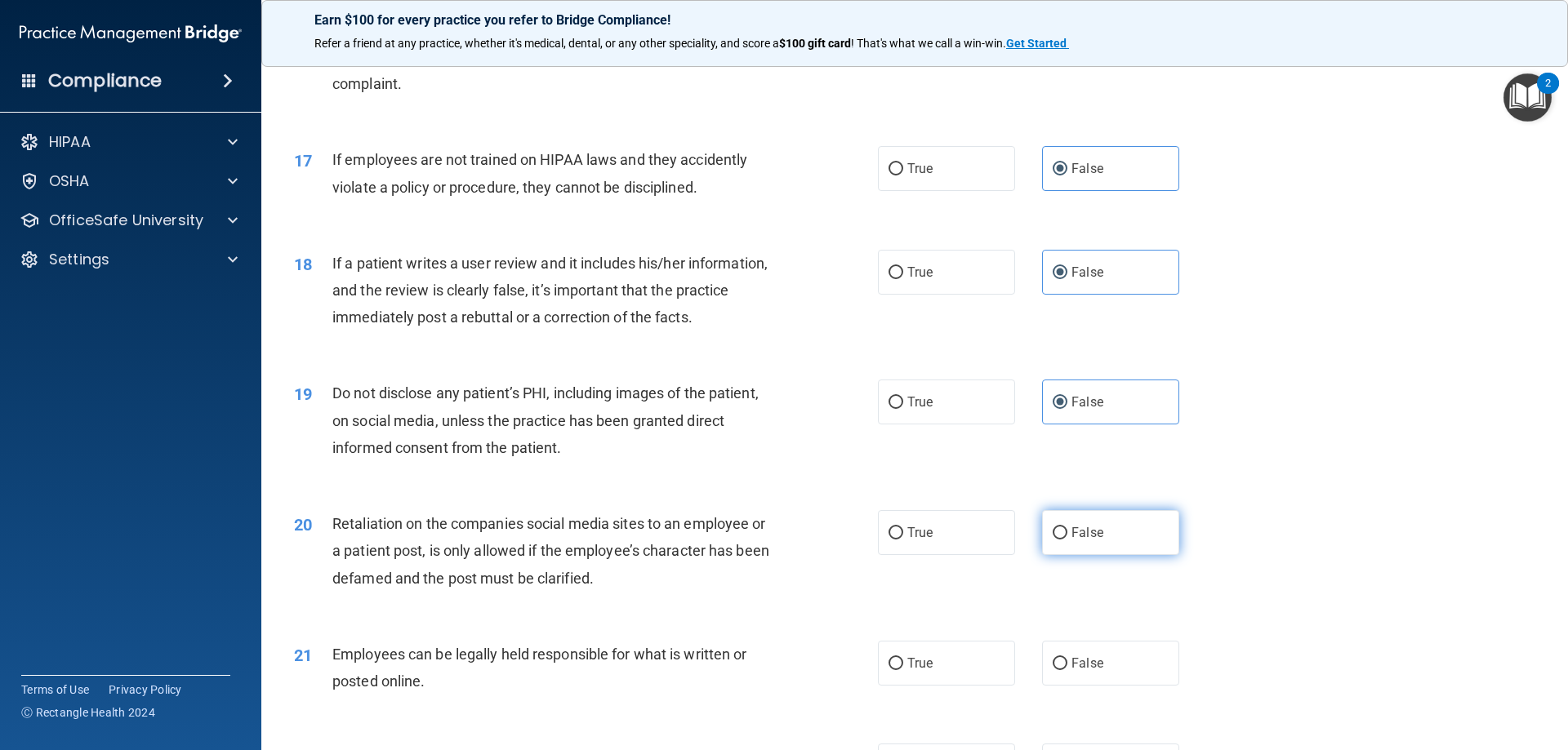
click at [1068, 540] on input "False" at bounding box center [1060, 533] width 15 height 12
radio input "true"
click at [938, 686] on label "True" at bounding box center [946, 663] width 137 height 45
click at [903, 670] on input "True" at bounding box center [896, 664] width 15 height 12
radio input "true"
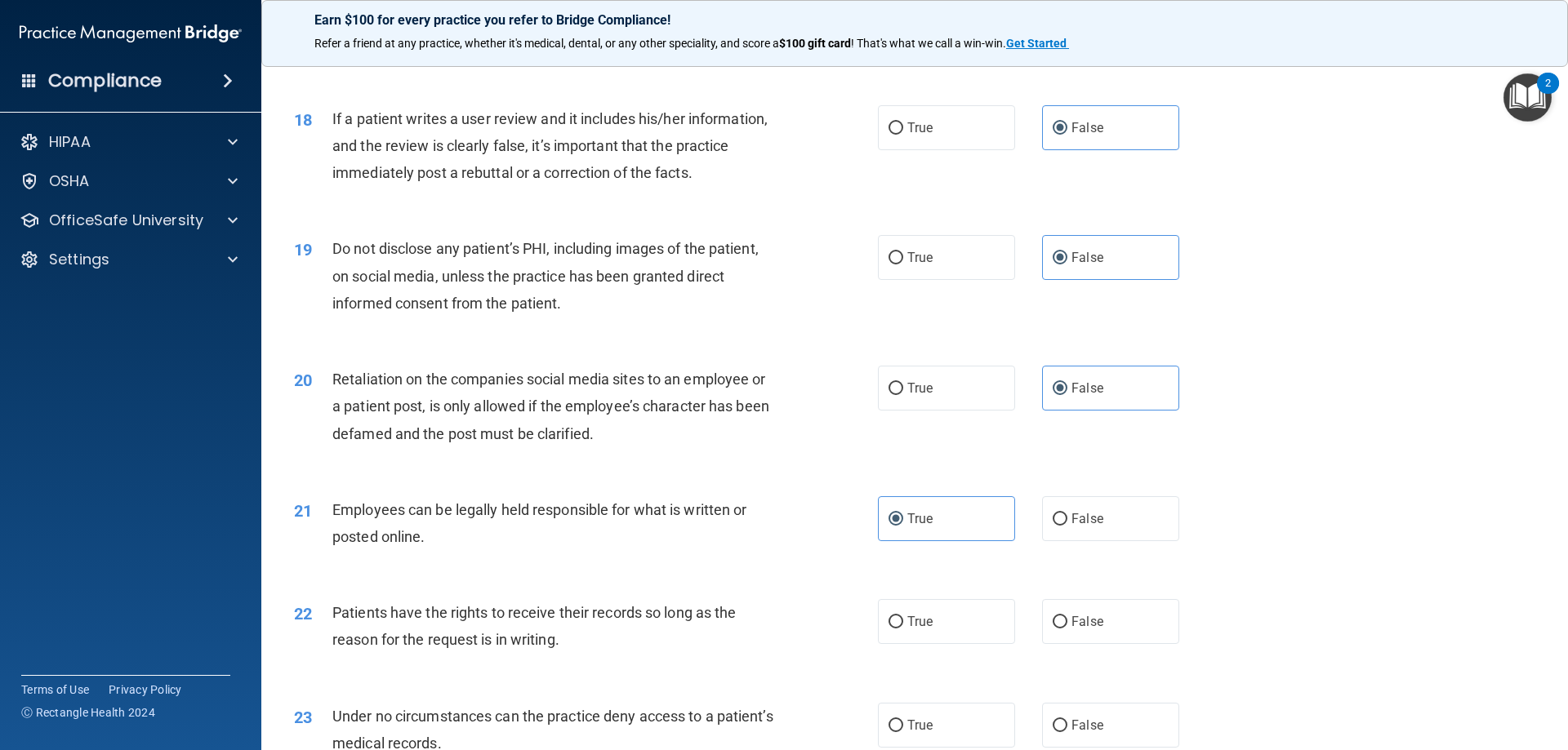
scroll to position [2286, 0]
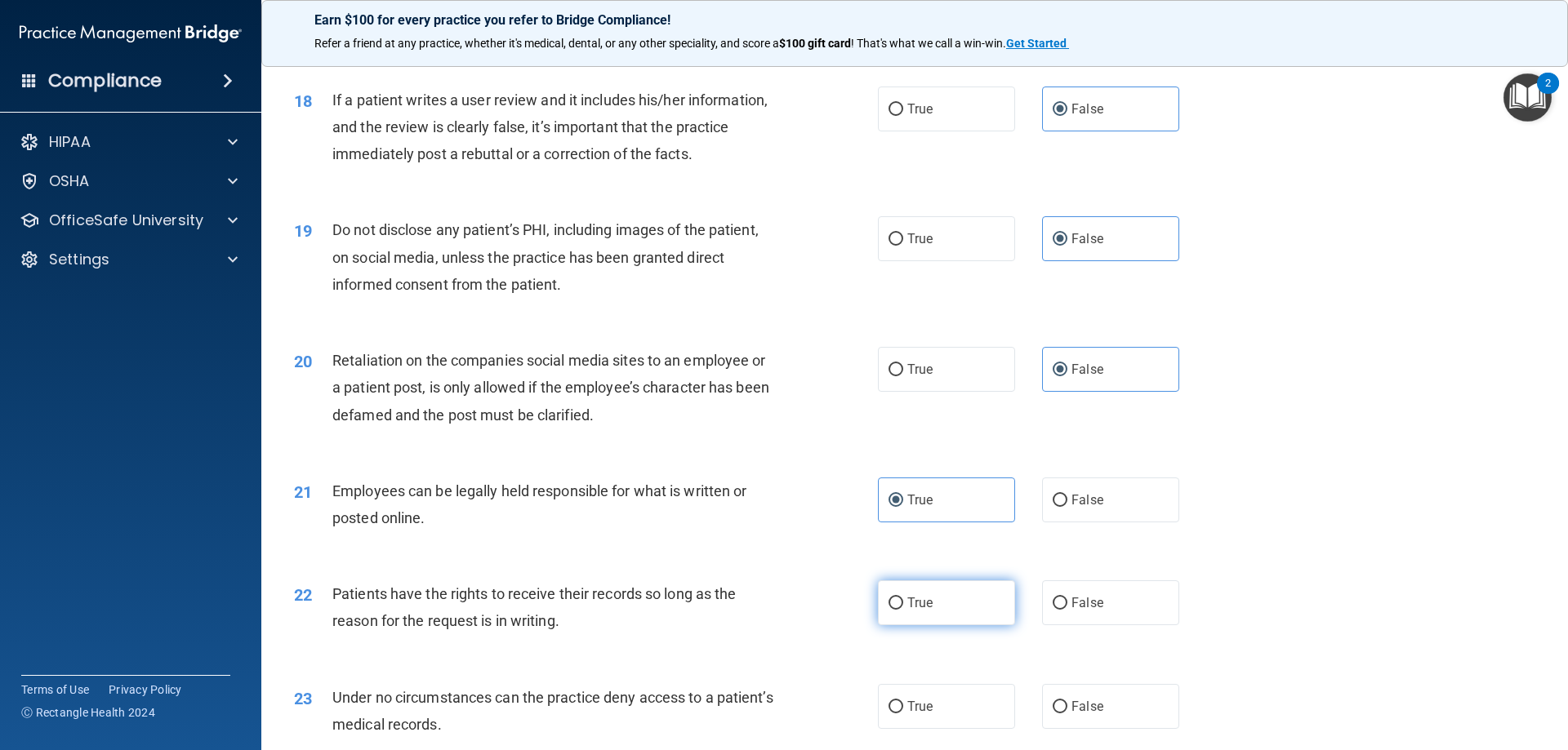
click at [950, 625] on label "True" at bounding box center [946, 603] width 137 height 45
click at [903, 610] on input "True" at bounding box center [896, 604] width 15 height 12
radio input "true"
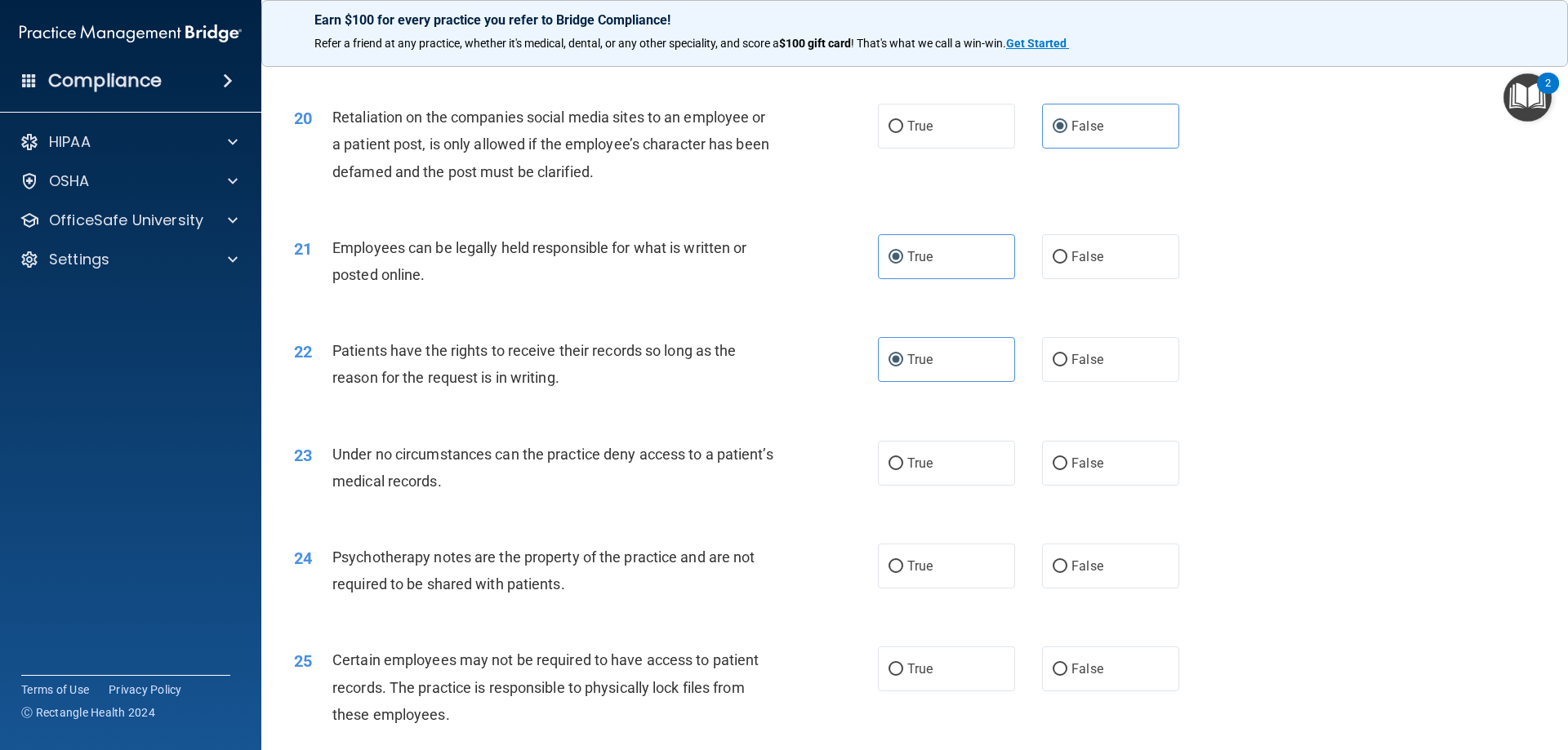
scroll to position [2531, 0]
click at [1123, 484] on label "False" at bounding box center [1110, 462] width 137 height 45
click at [1068, 469] on input "False" at bounding box center [1060, 462] width 15 height 12
radio input "true"
click at [947, 615] on div "24 Psychotherapy notes are the property of the practice and are not required to…" at bounding box center [915, 573] width 1266 height 103
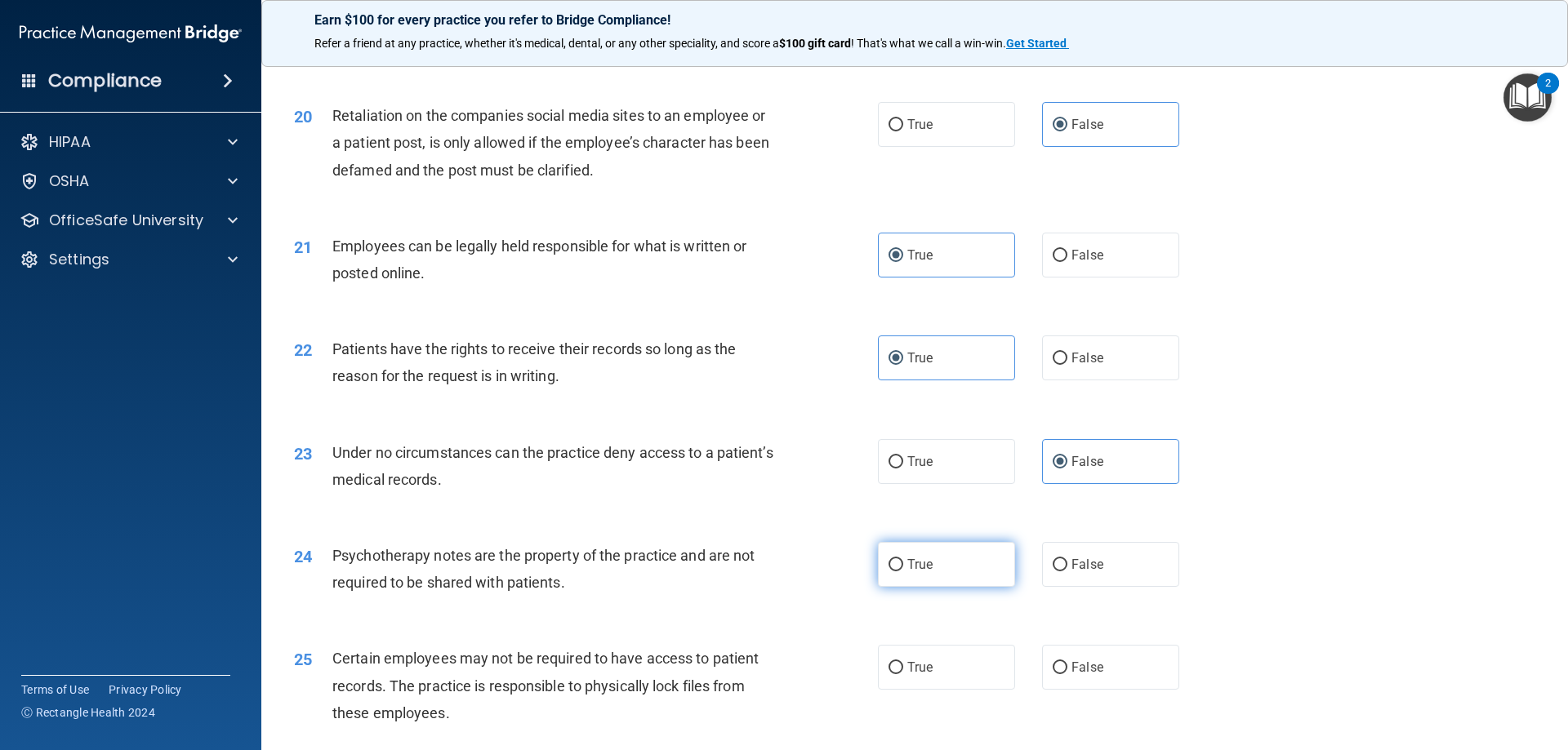
click at [956, 587] on label "True" at bounding box center [946, 564] width 137 height 45
click at [903, 572] on input "True" at bounding box center [896, 565] width 15 height 12
radio input "true"
click at [955, 683] on label "True" at bounding box center [946, 667] width 137 height 45
click at [903, 674] on input "True" at bounding box center [896, 668] width 15 height 12
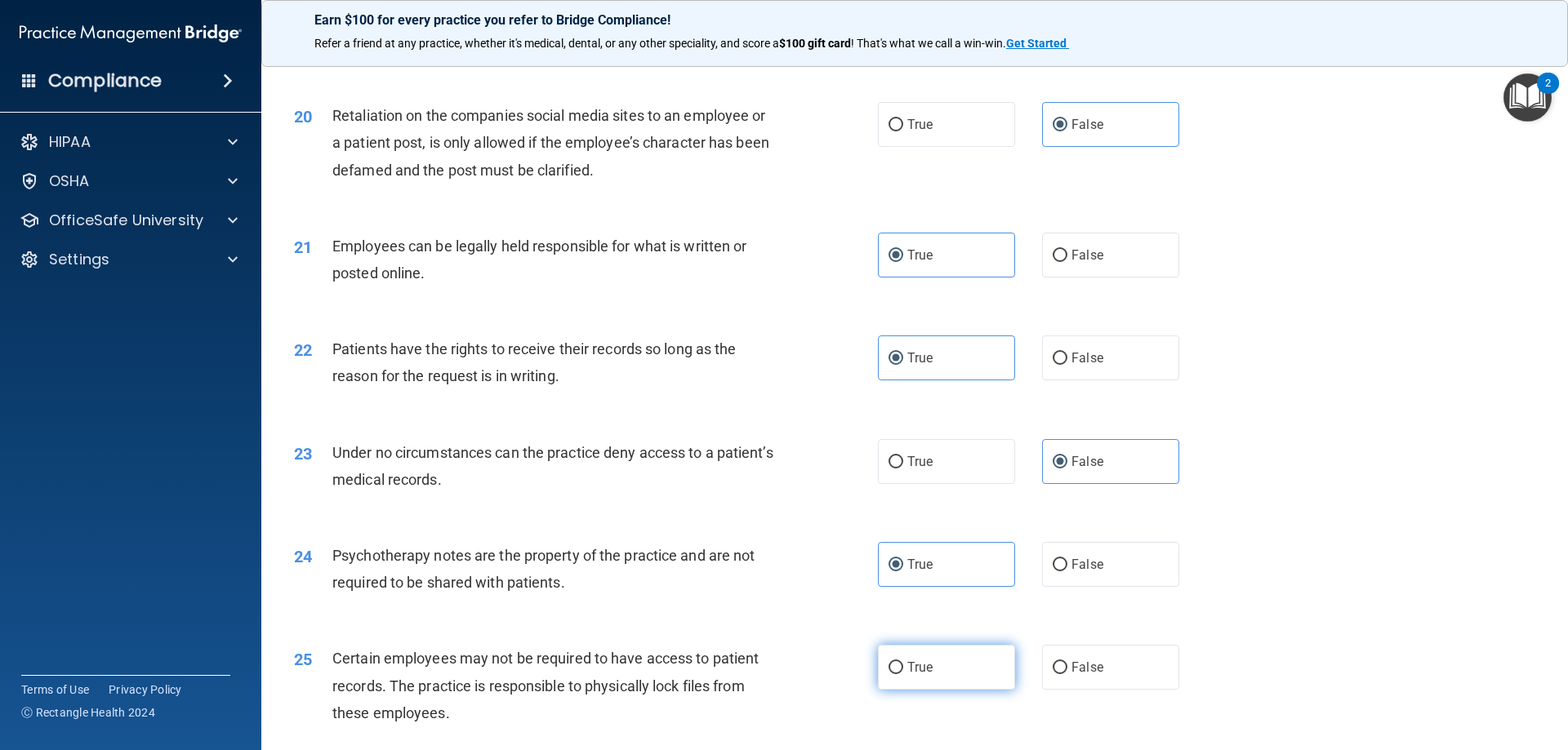
radio input "true"
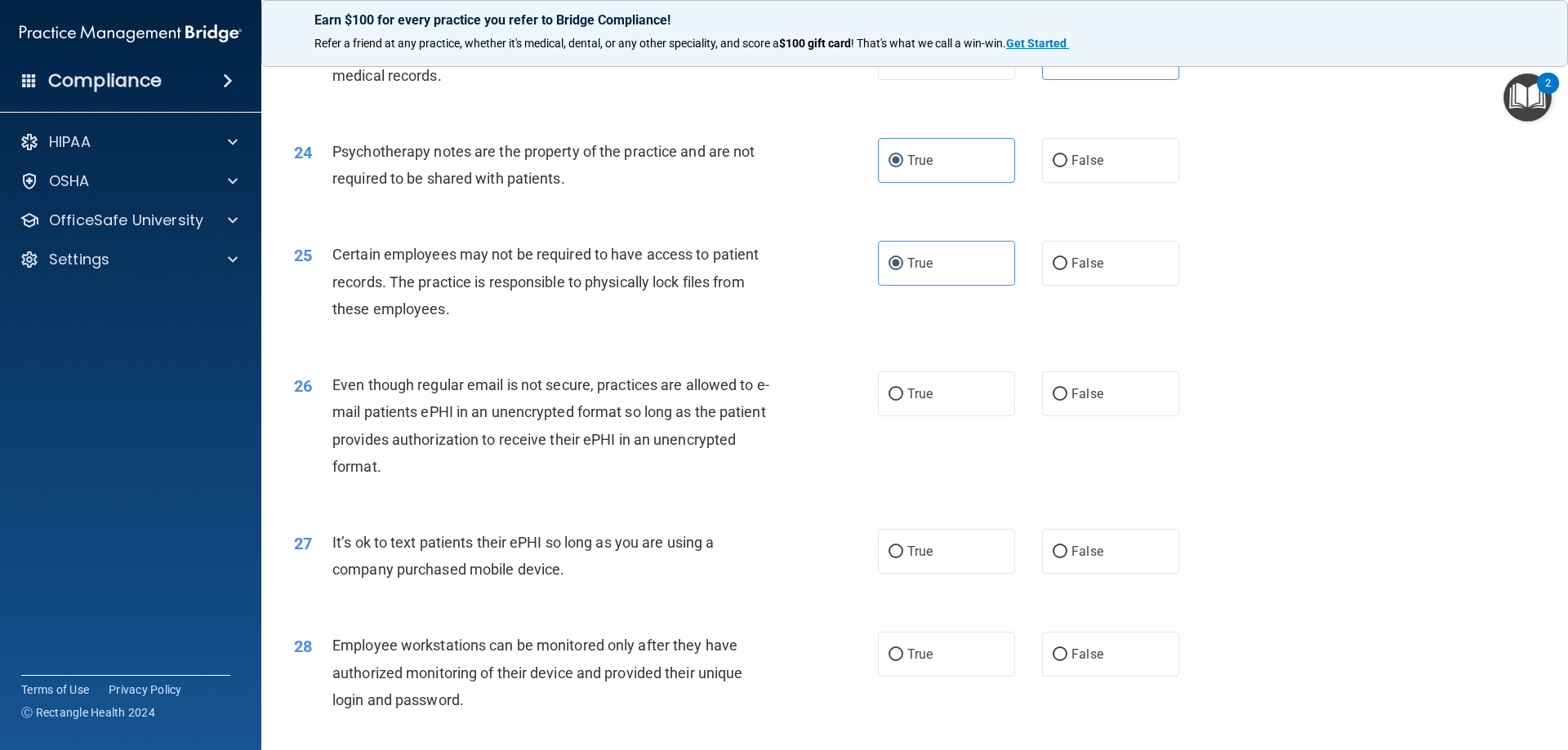
scroll to position [2939, 0]
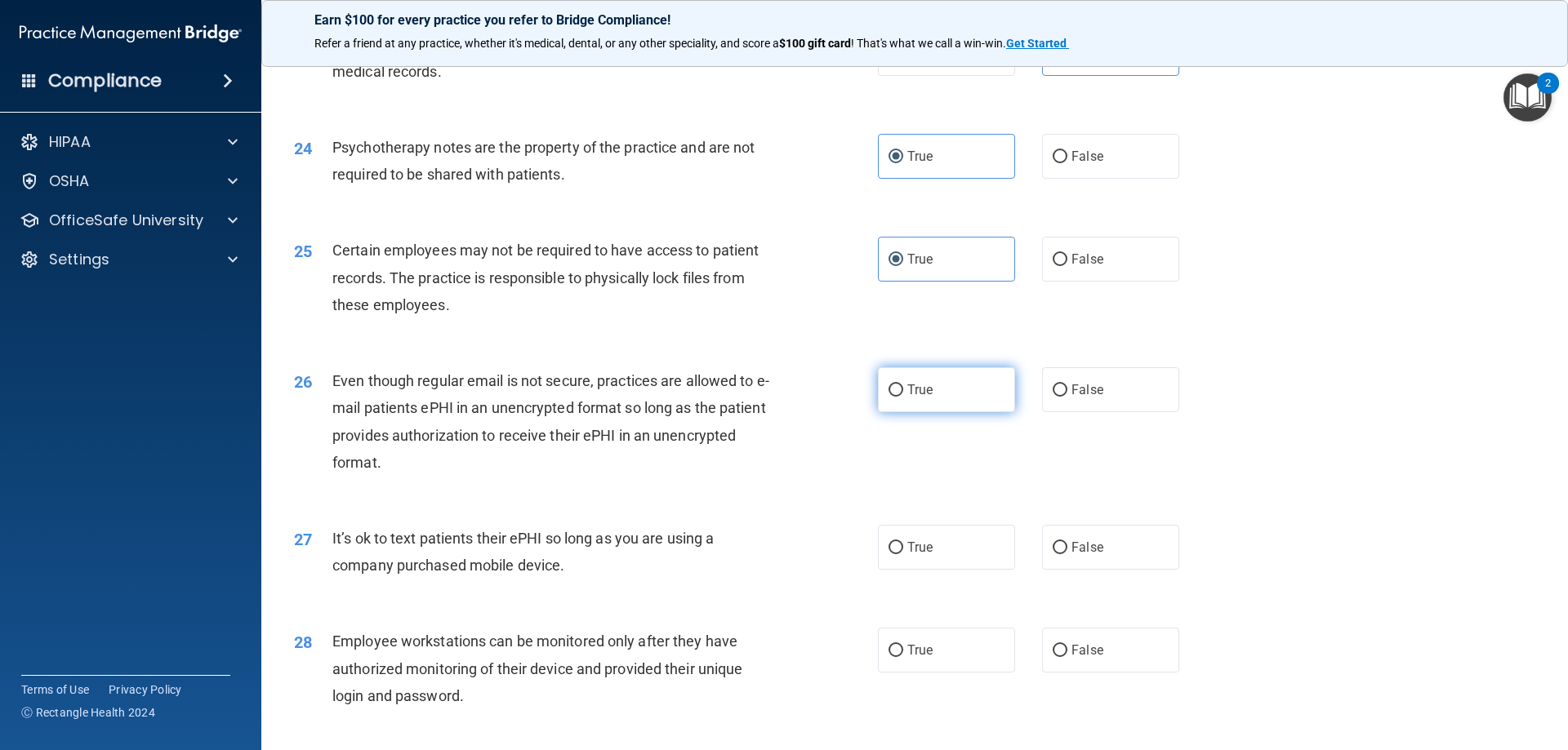
click at [967, 412] on label "True" at bounding box center [946, 389] width 137 height 45
click at [903, 397] on input "True" at bounding box center [896, 390] width 15 height 12
radio input "true"
click at [1115, 570] on label "False" at bounding box center [1110, 547] width 137 height 45
click at [1068, 554] on input "False" at bounding box center [1060, 548] width 15 height 12
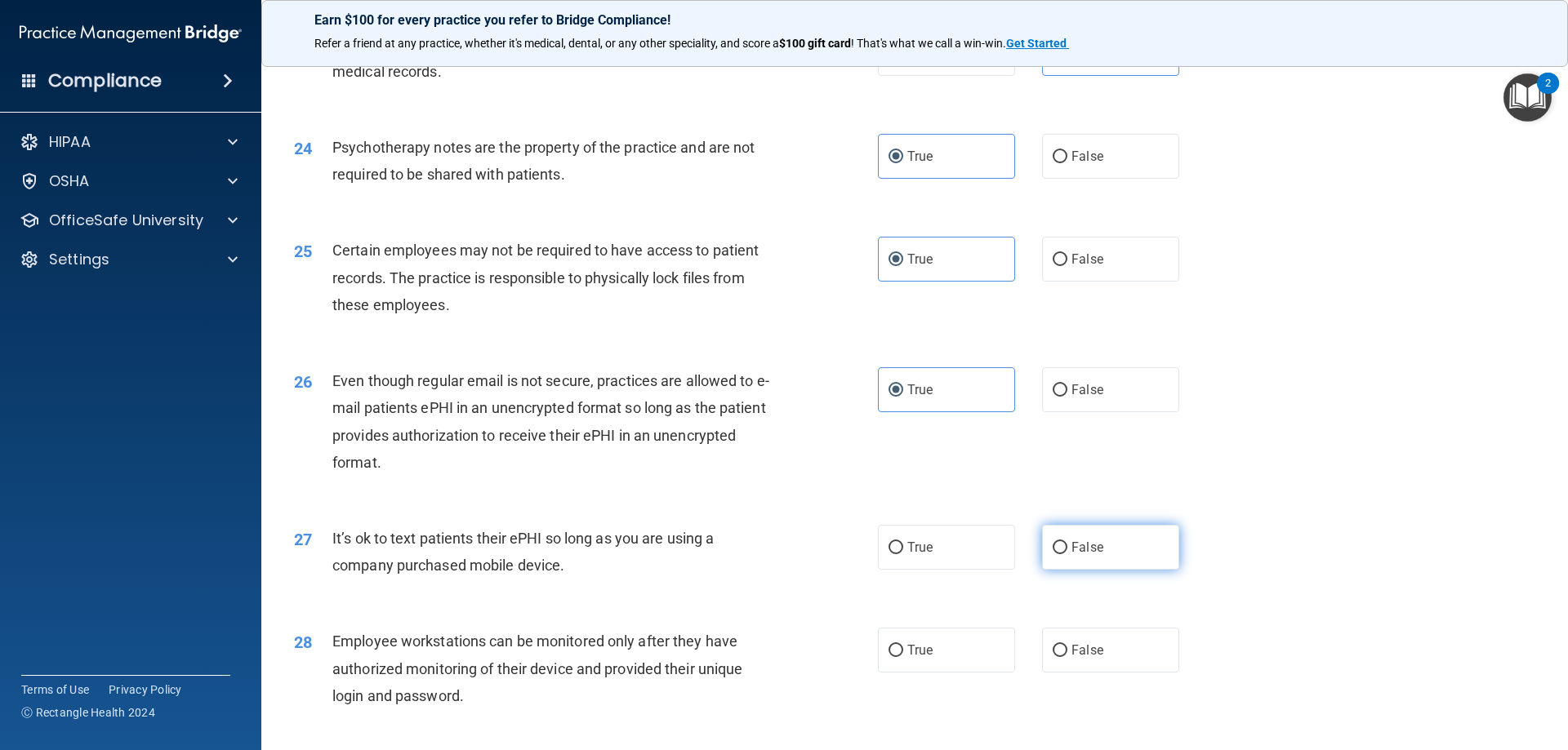
radio input "true"
click at [1129, 660] on label "False" at bounding box center [1110, 650] width 137 height 45
click at [1068, 657] on input "False" at bounding box center [1060, 651] width 15 height 12
radio input "true"
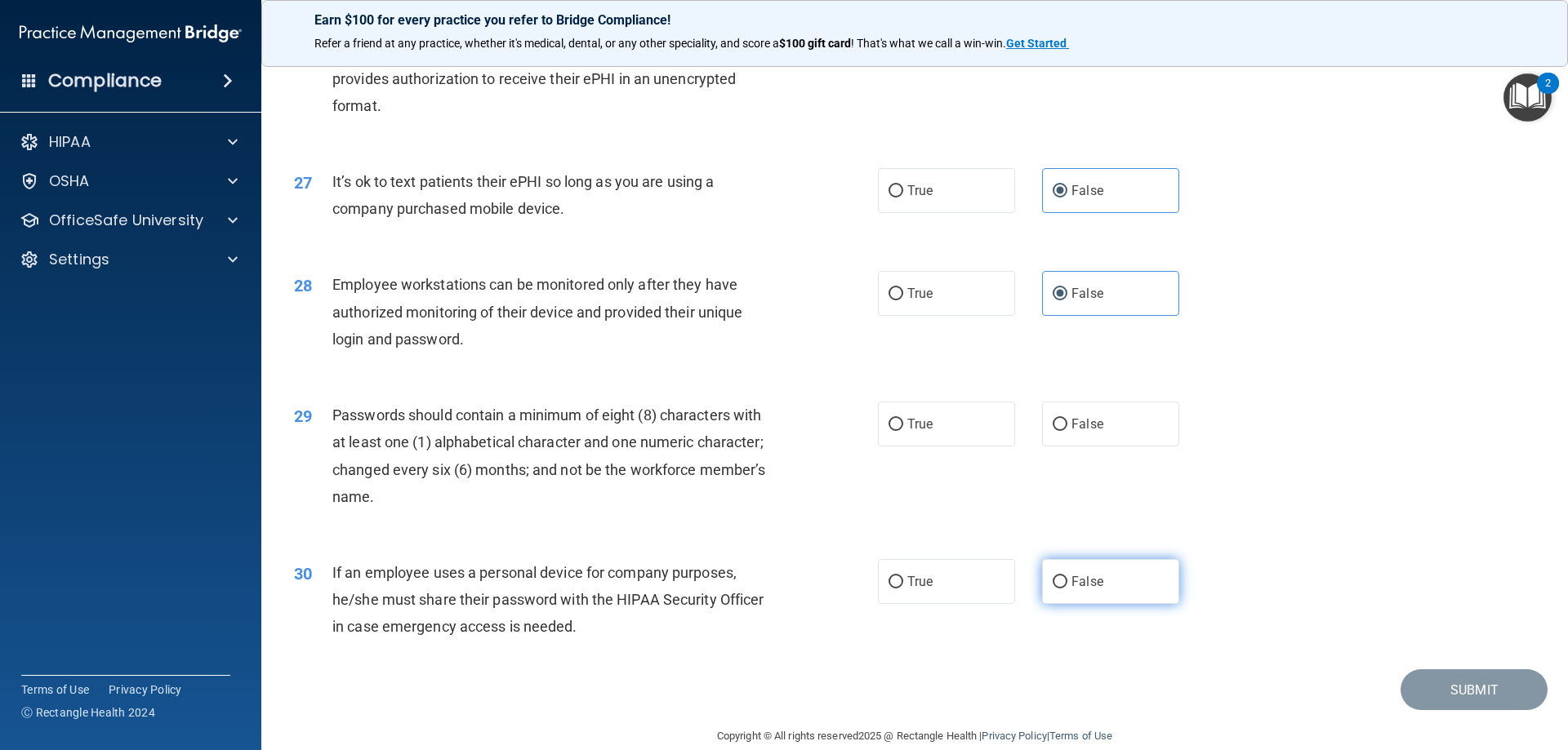
scroll to position [3347, 0]
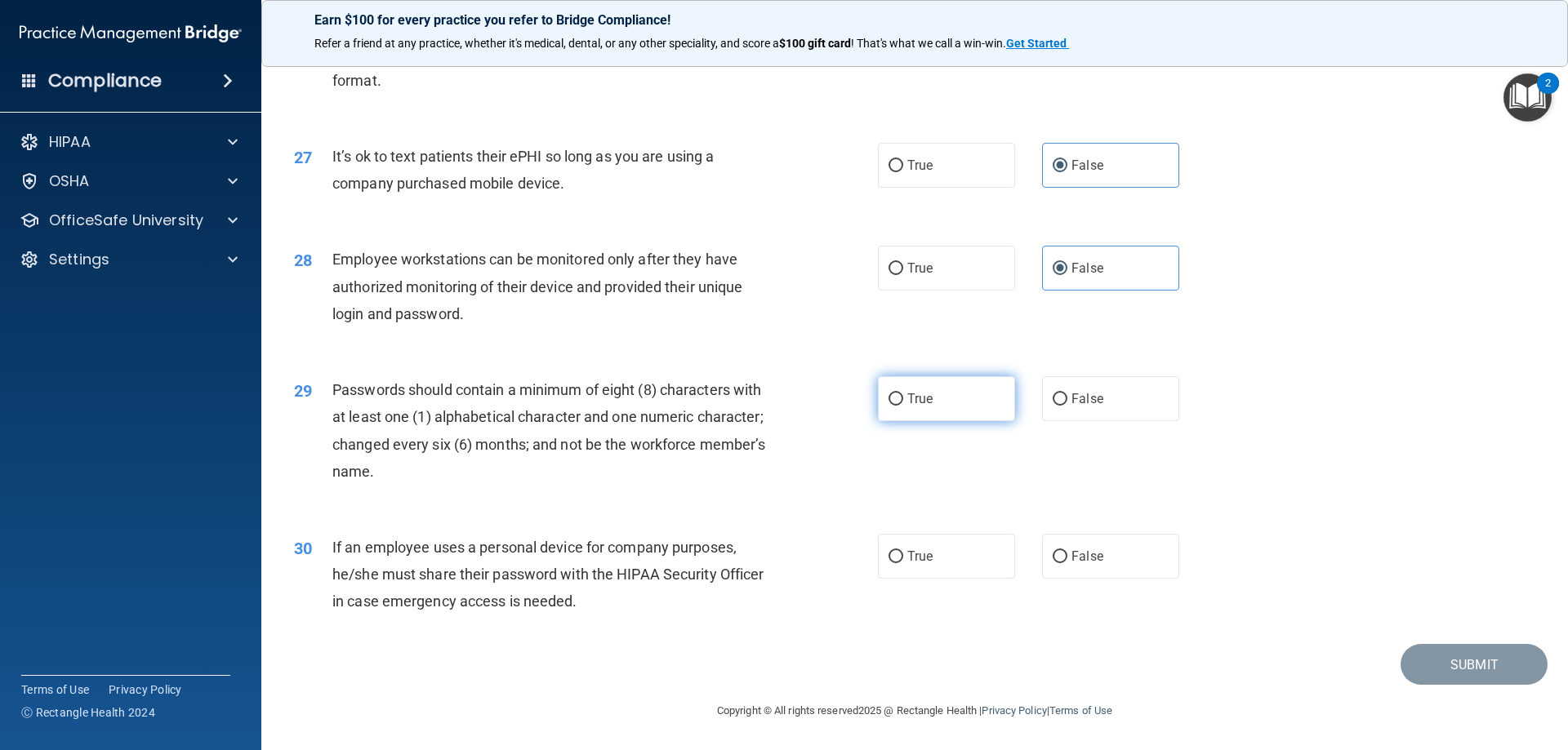
click at [988, 398] on label "True" at bounding box center [946, 398] width 137 height 45
click at [903, 398] on input "True" at bounding box center [896, 399] width 15 height 12
radio input "true"
click at [1085, 566] on label "False" at bounding box center [1110, 556] width 137 height 45
click at [1068, 564] on input "False" at bounding box center [1060, 557] width 15 height 12
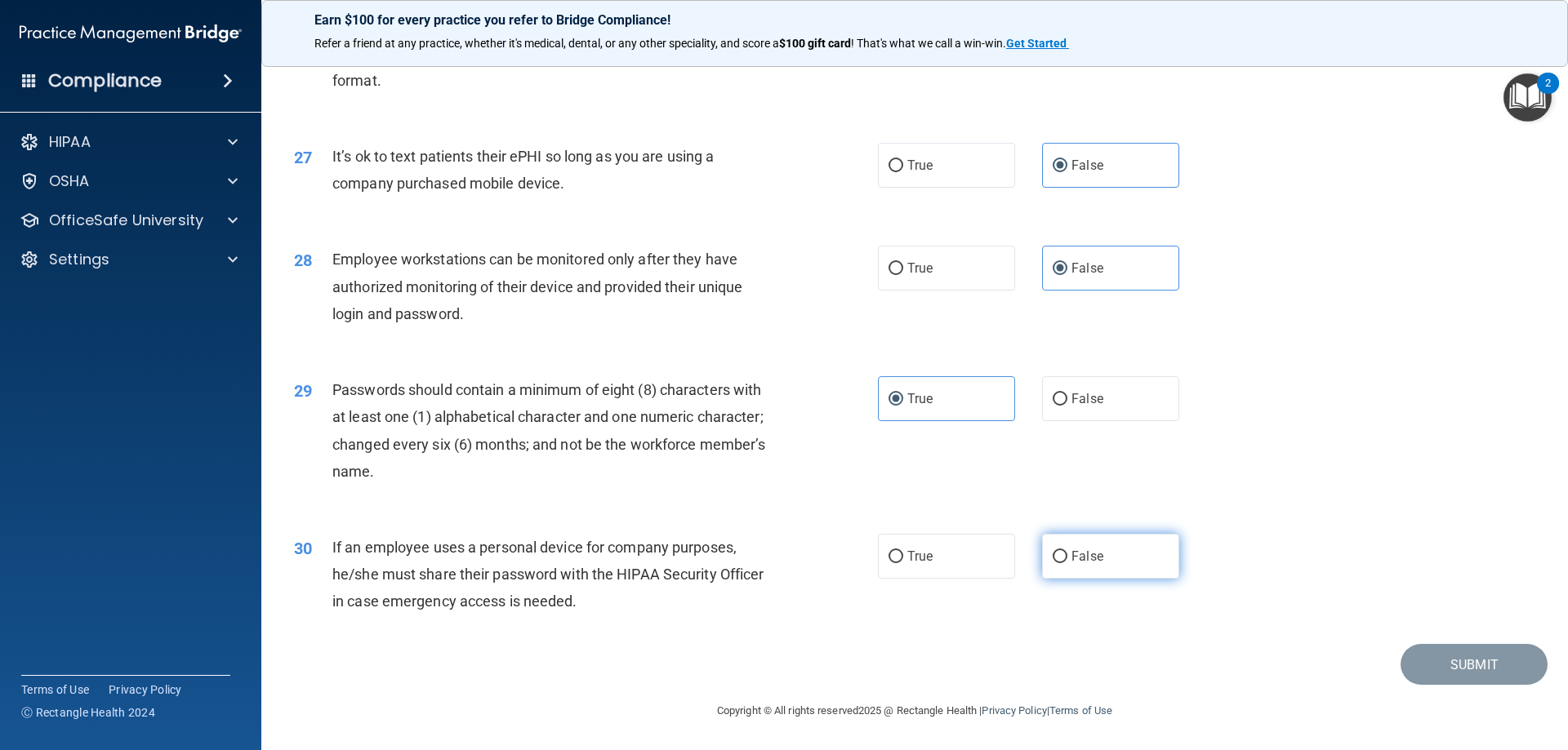
radio input "true"
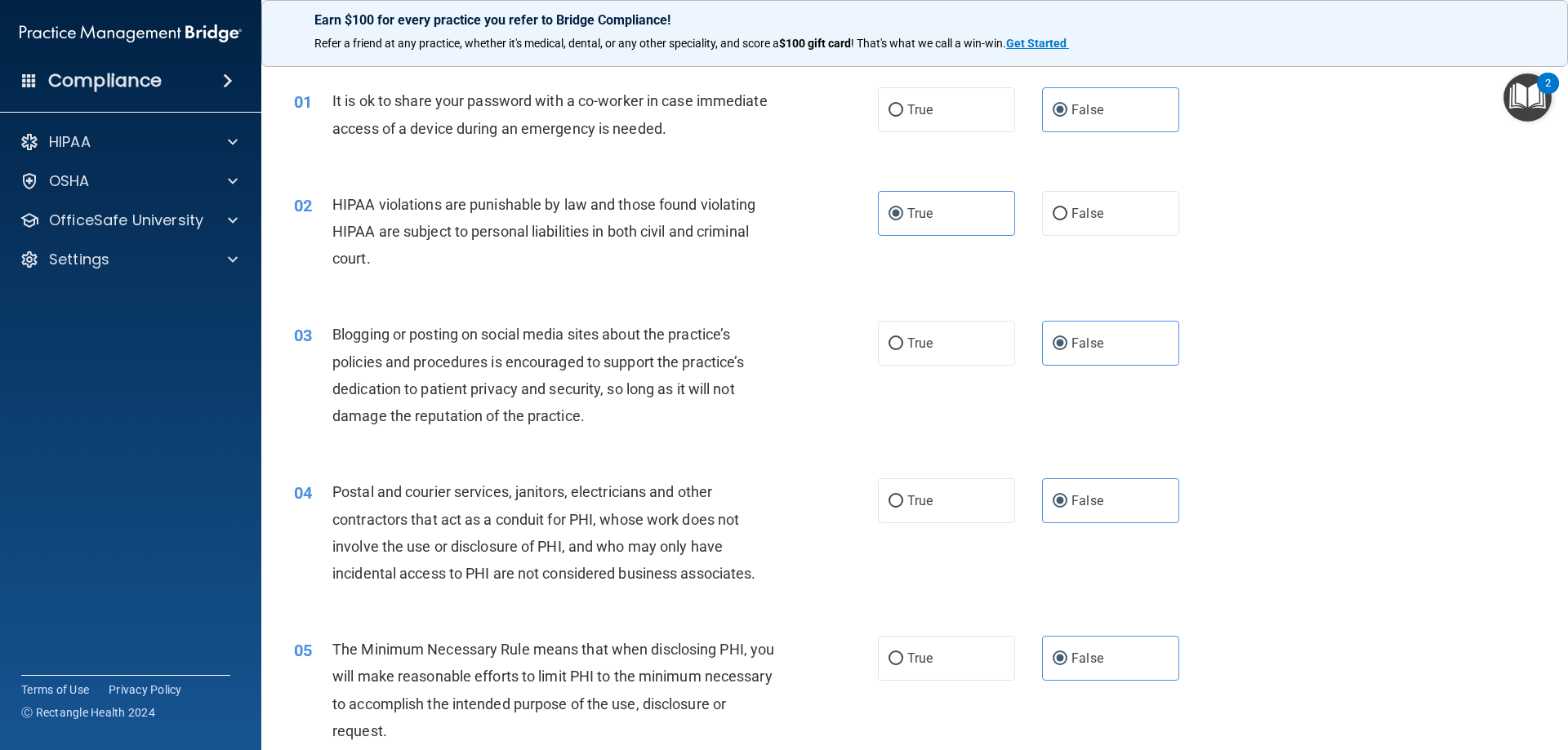
scroll to position [81, 0]
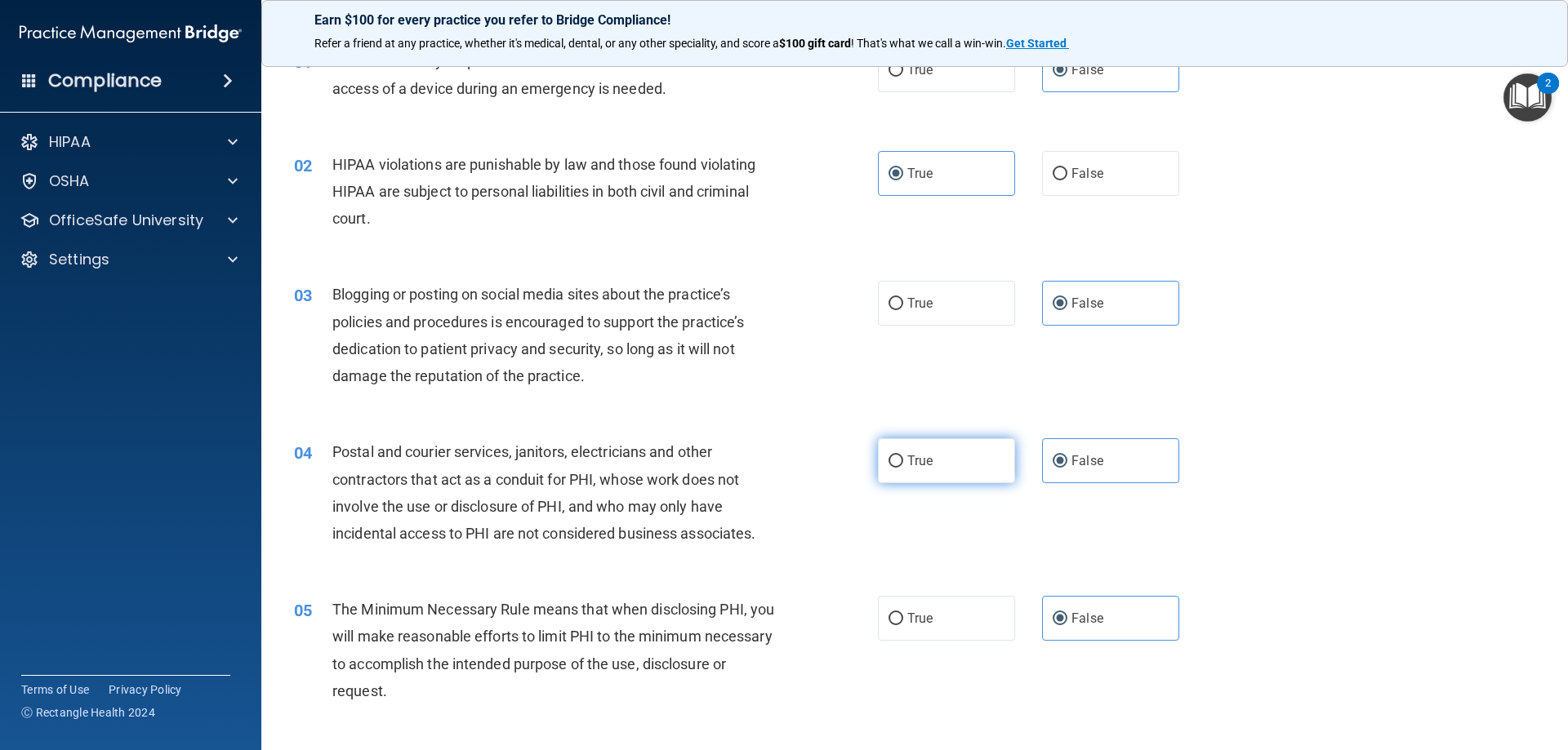
click at [990, 467] on label "True" at bounding box center [946, 461] width 137 height 45
click at [903, 467] on input "True" at bounding box center [896, 462] width 15 height 12
radio input "true"
radio input "false"
click at [948, 633] on label "True" at bounding box center [946, 619] width 137 height 45
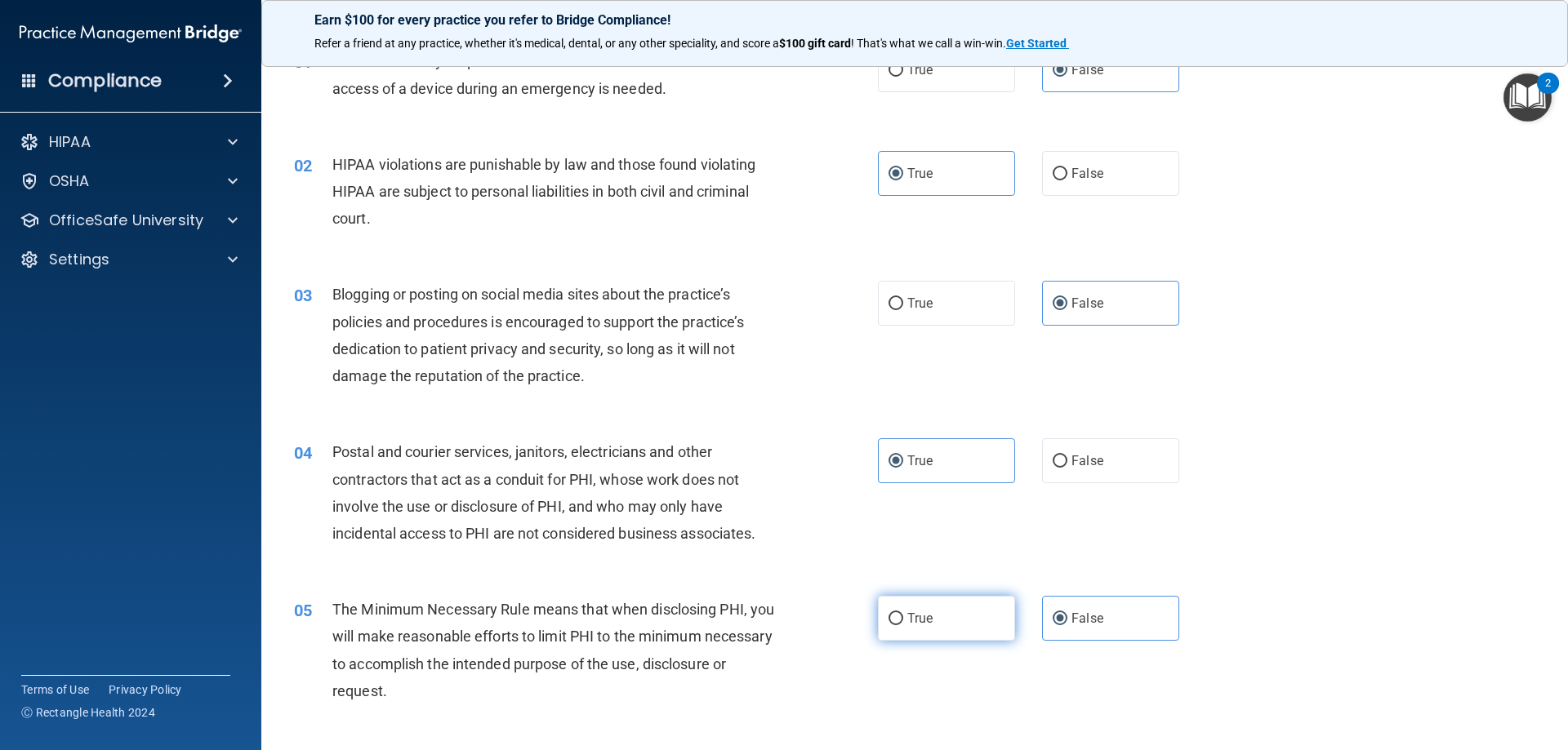
click at [903, 625] on input "True" at bounding box center [896, 619] width 15 height 12
radio input "true"
radio input "false"
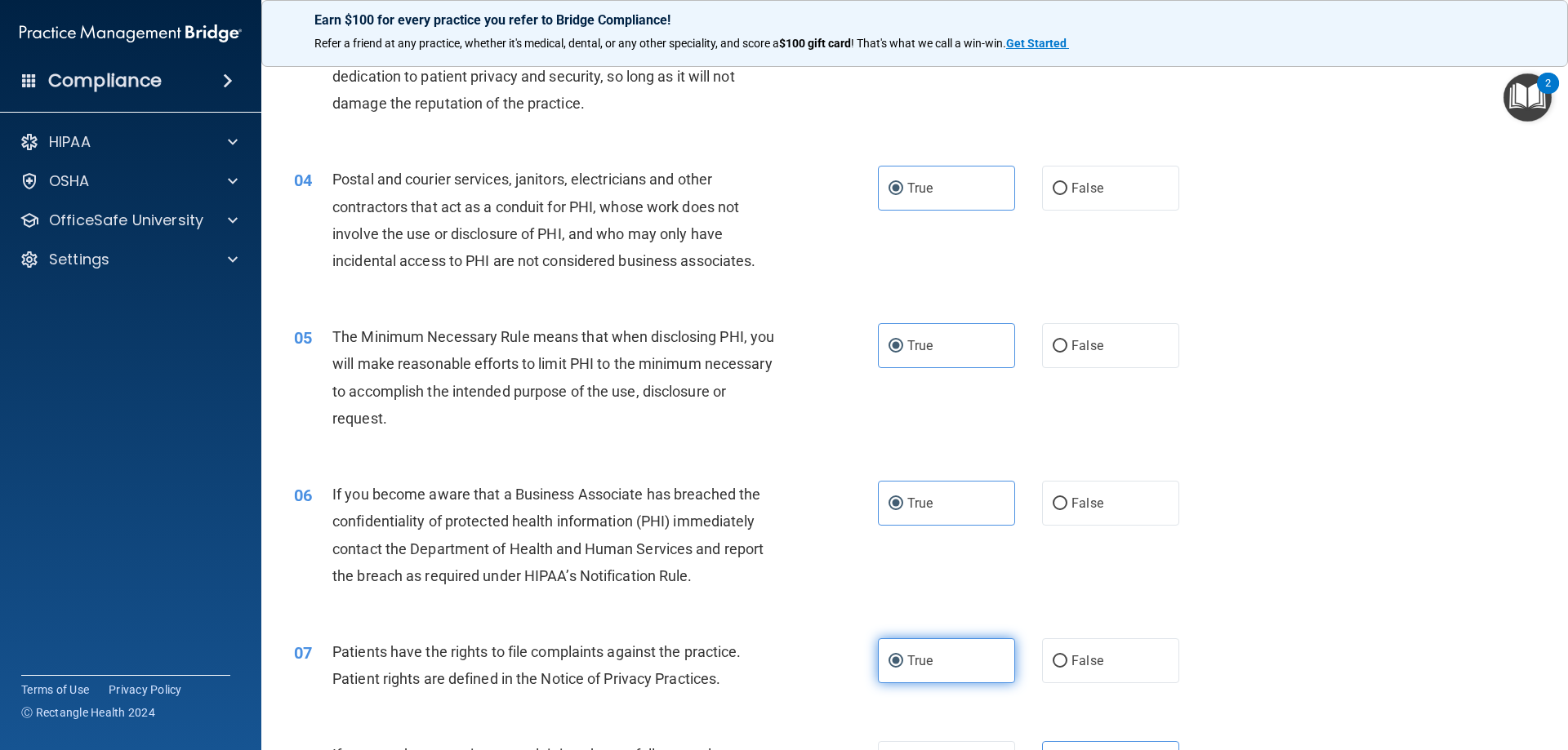
scroll to position [408, 0]
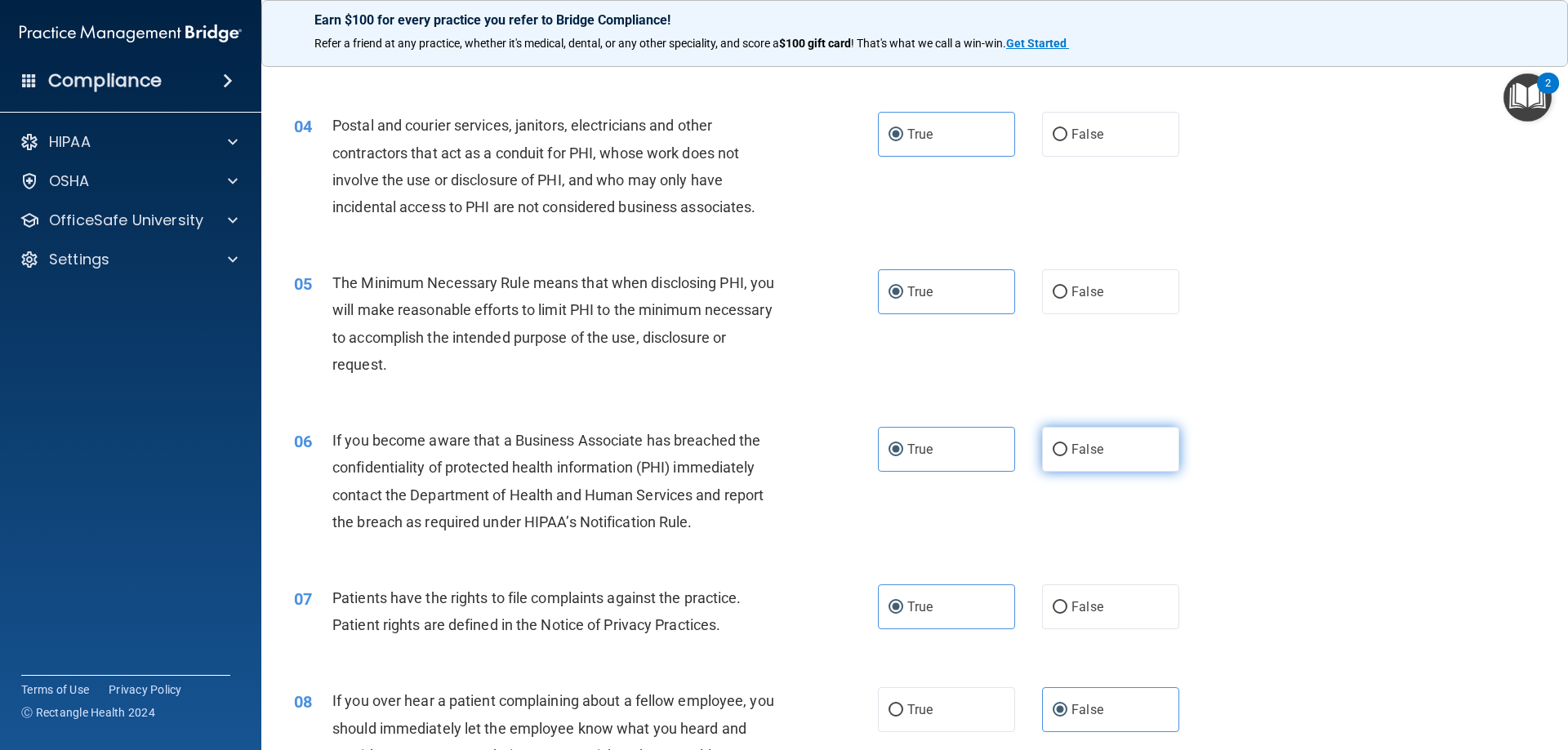
click at [1150, 446] on label "False" at bounding box center [1110, 449] width 137 height 45
click at [1068, 446] on input "False" at bounding box center [1060, 450] width 15 height 12
radio input "true"
radio input "false"
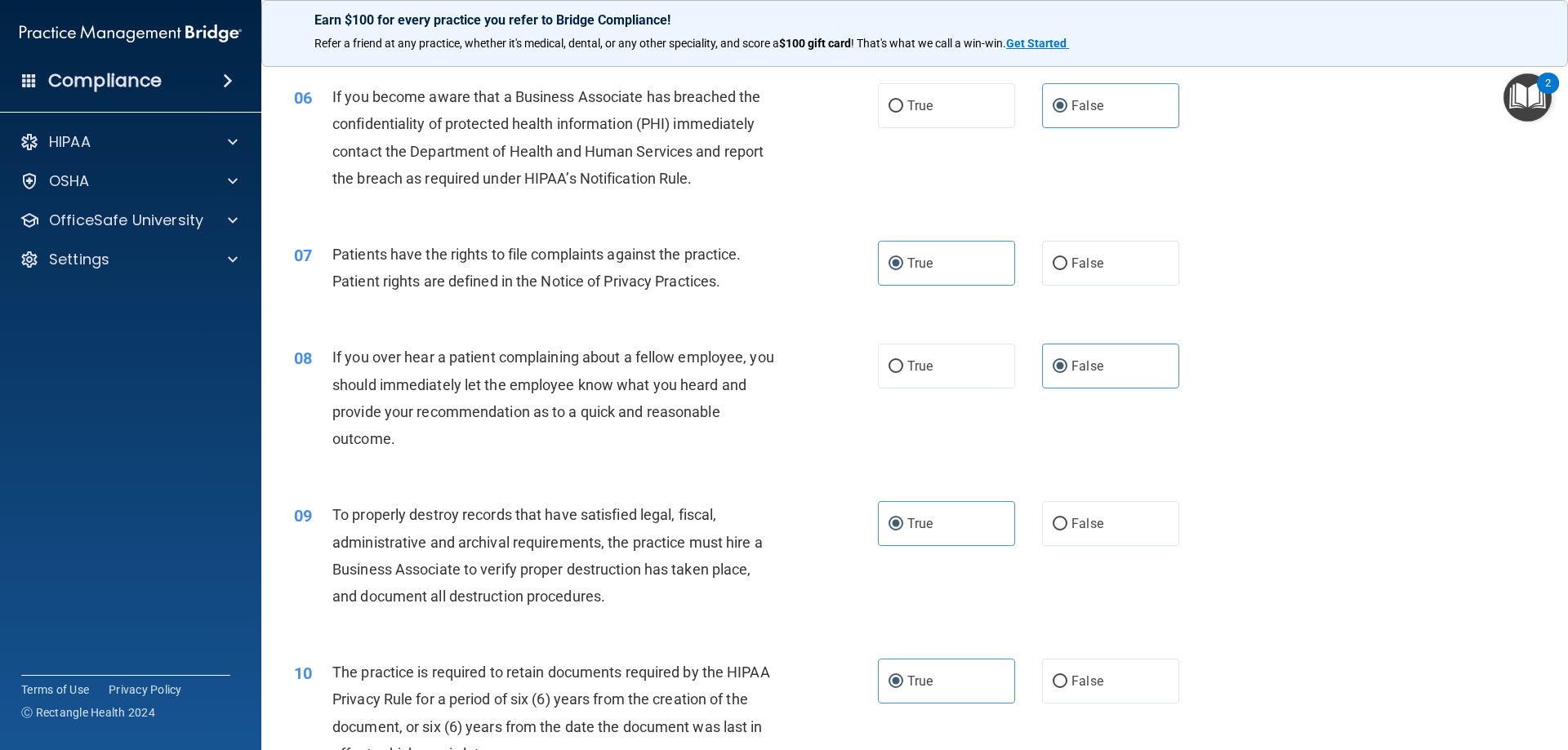
scroll to position [817, 0]
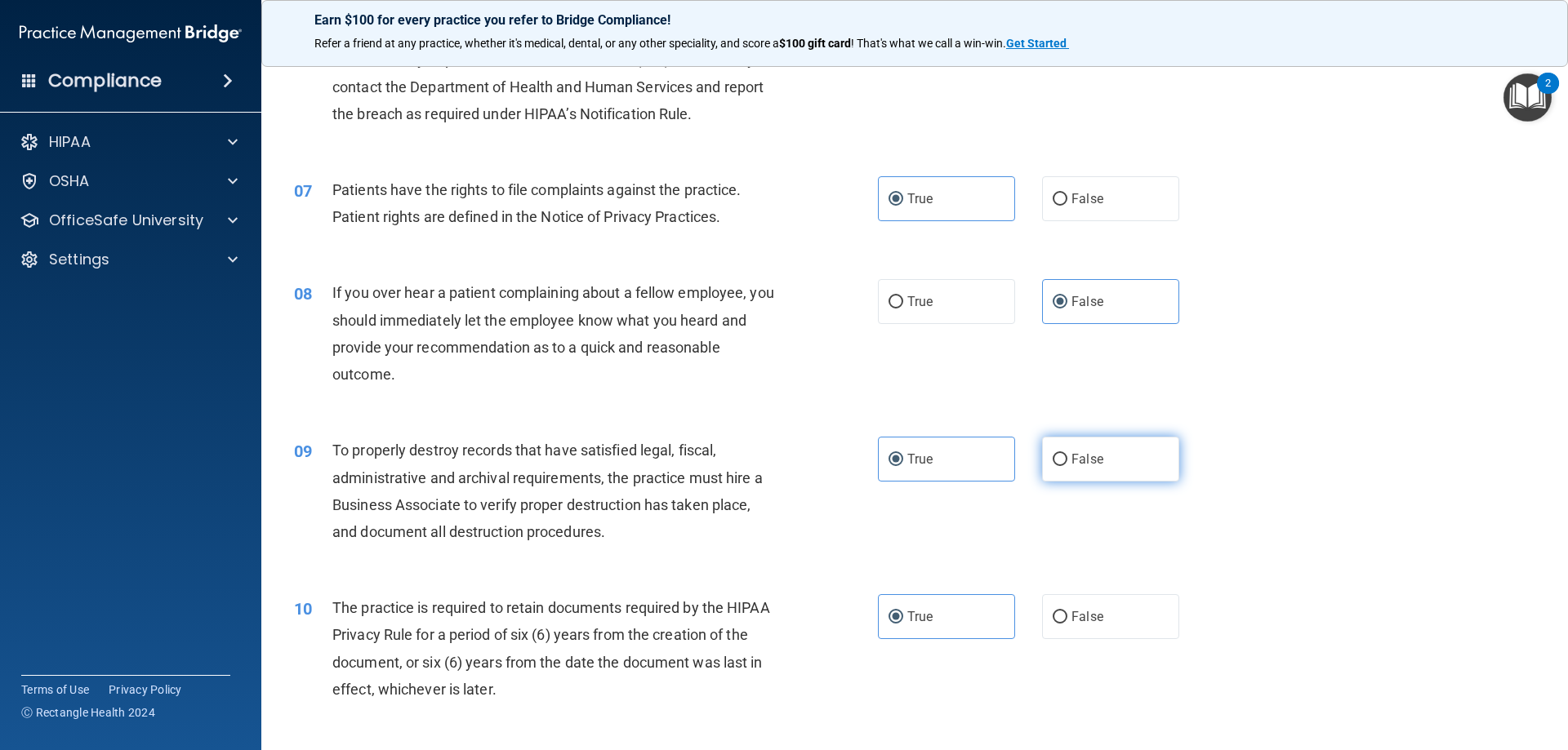
click at [1161, 477] on label "False" at bounding box center [1110, 459] width 137 height 45
click at [1068, 467] on input "False" at bounding box center [1060, 460] width 15 height 12
radio input "true"
radio input "false"
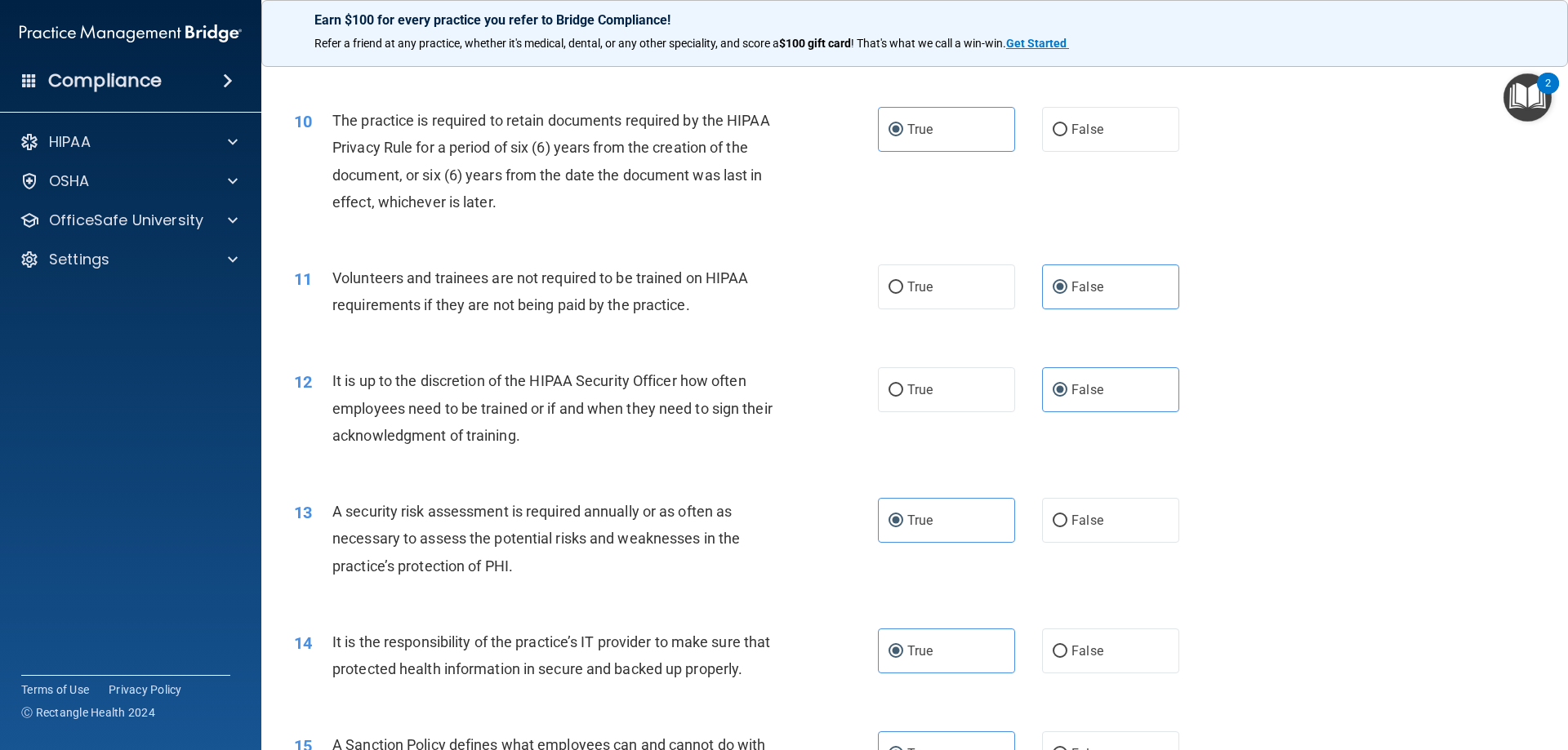
scroll to position [1306, 0]
click at [1110, 636] on label "False" at bounding box center [1110, 648] width 137 height 45
click at [1068, 643] on input "False" at bounding box center [1060, 649] width 15 height 12
radio input "true"
radio input "false"
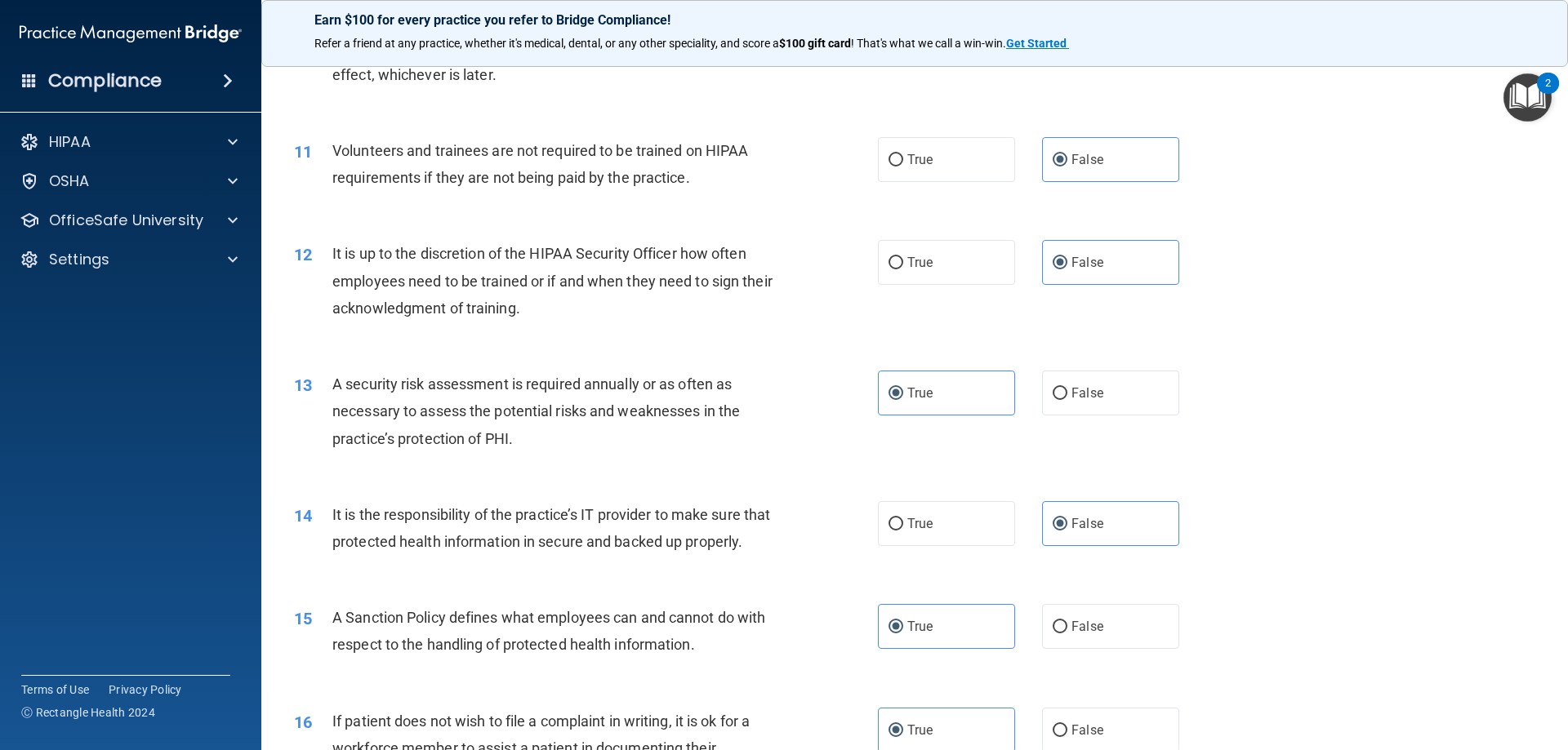
scroll to position [1470, 0]
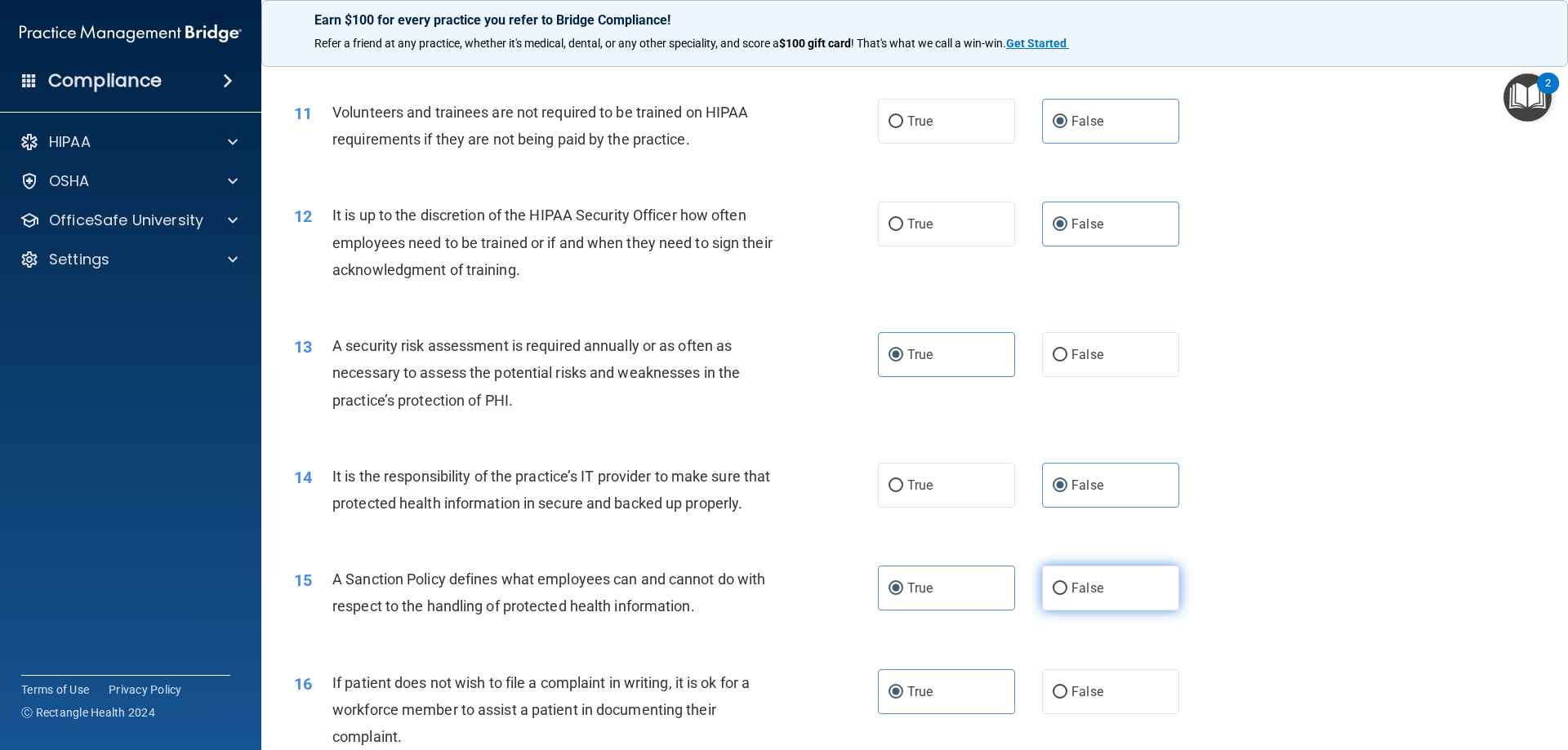
click at [1091, 596] on span "False" at bounding box center [1087, 588] width 32 height 16
click at [1068, 596] on input "False" at bounding box center [1060, 589] width 15 height 12
radio input "true"
radio input "false"
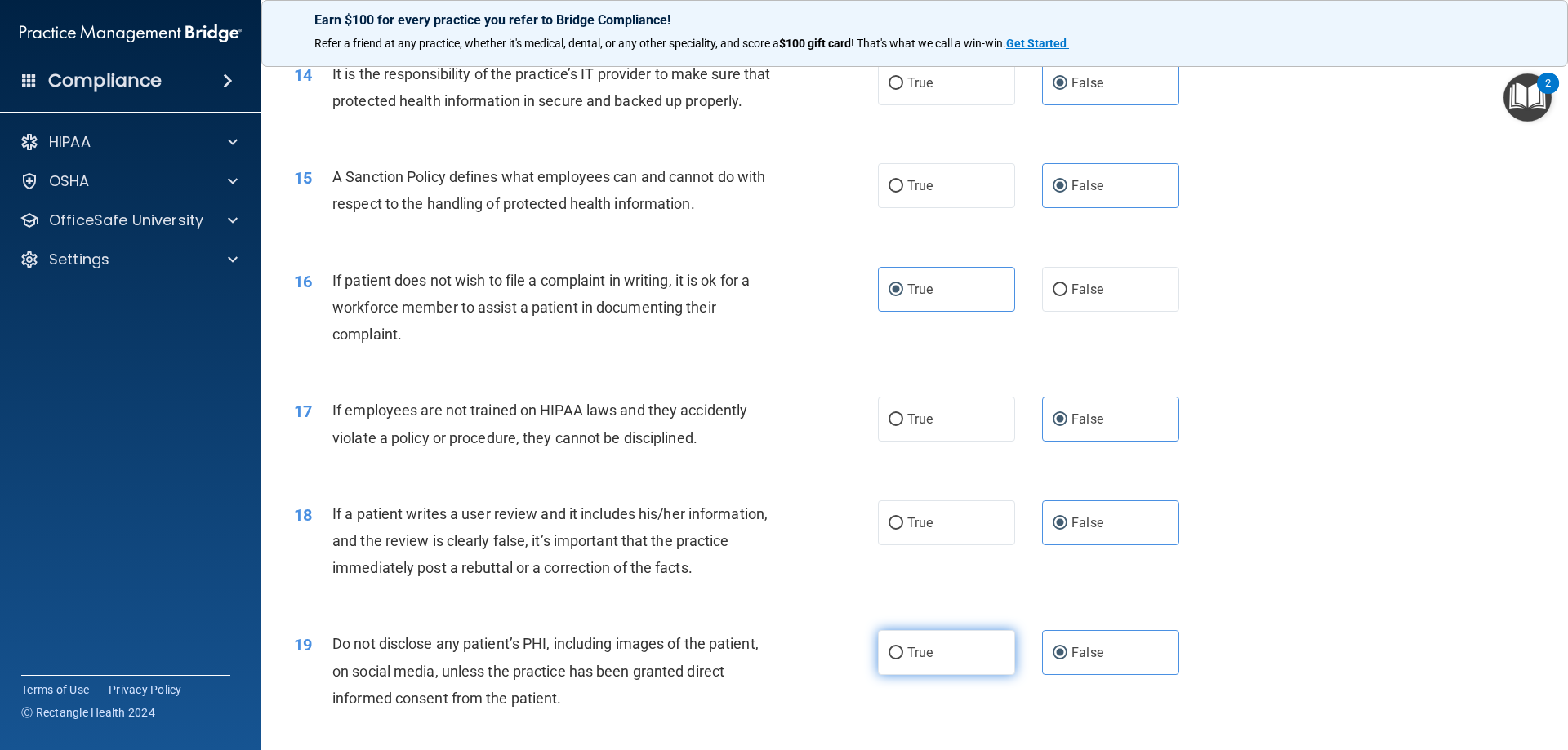
scroll to position [1959, 0]
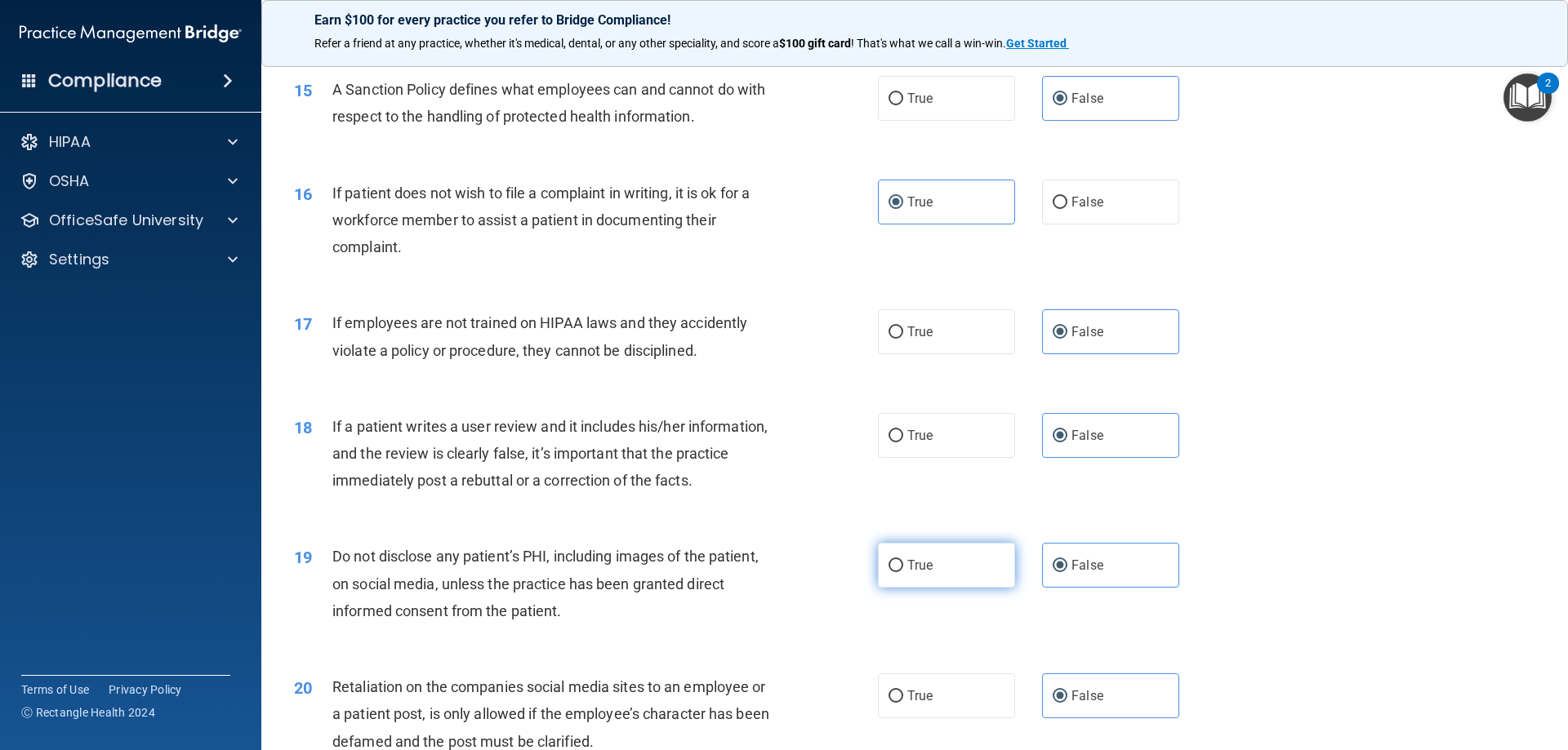
click at [971, 585] on label "True" at bounding box center [946, 565] width 137 height 45
click at [903, 573] on input "True" at bounding box center [896, 566] width 15 height 12
radio input "true"
radio input "false"
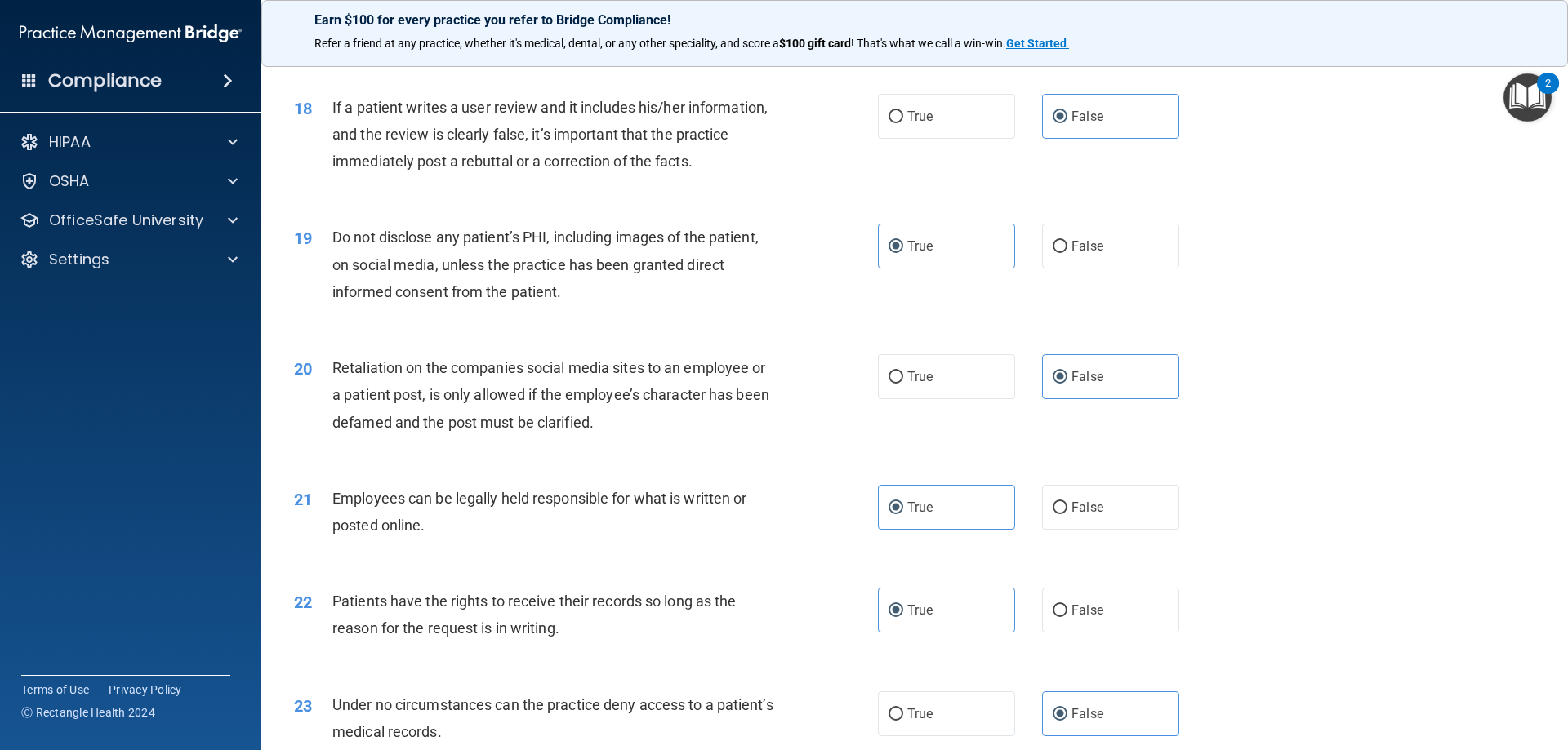
scroll to position [2286, 0]
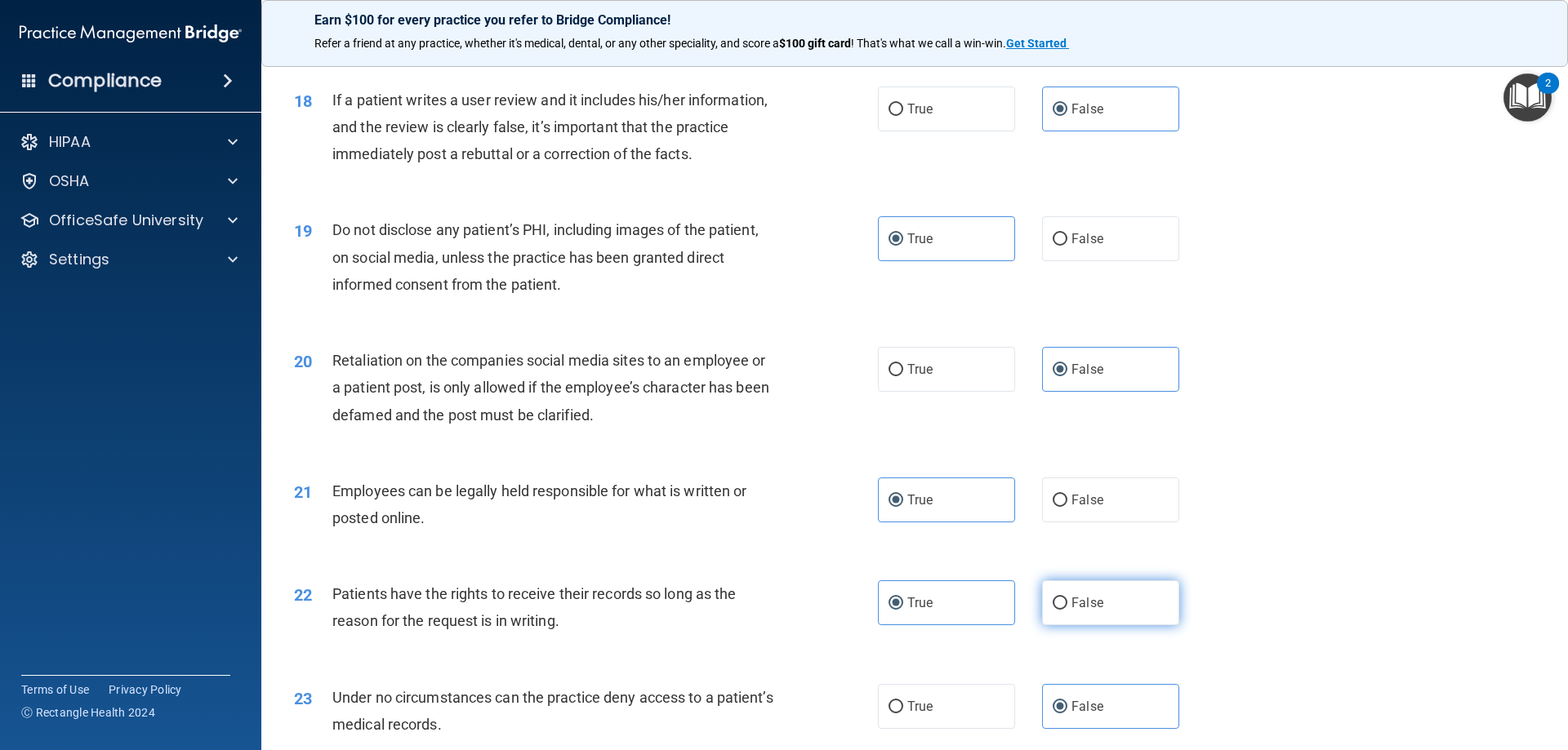
click at [1091, 610] on span "False" at bounding box center [1087, 603] width 32 height 16
click at [1068, 610] on input "False" at bounding box center [1060, 604] width 15 height 12
radio input "true"
radio input "false"
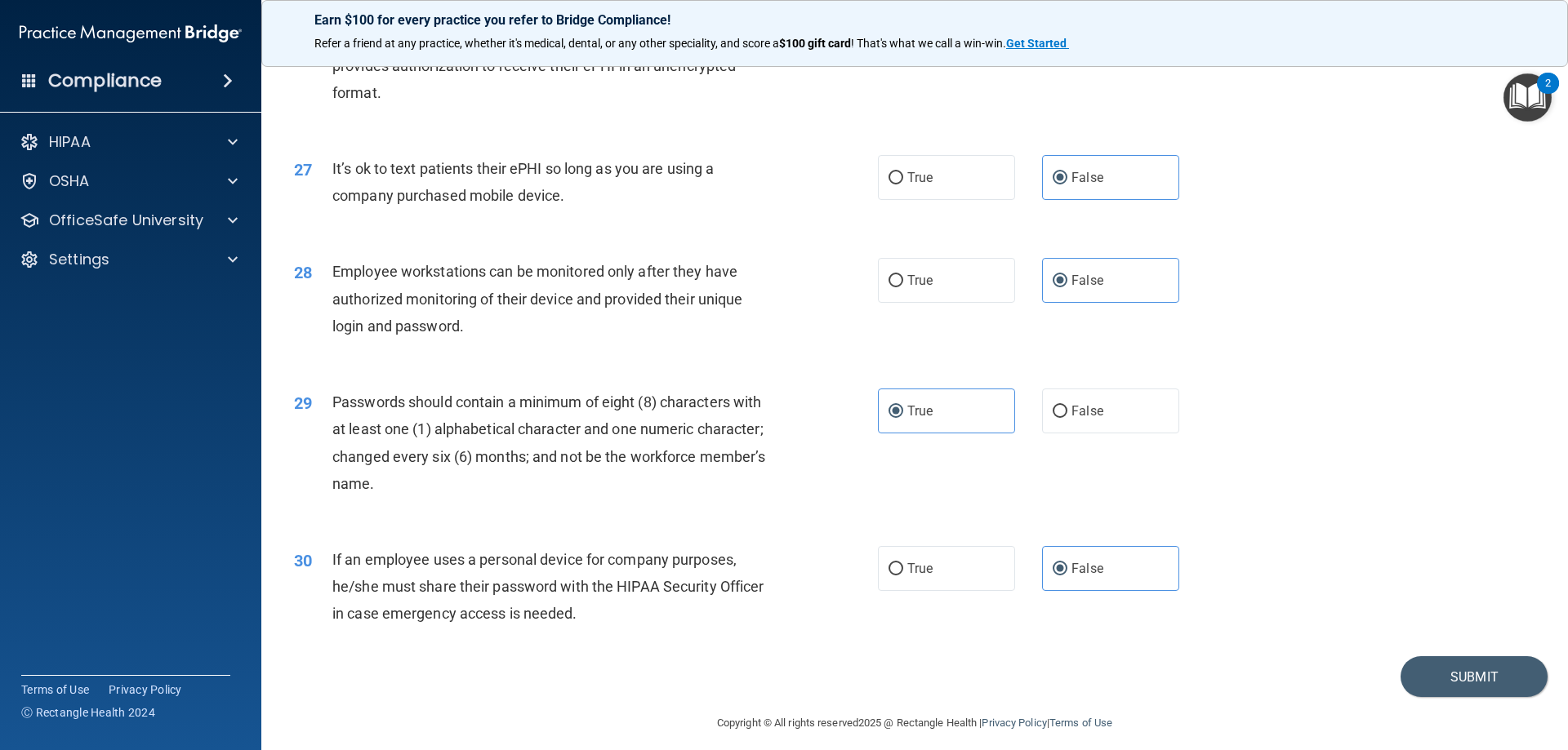
scroll to position [3348, 0]
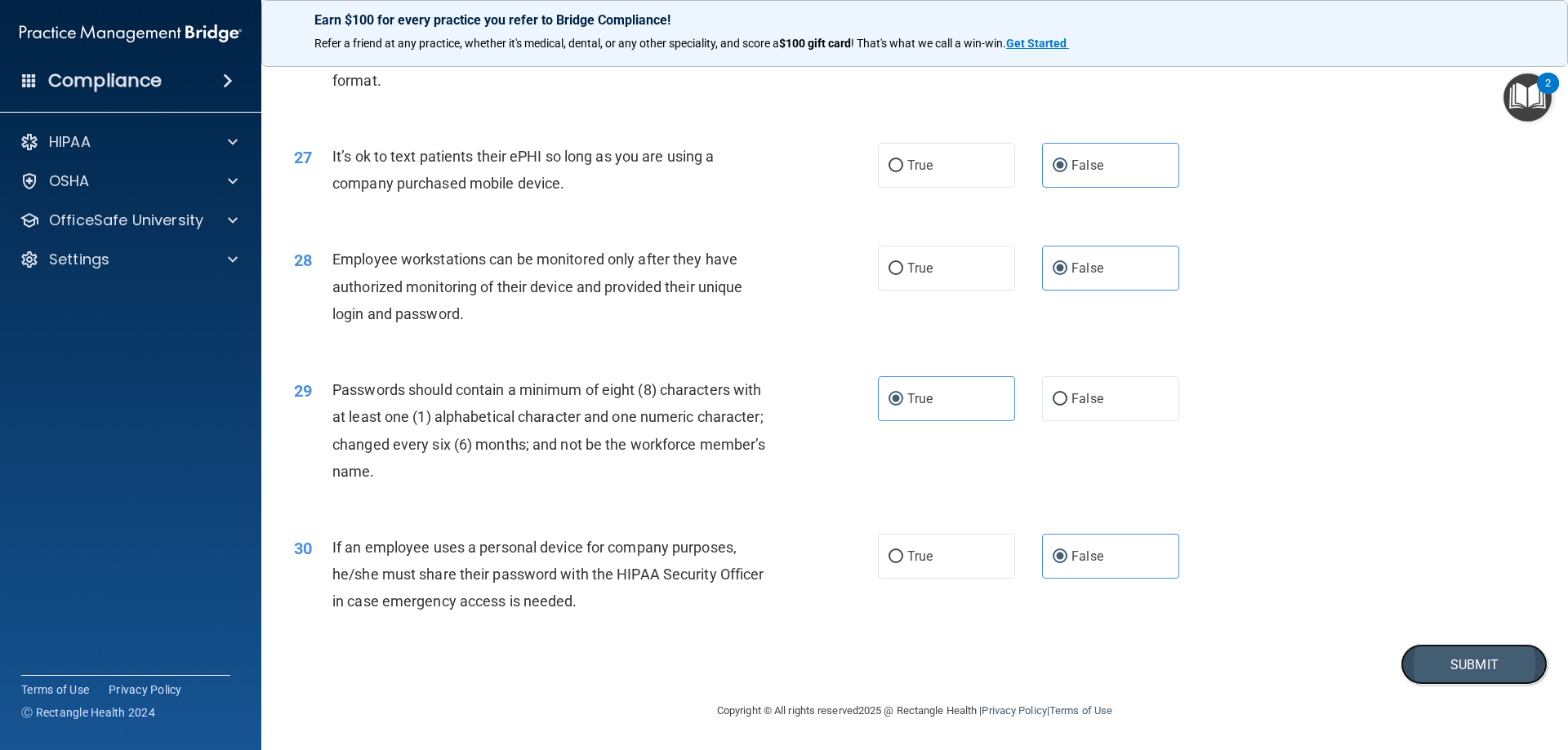
click at [1444, 684] on button "Submit" at bounding box center [1474, 665] width 147 height 42
click at [1417, 656] on button "Submit" at bounding box center [1474, 665] width 147 height 42
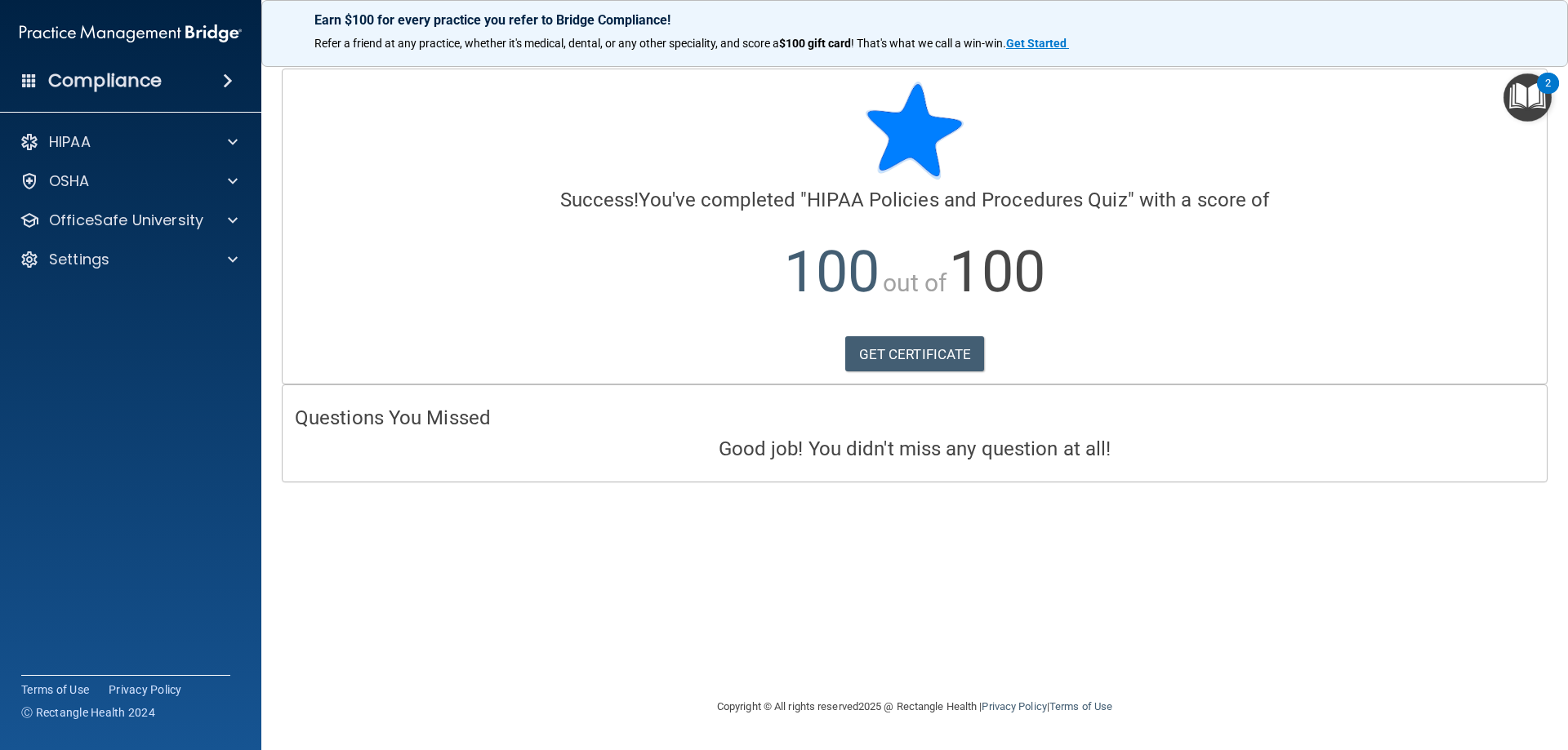
click at [872, 374] on div "Calculating your score.... Success! You've completed " HIPAA Policies and Proce…" at bounding box center [915, 226] width 1265 height 315
click at [888, 356] on link "GET CERTIFICATE" at bounding box center [915, 355] width 140 height 36
click at [104, 212] on p "OfficeSafe University" at bounding box center [127, 220] width 154 height 20
drag, startPoint x: 136, startPoint y: 258, endPoint x: 150, endPoint y: 258, distance: 14.0
click at [137, 258] on p "HIPAA Training" at bounding box center [78, 260] width 135 height 16
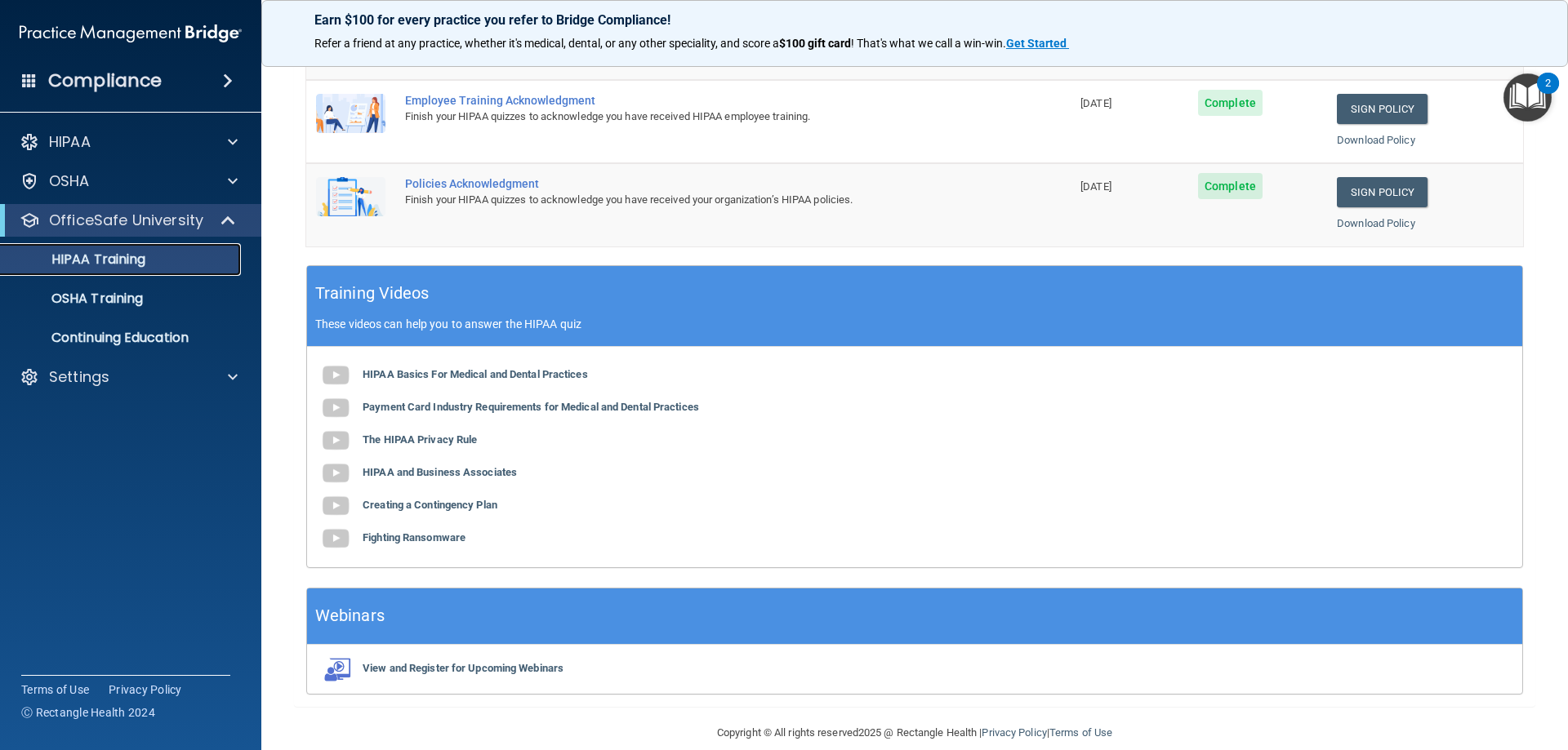
scroll to position [479, 0]
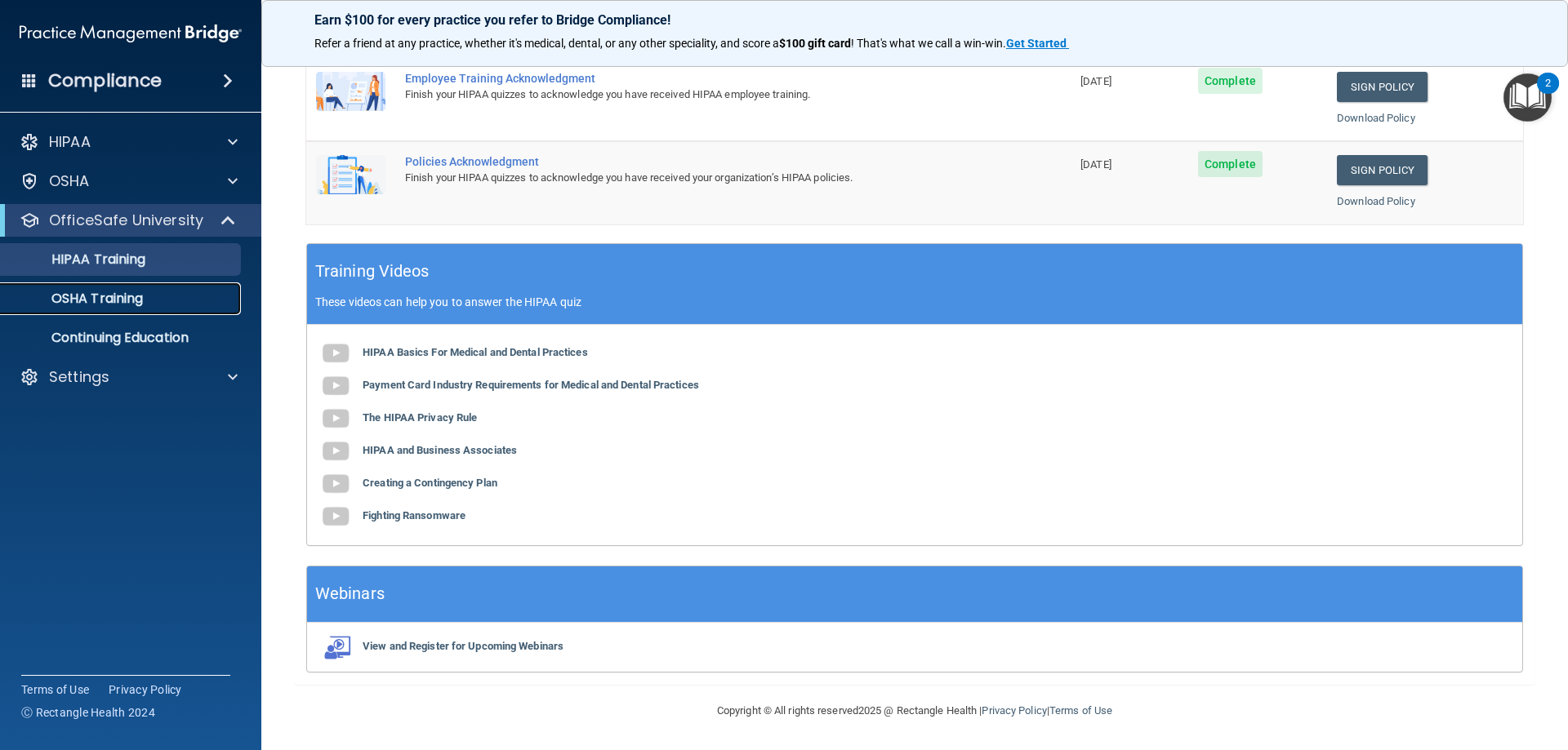
click at [138, 289] on link "OSHA Training" at bounding box center [112, 299] width 257 height 33
